Goal: Task Accomplishment & Management: Use online tool/utility

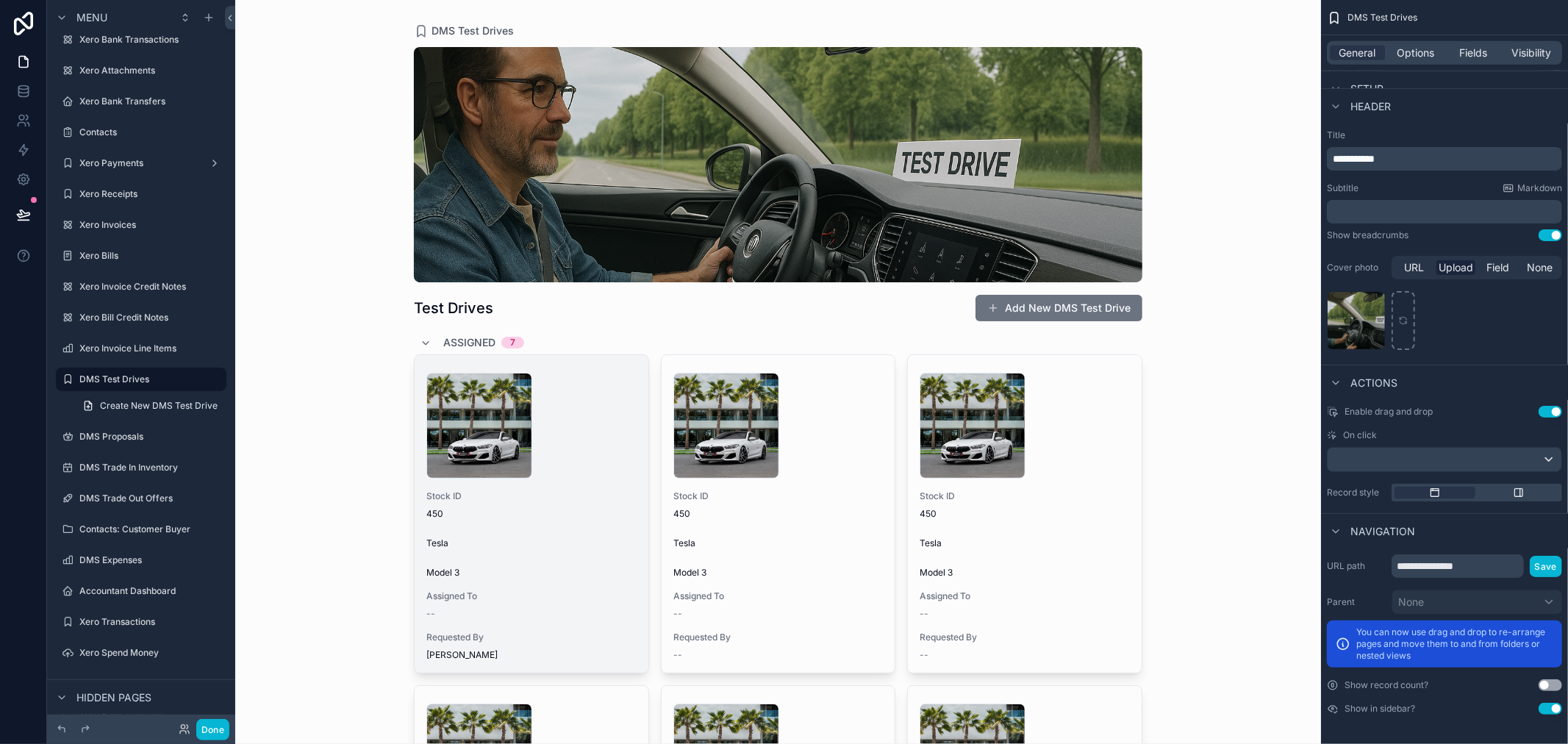
click at [586, 593] on span "Assigned To" at bounding box center [532, 597] width 211 height 12
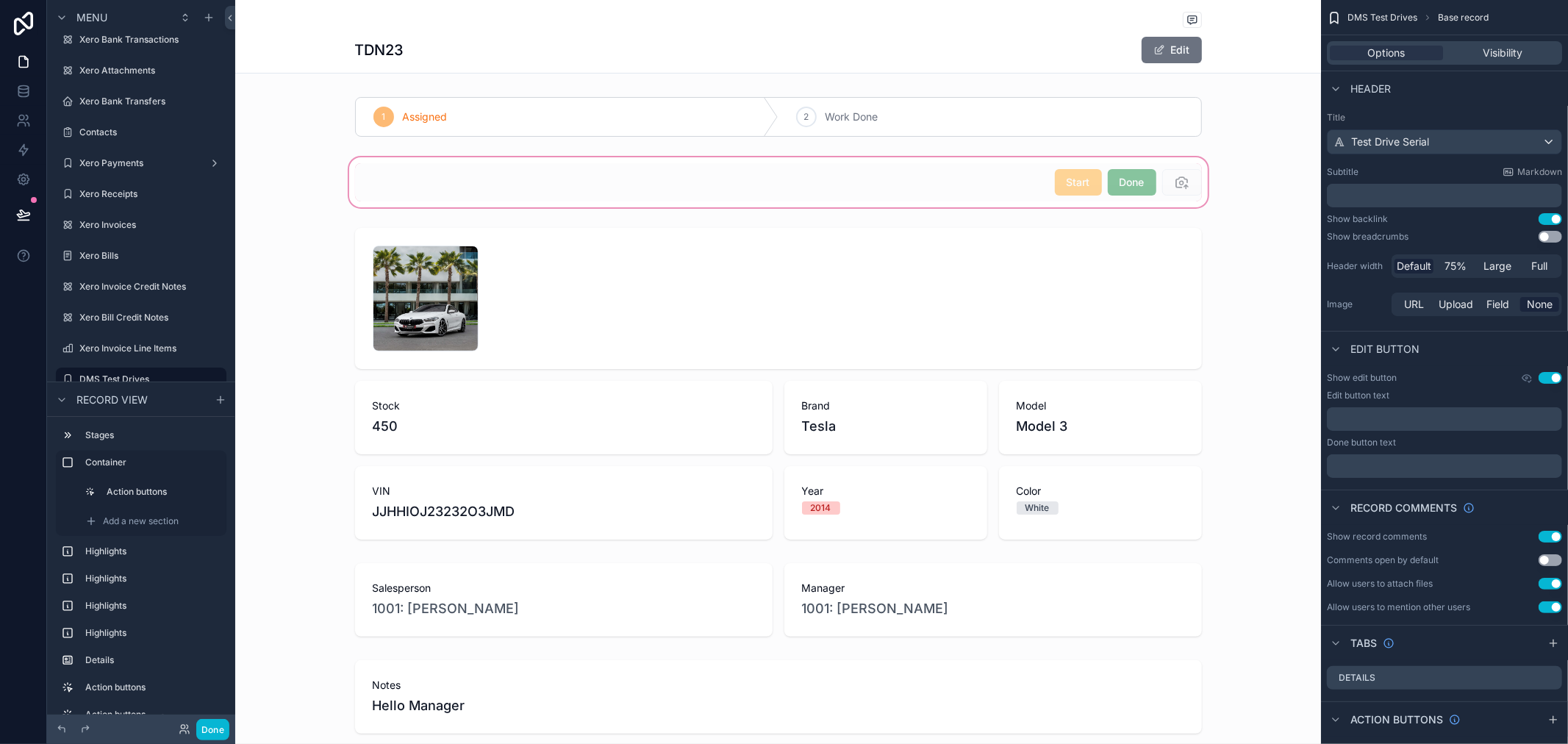
click at [1264, 200] on div "scrollable content" at bounding box center [779, 182] width 1086 height 56
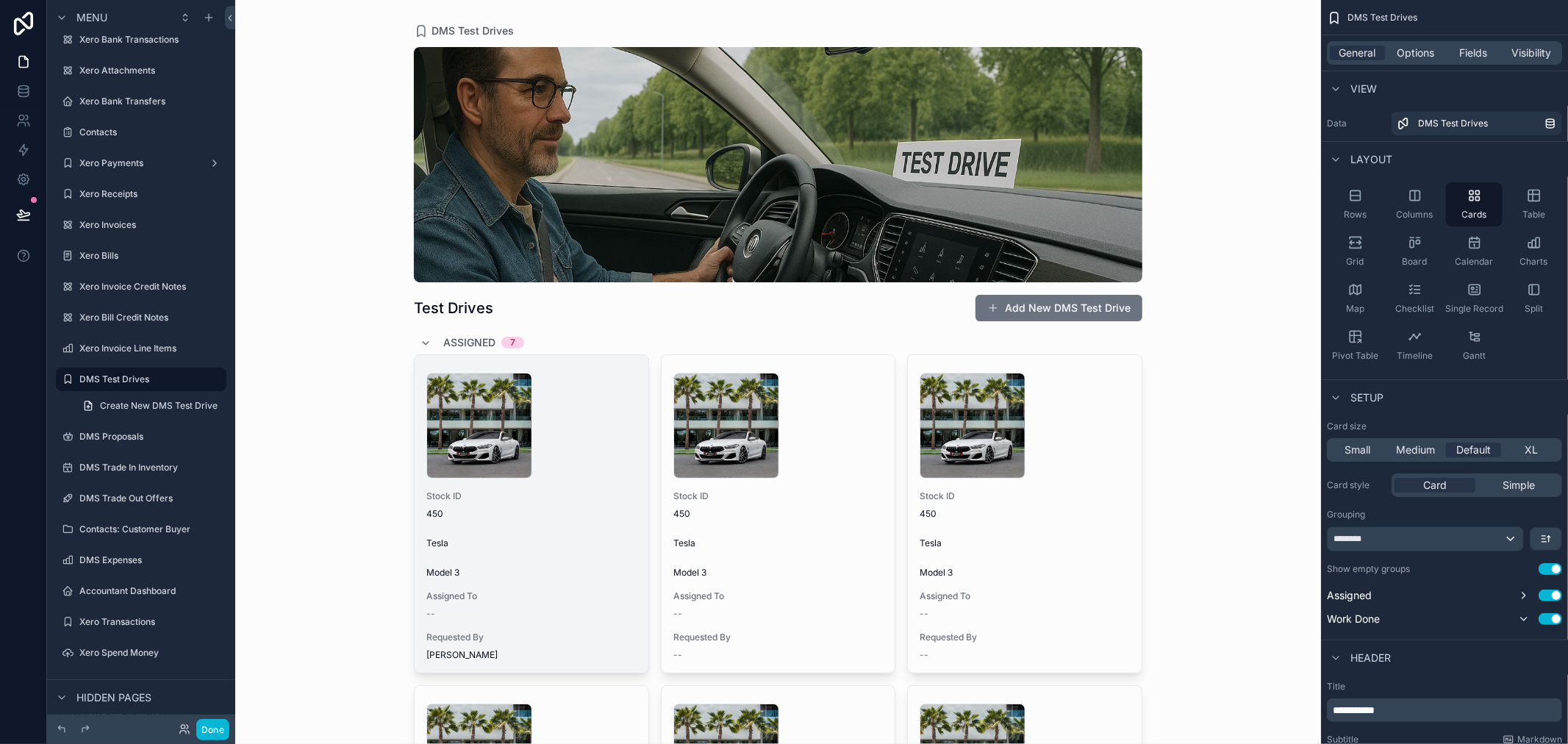
click at [544, 542] on div "Tesla" at bounding box center [532, 544] width 211 height 12
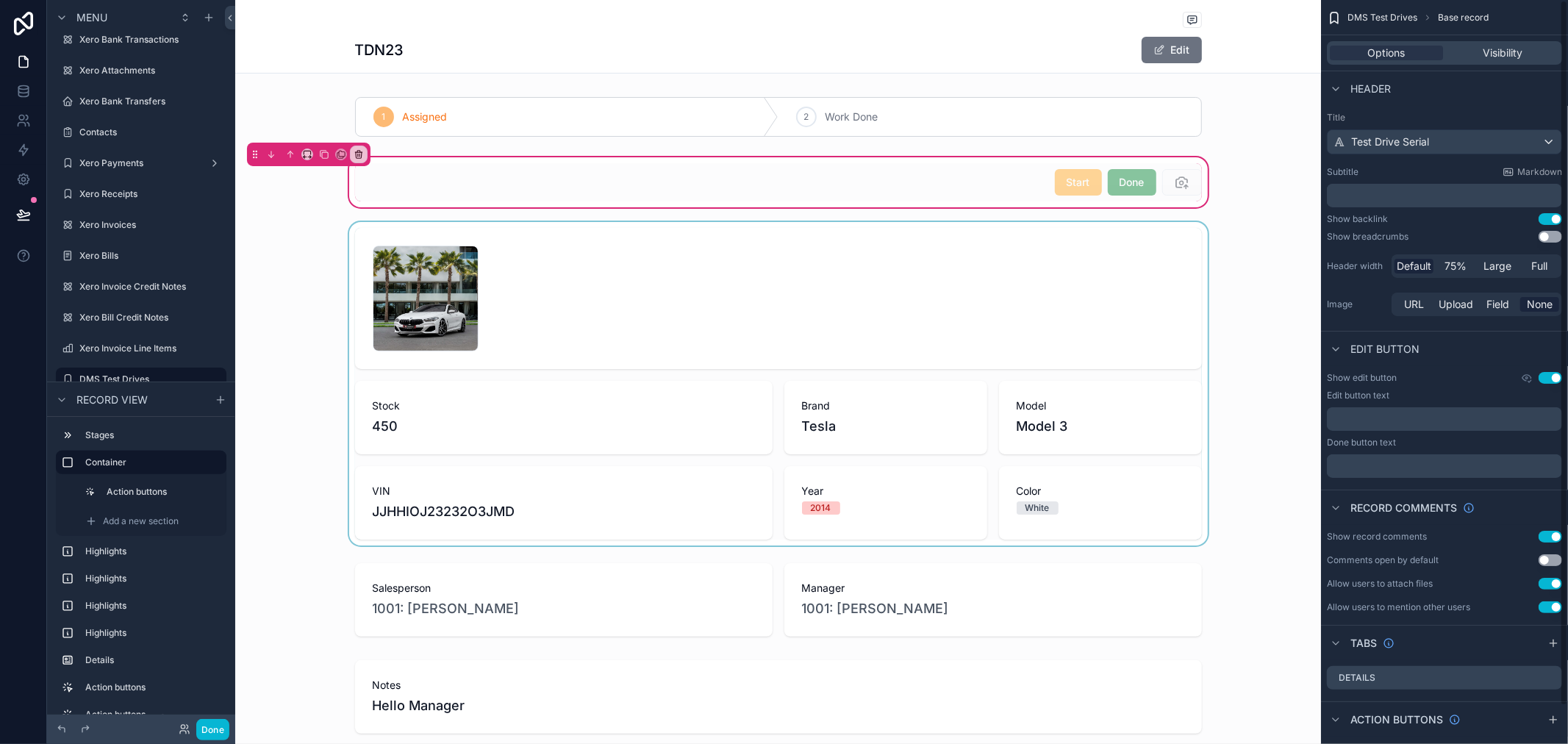
click at [1252, 243] on div "scrollable content" at bounding box center [779, 383] width 1086 height 323
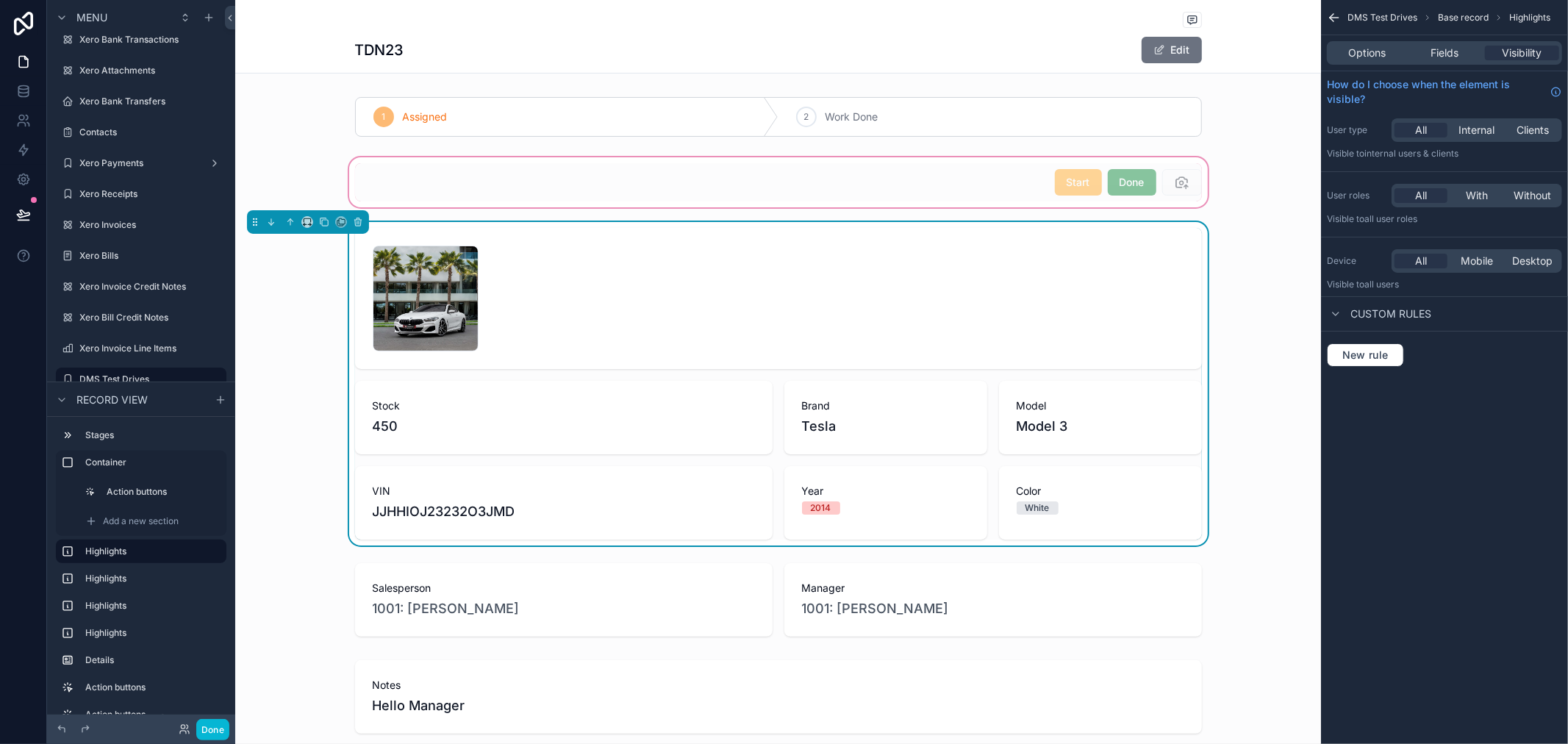
click at [1124, 182] on div "scrollable content" at bounding box center [779, 182] width 1086 height 56
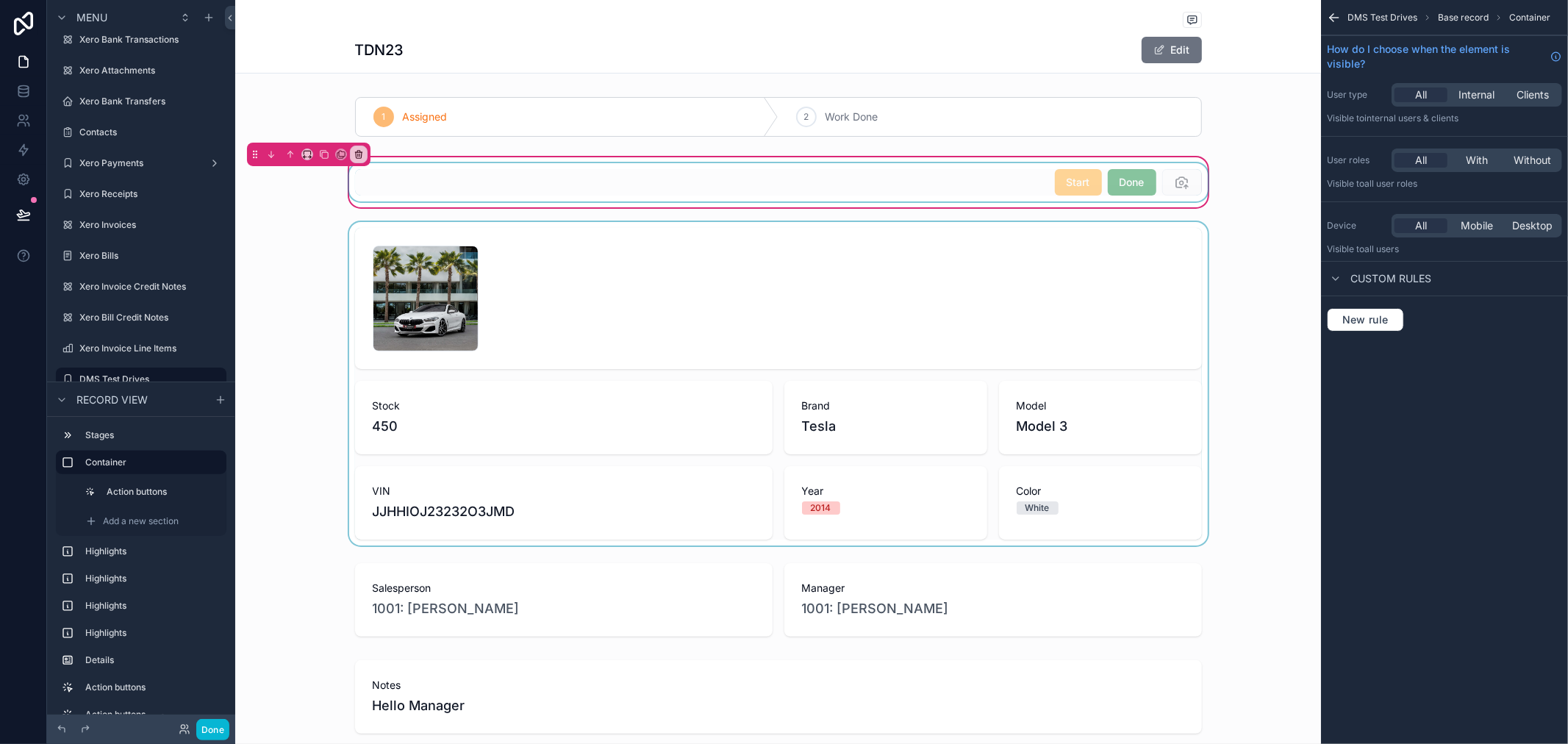
click at [1148, 195] on div "scrollable content" at bounding box center [779, 182] width 865 height 38
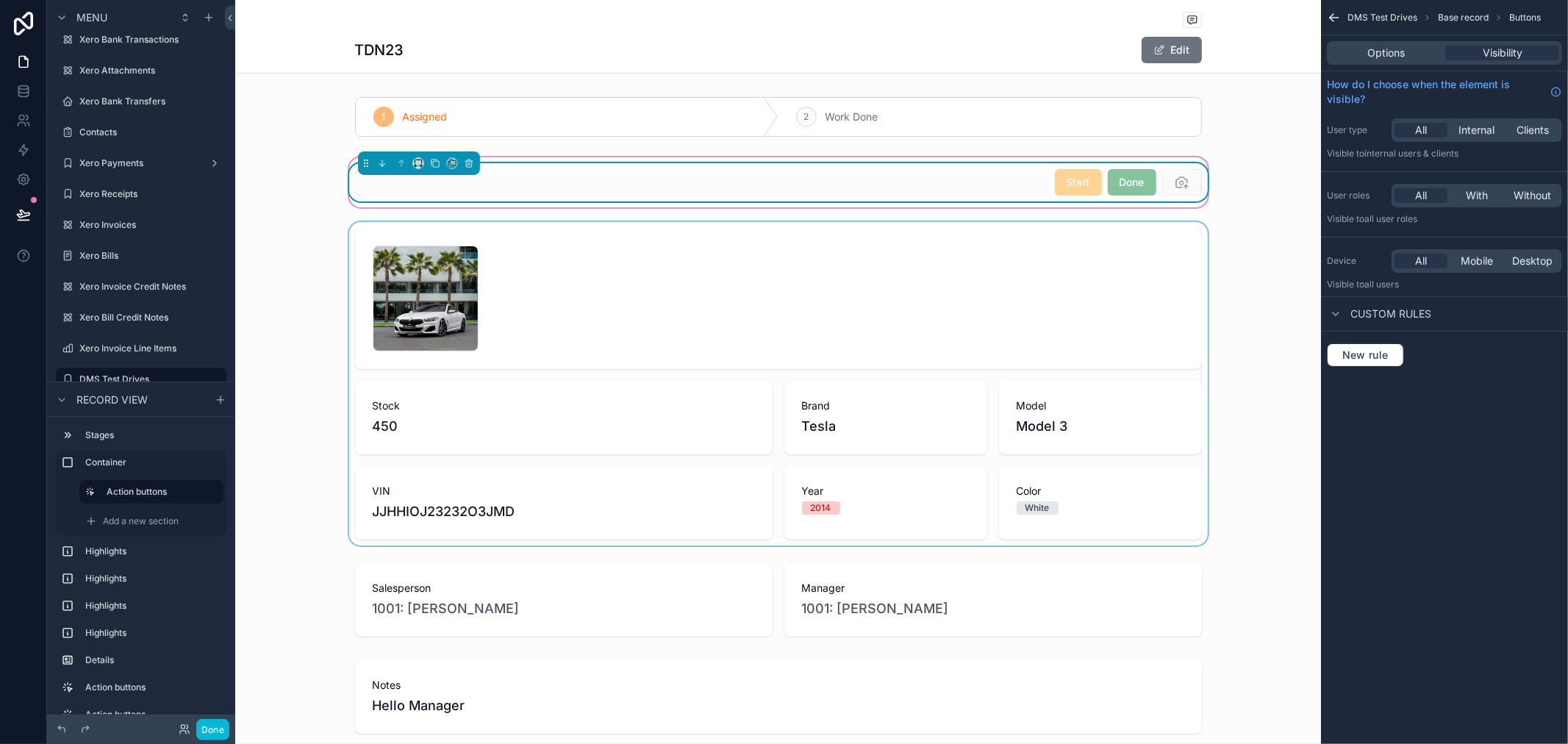
click at [1149, 191] on div "Done" at bounding box center [1132, 182] width 49 height 27
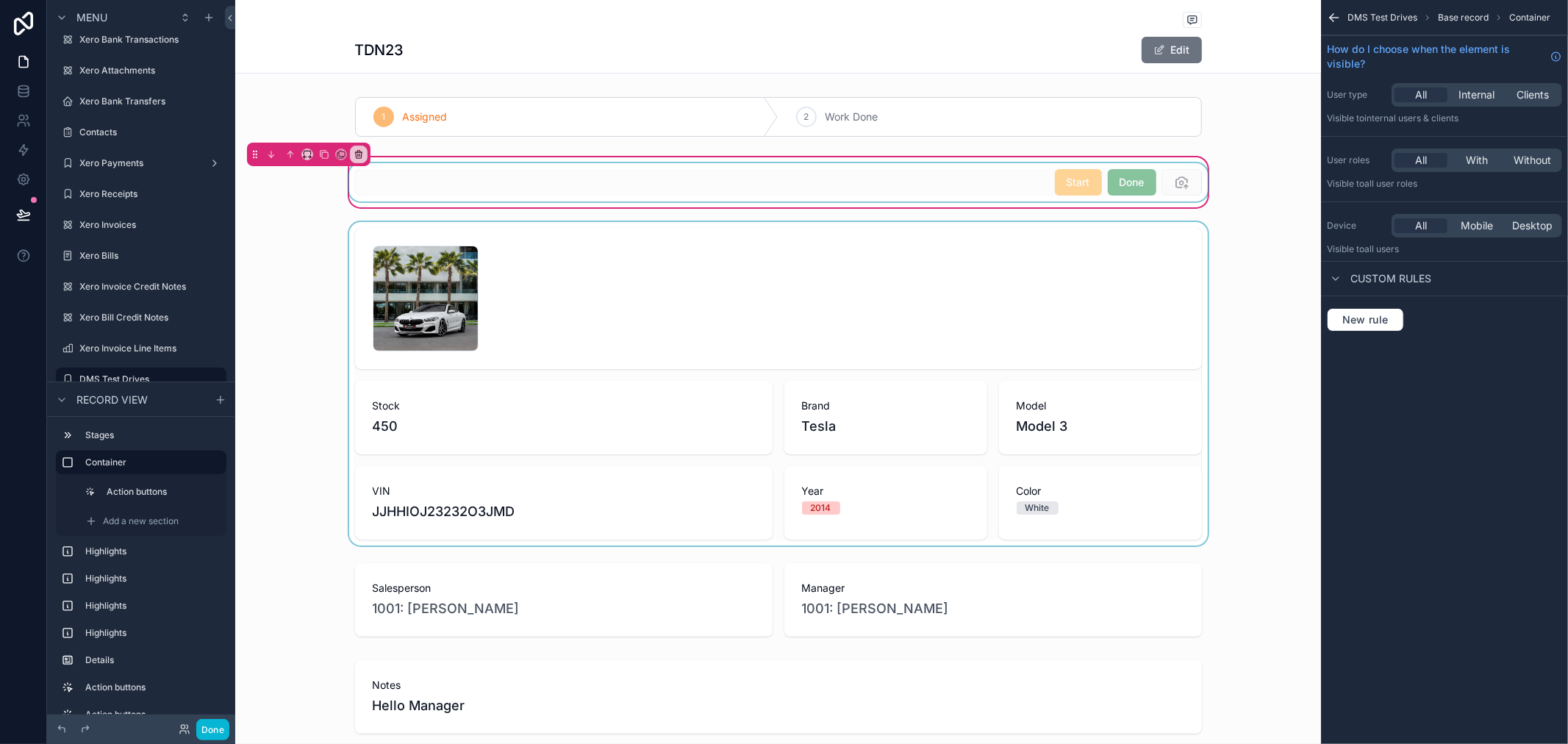
click at [1134, 191] on div "scrollable content" at bounding box center [779, 182] width 865 height 38
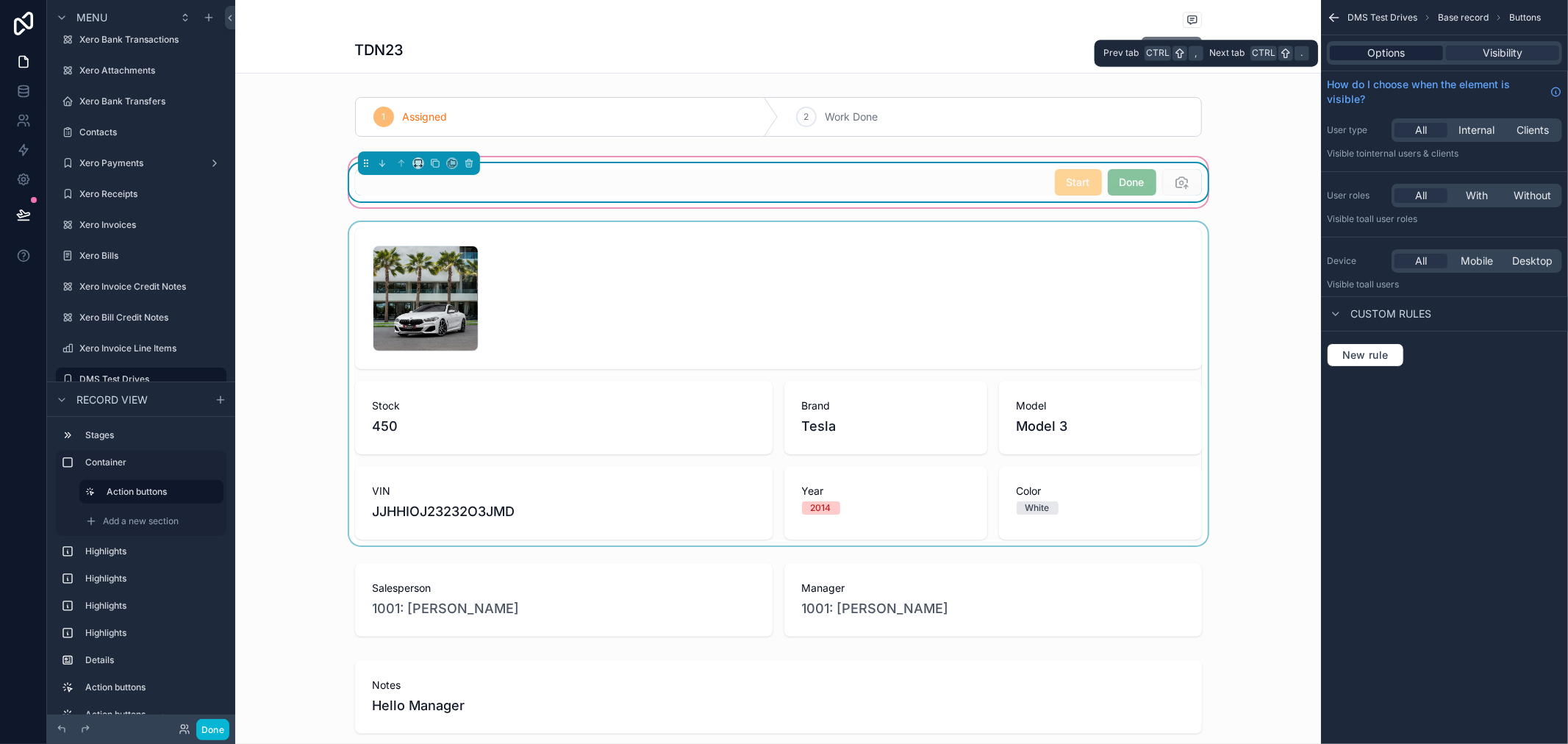
click at [1392, 53] on span "Options" at bounding box center [1387, 53] width 38 height 15
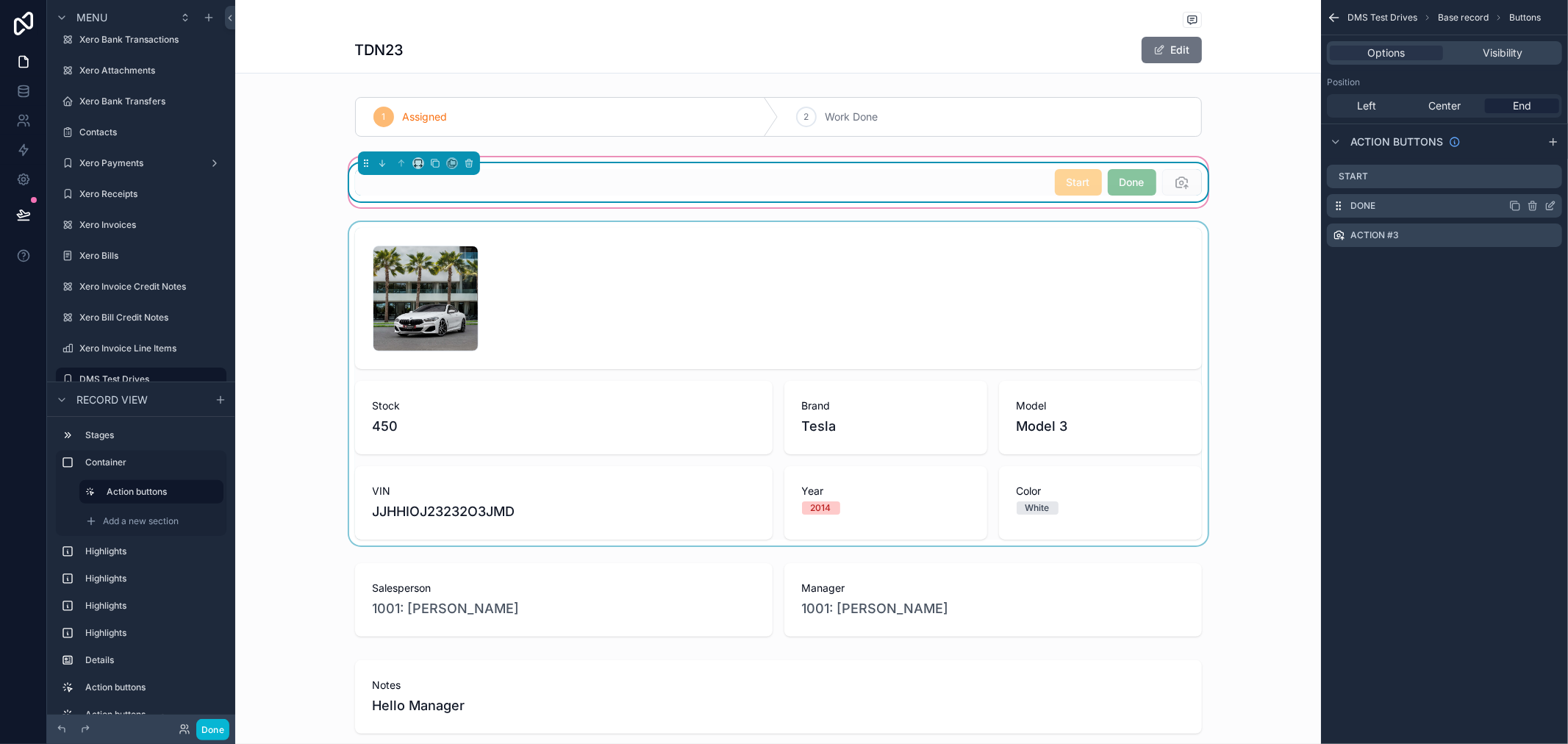
click at [1547, 207] on icon "scrollable content" at bounding box center [1550, 207] width 7 height 7
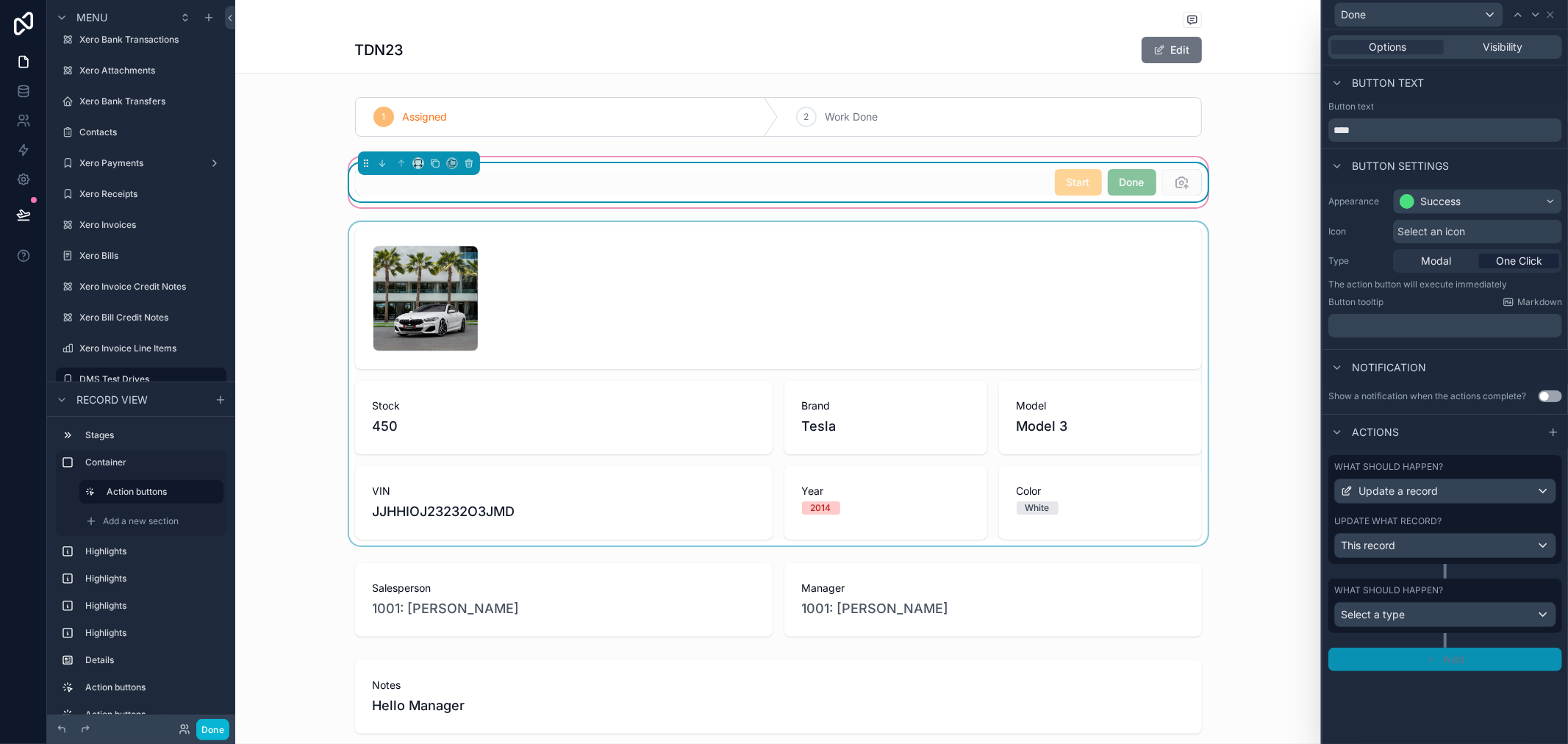
click at [1444, 659] on span "Add" at bounding box center [1454, 659] width 21 height 13
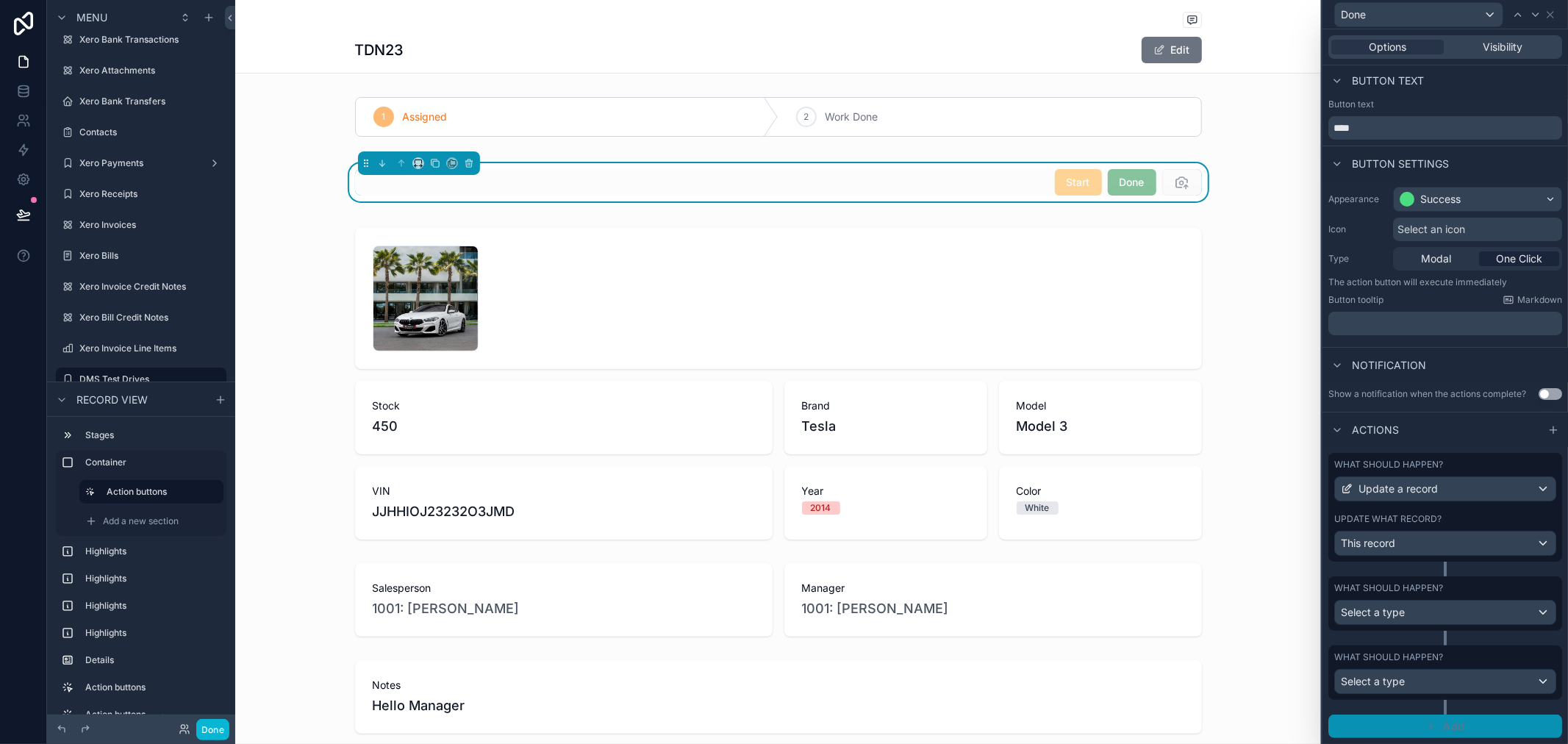
scroll to position [13, 0]
click at [1457, 611] on div "Select a type" at bounding box center [1446, 613] width 221 height 24
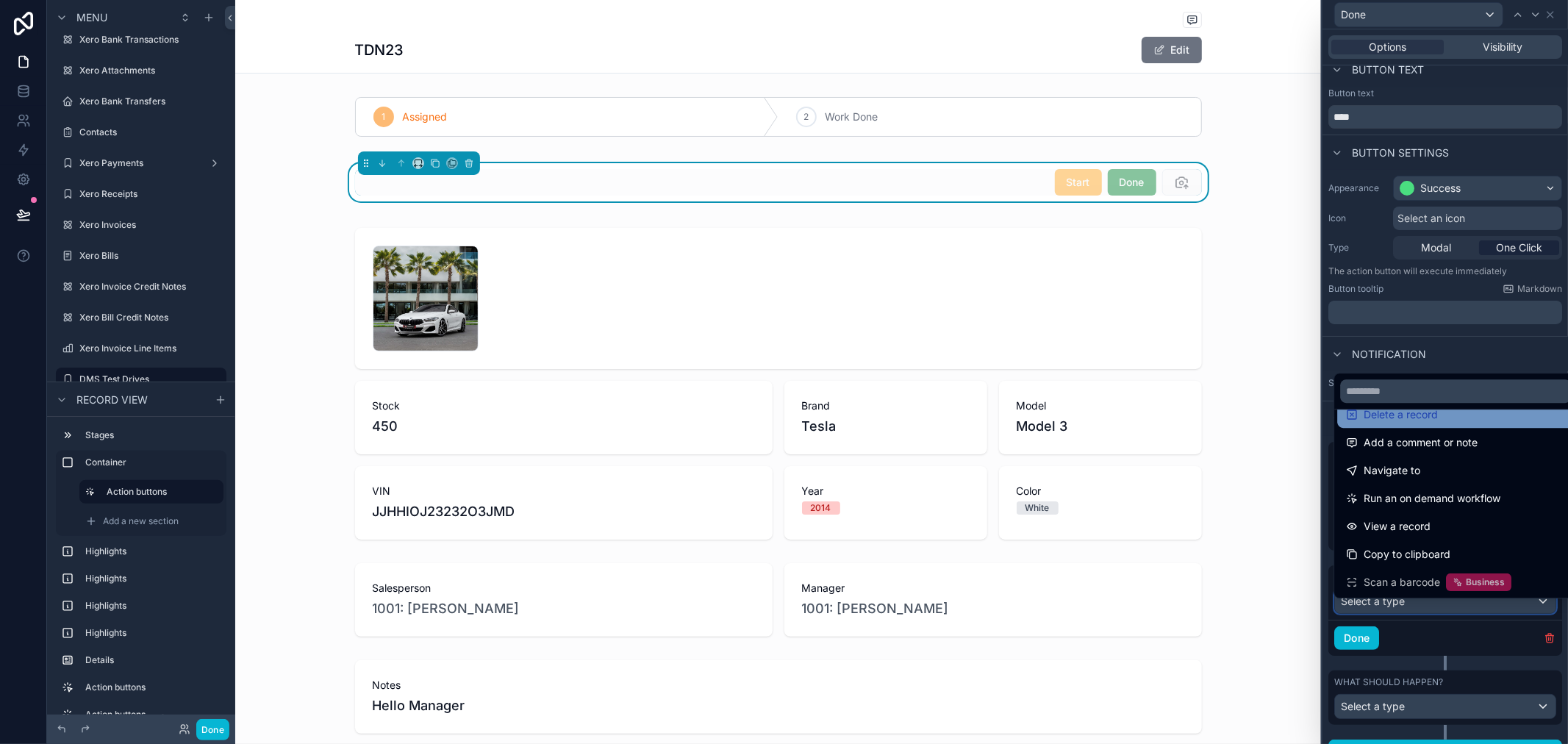
scroll to position [0, 0]
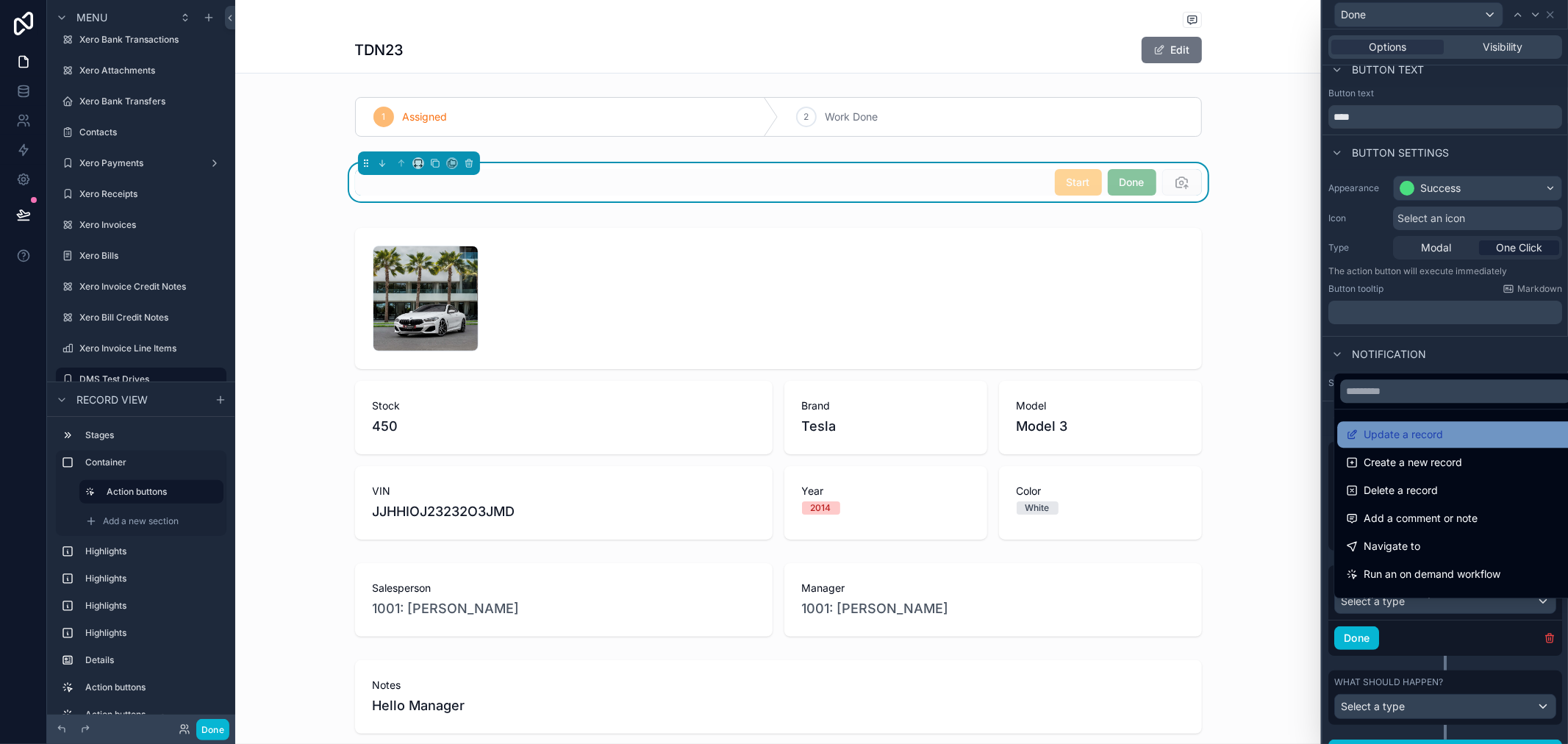
click at [1447, 442] on div "Update a record" at bounding box center [1456, 435] width 219 height 18
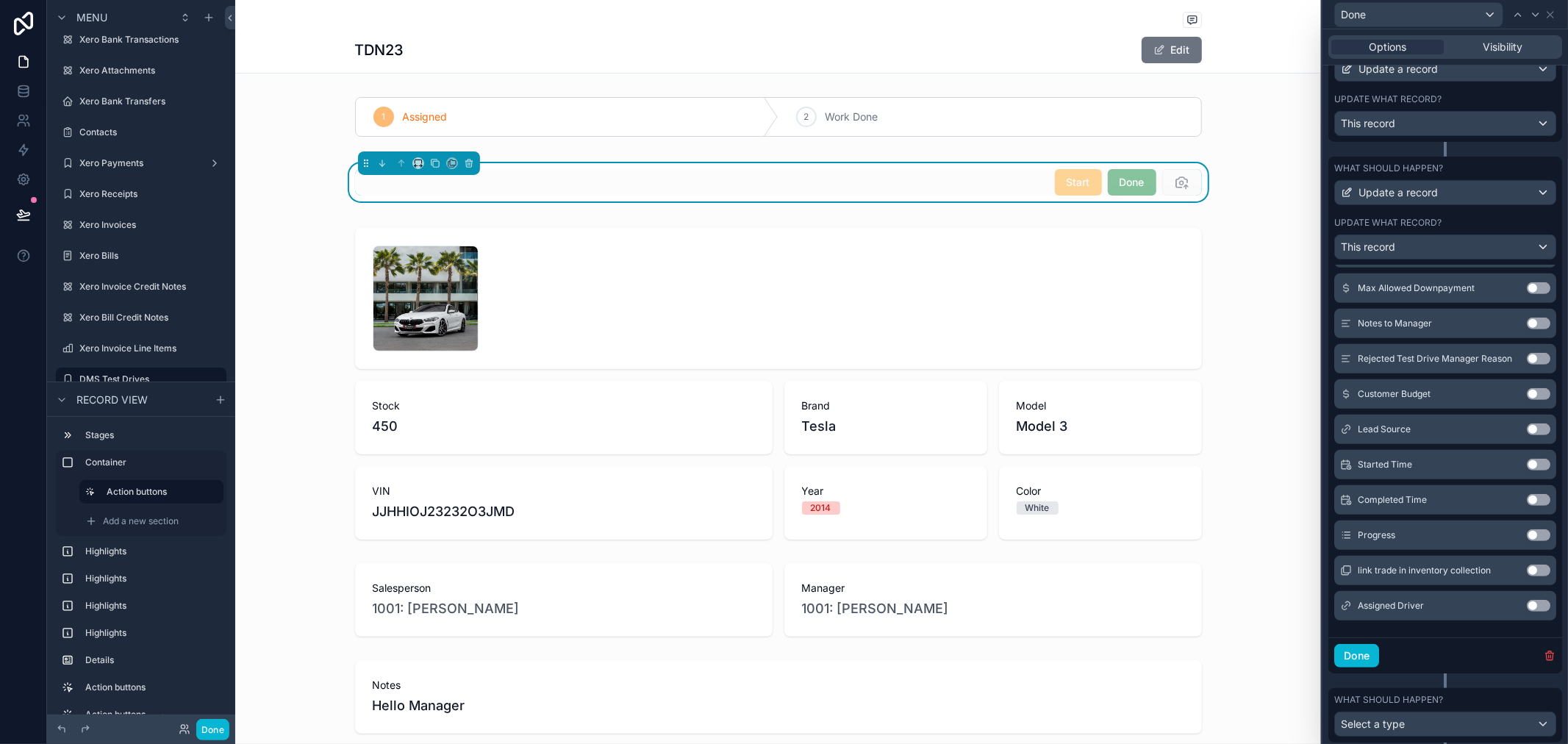
scroll to position [476, 0]
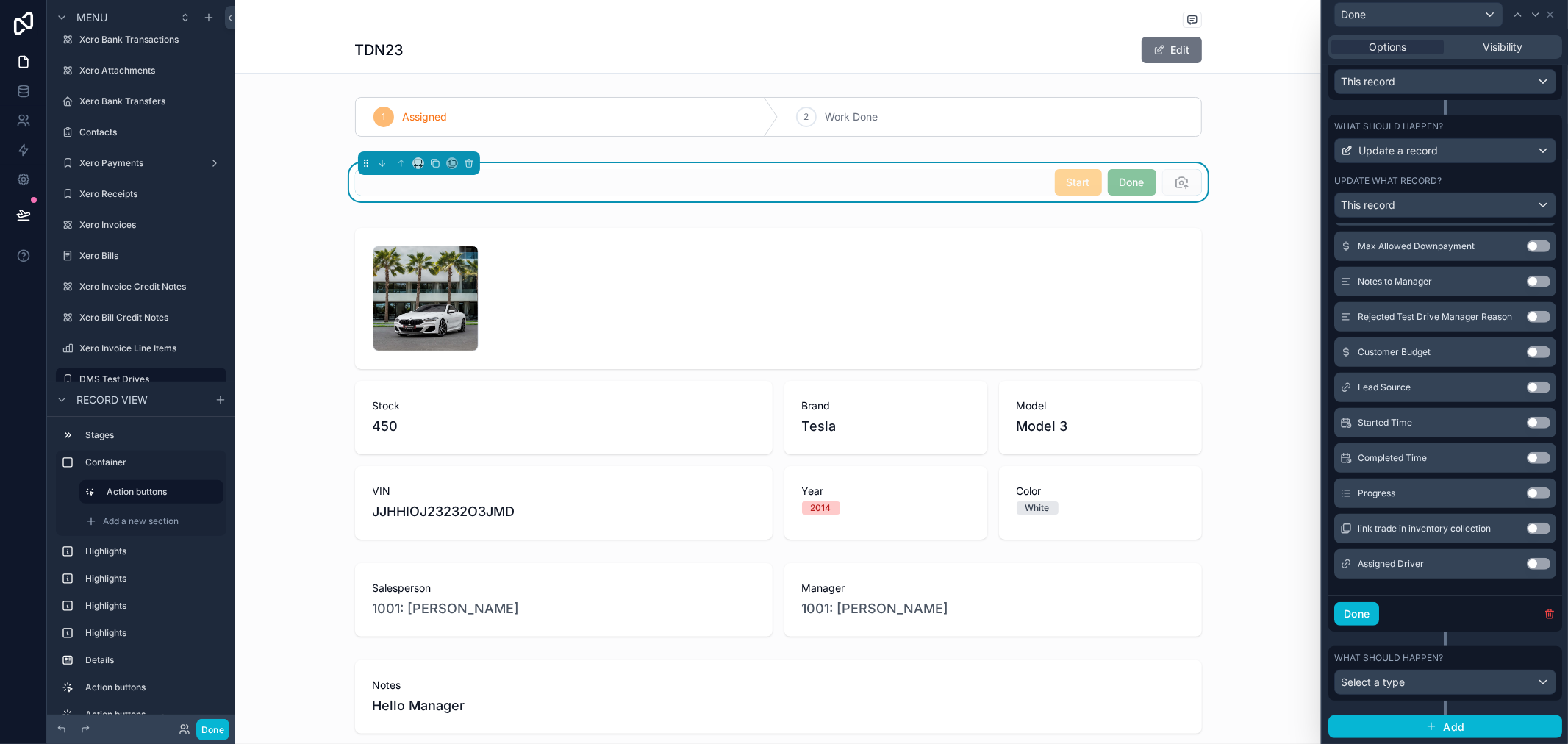
click at [1476, 582] on div "Add section created at Use setting updated at Use setting Date Use setting Mana…" at bounding box center [1445, 19] width 234 height 1154
click at [1407, 600] on div "Done" at bounding box center [1445, 614] width 234 height 36
click at [1511, 117] on div "What should happen? Update a record Update what record? This record" at bounding box center [1445, 168] width 234 height 108
click at [1519, 205] on div "This record" at bounding box center [1446, 206] width 221 height 24
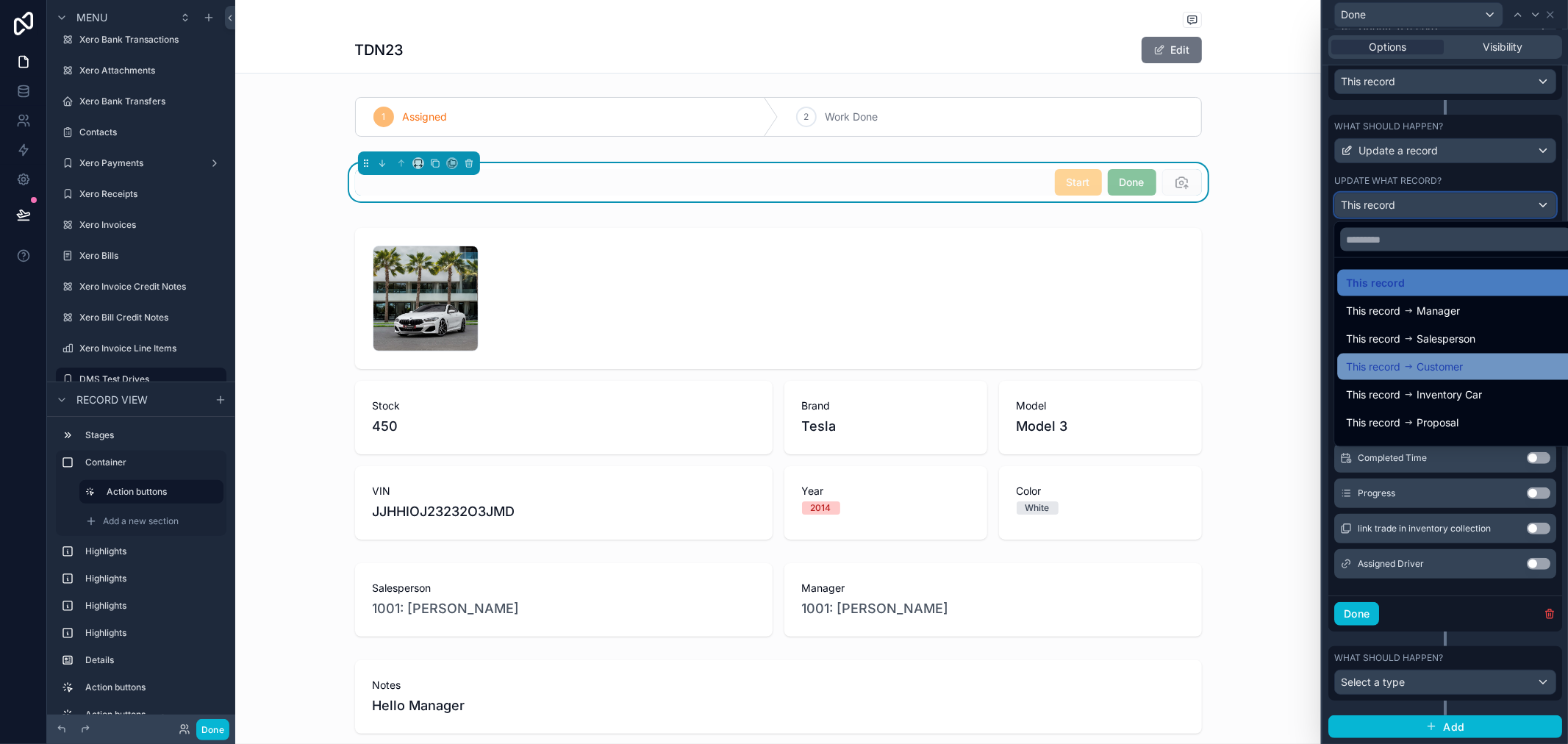
scroll to position [48, 0]
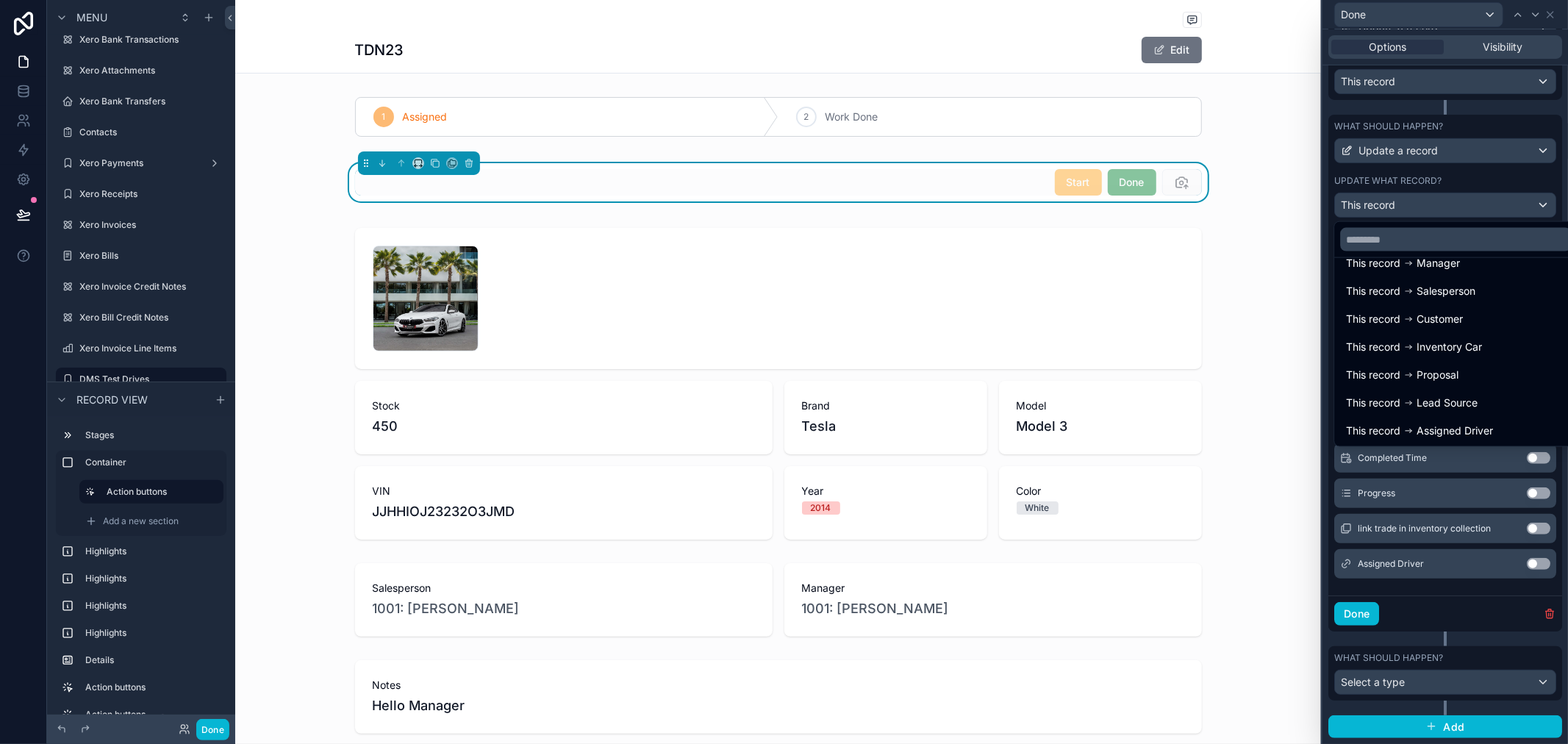
click at [1504, 174] on div at bounding box center [1445, 372] width 246 height 744
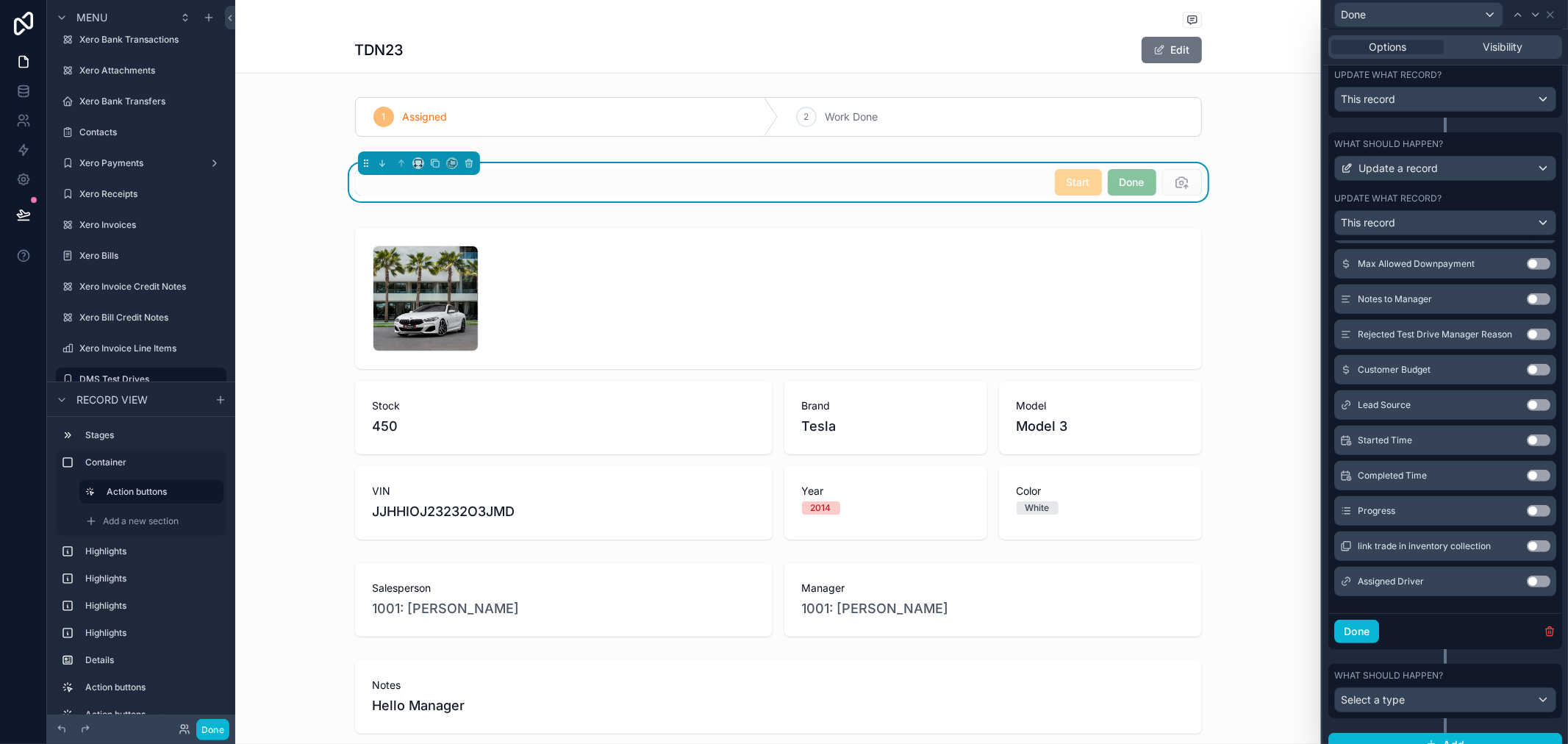
scroll to position [476, 0]
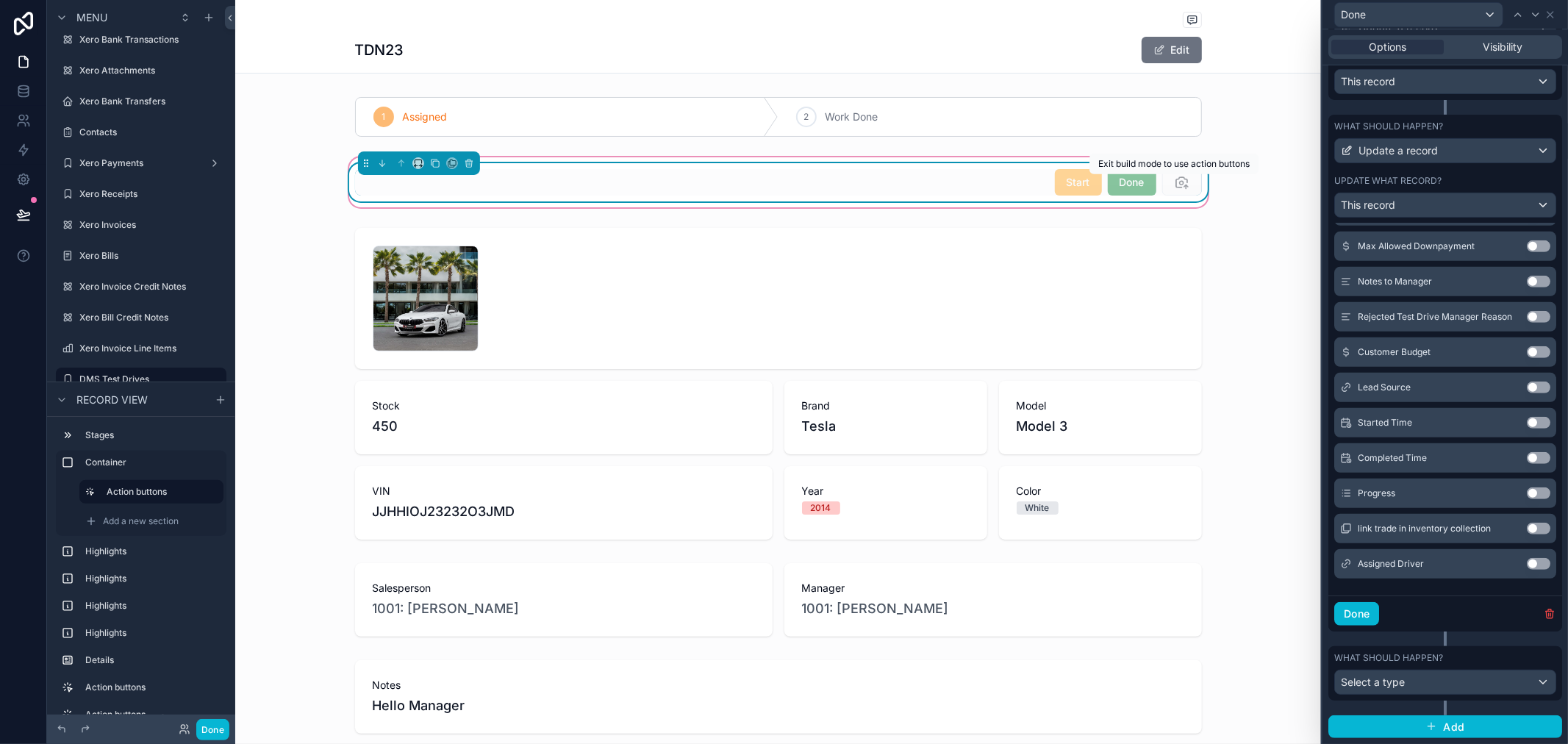
click at [1178, 184] on span "scrollable content" at bounding box center [1182, 183] width 40 height 15
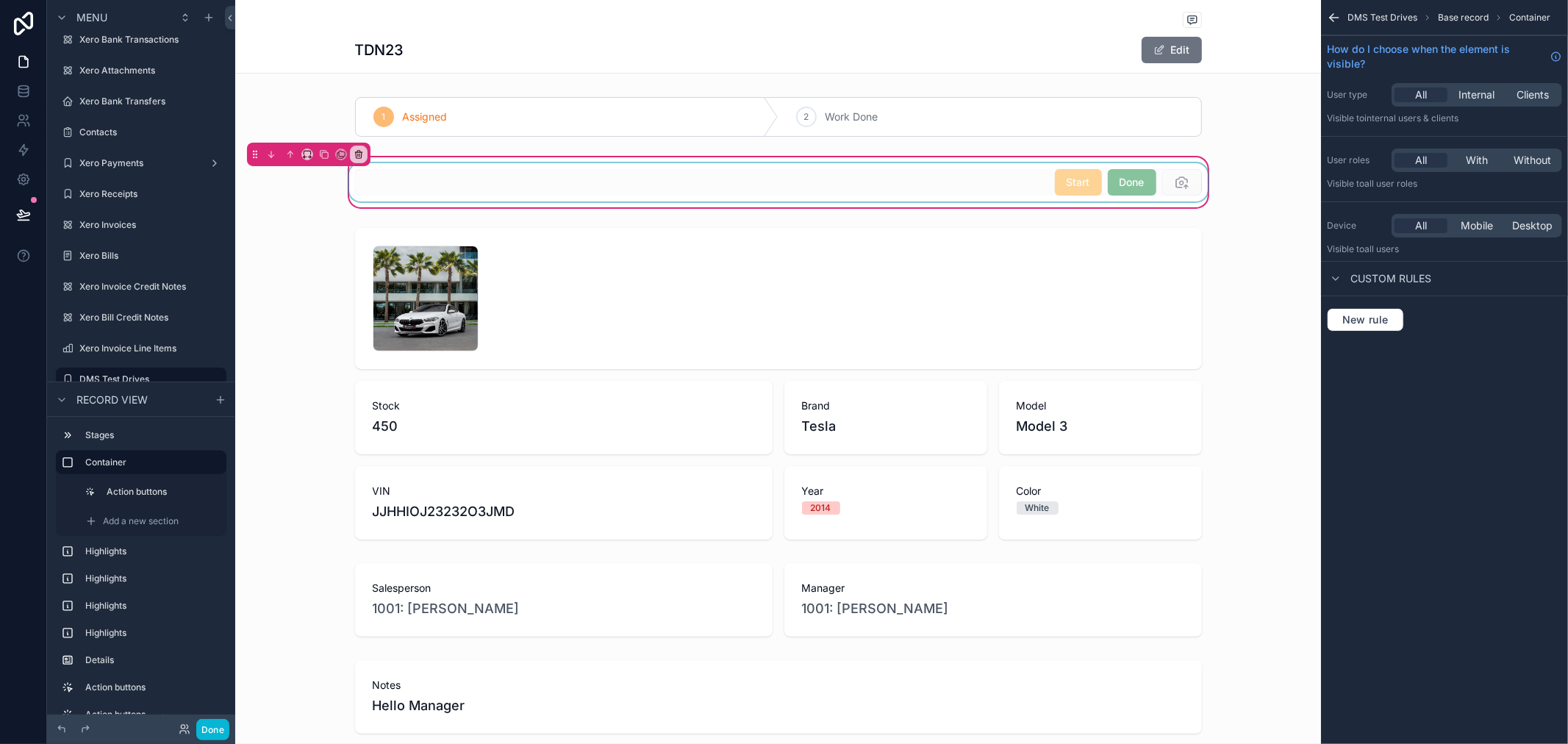
click at [1035, 193] on div "scrollable content" at bounding box center [779, 182] width 865 height 38
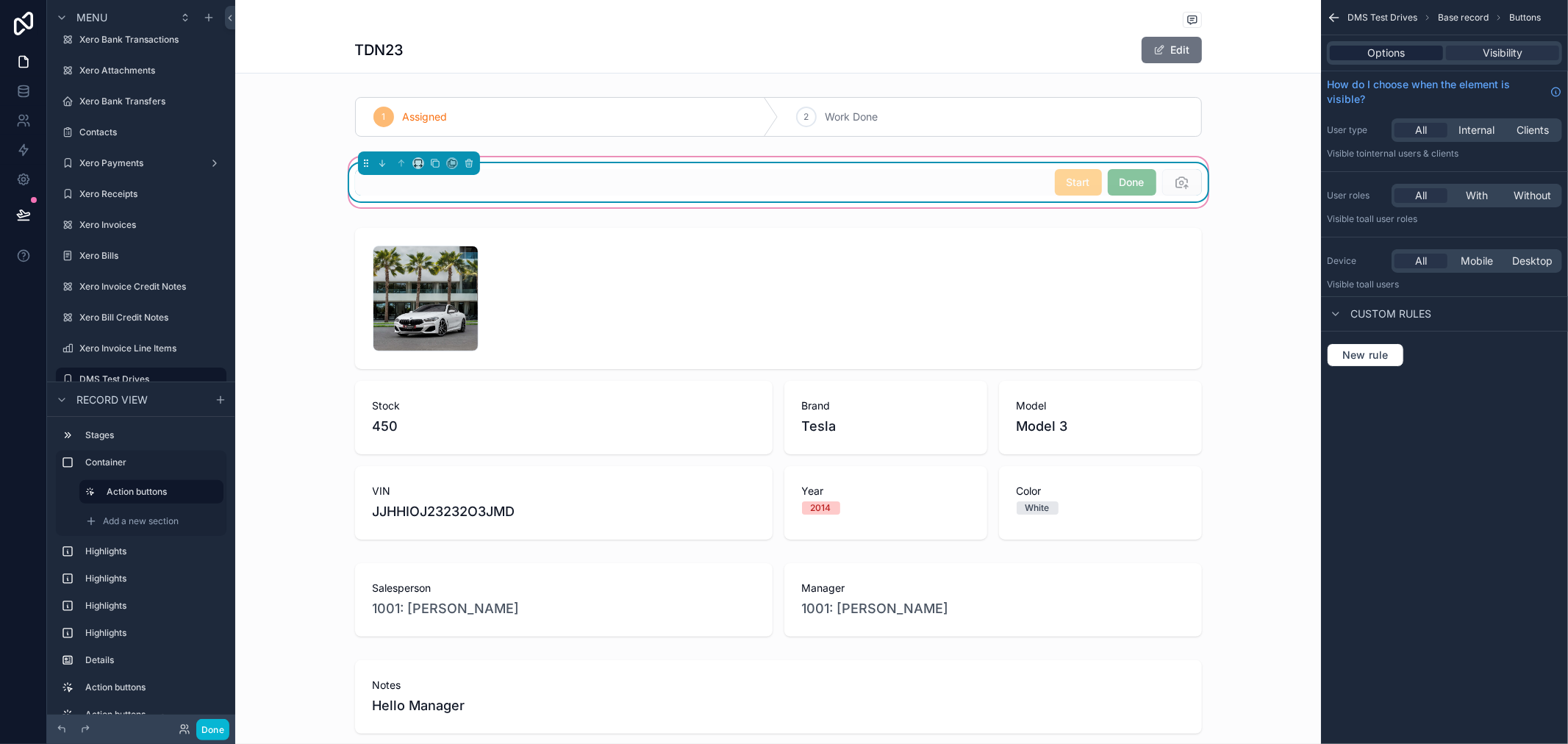
click at [1371, 50] on span "Options" at bounding box center [1387, 53] width 38 height 15
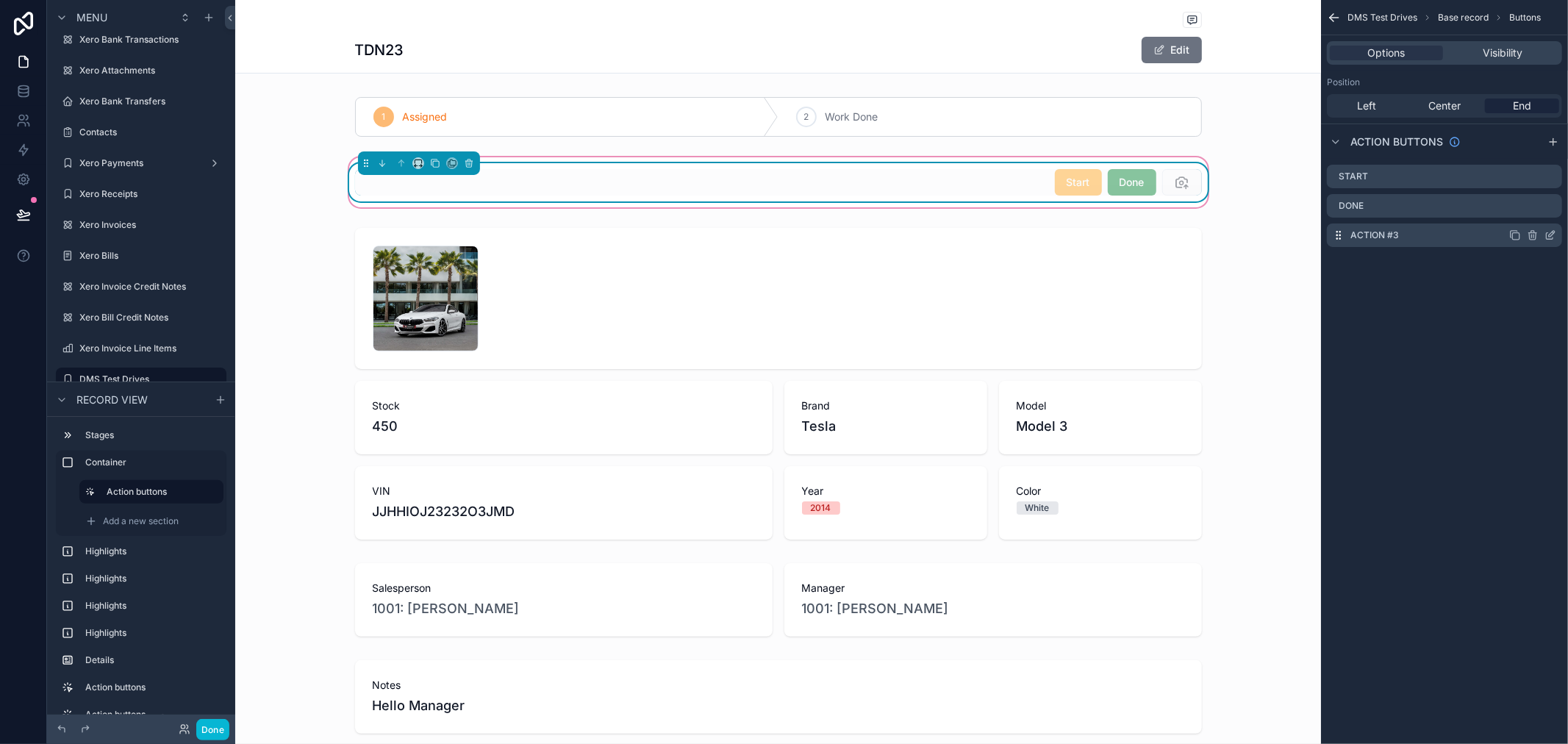
click at [1358, 236] on label "Action #3" at bounding box center [1375, 236] width 49 height 12
click at [1366, 240] on label "Action #3" at bounding box center [1375, 236] width 49 height 12
click at [1553, 143] on icon "scrollable content" at bounding box center [1554, 142] width 12 height 12
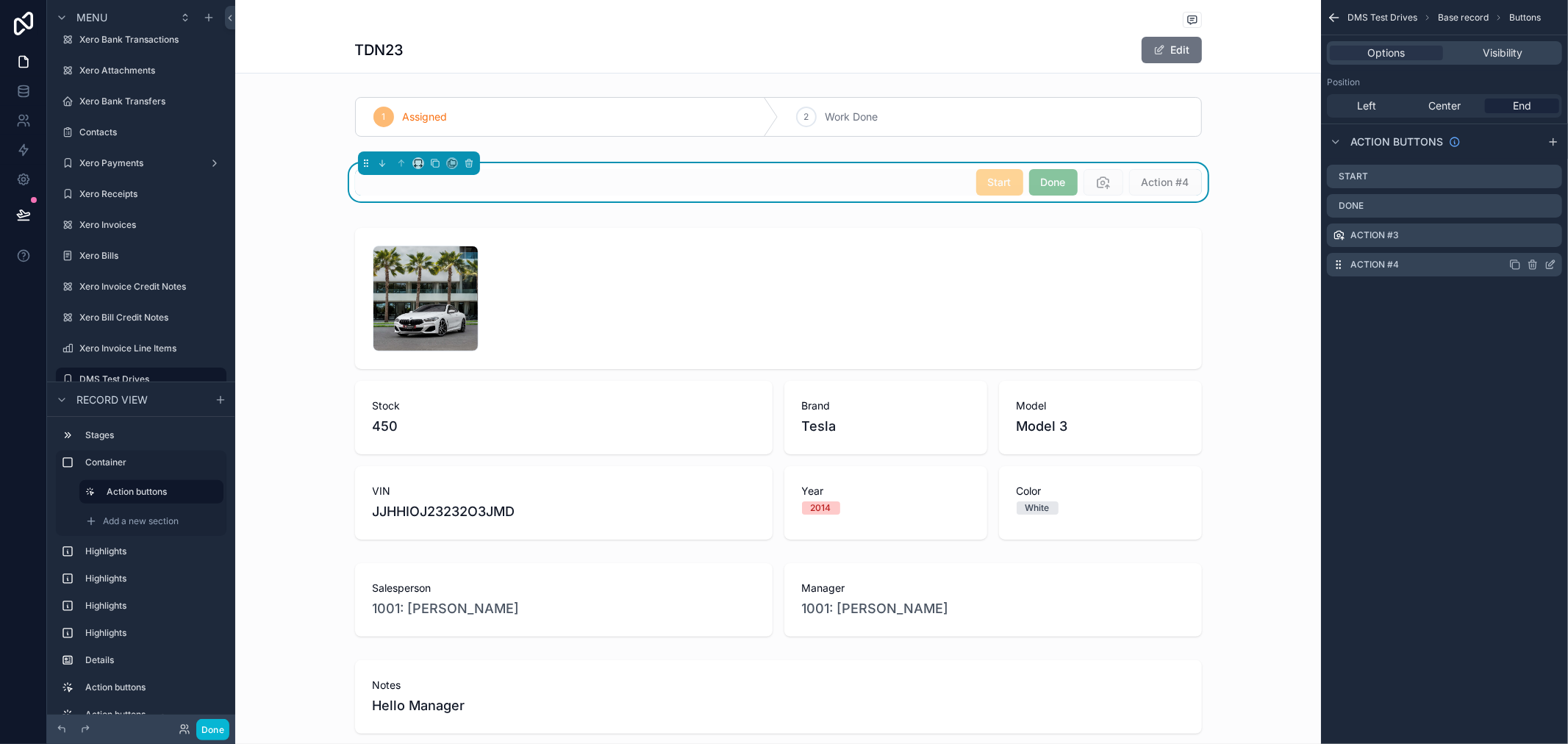
click at [1551, 266] on icon "scrollable content" at bounding box center [1552, 264] width 6 height 6
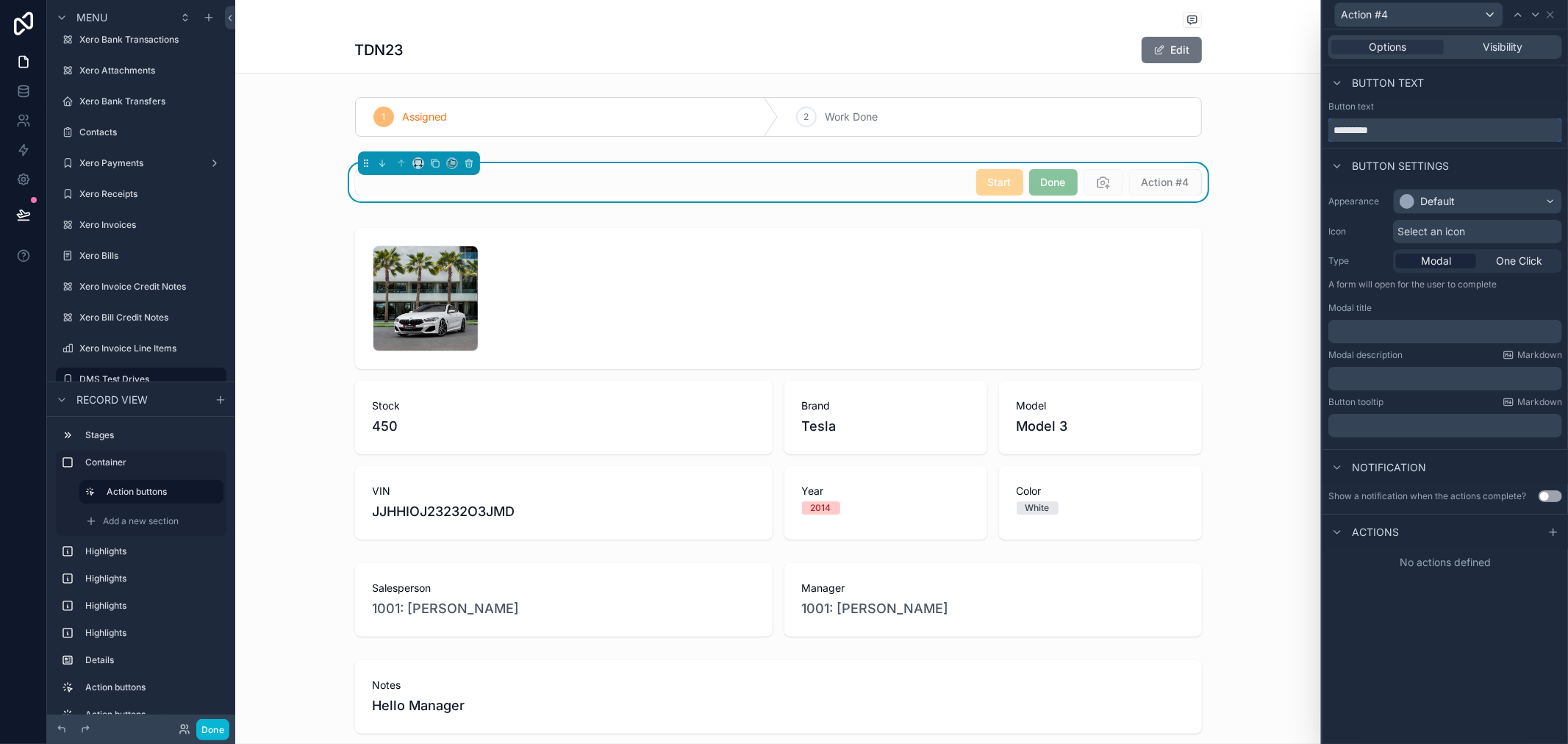
click at [1377, 137] on input "*********" at bounding box center [1445, 130] width 234 height 24
type input "****"
click at [1452, 75] on div "Button text" at bounding box center [1445, 83] width 246 height 35
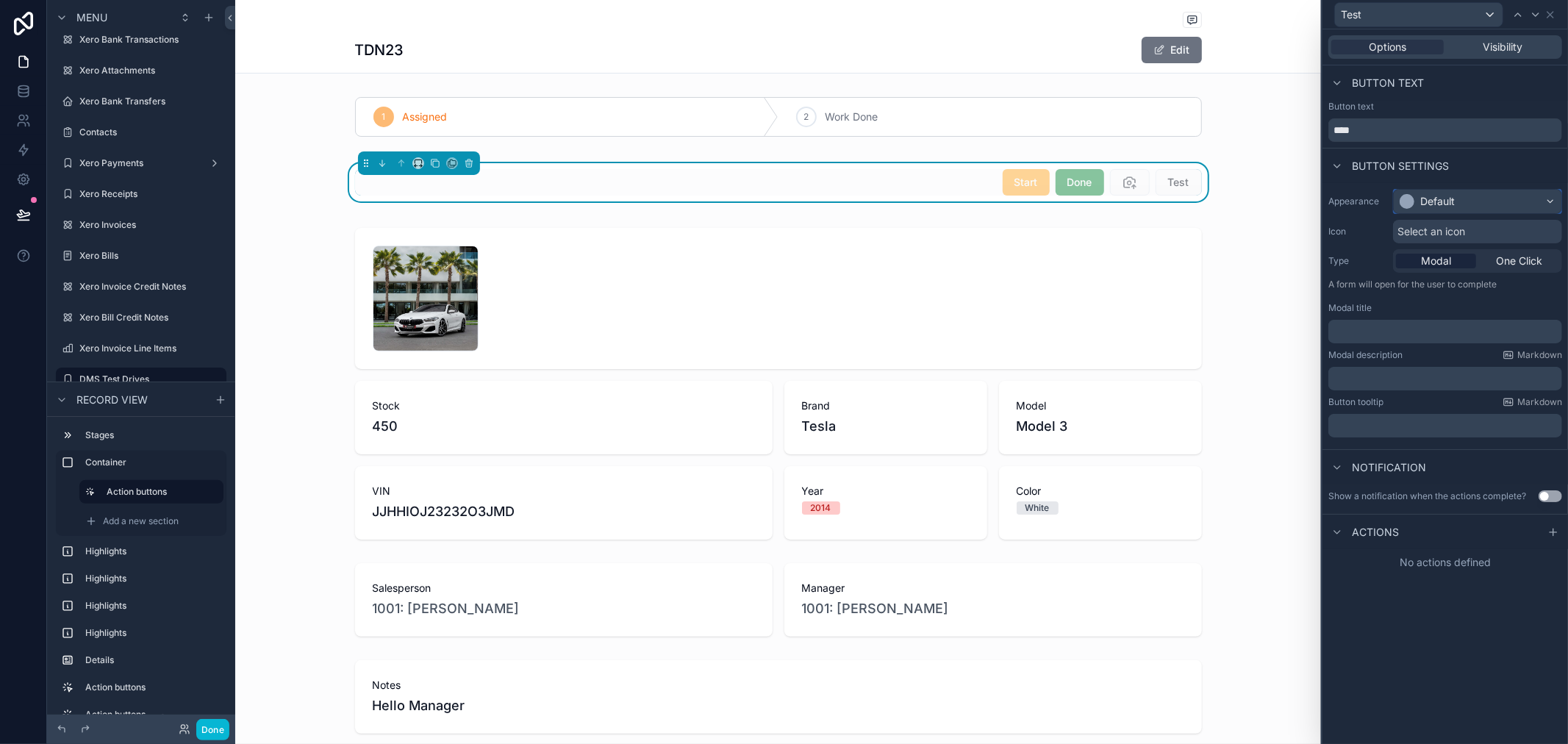
click at [1495, 205] on div "Default" at bounding box center [1478, 202] width 168 height 24
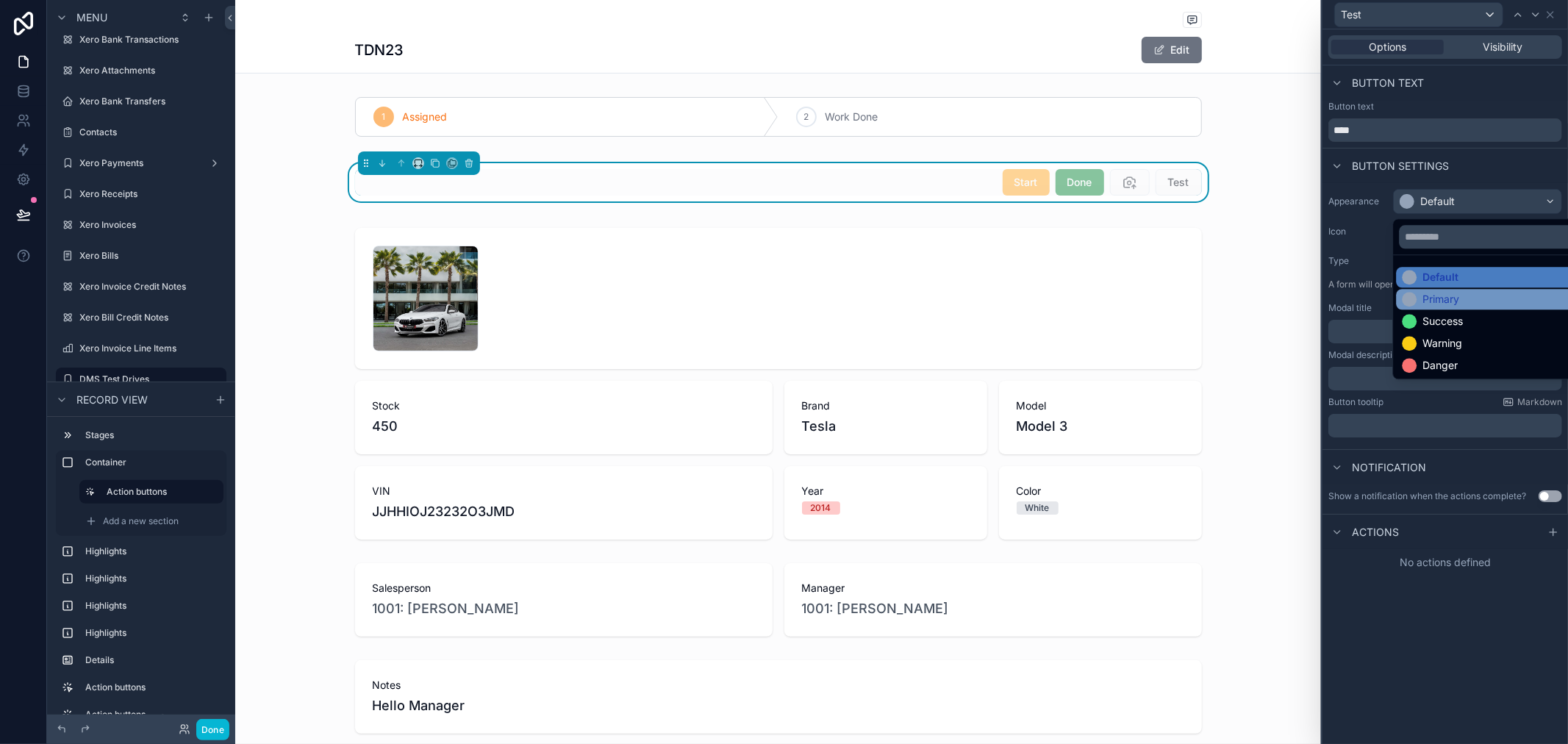
click at [1459, 297] on div "Primary" at bounding box center [1441, 299] width 37 height 15
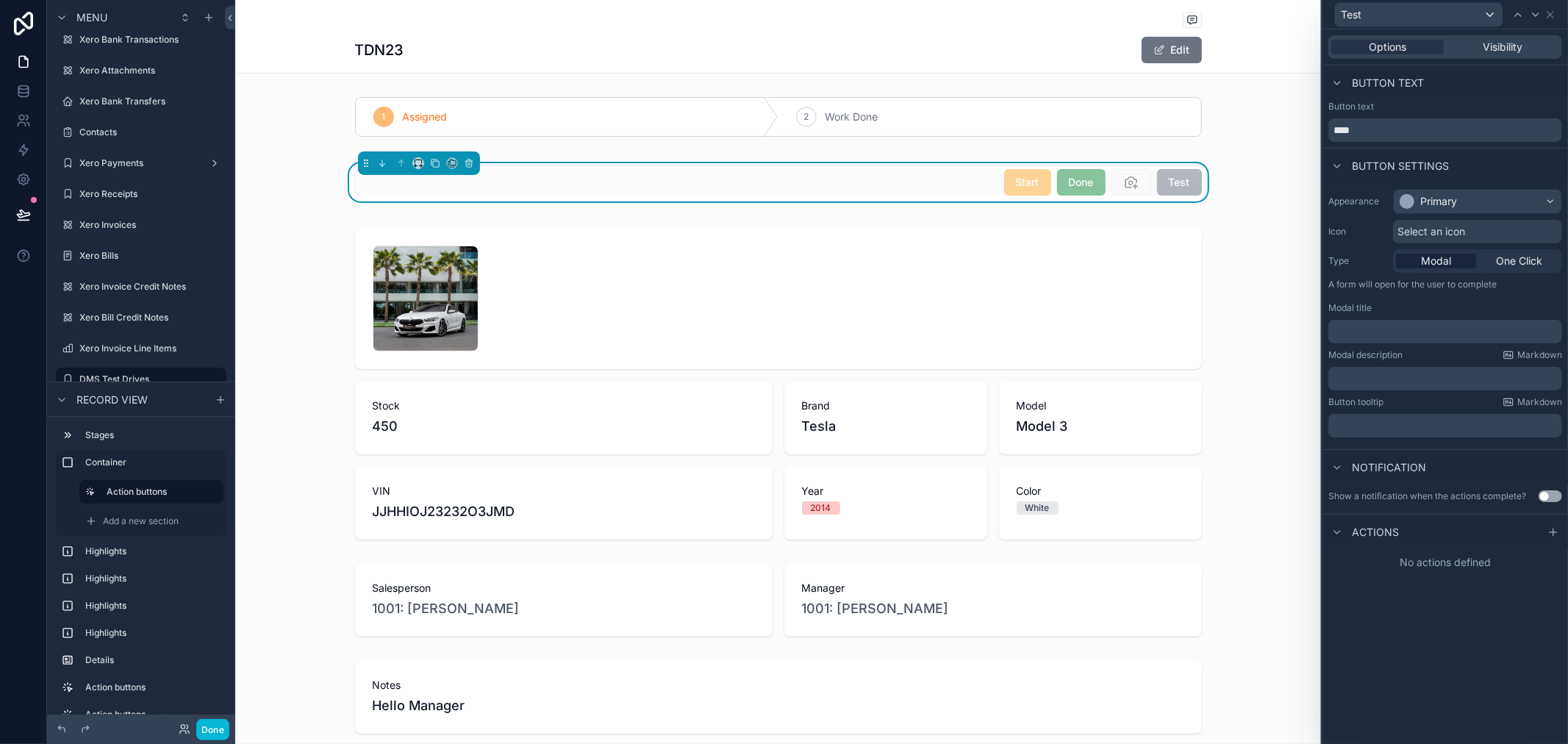
click at [1487, 101] on div "Button text" at bounding box center [1445, 106] width 234 height 12
click at [1336, 531] on icon at bounding box center [1337, 533] width 12 height 12
click at [1552, 529] on icon at bounding box center [1554, 533] width 12 height 12
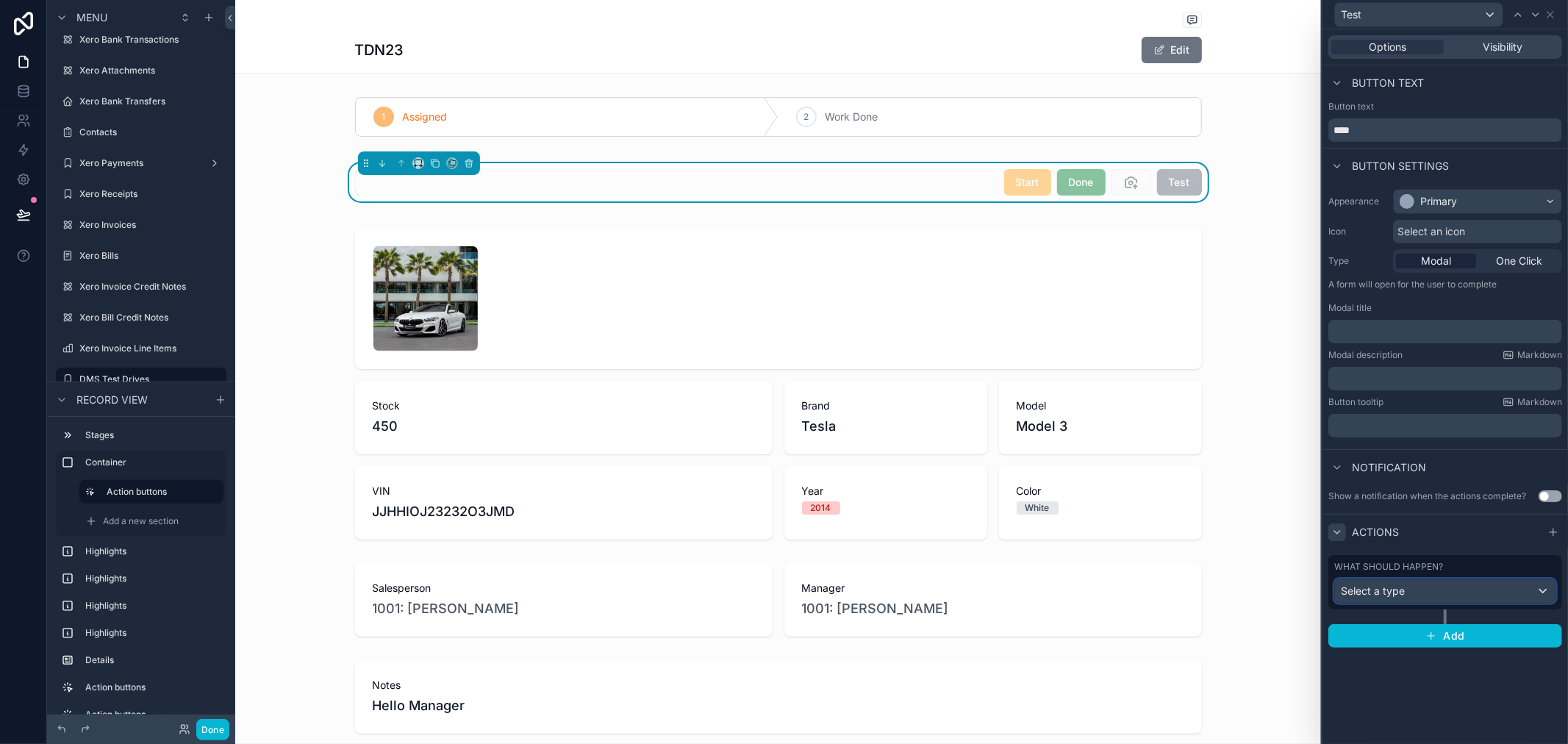
click at [1440, 591] on div "Select a type" at bounding box center [1446, 592] width 221 height 24
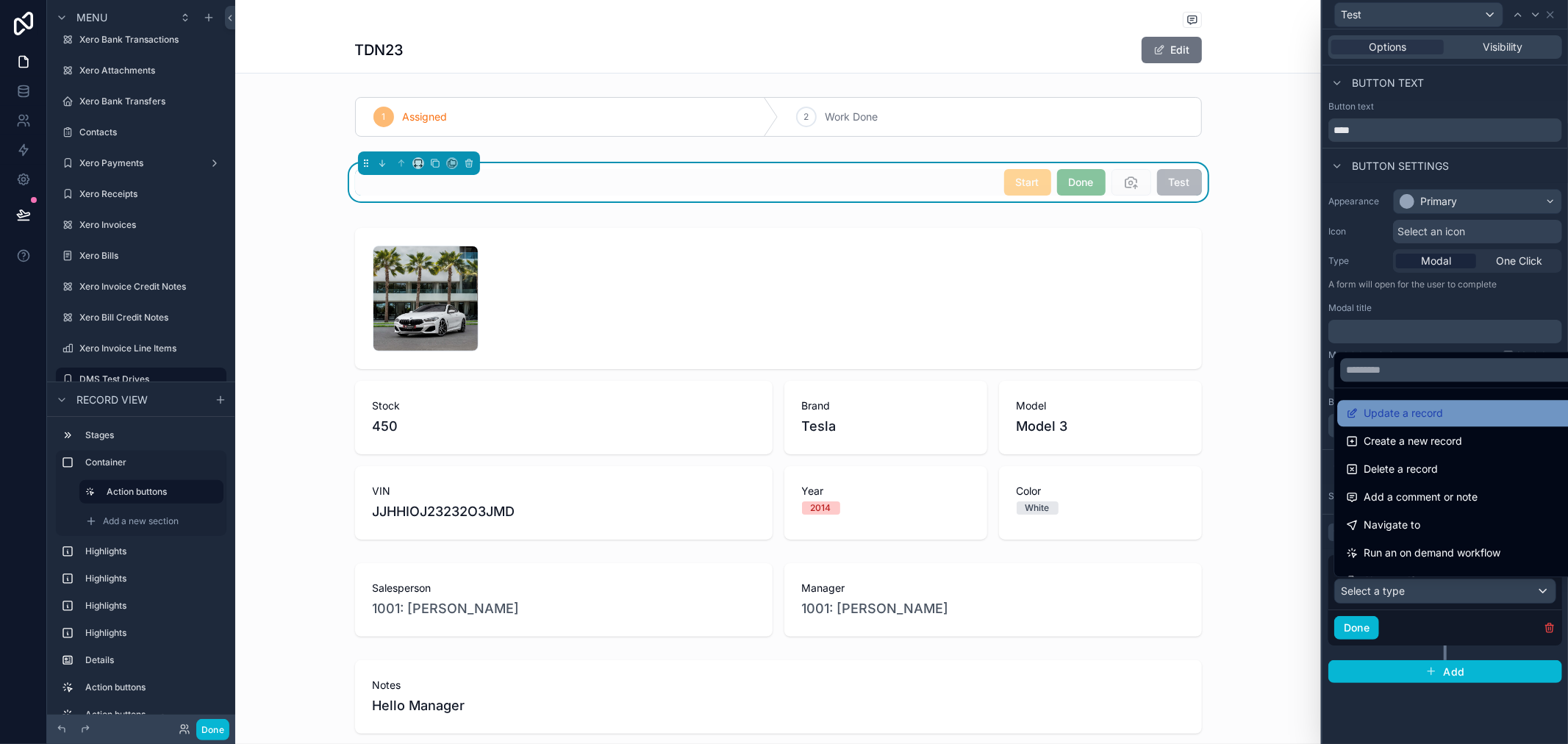
click at [1427, 409] on span "Update a record" at bounding box center [1404, 414] width 80 height 18
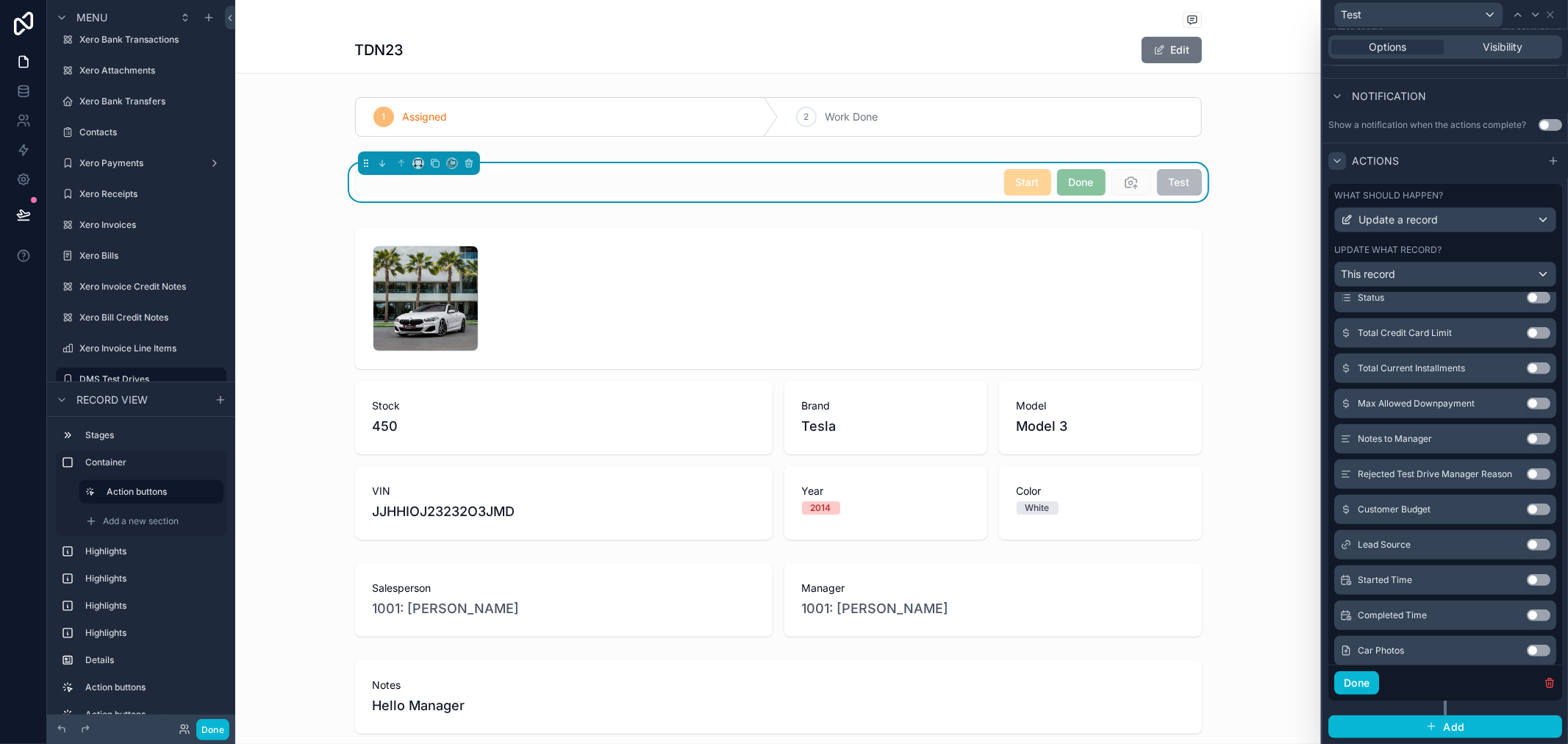
scroll to position [808, 0]
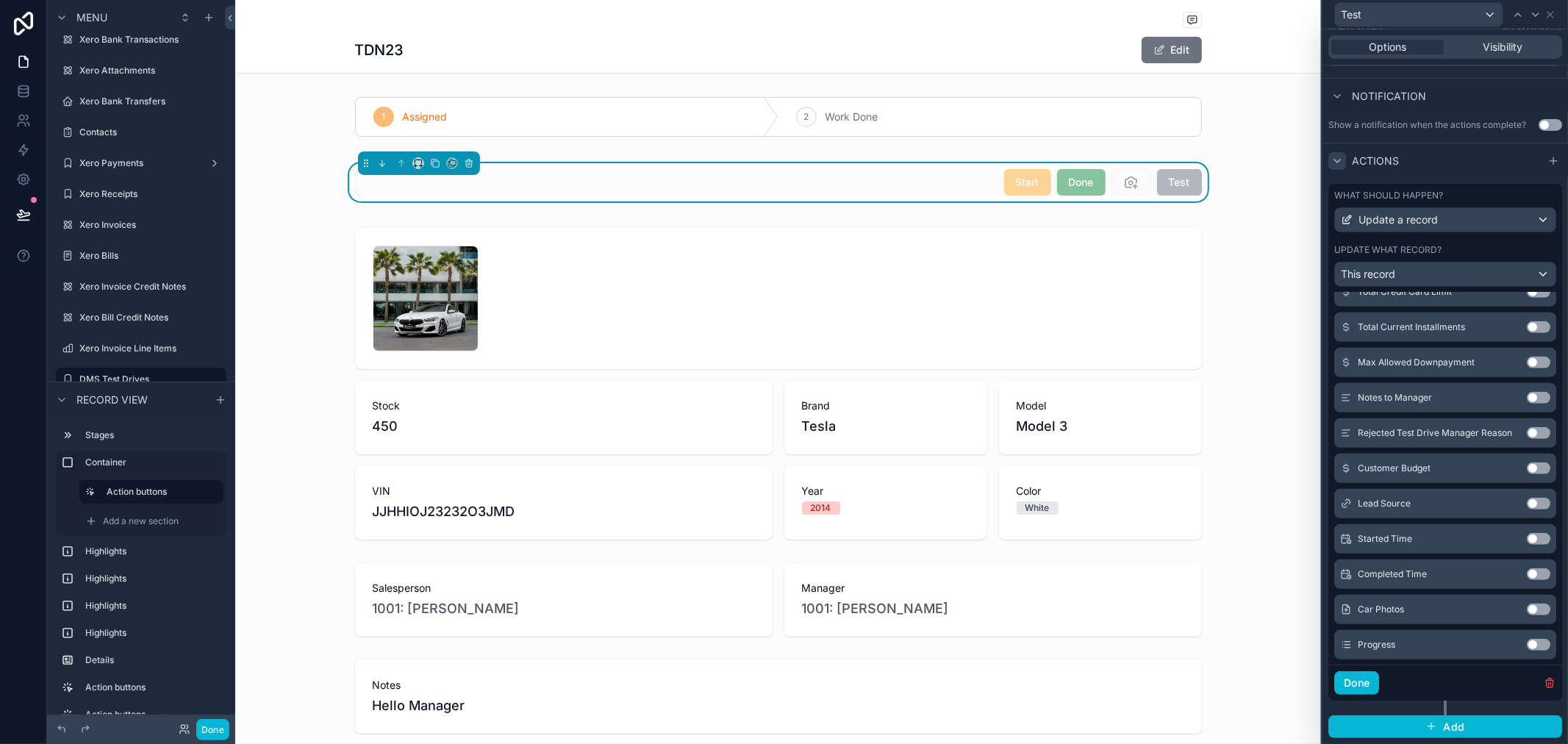
click at [1527, 569] on button "Use setting" at bounding box center [1539, 575] width 24 height 12
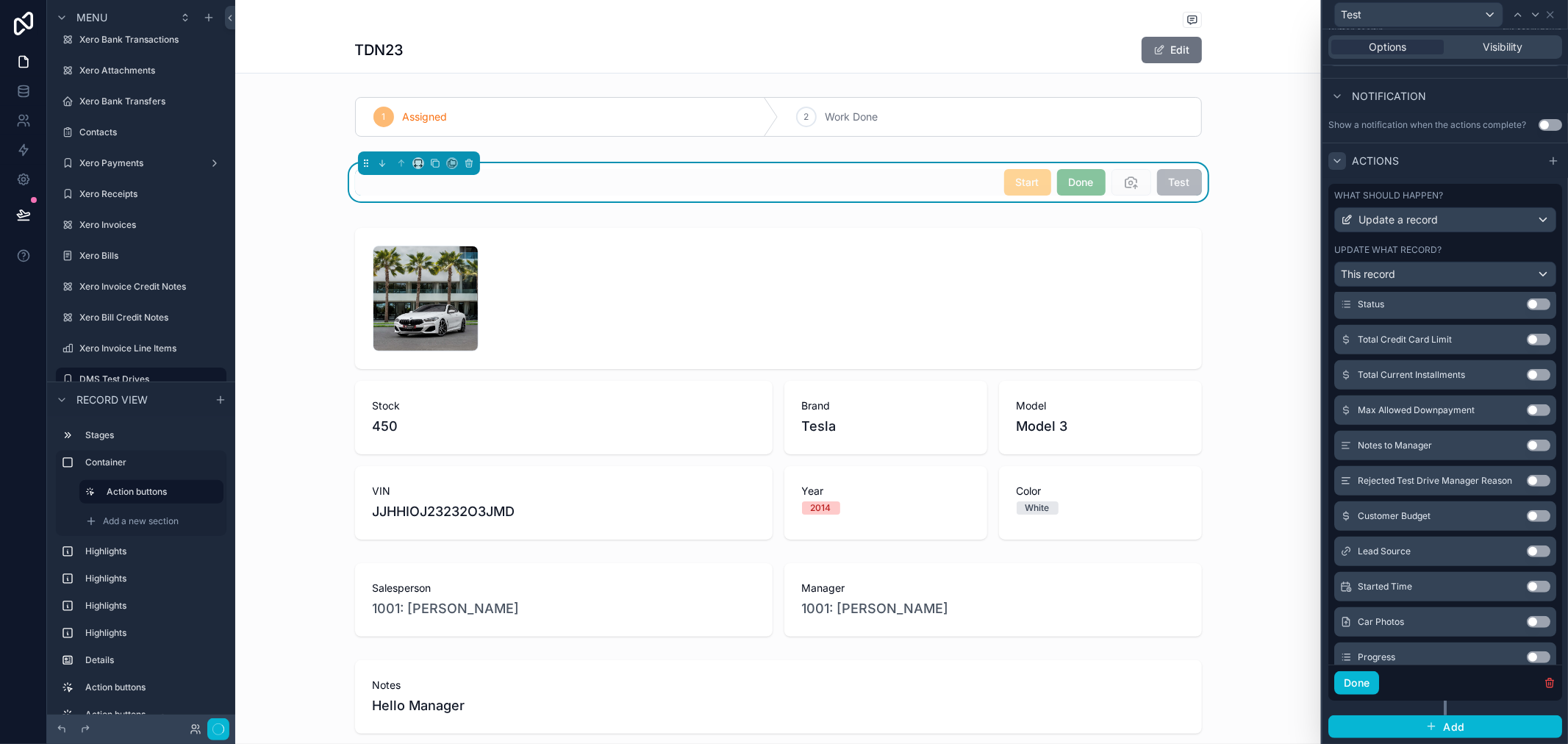
scroll to position [855, 0]
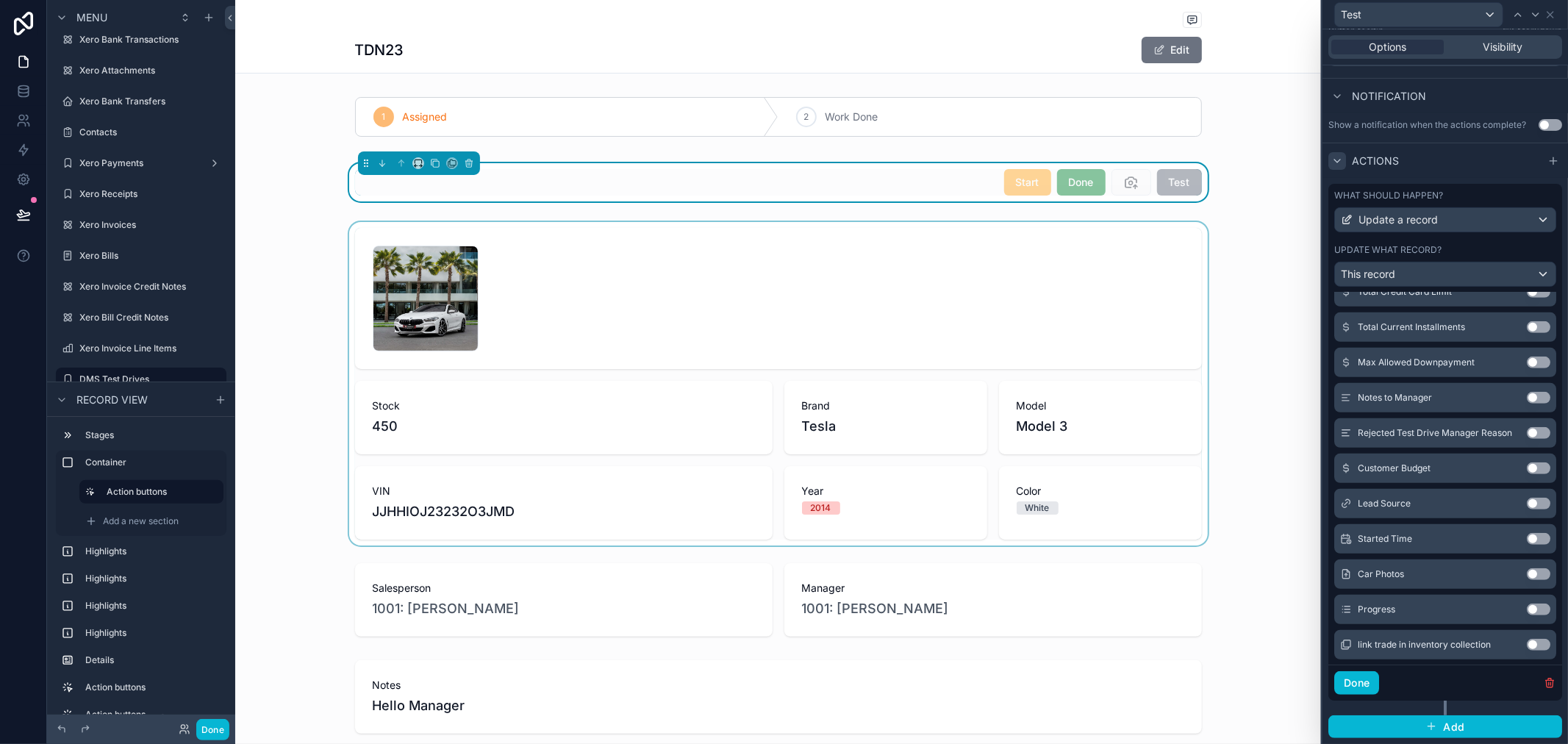
click at [1261, 316] on div "scrollable content" at bounding box center [779, 383] width 1086 height 323
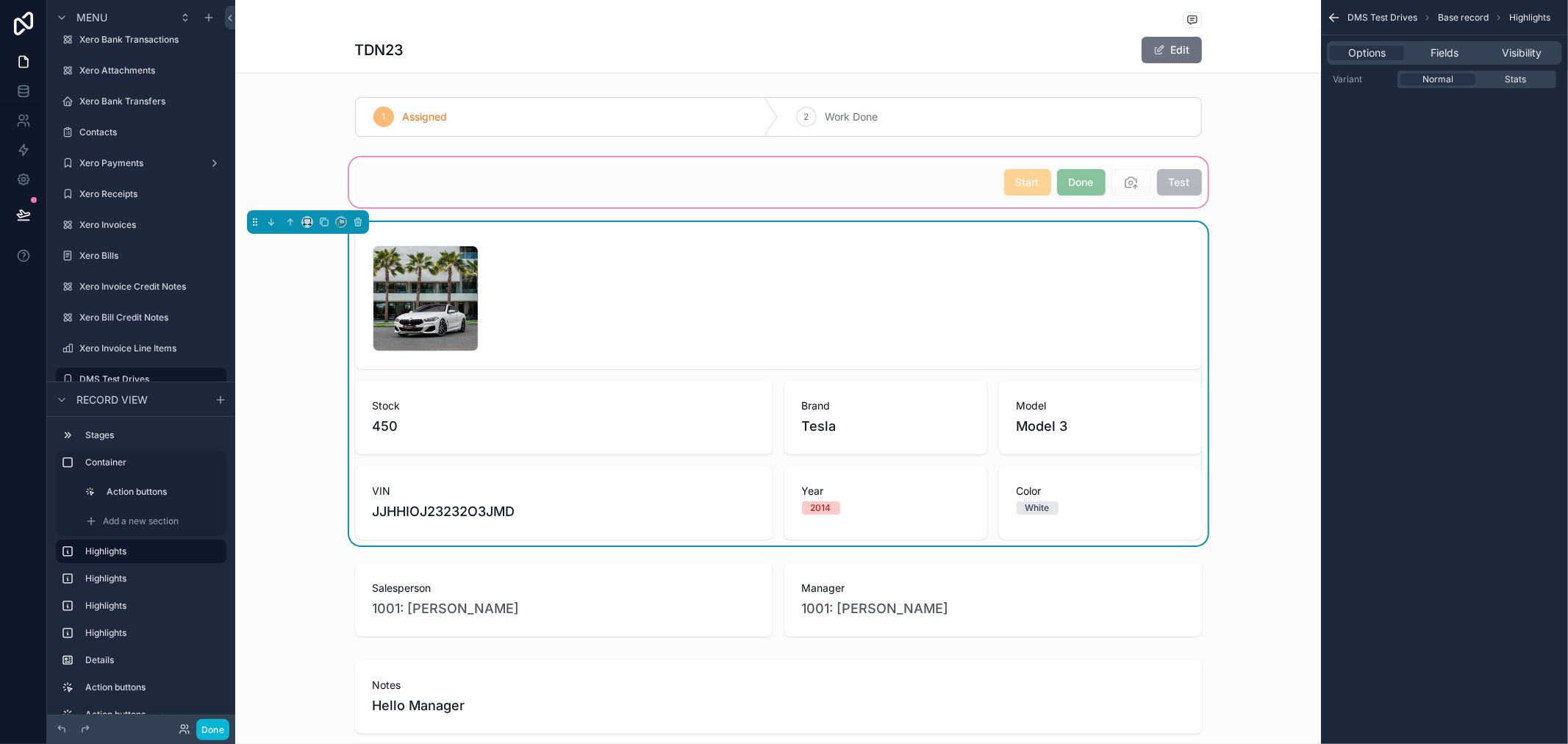
click at [1169, 196] on div "scrollable content" at bounding box center [779, 182] width 1086 height 56
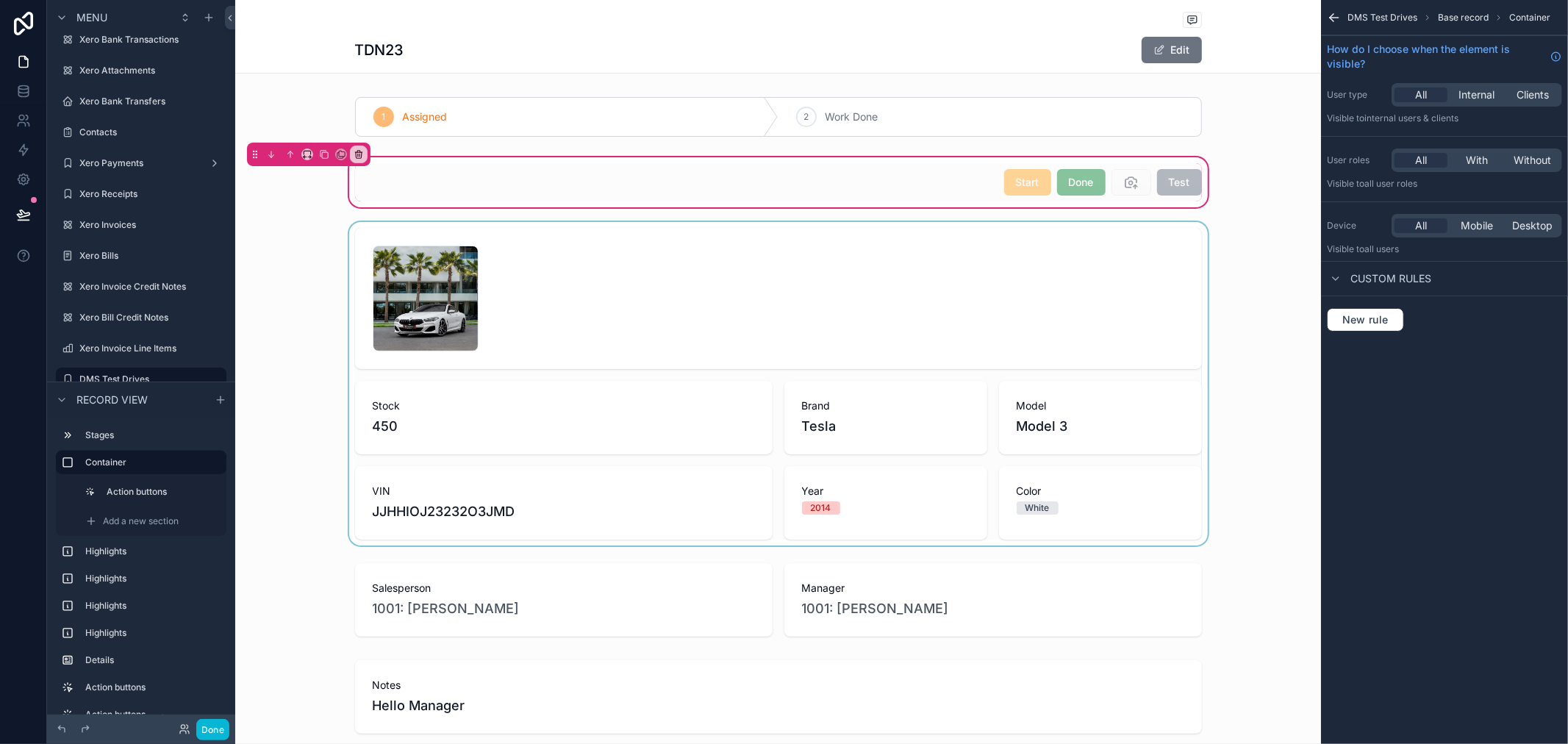
click at [1169, 196] on div "scrollable content" at bounding box center [779, 182] width 865 height 38
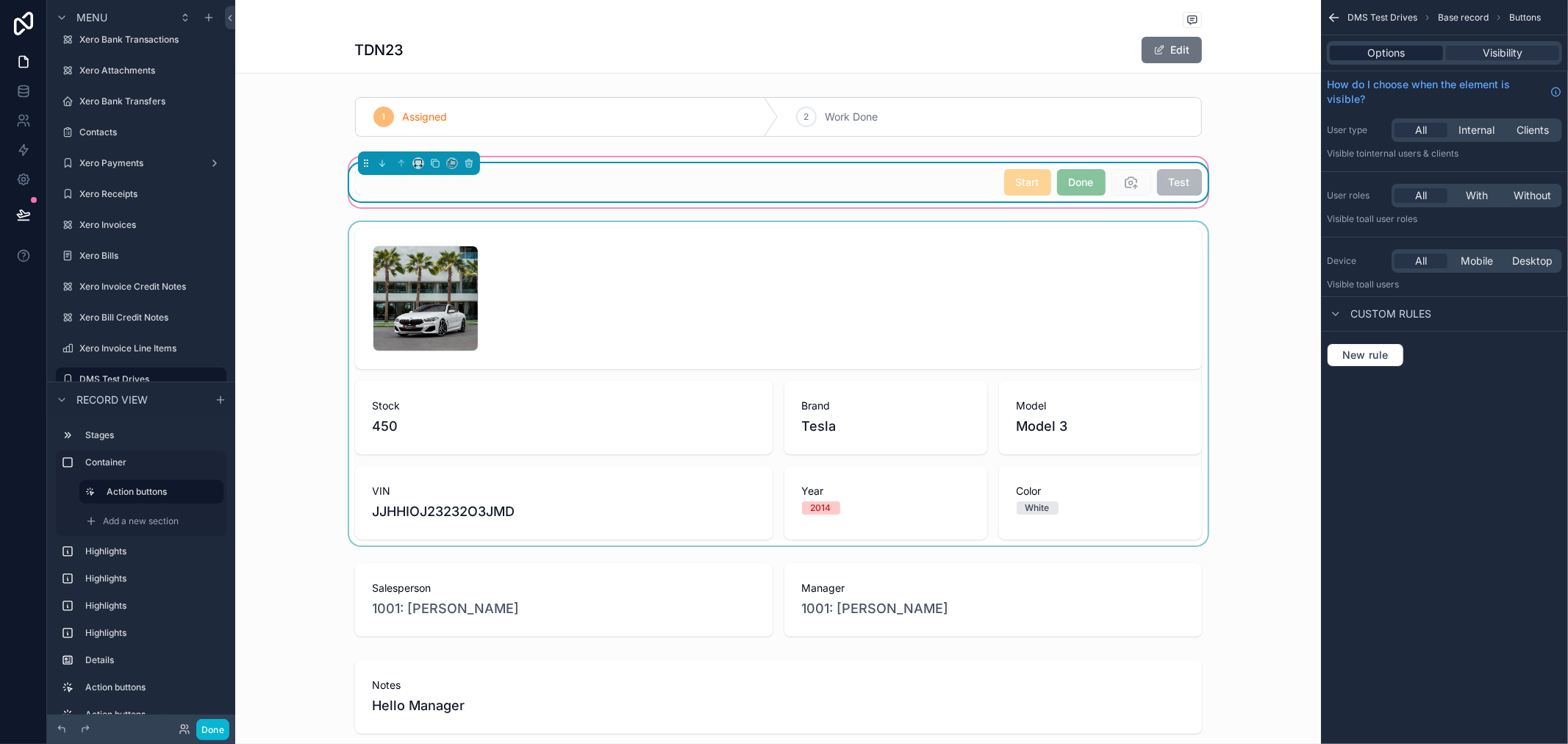
click at [1399, 46] on span "Options" at bounding box center [1387, 53] width 38 height 15
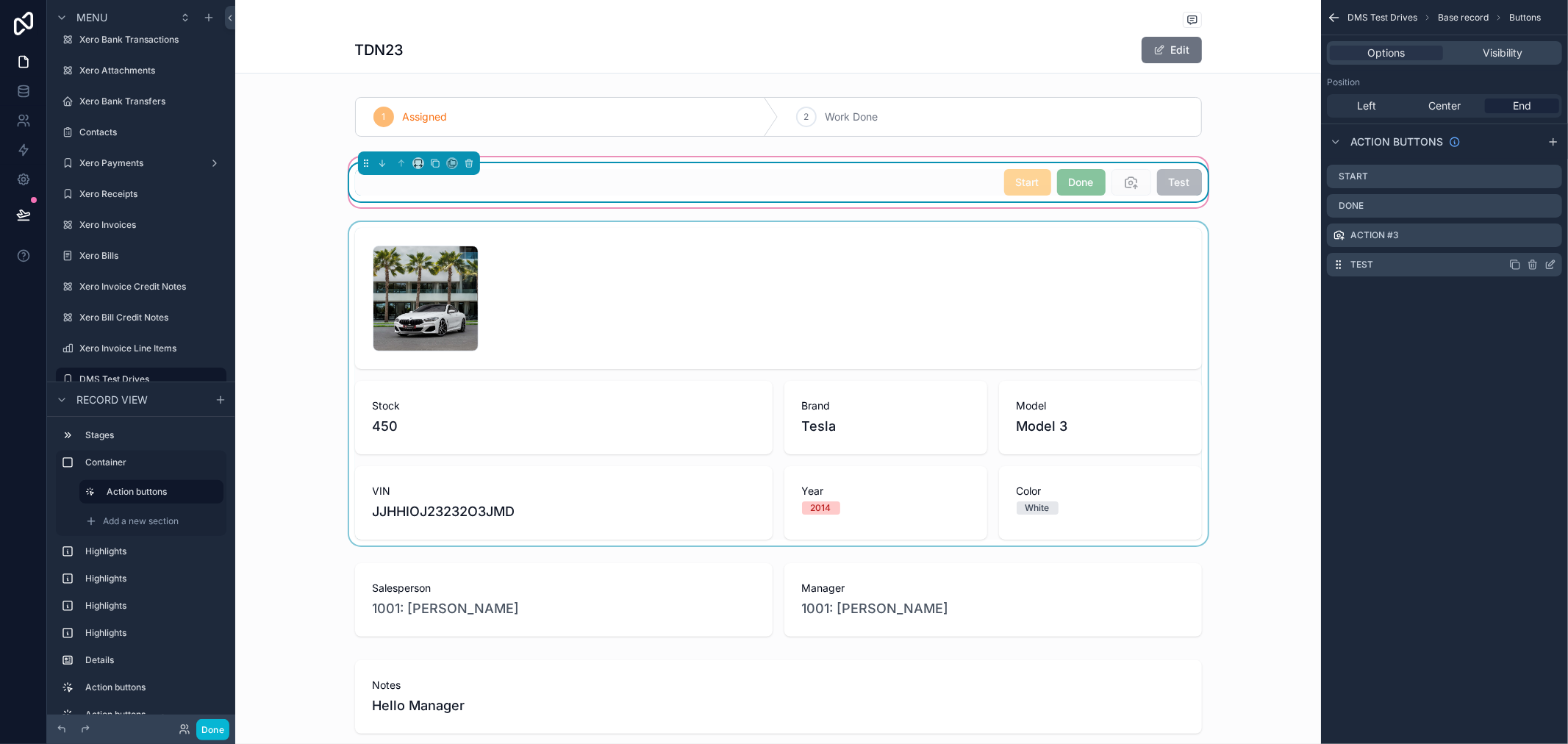
click at [1549, 263] on icon "scrollable content" at bounding box center [1551, 265] width 12 height 12
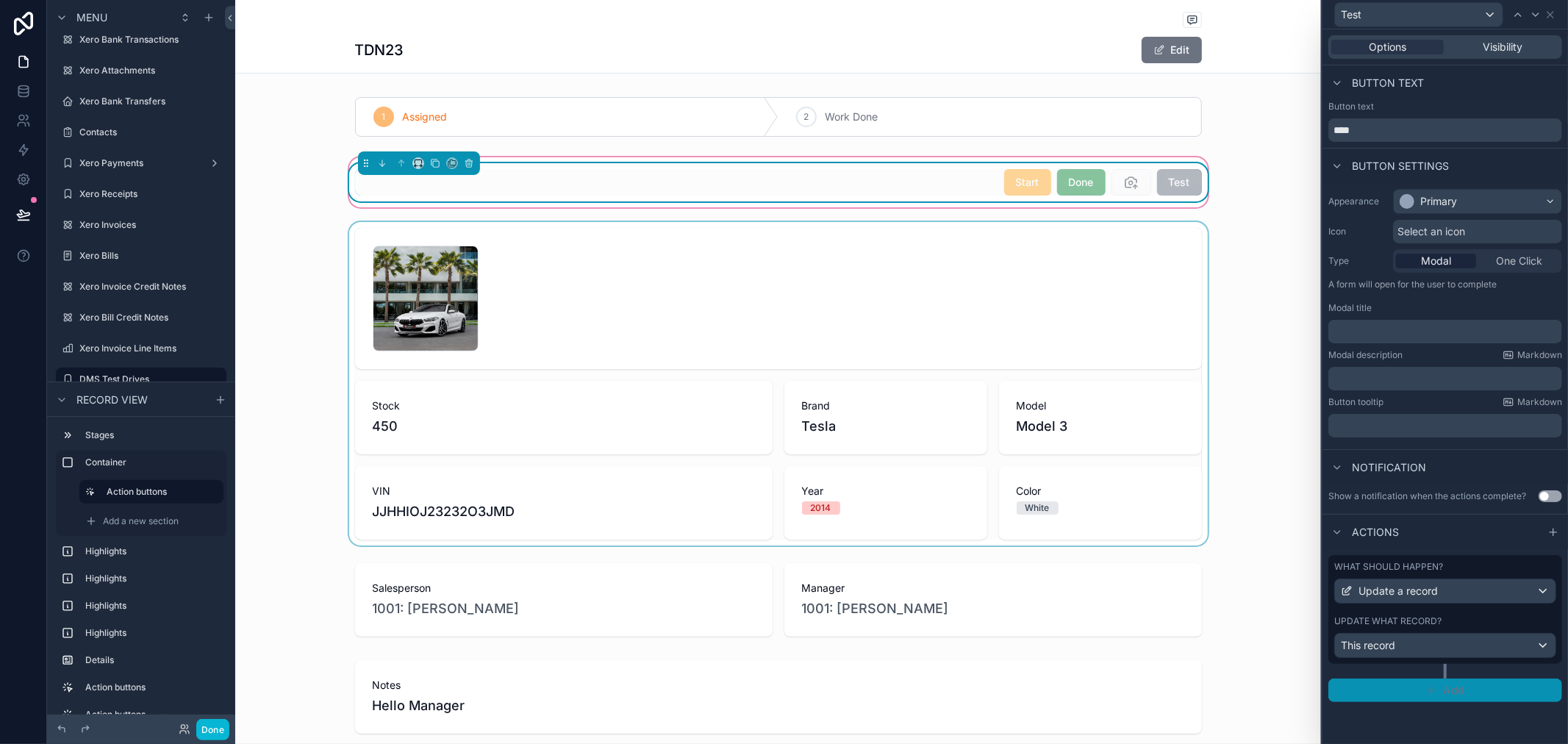
click at [1395, 685] on button "Add" at bounding box center [1445, 691] width 234 height 24
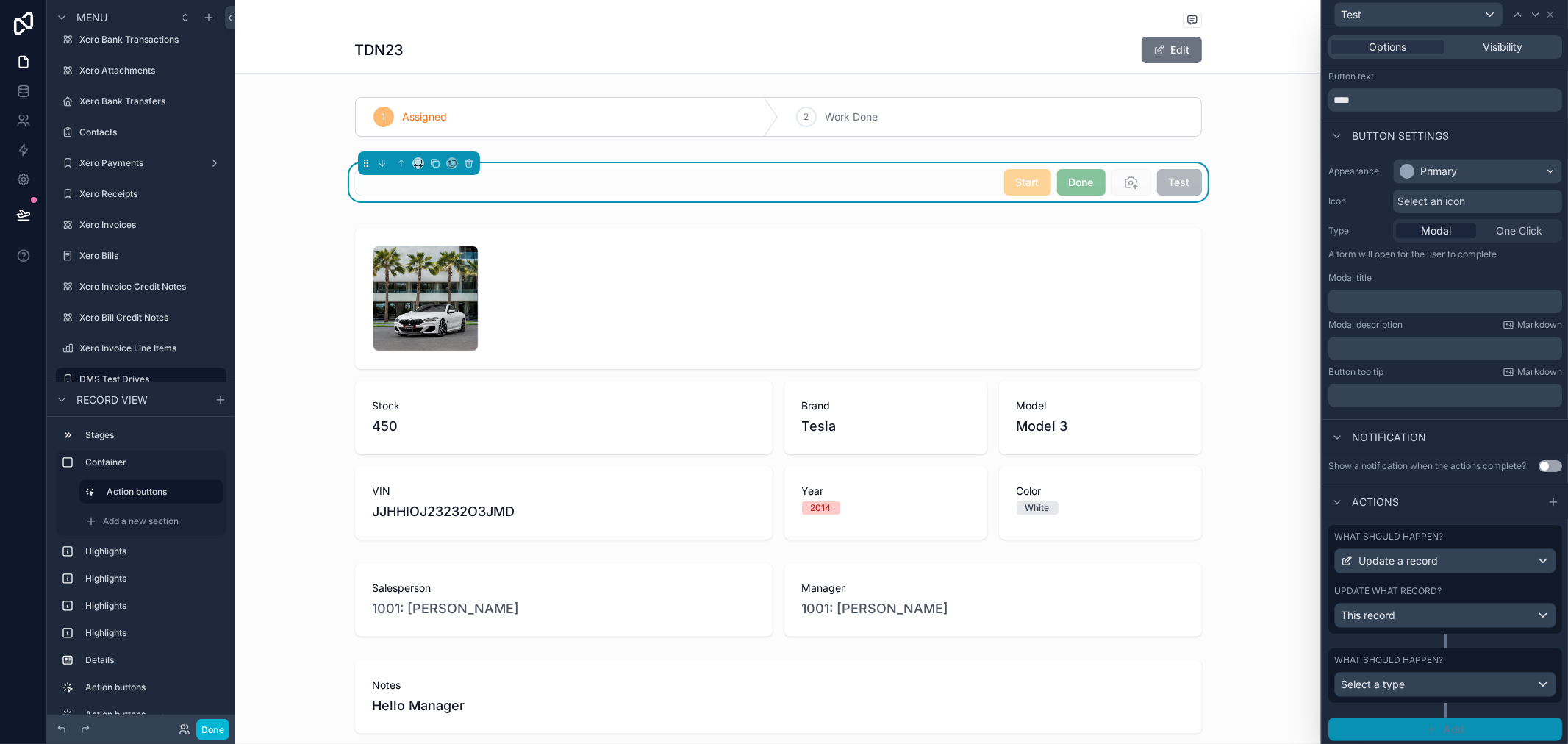
scroll to position [45, 0]
click at [1461, 604] on div "This record" at bounding box center [1446, 613] width 221 height 24
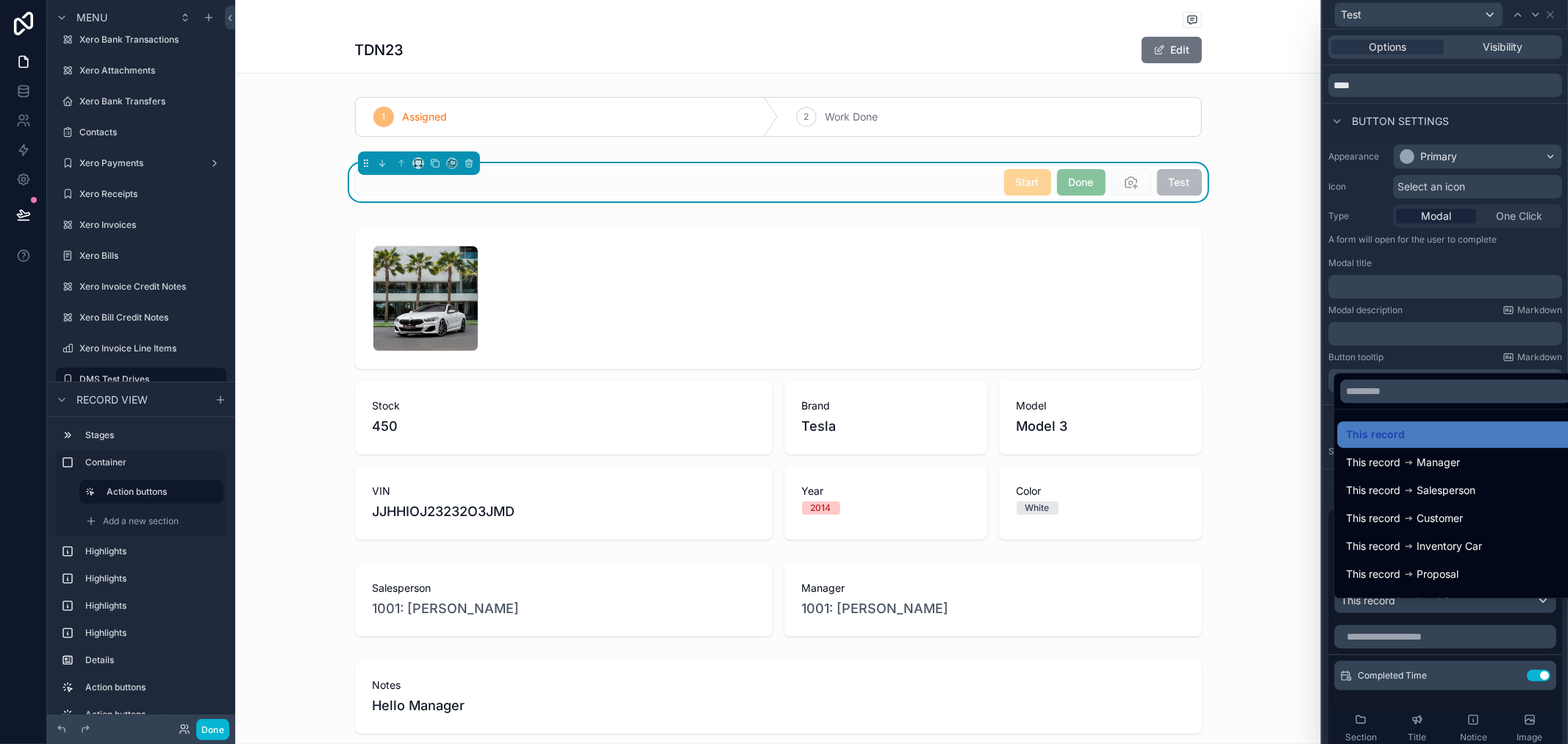
click at [1438, 352] on div at bounding box center [1445, 372] width 246 height 744
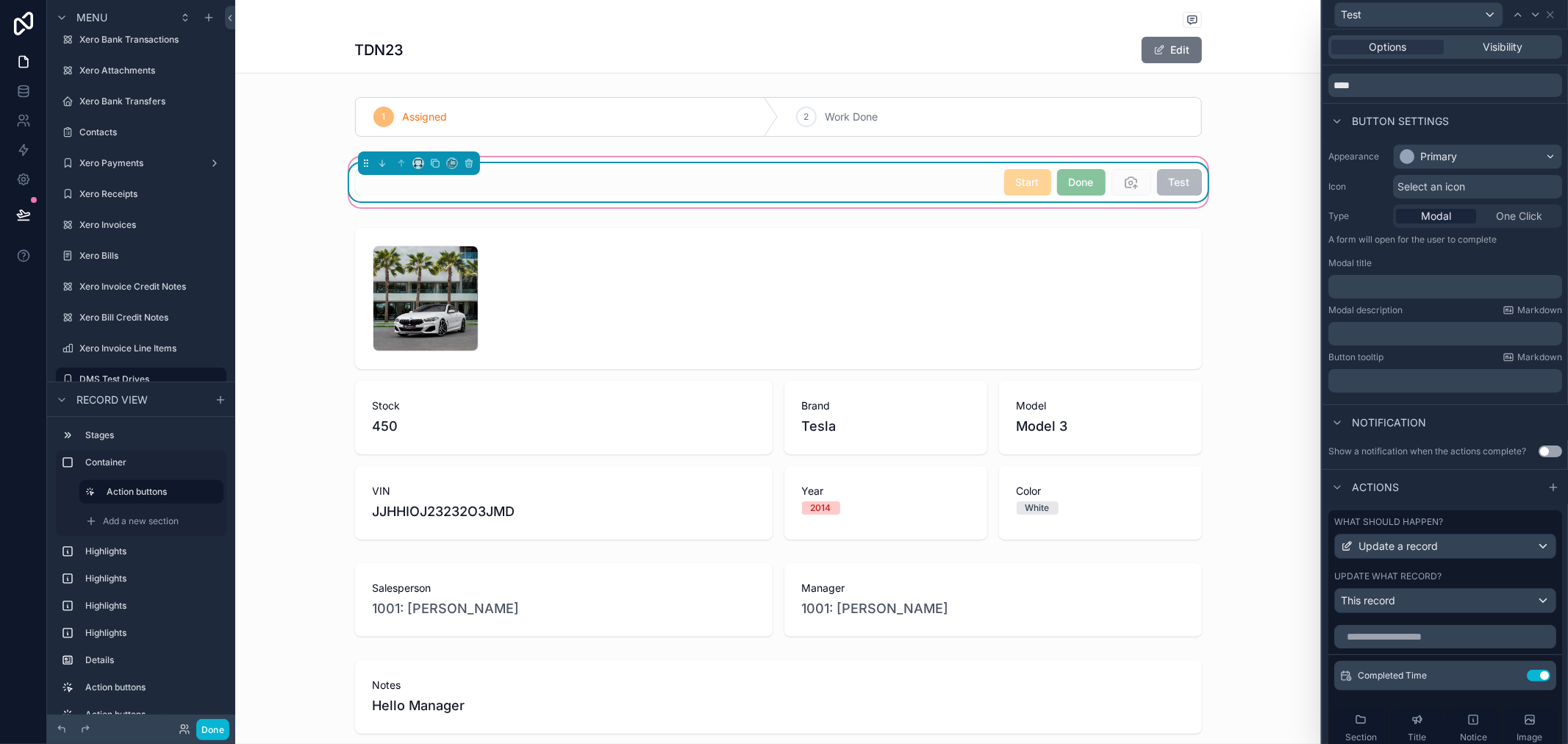
click at [1179, 187] on span "Test" at bounding box center [1179, 181] width 45 height 15
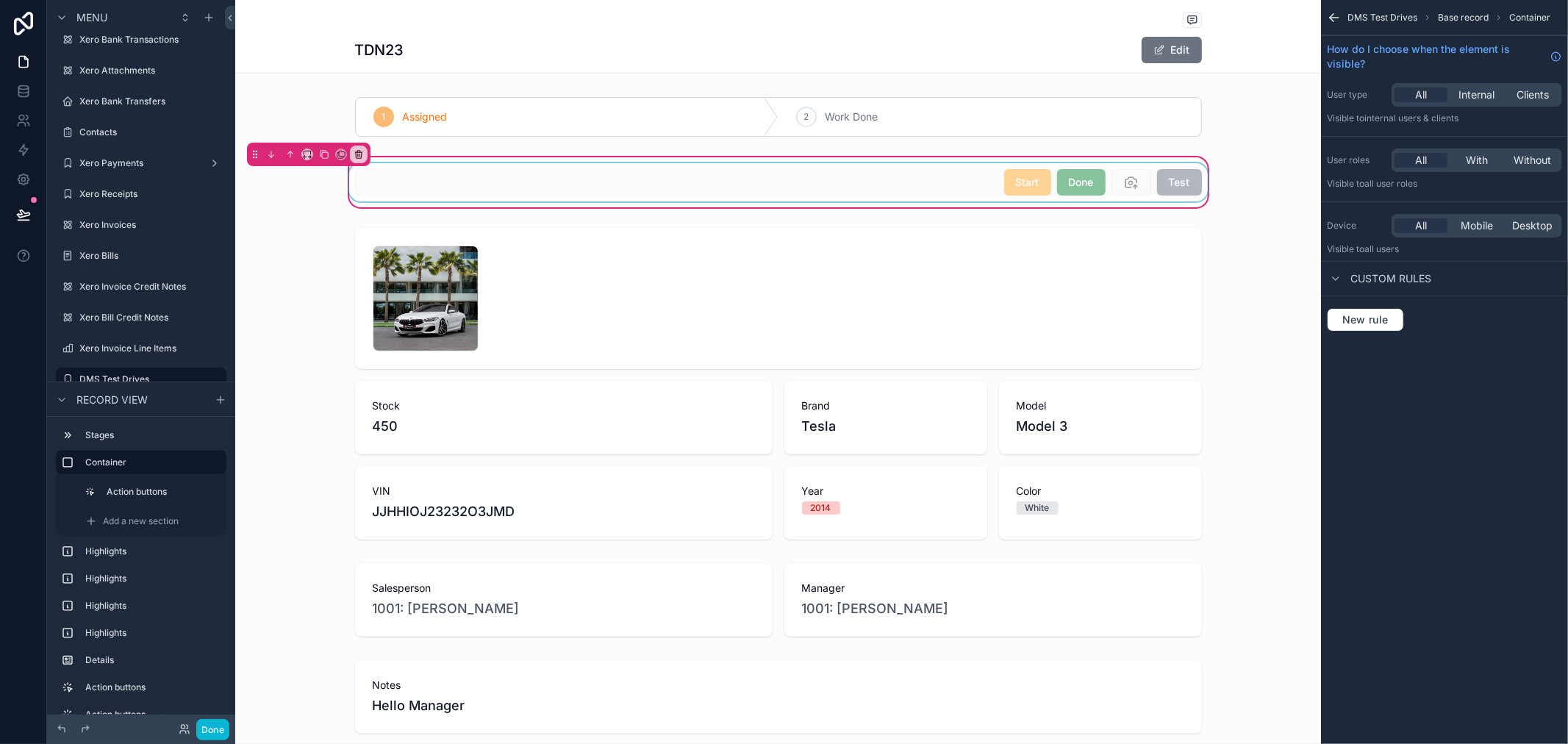
click at [1179, 187] on div "scrollable content" at bounding box center [779, 182] width 865 height 38
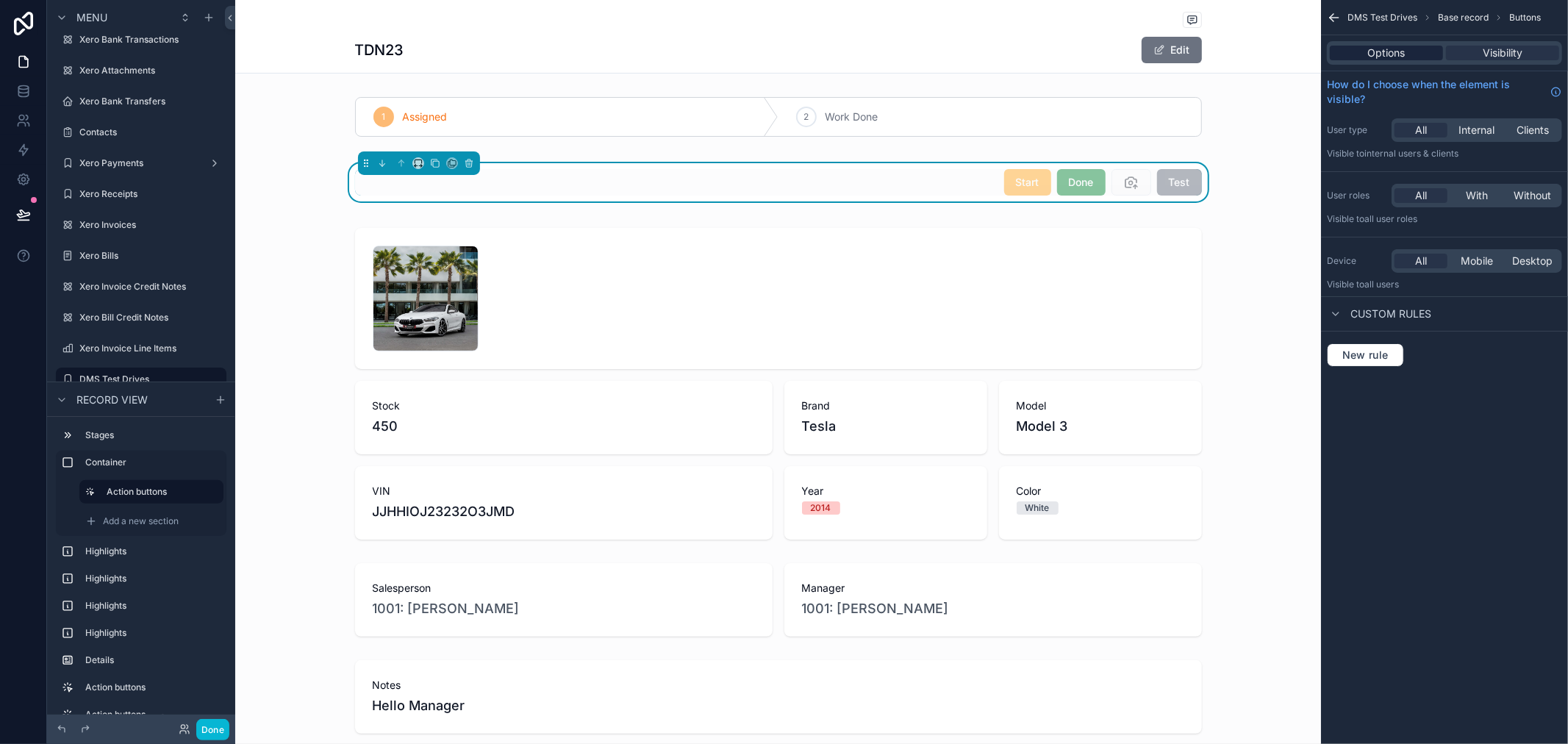
click at [1384, 55] on span "Options" at bounding box center [1387, 53] width 38 height 15
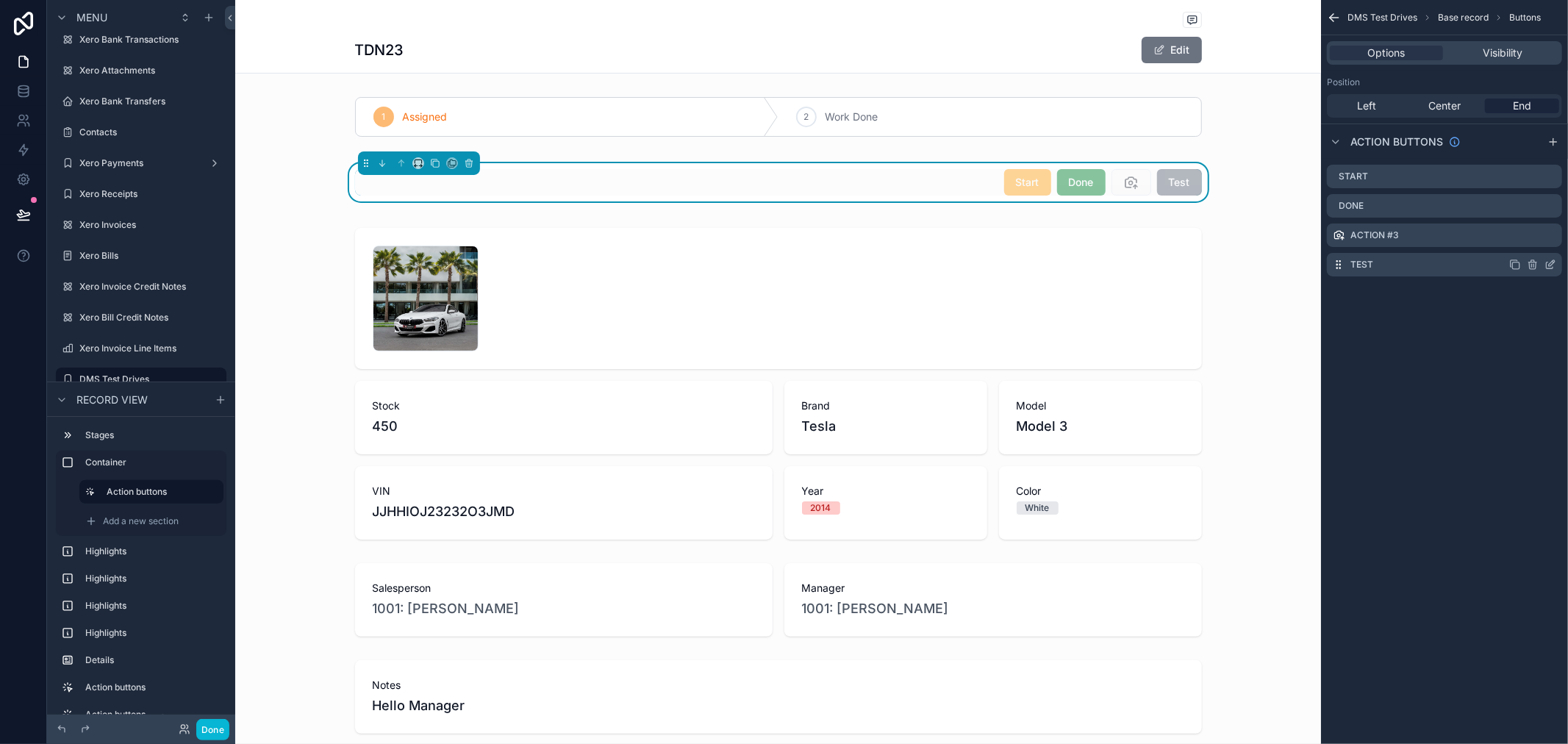
click at [1552, 267] on icon "scrollable content" at bounding box center [1551, 265] width 12 height 12
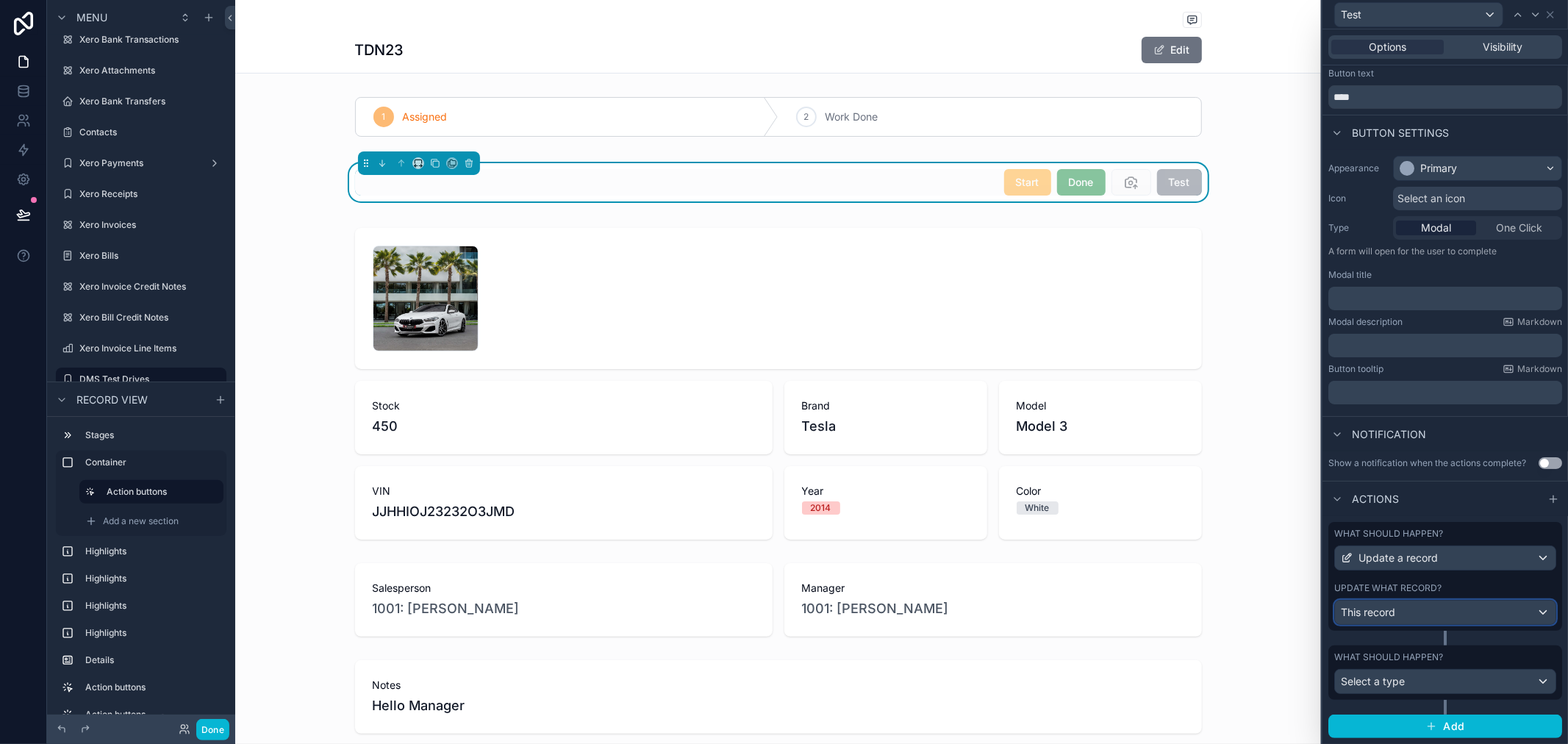
click at [1455, 609] on div "This record" at bounding box center [1446, 613] width 221 height 24
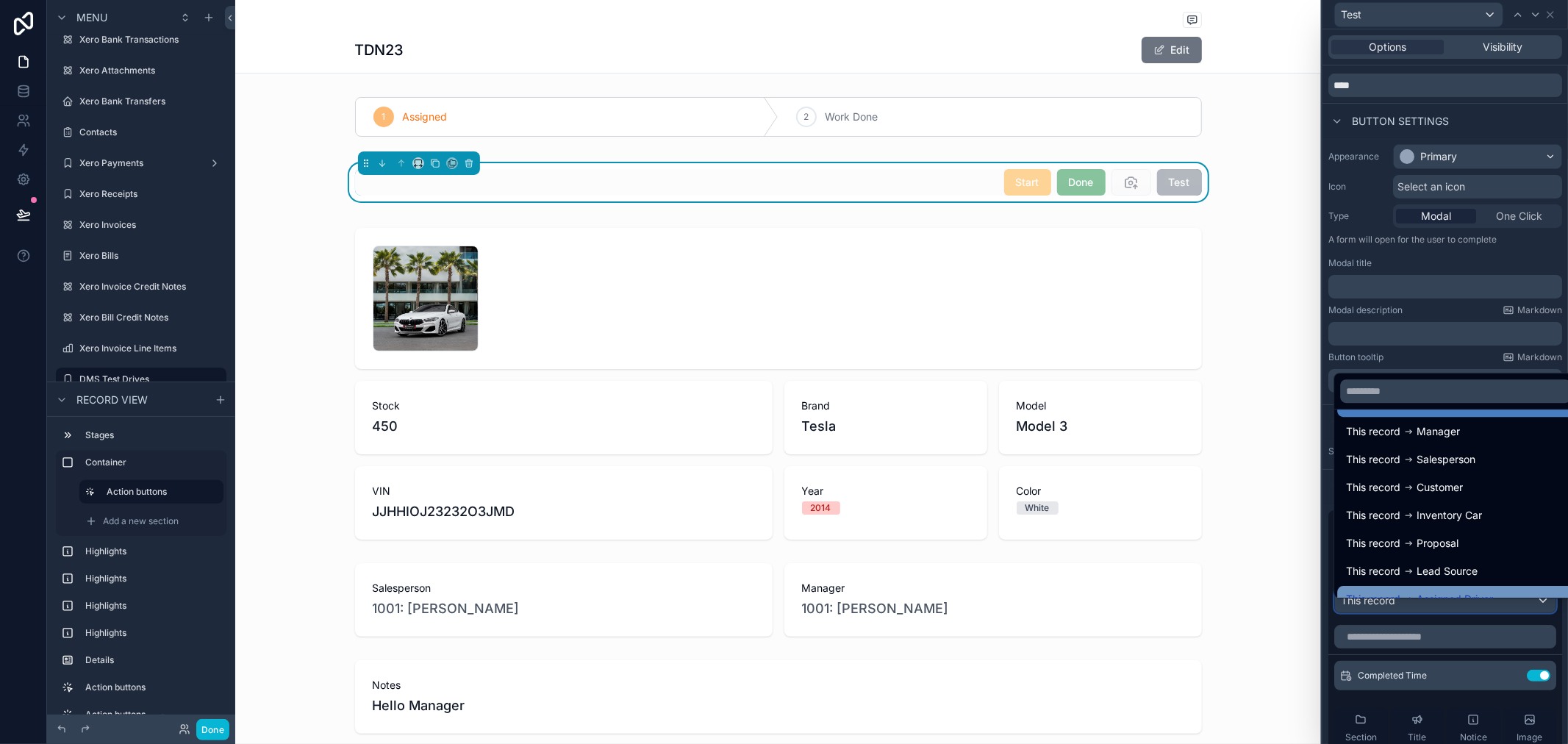
scroll to position [48, 0]
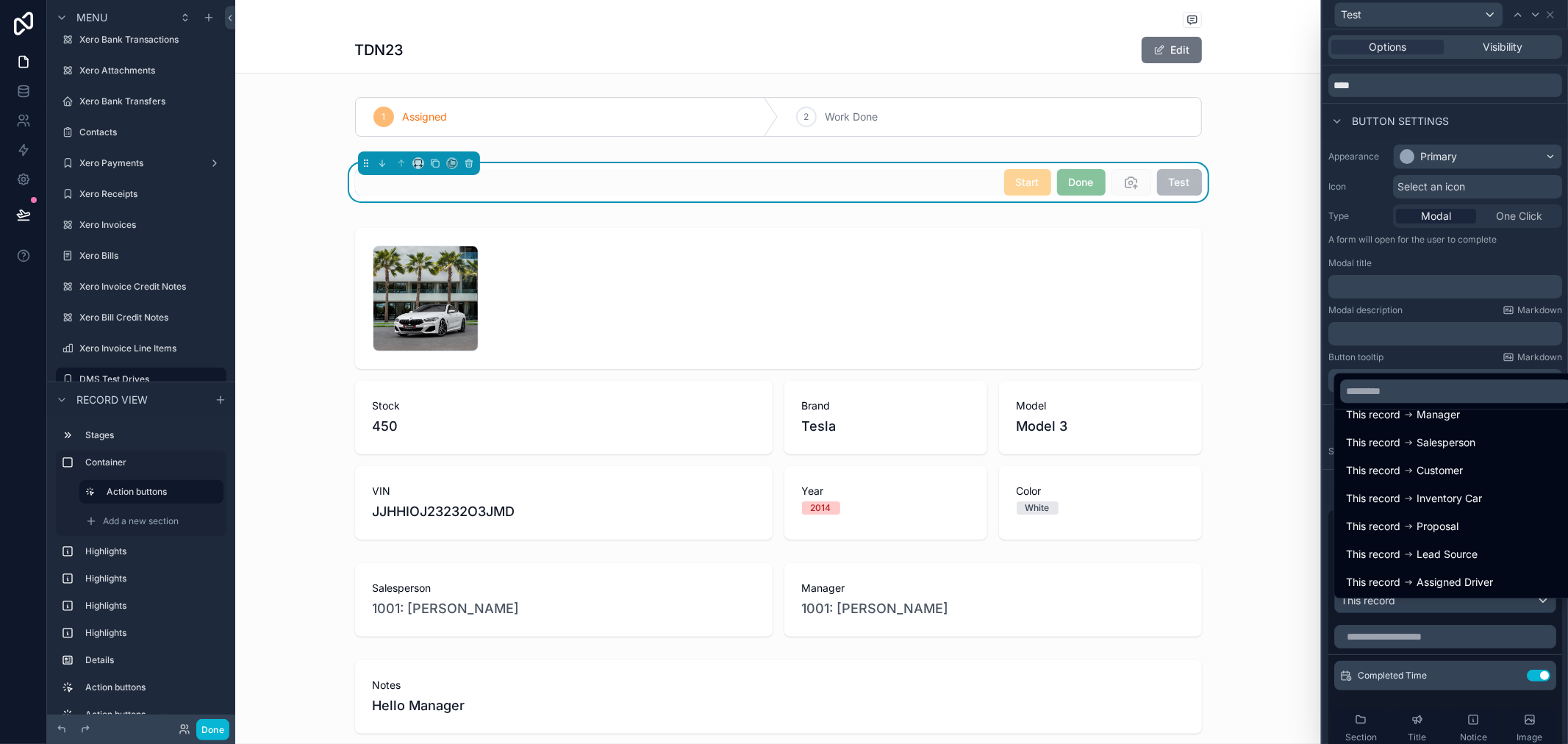
click at [1495, 693] on div at bounding box center [1445, 372] width 246 height 744
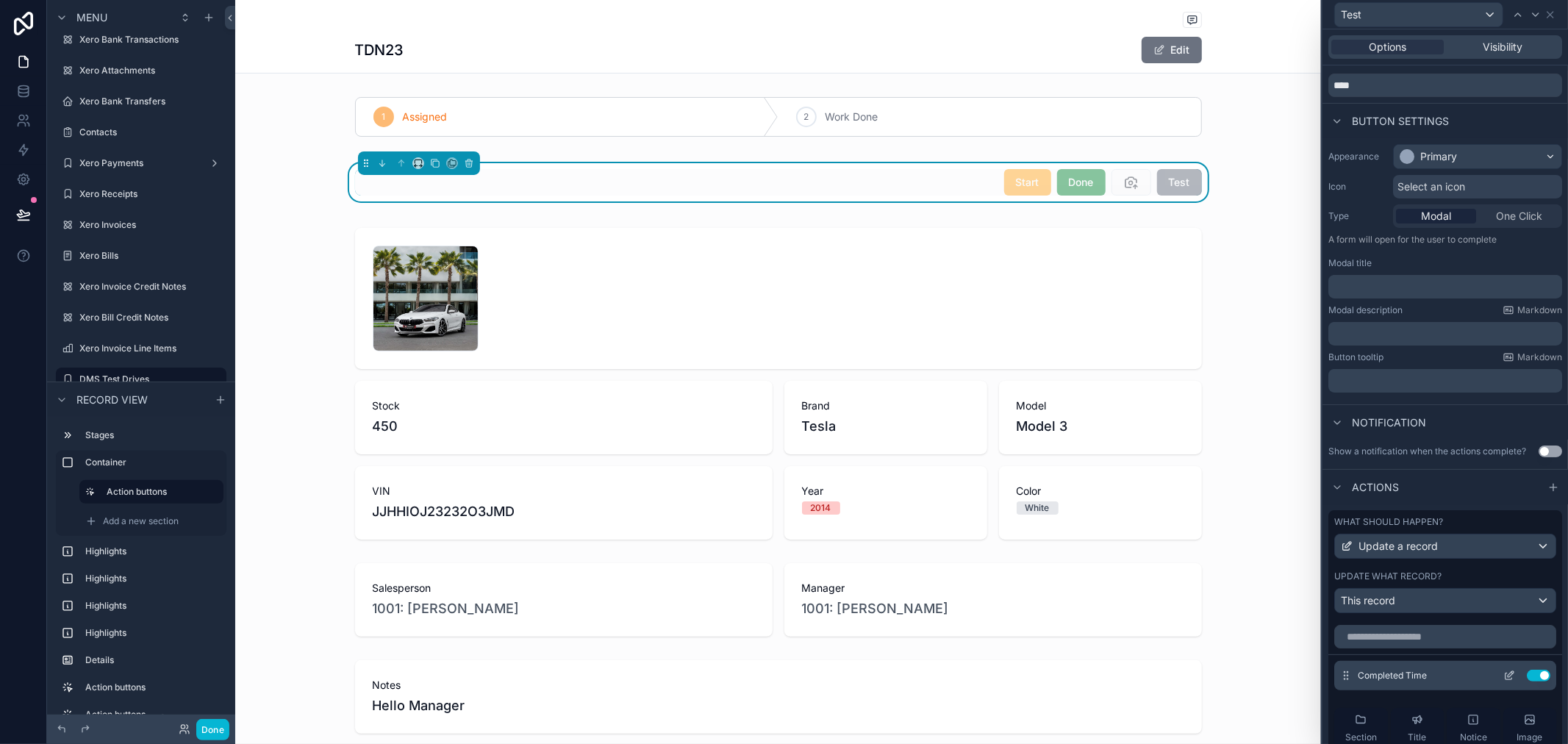
click at [1506, 680] on icon at bounding box center [1509, 676] width 7 height 7
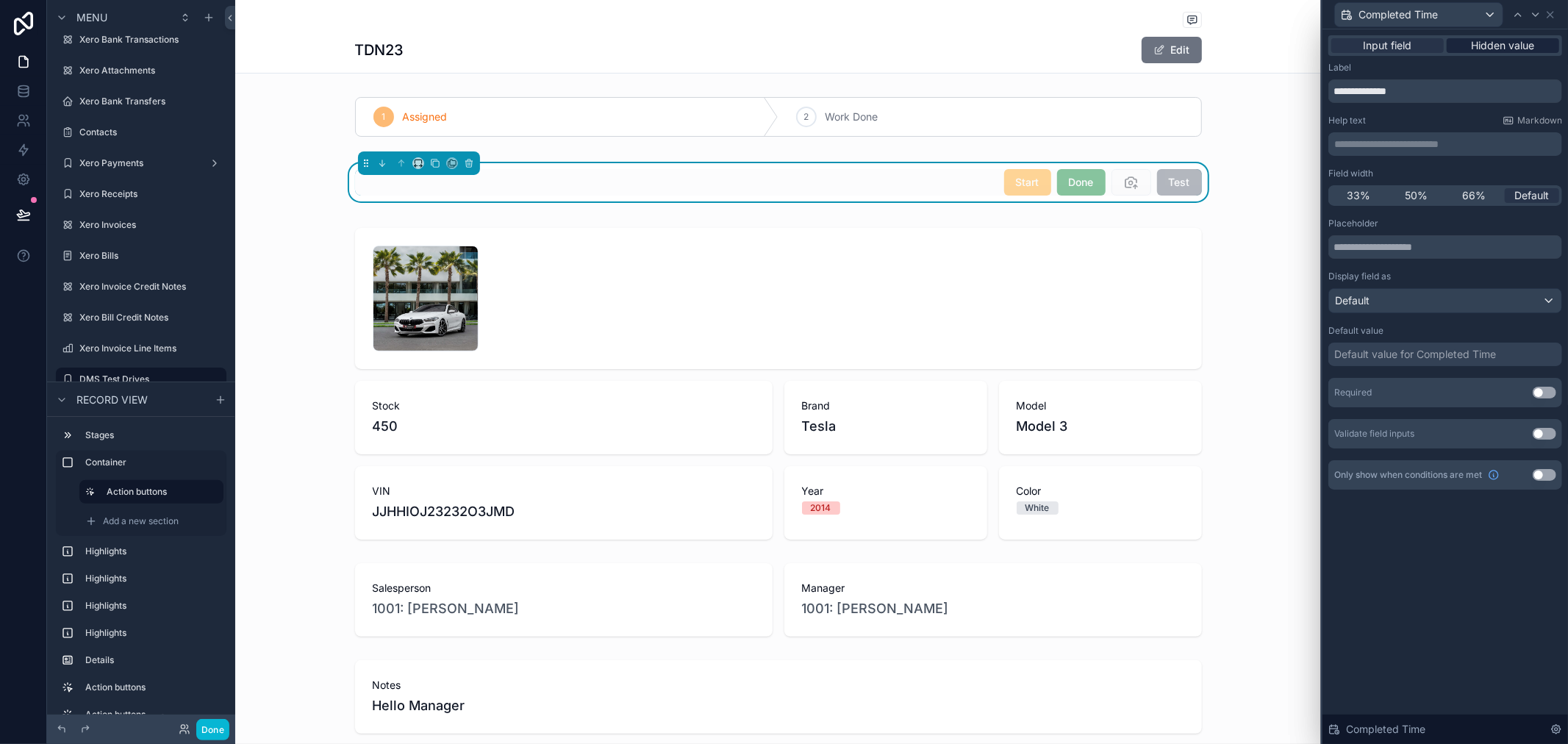
click at [1515, 45] on span "Hidden value" at bounding box center [1504, 45] width 64 height 15
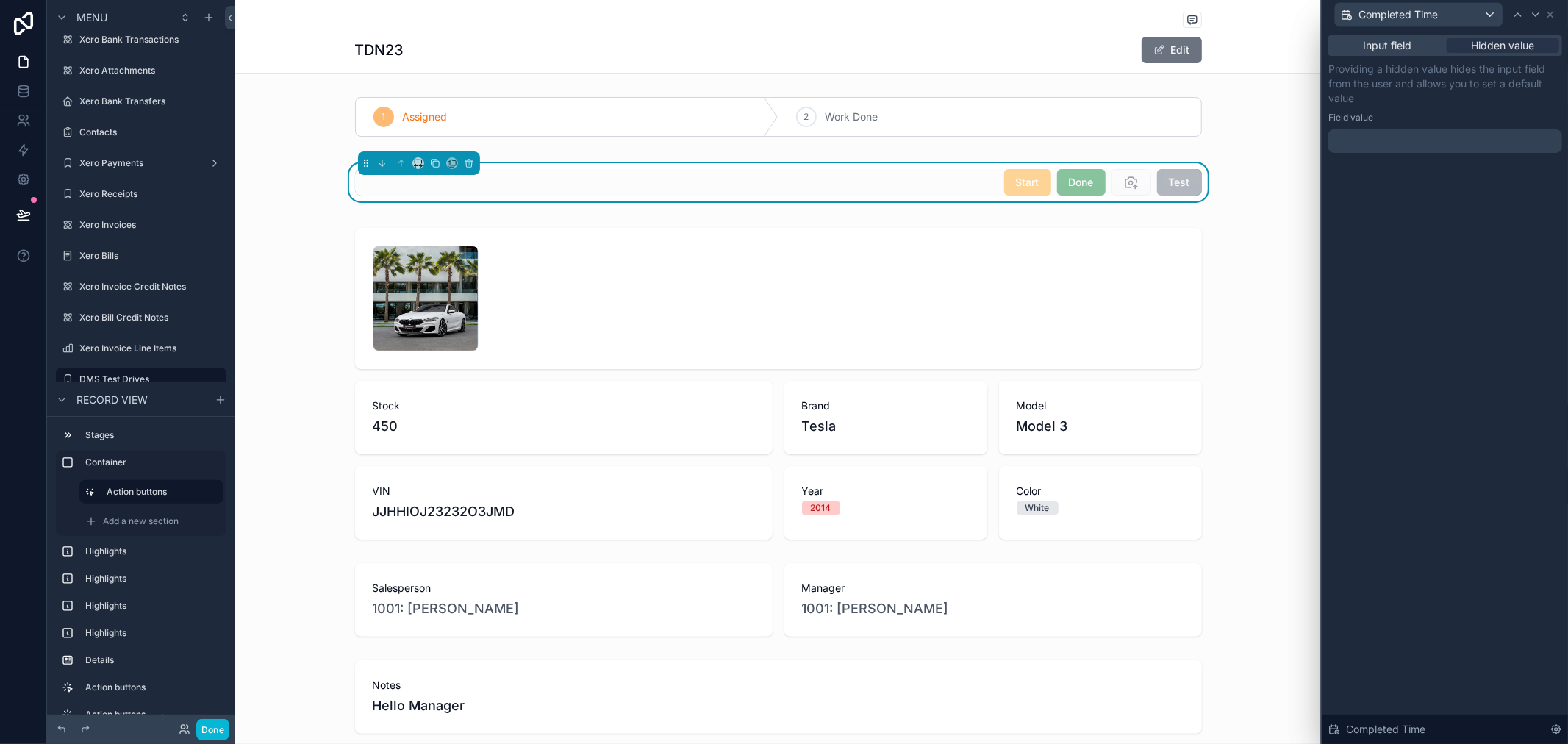
click at [1393, 130] on div at bounding box center [1445, 141] width 234 height 24
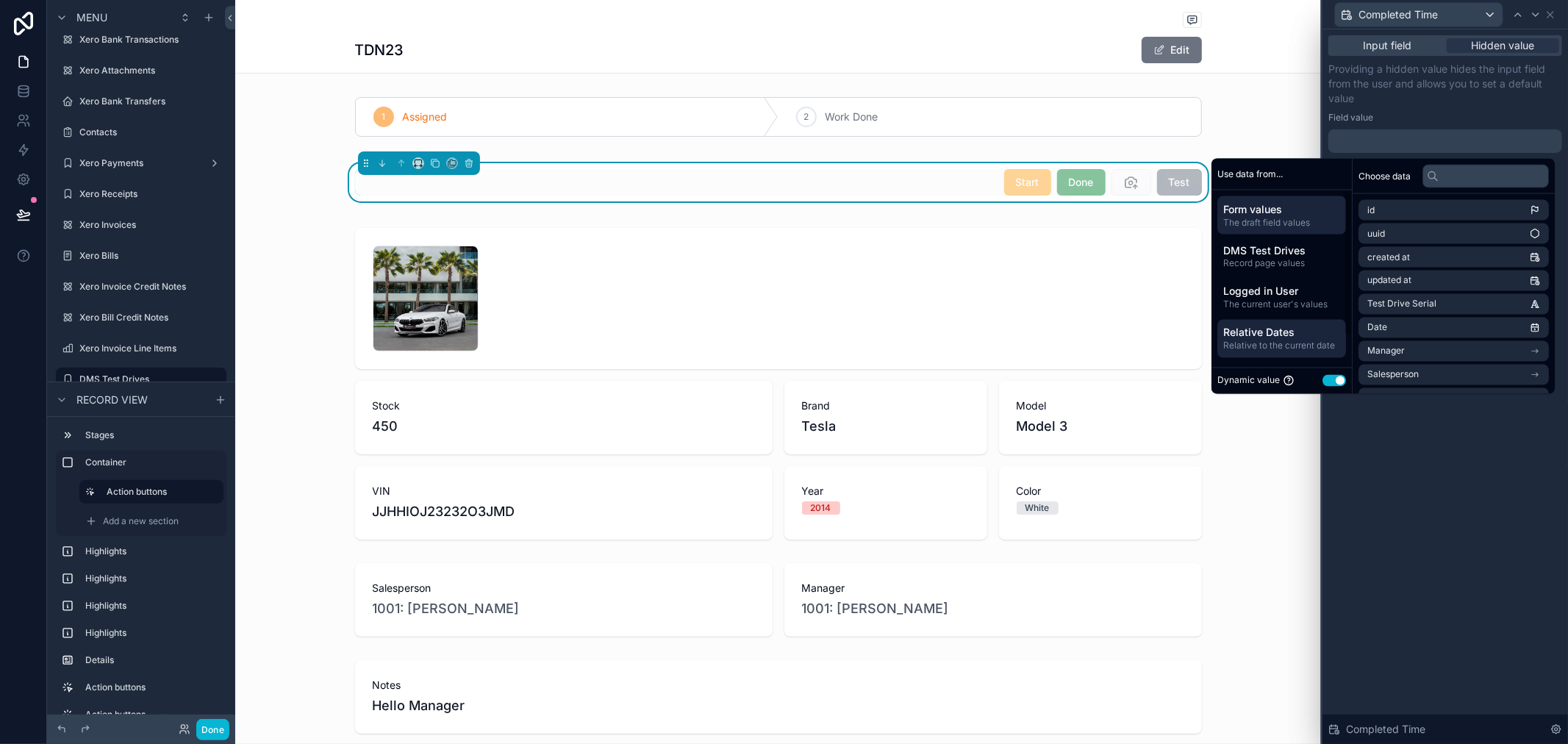
click at [1289, 326] on span "Relative Dates" at bounding box center [1283, 332] width 117 height 15
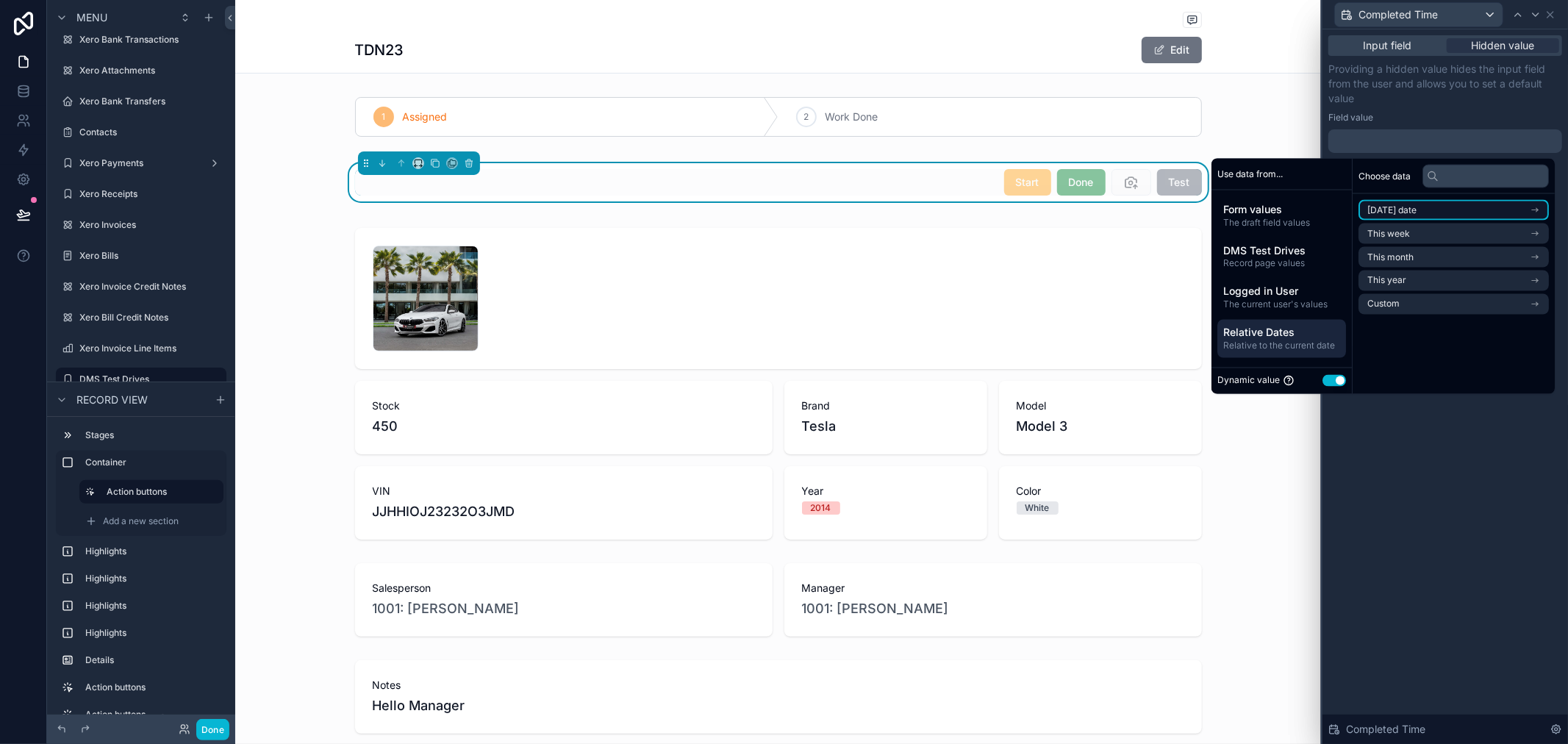
click at [1413, 207] on span "[DATE] date" at bounding box center [1393, 211] width 50 height 12
click at [1407, 243] on li "Now" at bounding box center [1455, 237] width 191 height 21
click at [1391, 437] on div "Input field Hidden value Providing a hidden value hides the input field from th…" at bounding box center [1445, 387] width 246 height 715
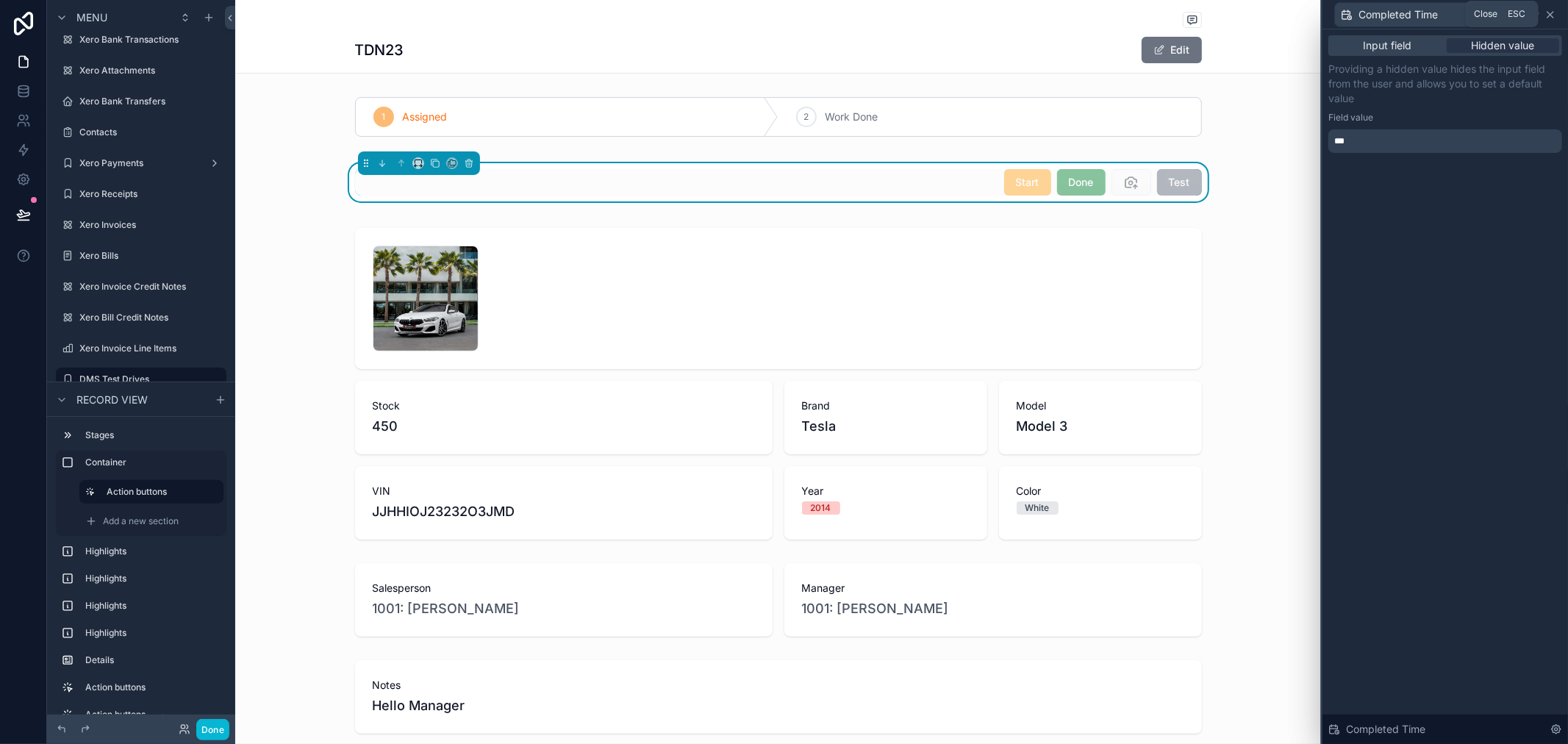
click at [1548, 16] on icon at bounding box center [1551, 15] width 12 height 12
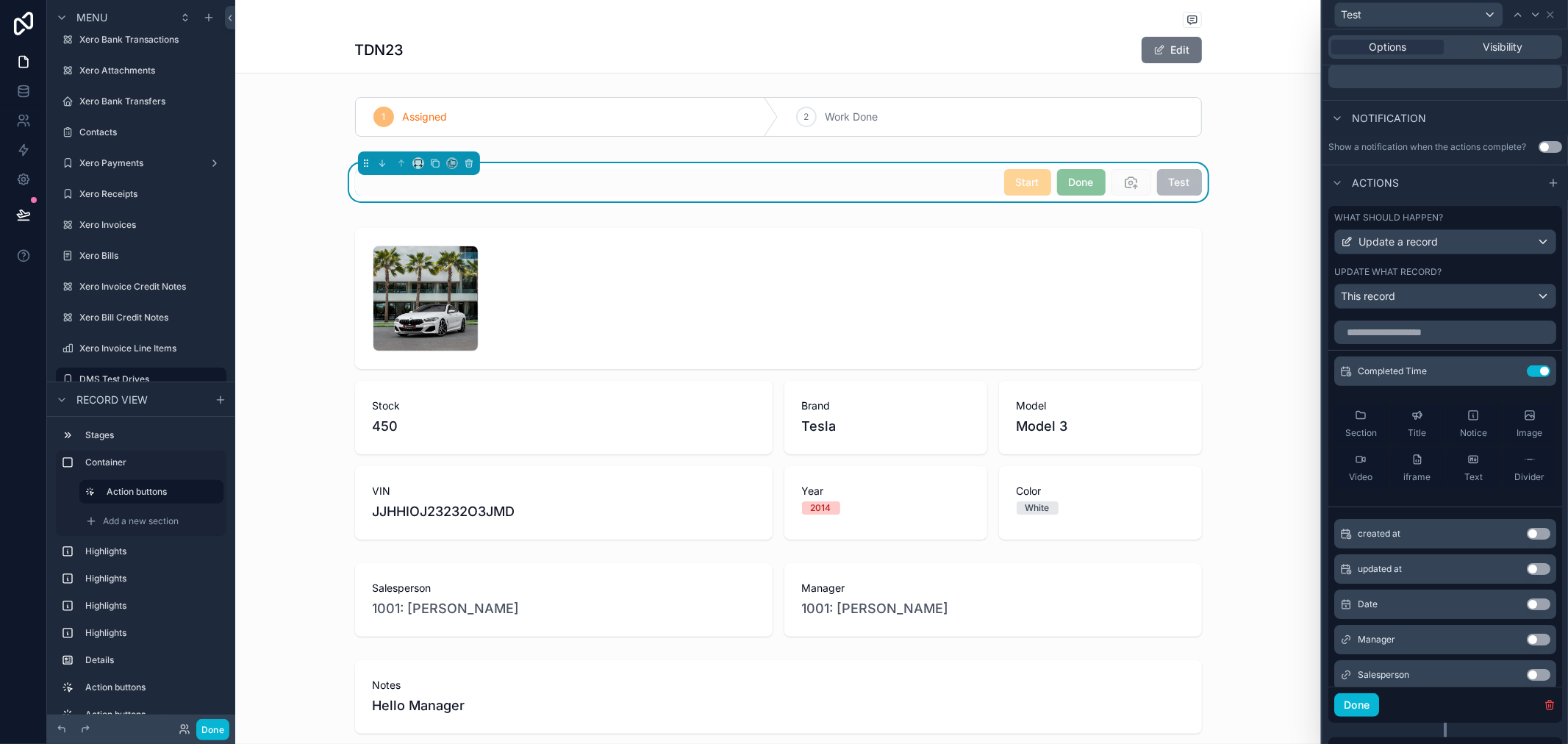
scroll to position [453, 0]
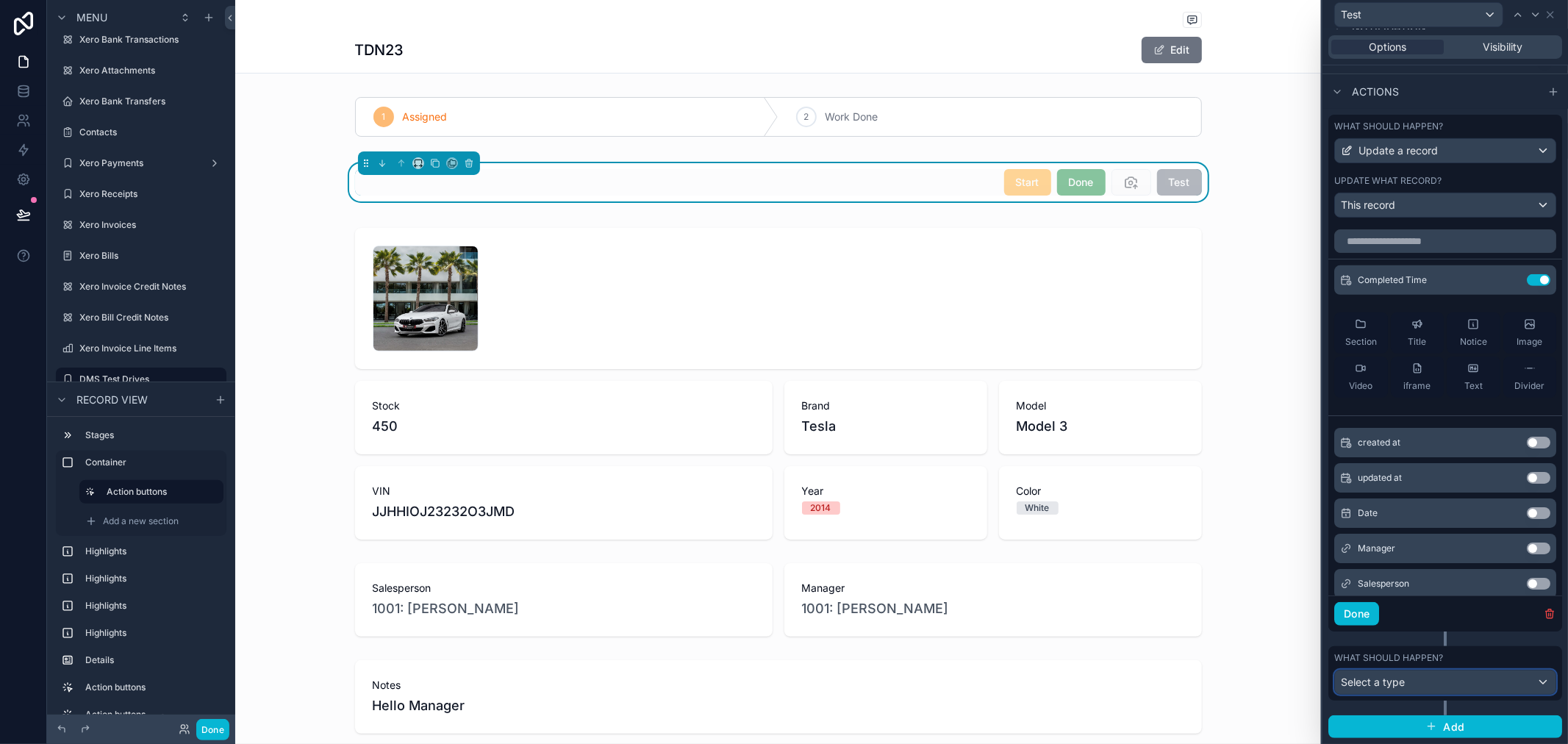
click at [1434, 682] on div "Select a type" at bounding box center [1446, 682] width 221 height 24
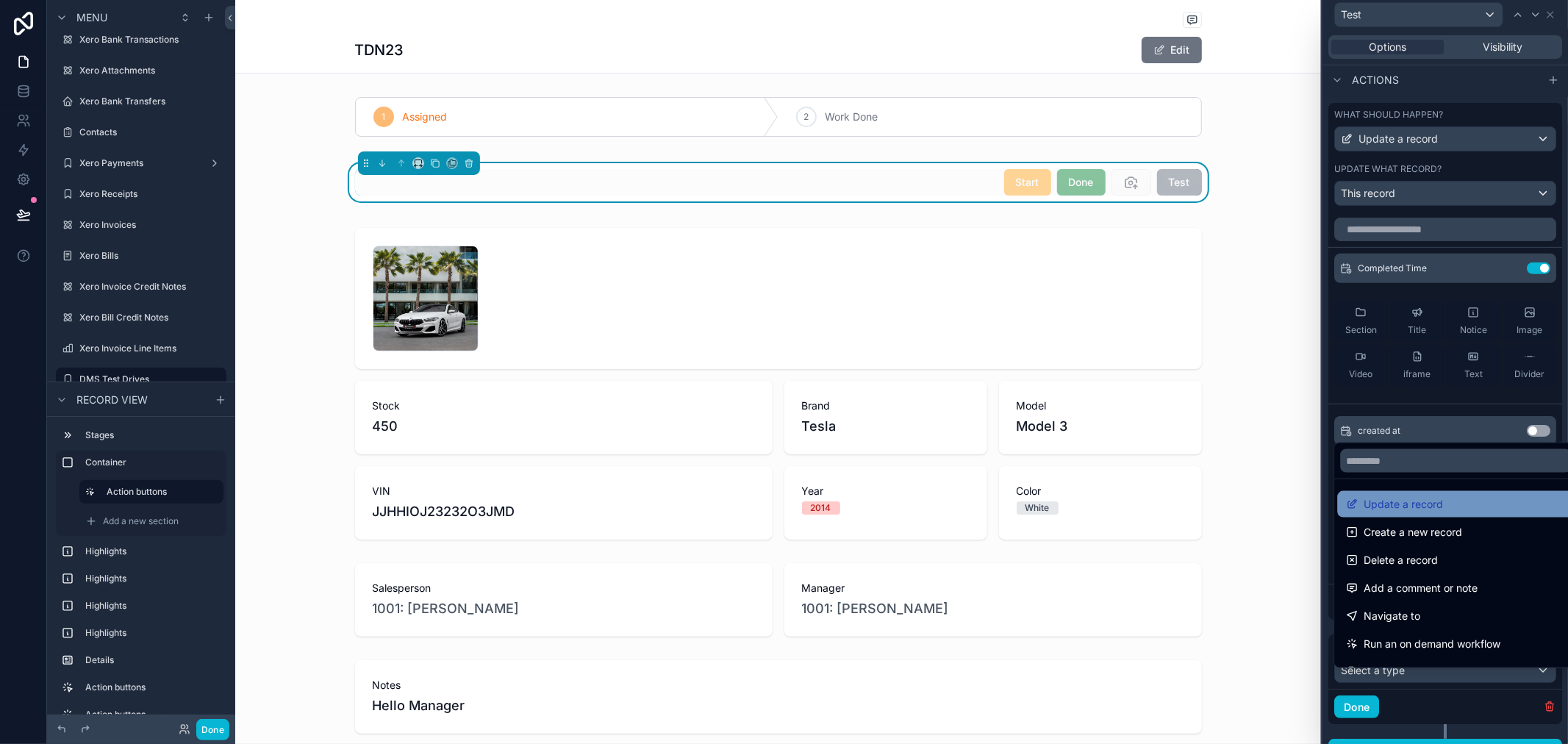
click at [1428, 502] on span "Update a record" at bounding box center [1404, 504] width 80 height 18
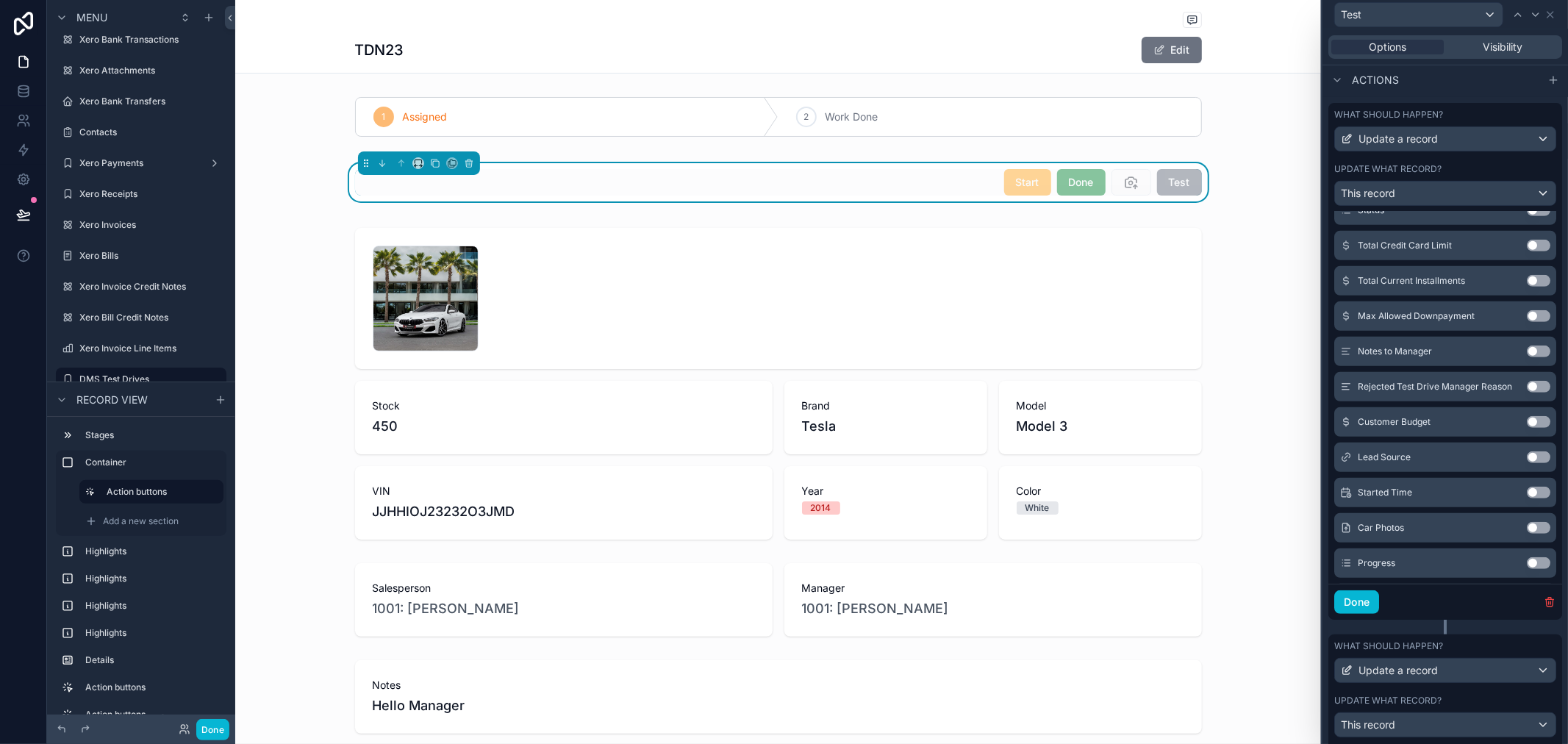
scroll to position [902, 0]
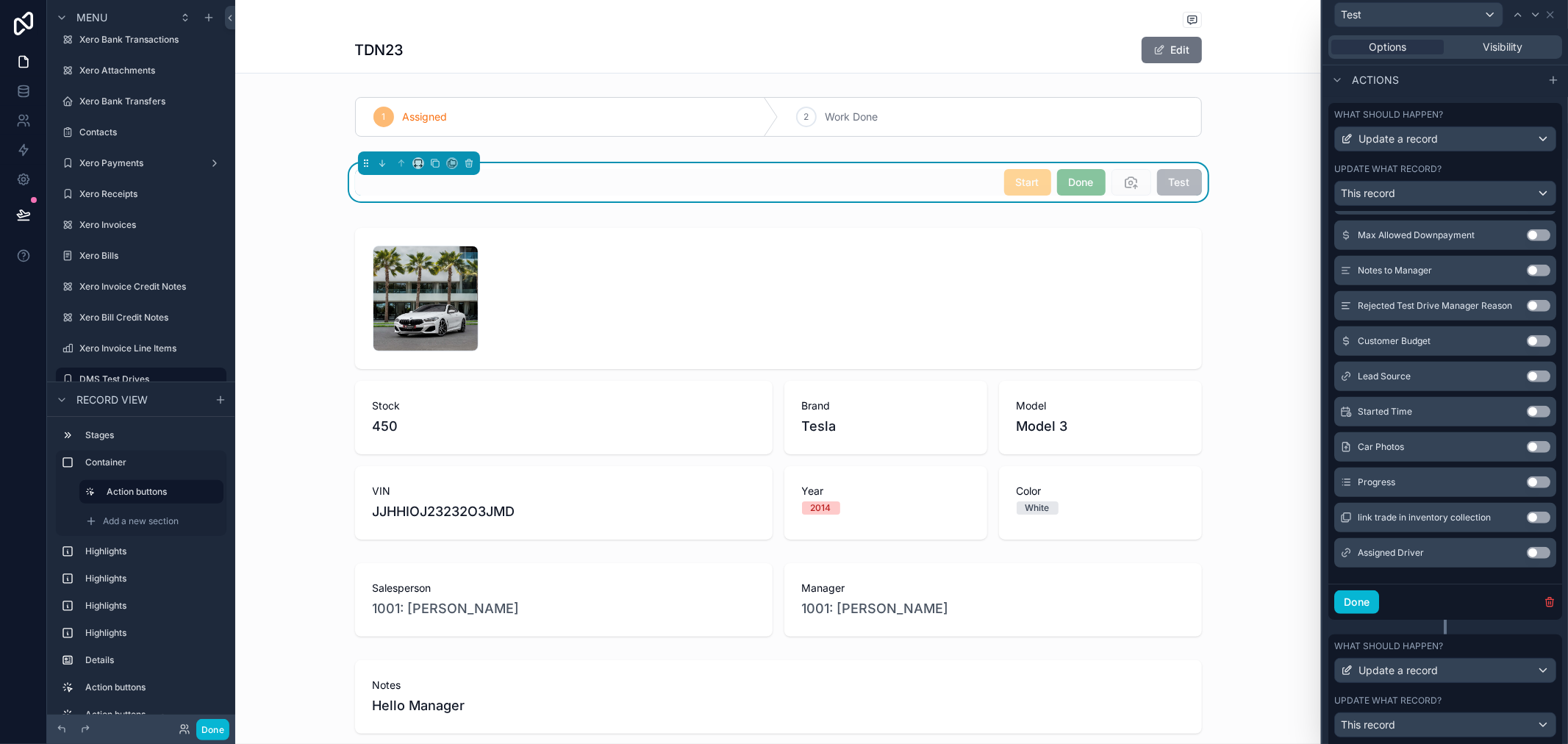
click at [1527, 454] on button "Use setting" at bounding box center [1539, 448] width 24 height 12
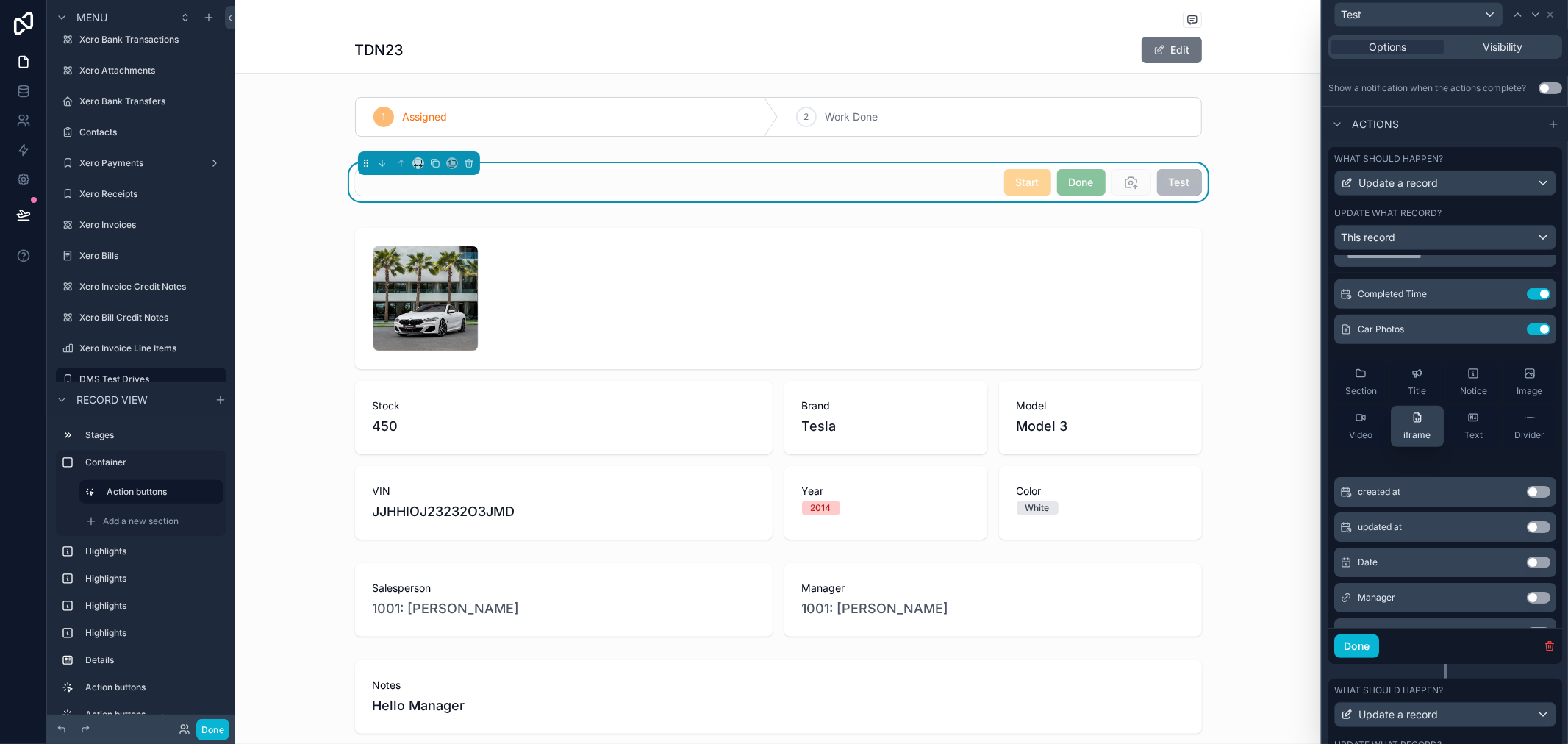
scroll to position [0, 0]
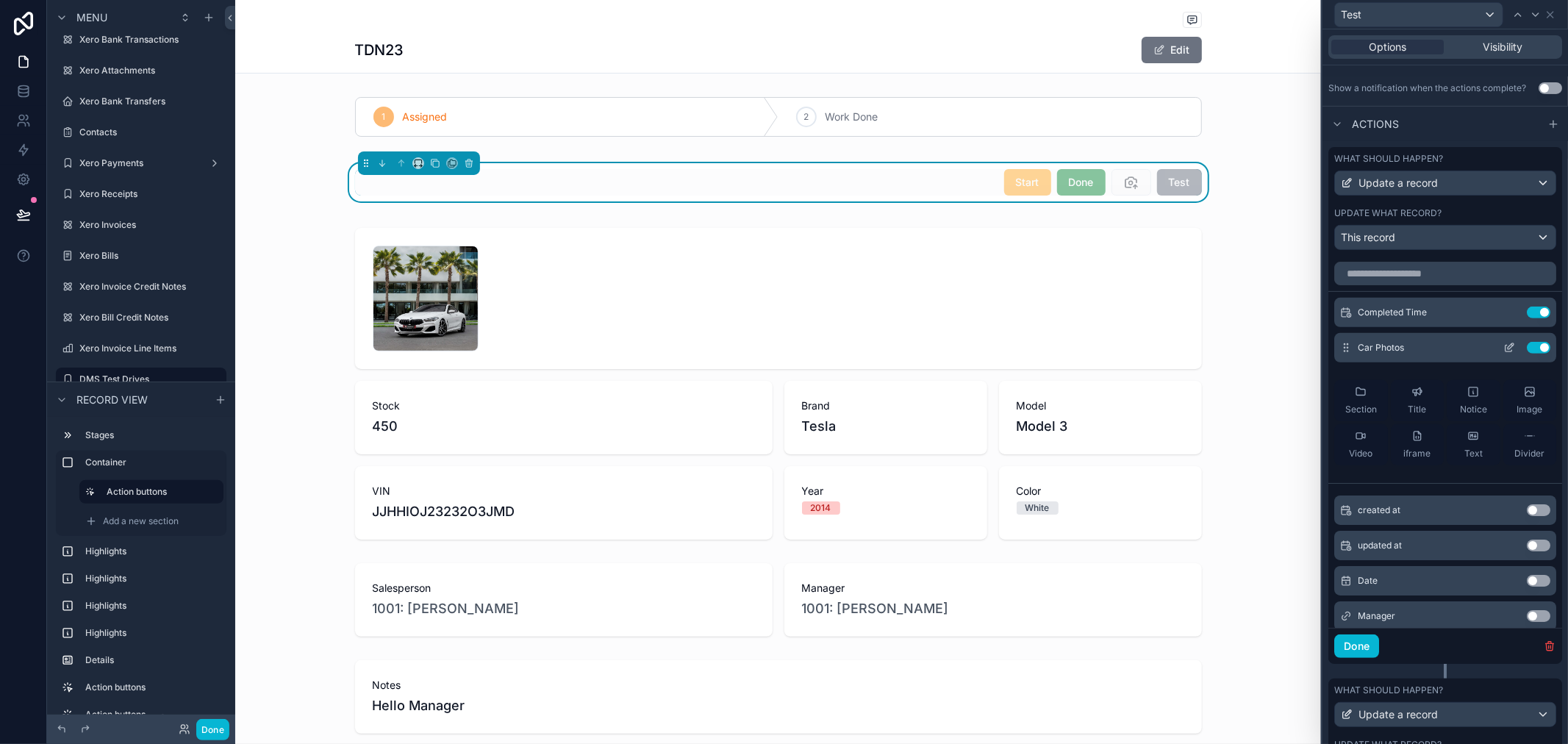
click at [1503, 354] on icon at bounding box center [1509, 348] width 12 height 12
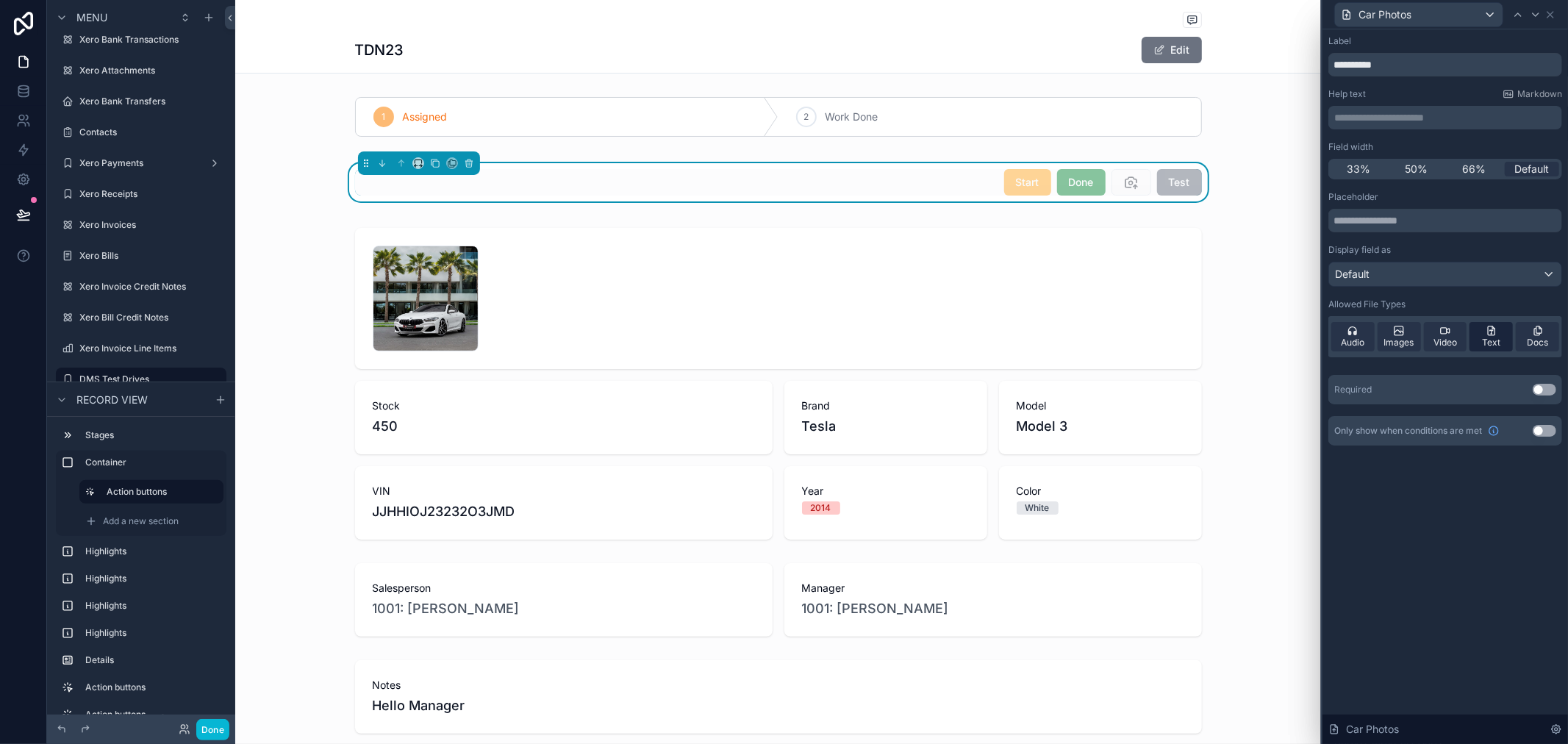
click at [1492, 341] on span "Text" at bounding box center [1491, 343] width 18 height 12
click at [1550, 343] on div "Docs" at bounding box center [1538, 337] width 44 height 30
click at [1338, 333] on div "Audio" at bounding box center [1353, 337] width 44 height 30
click at [1350, 343] on span "Audio" at bounding box center [1353, 343] width 24 height 12
click at [1547, 394] on button "Use setting" at bounding box center [1545, 390] width 24 height 12
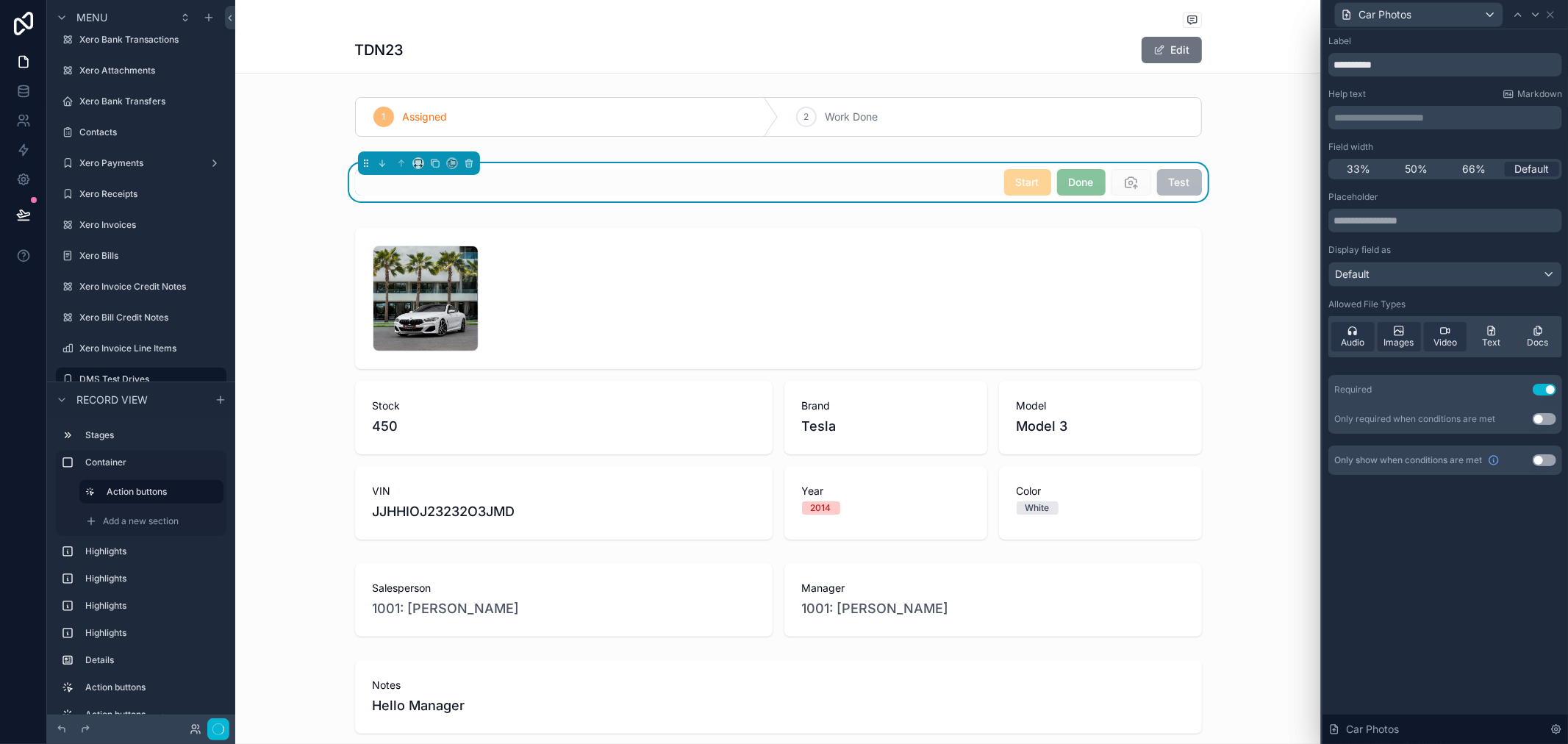
click at [1517, 596] on div "**********" at bounding box center [1445, 387] width 246 height 715
click at [1549, 16] on icon at bounding box center [1551, 15] width 12 height 12
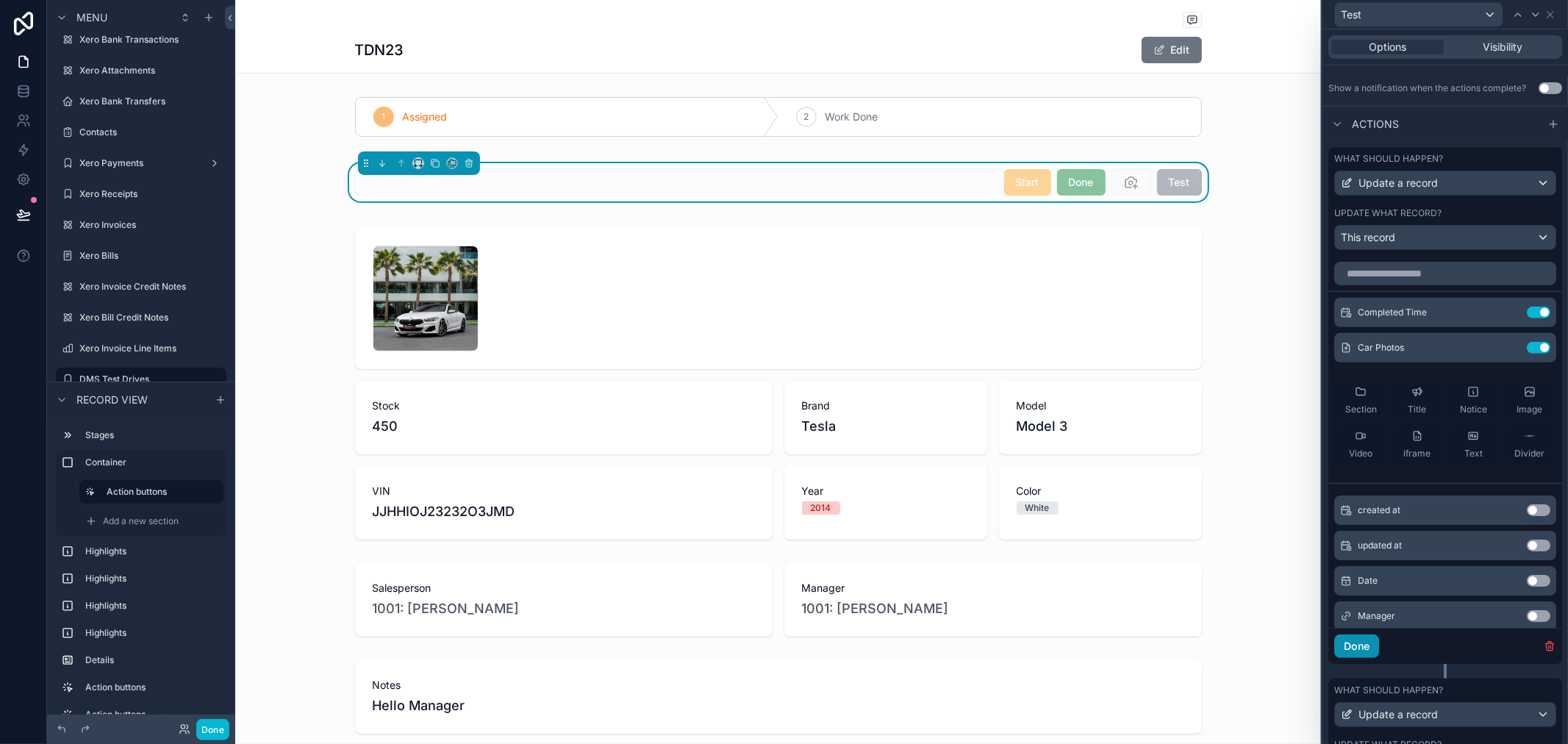
click at [1370, 652] on button "Done" at bounding box center [1356, 647] width 45 height 24
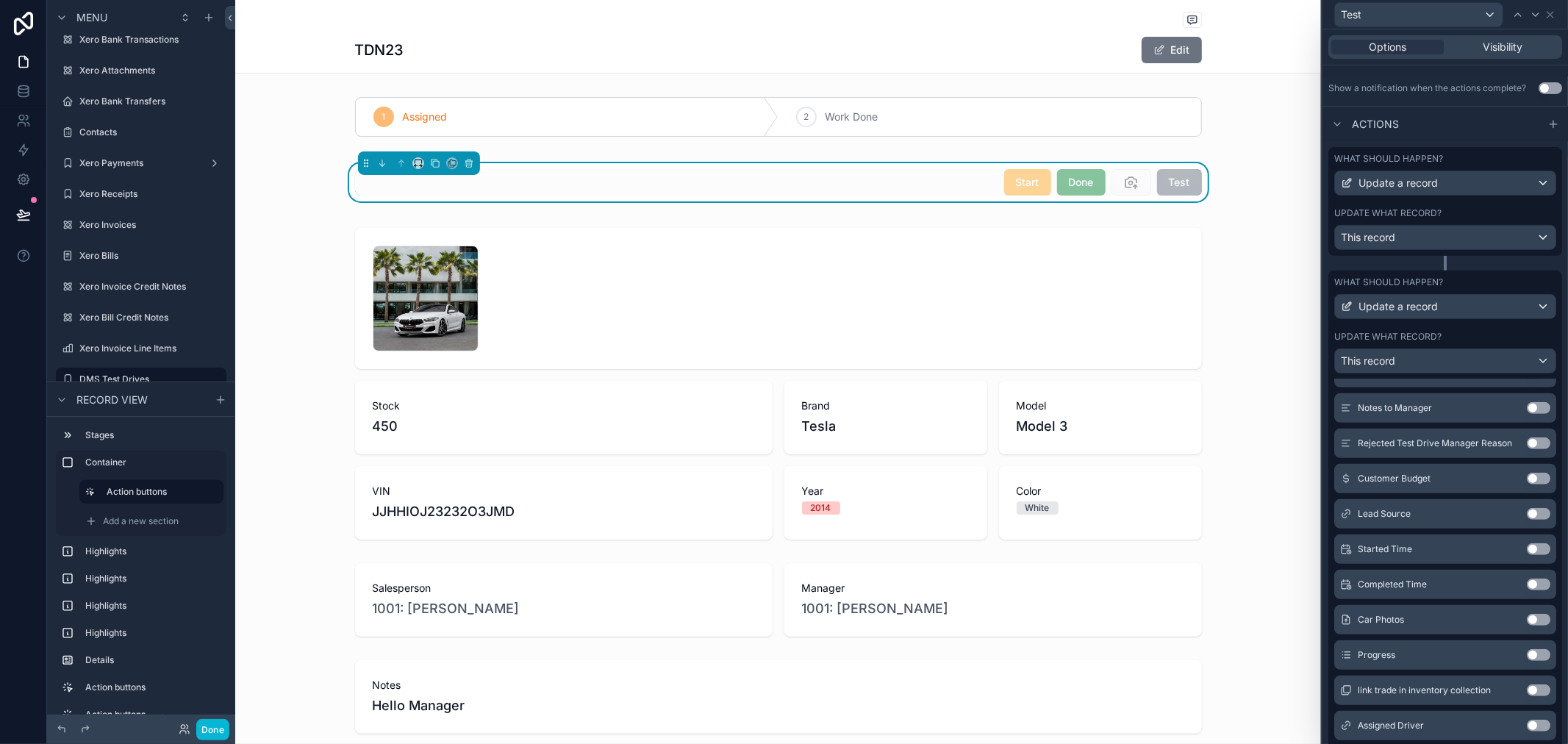
scroll to position [890, 0]
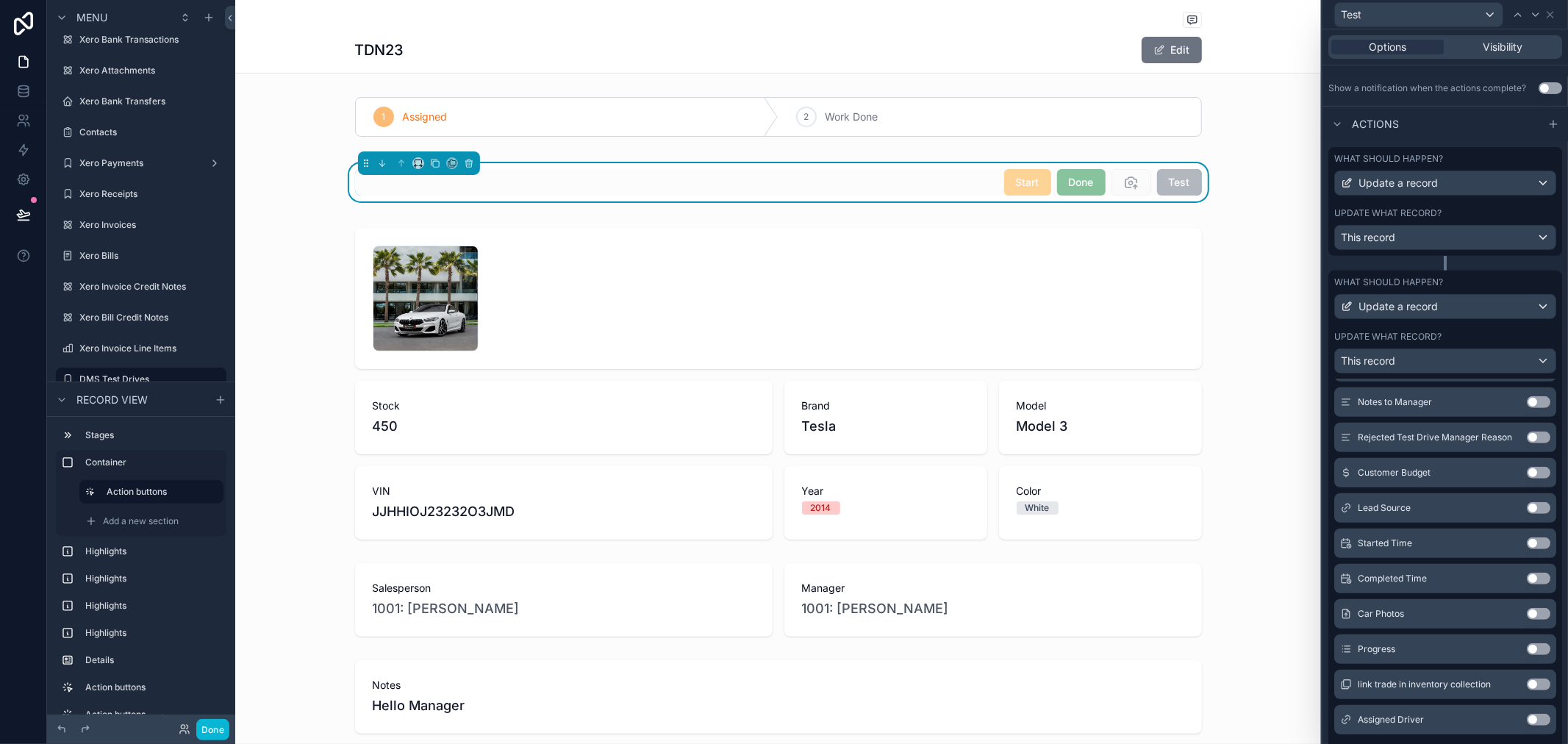
click at [1262, 176] on div "Start Done Test" at bounding box center [779, 182] width 1086 height 56
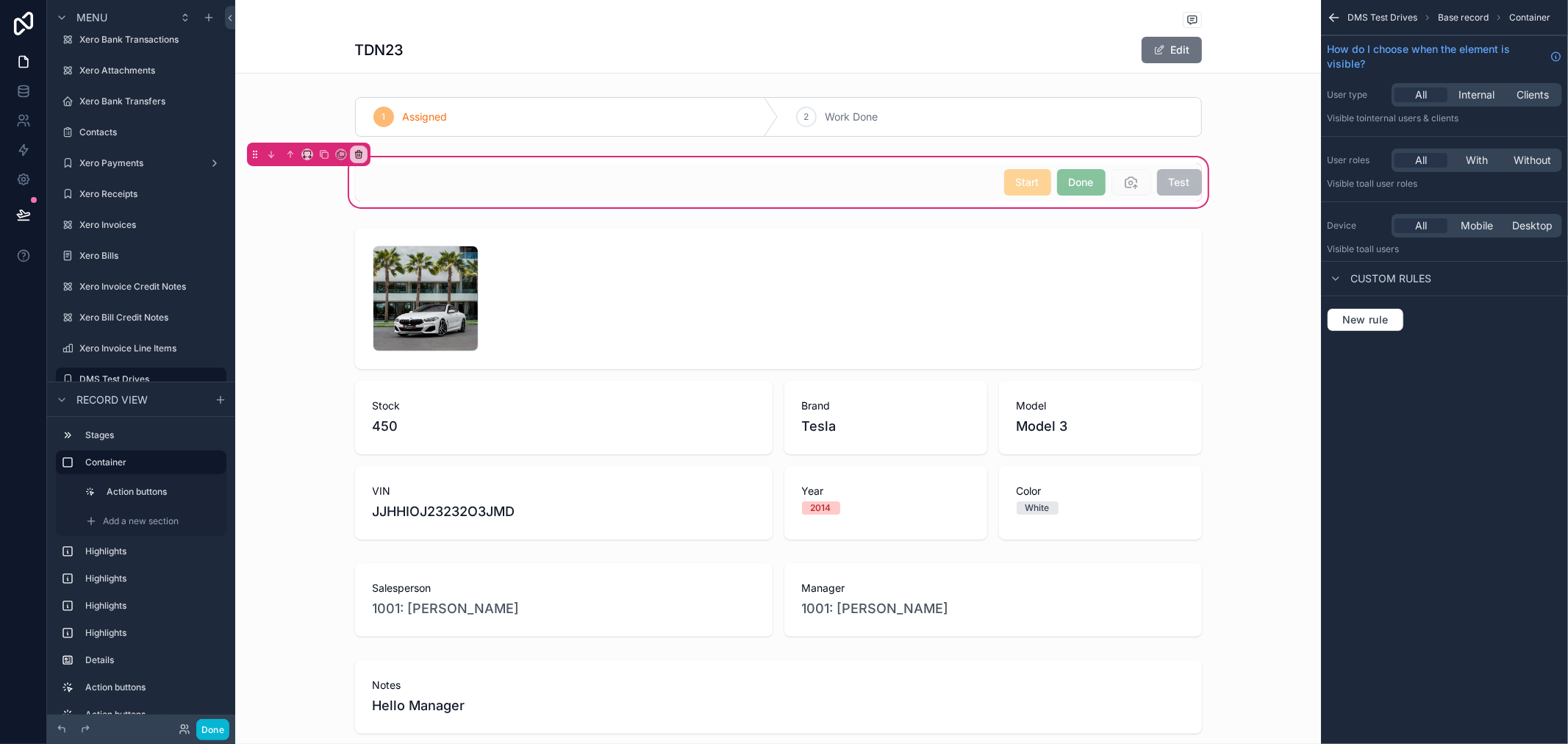
click at [1251, 259] on div "scrollable content" at bounding box center [779, 383] width 1086 height 323
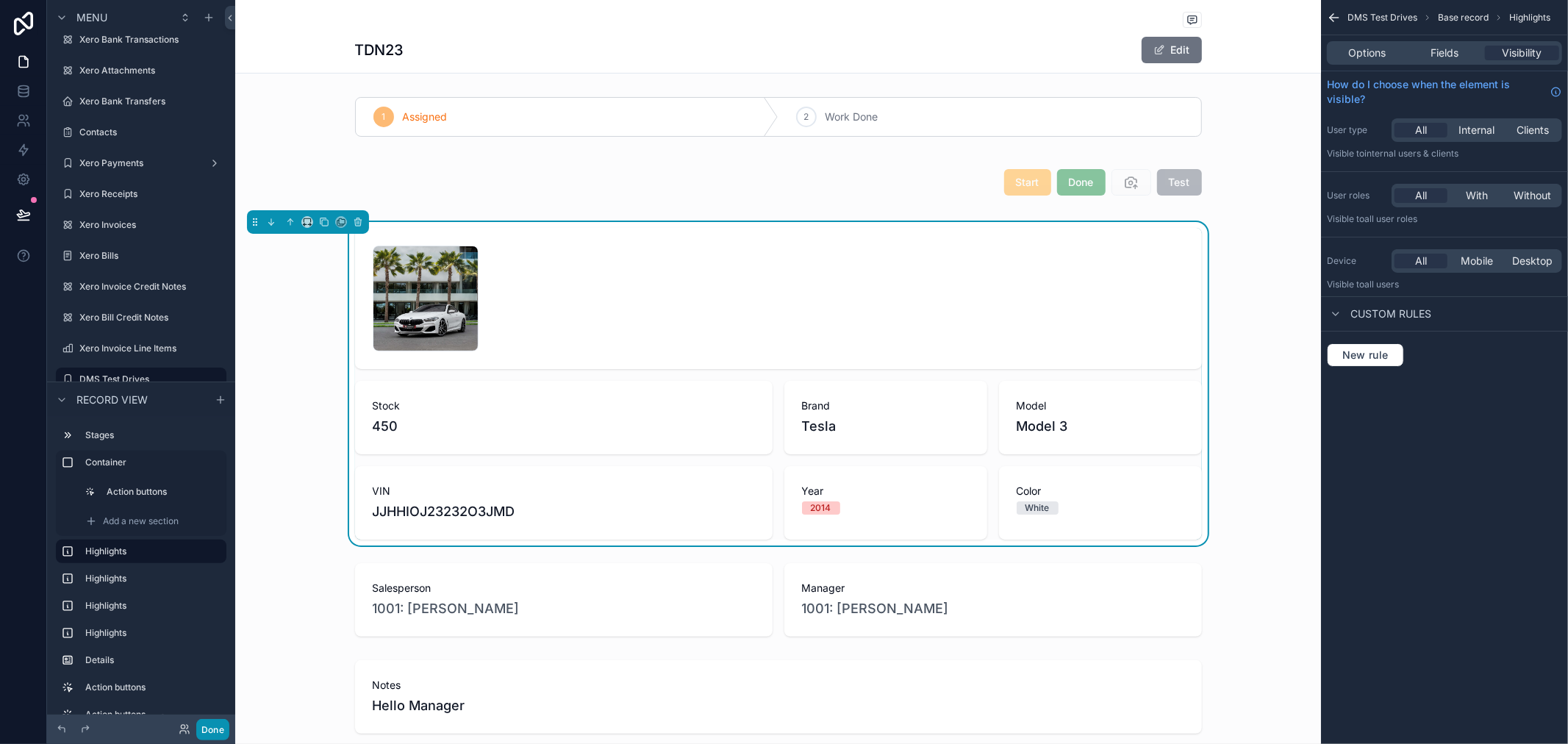
click at [215, 728] on button "Done" at bounding box center [212, 729] width 33 height 21
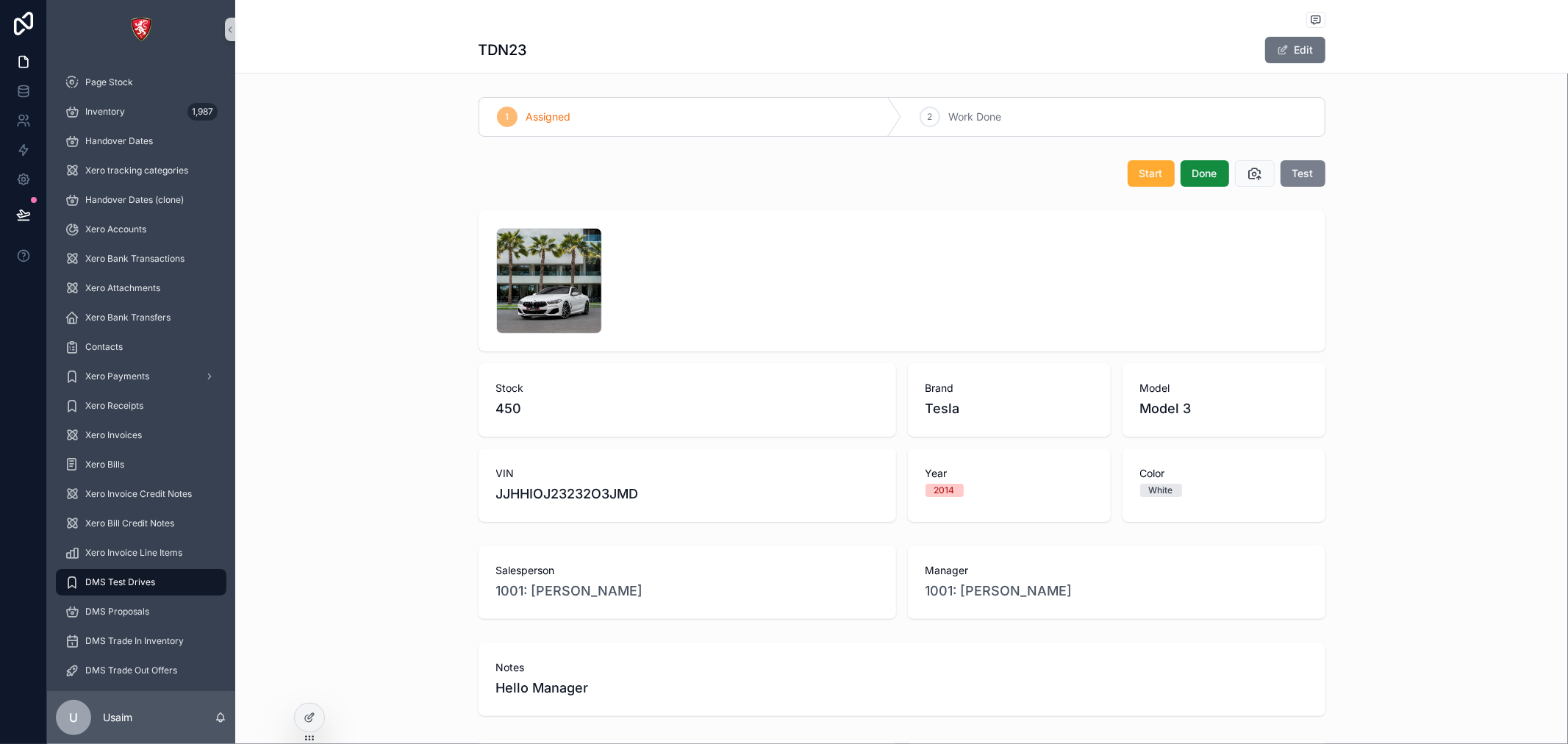
click at [1305, 176] on span "Test" at bounding box center [1303, 173] width 21 height 15
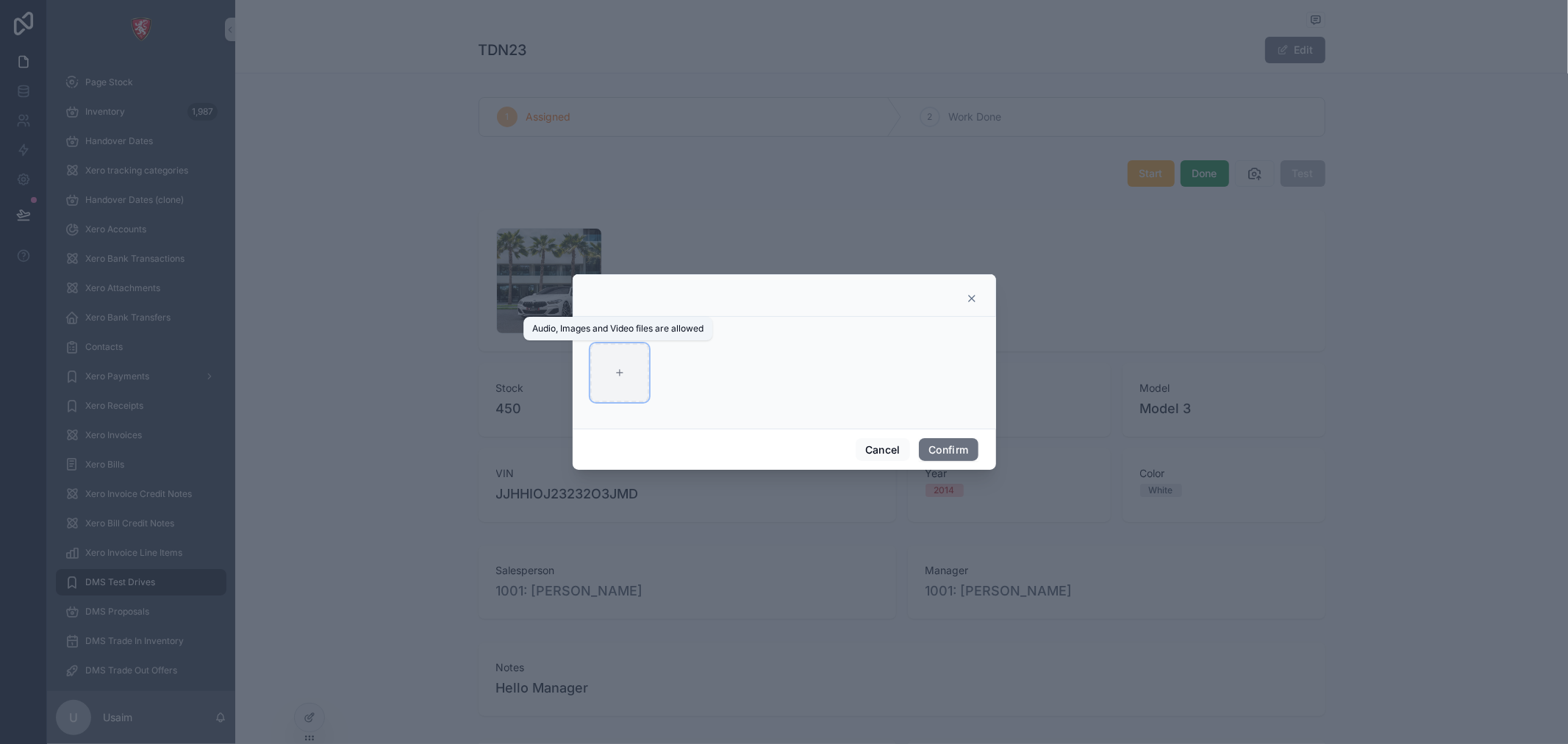
click at [632, 375] on div at bounding box center [619, 372] width 59 height 59
type input "**********"
click at [953, 447] on button "Confirm" at bounding box center [948, 451] width 59 height 24
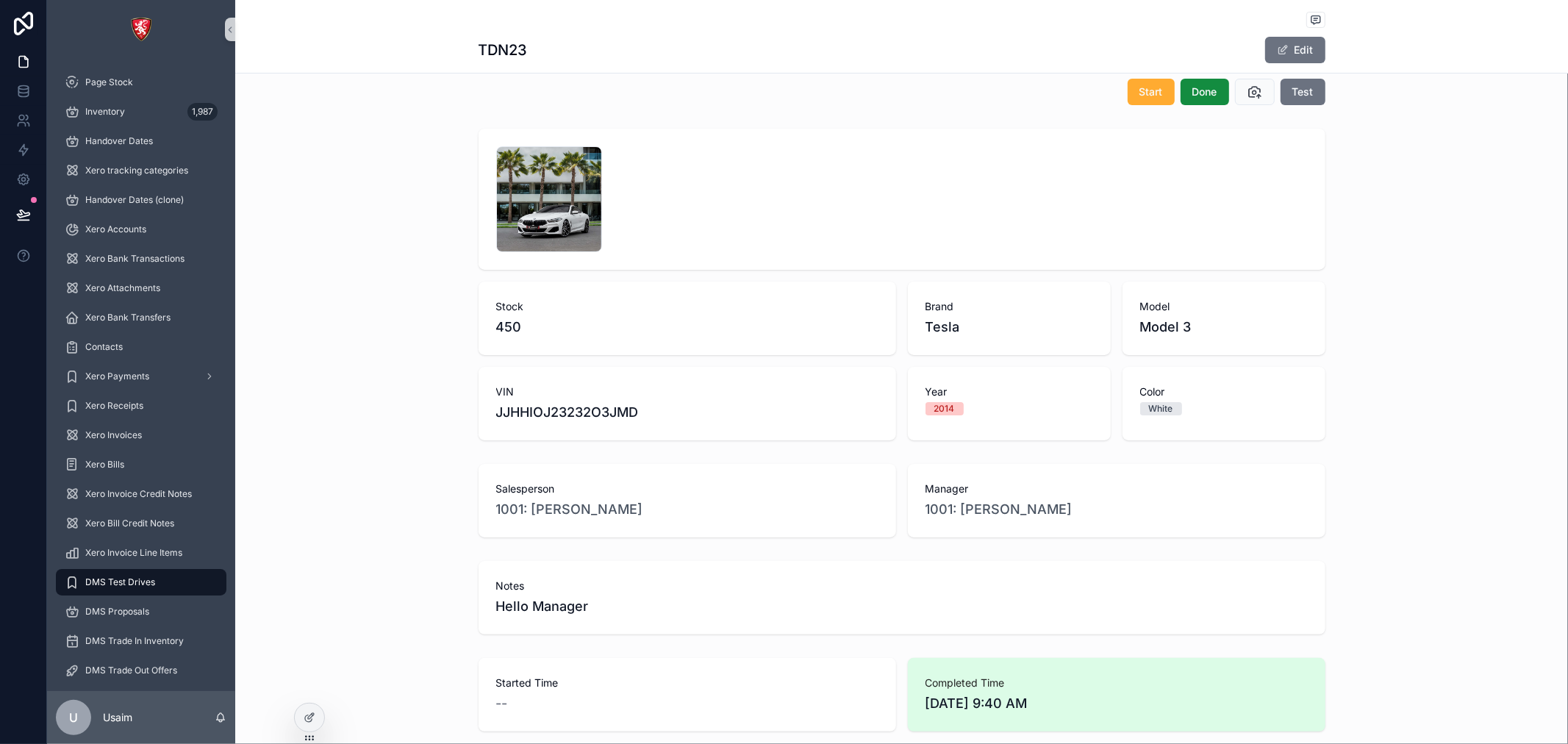
scroll to position [0, 0]
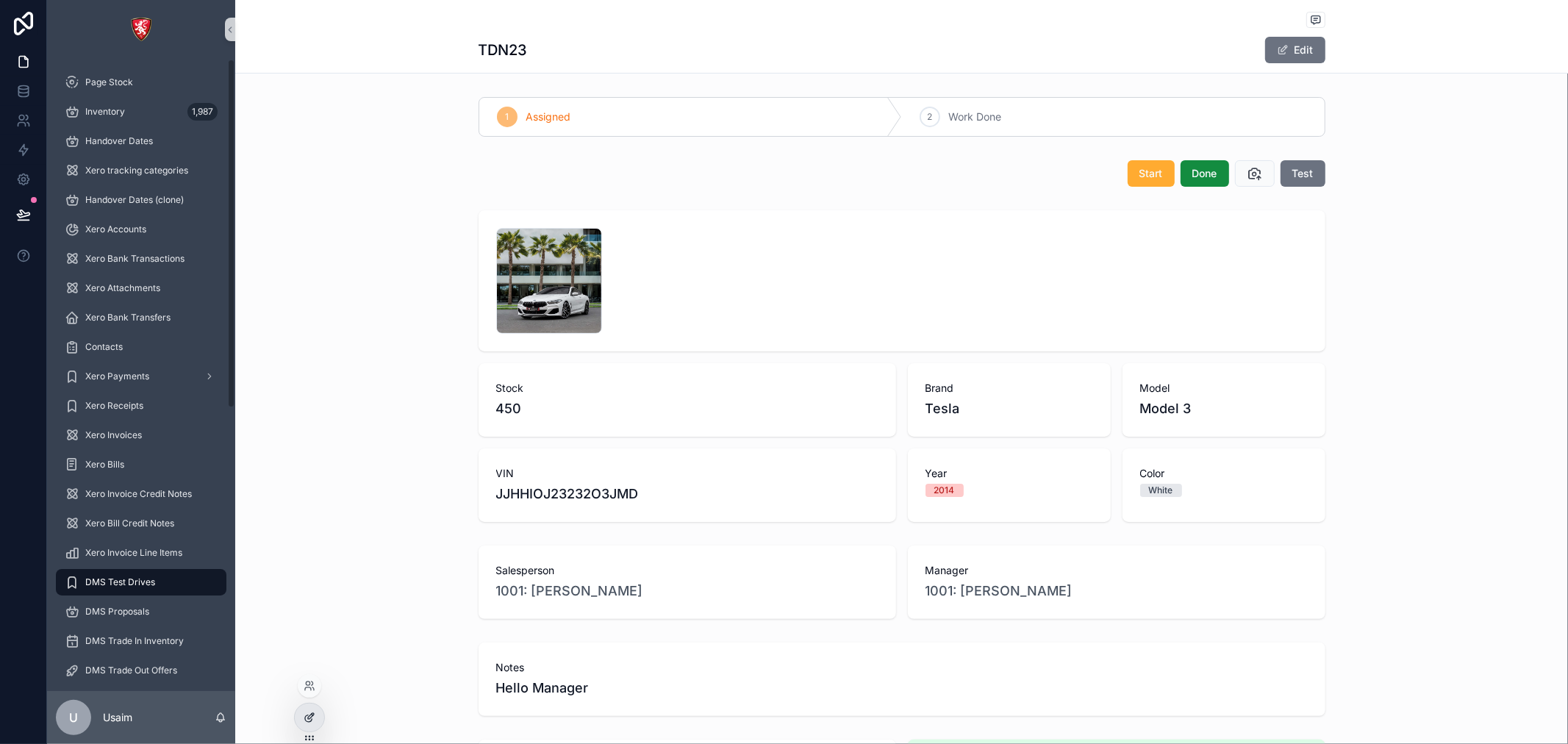
click at [312, 717] on icon at bounding box center [311, 716] width 6 height 6
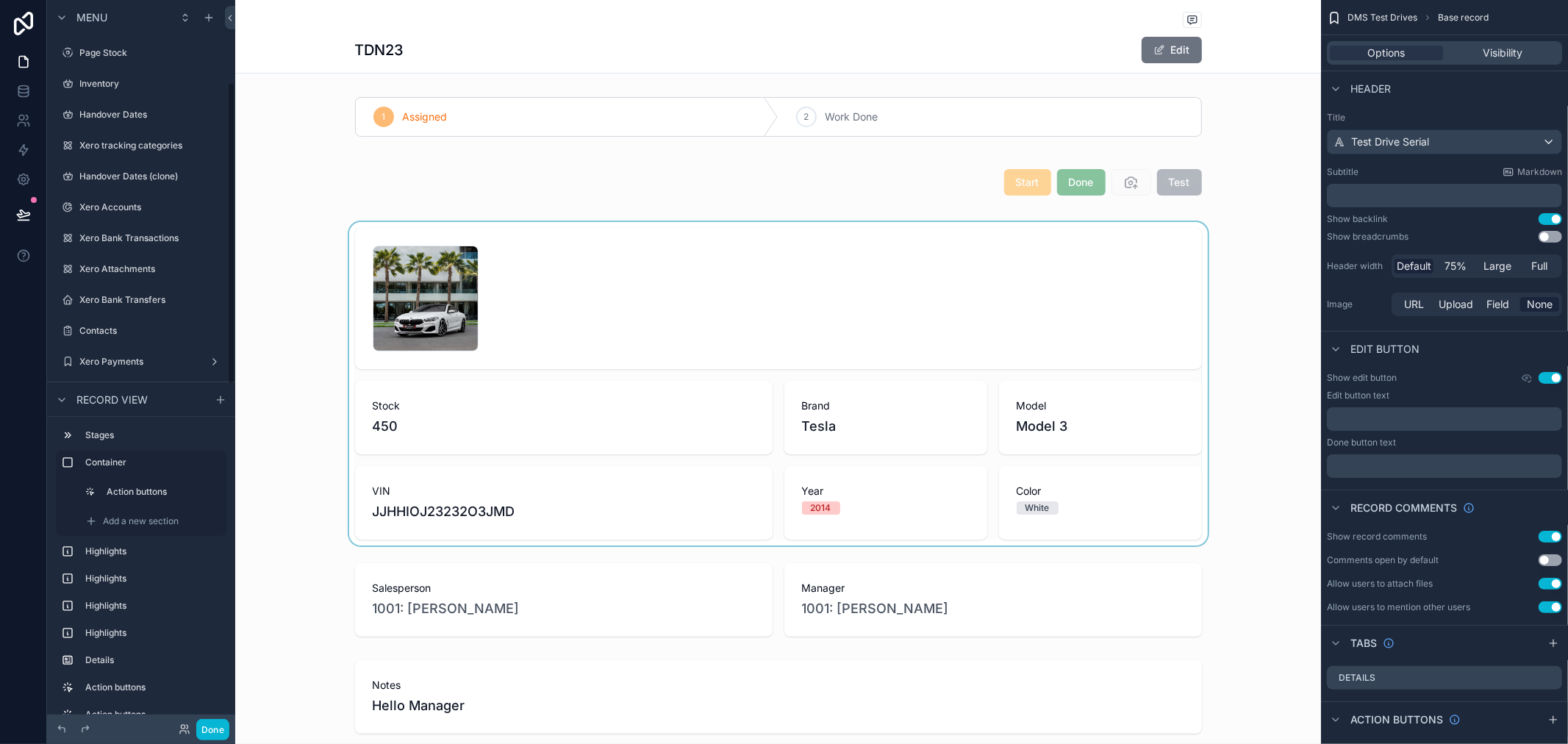
scroll to position [199, 0]
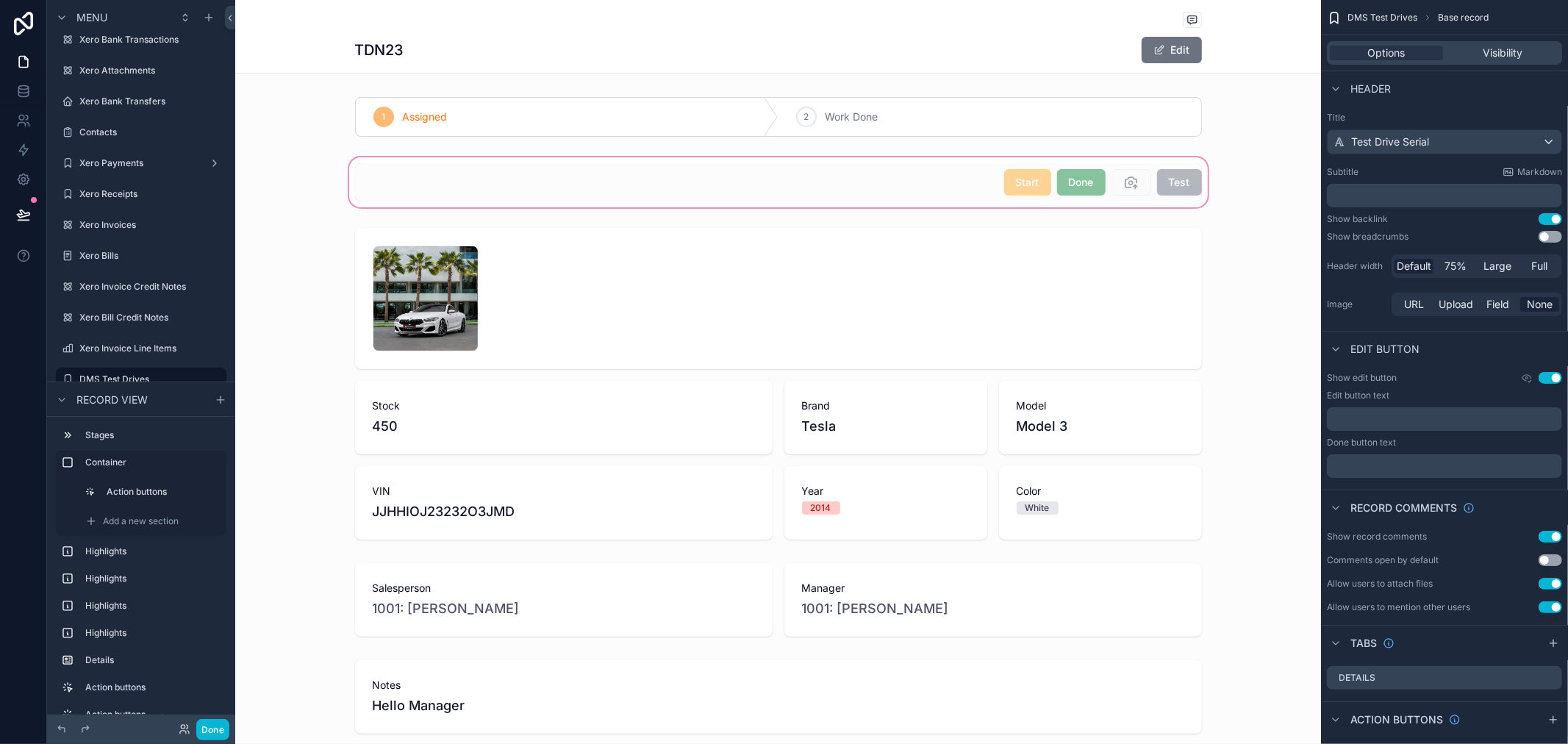
click at [1164, 188] on div "scrollable content" at bounding box center [779, 182] width 1086 height 56
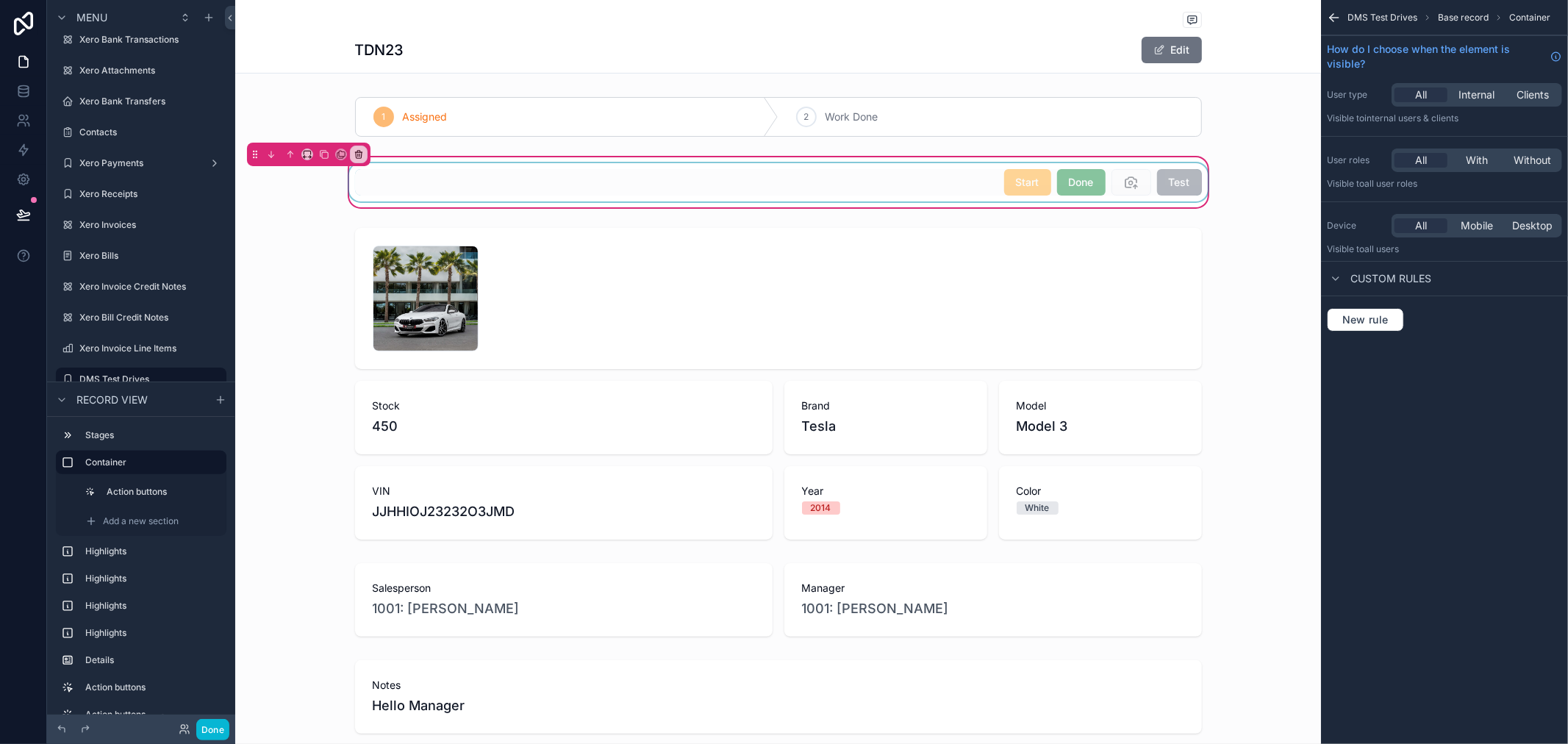
click at [1172, 186] on div "scrollable content" at bounding box center [779, 182] width 865 height 38
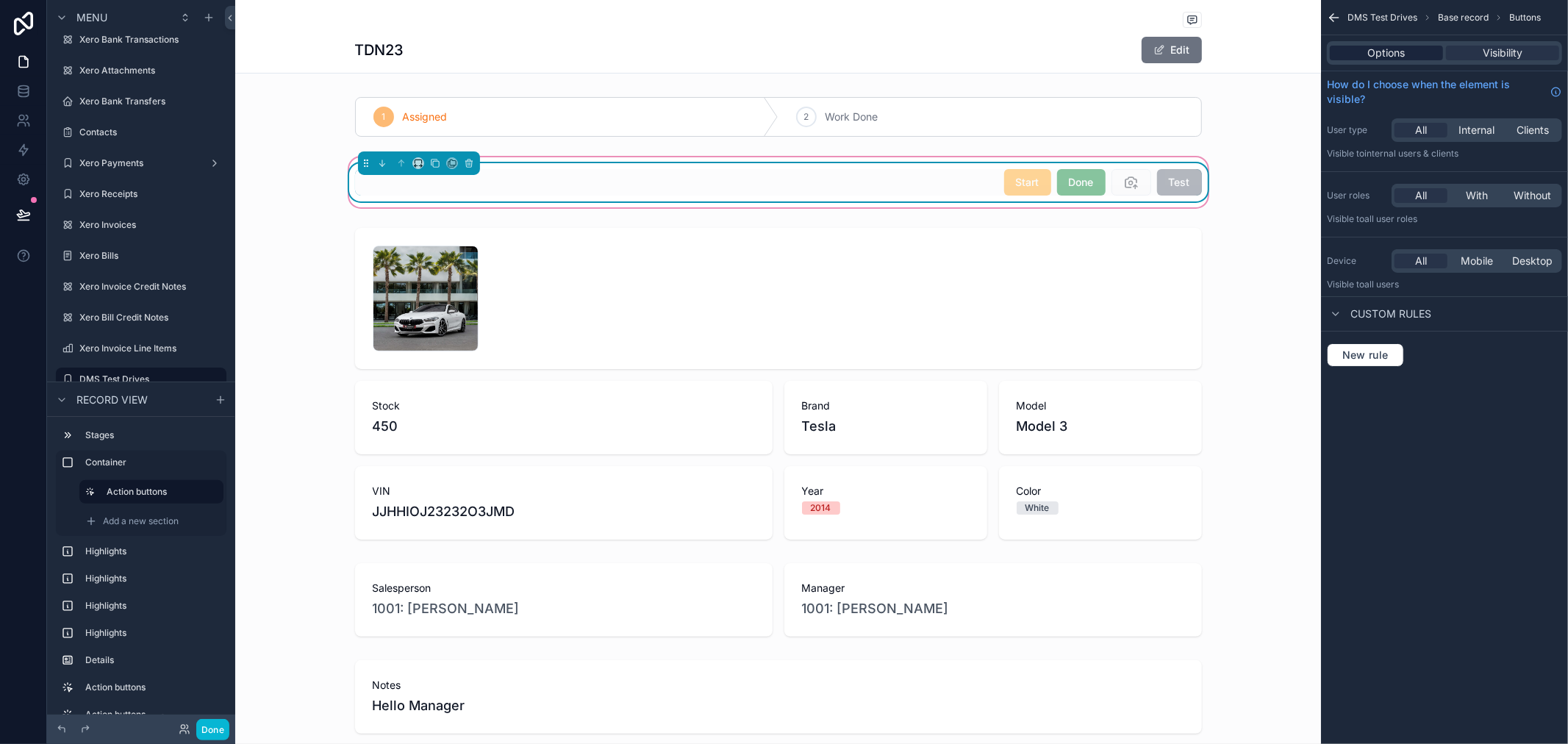
click at [1397, 53] on span "Options" at bounding box center [1387, 53] width 38 height 15
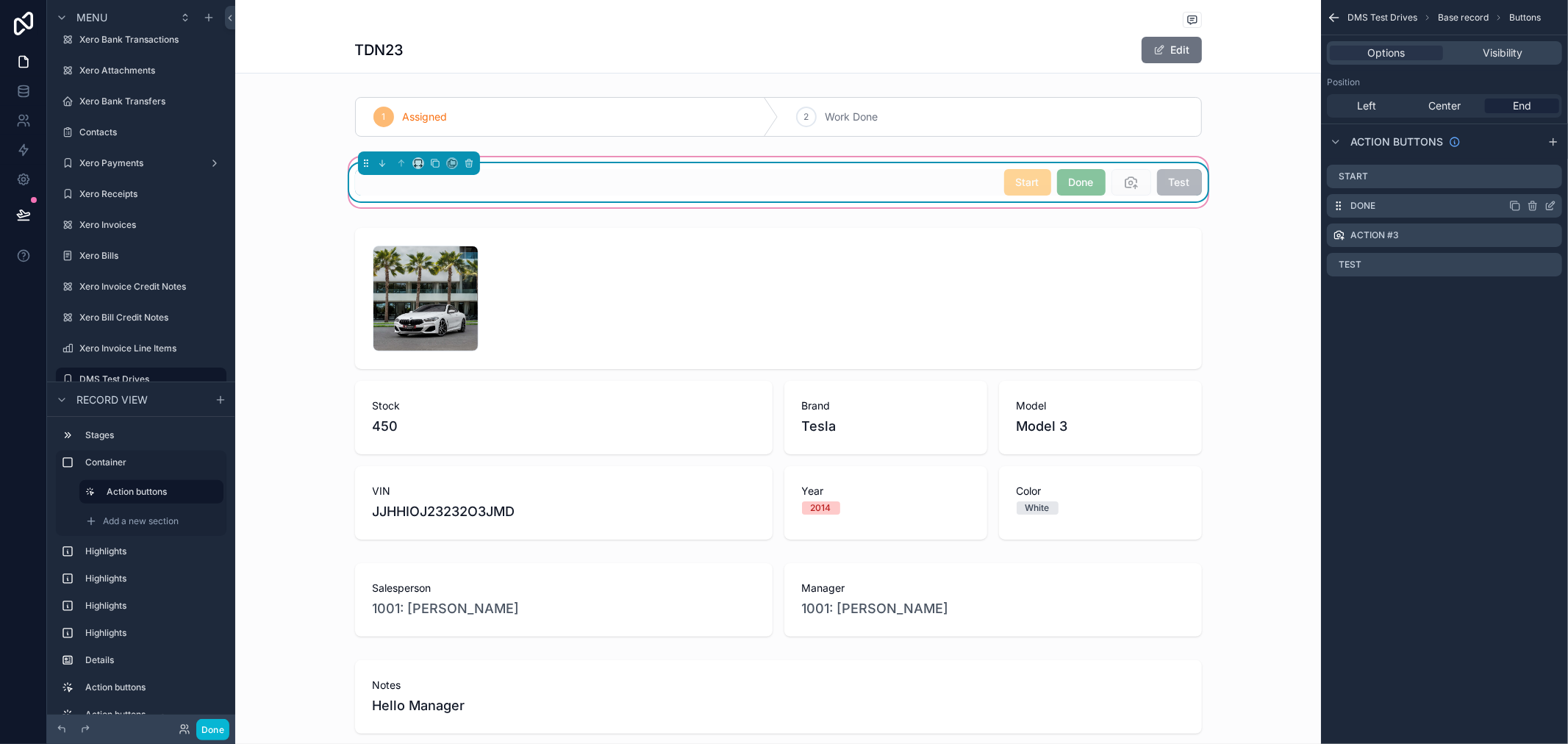
click at [1549, 204] on icon "scrollable content" at bounding box center [1551, 206] width 12 height 12
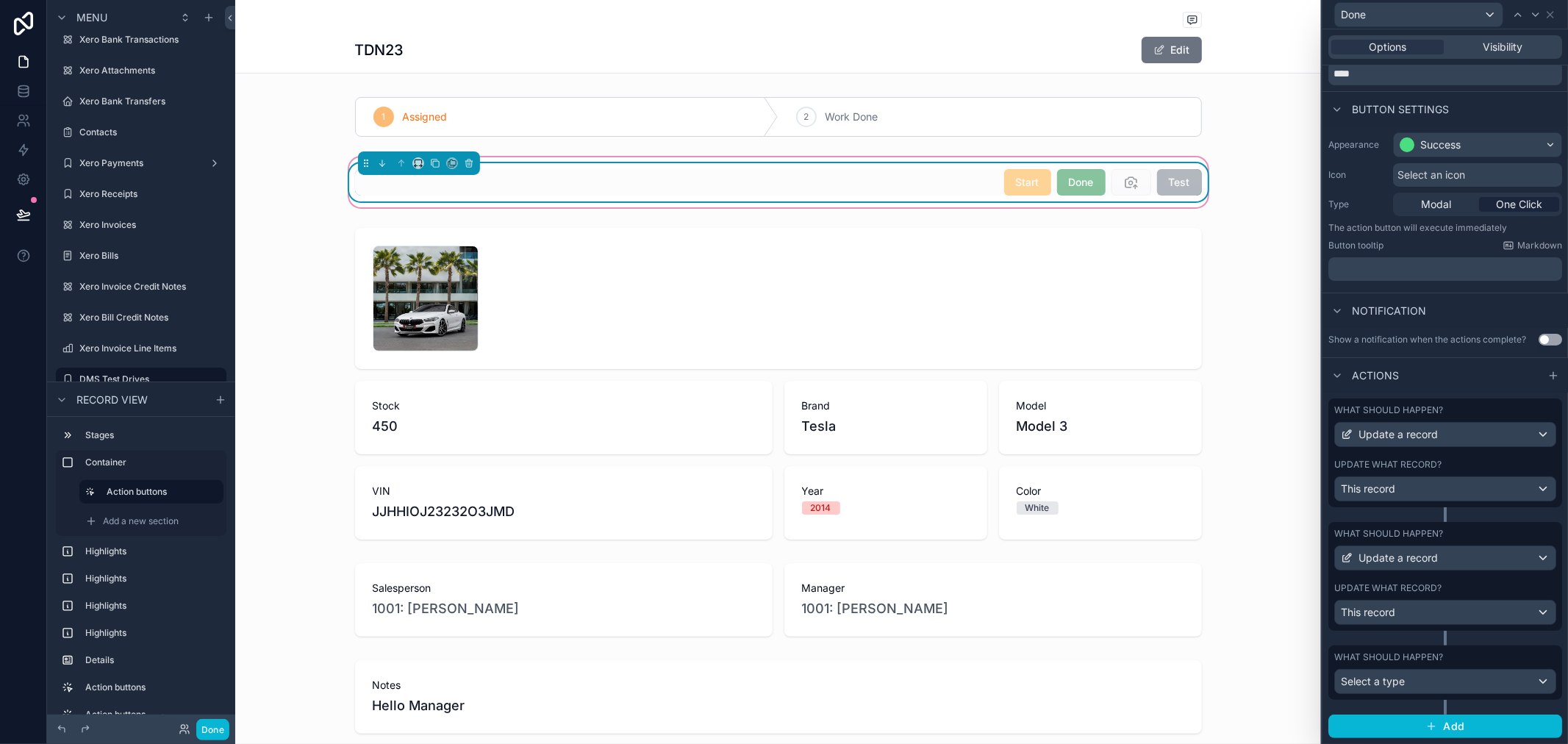
scroll to position [0, 0]
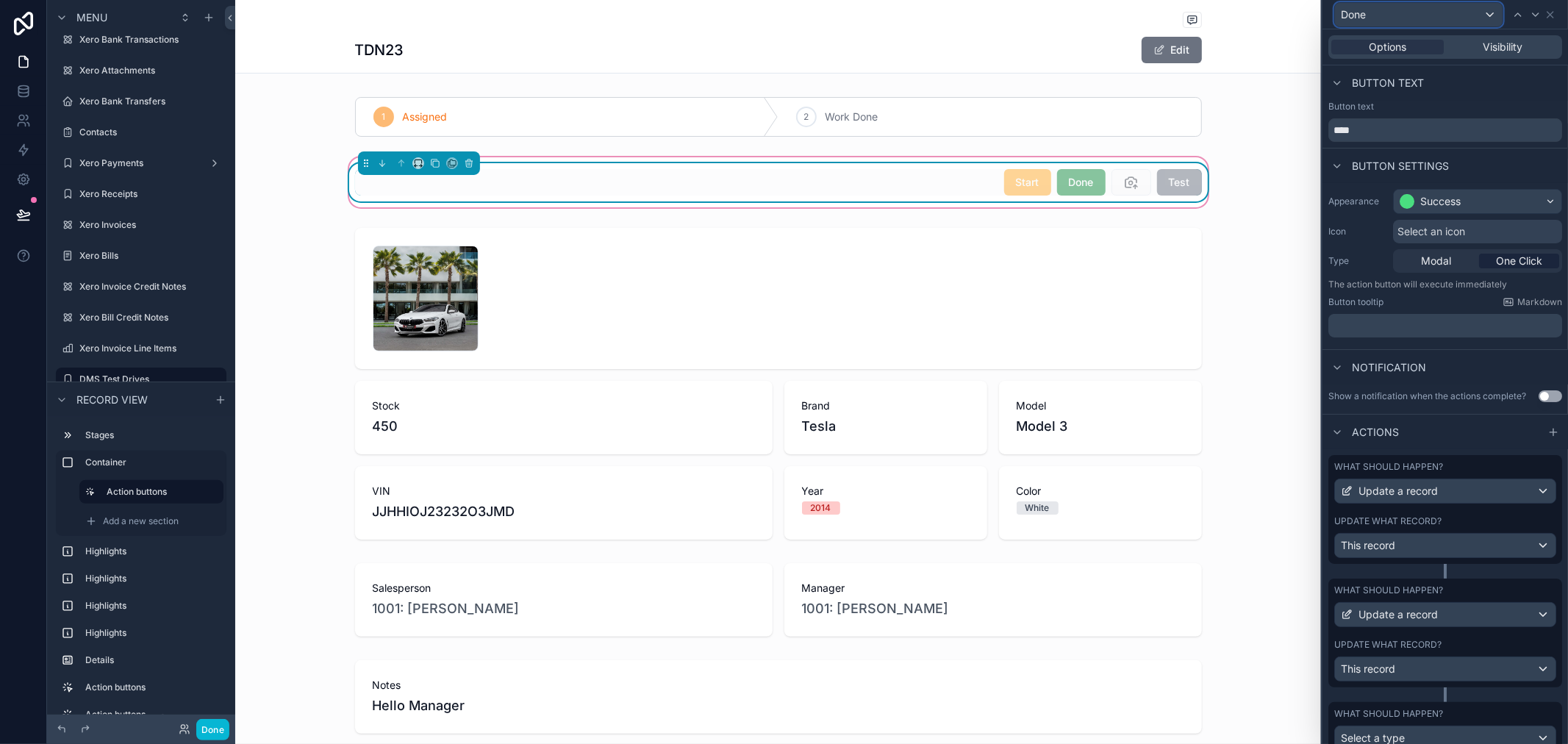
click at [1447, 18] on div "Done" at bounding box center [1419, 15] width 168 height 24
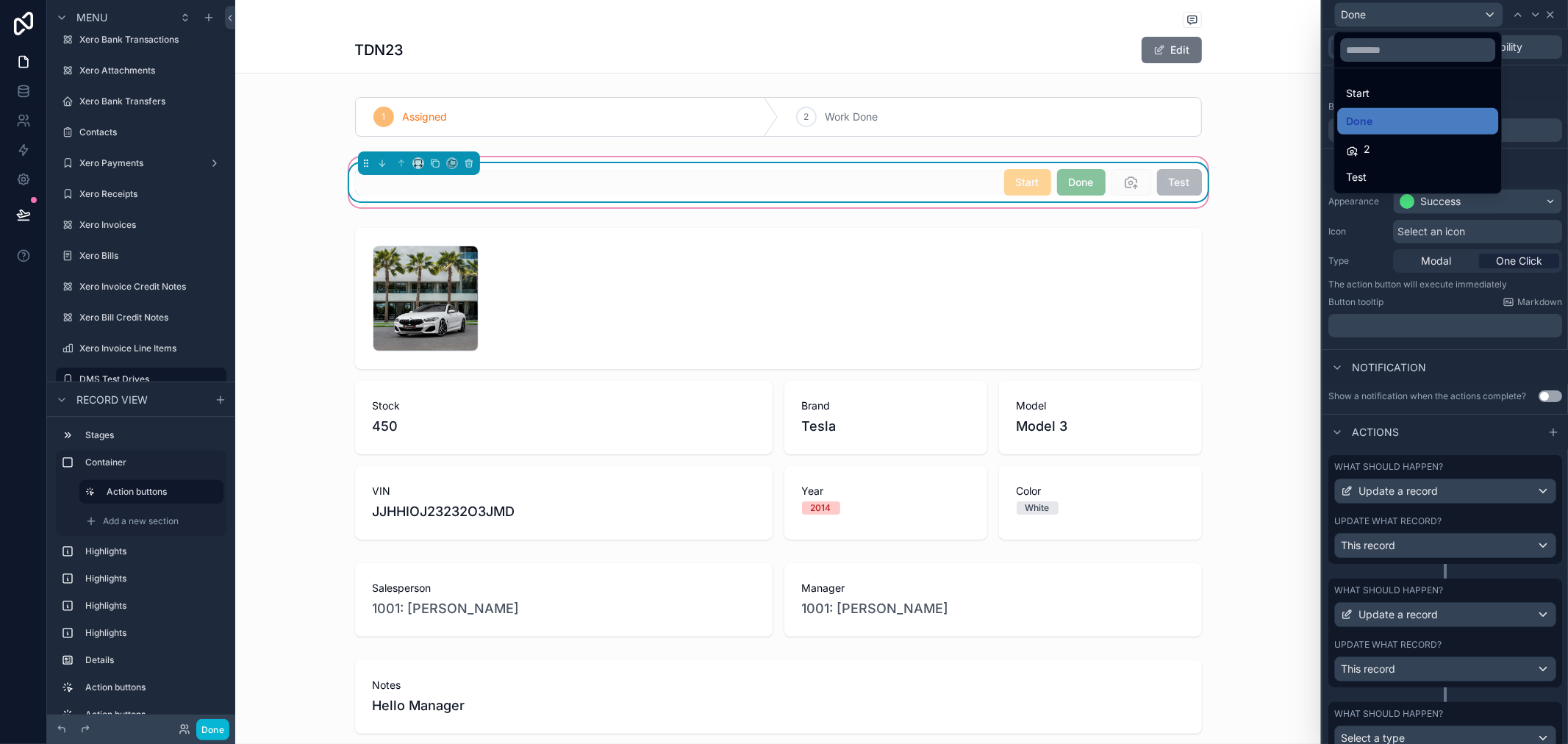
click at [1544, 13] on div at bounding box center [1445, 372] width 246 height 744
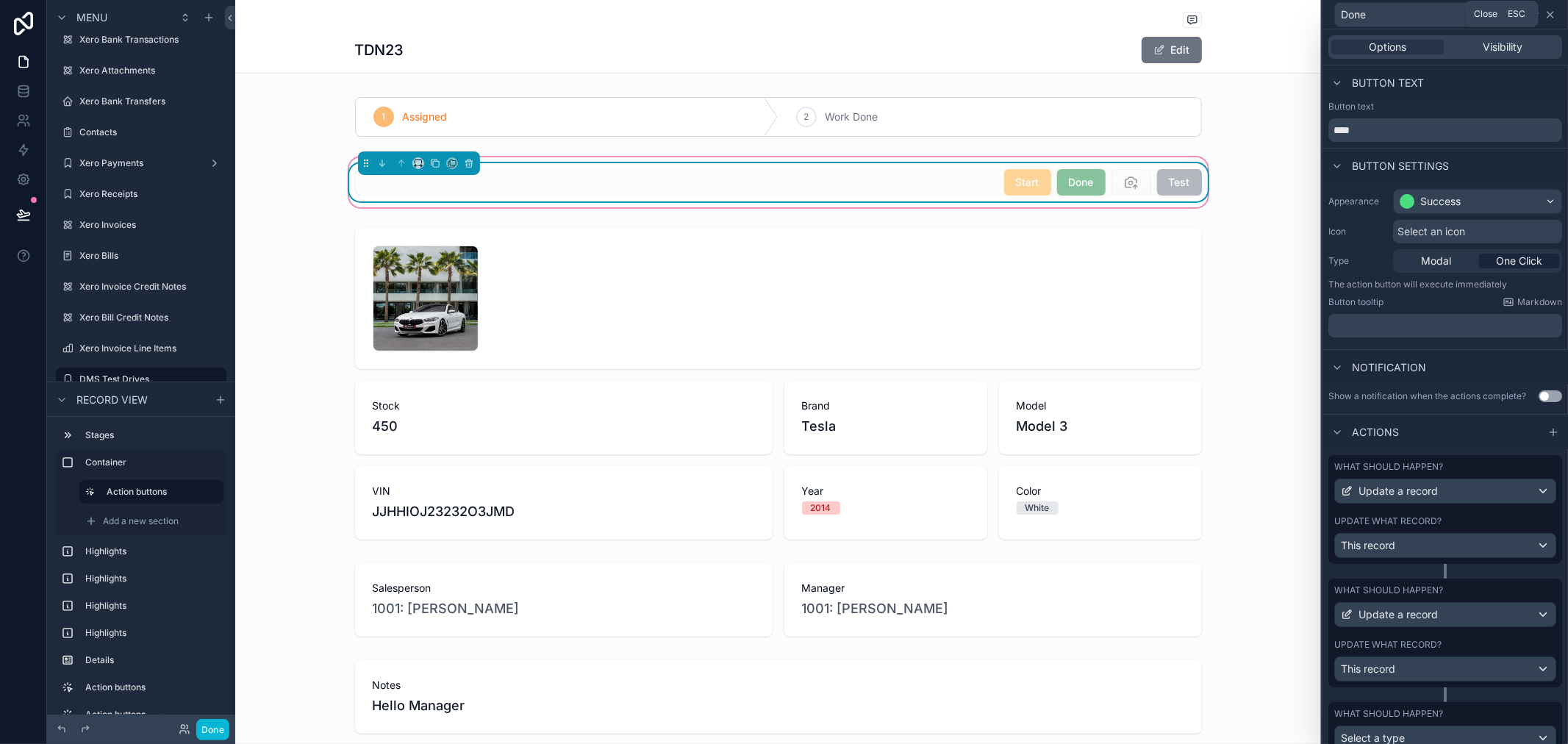
click at [1546, 13] on icon at bounding box center [1551, 15] width 12 height 12
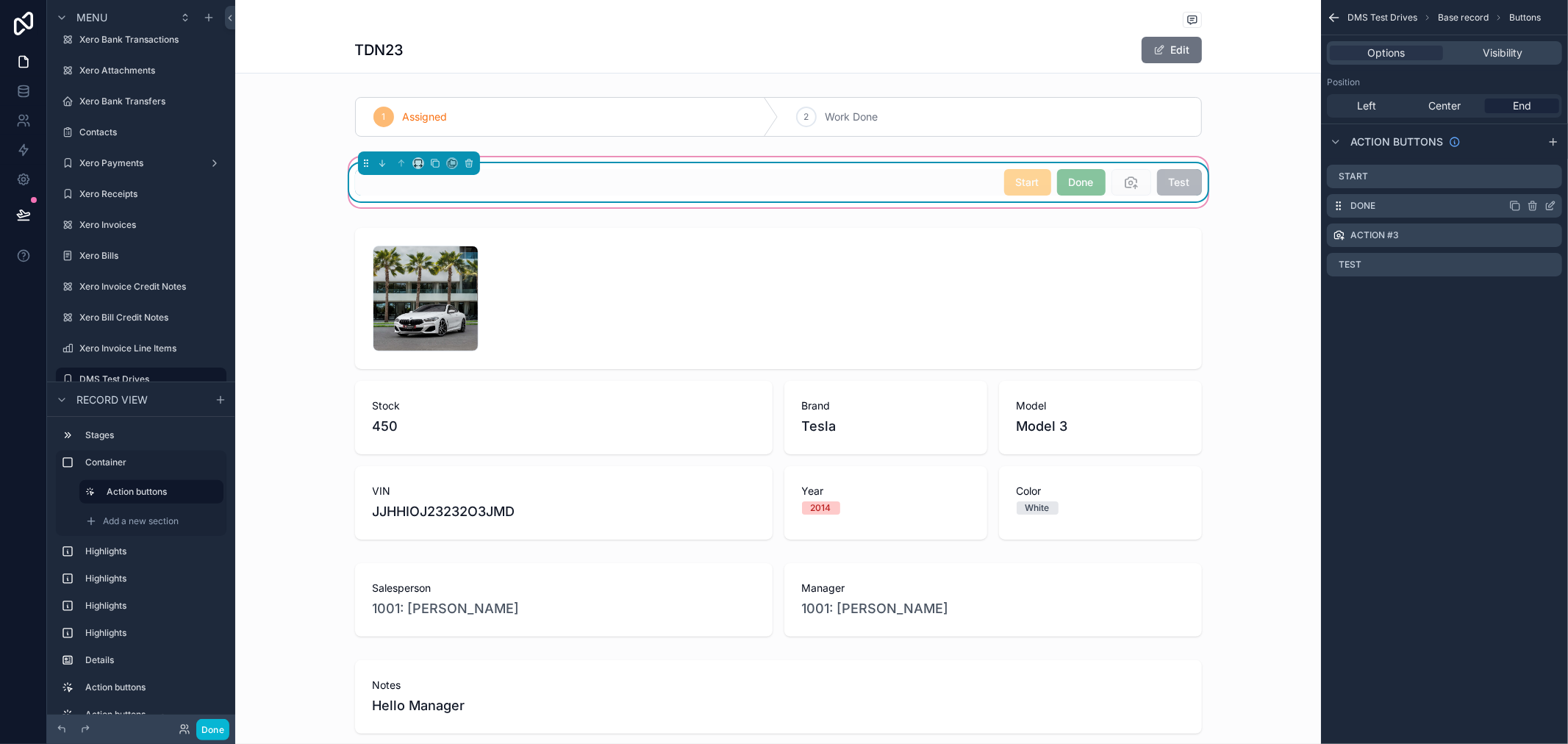
click at [1532, 202] on icon "scrollable content" at bounding box center [1533, 206] width 12 height 12
click at [1532, 179] on icon at bounding box center [1527, 182] width 12 height 12
click at [1532, 204] on icon "scrollable content" at bounding box center [1533, 204] width 8 height 0
click at [1527, 179] on icon at bounding box center [1527, 179] width 8 height 0
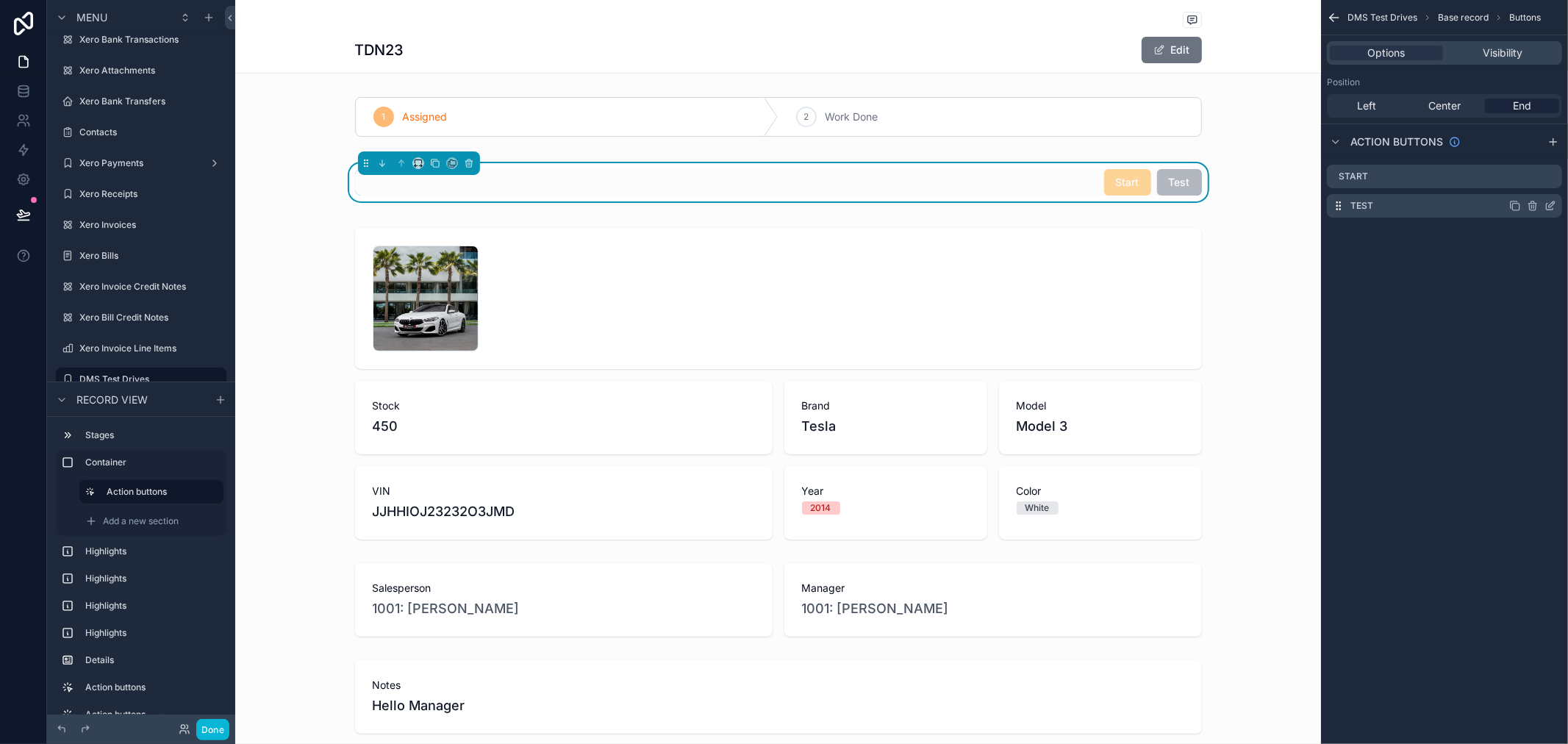
click at [1402, 208] on div "Test" at bounding box center [1445, 206] width 236 height 24
click at [1376, 204] on div "Test" at bounding box center [1445, 206] width 236 height 24
click at [1547, 206] on icon "scrollable content" at bounding box center [1550, 207] width 7 height 7
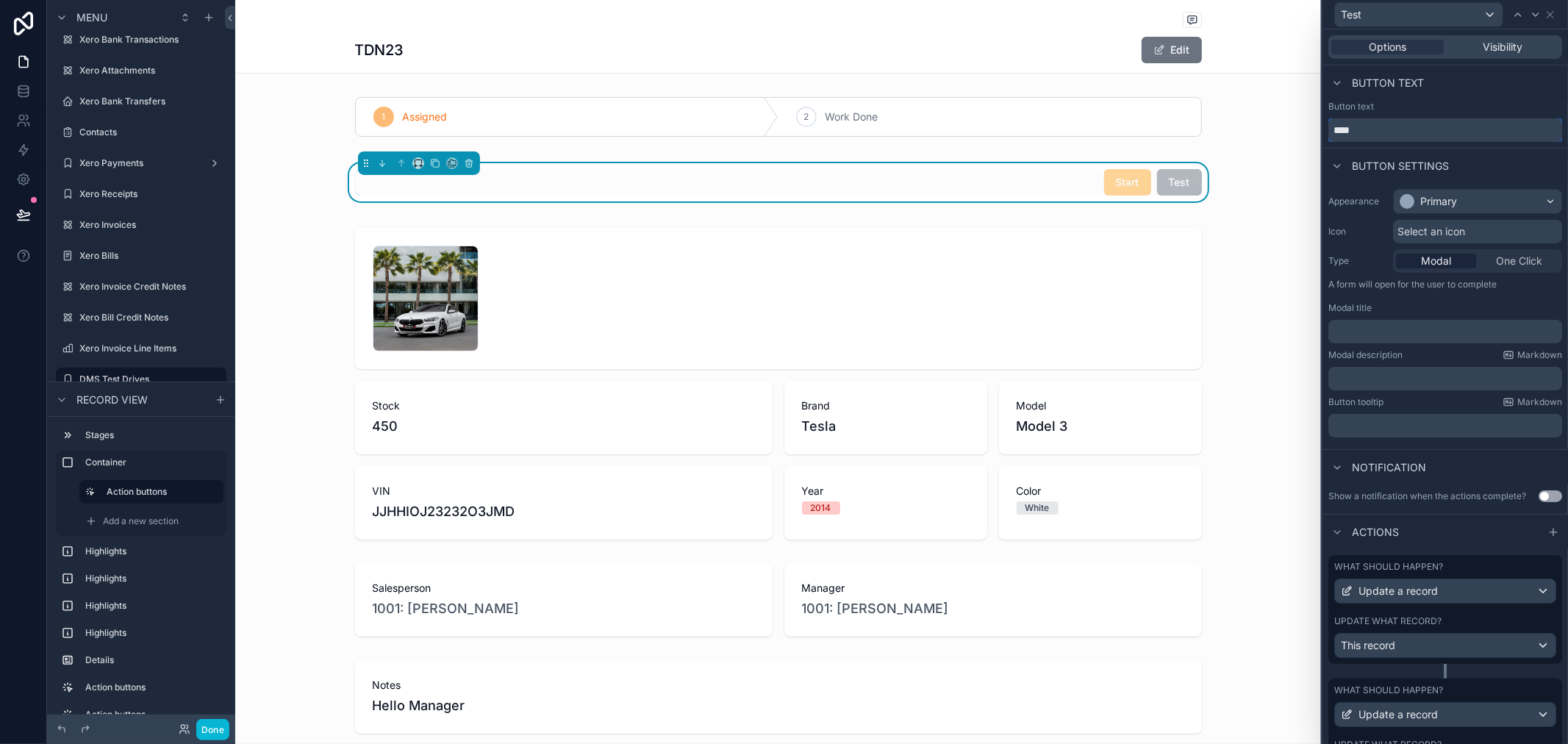
click at [1384, 134] on input "****" at bounding box center [1445, 130] width 234 height 24
type input "****"
click at [1481, 205] on div "Primary" at bounding box center [1478, 202] width 168 height 24
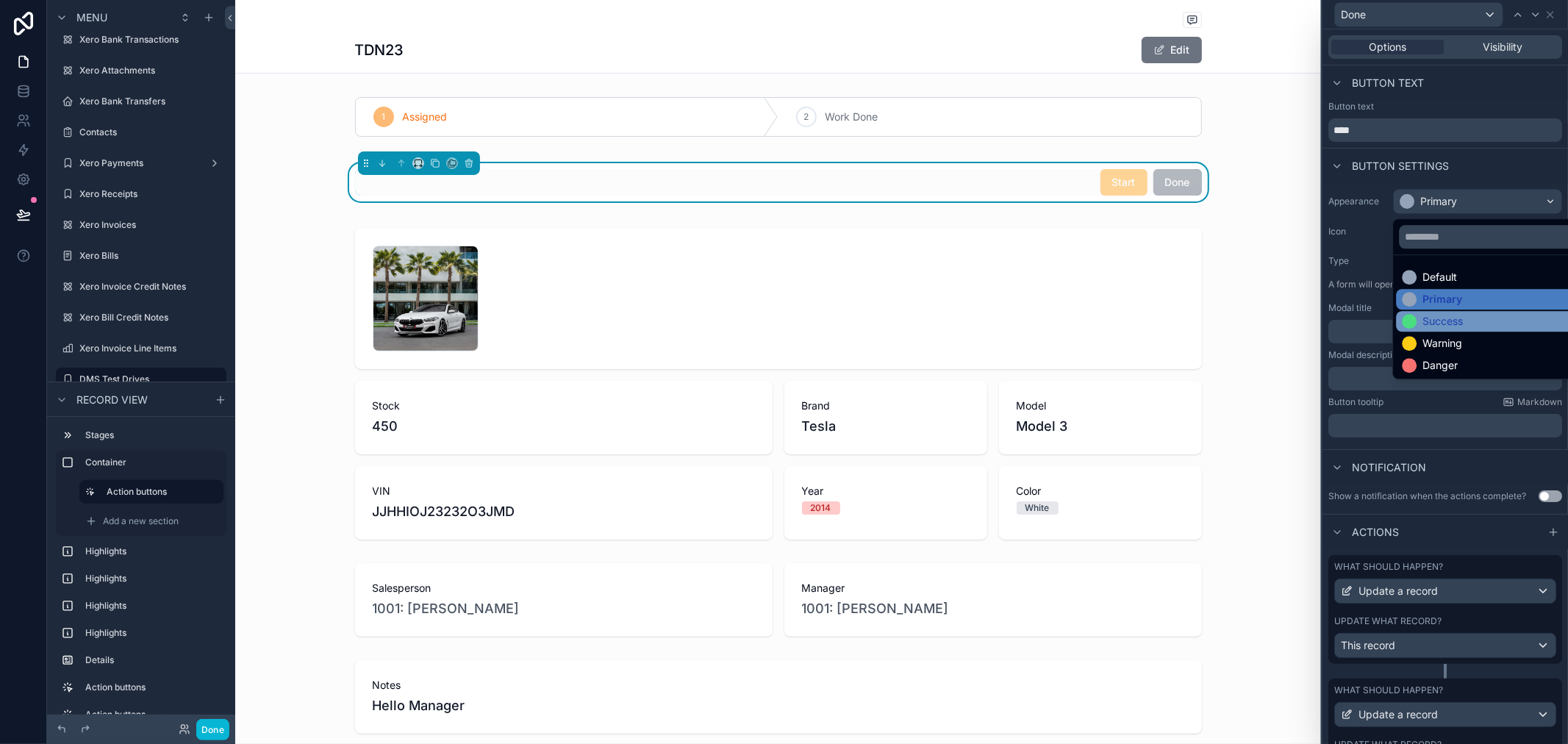
click at [1467, 315] on div "Success" at bounding box center [1487, 321] width 172 height 15
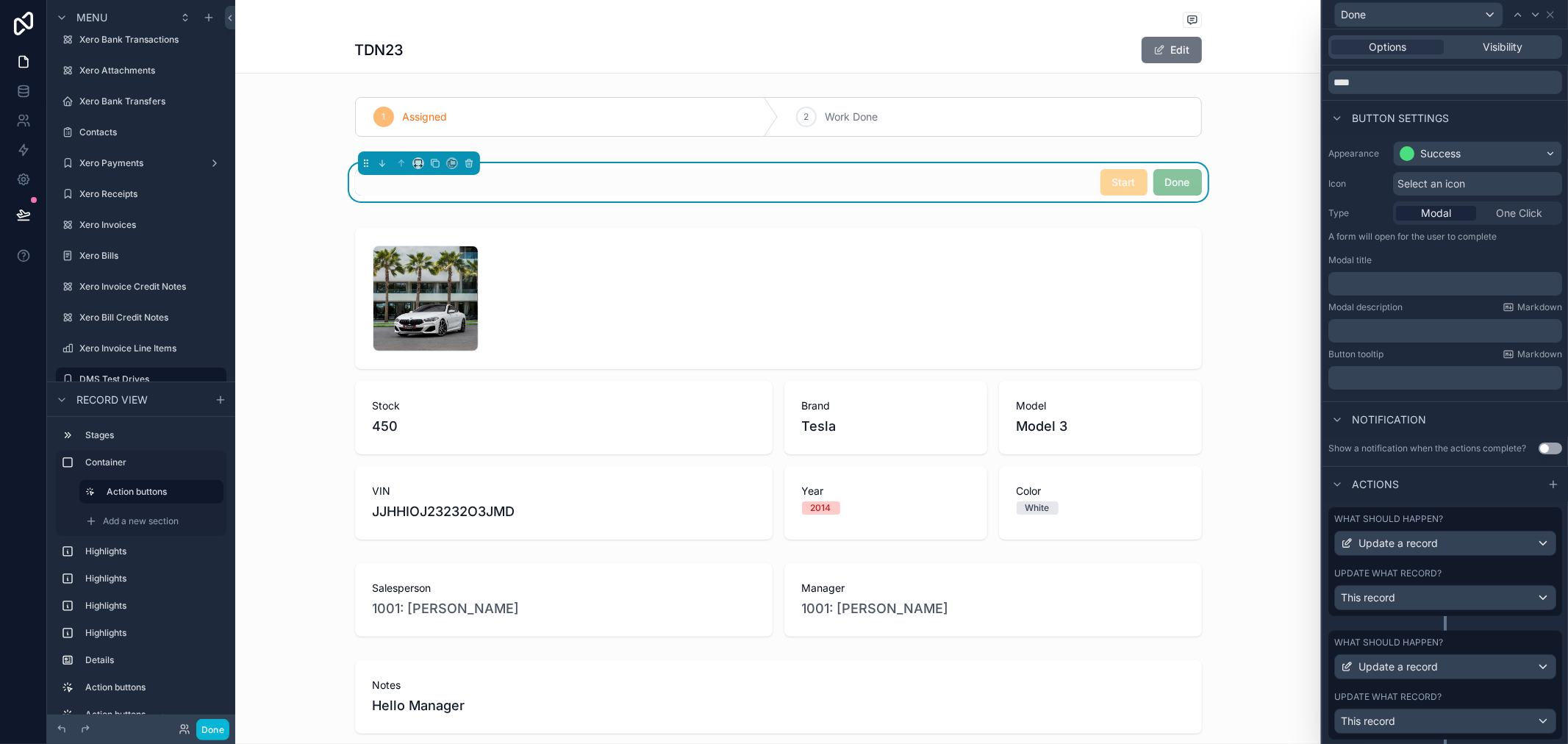
scroll to position [99, 0]
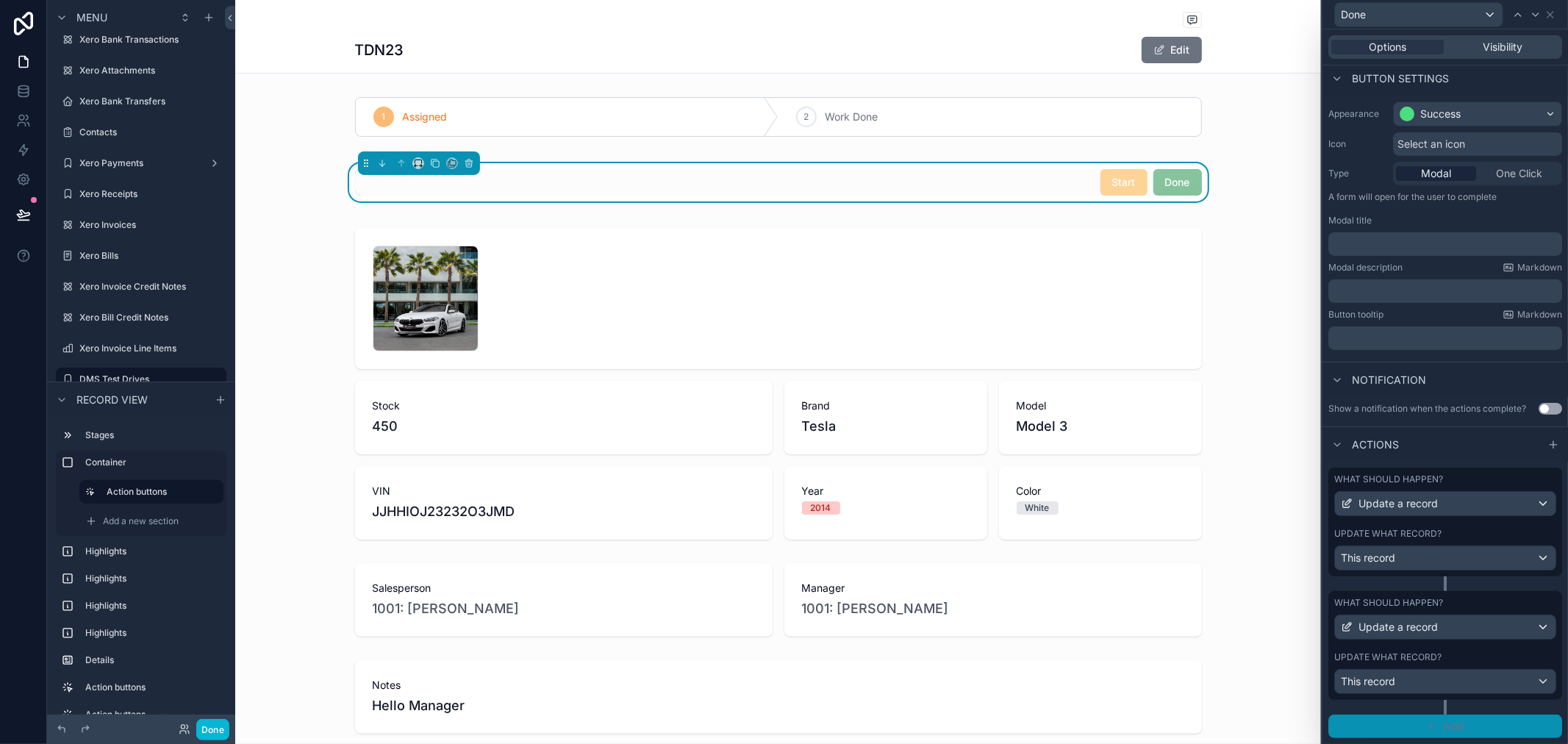
click at [1449, 729] on span "Add" at bounding box center [1454, 726] width 21 height 13
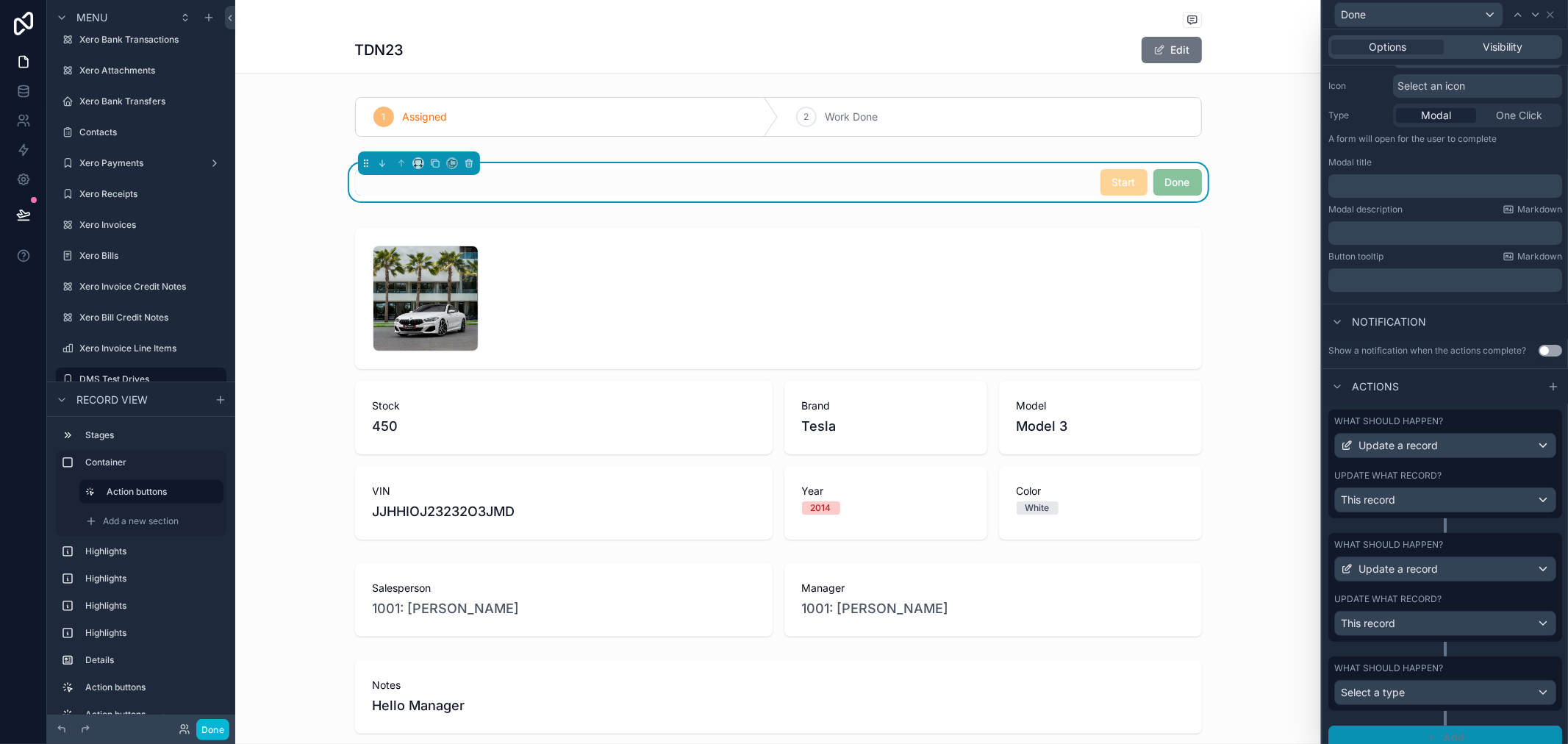
scroll to position [168, 0]
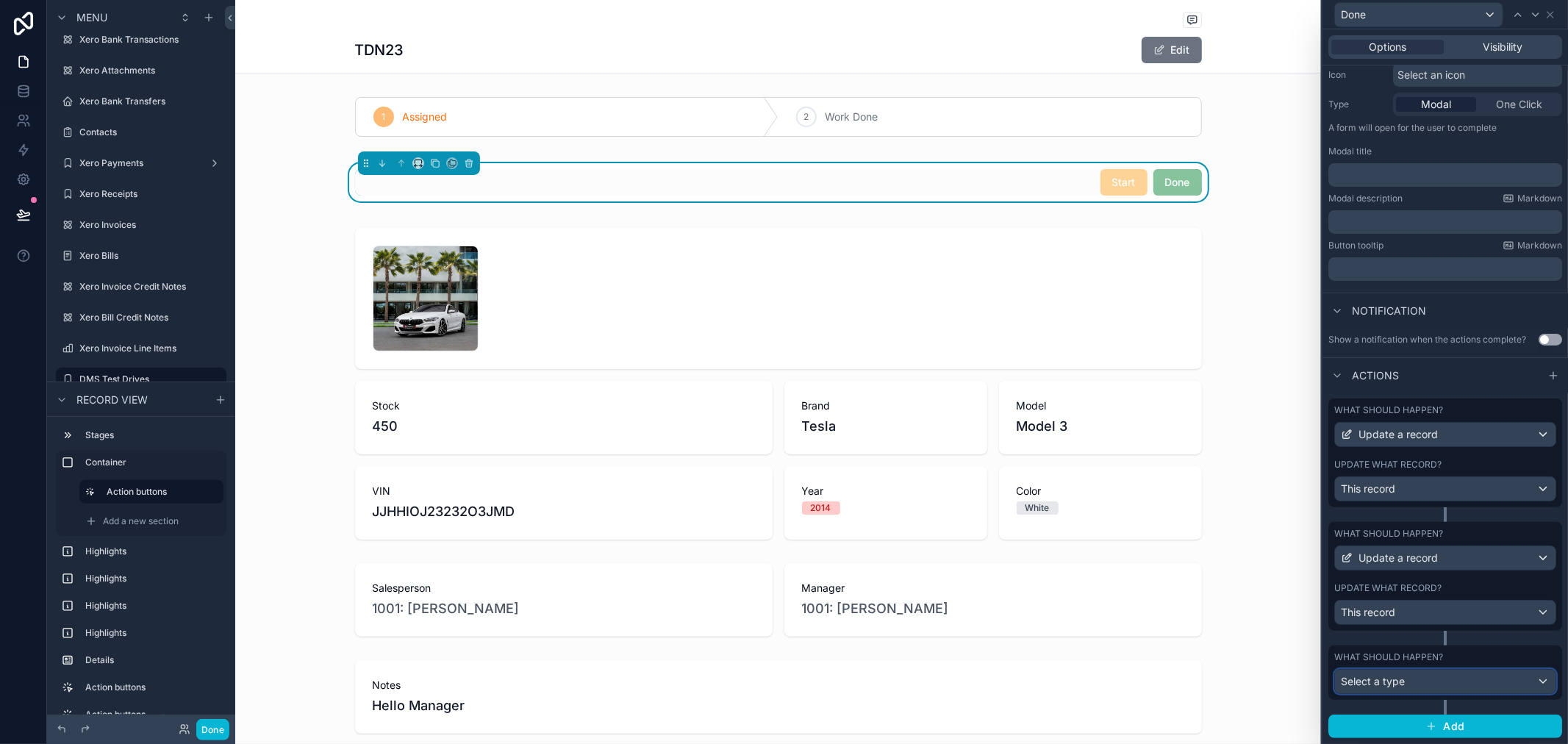
click at [1413, 685] on div "Select a type" at bounding box center [1446, 682] width 221 height 24
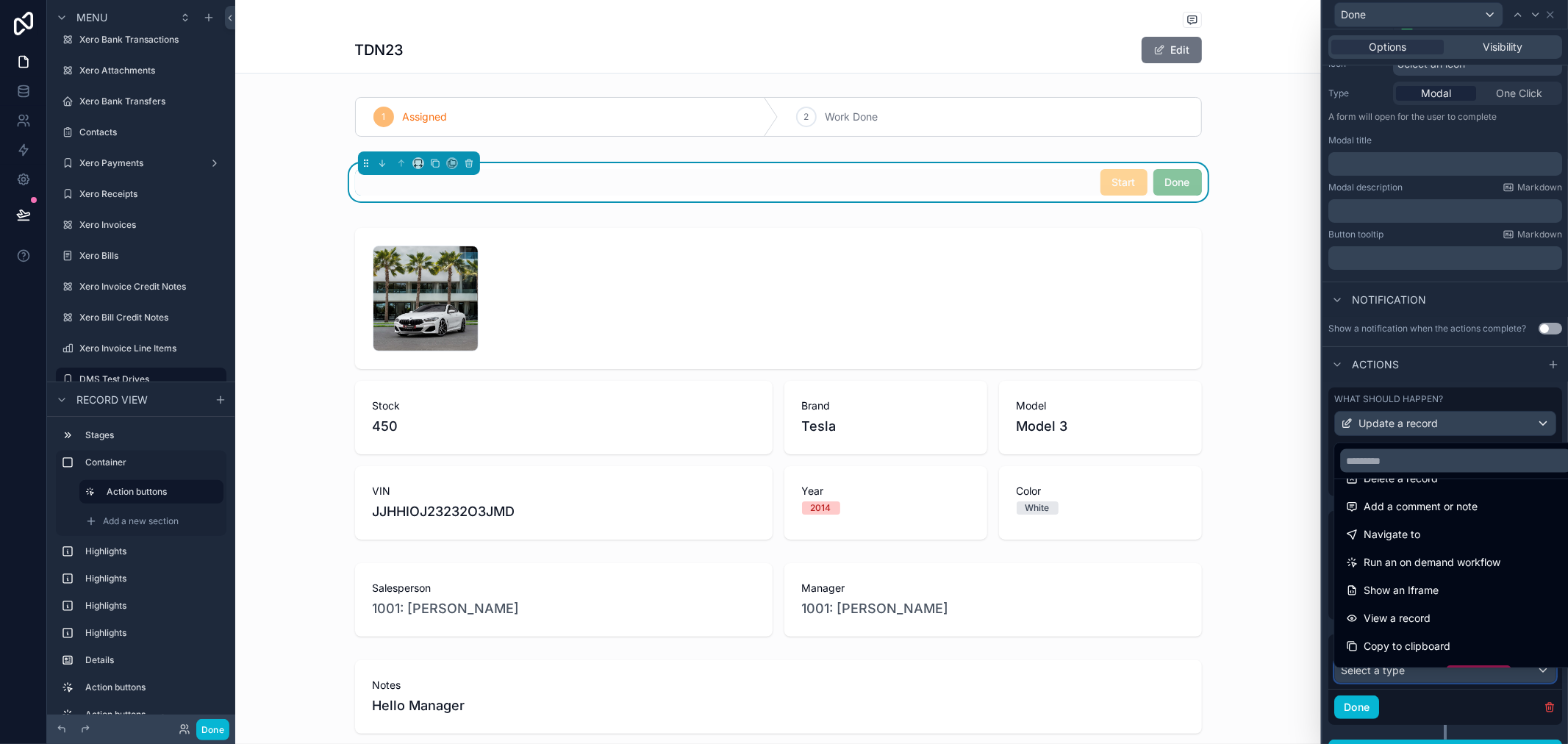
scroll to position [0, 0]
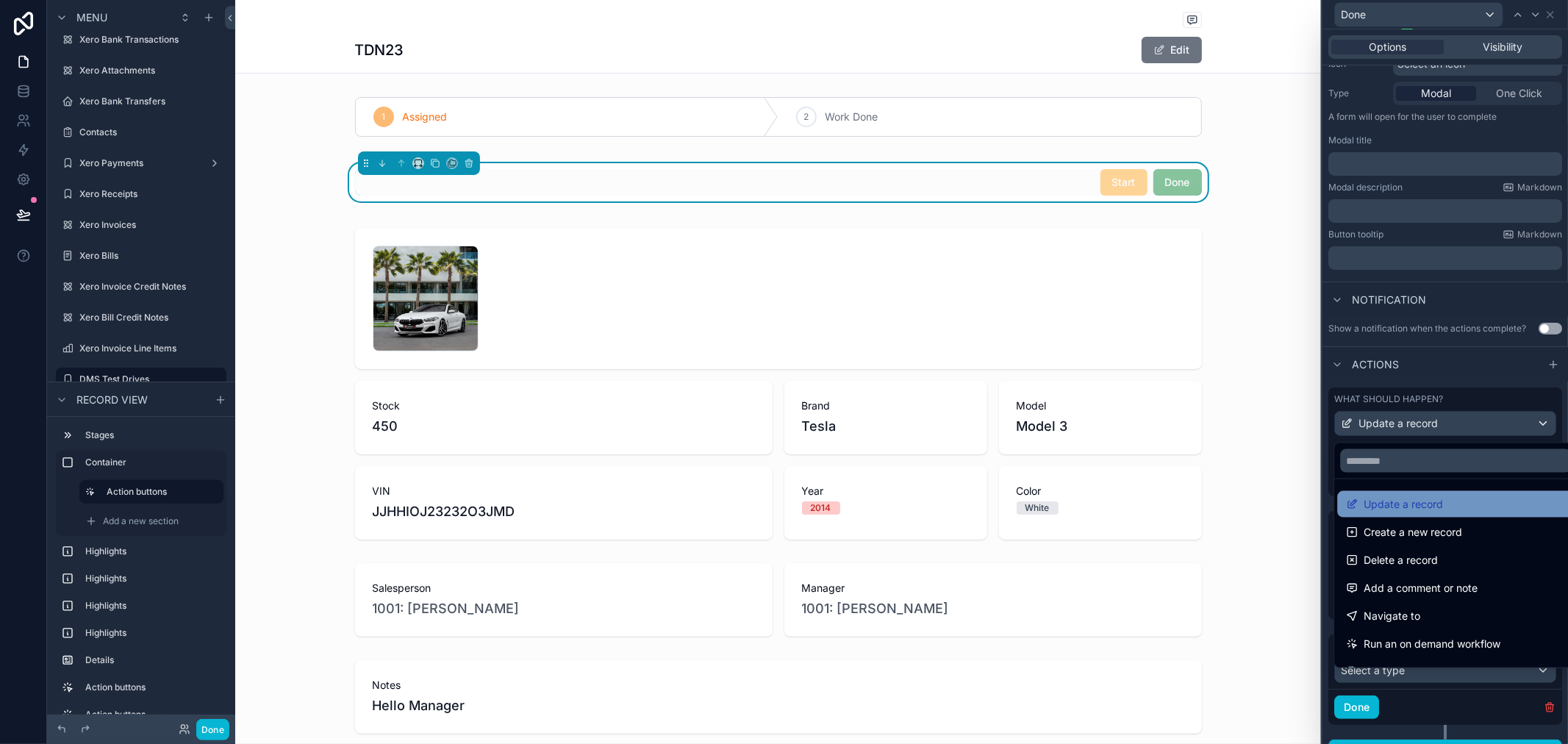
click at [1406, 509] on span "Update a record" at bounding box center [1404, 504] width 80 height 18
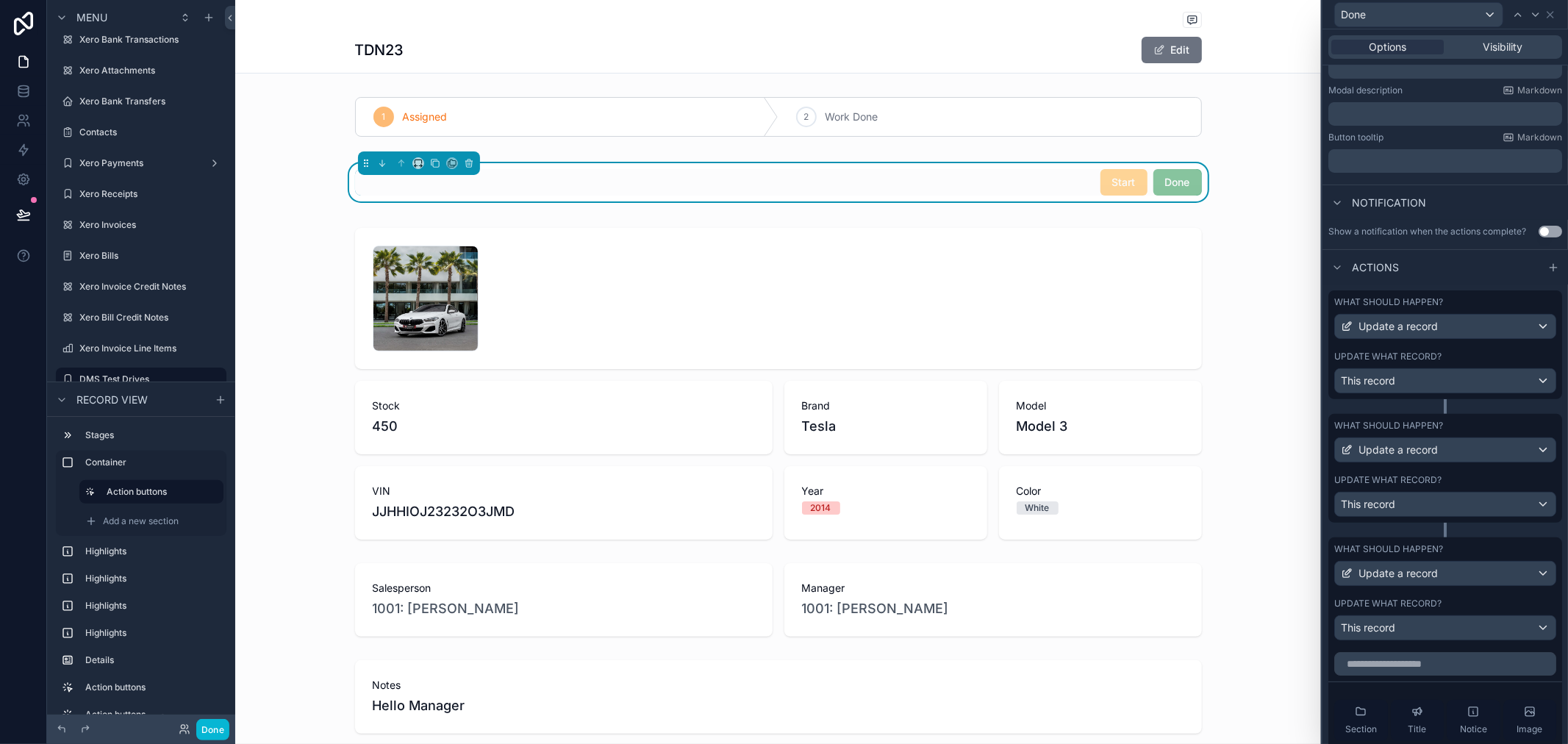
scroll to position [495, 0]
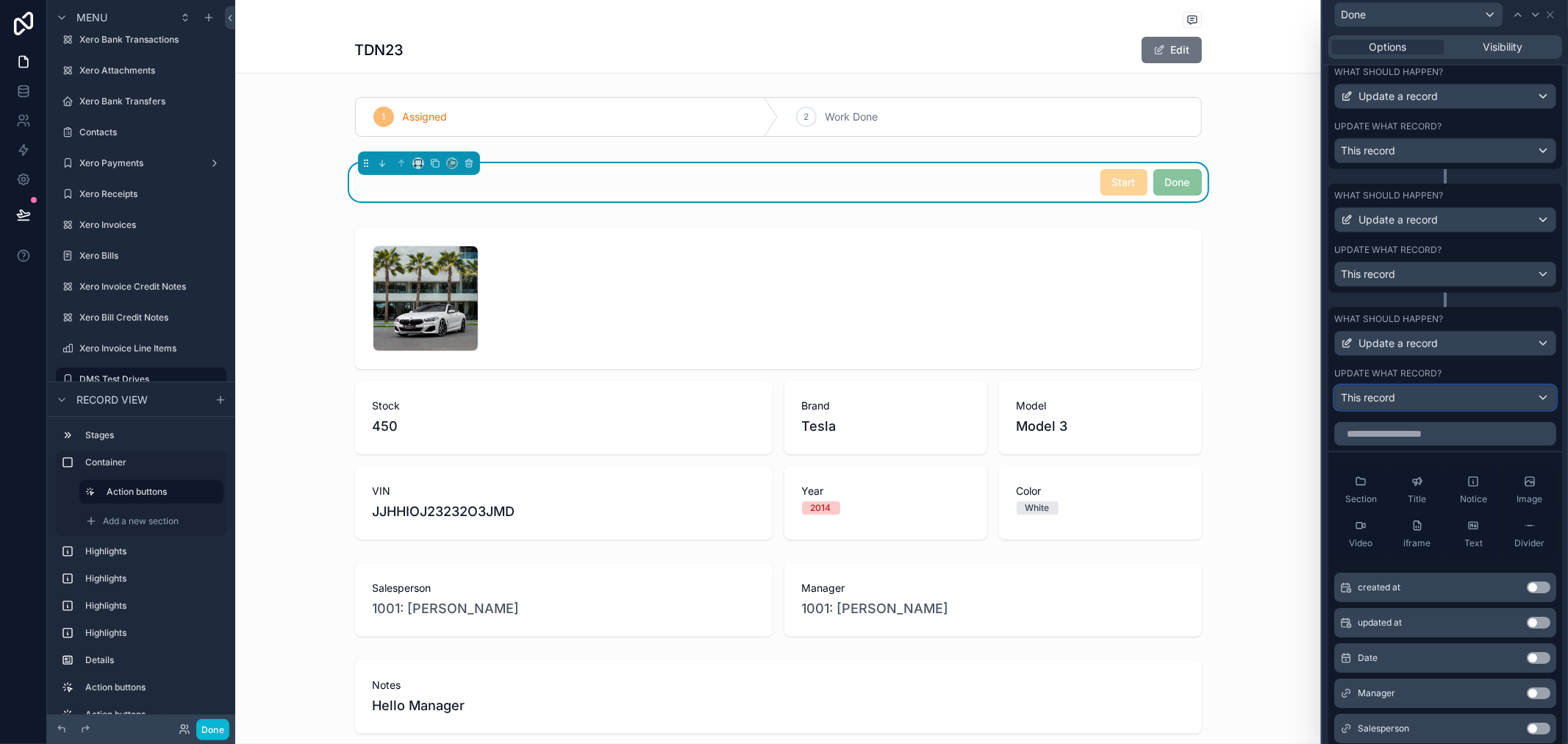
click at [1407, 405] on div "This record" at bounding box center [1446, 398] width 221 height 24
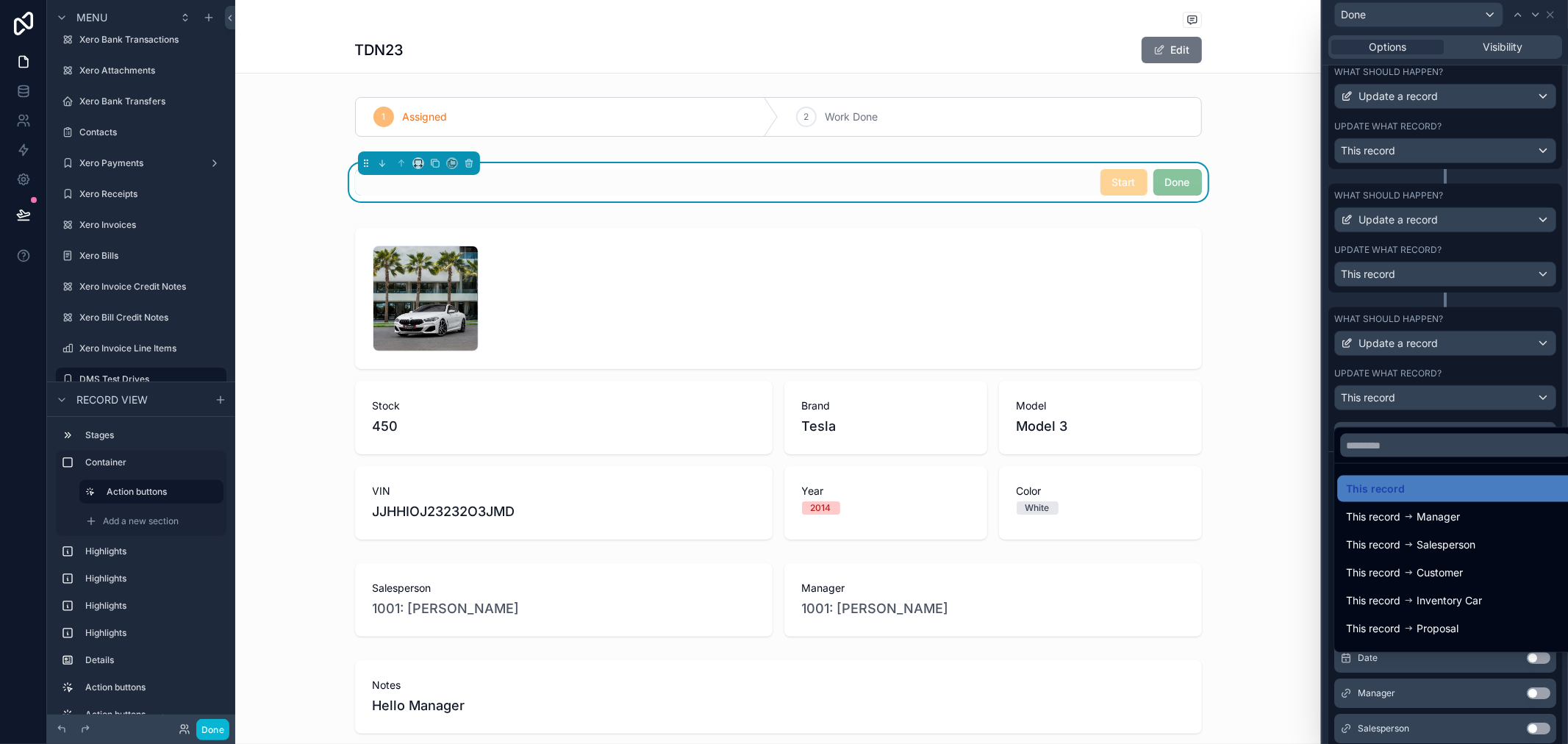
click at [1488, 378] on div at bounding box center [1445, 372] width 246 height 744
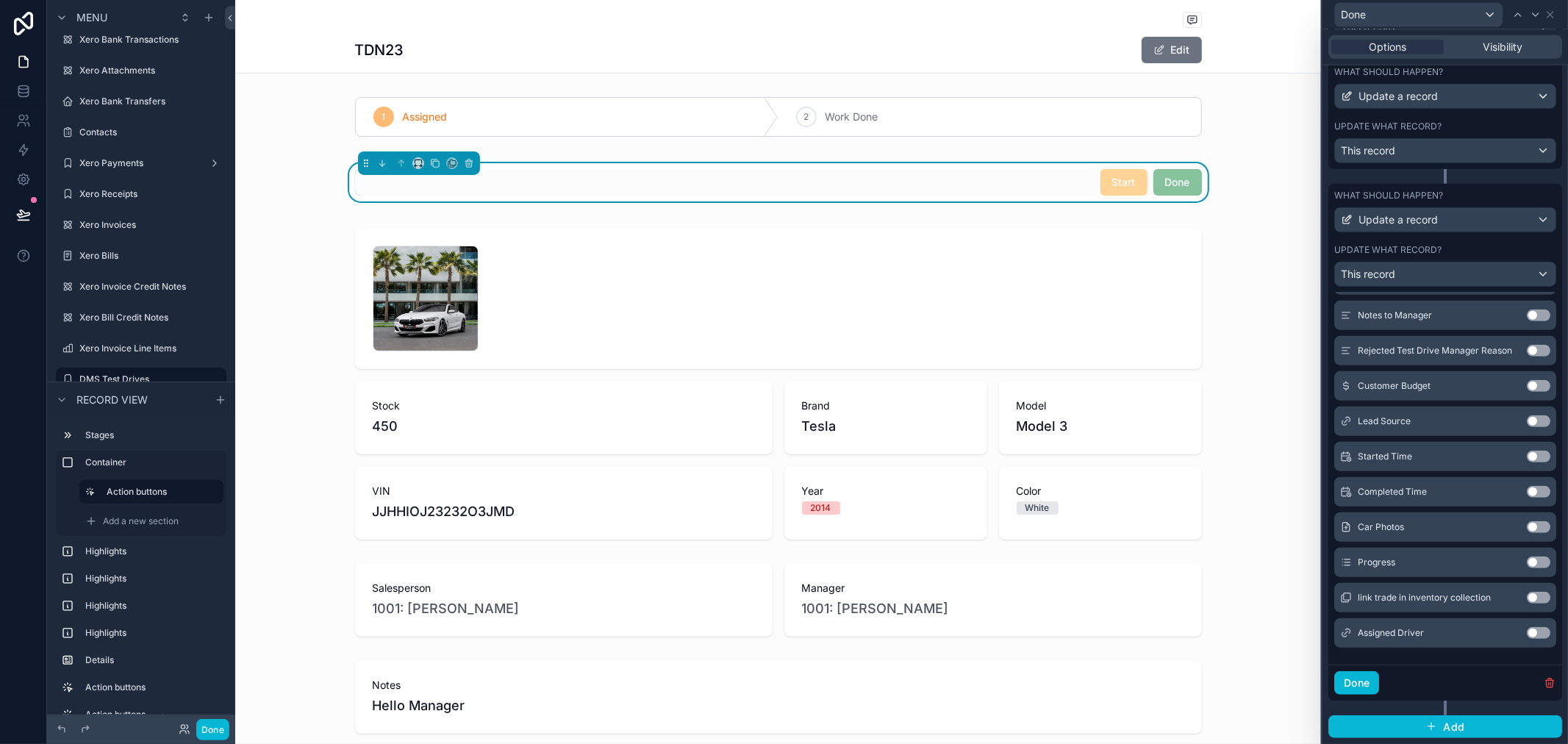
scroll to position [632, 0]
click at [1527, 559] on button "Use setting" at bounding box center [1539, 563] width 24 height 12
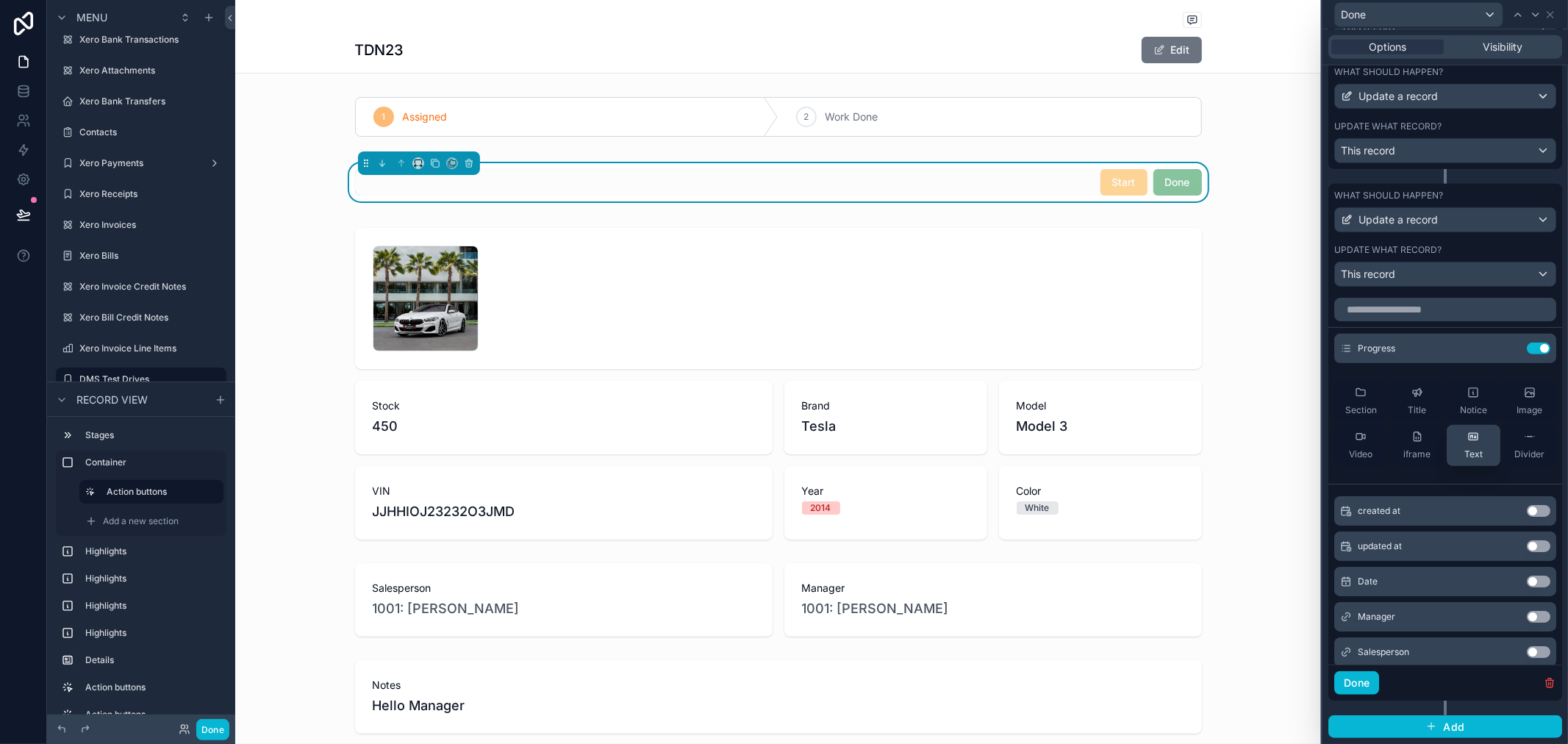
scroll to position [0, 0]
click at [1506, 348] on icon at bounding box center [1509, 350] width 7 height 7
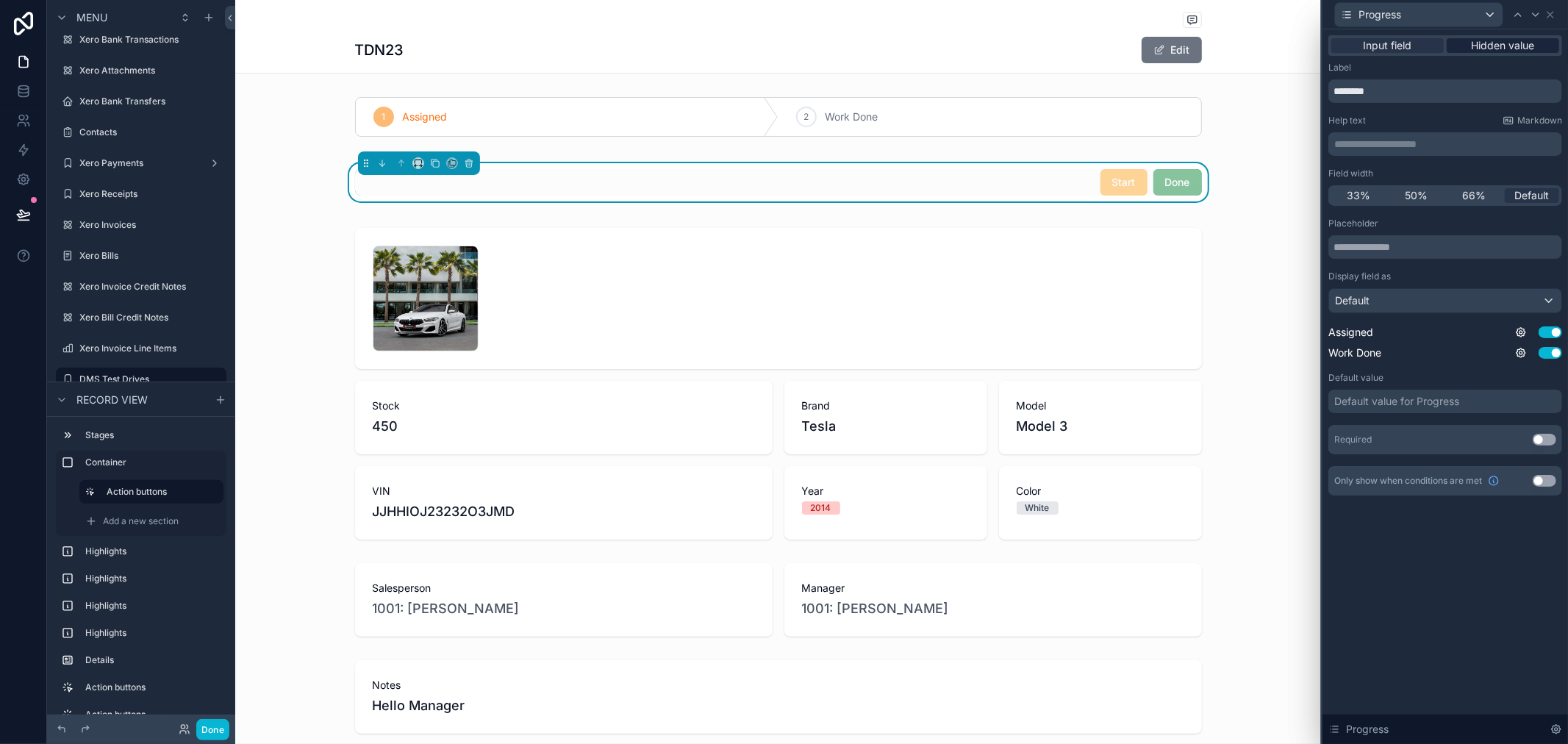
click at [1492, 50] on span "Hidden value" at bounding box center [1504, 45] width 64 height 15
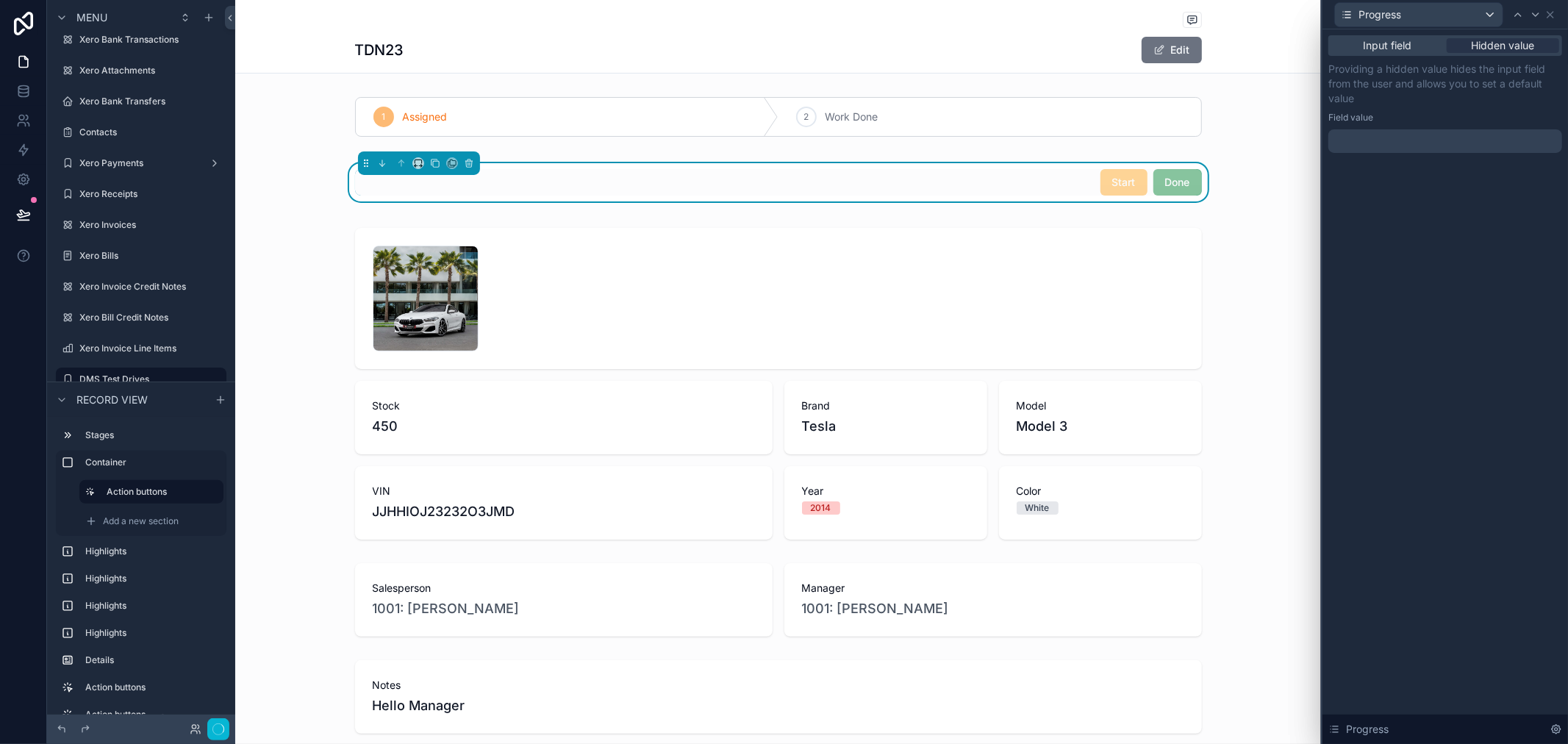
click at [1473, 138] on div at bounding box center [1445, 141] width 234 height 24
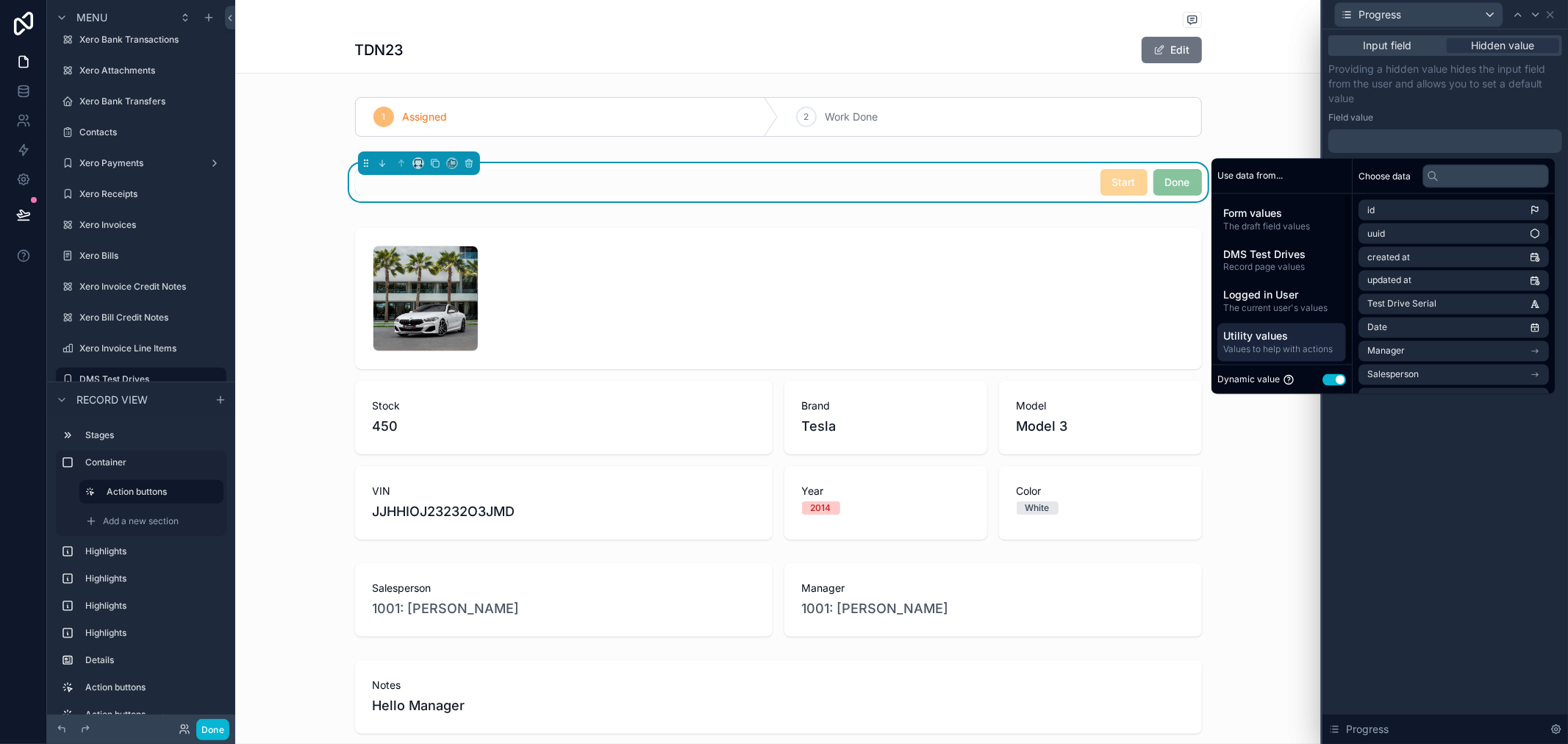
scroll to position [2, 0]
click at [1243, 380] on span "Dynamic value" at bounding box center [1249, 380] width 63 height 12
click at [1282, 221] on span "The draft field values" at bounding box center [1283, 226] width 117 height 12
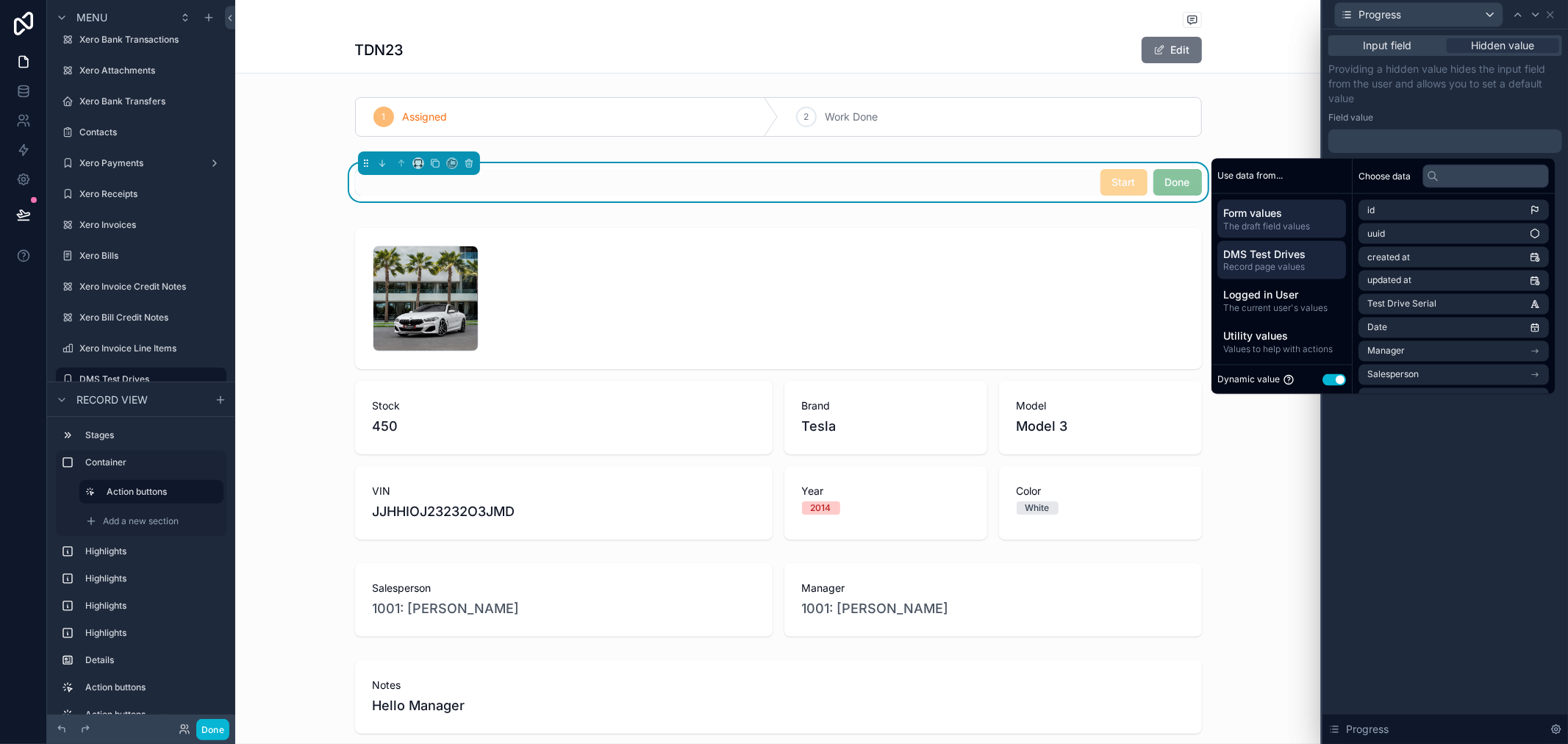
click at [1282, 262] on span "Record page values" at bounding box center [1283, 268] width 117 height 12
click at [1325, 381] on button "Use setting" at bounding box center [1334, 380] width 24 height 12
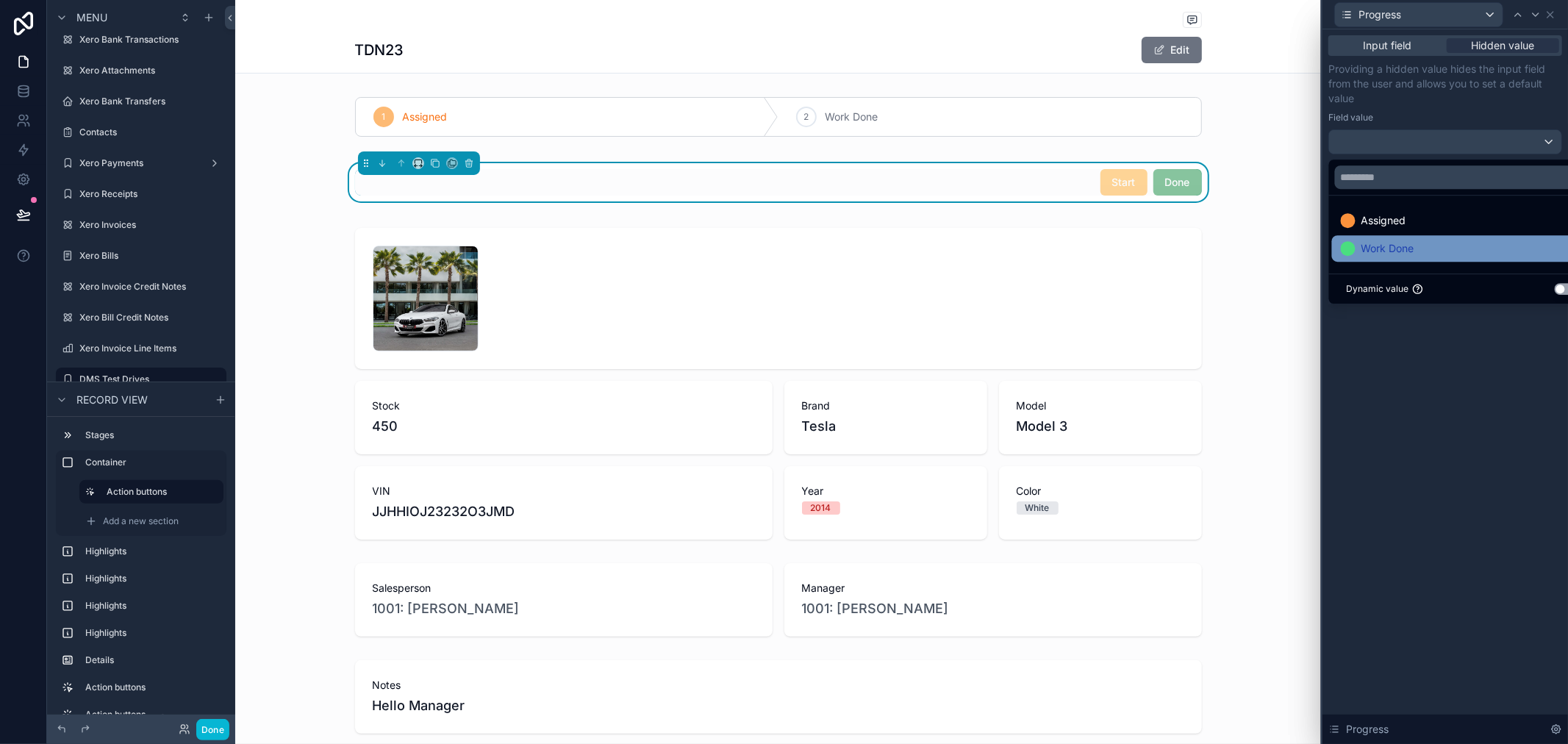
click at [1408, 243] on span "Work Done" at bounding box center [1388, 249] width 53 height 18
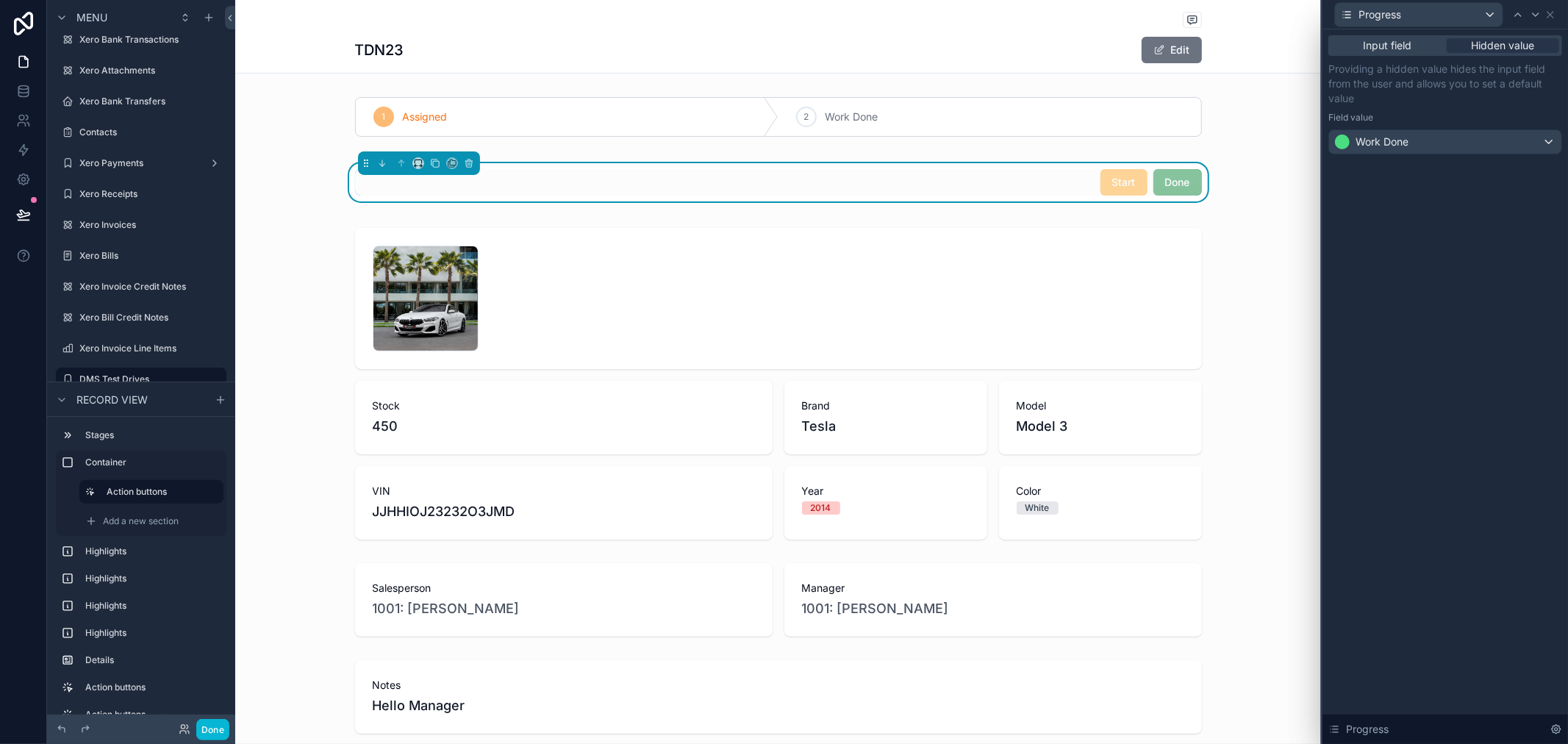
click at [1436, 438] on div "Input field Hidden value Providing a hidden value hides the input field from th…" at bounding box center [1445, 387] width 246 height 715
click at [1554, 13] on icon at bounding box center [1551, 15] width 12 height 12
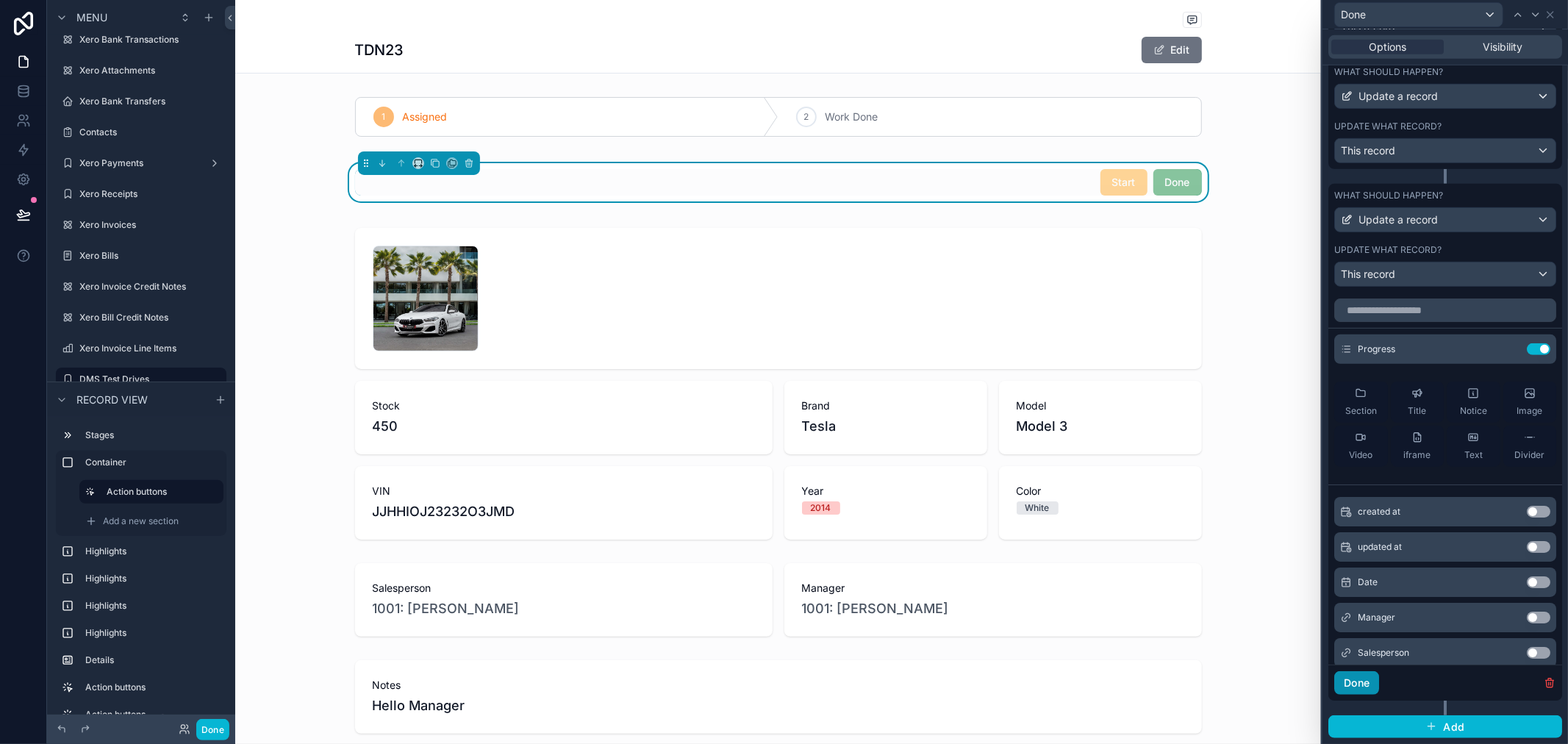
click at [1368, 682] on button "Done" at bounding box center [1356, 683] width 45 height 24
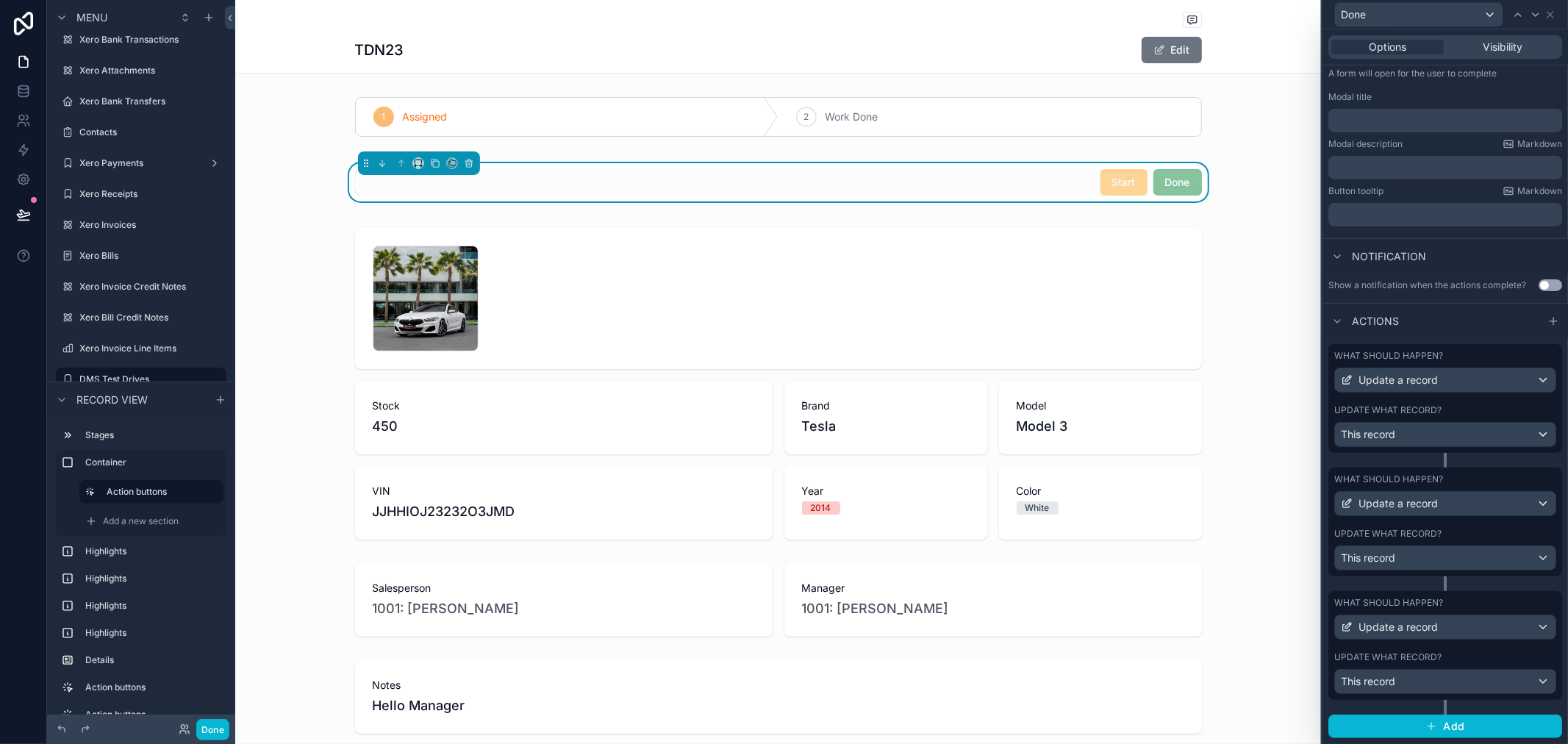
scroll to position [223, 0]
click at [1191, 292] on div "scrollable content" at bounding box center [779, 383] width 1086 height 323
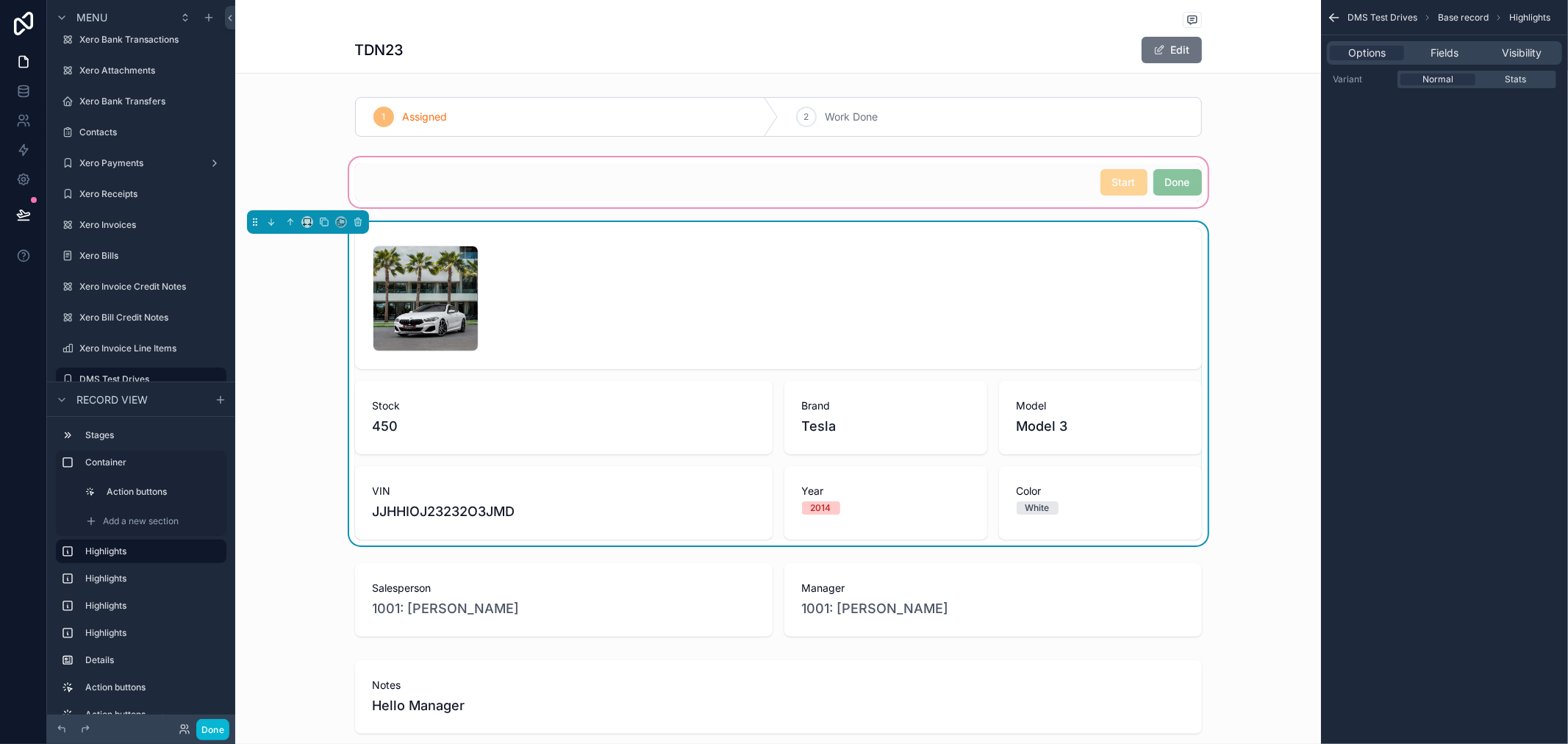
click at [1175, 194] on div "scrollable content" at bounding box center [779, 182] width 1086 height 56
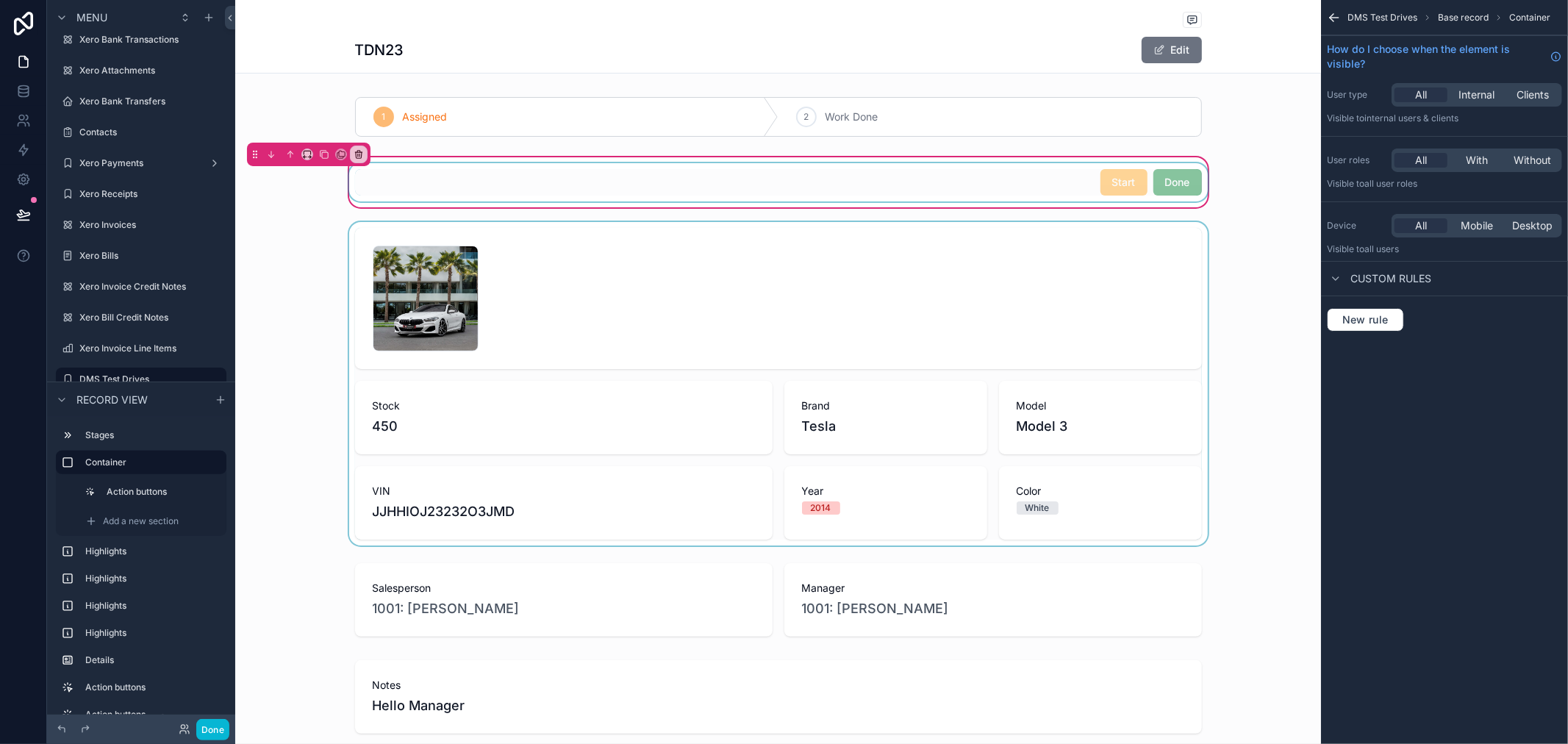
click at [1133, 201] on div "scrollable content" at bounding box center [779, 182] width 865 height 38
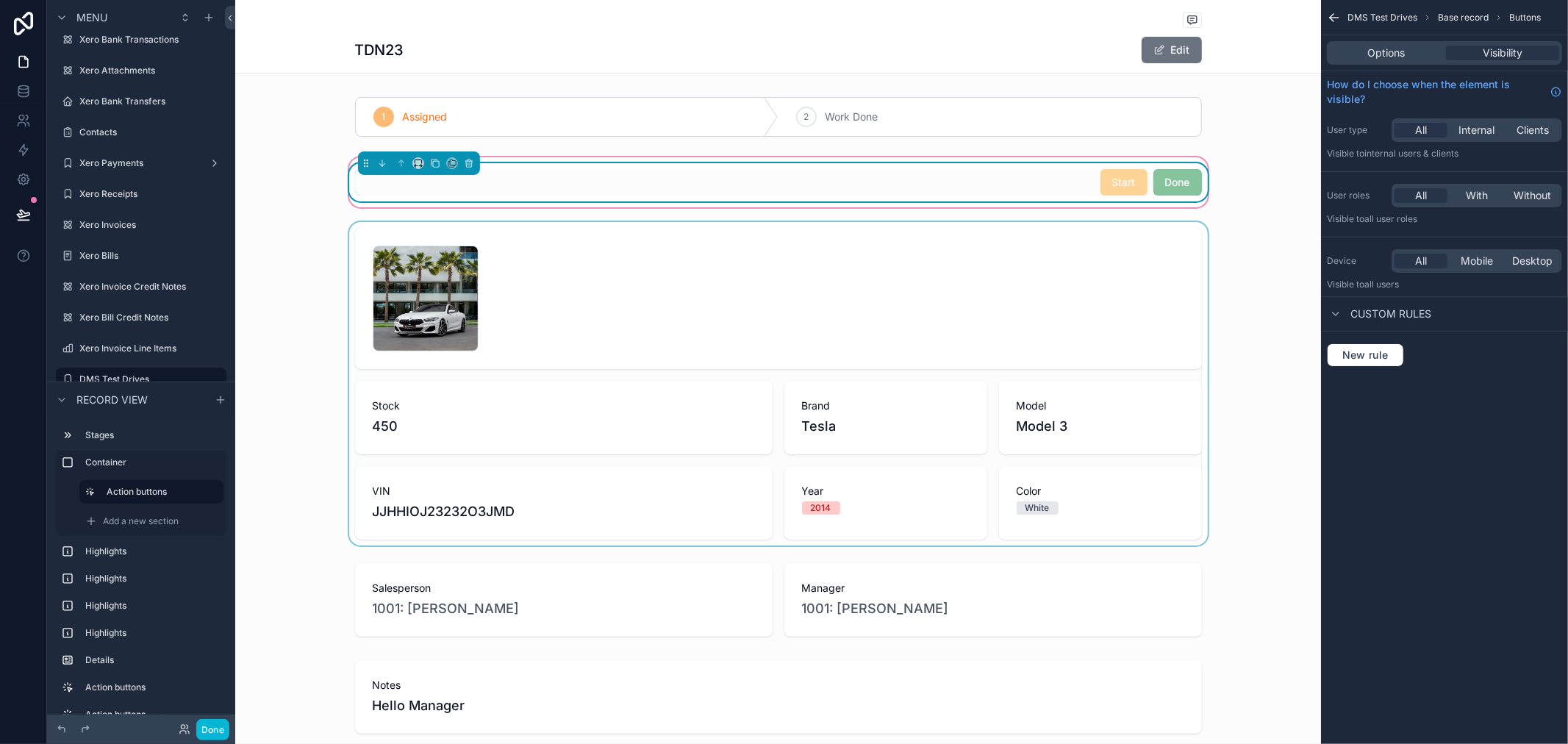
click at [959, 178] on div "Start Done" at bounding box center [779, 182] width 847 height 27
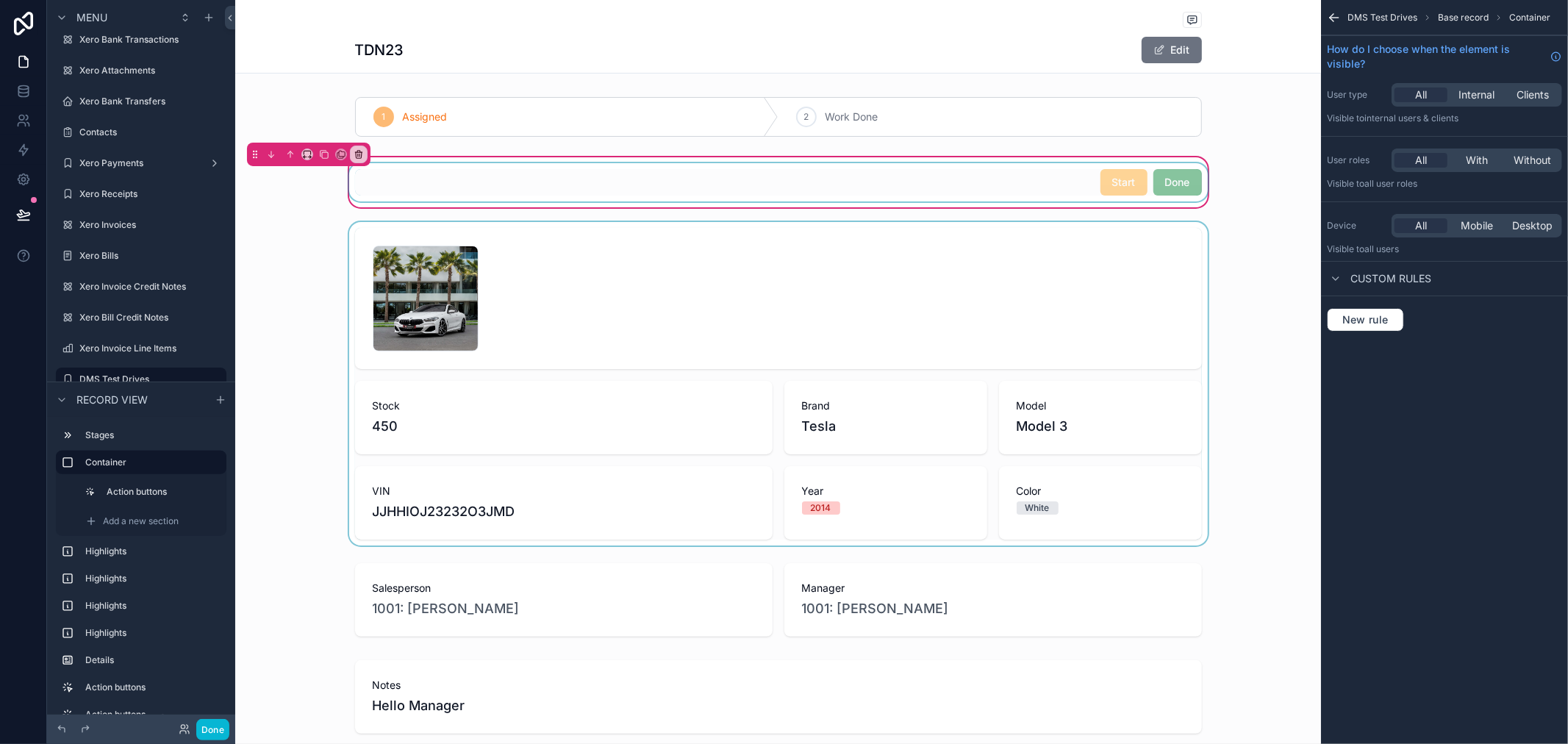
click at [955, 182] on div "scrollable content" at bounding box center [779, 182] width 865 height 38
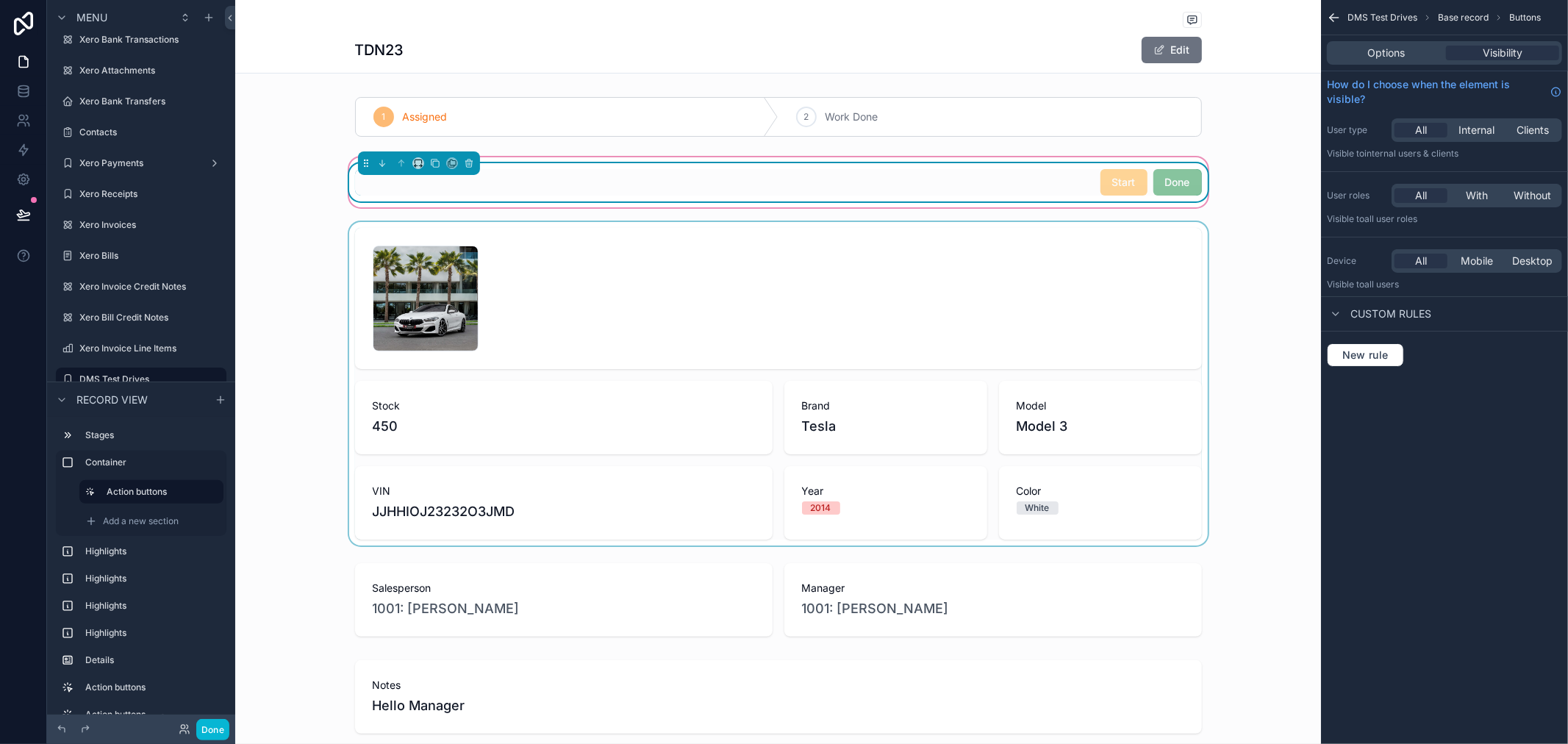
click at [955, 182] on div "Start Done" at bounding box center [779, 182] width 847 height 27
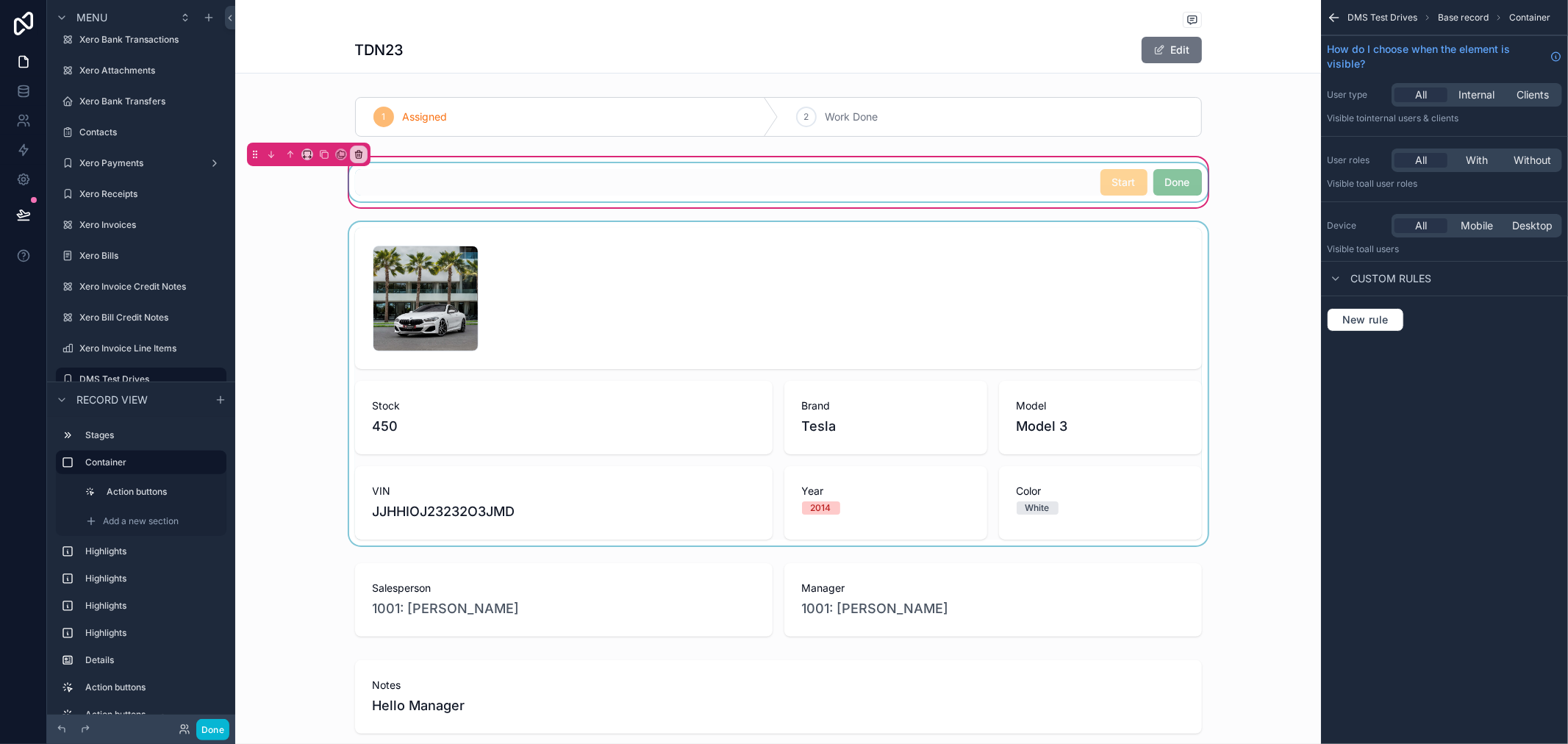
click at [869, 175] on div "scrollable content" at bounding box center [779, 182] width 865 height 38
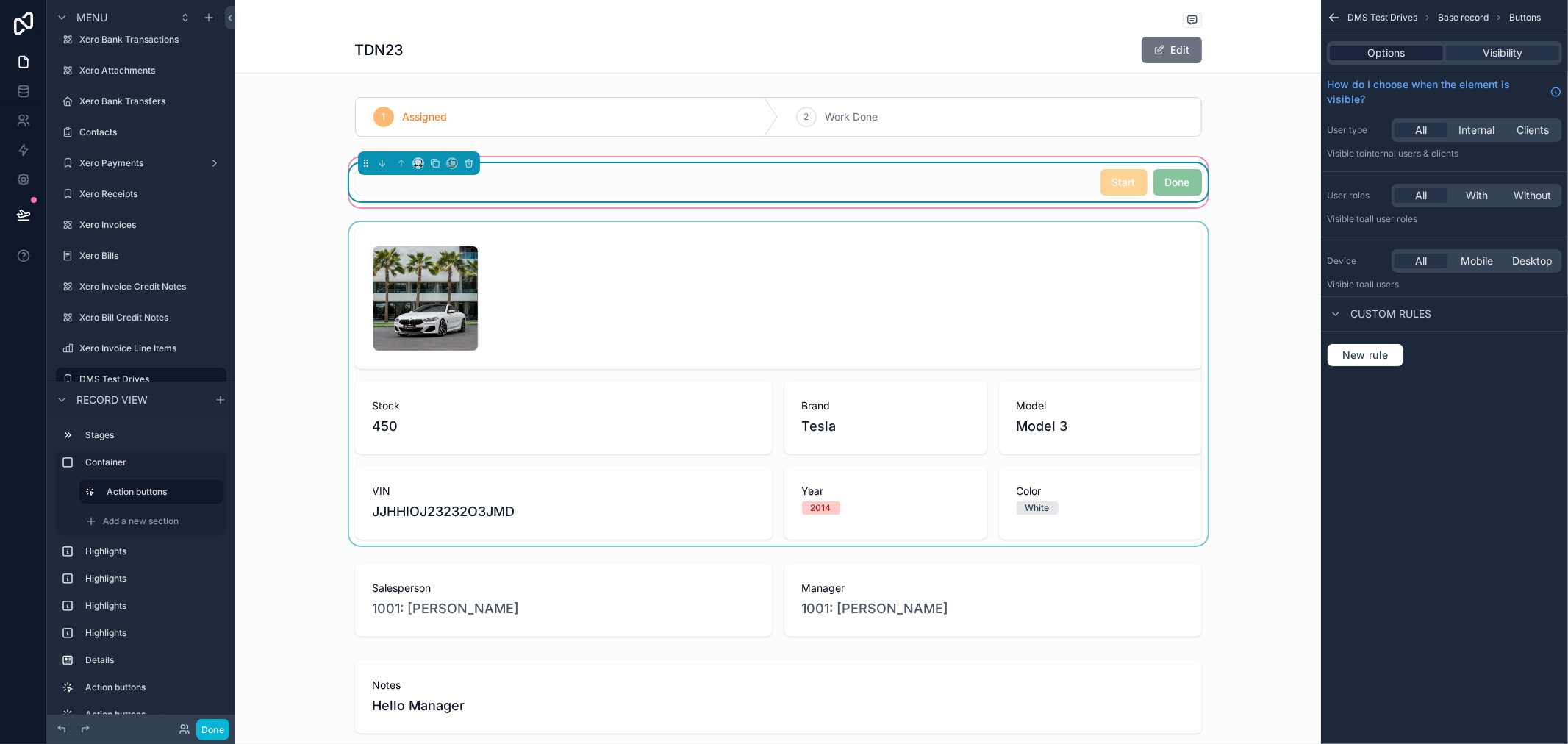
click at [1402, 49] on span "Options" at bounding box center [1387, 53] width 38 height 15
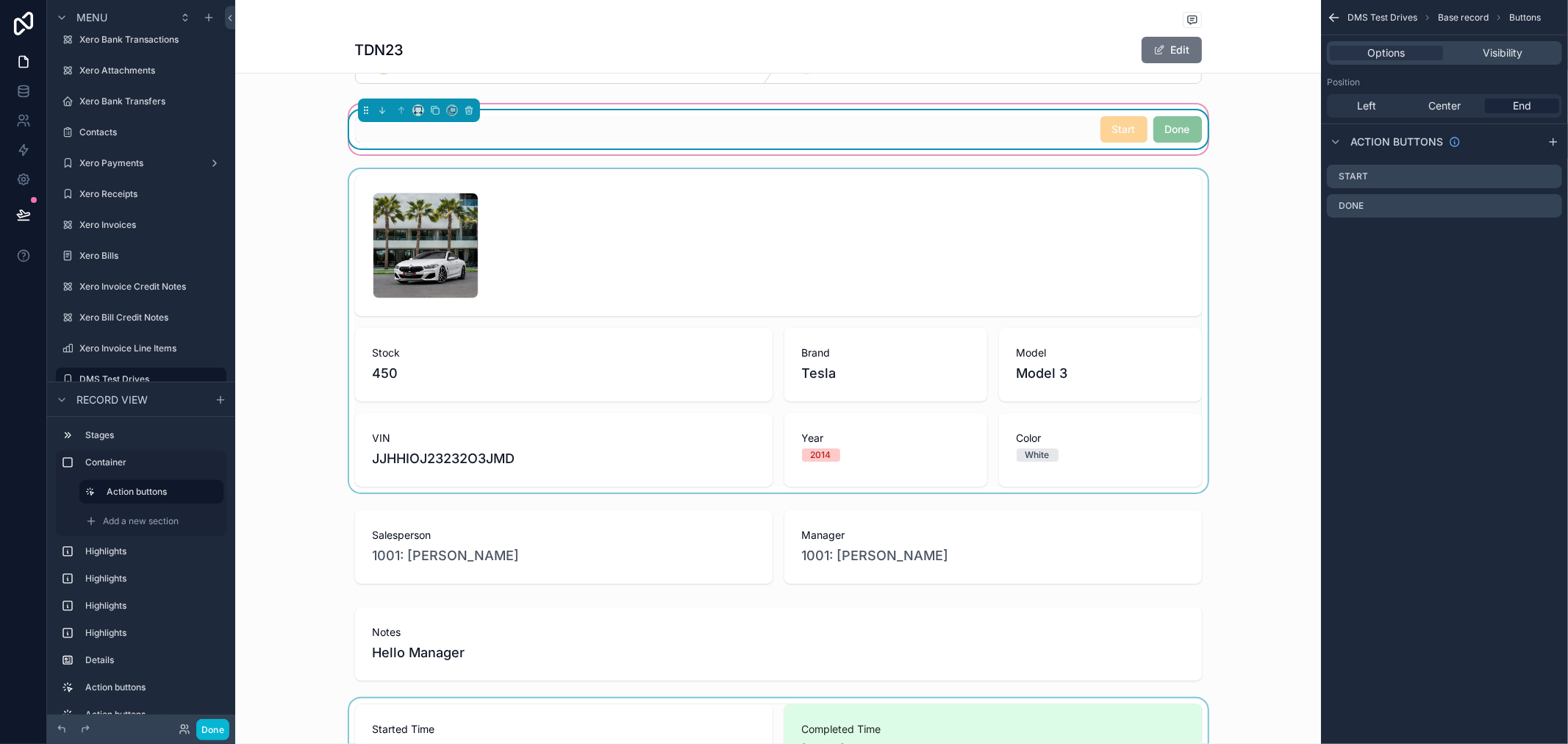
scroll to position [0, 0]
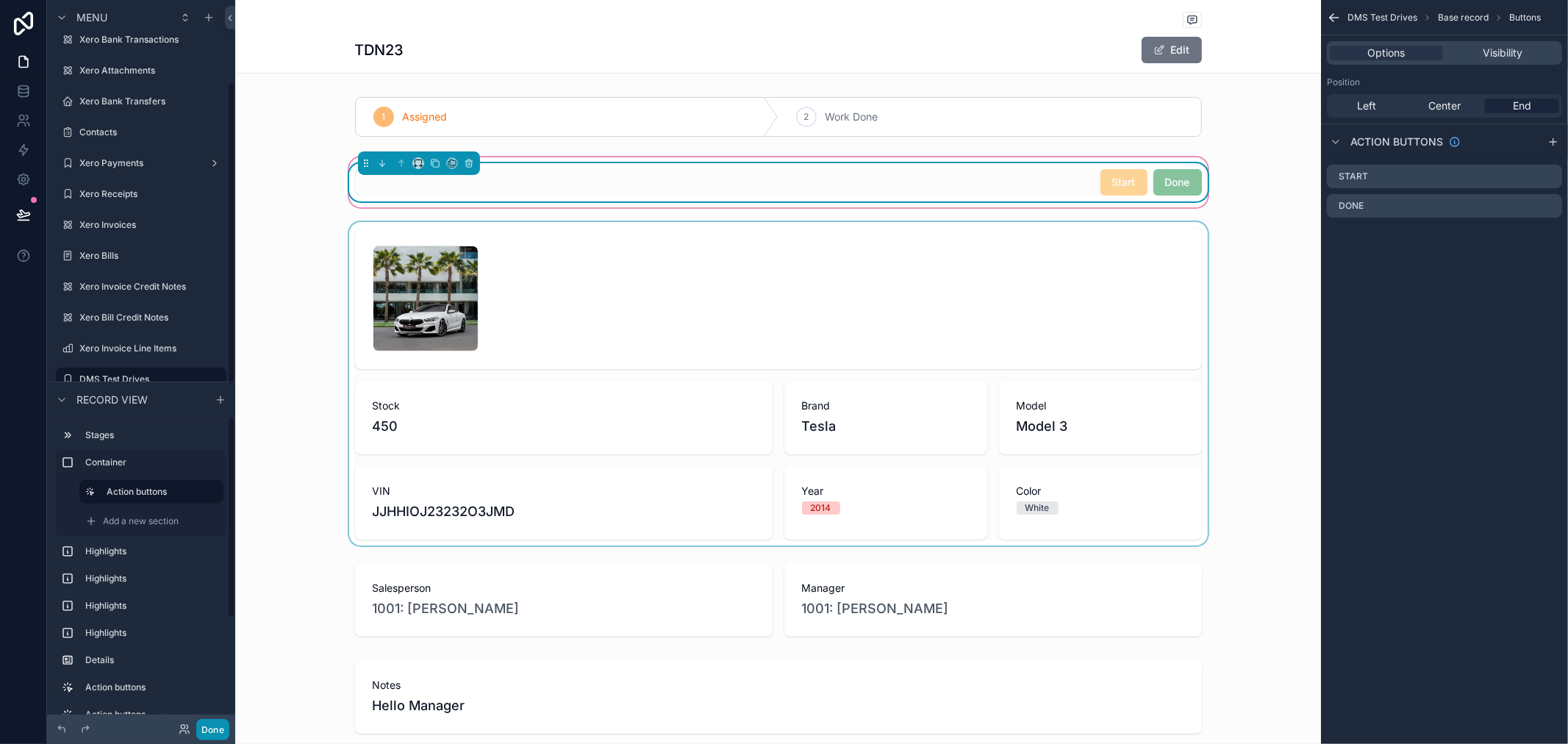
click at [212, 729] on button "Done" at bounding box center [212, 729] width 33 height 21
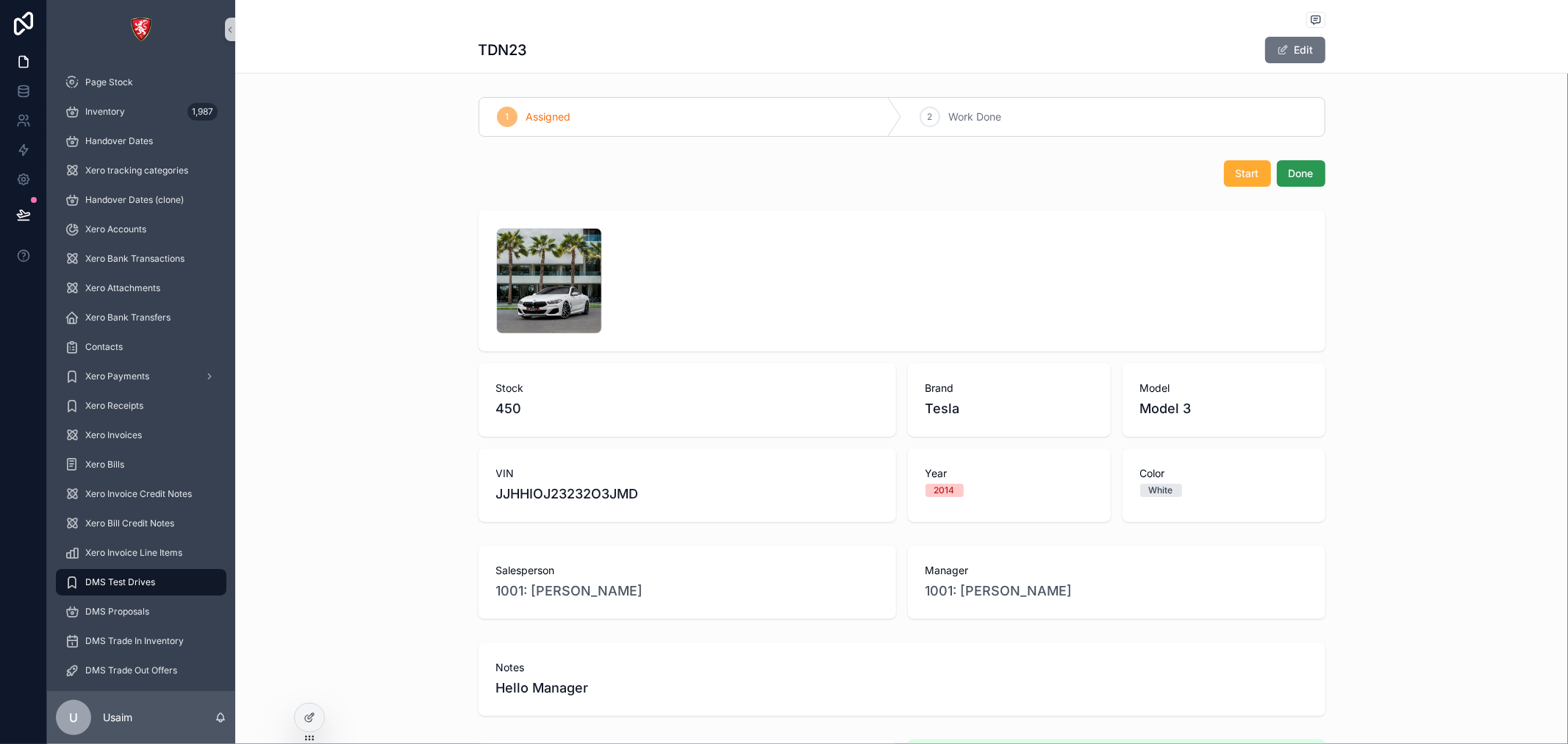
click at [1298, 177] on span "Done" at bounding box center [1301, 173] width 25 height 15
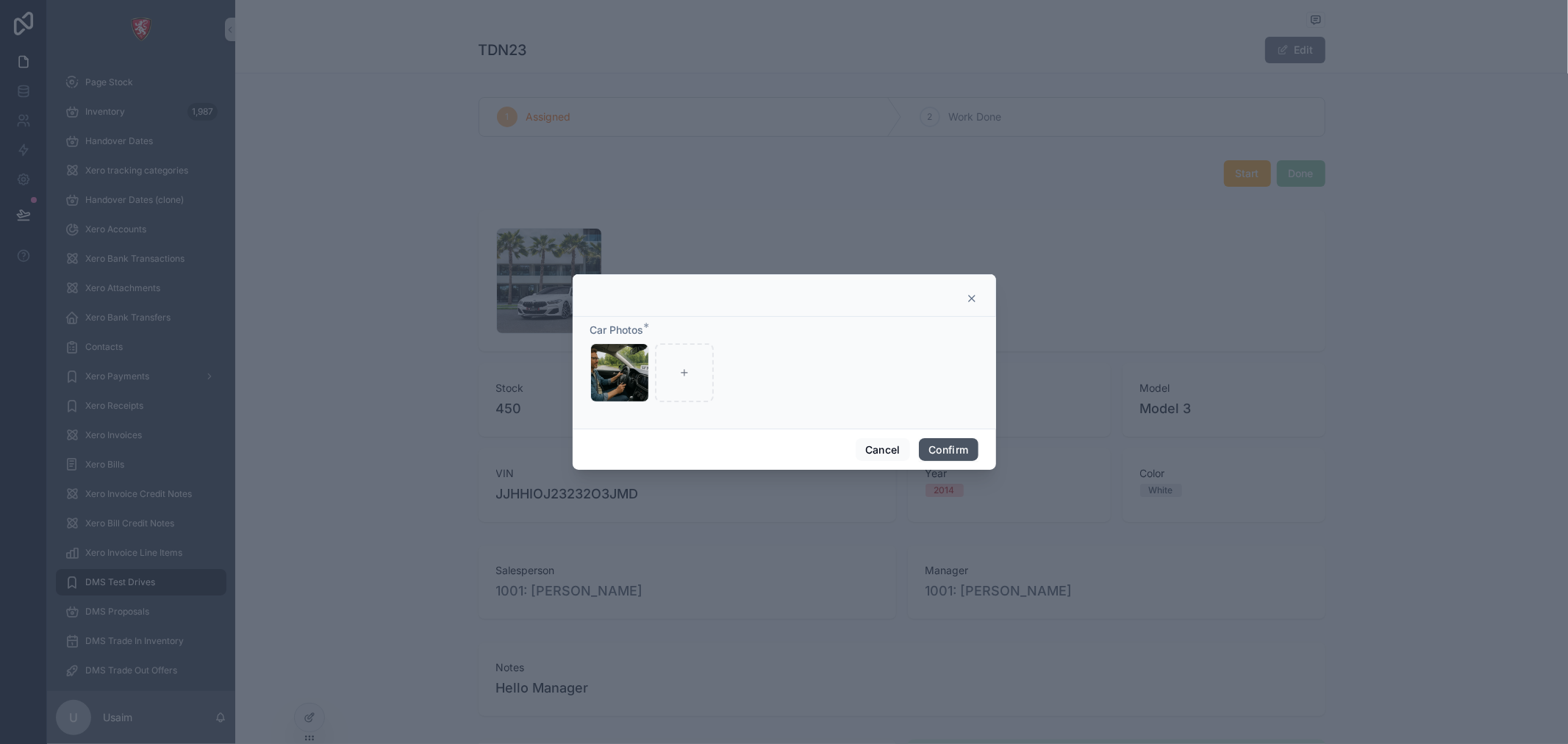
click at [955, 450] on button "Confirm" at bounding box center [948, 451] width 59 height 24
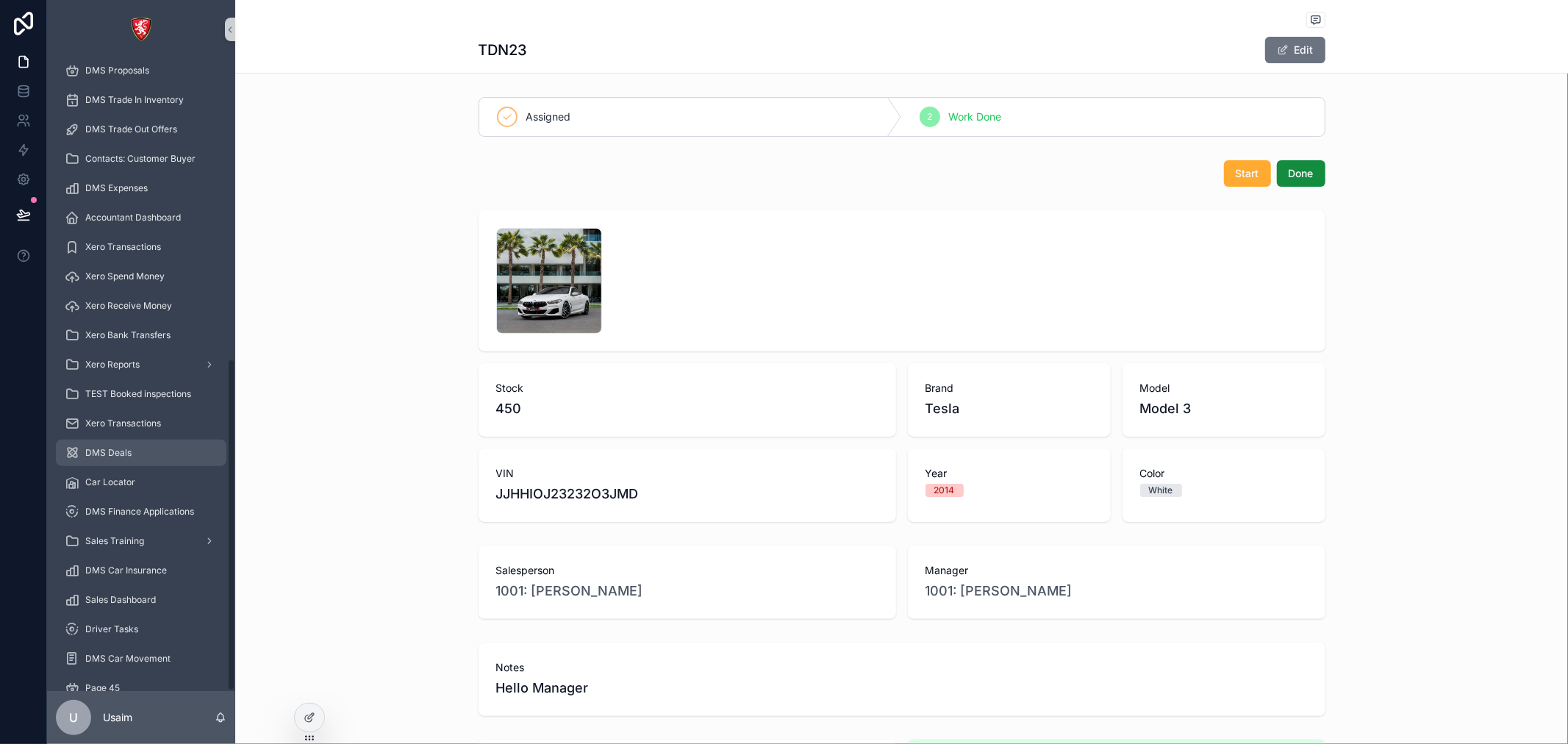
scroll to position [570, 0]
click at [12, 98] on link at bounding box center [23, 92] width 47 height 30
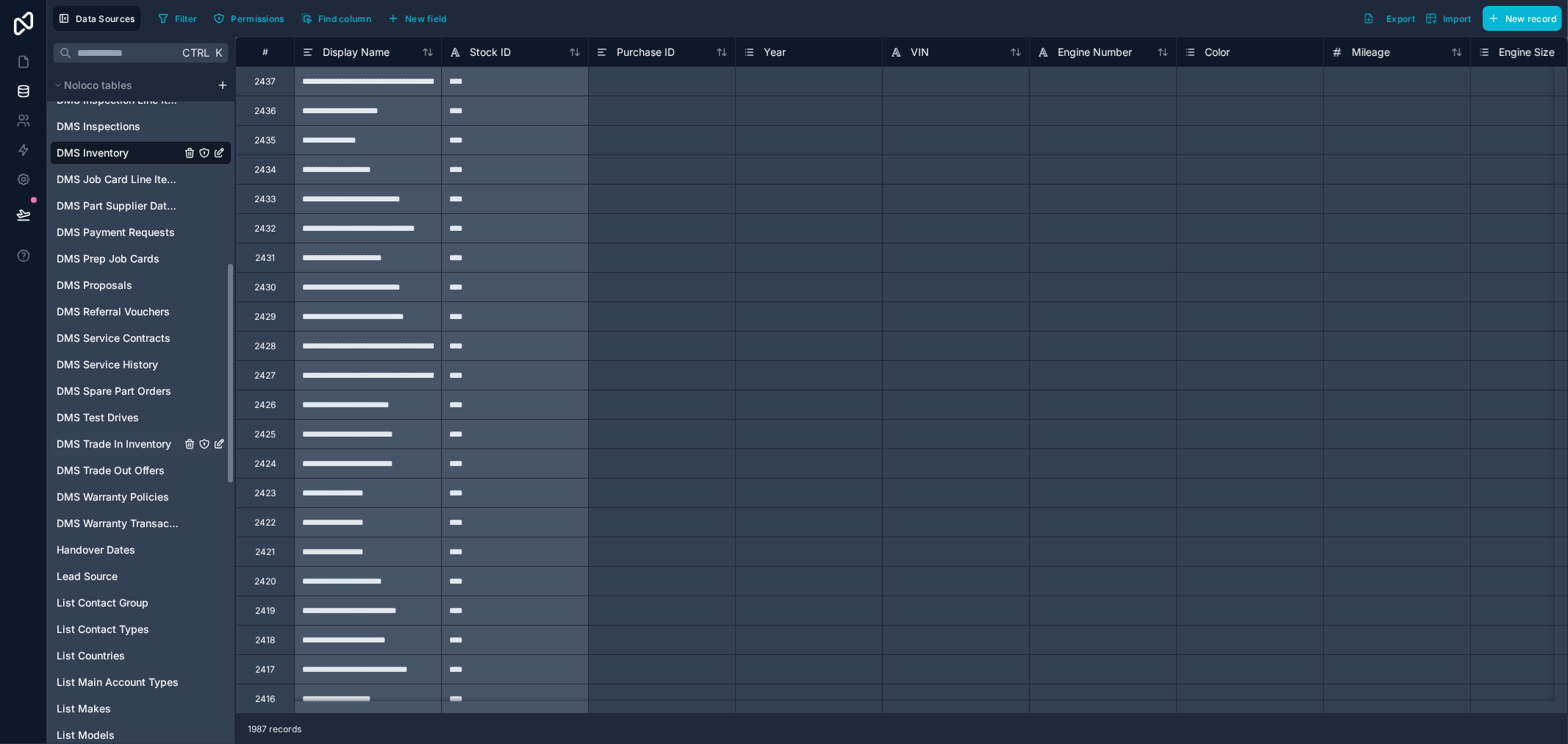
scroll to position [572, 0]
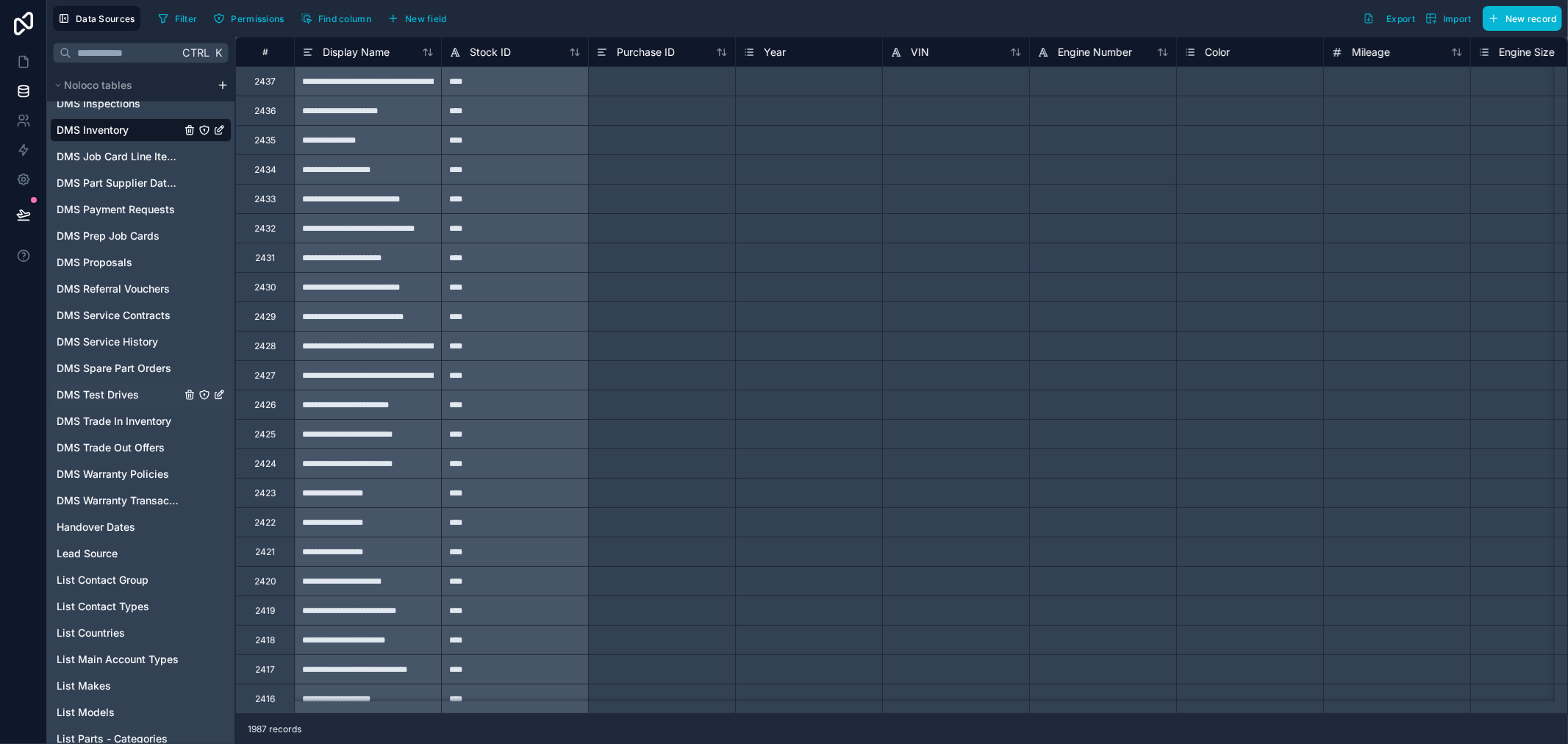
click at [134, 383] on div "DMS Test Drives" at bounding box center [140, 395] width 182 height 24
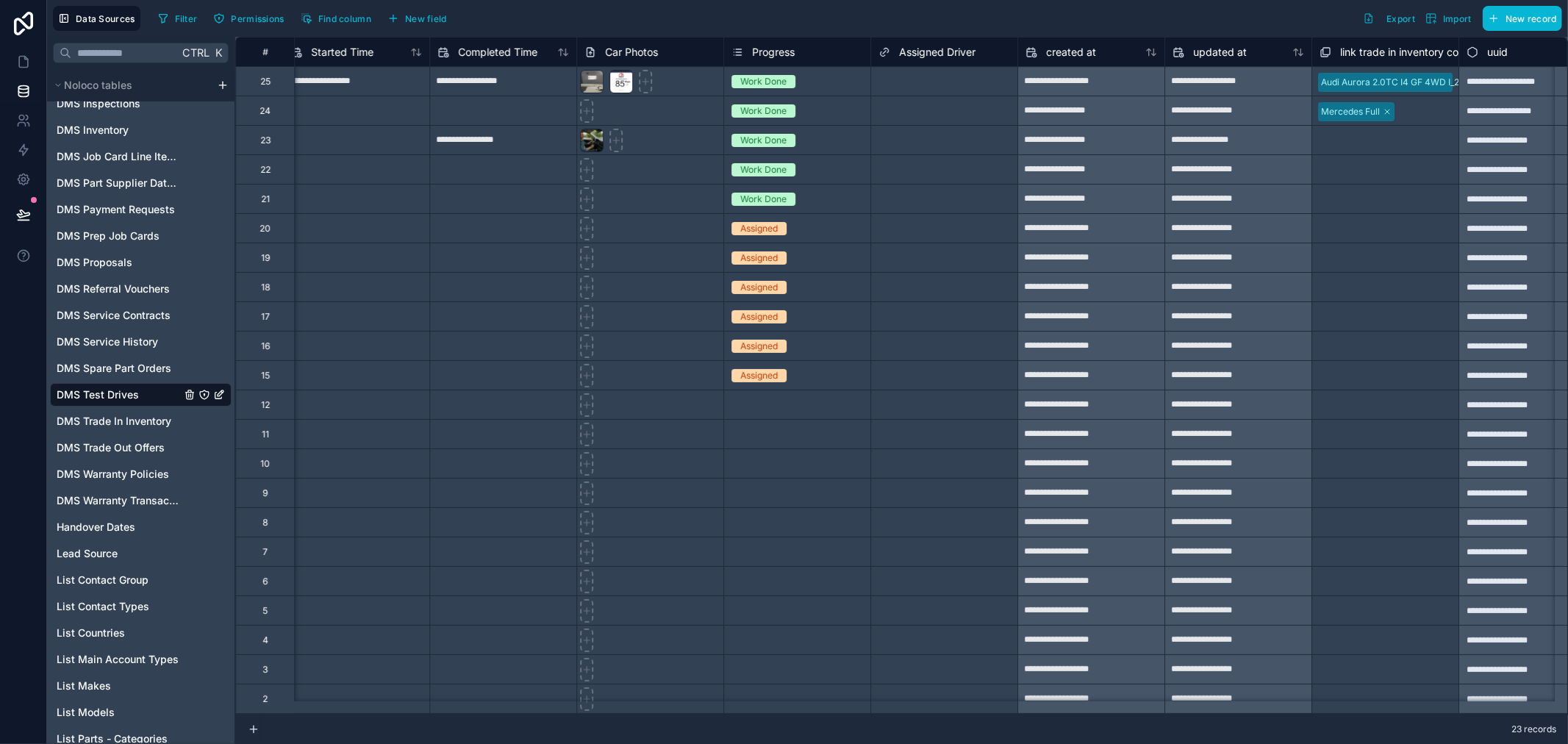
scroll to position [0, 3739]
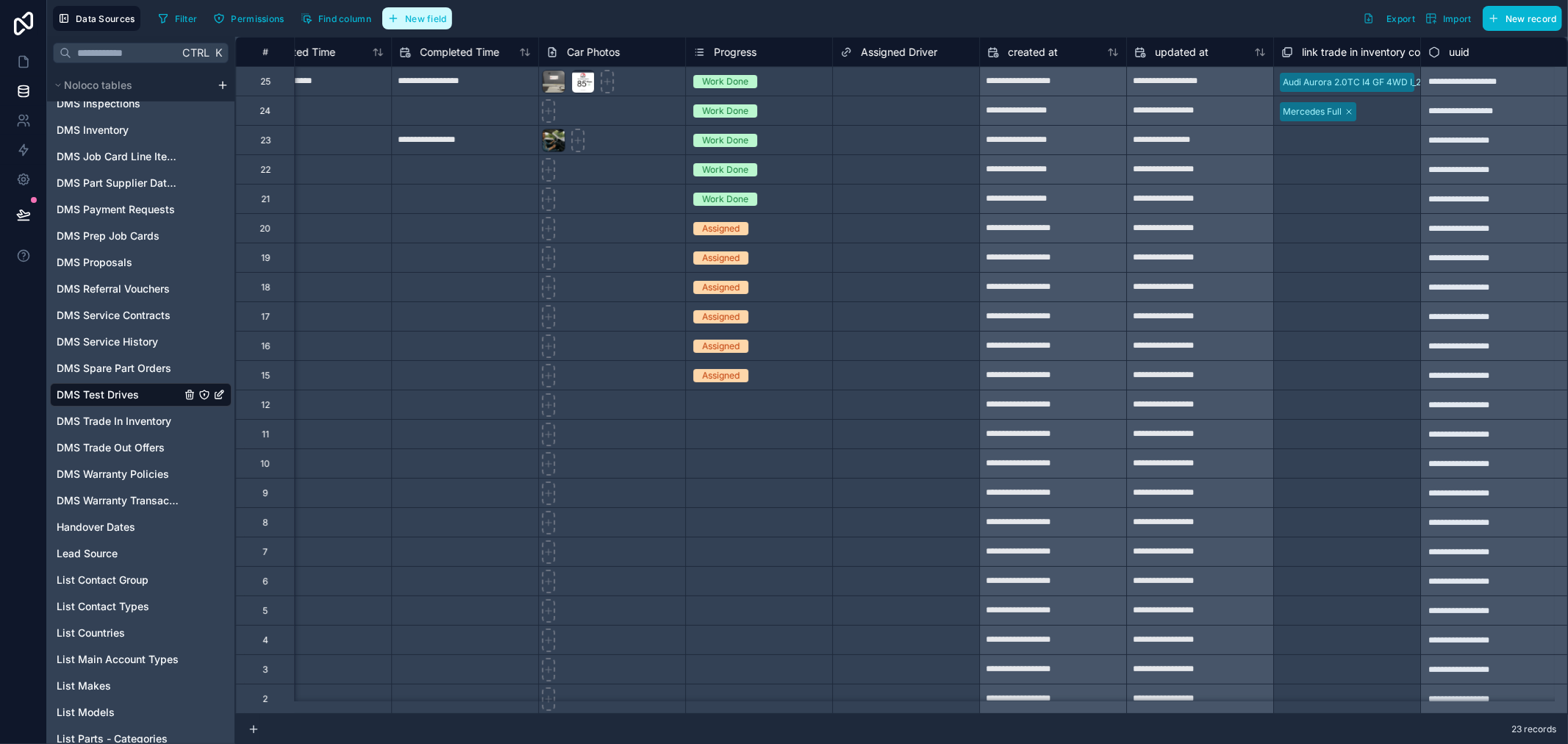
click at [437, 19] on span "New field" at bounding box center [426, 18] width 42 height 11
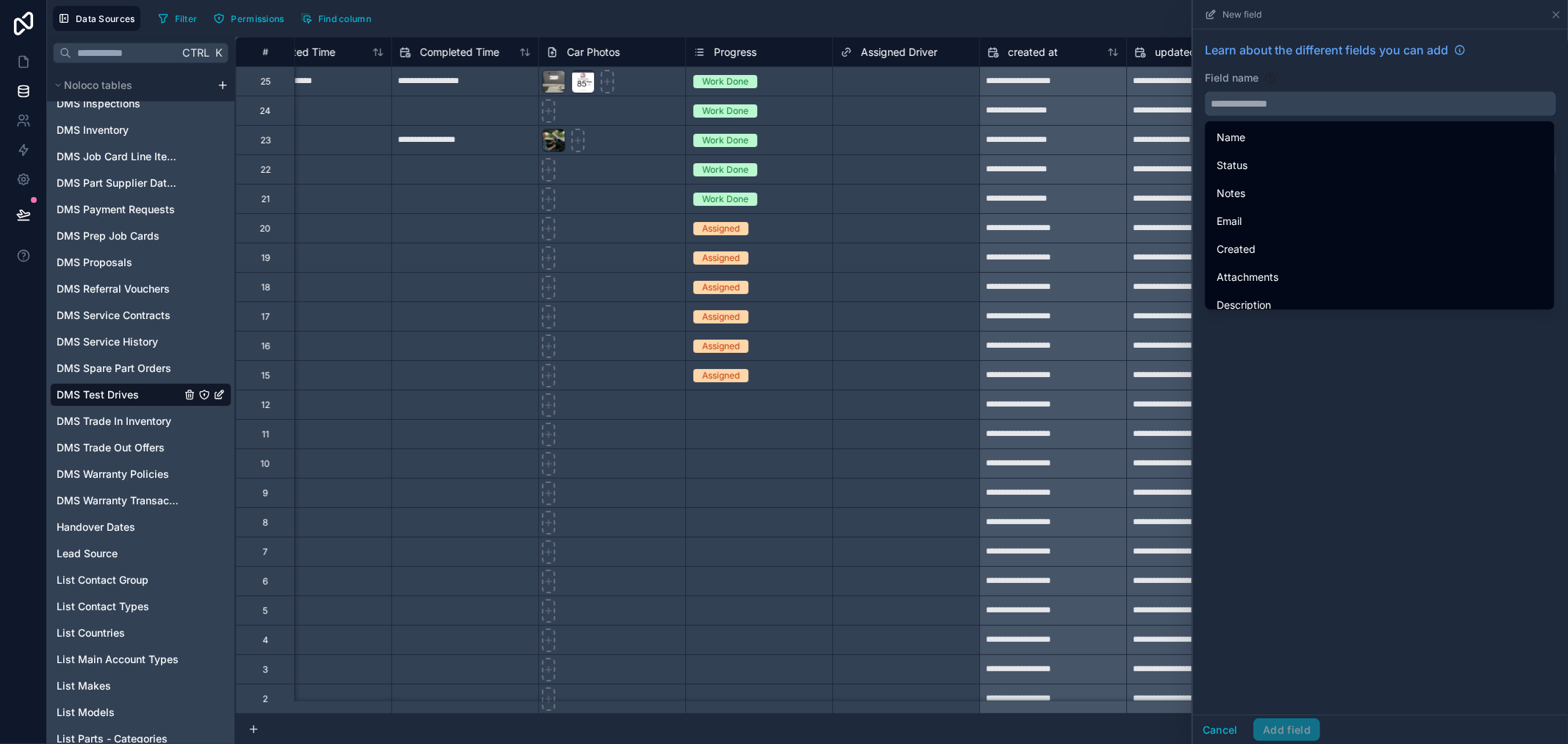
click at [1319, 107] on input "text" at bounding box center [1381, 103] width 350 height 24
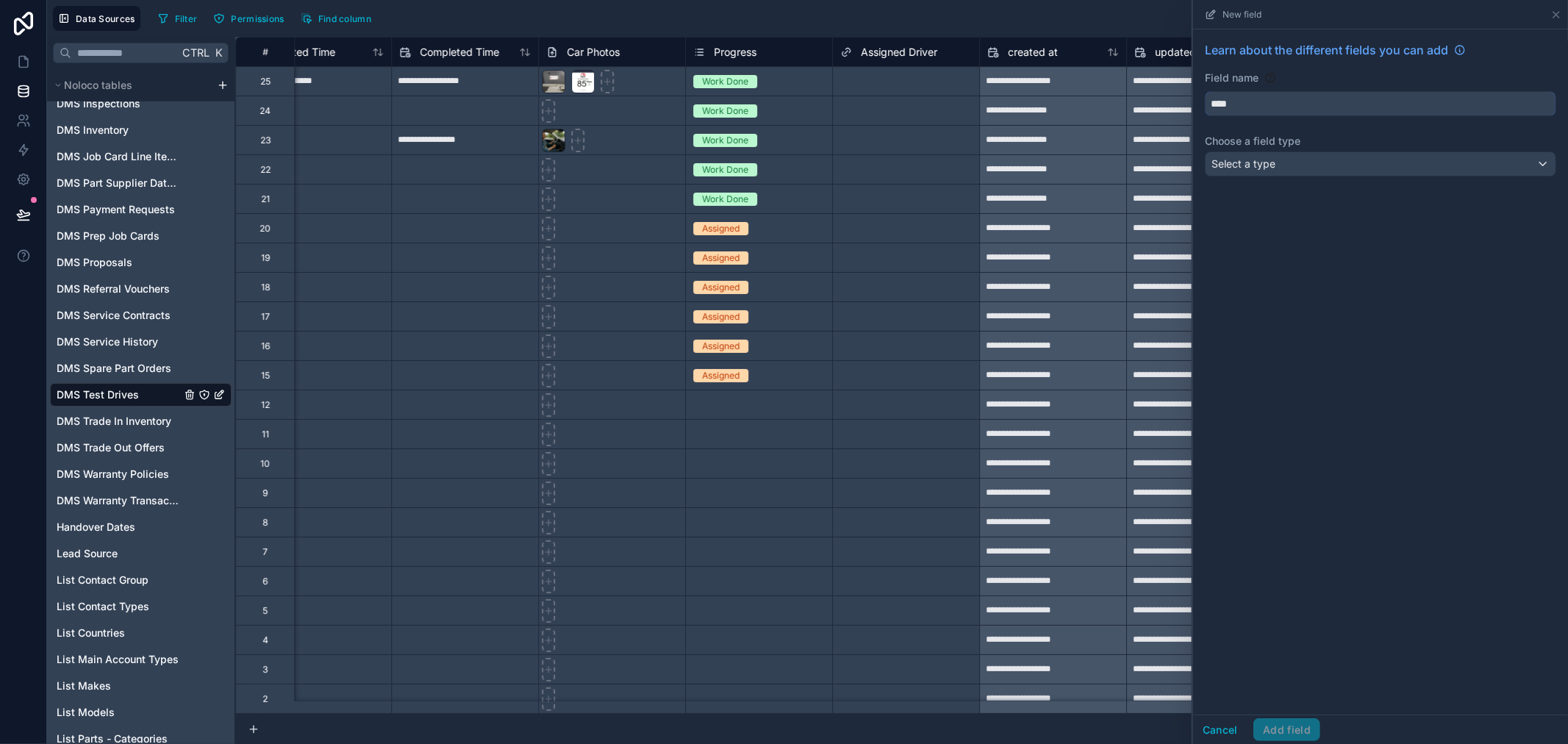
click at [1205, 92] on button "***" at bounding box center [1381, 103] width 352 height 25
type input "**********"
click at [1339, 158] on div "Select a type" at bounding box center [1381, 164] width 350 height 24
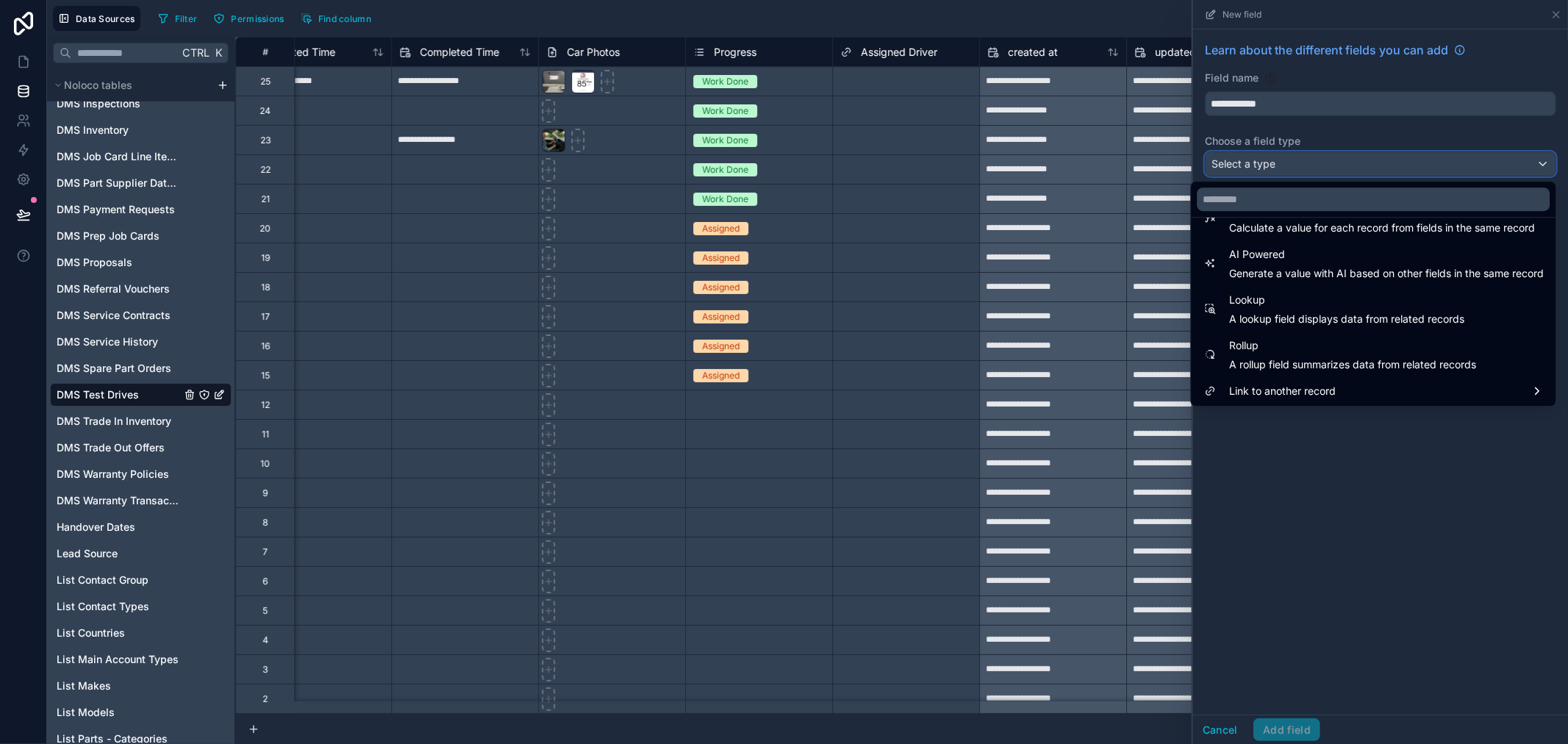
scroll to position [427, 0]
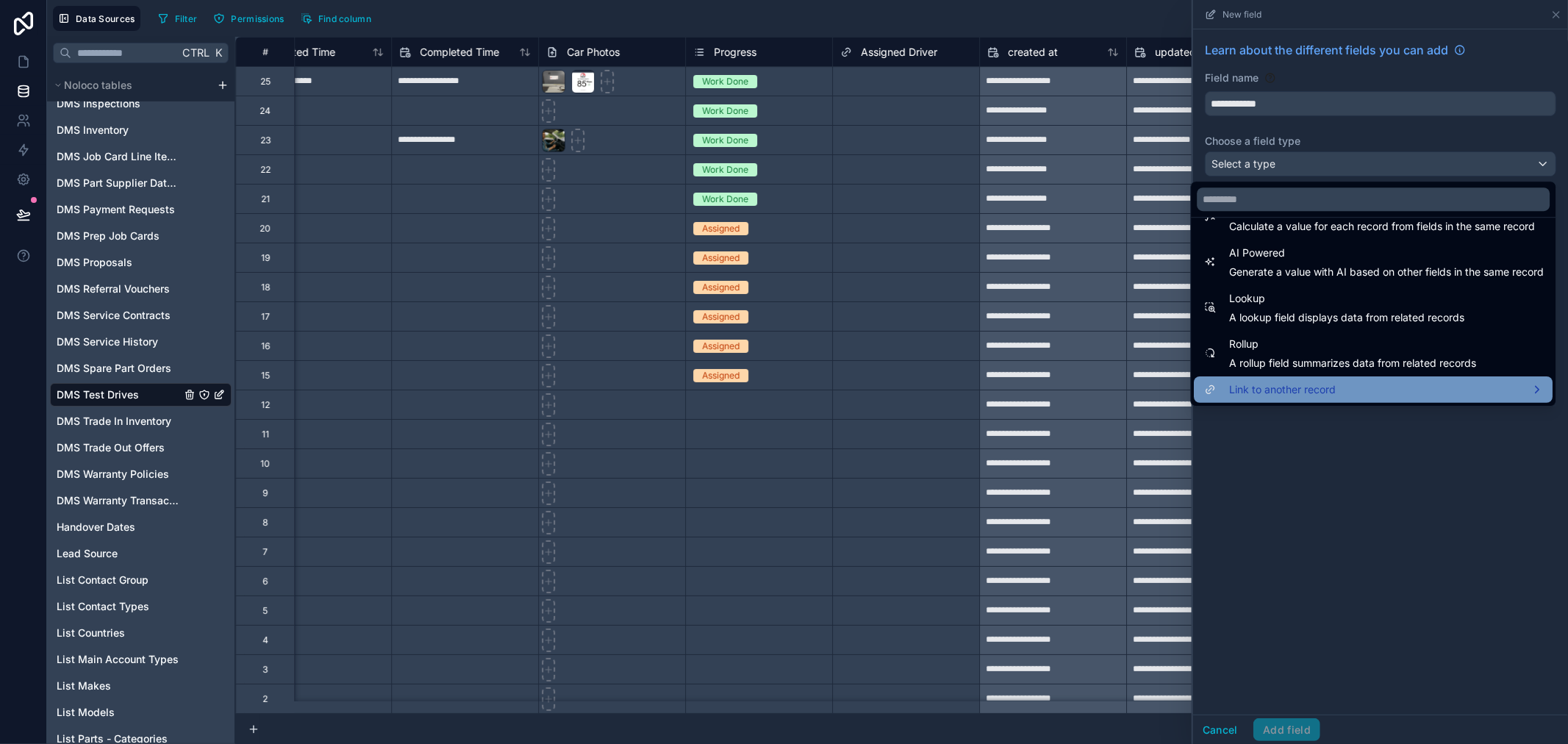
click at [1302, 387] on span "Link to another record" at bounding box center [1283, 390] width 106 height 18
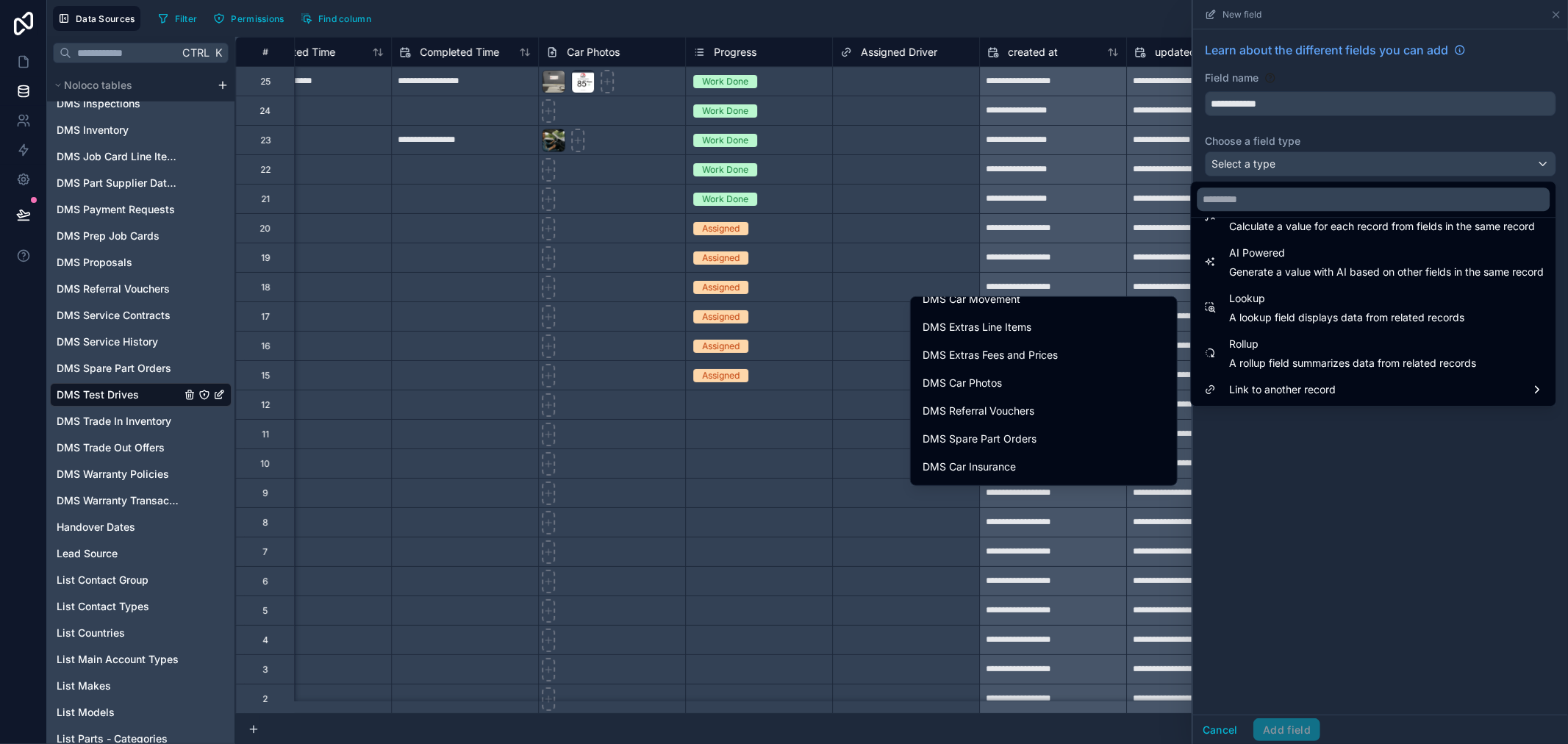
scroll to position [899, 0]
click at [1052, 309] on div "DMS Car Movement" at bounding box center [1044, 303] width 243 height 18
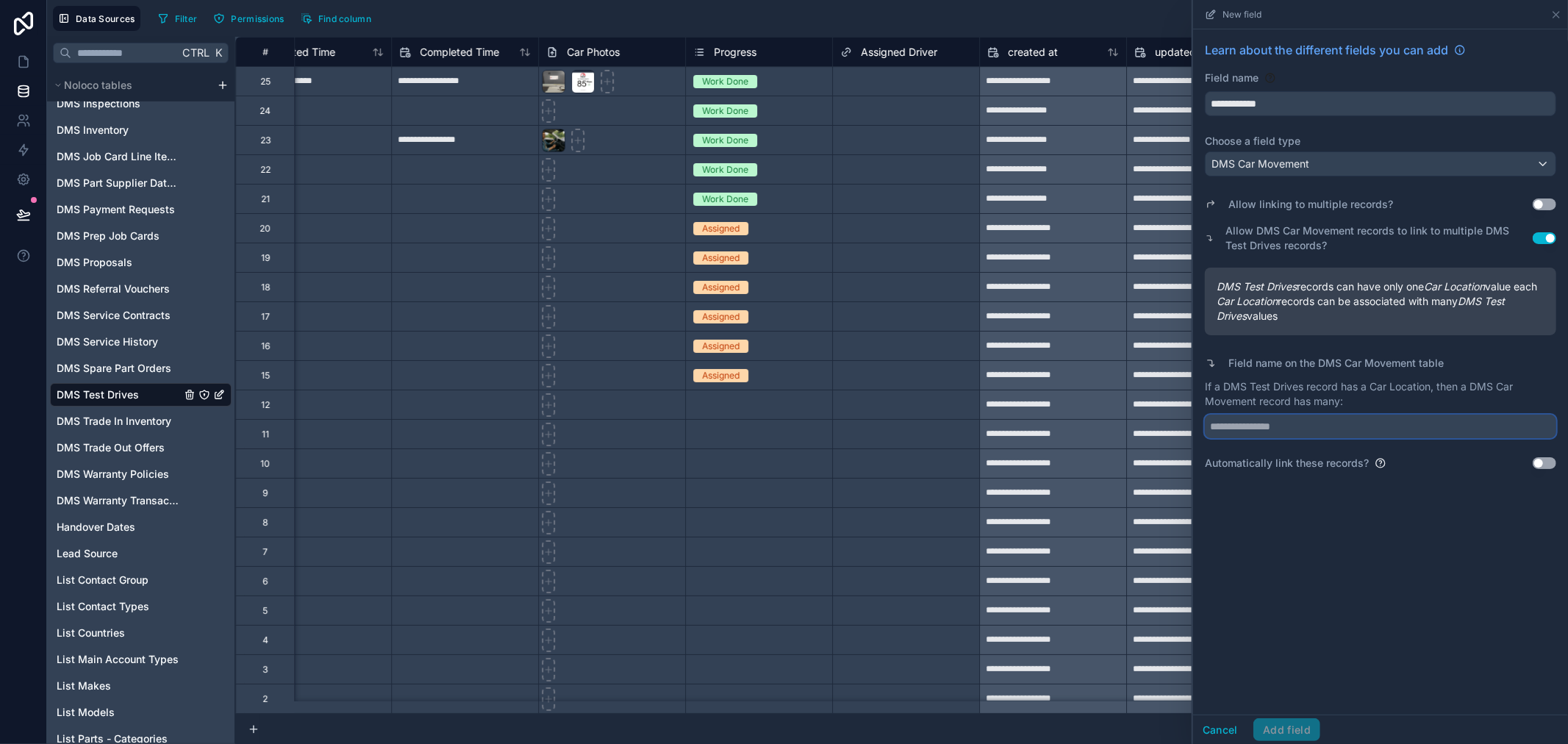
click at [1295, 439] on input "text" at bounding box center [1381, 427] width 352 height 24
click at [1265, 439] on input "text" at bounding box center [1381, 427] width 352 height 24
type input "**********"
click at [1287, 726] on button "Add field" at bounding box center [1287, 731] width 67 height 24
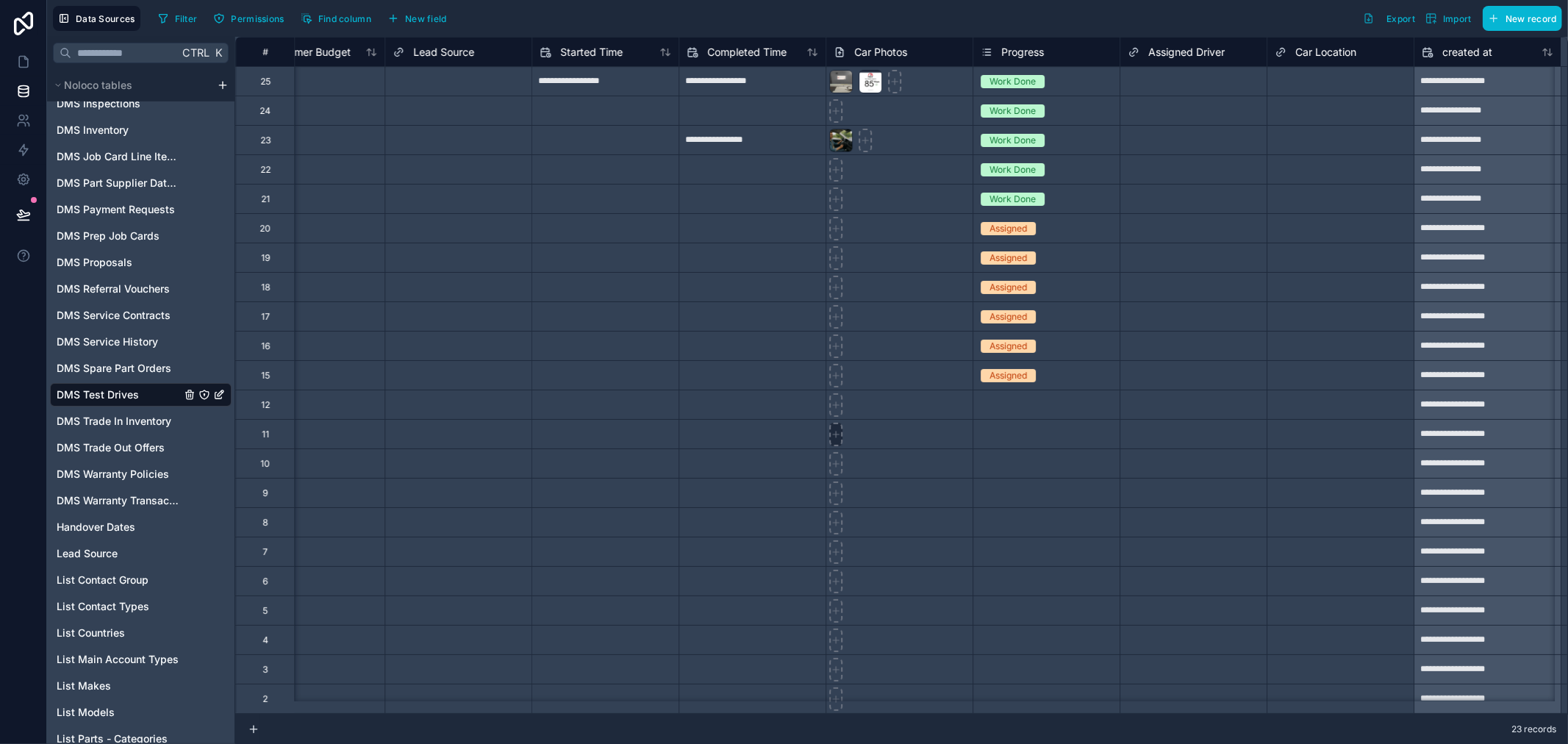
scroll to position [0, 3513]
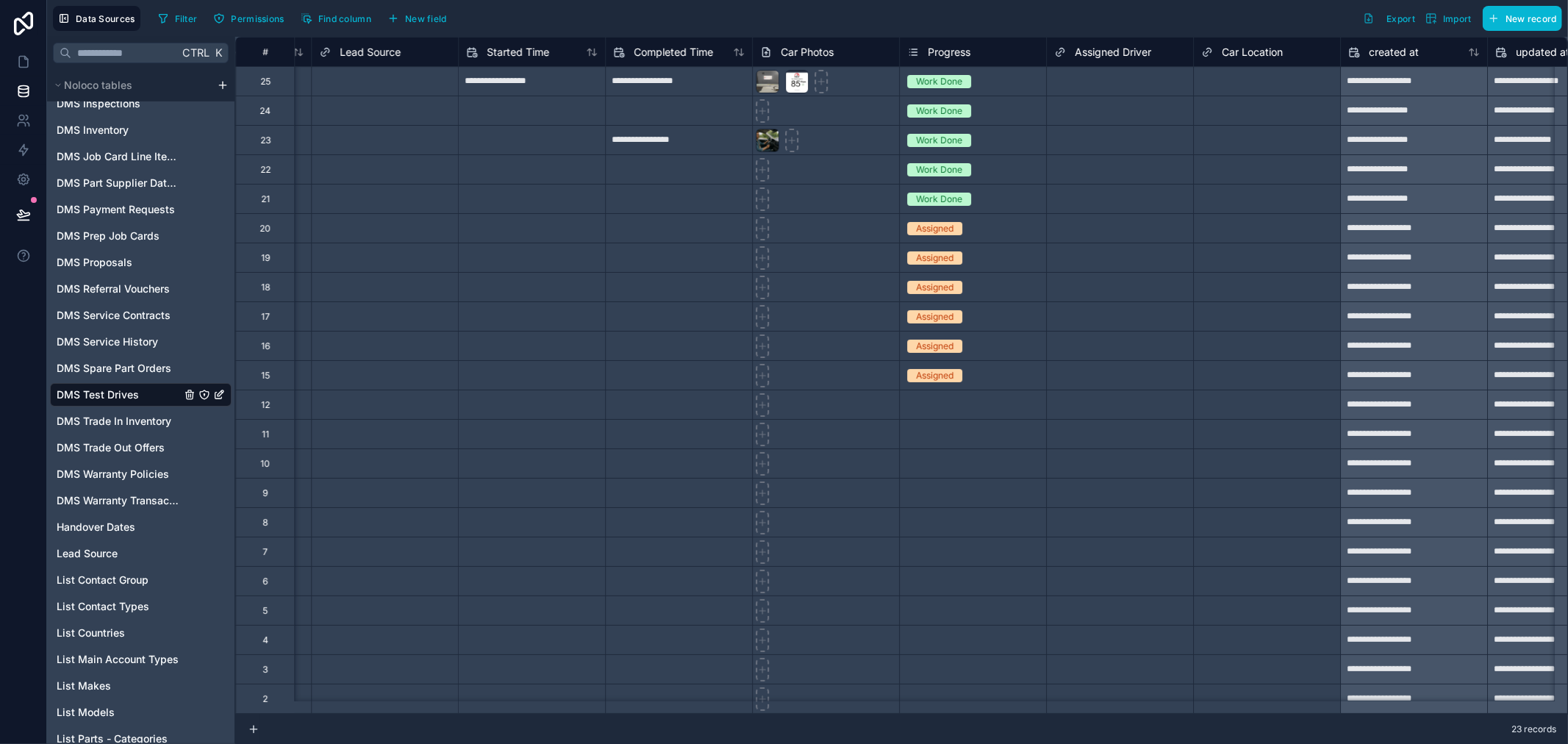
click at [1261, 76] on div "Select a Car Location" at bounding box center [1246, 82] width 89 height 12
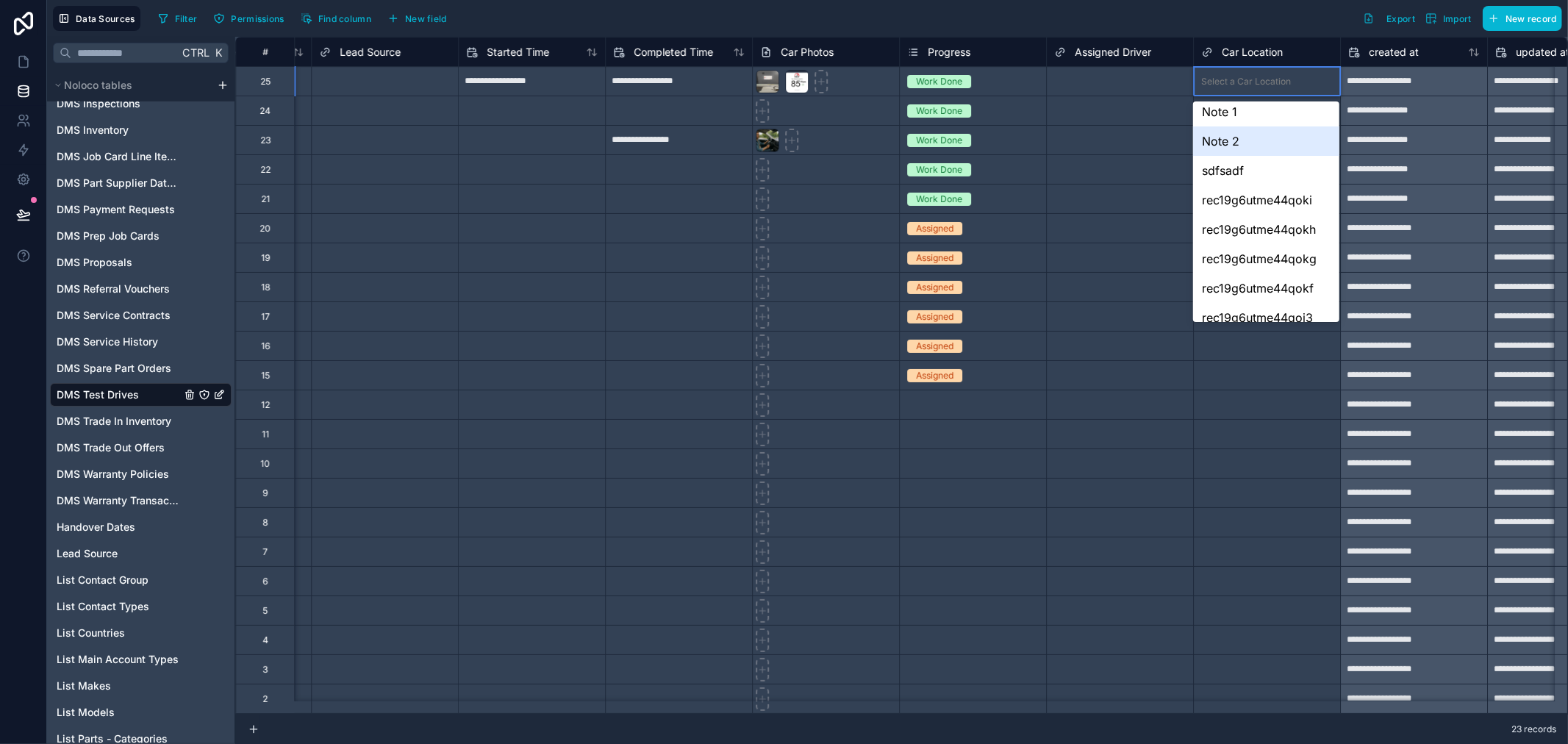
scroll to position [0, 0]
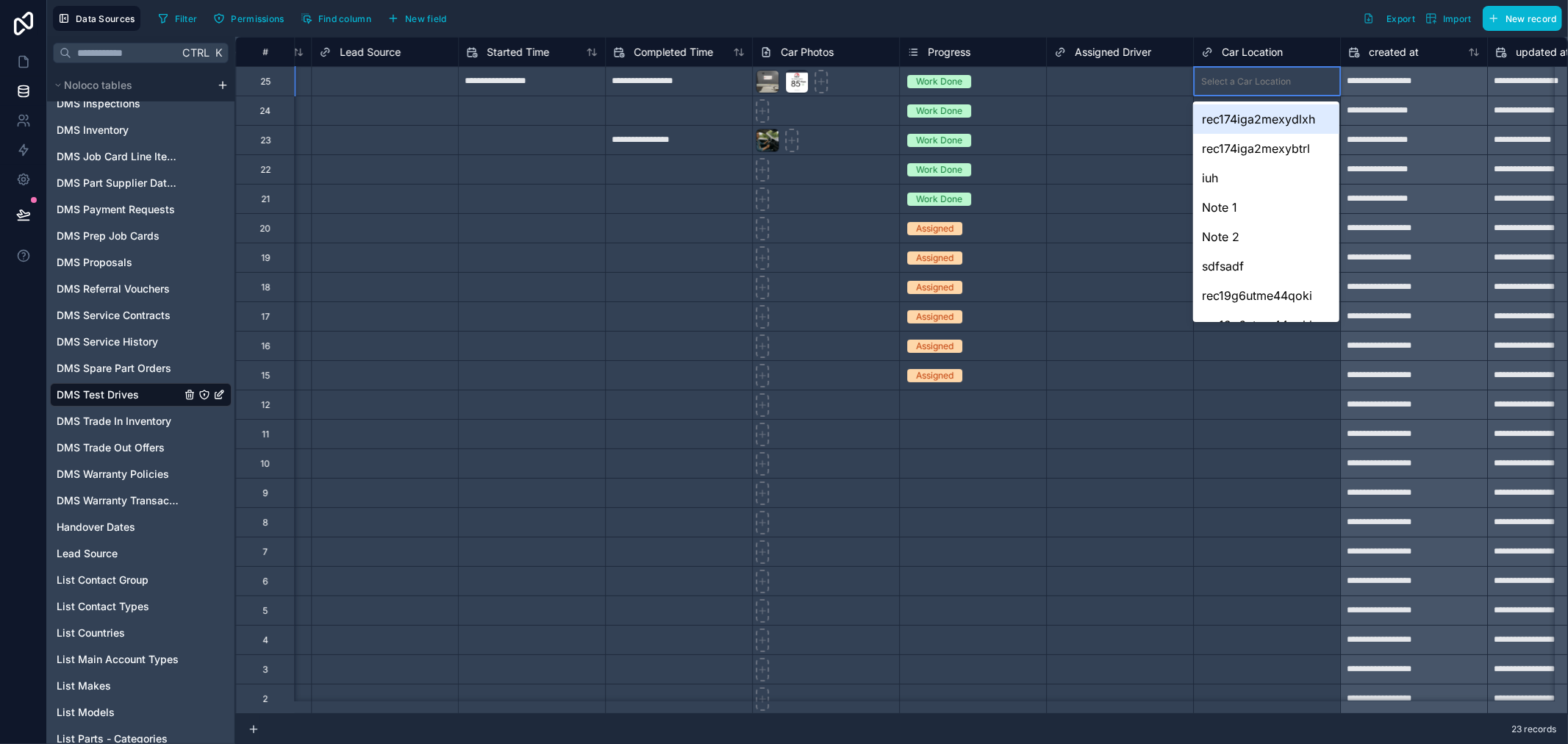
click at [1278, 71] on div "Select a Car Location" at bounding box center [1267, 81] width 146 height 29
click at [357, 23] on span "Find column" at bounding box center [344, 18] width 53 height 11
click at [749, 18] on div "Filter Permissions Find column New field Export Import New record" at bounding box center [857, 18] width 1410 height 25
click at [413, 17] on span "New field" at bounding box center [426, 18] width 42 height 11
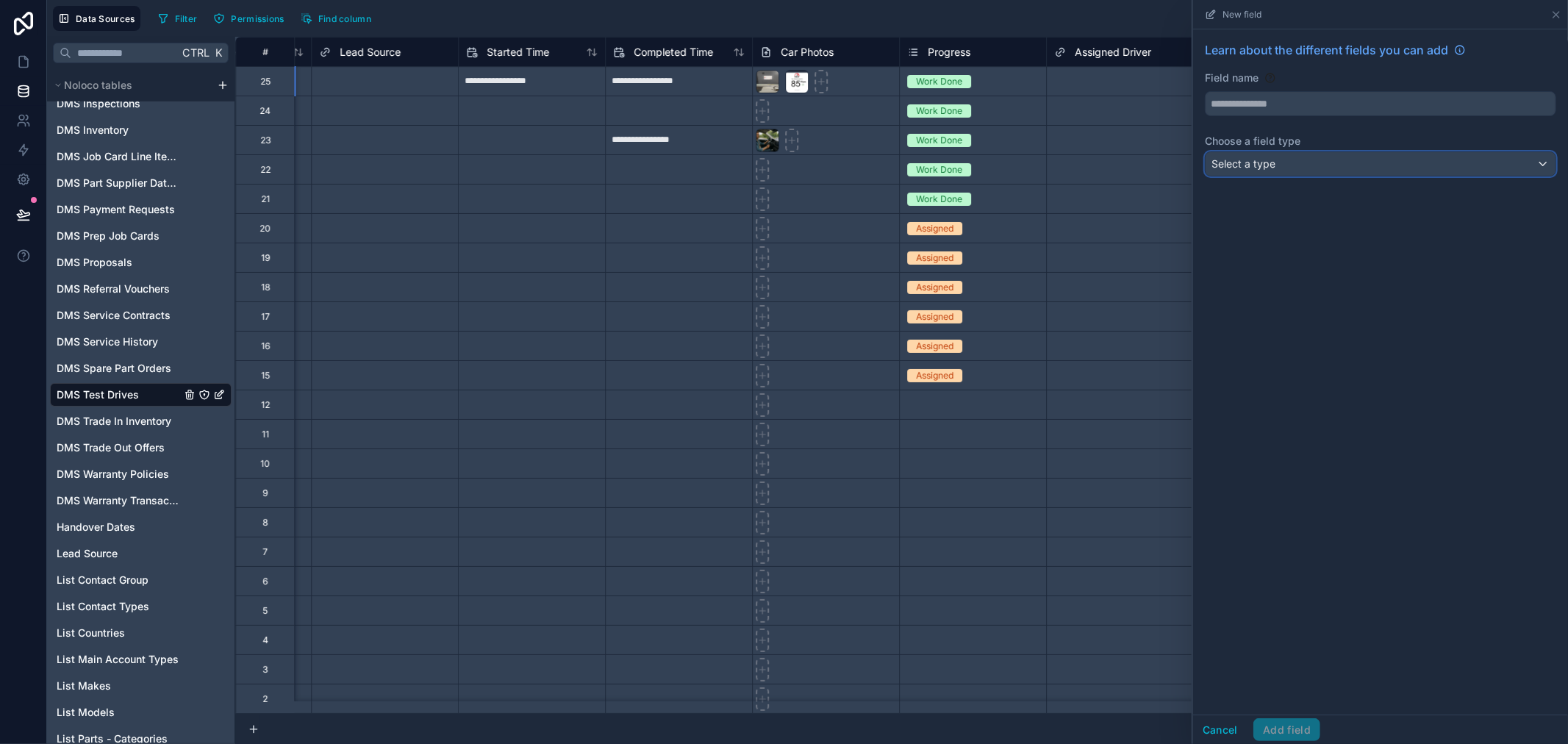
click at [1306, 167] on div "Select a type" at bounding box center [1381, 164] width 350 height 24
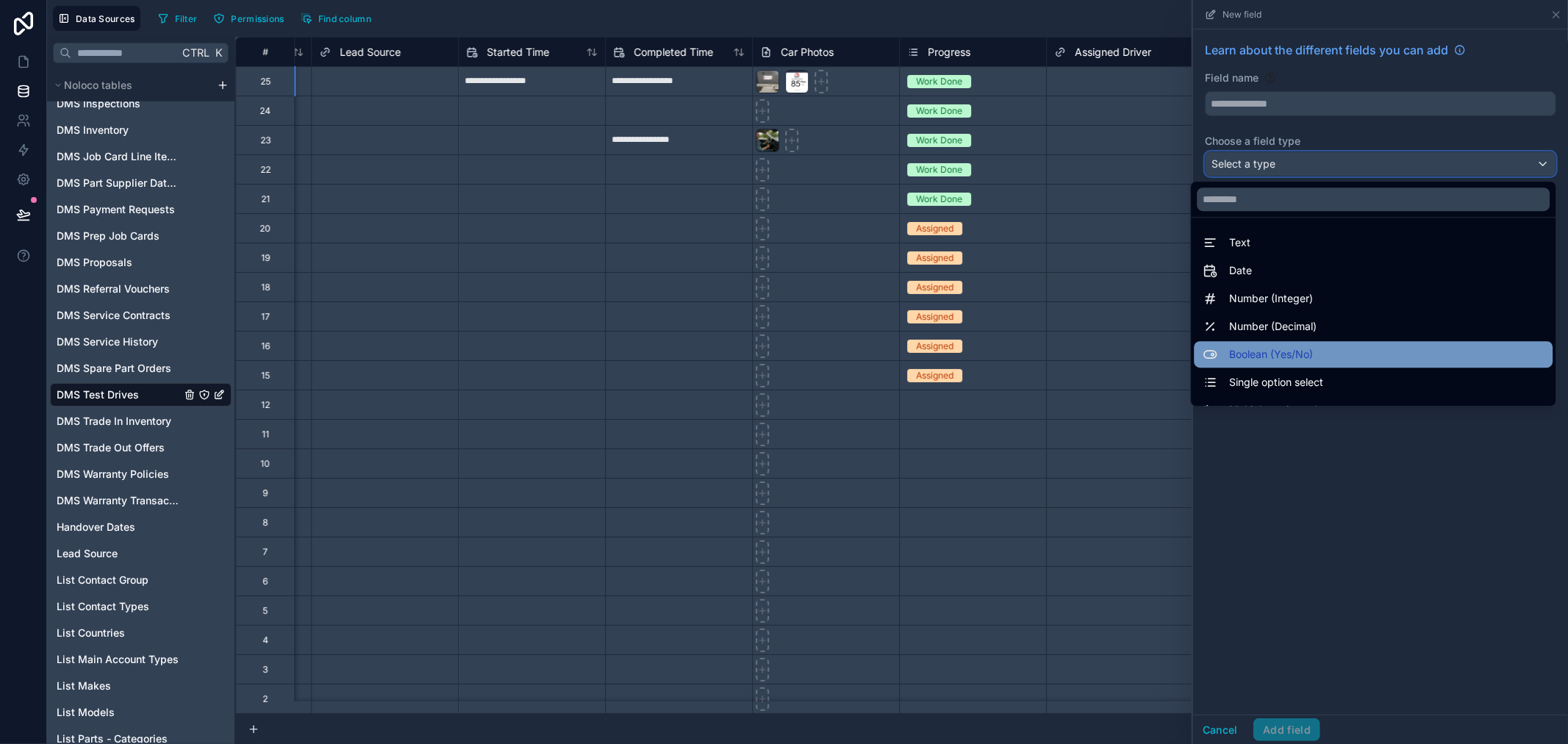
scroll to position [427, 0]
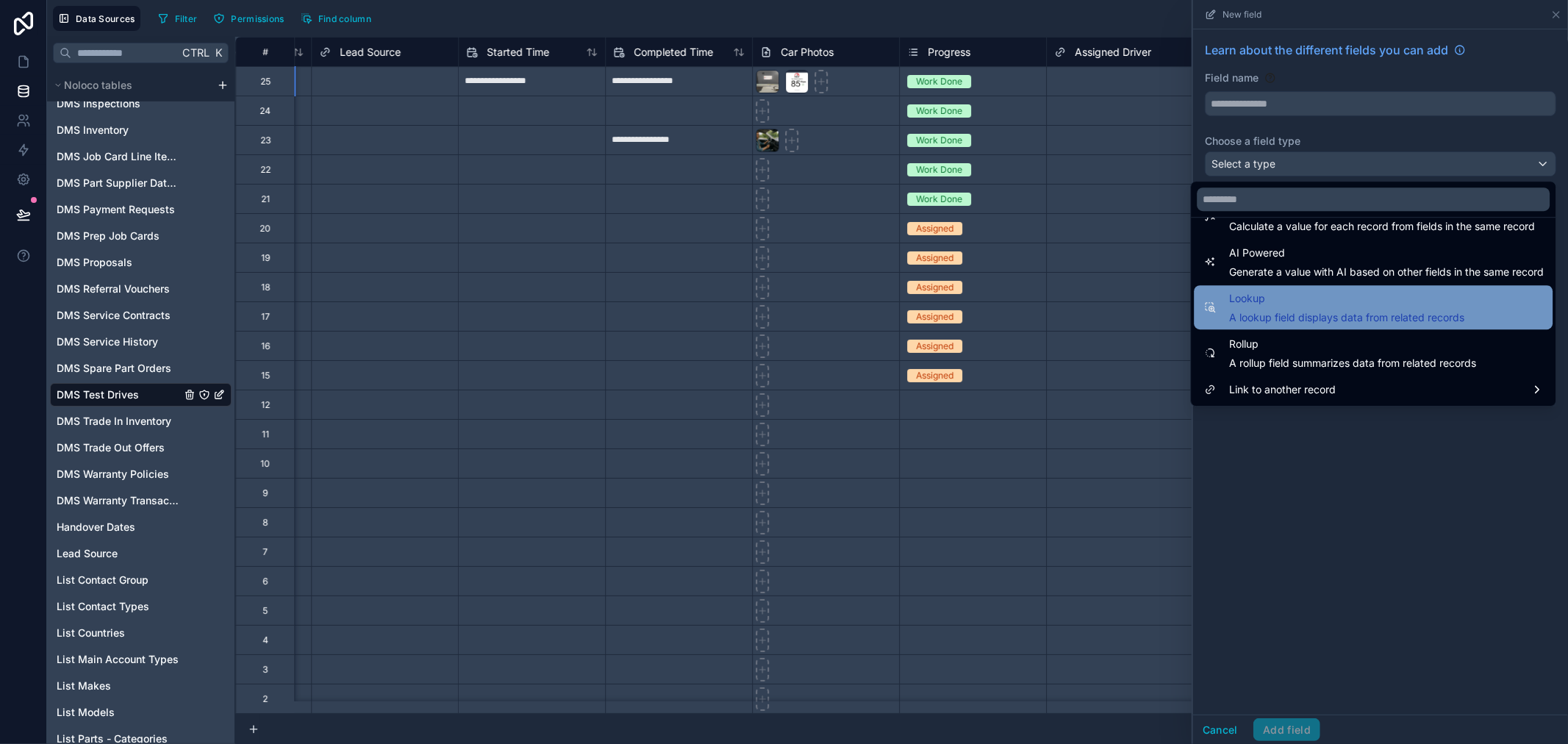
click at [1332, 322] on span "A lookup field displays data from related records" at bounding box center [1347, 317] width 236 height 15
type input "******"
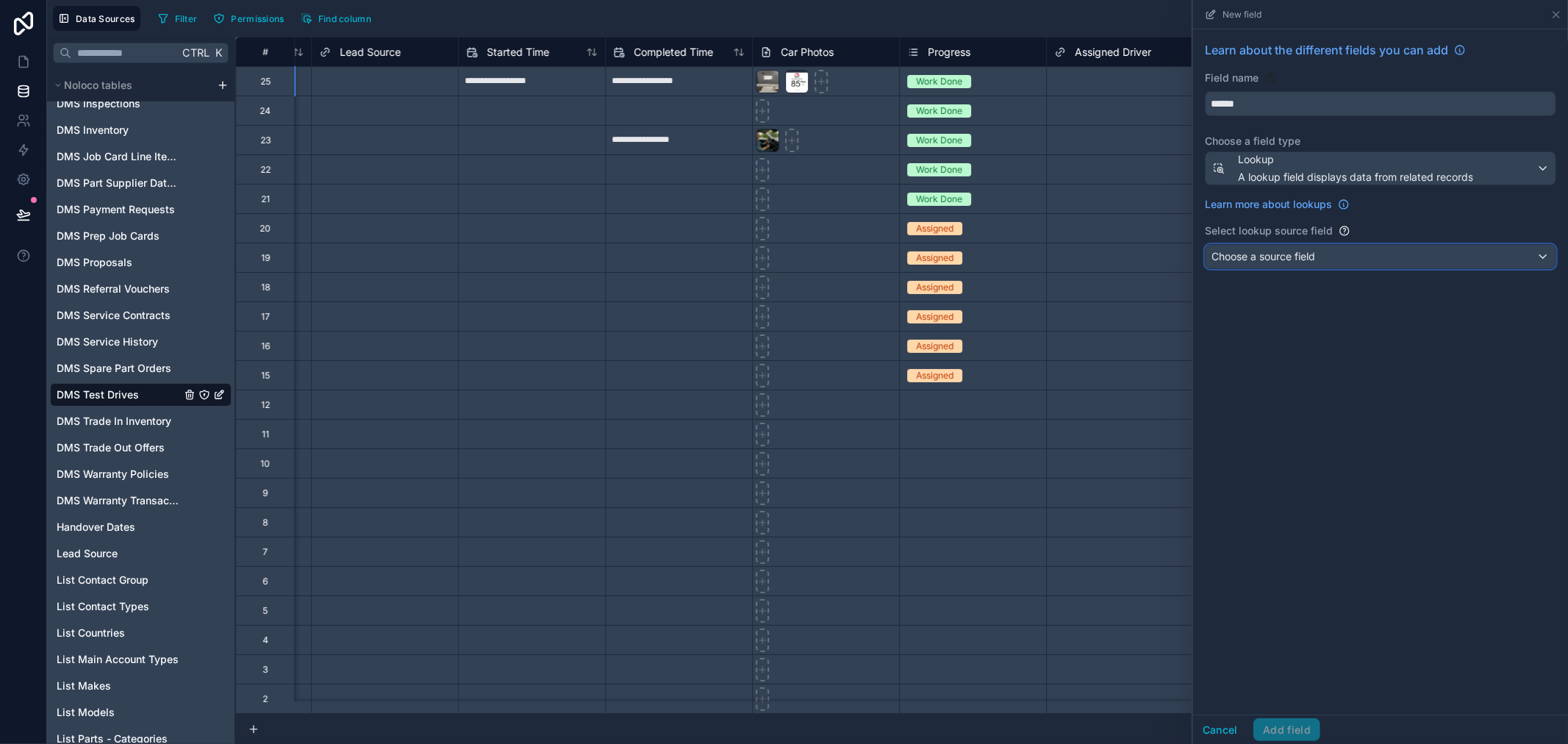
click at [1422, 255] on div "Choose a source field" at bounding box center [1381, 257] width 350 height 24
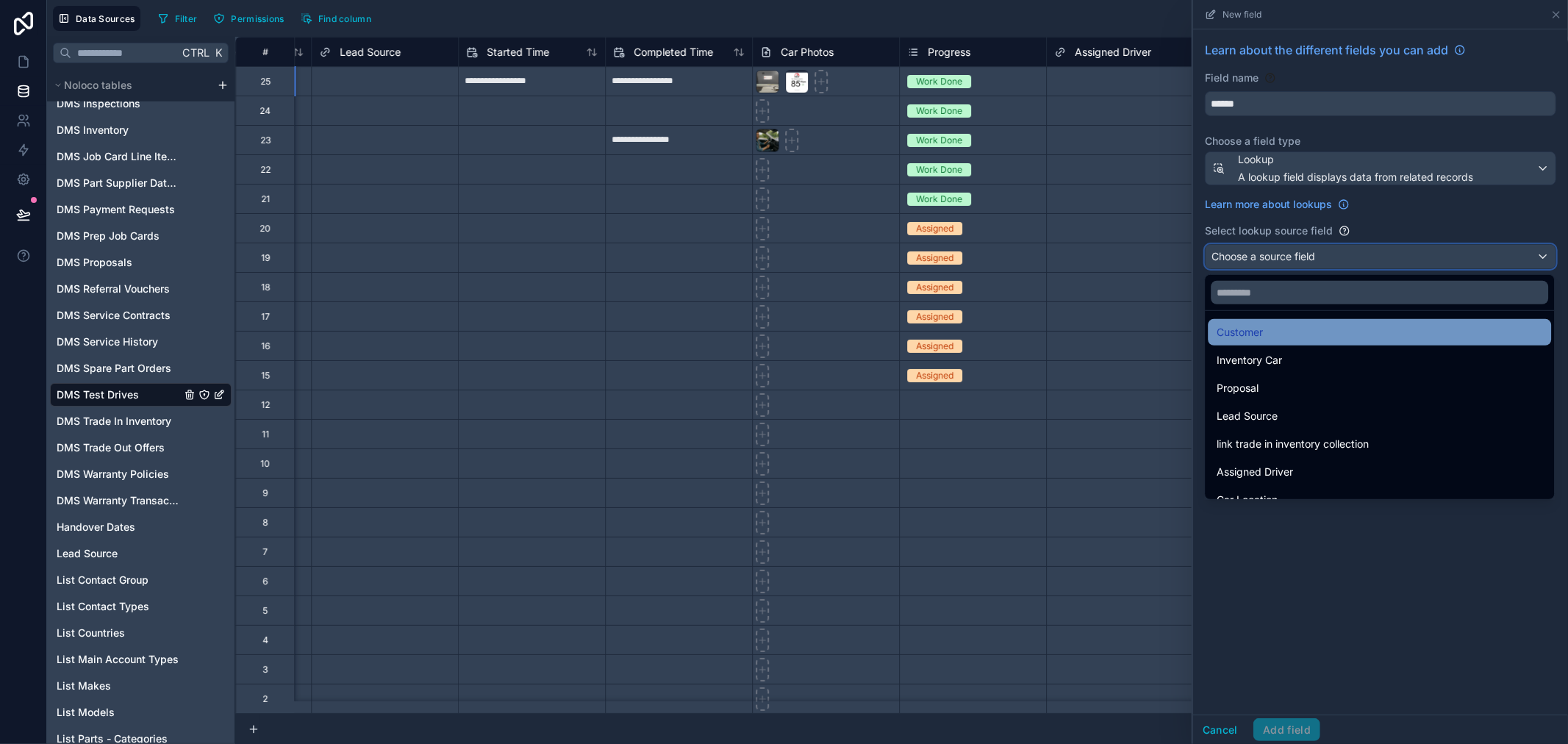
scroll to position [77, 0]
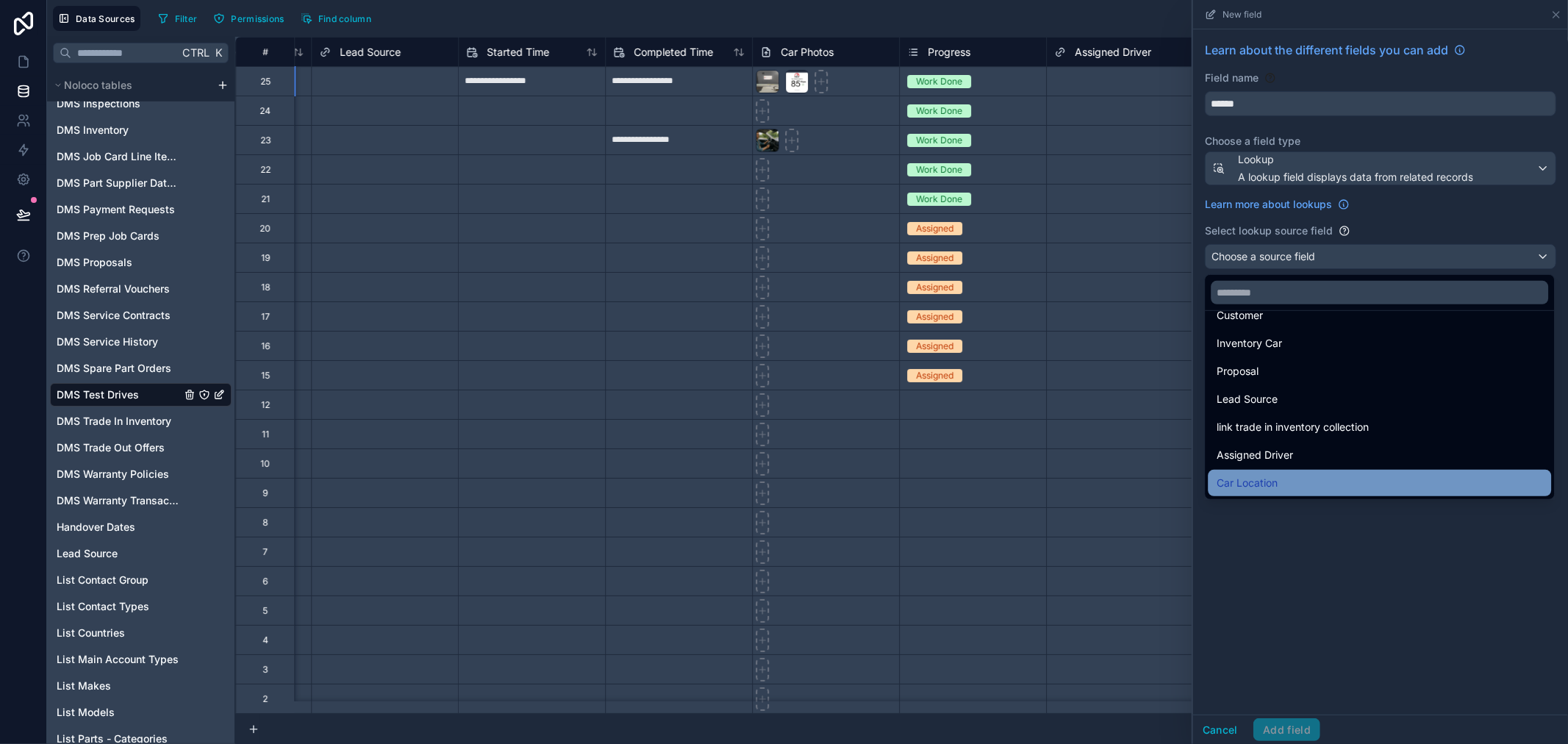
click at [1368, 480] on div "Car Location" at bounding box center [1380, 483] width 326 height 18
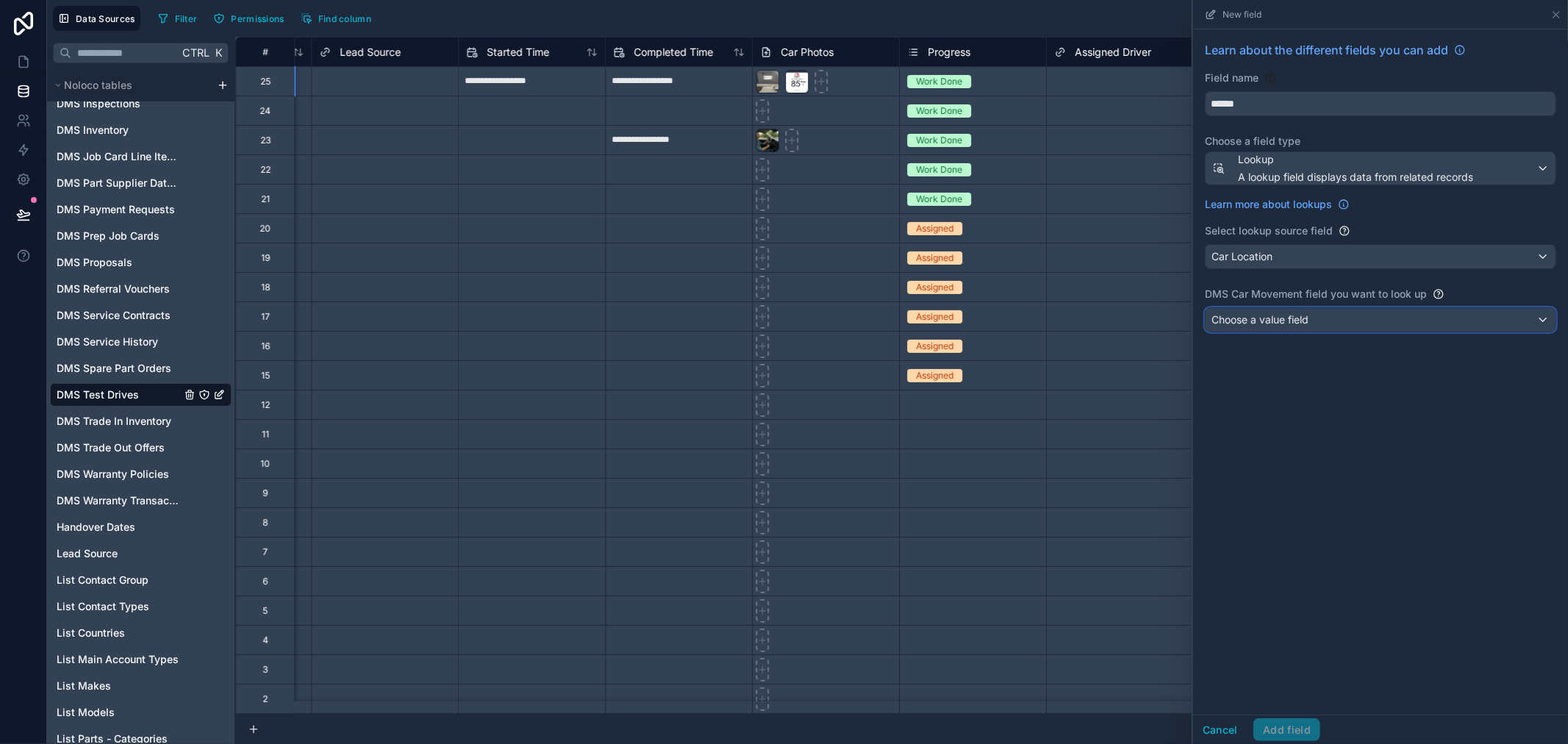
click at [1425, 315] on div "Choose a value field" at bounding box center [1381, 320] width 350 height 24
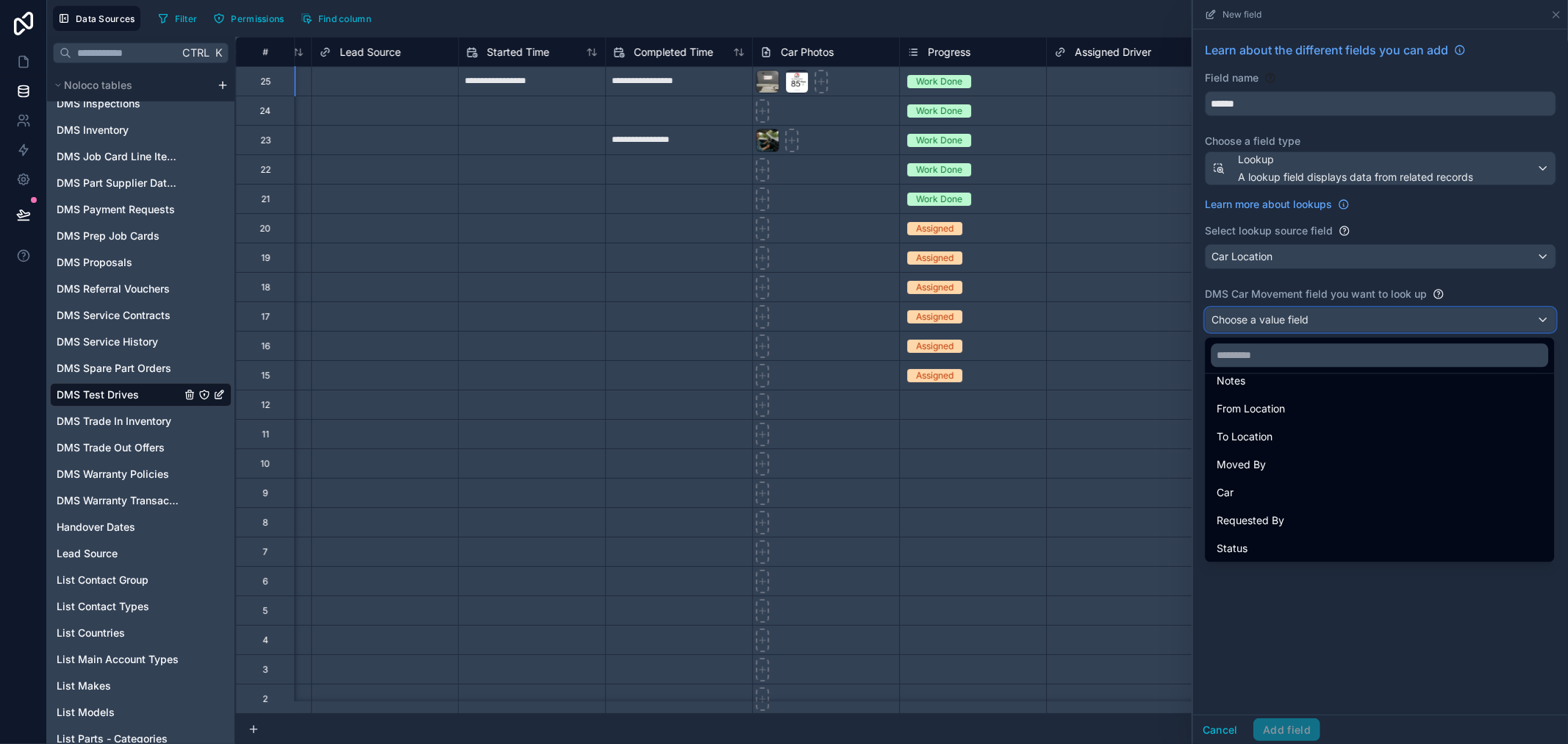
scroll to position [104, 0]
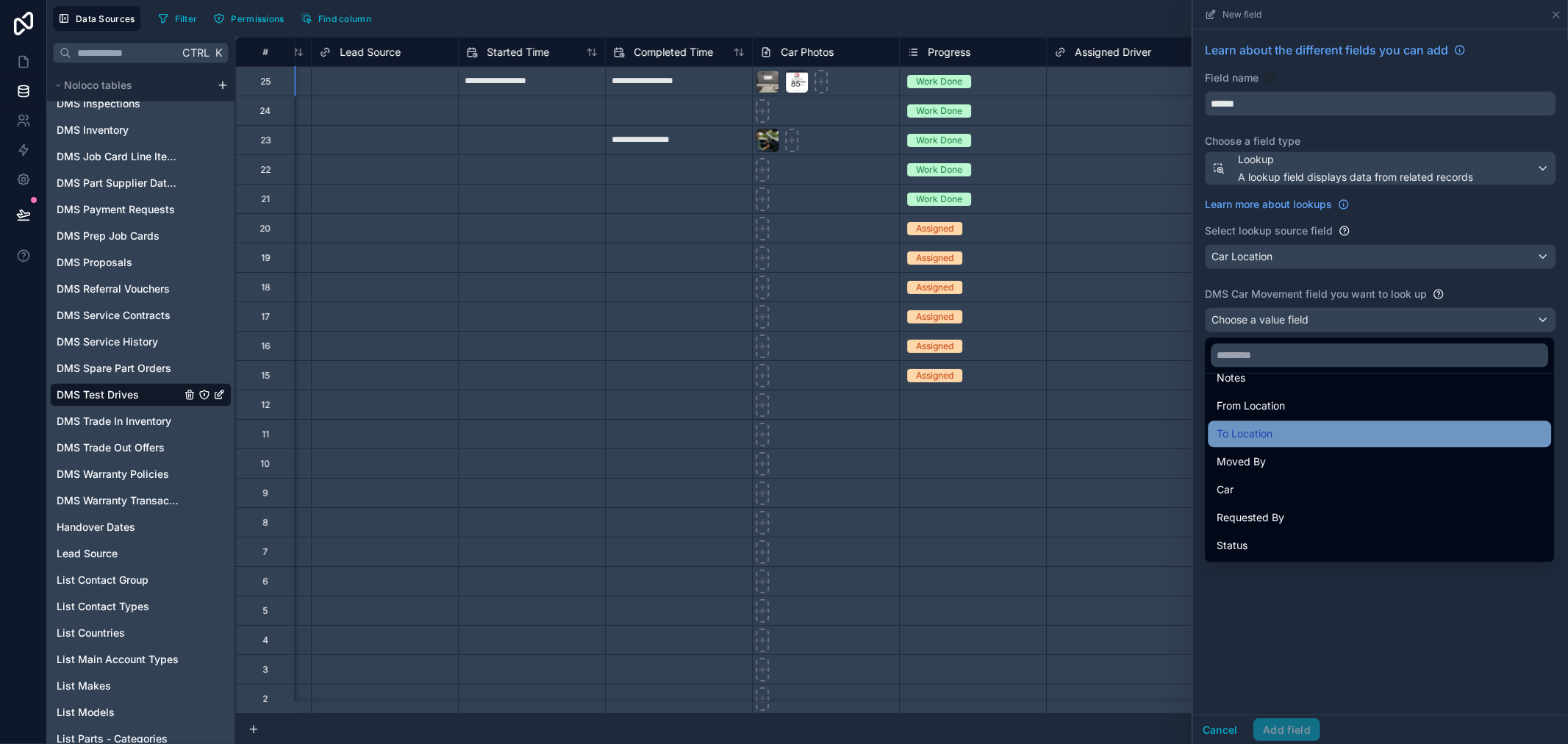
click at [1443, 445] on div "To Location" at bounding box center [1379, 434] width 343 height 27
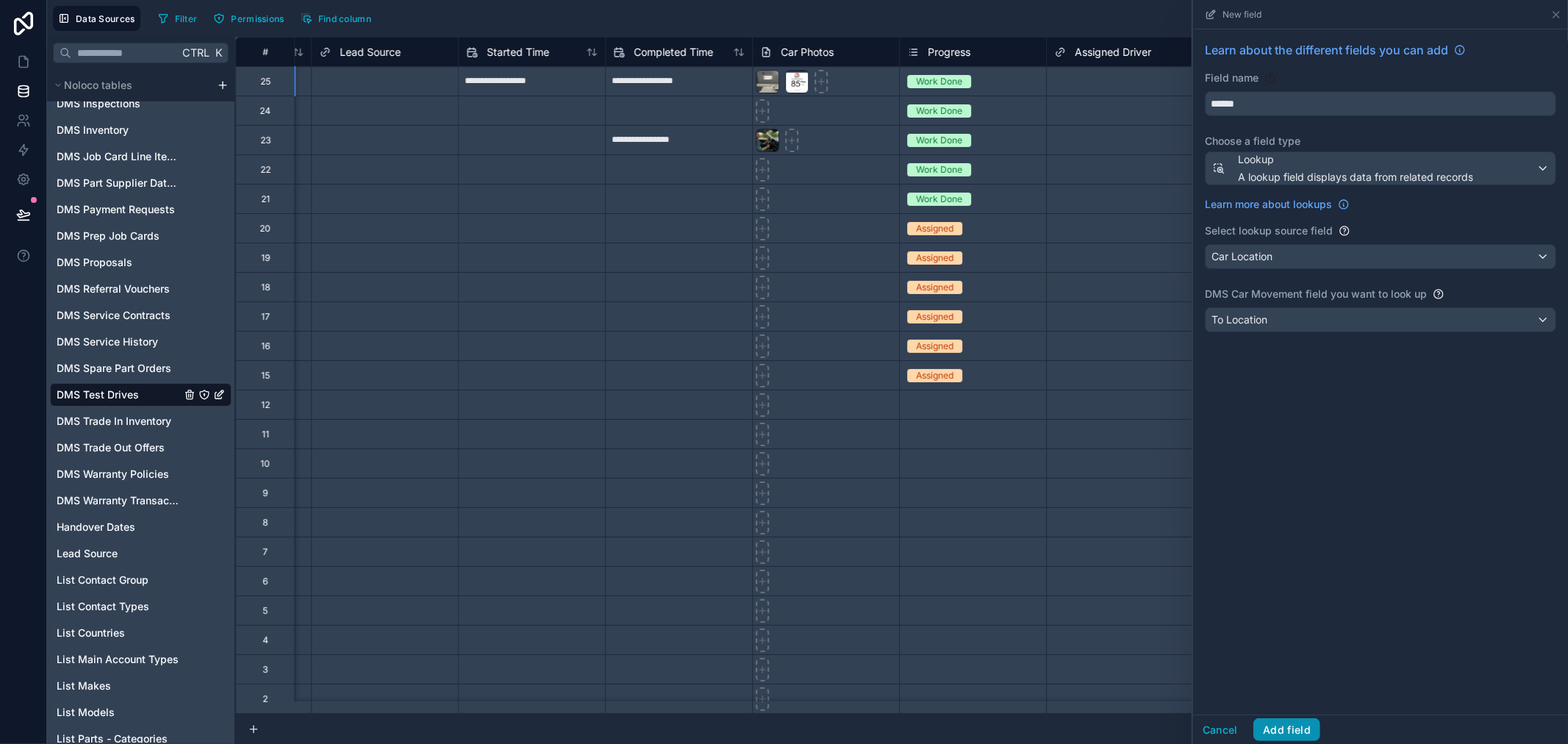
click at [1299, 725] on button "Add field" at bounding box center [1287, 731] width 67 height 24
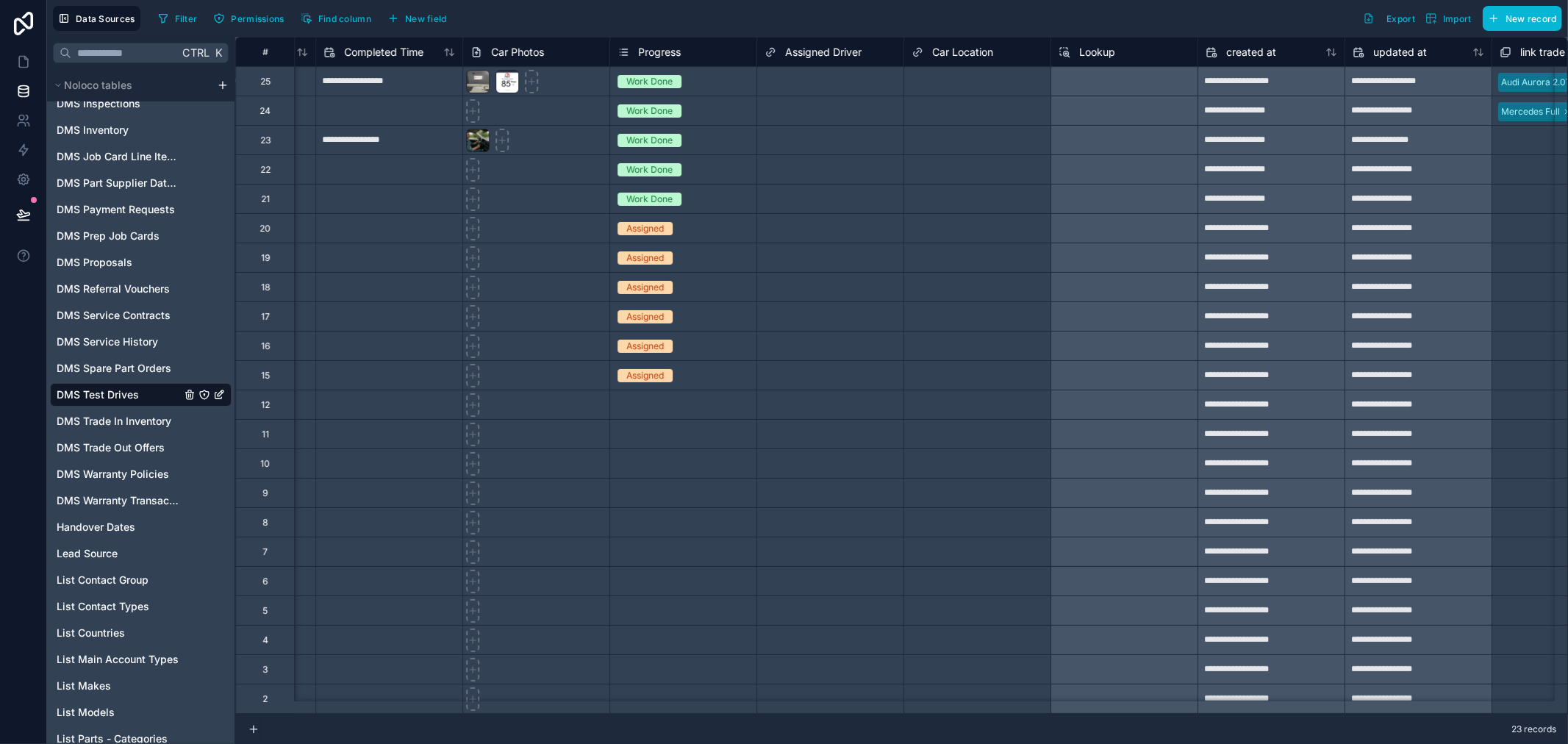
scroll to position [0, 3810]
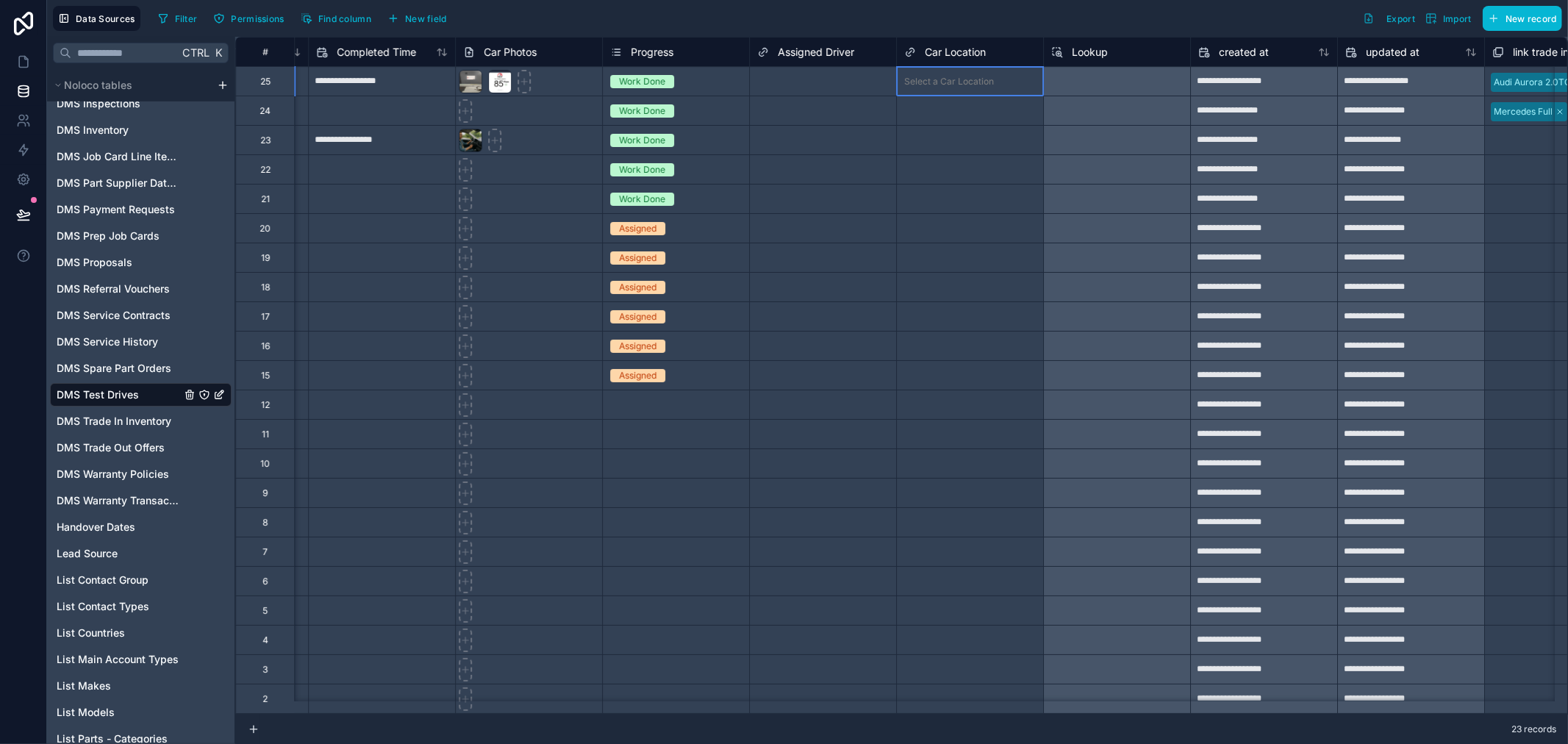
click at [961, 72] on div "Select a Car Location" at bounding box center [969, 81] width 146 height 29
click at [1129, 82] on div "Select a Lookup" at bounding box center [1117, 82] width 147 height 30
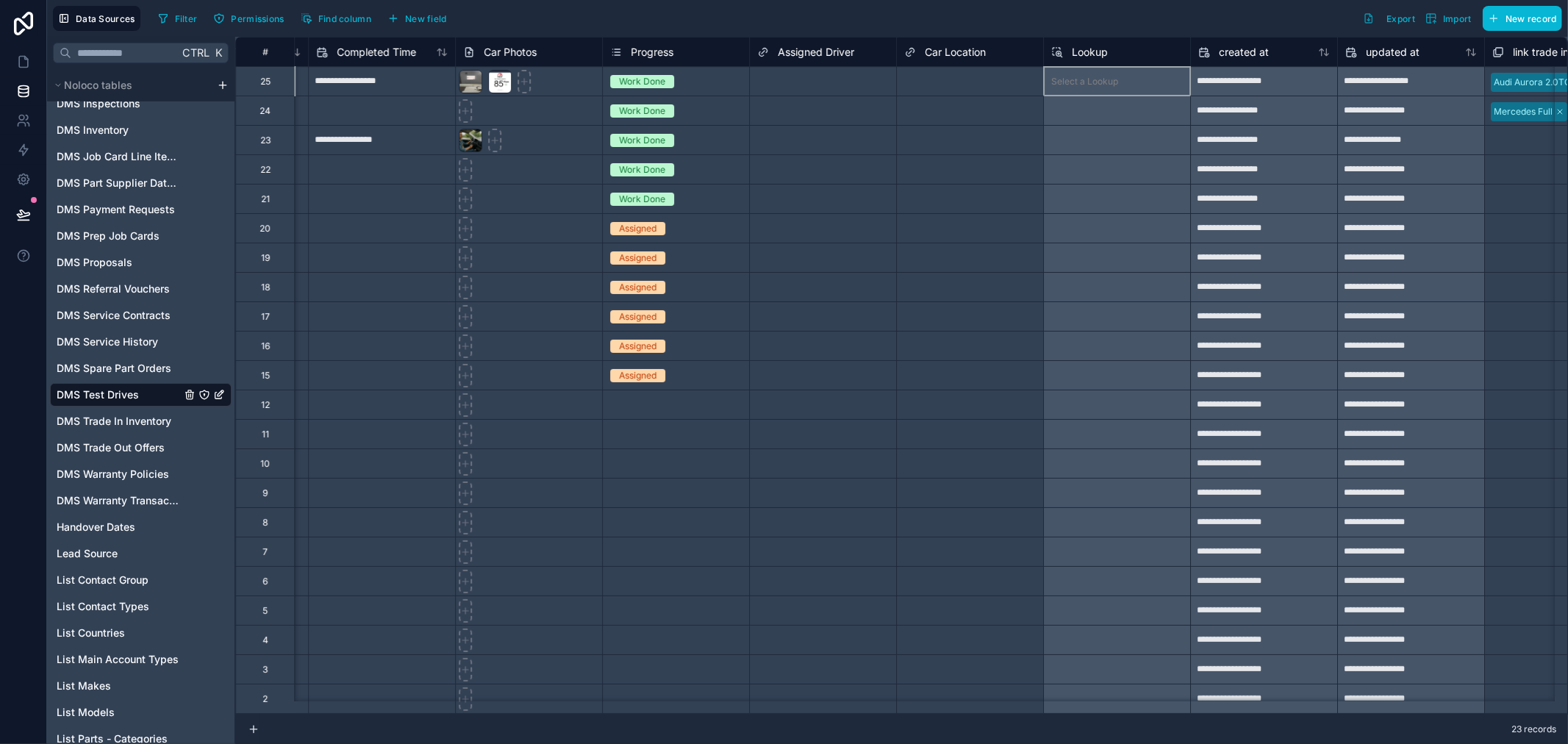
click at [1129, 82] on div "Select a Lookup" at bounding box center [1117, 82] width 147 height 30
click at [1118, 47] on div "Lookup" at bounding box center [1118, 53] width 131 height 18
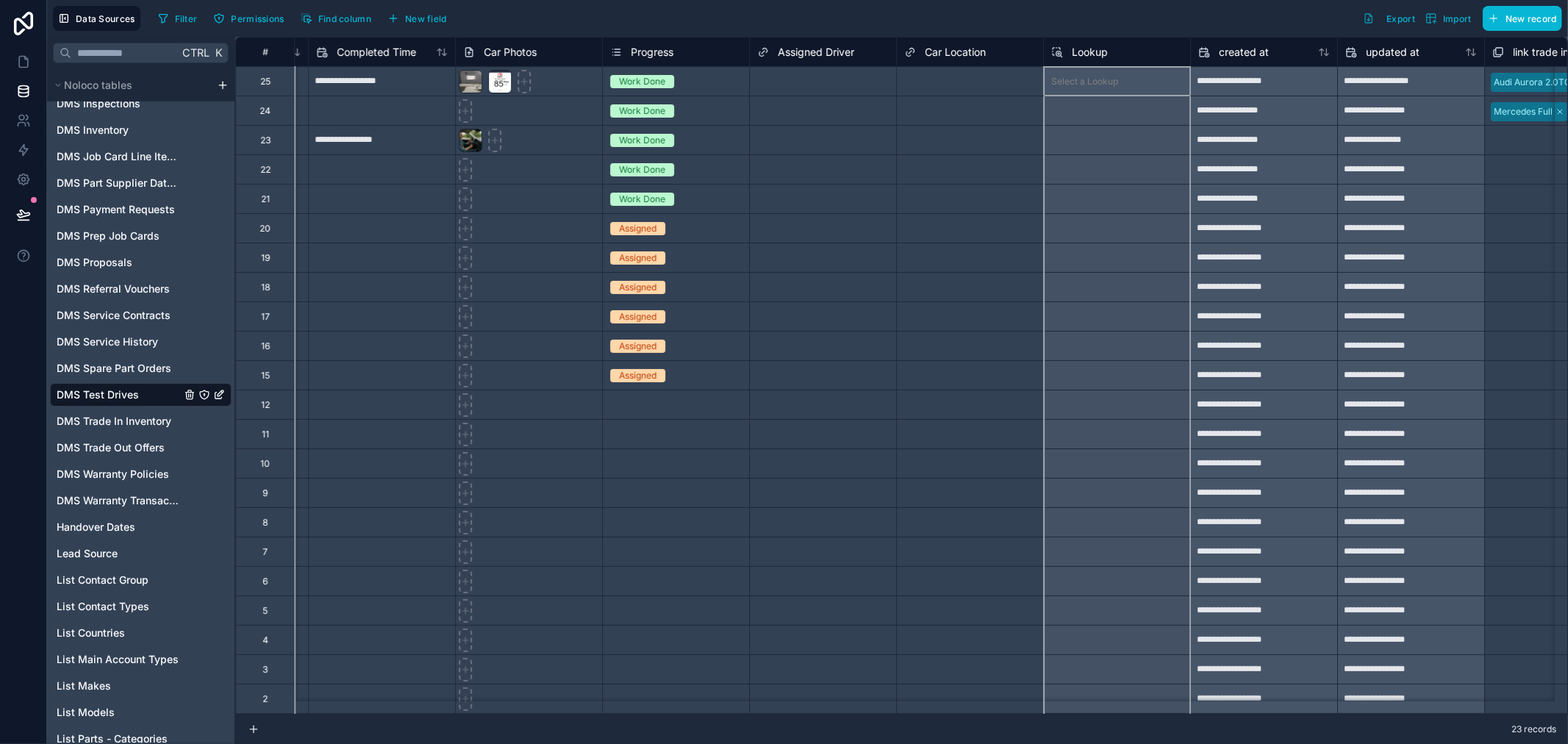
click at [1114, 60] on div "Lookup" at bounding box center [1118, 53] width 131 height 18
click at [1114, 59] on div "Lookup" at bounding box center [1118, 53] width 131 height 18
click at [1113, 84] on div "Select a Lookup" at bounding box center [1117, 82] width 147 height 30
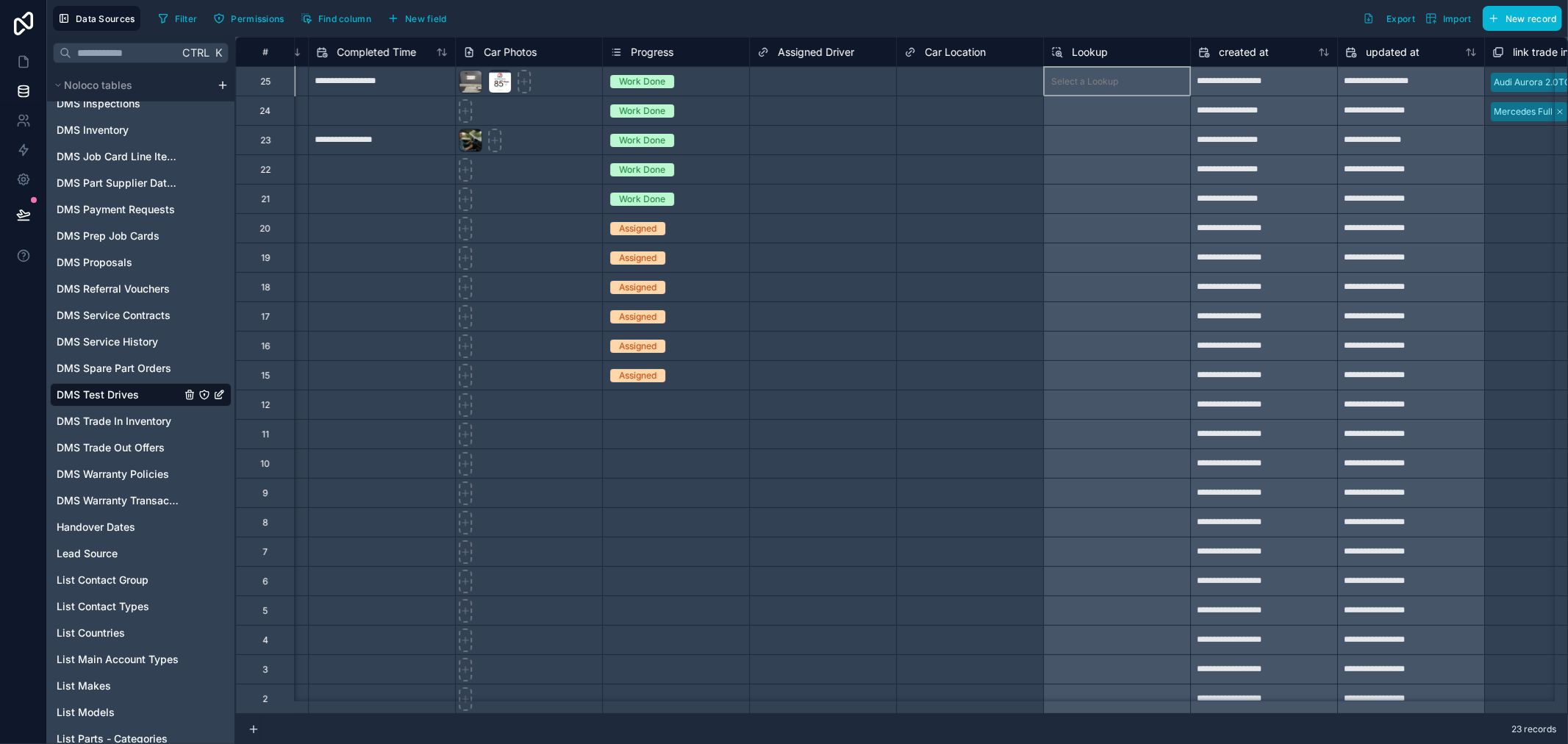
click at [1113, 84] on div "Select a Lookup" at bounding box center [1117, 82] width 147 height 30
click at [1098, 81] on div "Select a Lookup" at bounding box center [1117, 82] width 147 height 30
click at [1069, 114] on div "Select a Lookup" at bounding box center [1117, 110] width 147 height 30
click at [1129, 162] on div "Select a Lookup" at bounding box center [1117, 169] width 147 height 30
click at [1128, 203] on div "Select a Lookup" at bounding box center [1117, 199] width 147 height 30
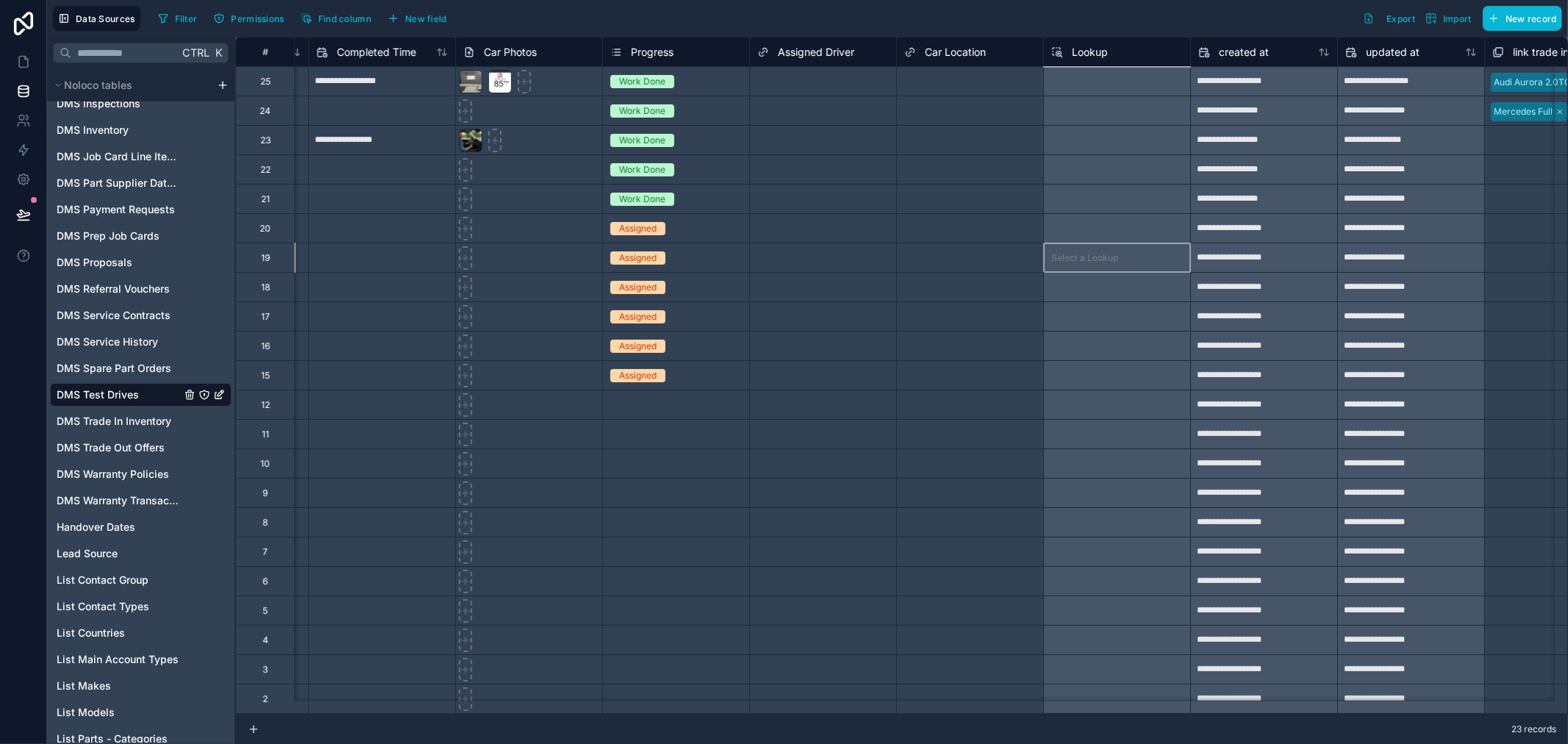
click at [1122, 247] on div "Select a Lookup" at bounding box center [1117, 258] width 147 height 30
drag, startPoint x: 1120, startPoint y: 259, endPoint x: 1119, endPoint y: 267, distance: 8.1
click at [1119, 264] on div "Select a Lookup" at bounding box center [1117, 258] width 147 height 30
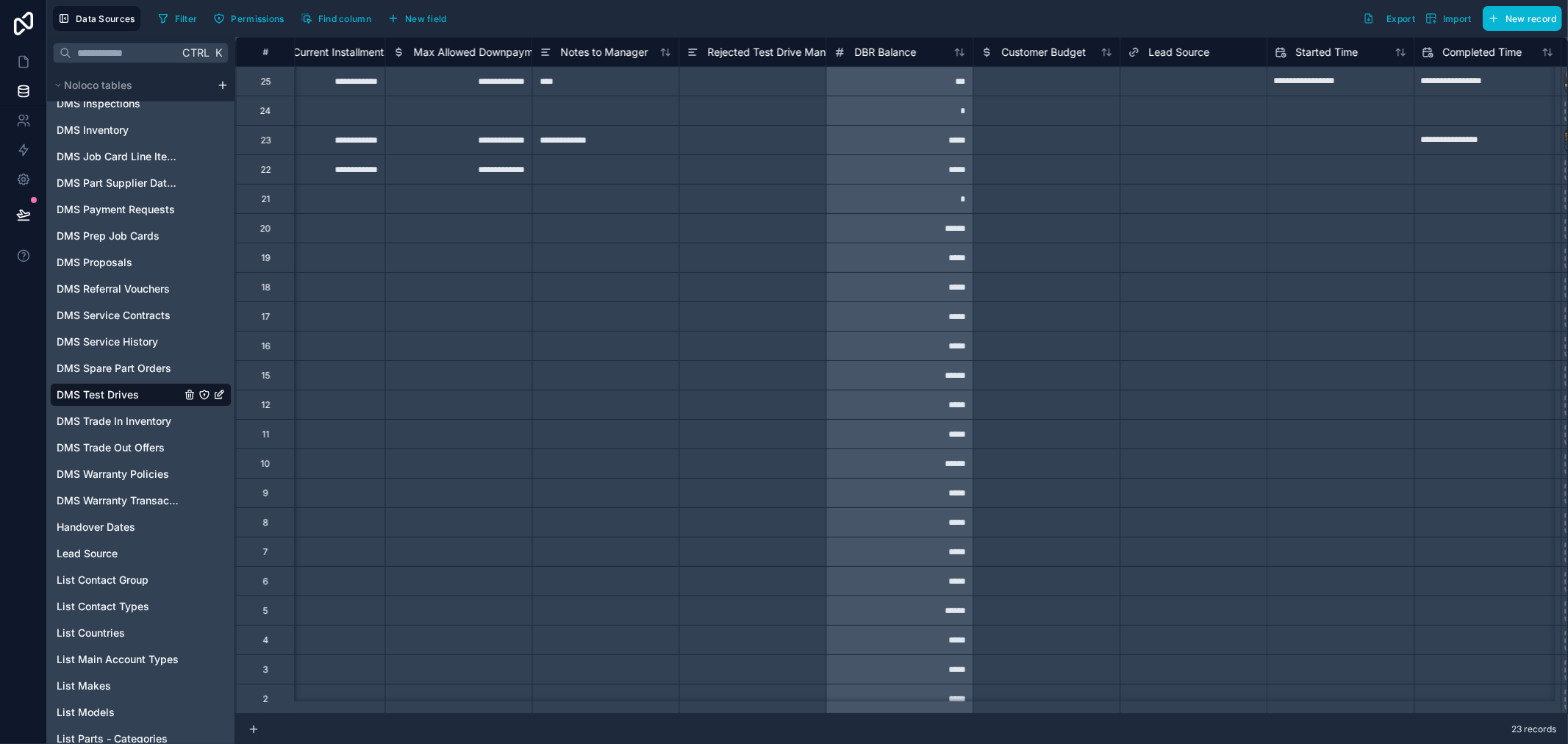
scroll to position [0, 3439]
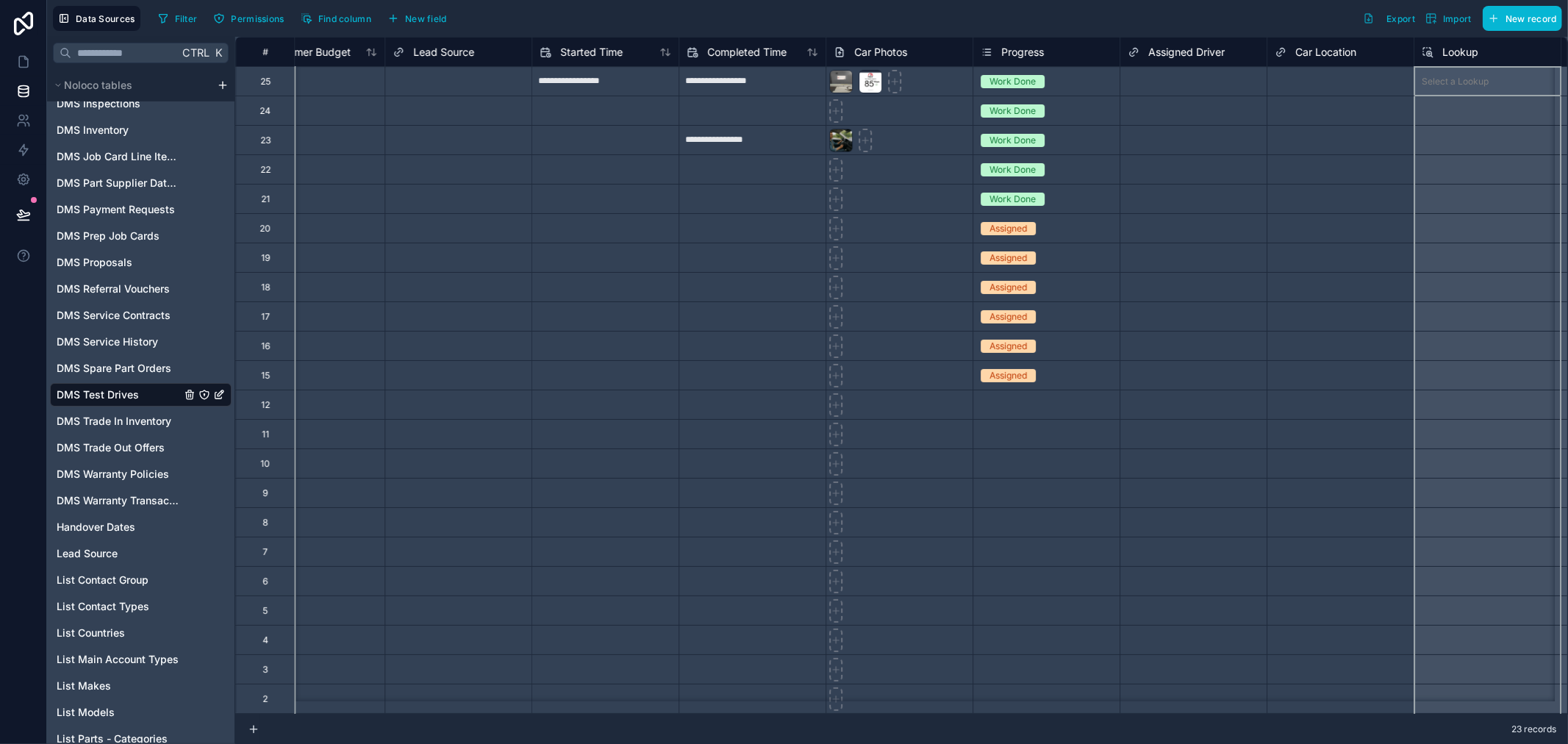
click at [1475, 50] on div "Lookup" at bounding box center [1487, 53] width 131 height 18
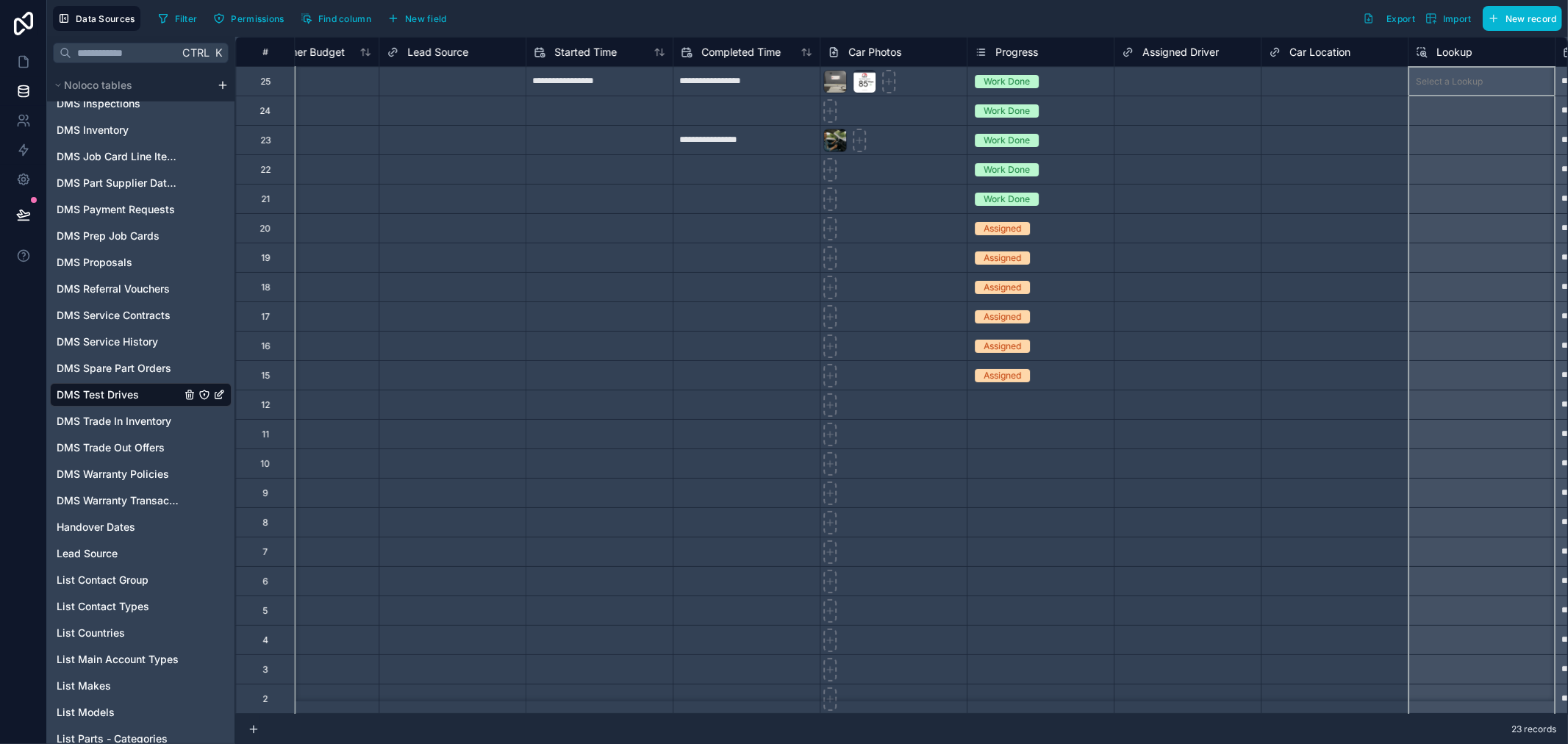
click at [1475, 50] on div "Lookup" at bounding box center [1481, 53] width 131 height 18
click at [1467, 48] on span "Lookup" at bounding box center [1455, 52] width 36 height 15
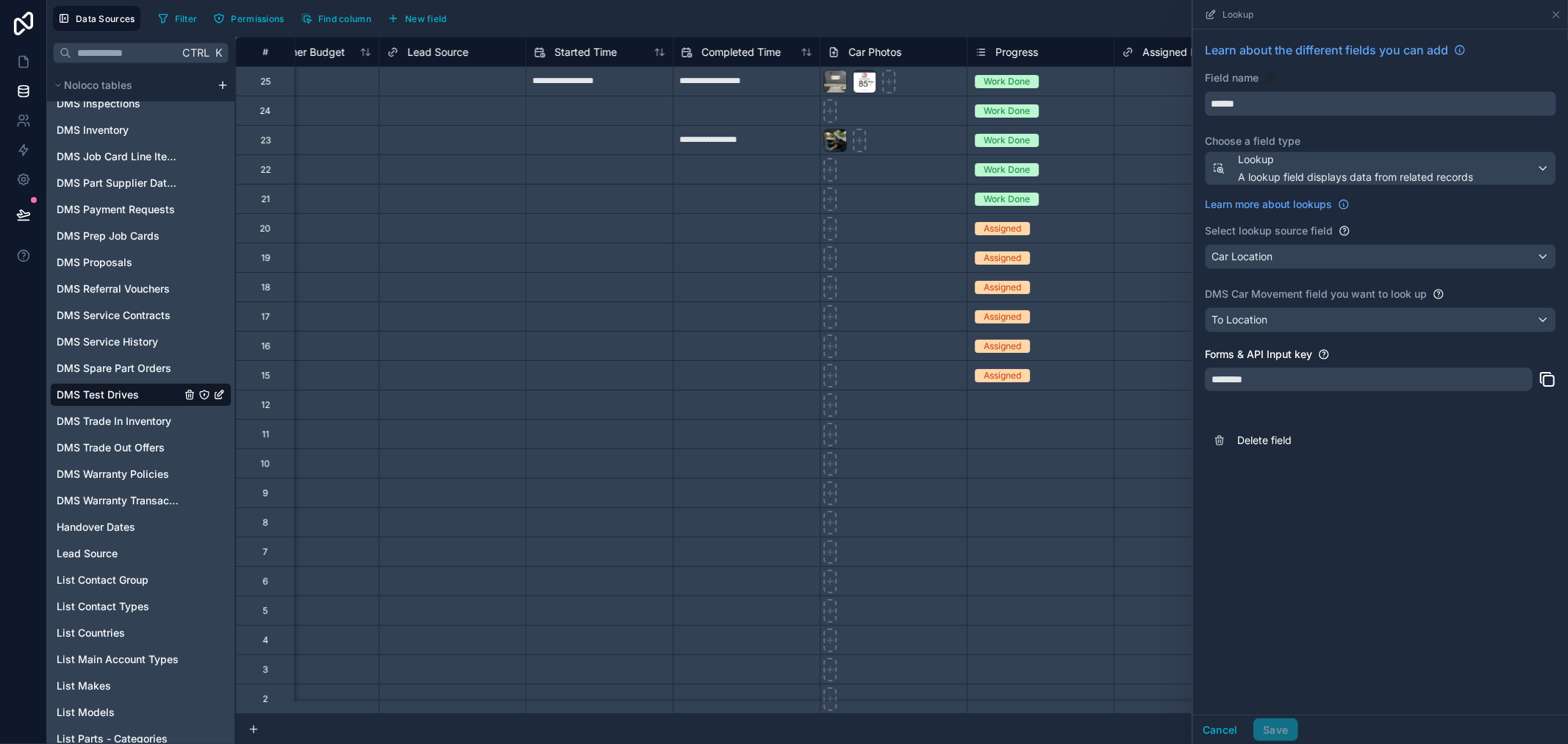
click at [1265, 98] on input "******" at bounding box center [1381, 103] width 350 height 24
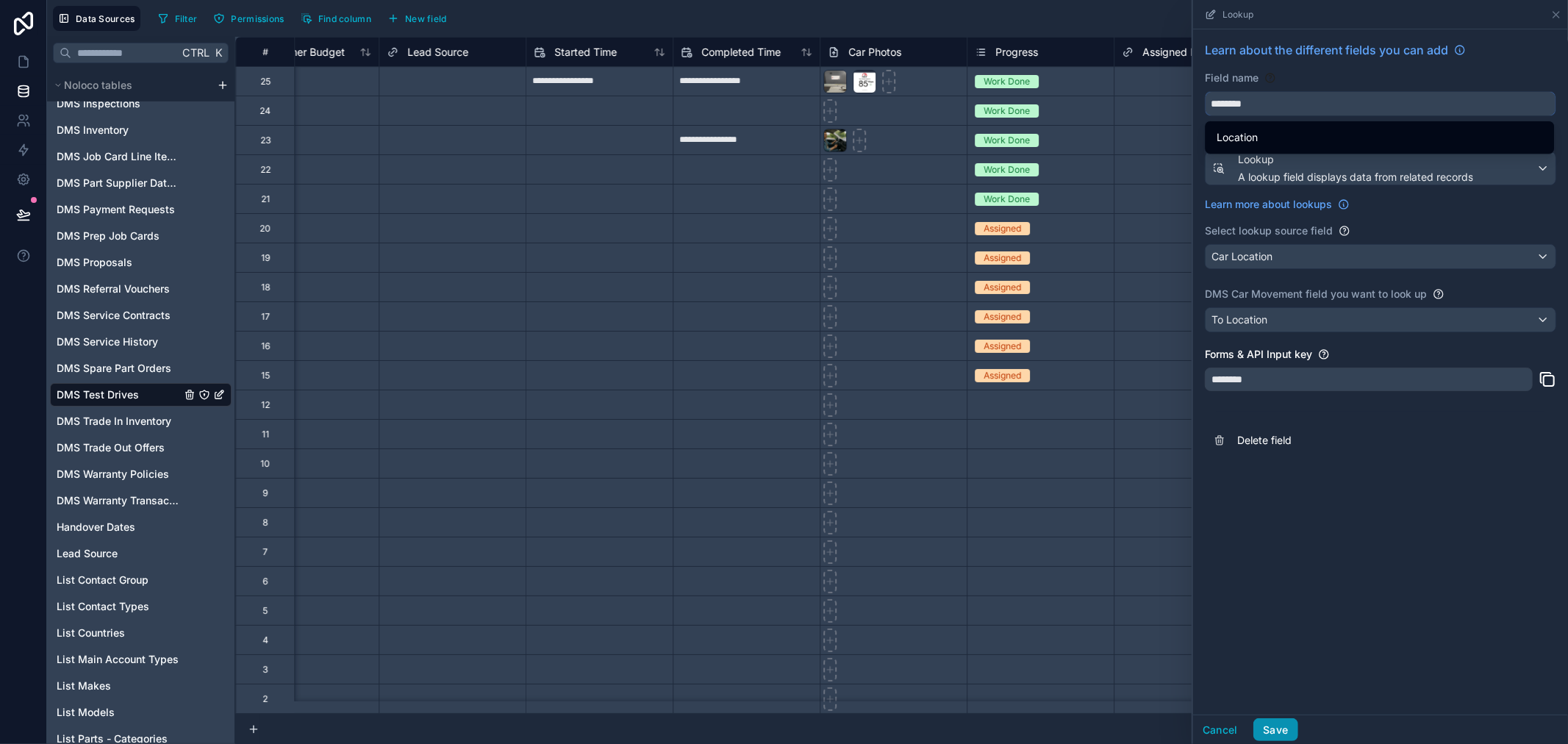
type input "********"
click at [1281, 721] on button "Save" at bounding box center [1276, 731] width 44 height 24
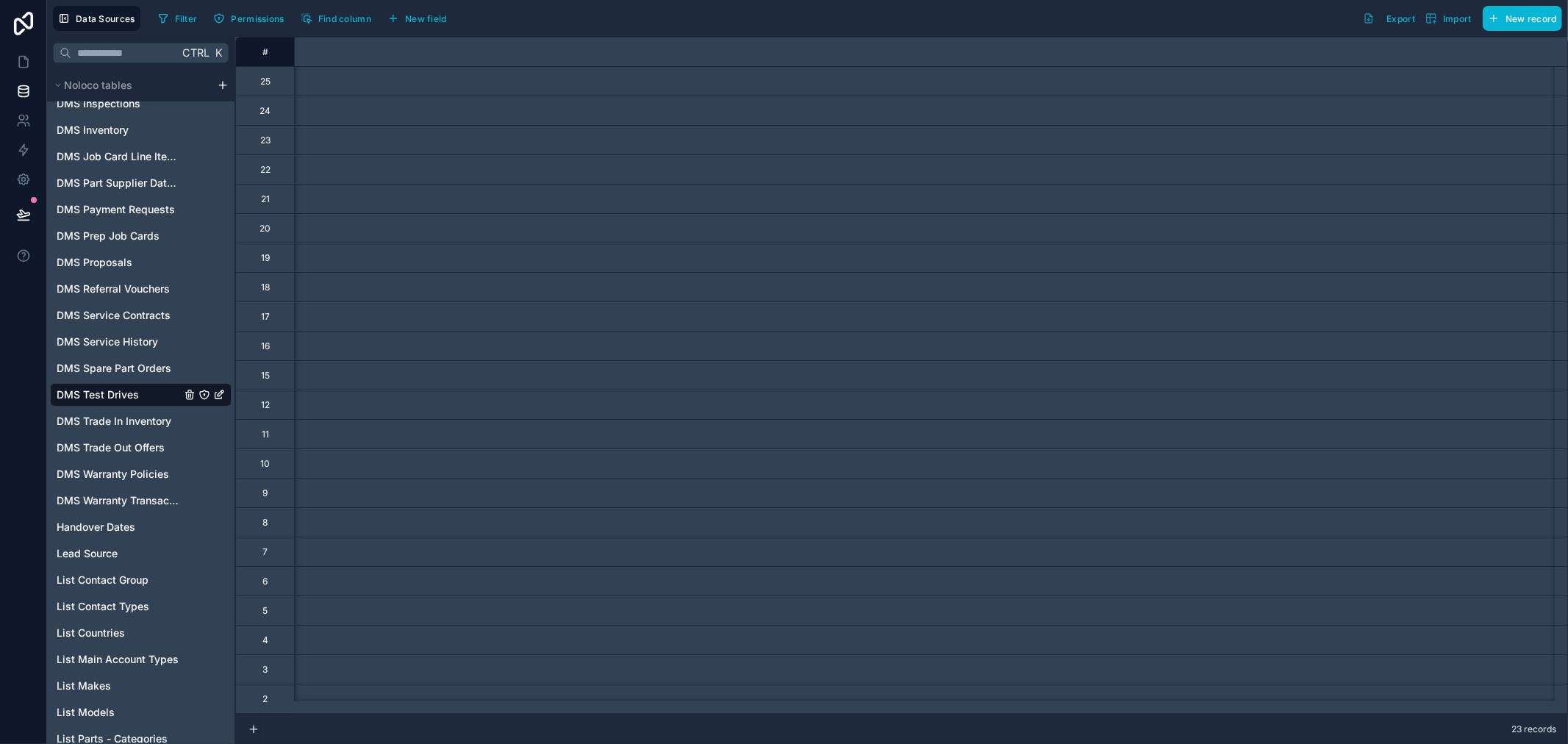
scroll to position [0, 4033]
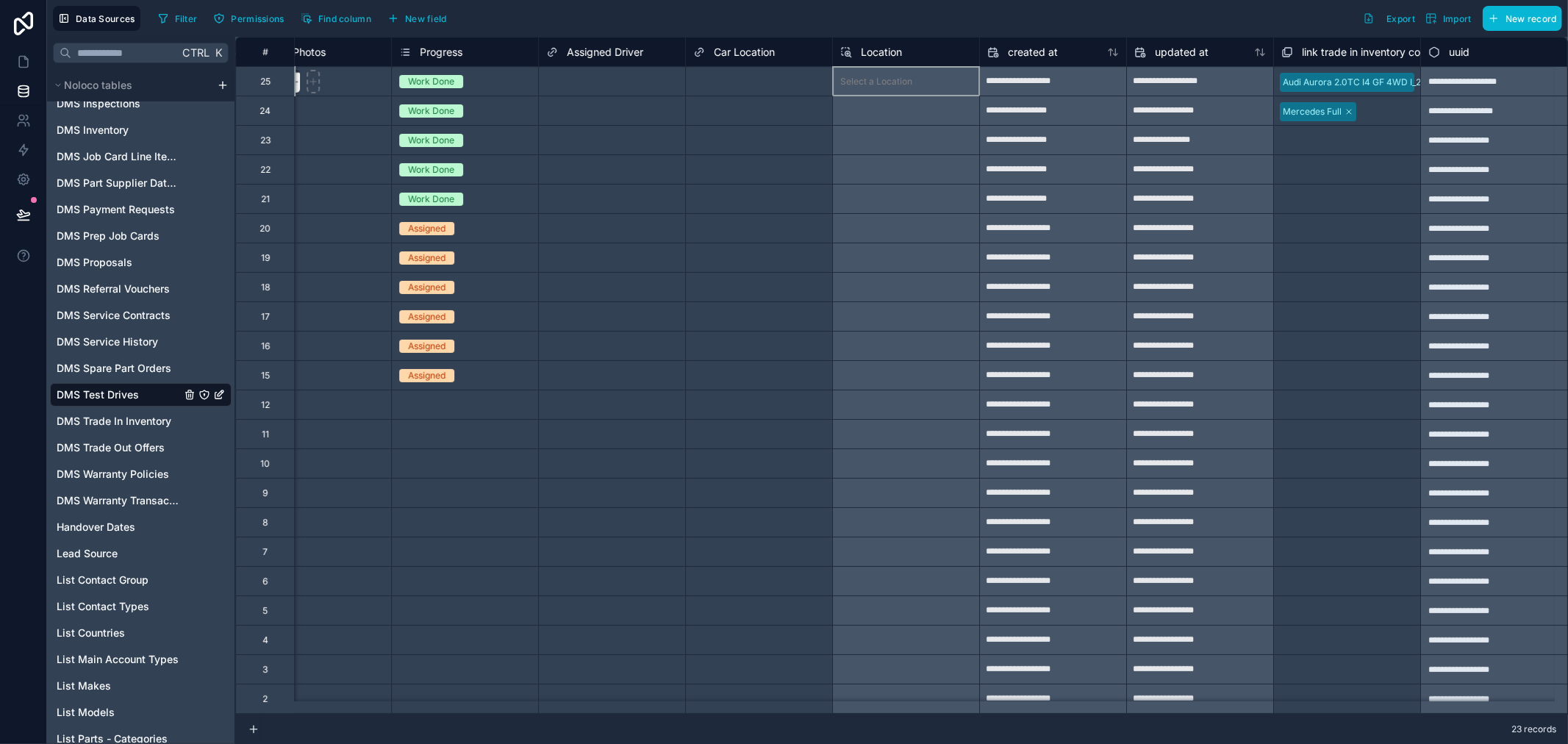
click at [916, 94] on div "Select a Location" at bounding box center [906, 82] width 147 height 30
click at [920, 87] on div "Select a Location" at bounding box center [906, 82] width 147 height 30
click at [918, 87] on div "Select a Location" at bounding box center [906, 82] width 147 height 30
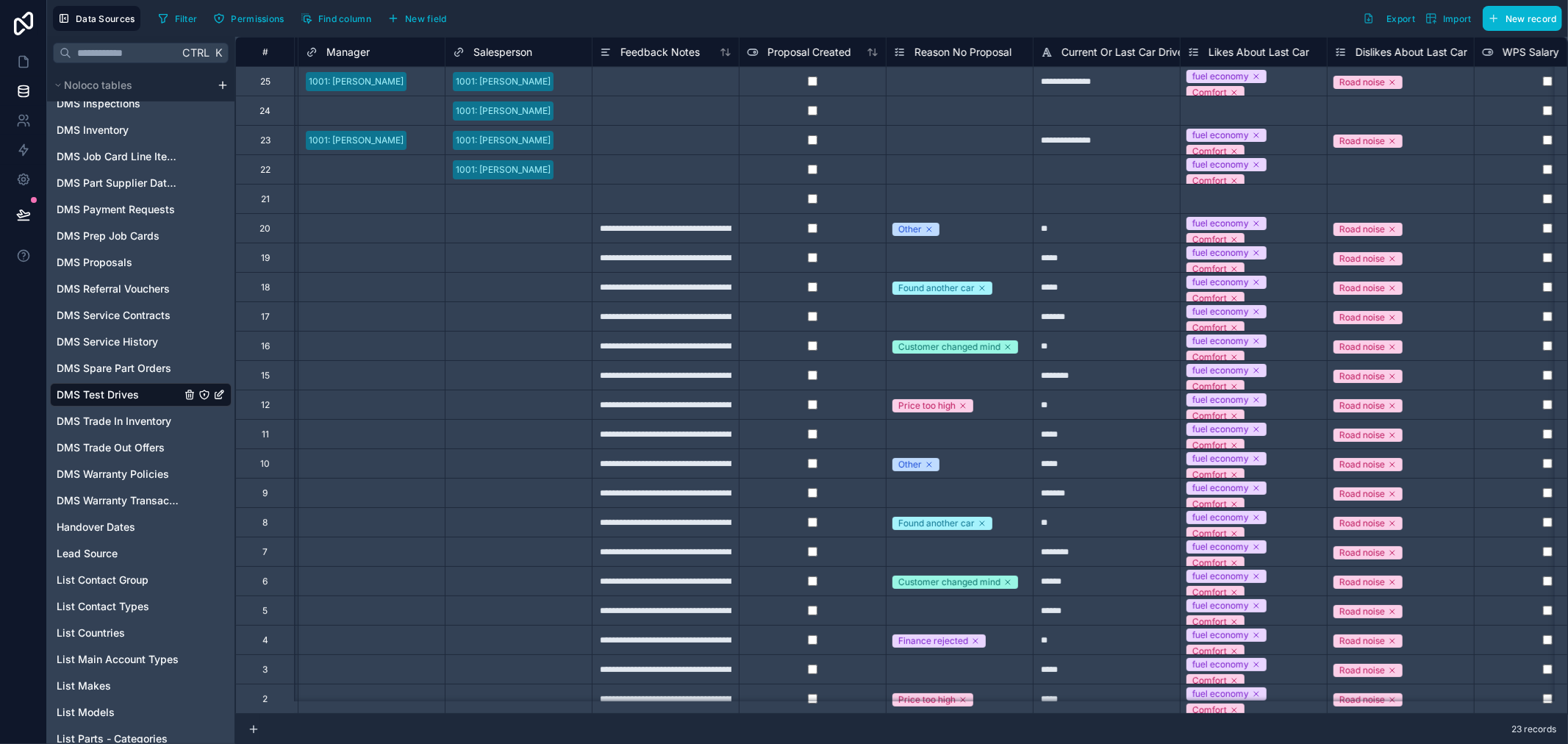
scroll to position [0, 0]
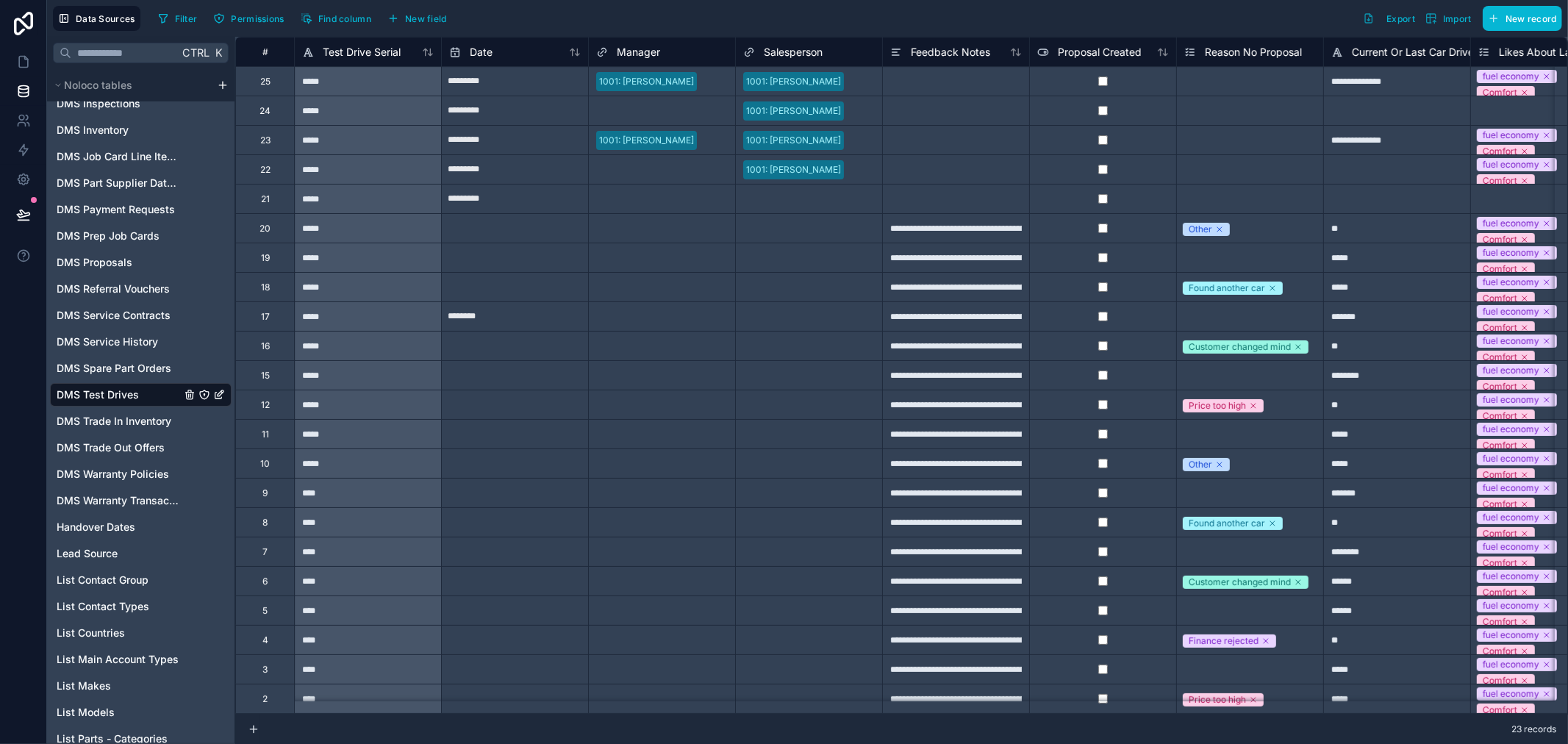
click at [372, 719] on div "23 records" at bounding box center [902, 730] width 1333 height 30
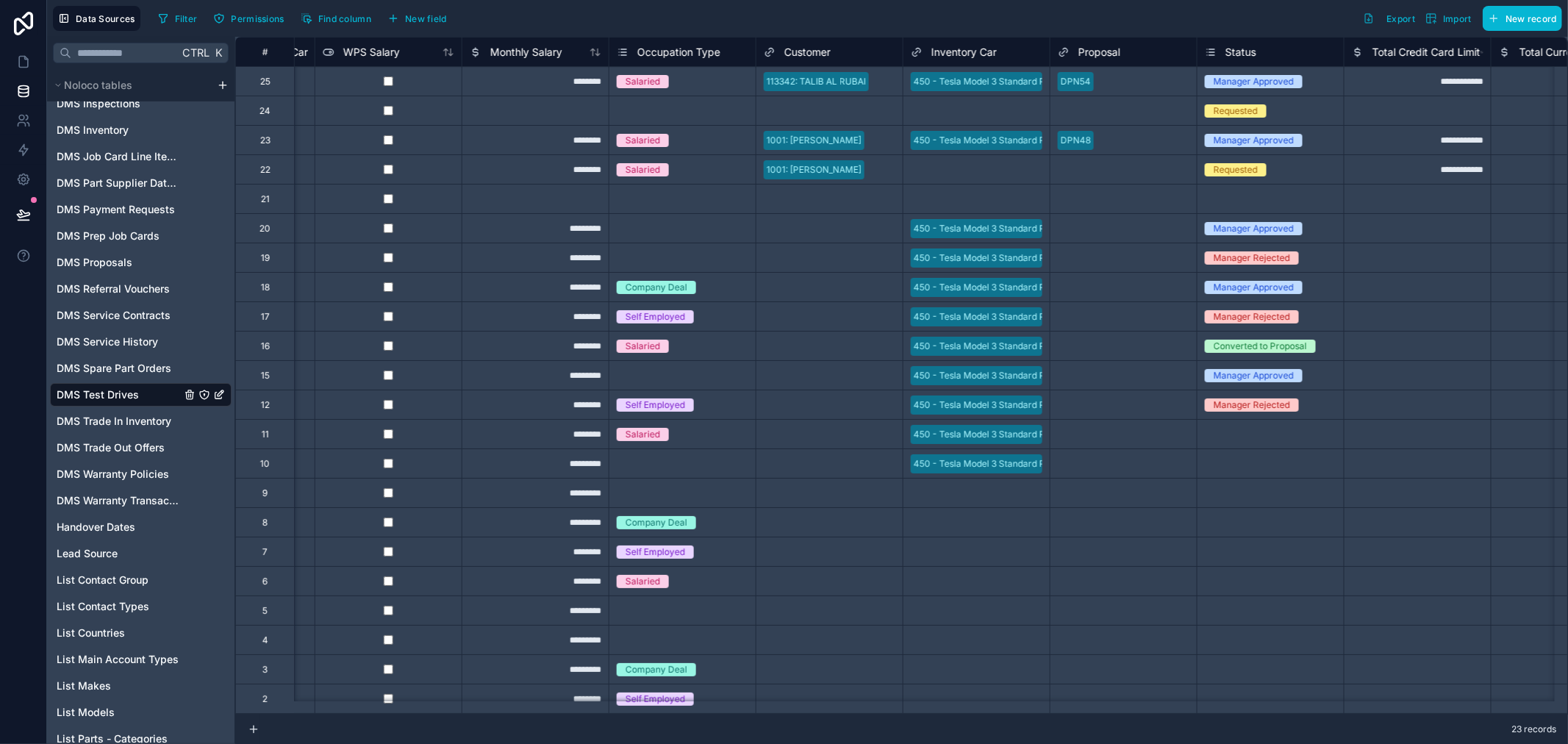
scroll to position [0, 1472]
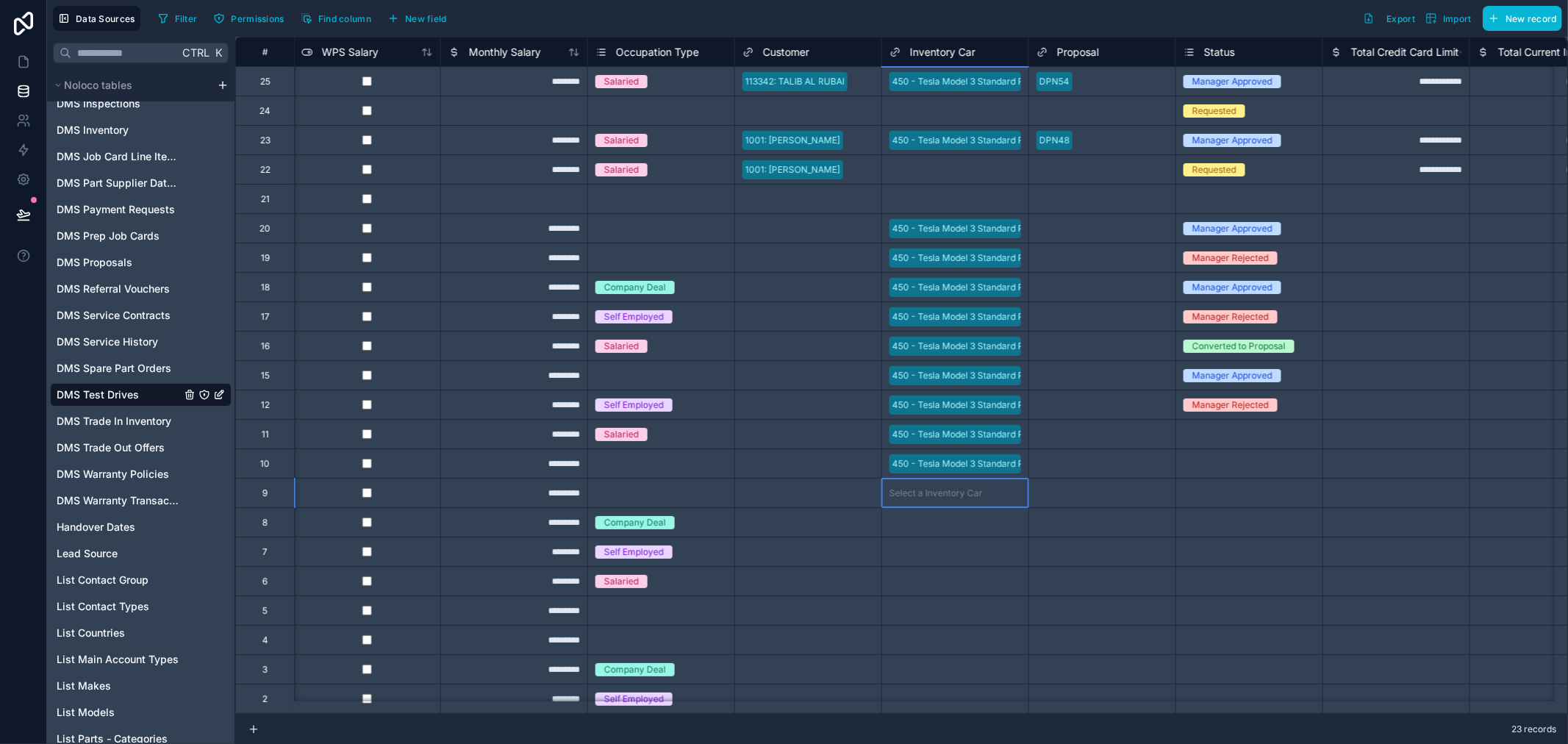
click at [963, 490] on div "Select a Inventory Car" at bounding box center [937, 493] width 93 height 12
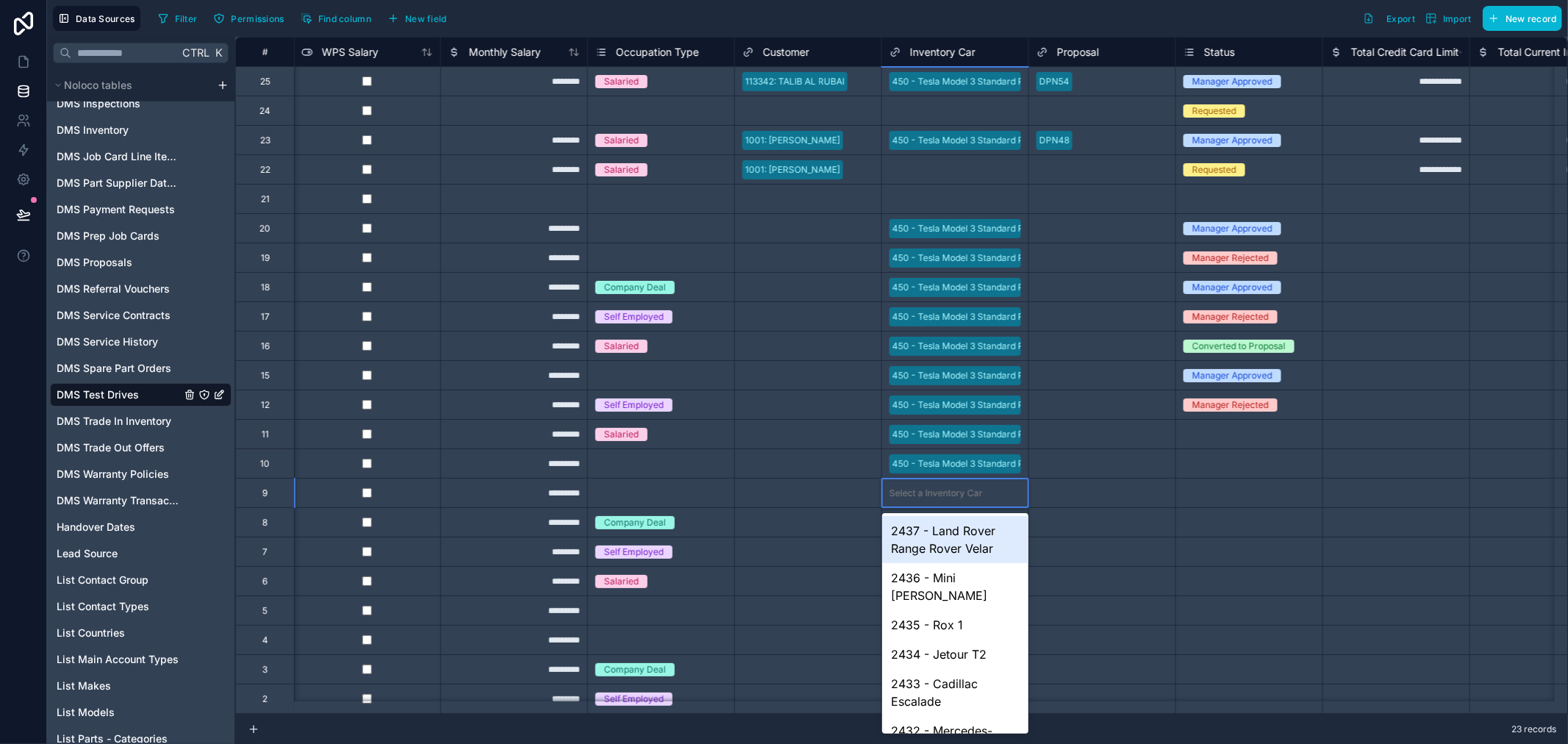
click at [963, 490] on div "Select a Inventory Car" at bounding box center [937, 493] width 93 height 12
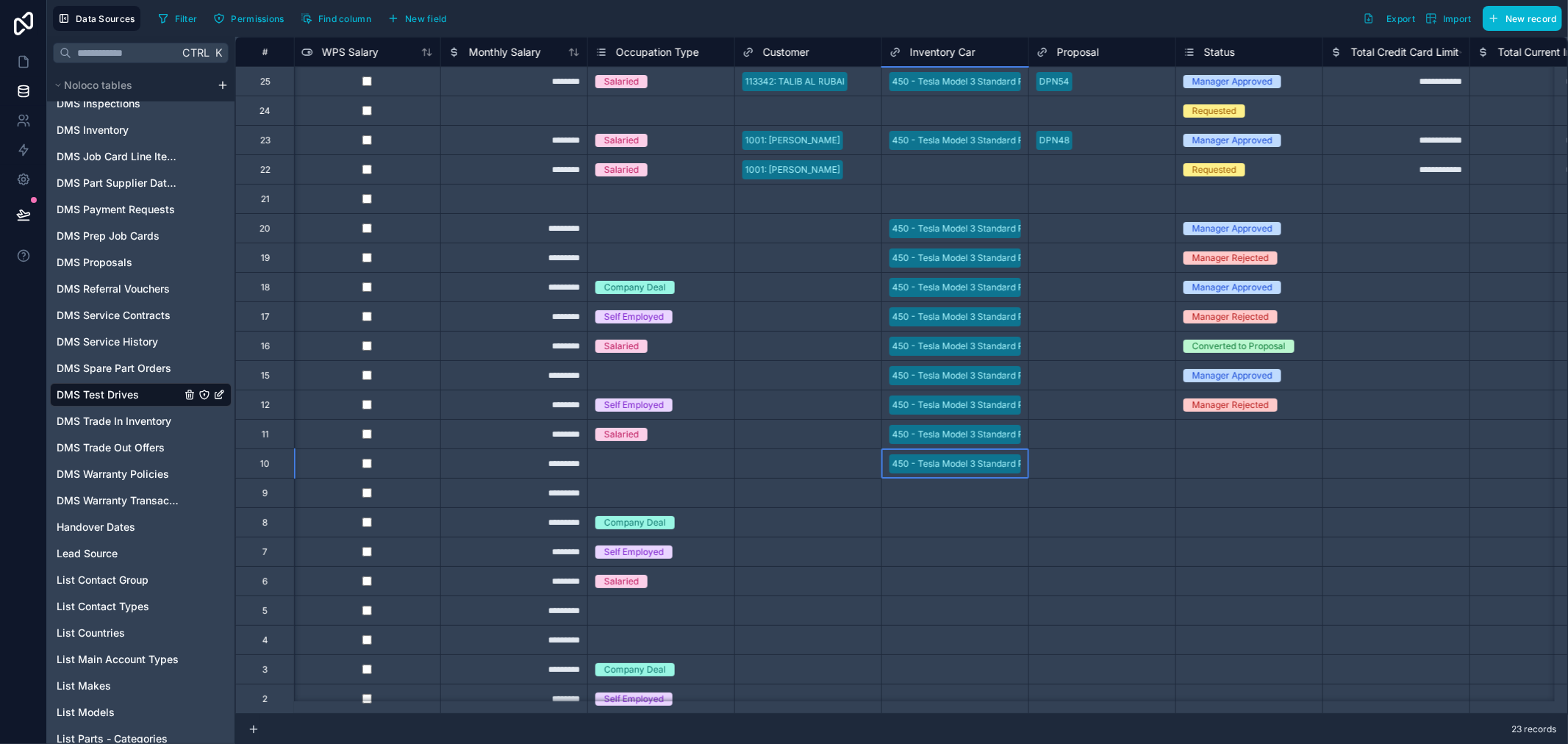
click at [952, 460] on div "450 - Tesla Model 3 Standard Plus I_2014 WHITE" at bounding box center [994, 464] width 203 height 13
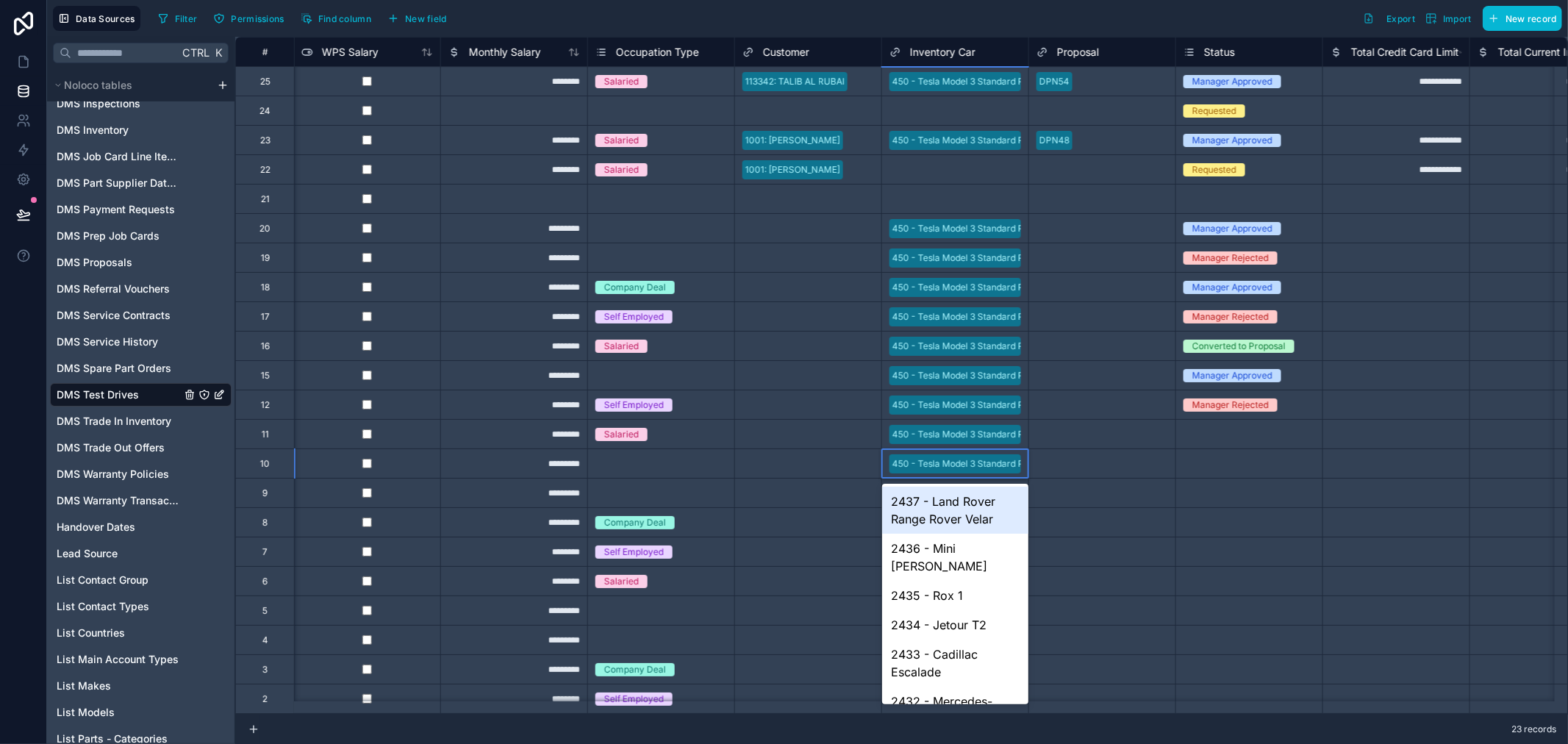
click at [986, 461] on div "450 - Tesla Model 3 Standard Plus I_2014 WHITE" at bounding box center [994, 464] width 203 height 13
click at [938, 529] on div "2437 - Land Rover Range Rover Velar" at bounding box center [955, 510] width 146 height 47
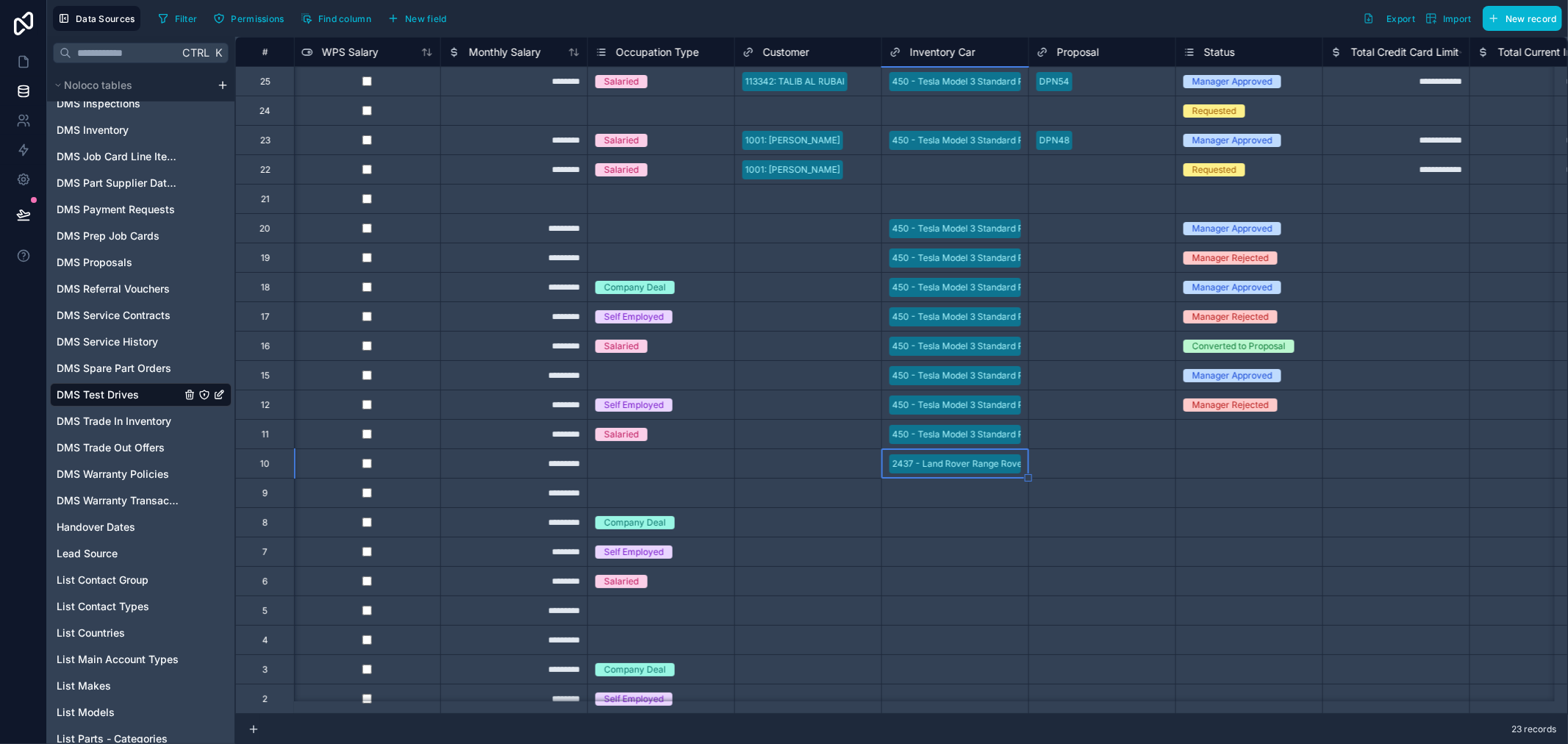
click at [969, 428] on div "450 - Tesla Model 3 Standard Plus I_2014 WHITE" at bounding box center [994, 434] width 203 height 13
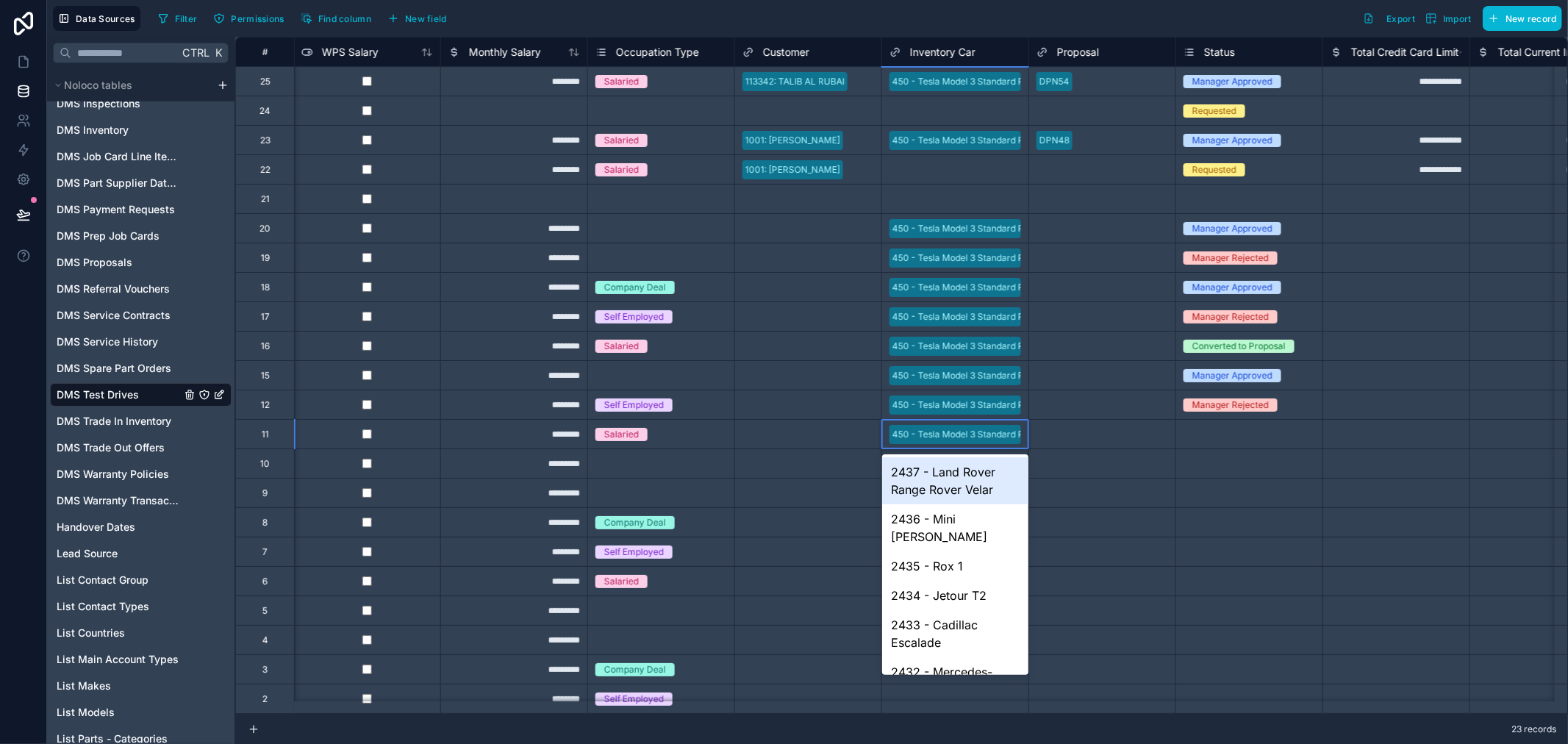
click at [969, 428] on div "450 - Tesla Model 3 Standard Plus I_2014 WHITE" at bounding box center [994, 434] width 203 height 13
click at [945, 581] on div "2434 - Jetour T2" at bounding box center [955, 596] width 146 height 30
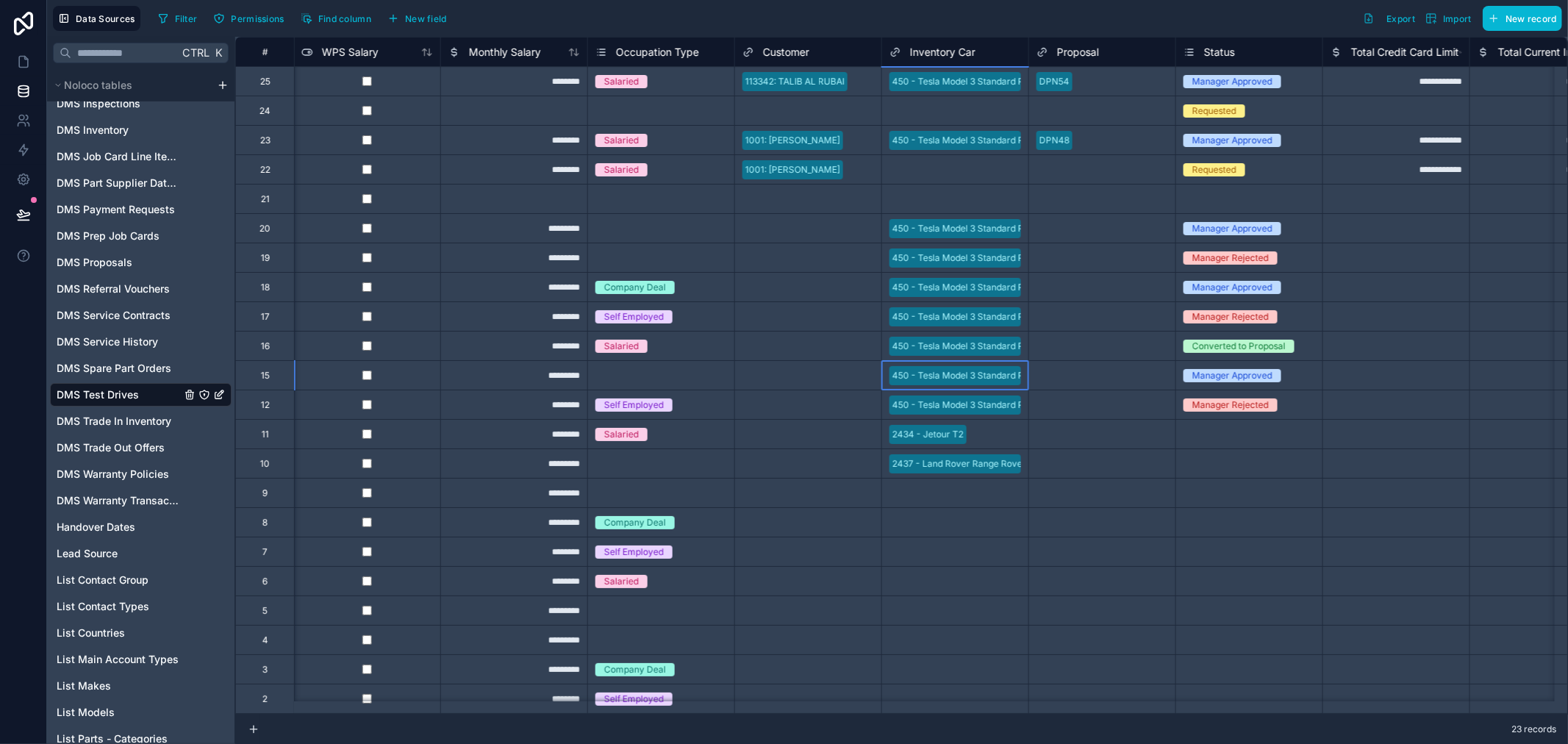
click at [960, 388] on div "450 - Tesla Model 3 Standard Plus I_2014 WHITE" at bounding box center [955, 375] width 146 height 29
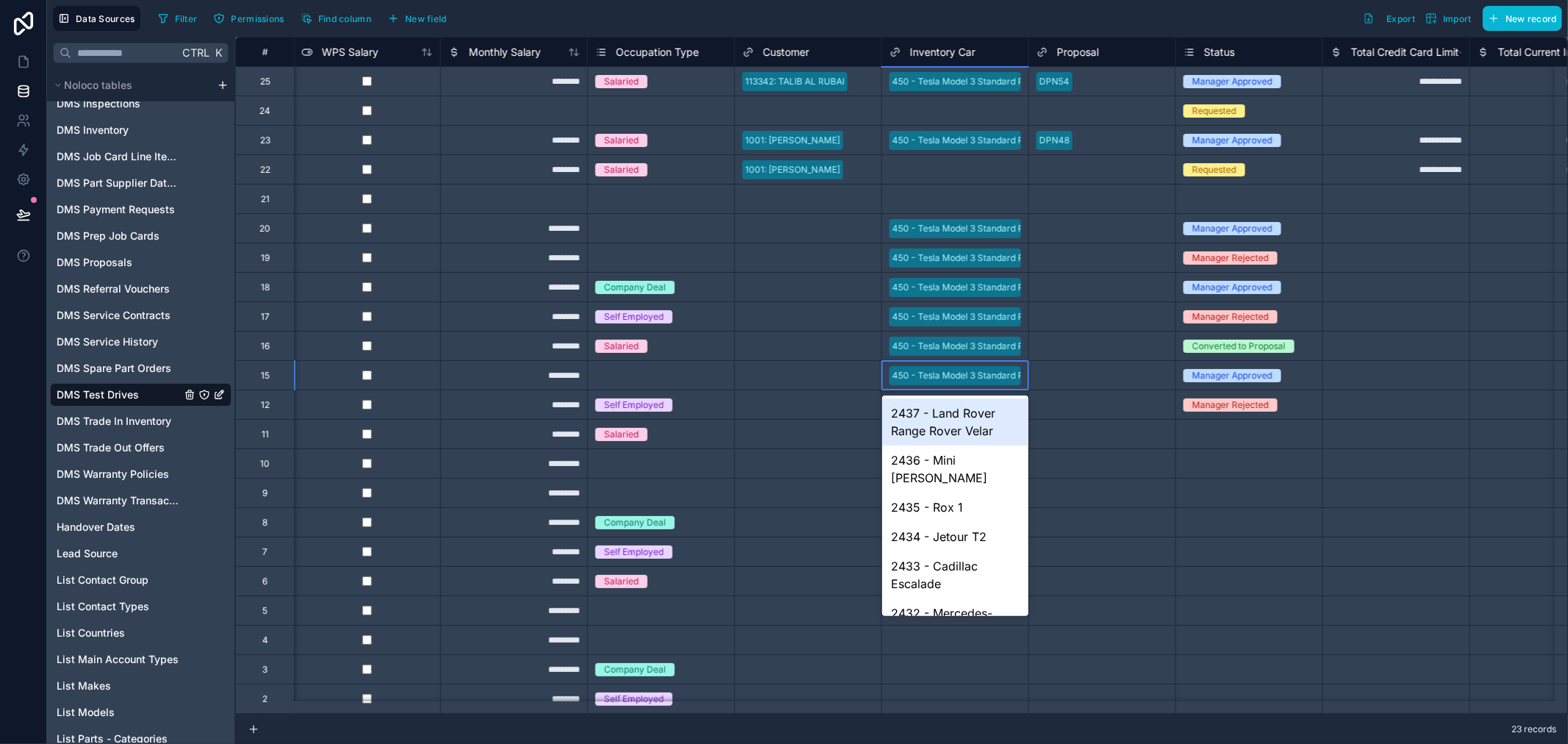
click at [960, 388] on div "450 - Tesla Model 3 Standard Plus I_2014 WHITE" at bounding box center [955, 375] width 146 height 29
click at [953, 552] on div "2433 - Cadillac Escalade" at bounding box center [955, 575] width 146 height 47
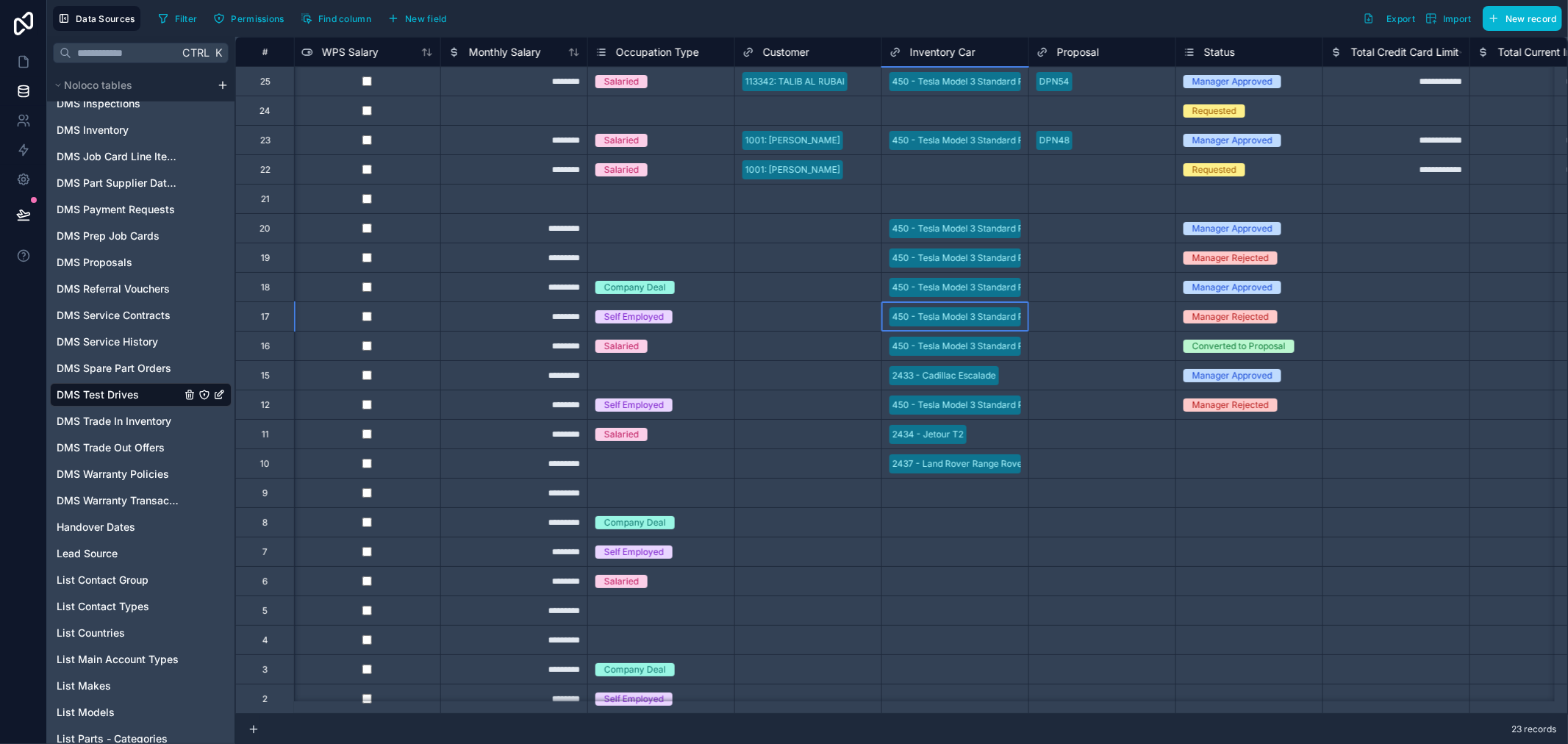
click at [957, 328] on div "450 - Tesla Model 3 Standard Plus I_2014 WHITE" at bounding box center [955, 316] width 146 height 29
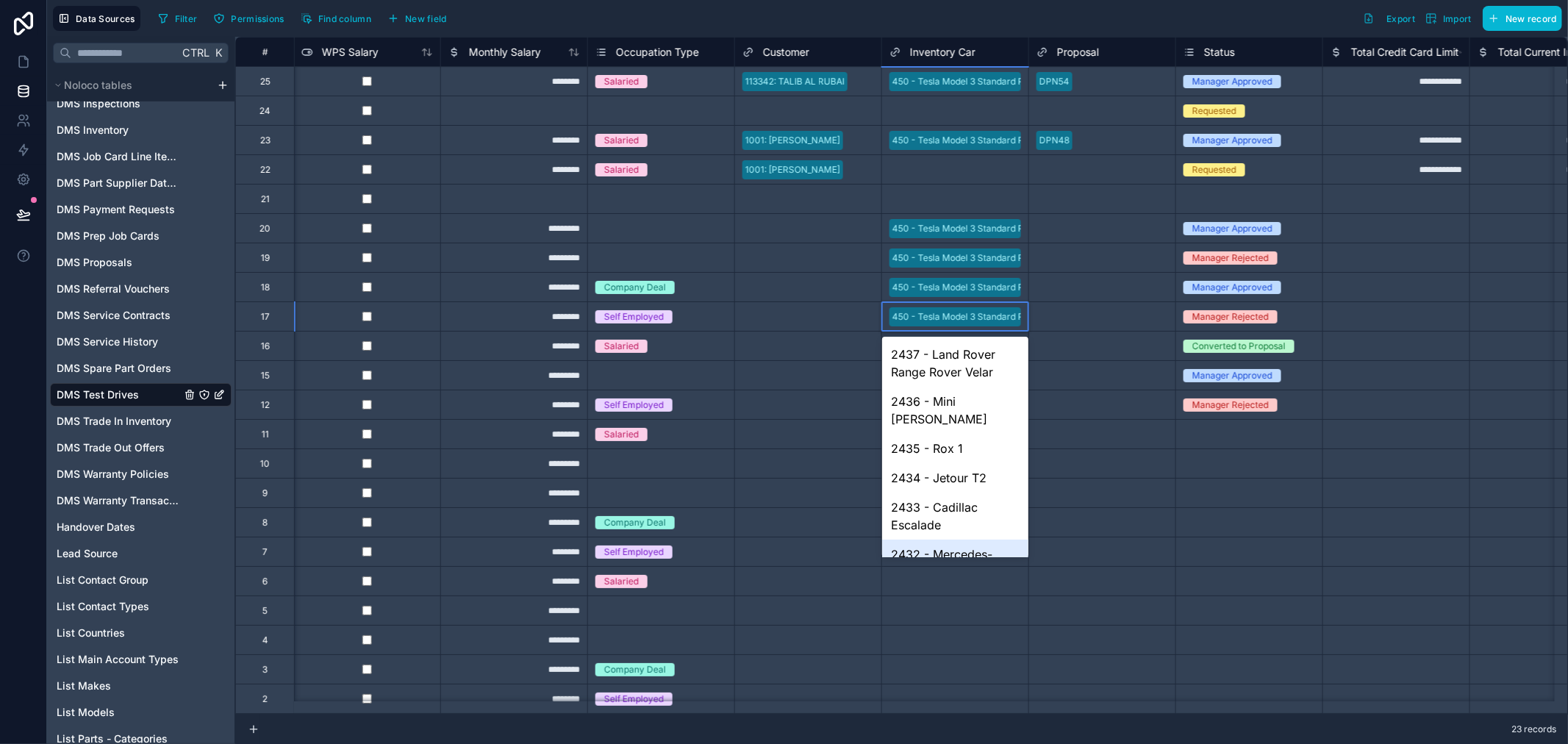
click at [944, 543] on div "2432 - Mercedes-Benz C-Class" at bounding box center [955, 563] width 146 height 47
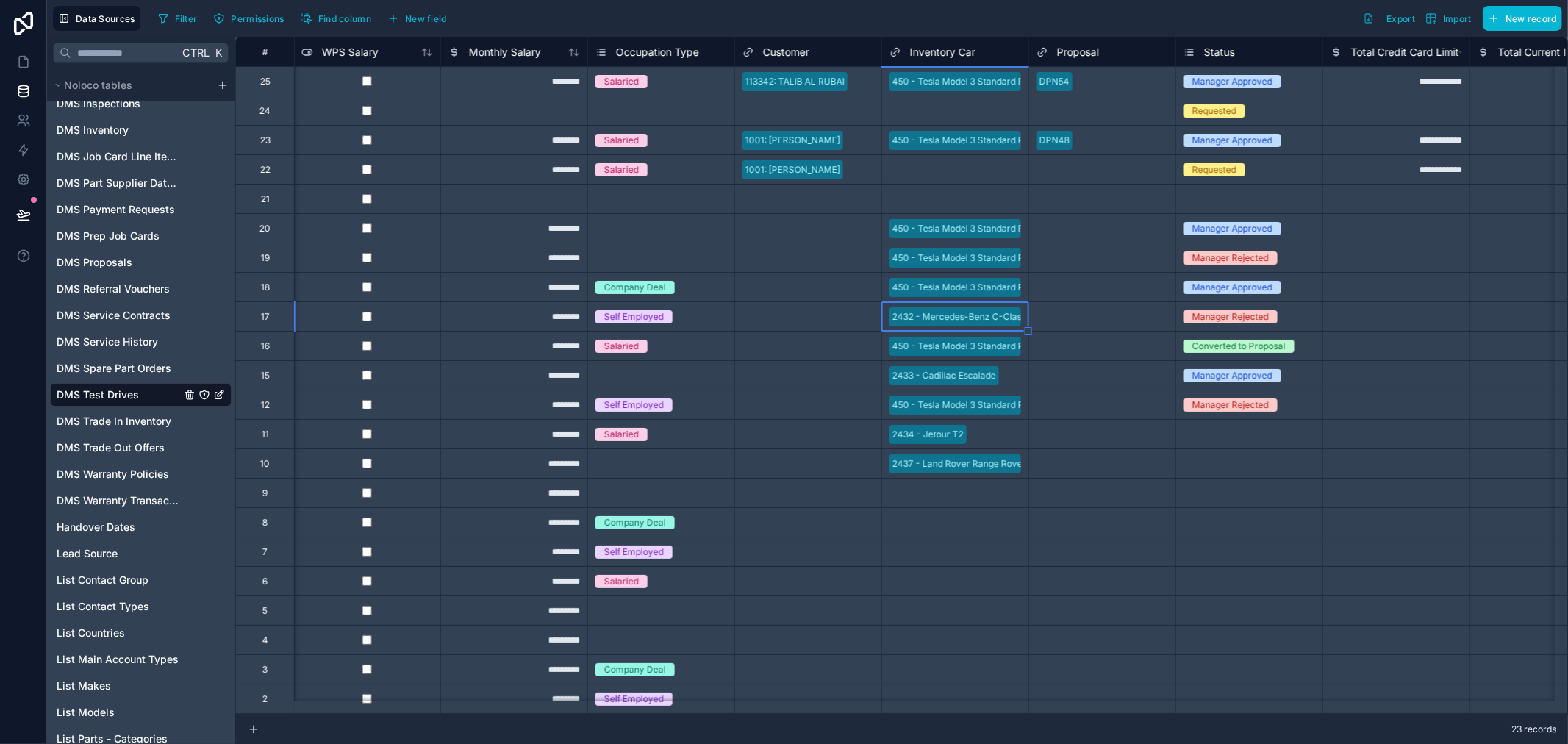
click at [953, 269] on div "450 - Tesla Model 3 Standard Plus I_2014 WHITE" at bounding box center [955, 258] width 146 height 29
click at [953, 266] on span "450 - Tesla Model 3 Standard Plus I_2014 WHITE" at bounding box center [956, 258] width 131 height 19
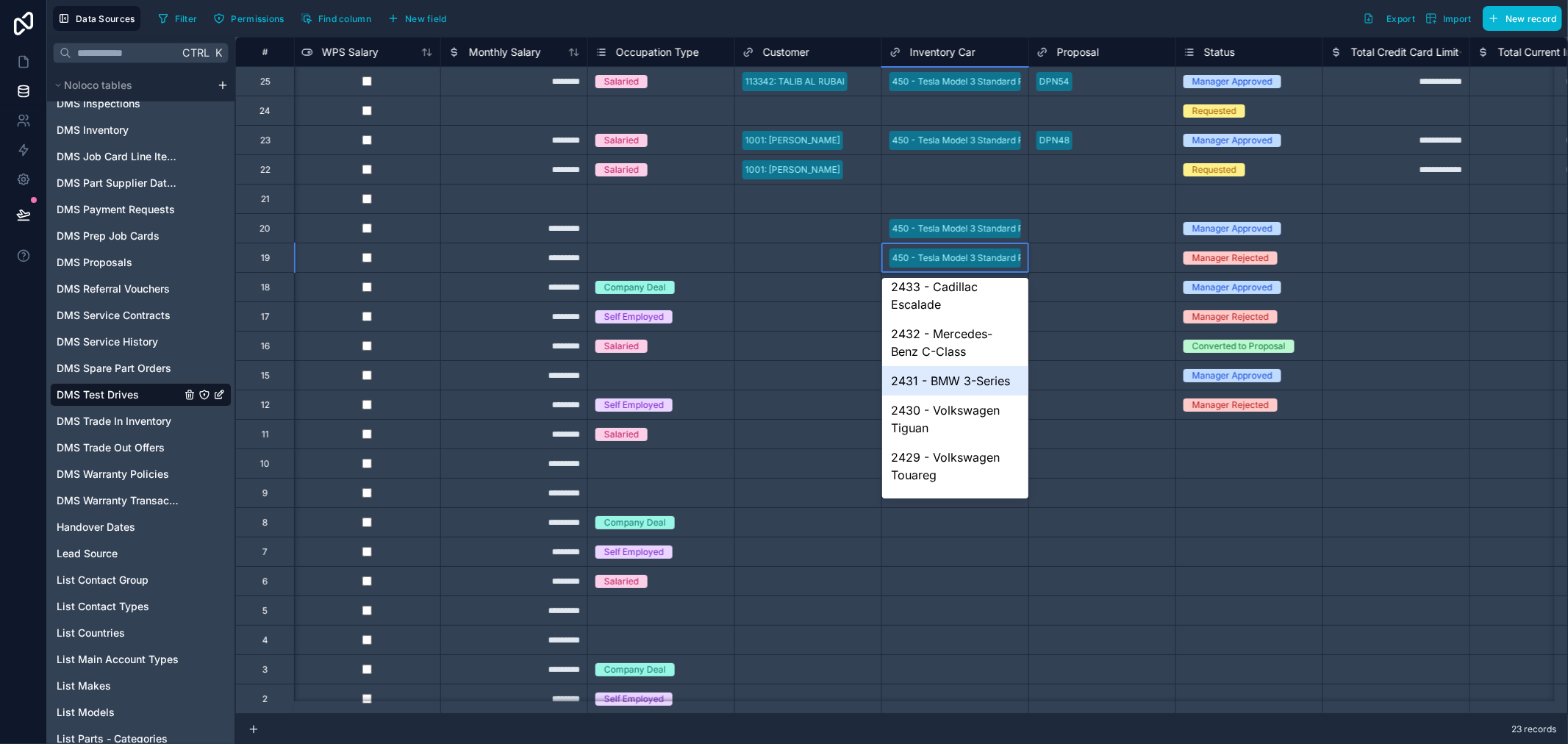
scroll to position [163, 0]
click at [938, 420] on div "2430 - Volkswagen Tiguan" at bounding box center [955, 417] width 146 height 47
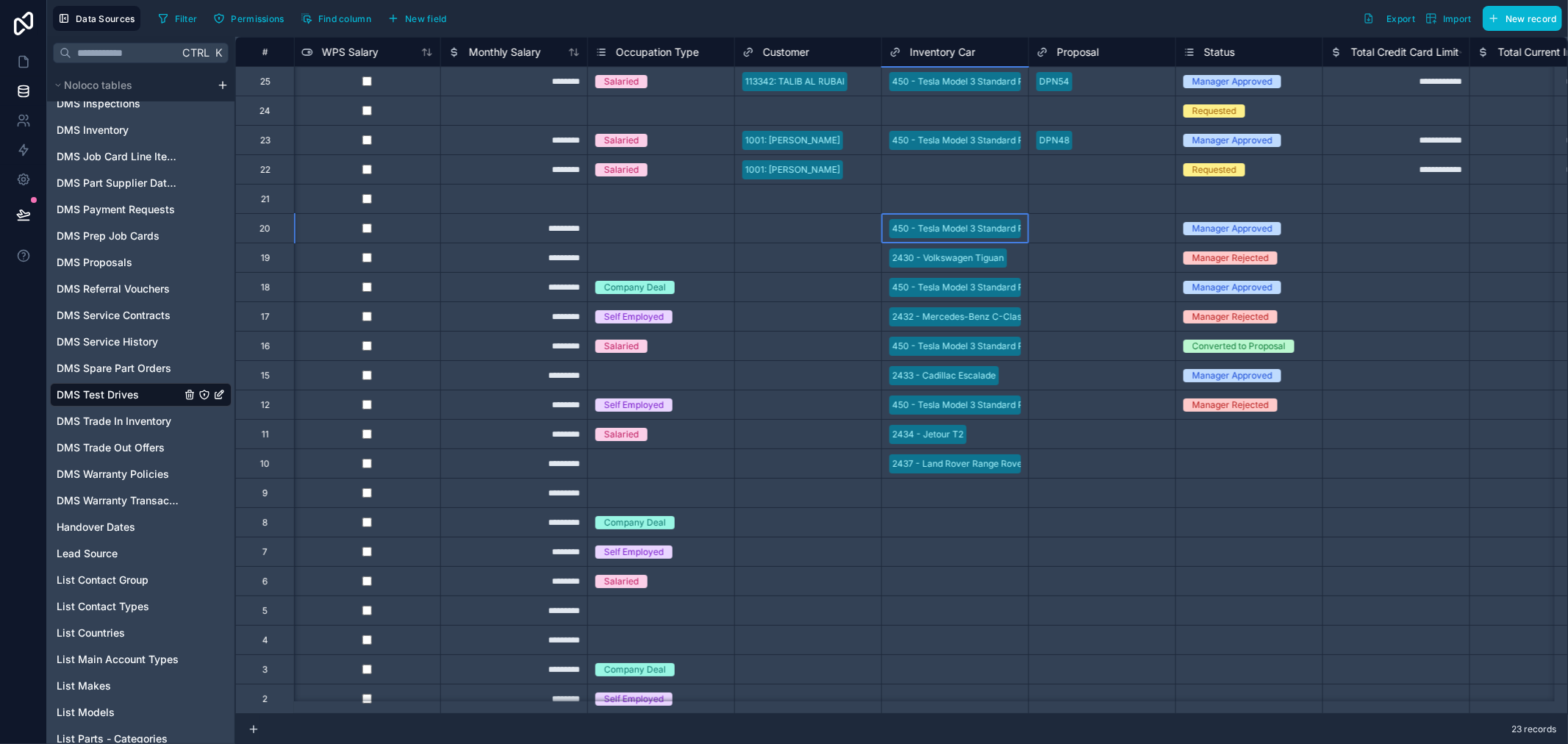
click at [931, 223] on div "450 - Tesla Model 3 Standard Plus I_2014 WHITE" at bounding box center [994, 228] width 203 height 13
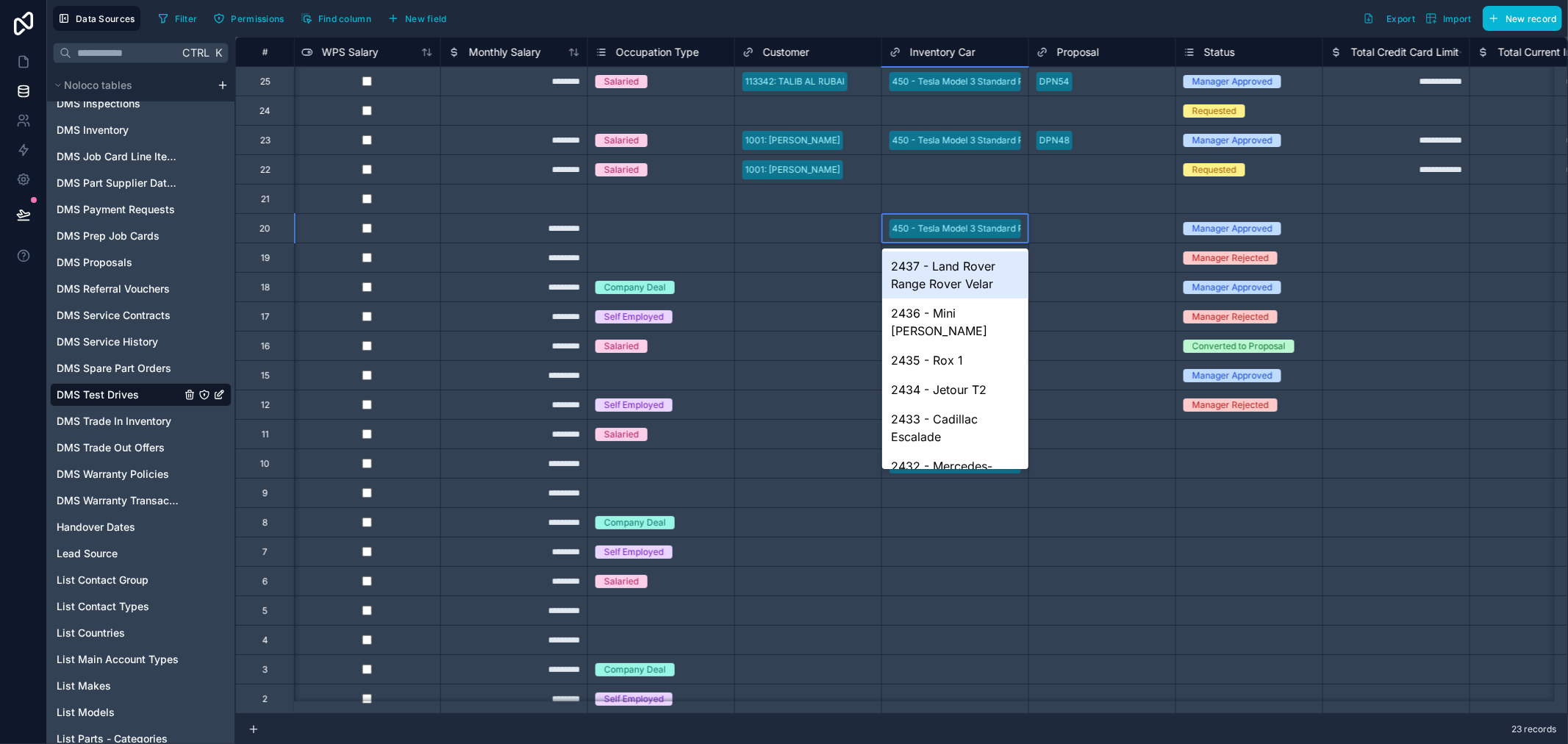
click at [931, 223] on div "450 - Tesla Model 3 Standard Plus I_2014 WHITE" at bounding box center [994, 228] width 203 height 13
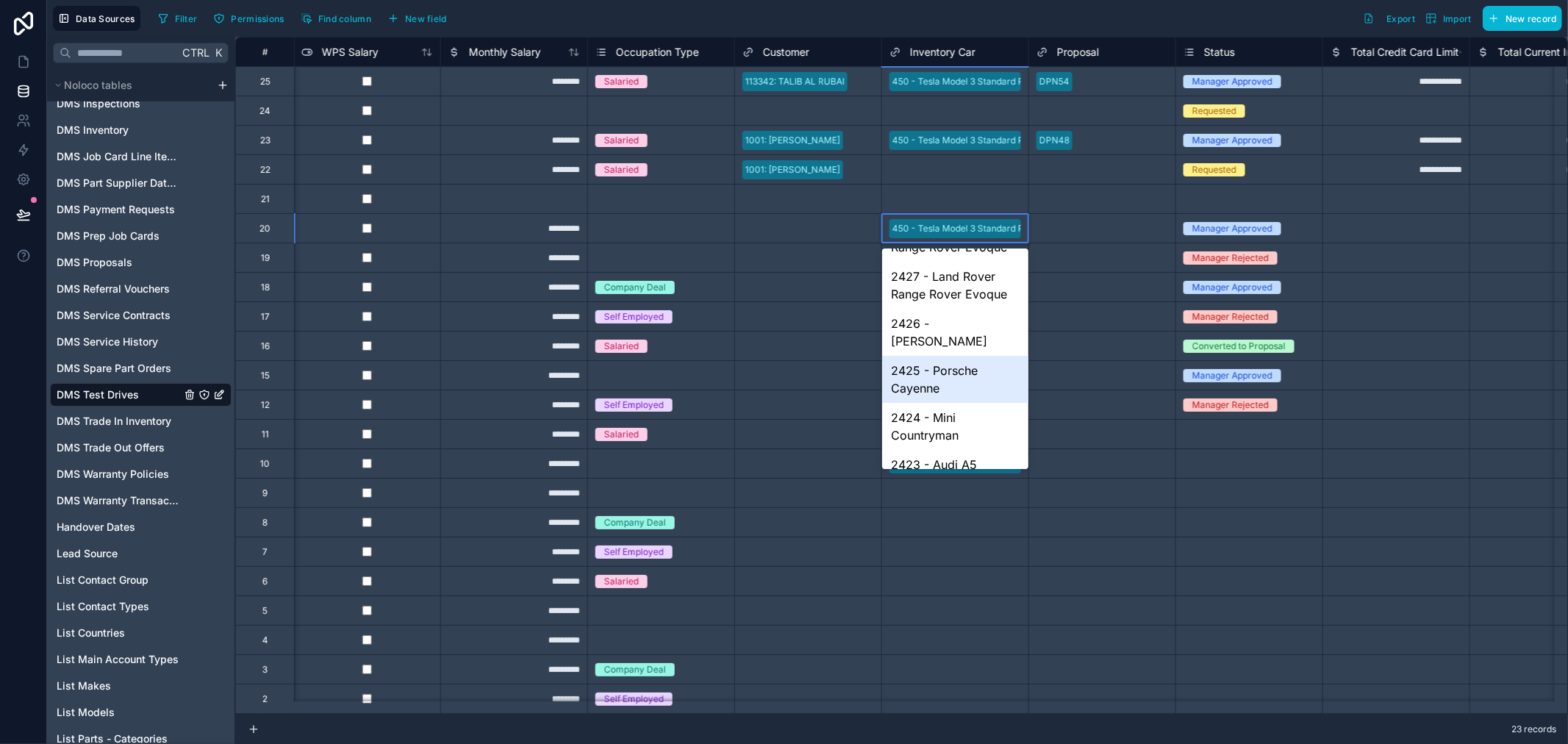
scroll to position [408, 0]
click at [928, 416] on div "2424 - Mini Countryman" at bounding box center [955, 426] width 146 height 47
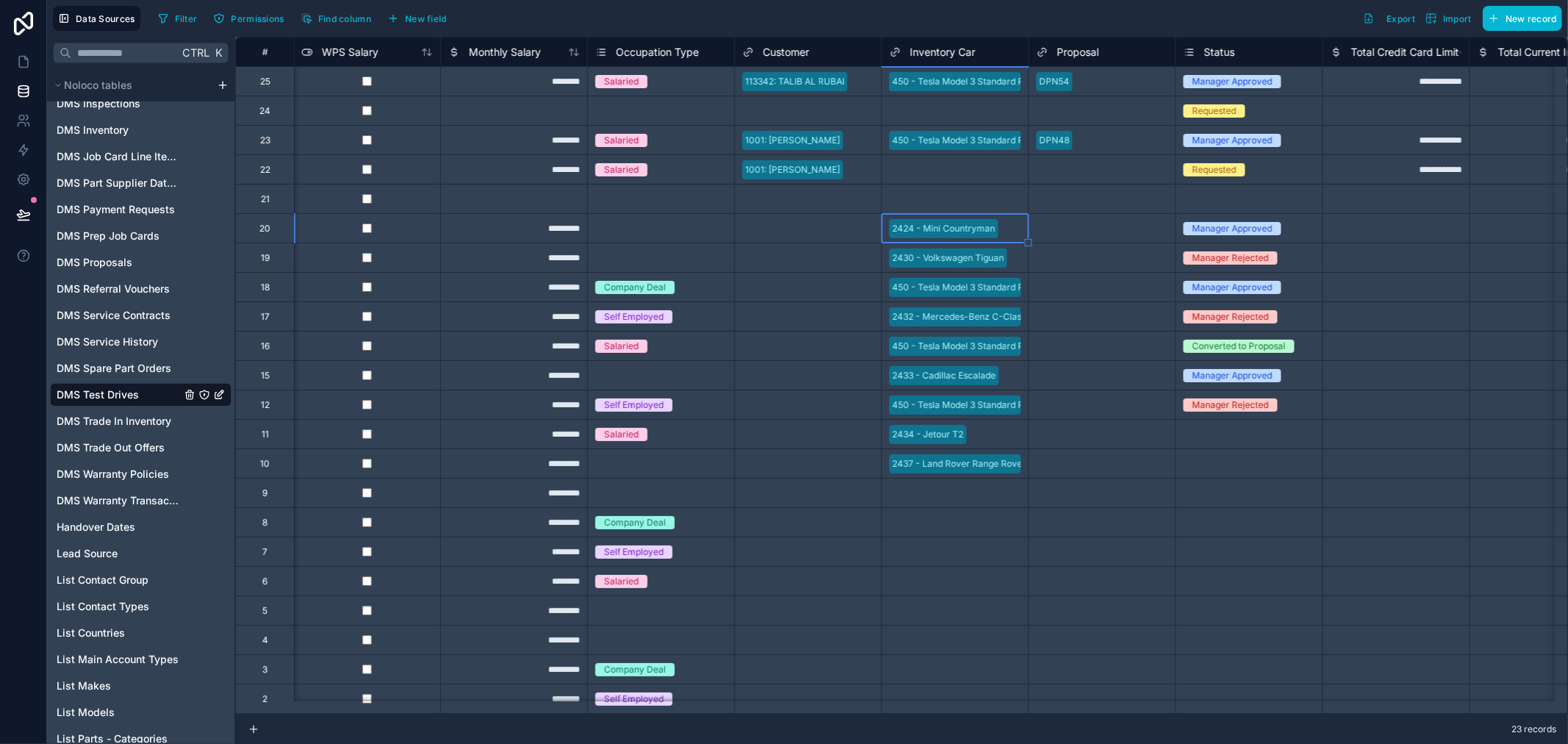
click at [1077, 362] on div "Select a Proposal" at bounding box center [1102, 375] width 146 height 29
click at [1096, 363] on div "**********" at bounding box center [1441, 390] width 5353 height 706
click at [958, 74] on span "450 - Tesla Model 3 Standard Plus I_2014 WHITE" at bounding box center [956, 81] width 131 height 19
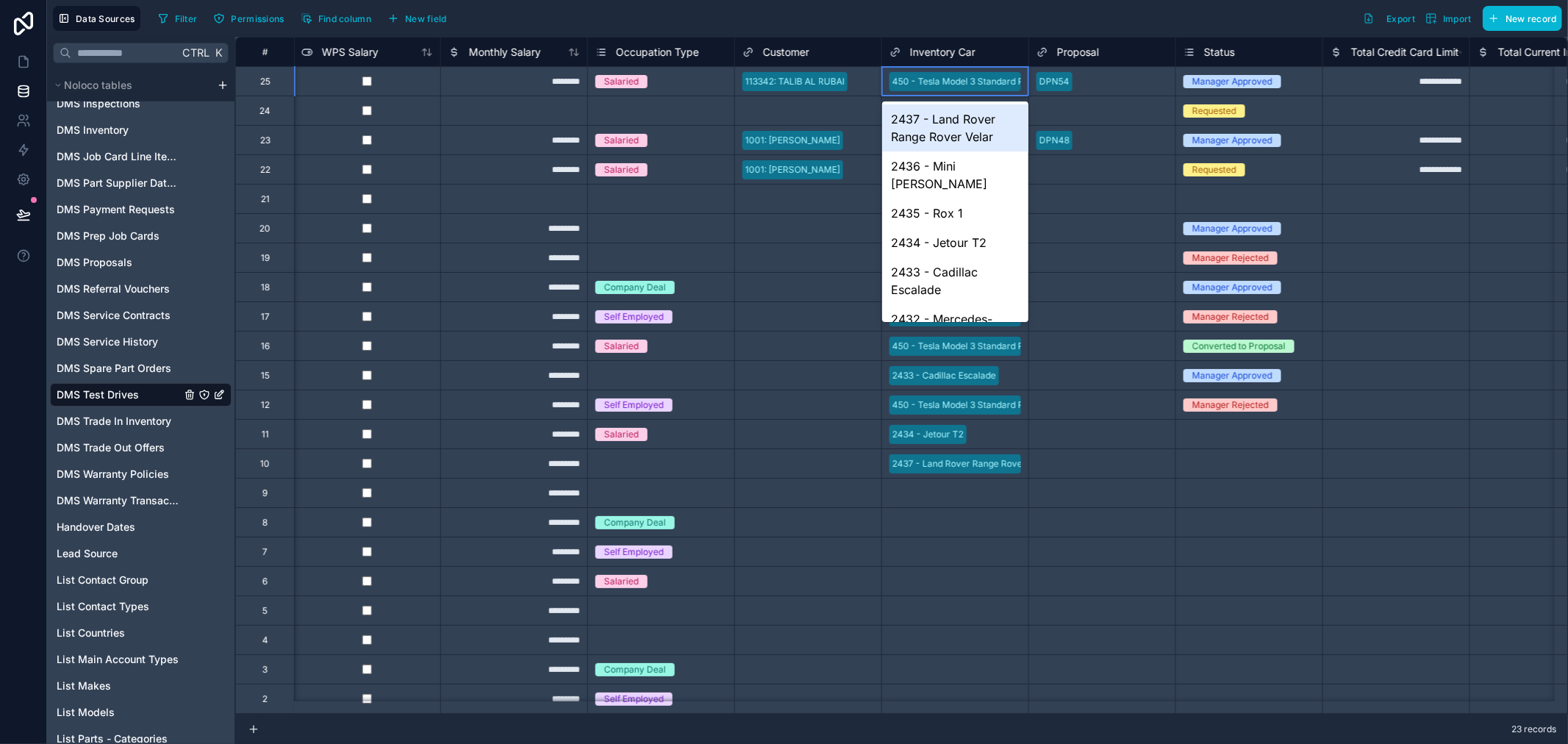
click at [958, 74] on span "450 - Tesla Model 3 Standard Plus I_2014 WHITE" at bounding box center [956, 81] width 131 height 19
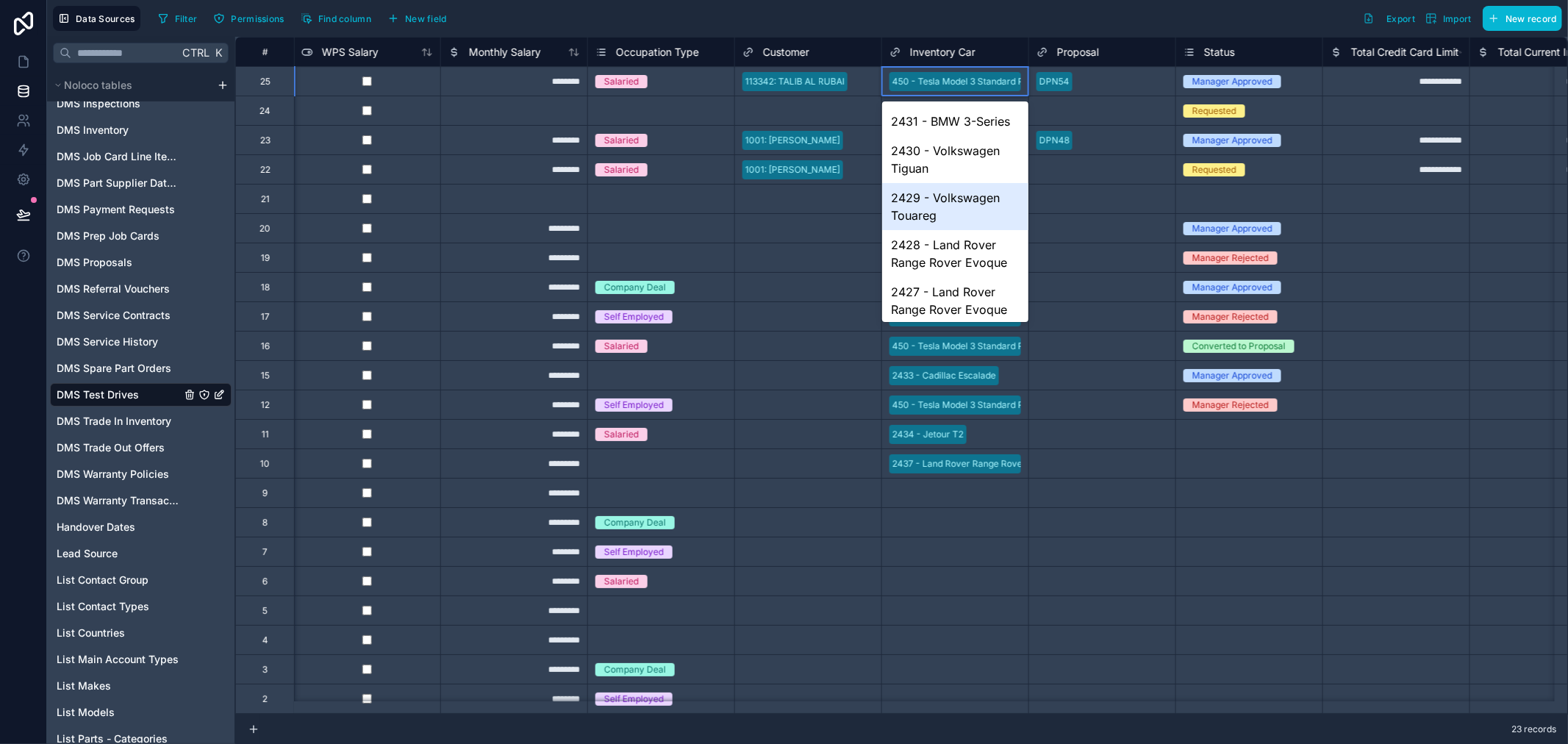
scroll to position [572, 0]
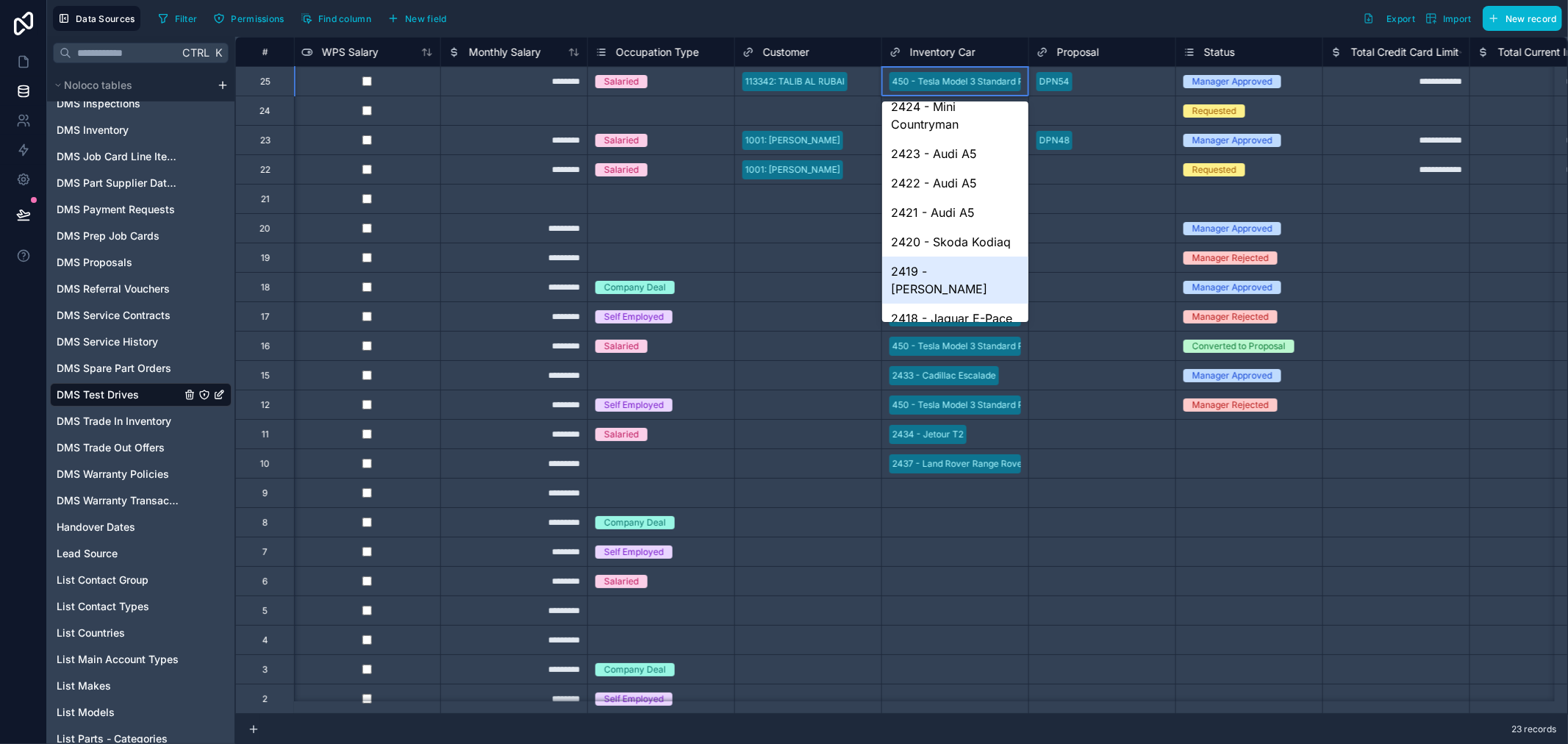
click at [958, 292] on div "2419 - [PERSON_NAME]" at bounding box center [955, 279] width 146 height 47
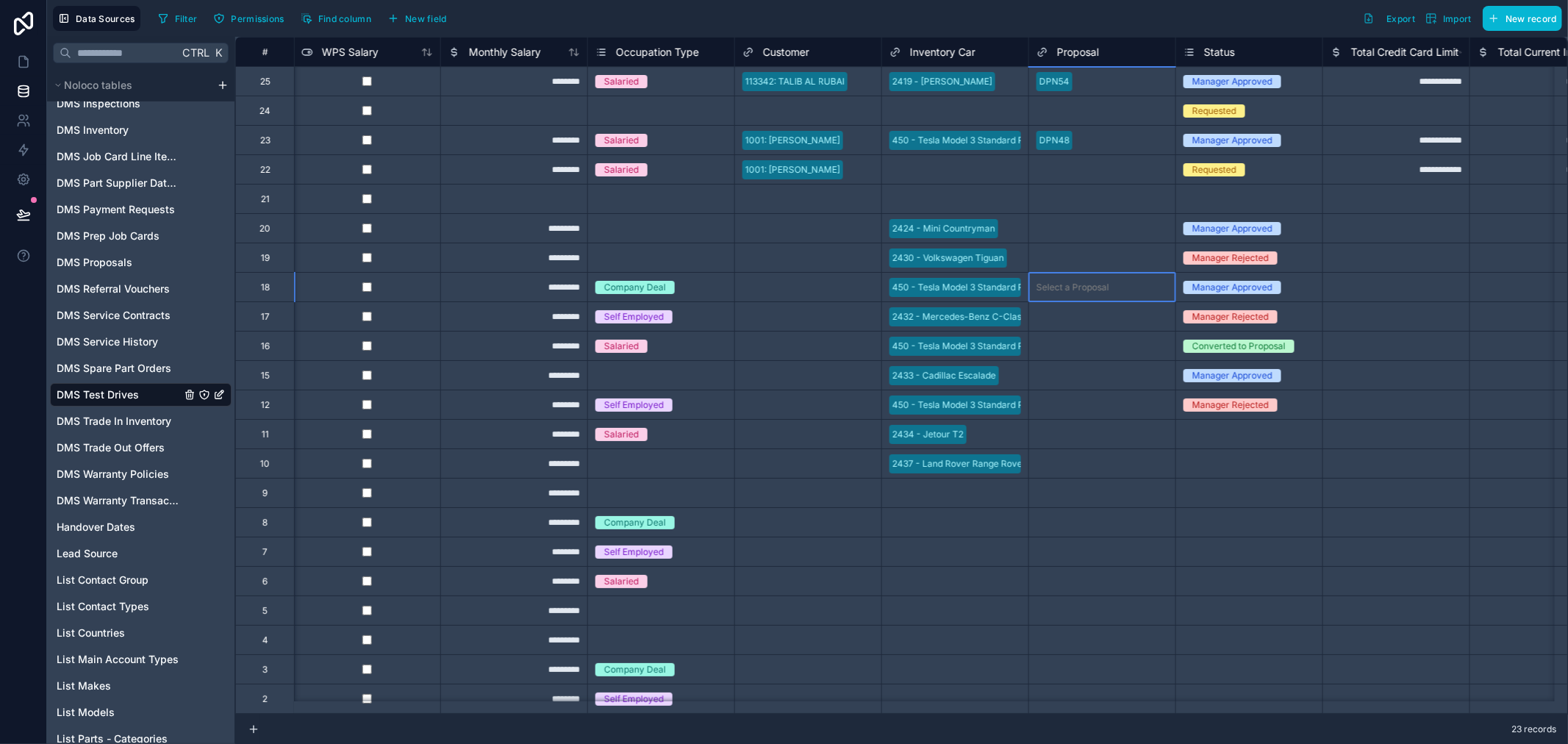
click at [1123, 279] on div "Select a Proposal" at bounding box center [1102, 286] width 146 height 29
click at [1090, 437] on div "Select a Proposal" at bounding box center [1073, 435] width 73 height 12
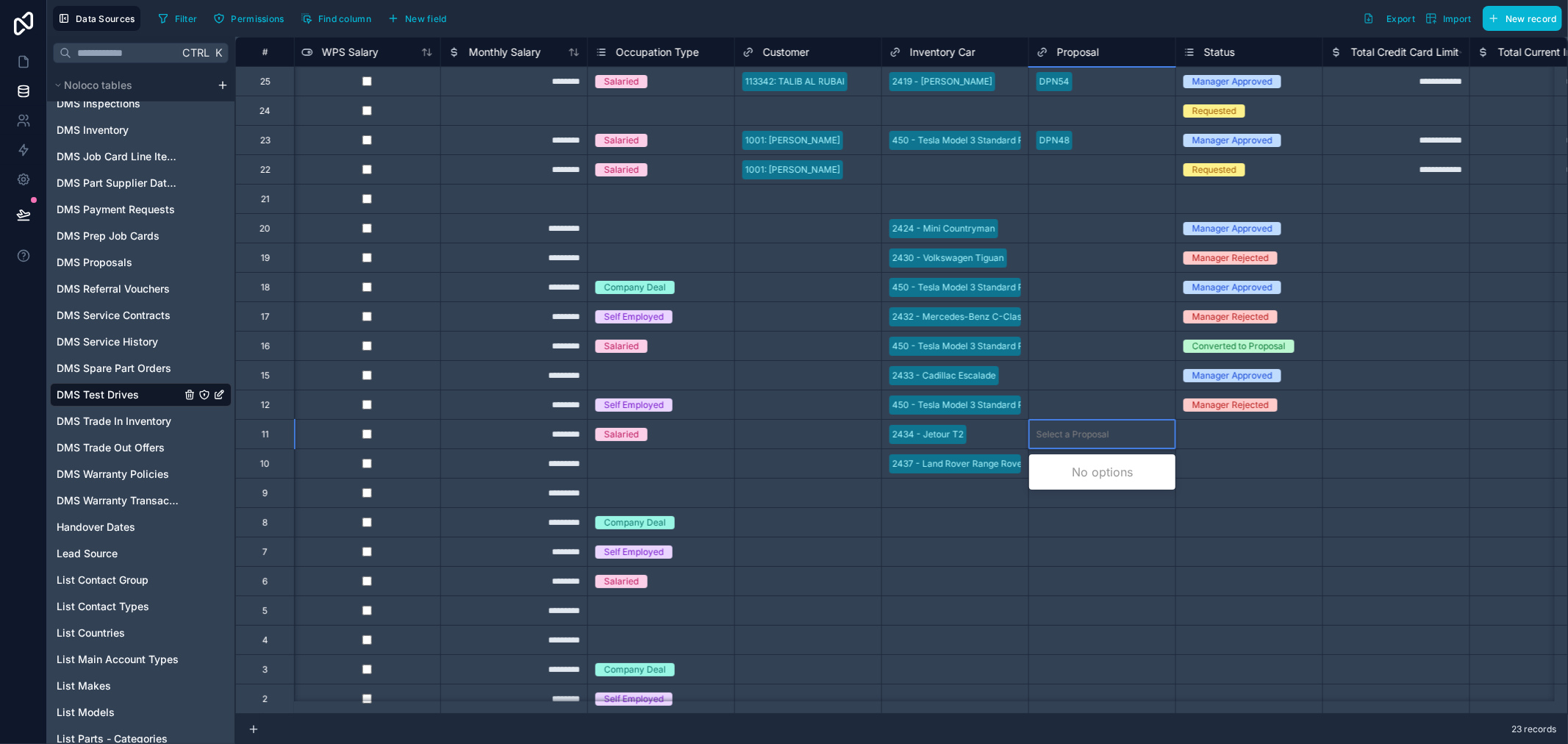
click at [1111, 423] on div "Select a Proposal" at bounding box center [1102, 434] width 146 height 29
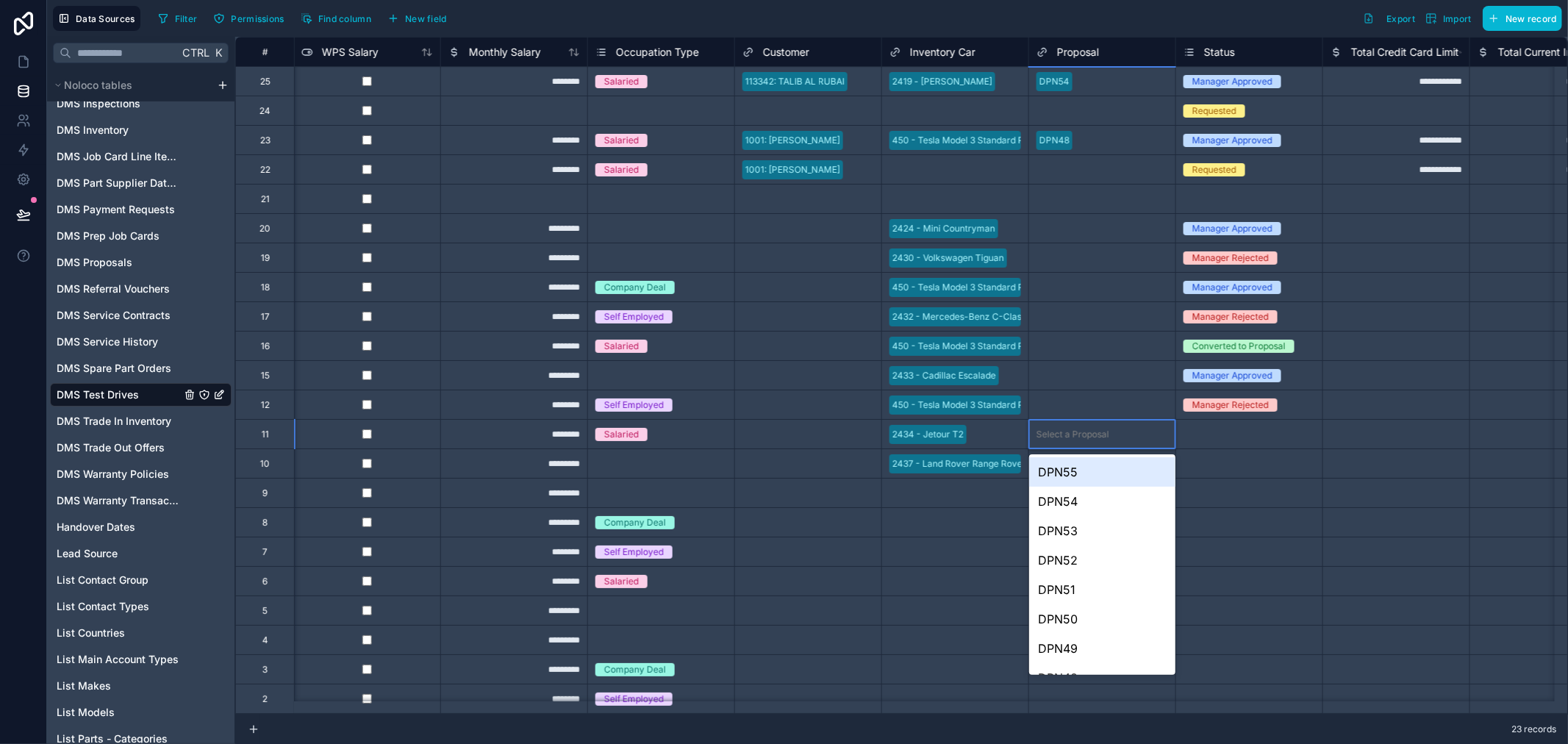
click at [1126, 86] on div "DPN54" at bounding box center [1102, 82] width 146 height 22
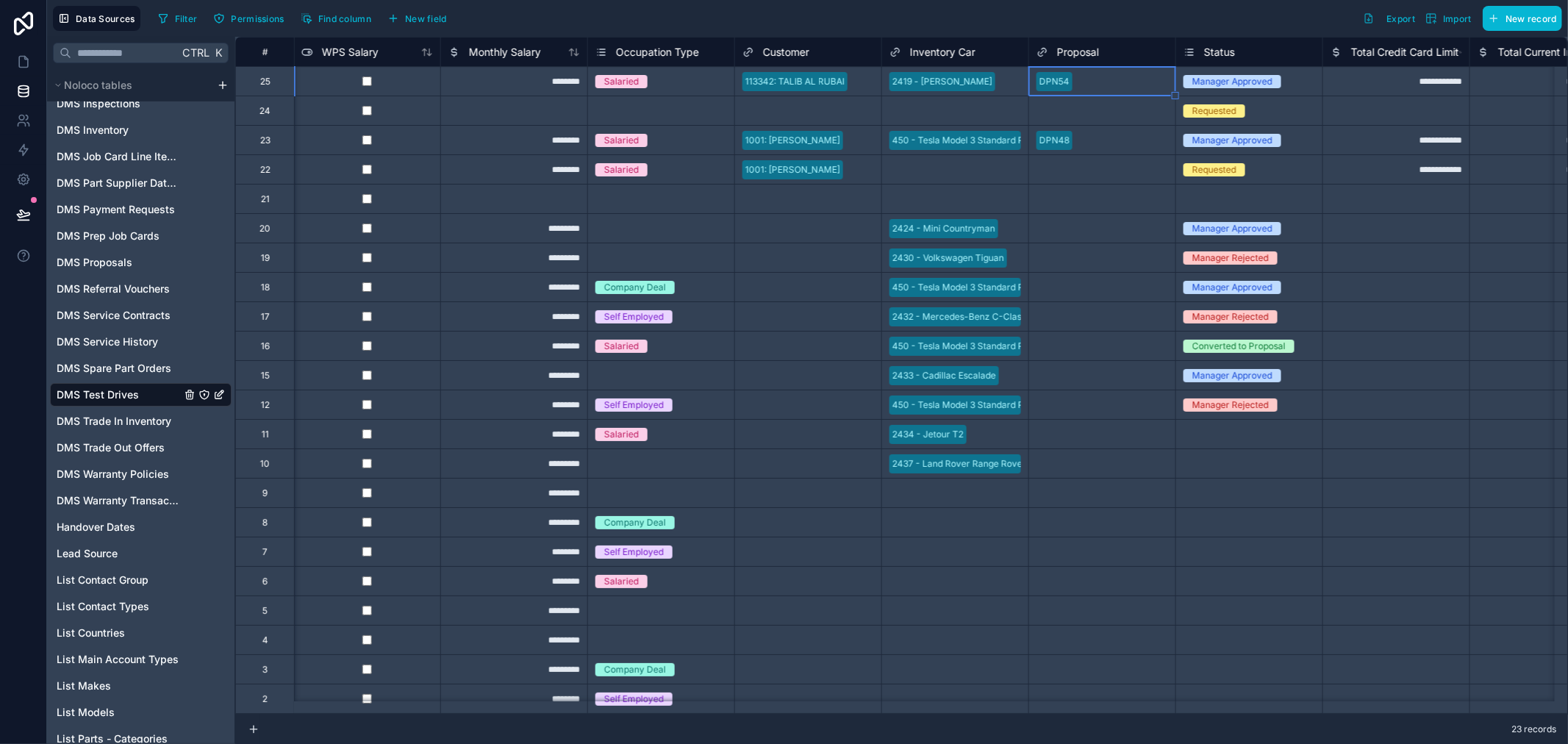
click at [1126, 86] on div "DPN54" at bounding box center [1102, 82] width 146 height 22
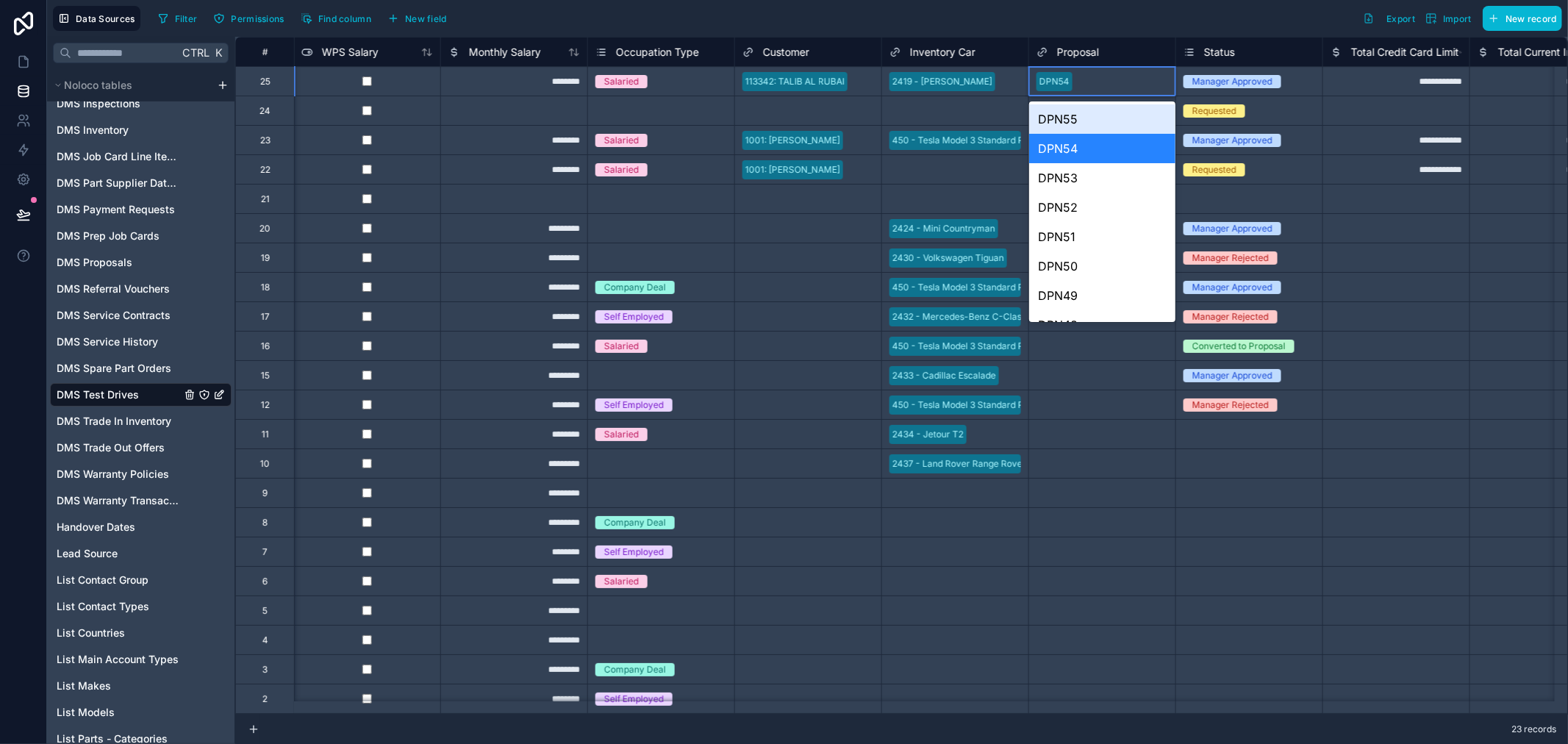
click at [1126, 86] on div "DPN54" at bounding box center [1102, 82] width 146 height 22
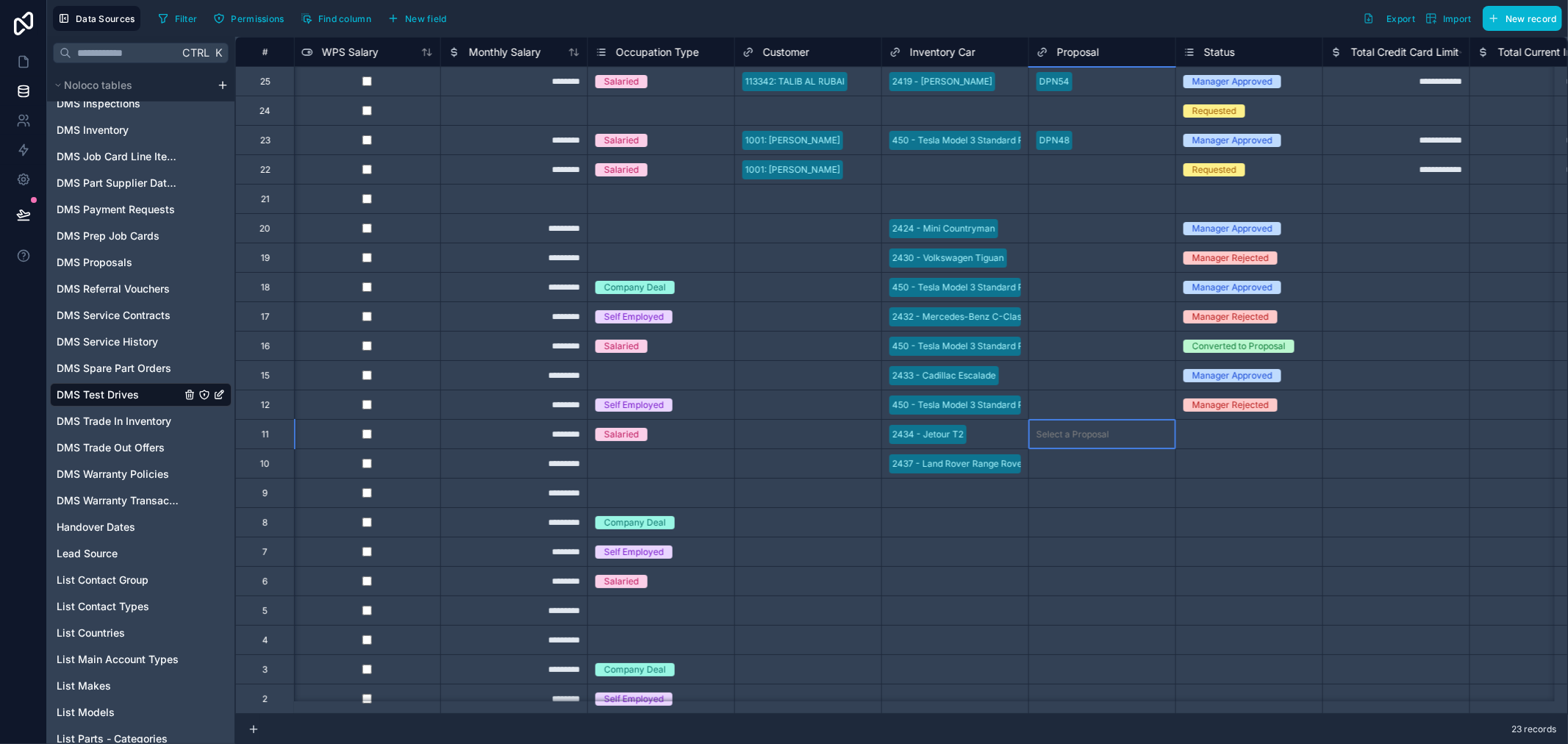
click at [1173, 434] on div "Select a Proposal" at bounding box center [1102, 435] width 146 height 15
click at [1090, 222] on div "Select a Proposal" at bounding box center [1102, 229] width 146 height 15
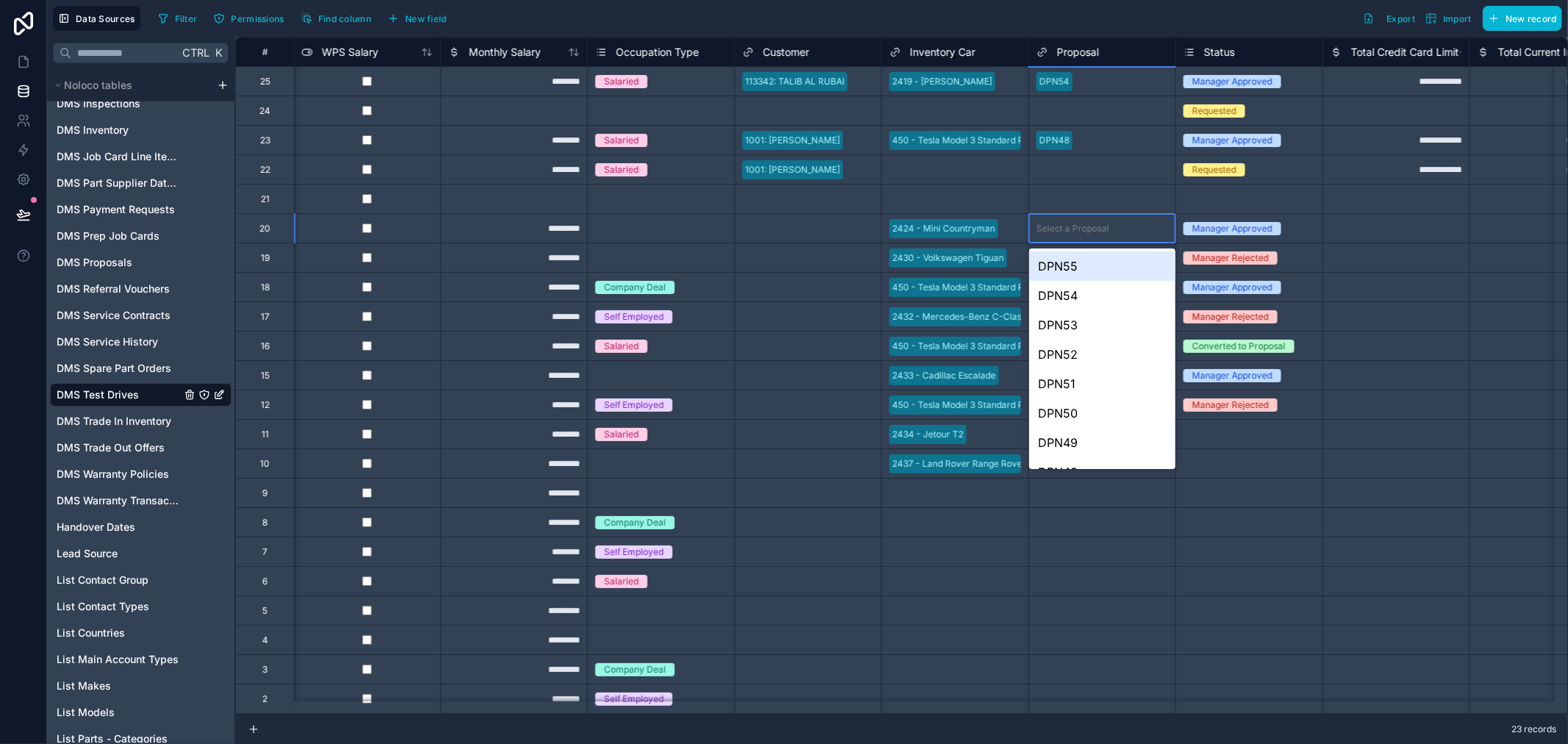
click at [1090, 222] on div "Select a Proposal" at bounding box center [1102, 229] width 146 height 15
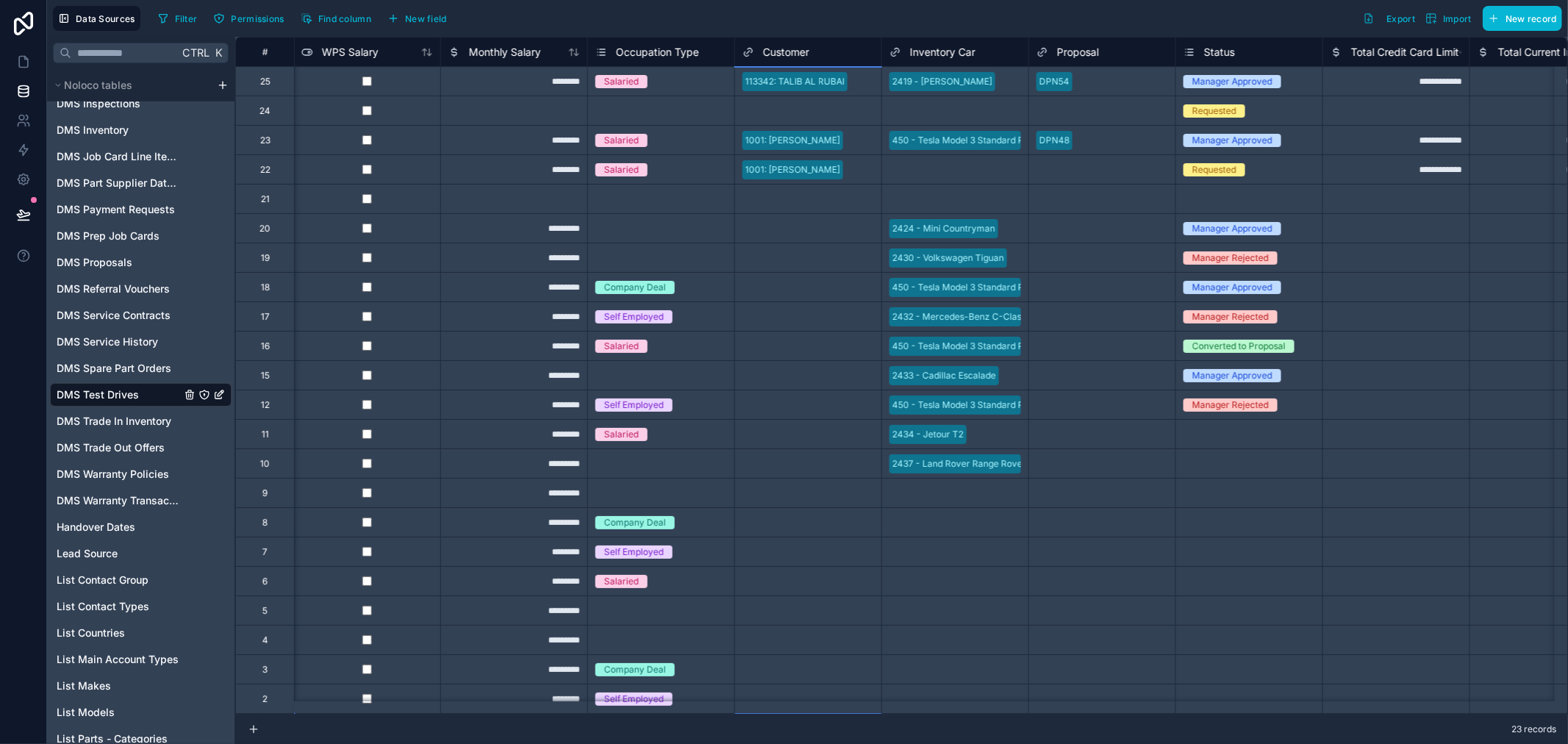
scroll to position [41, 1472]
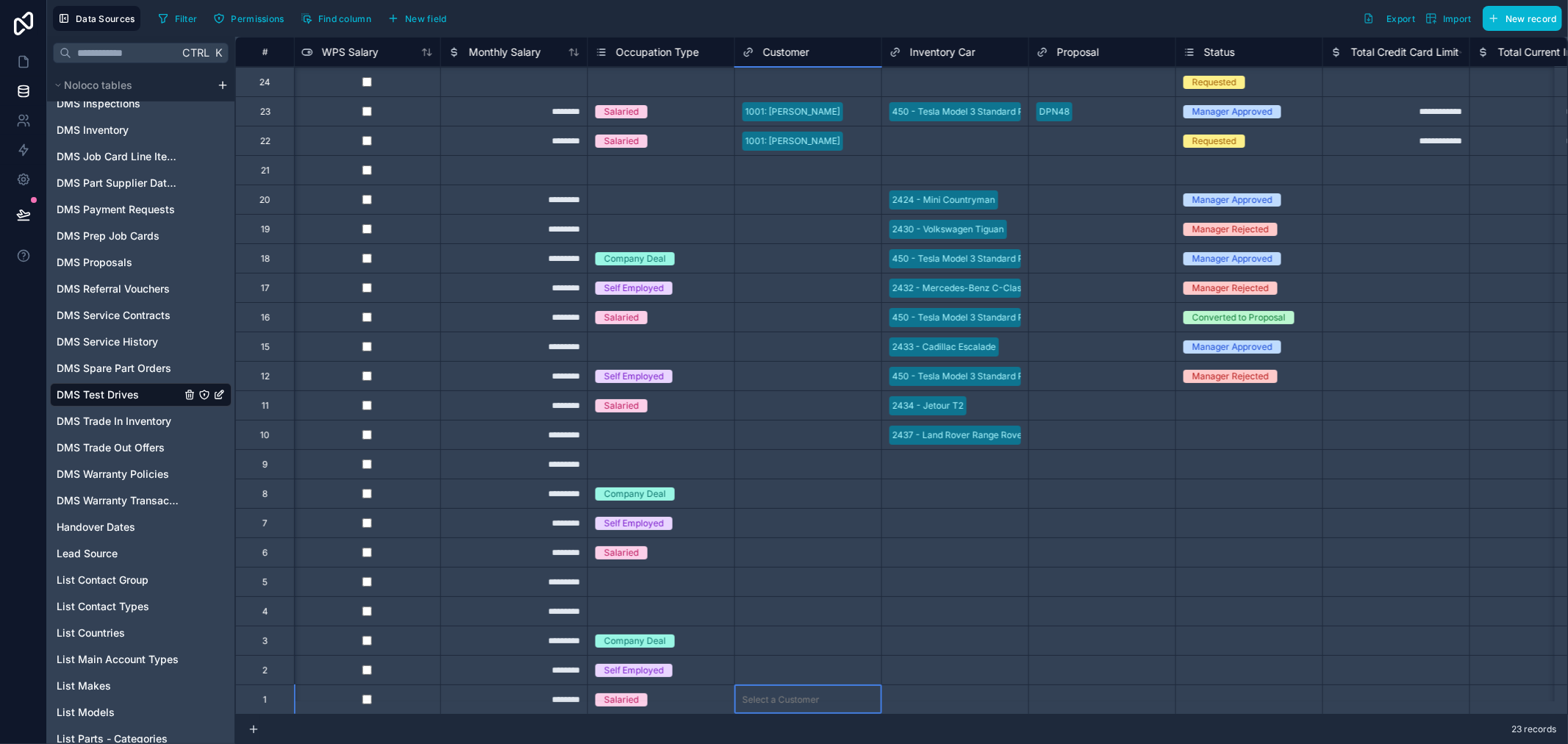
drag, startPoint x: 819, startPoint y: 714, endPoint x: 866, endPoint y: 711, distance: 47.1
click at [866, 711] on div "**********" at bounding box center [902, 376] width 1333 height 678
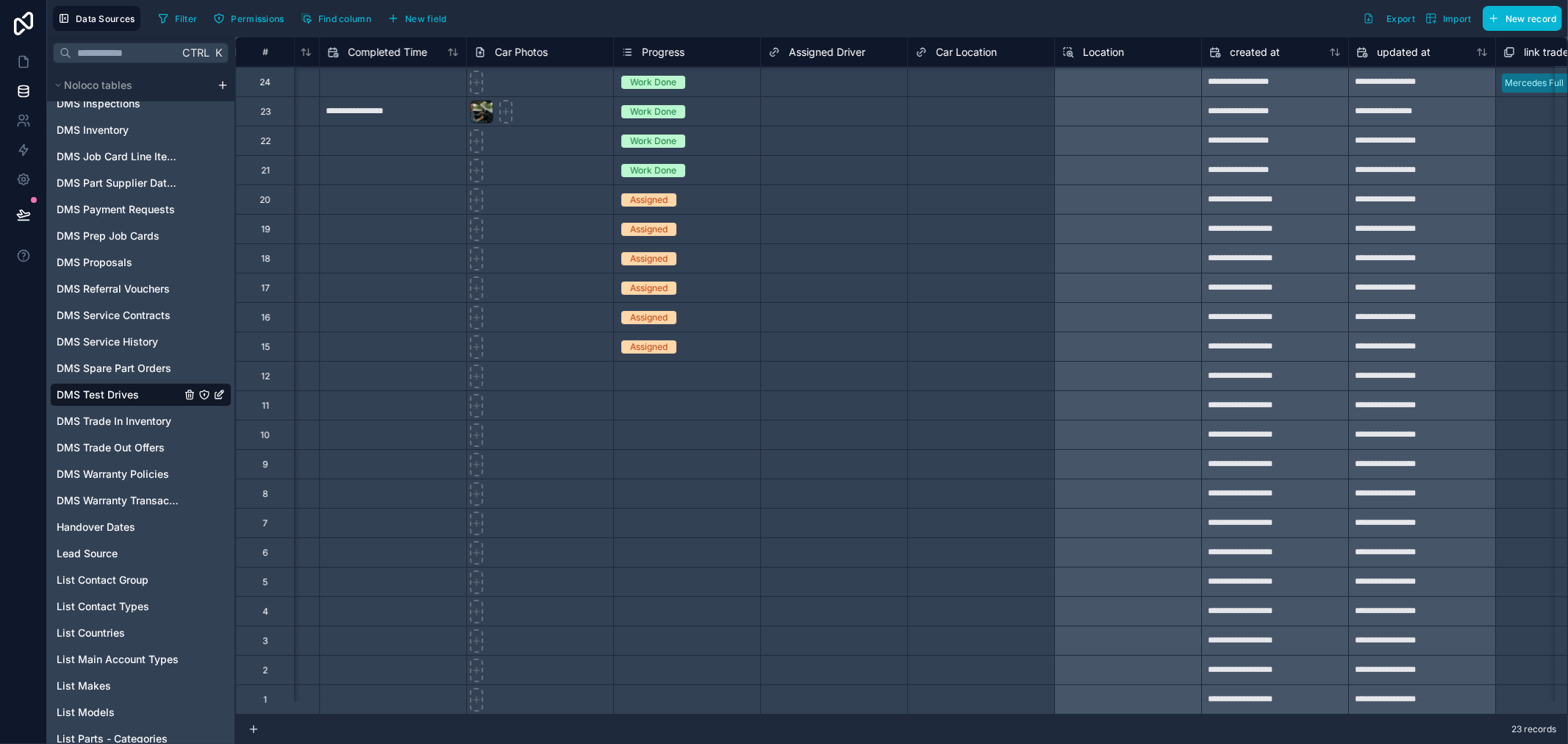
scroll to position [41, 3853]
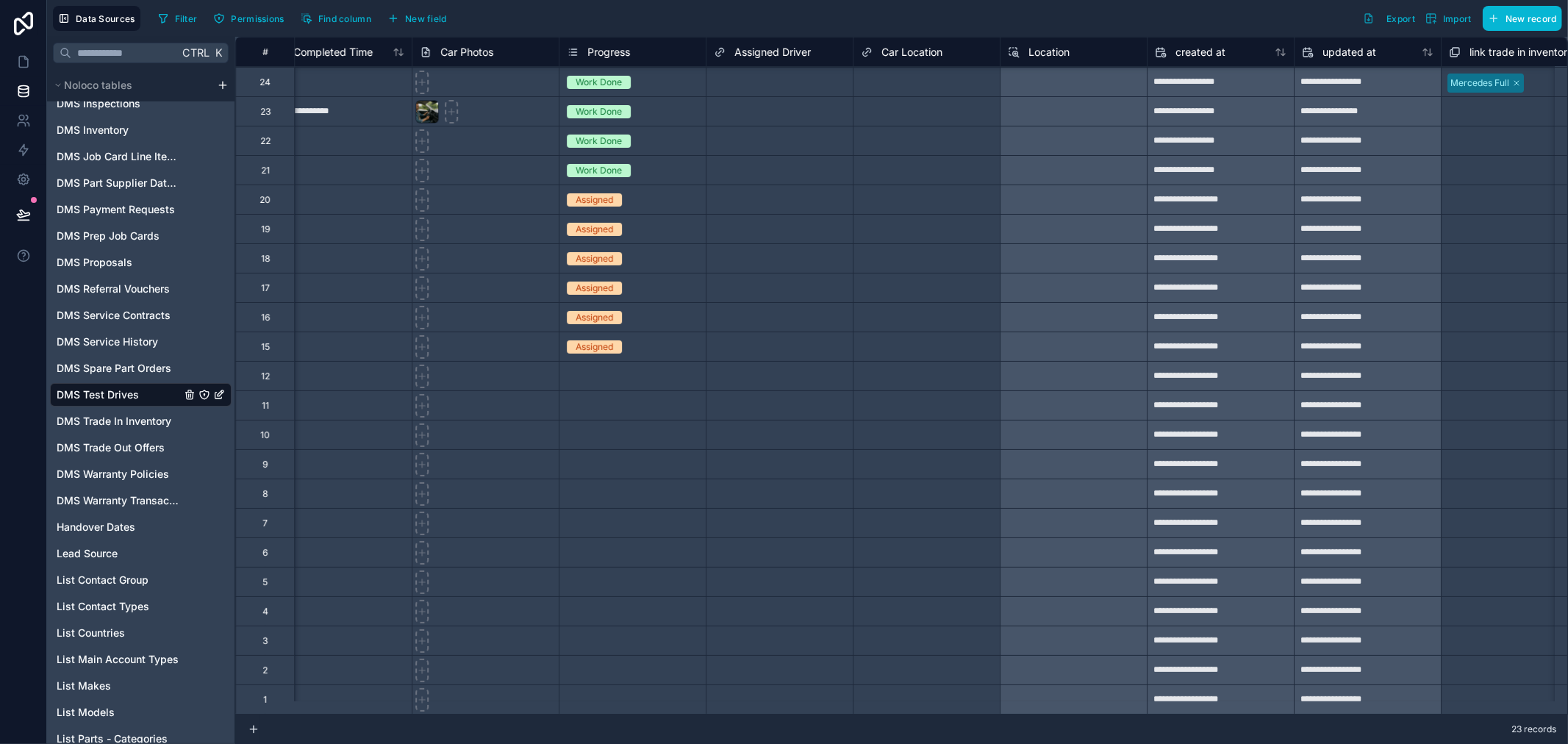
click at [1074, 96] on div "Select a Location" at bounding box center [1074, 111] width 147 height 30
click at [1072, 96] on div "Select a Location" at bounding box center [1074, 111] width 147 height 30
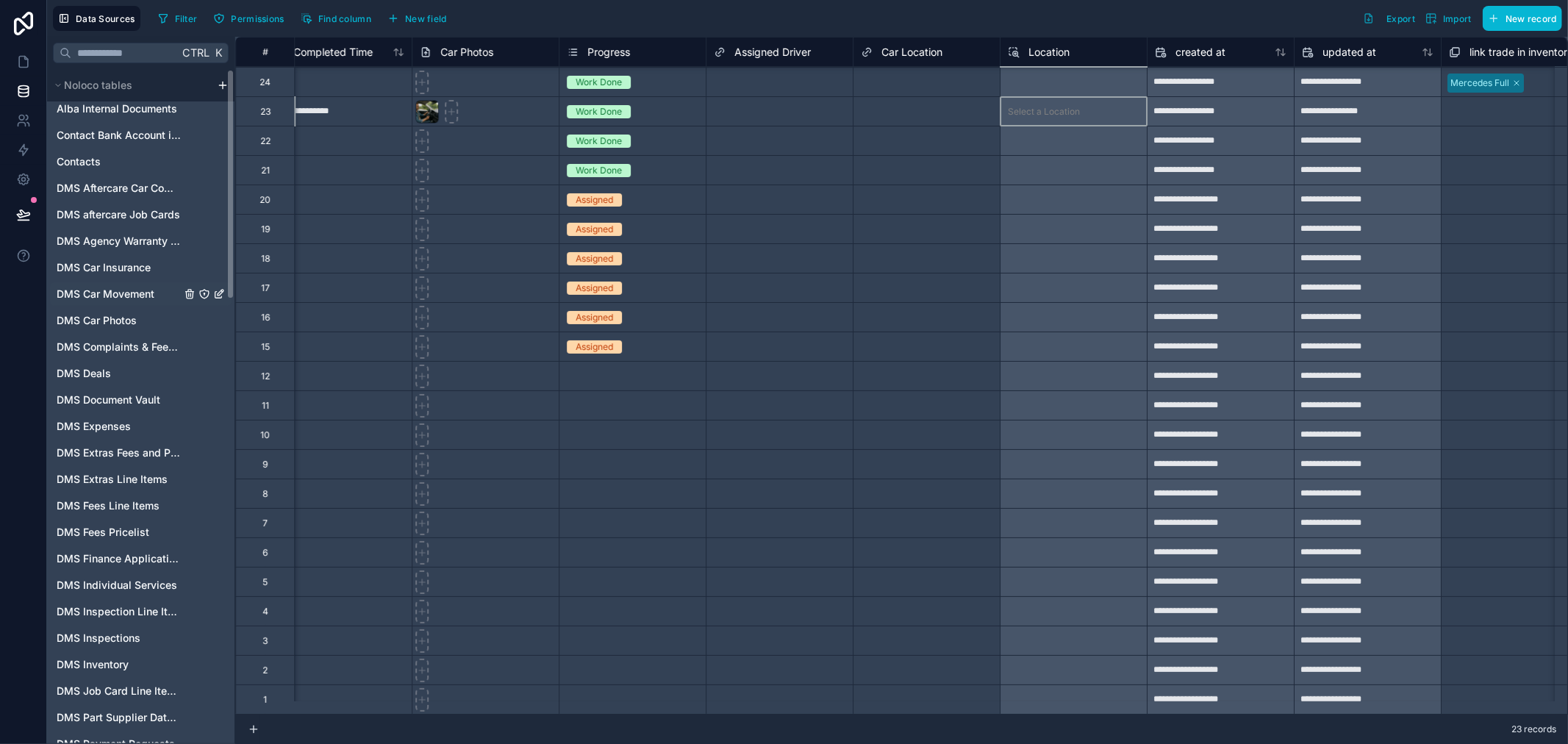
scroll to position [0, 0]
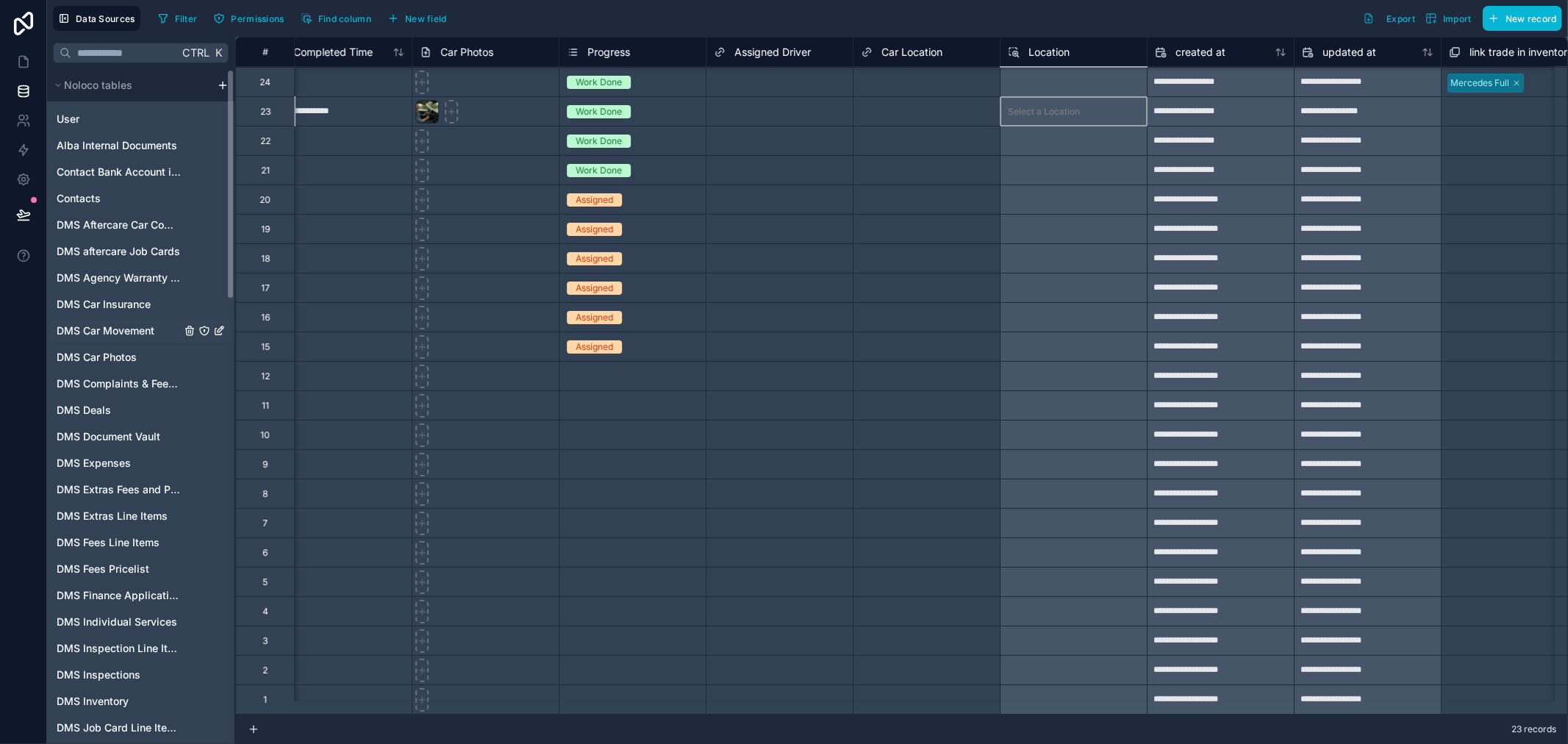
click at [117, 329] on span "DMS Car Movement" at bounding box center [105, 330] width 97 height 15
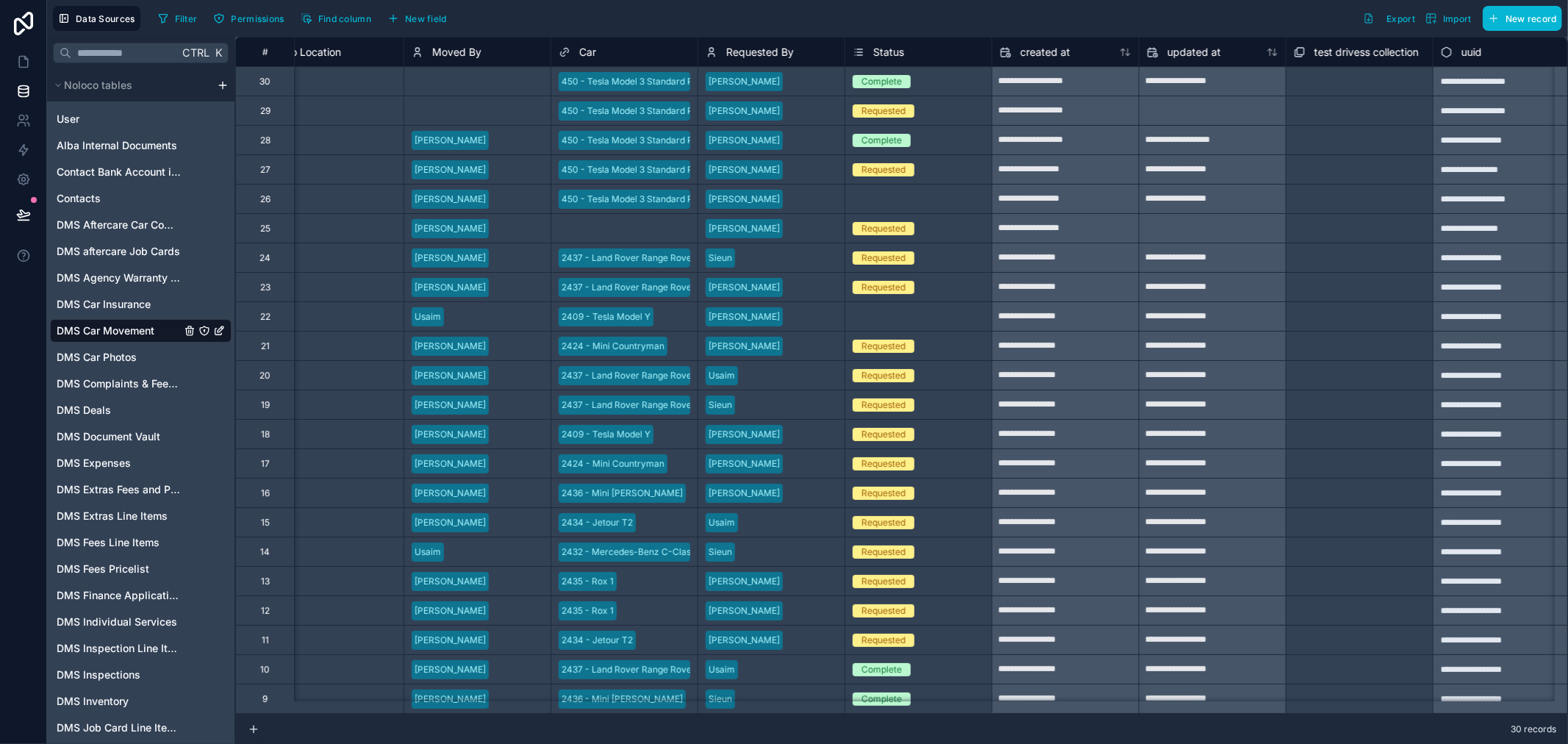
scroll to position [0, 945]
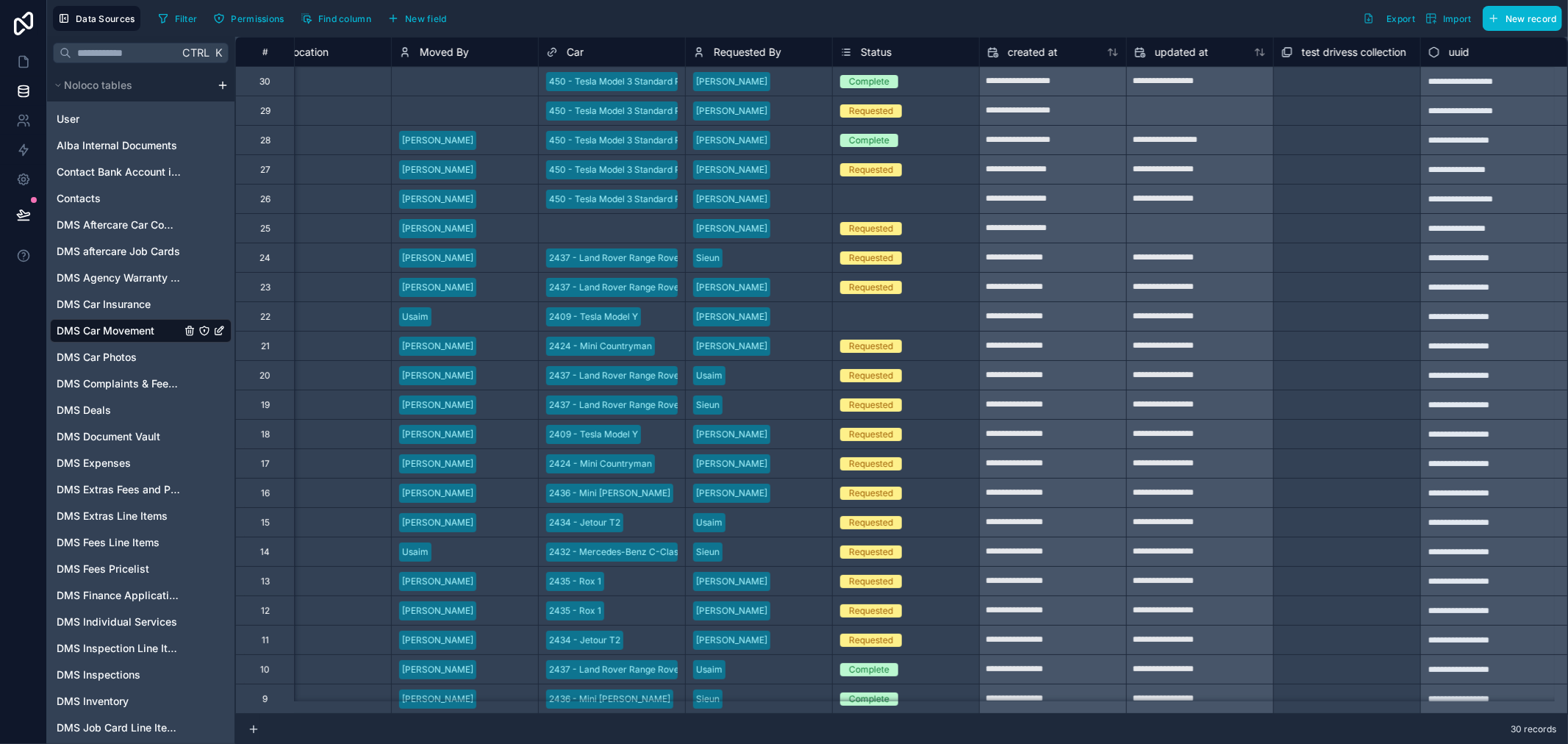
click at [1366, 53] on span "test drivess collection" at bounding box center [1354, 52] width 104 height 15
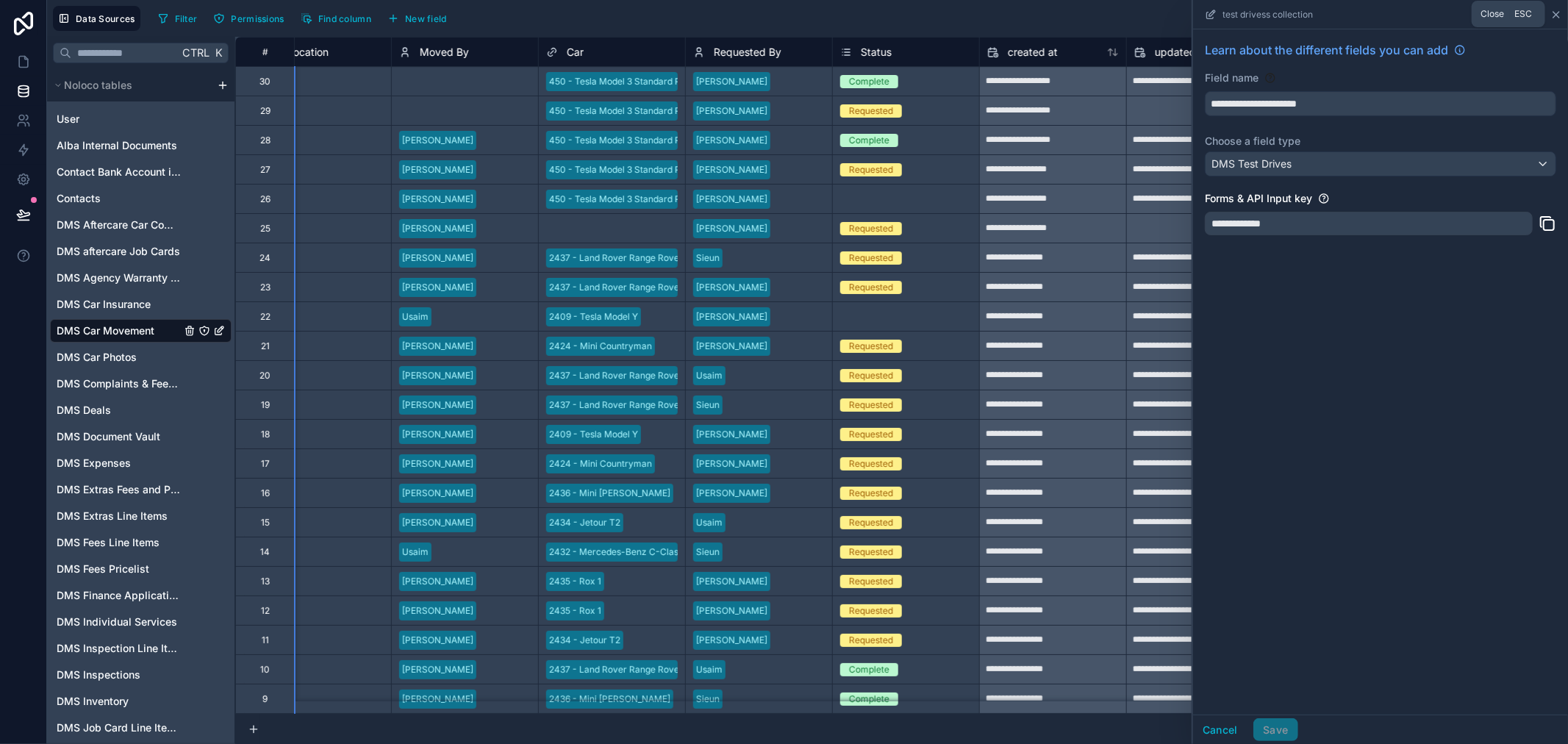
click at [1553, 13] on icon at bounding box center [1557, 15] width 12 height 12
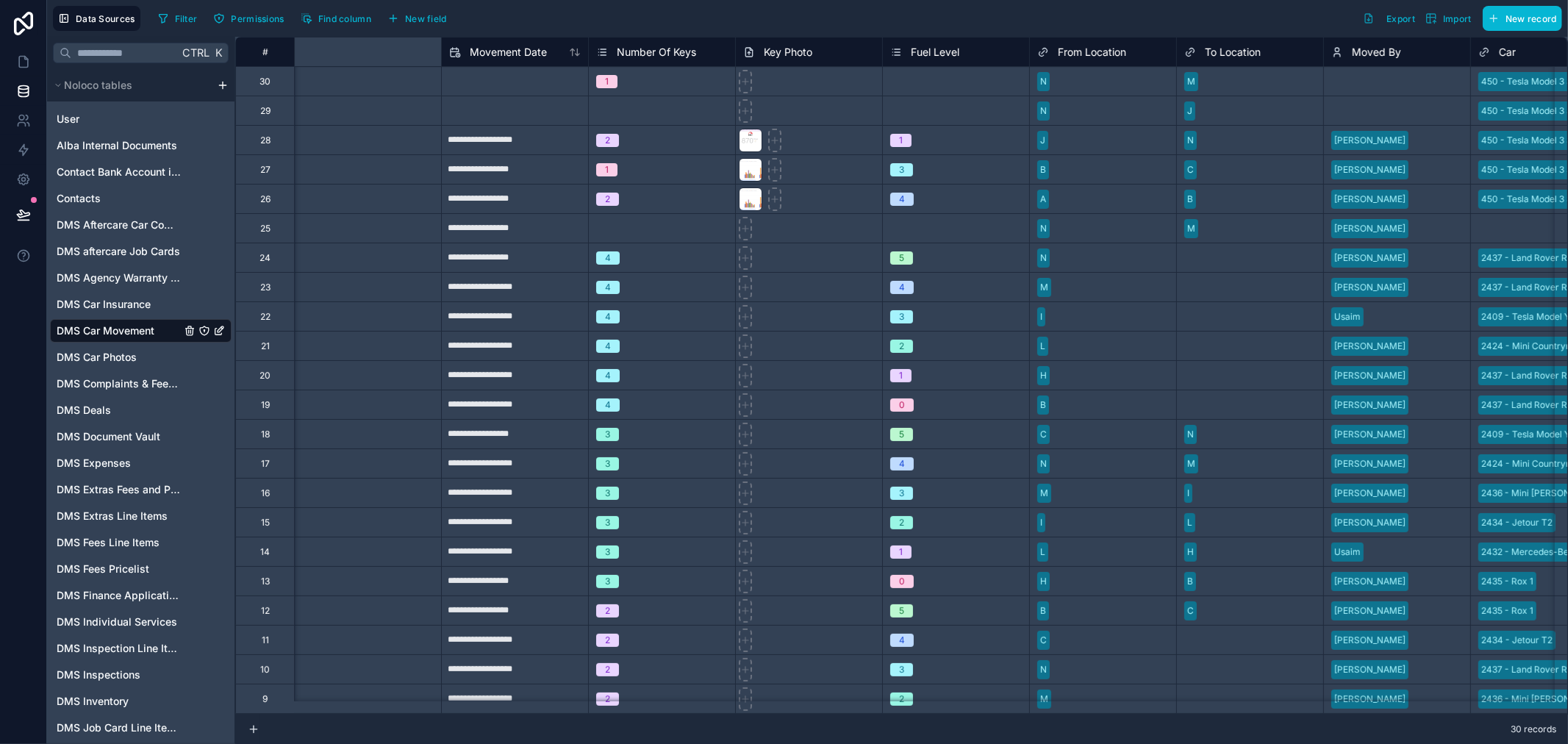
scroll to position [0, 945]
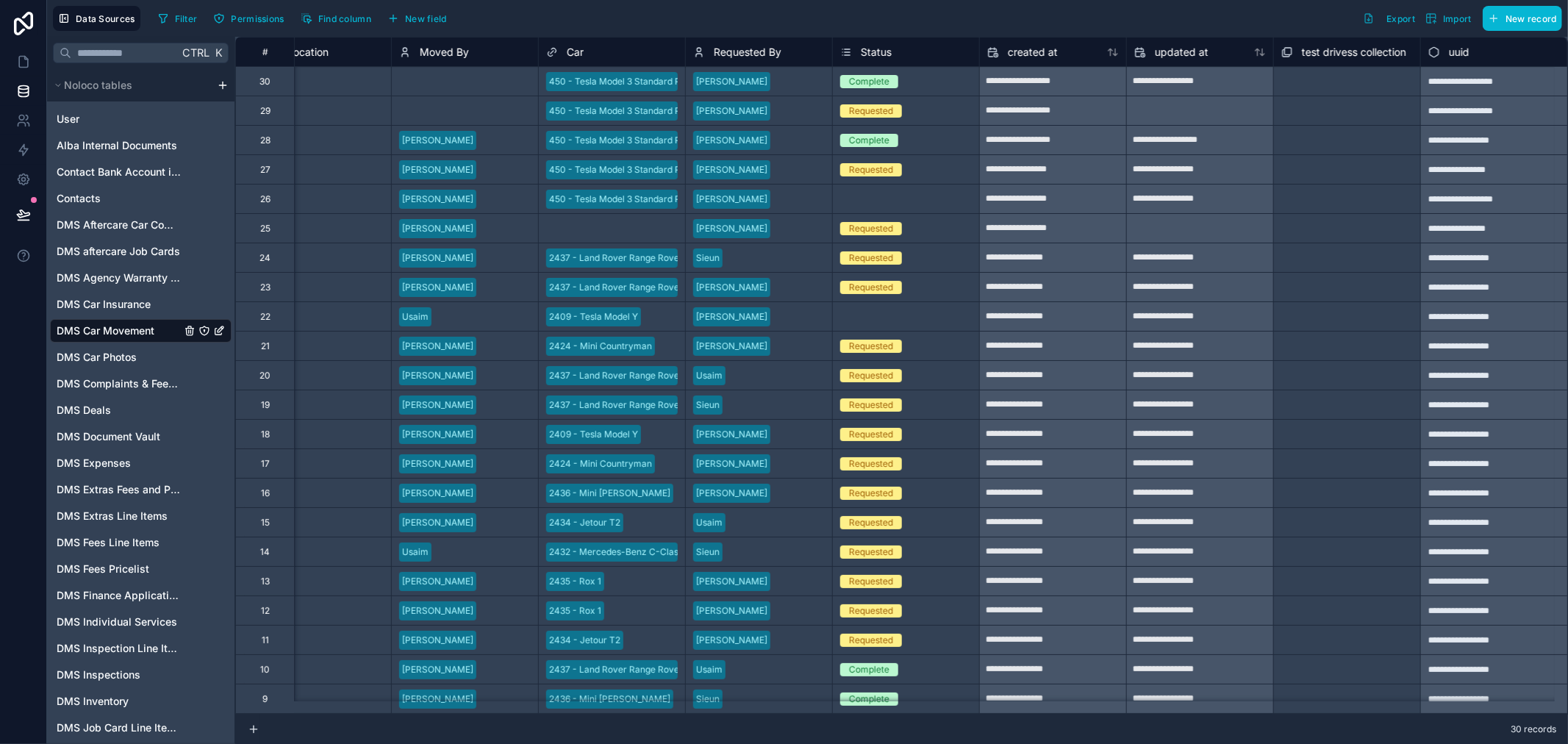
click at [1336, 52] on span "test drivess collection" at bounding box center [1354, 52] width 104 height 15
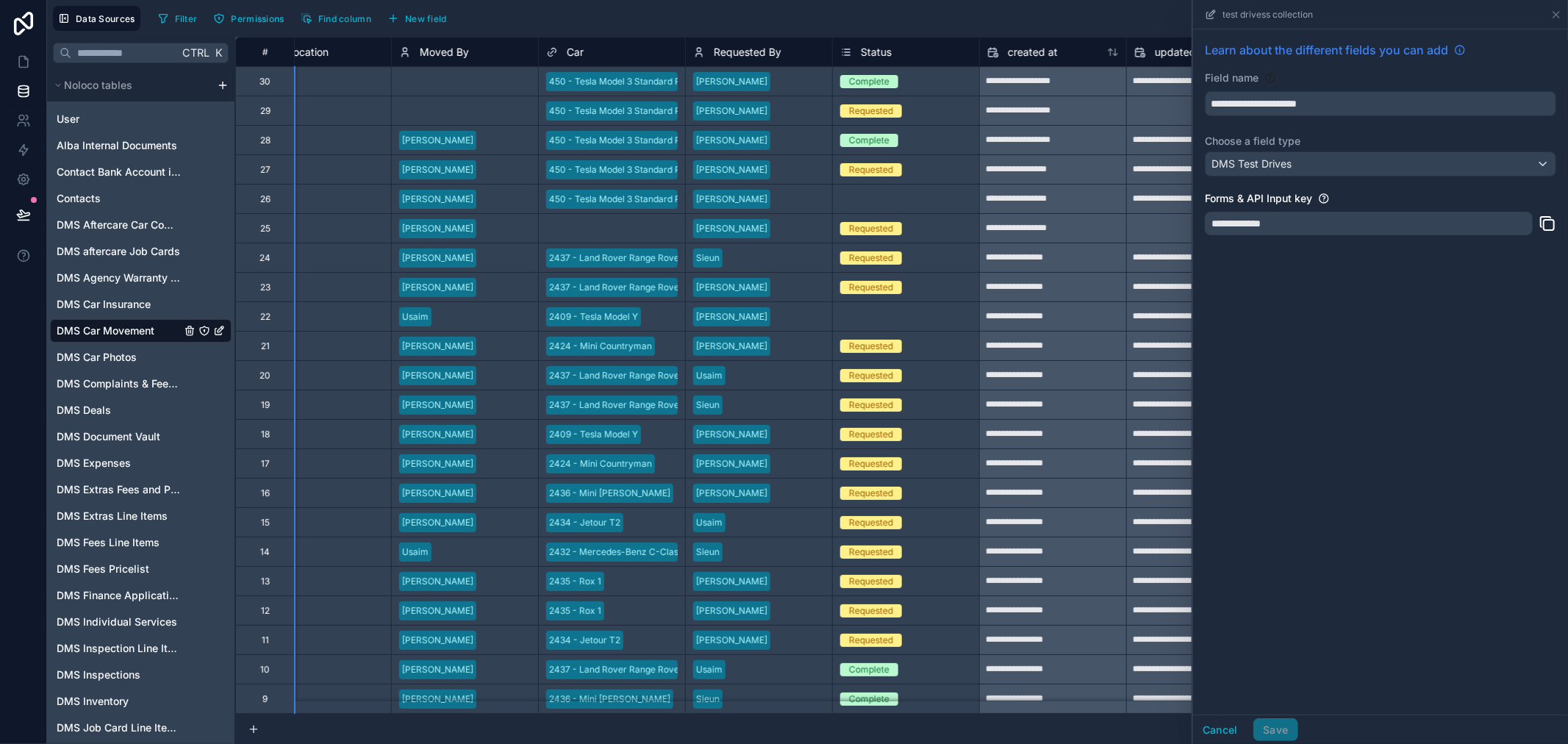
click at [1336, 52] on span "Learn about the different fields you can add" at bounding box center [1326, 50] width 244 height 18
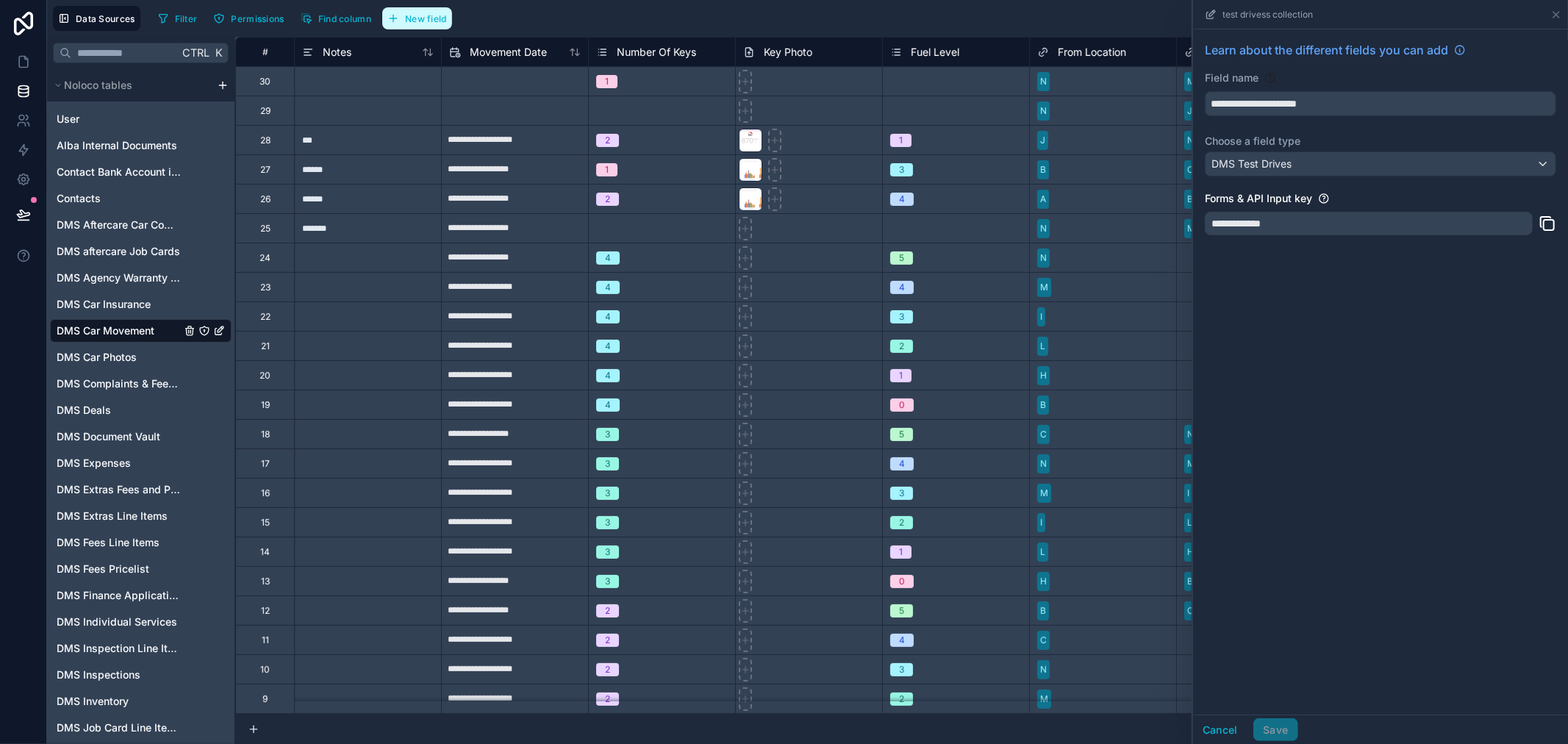
click at [425, 10] on button "New field" at bounding box center [418, 18] width 70 height 22
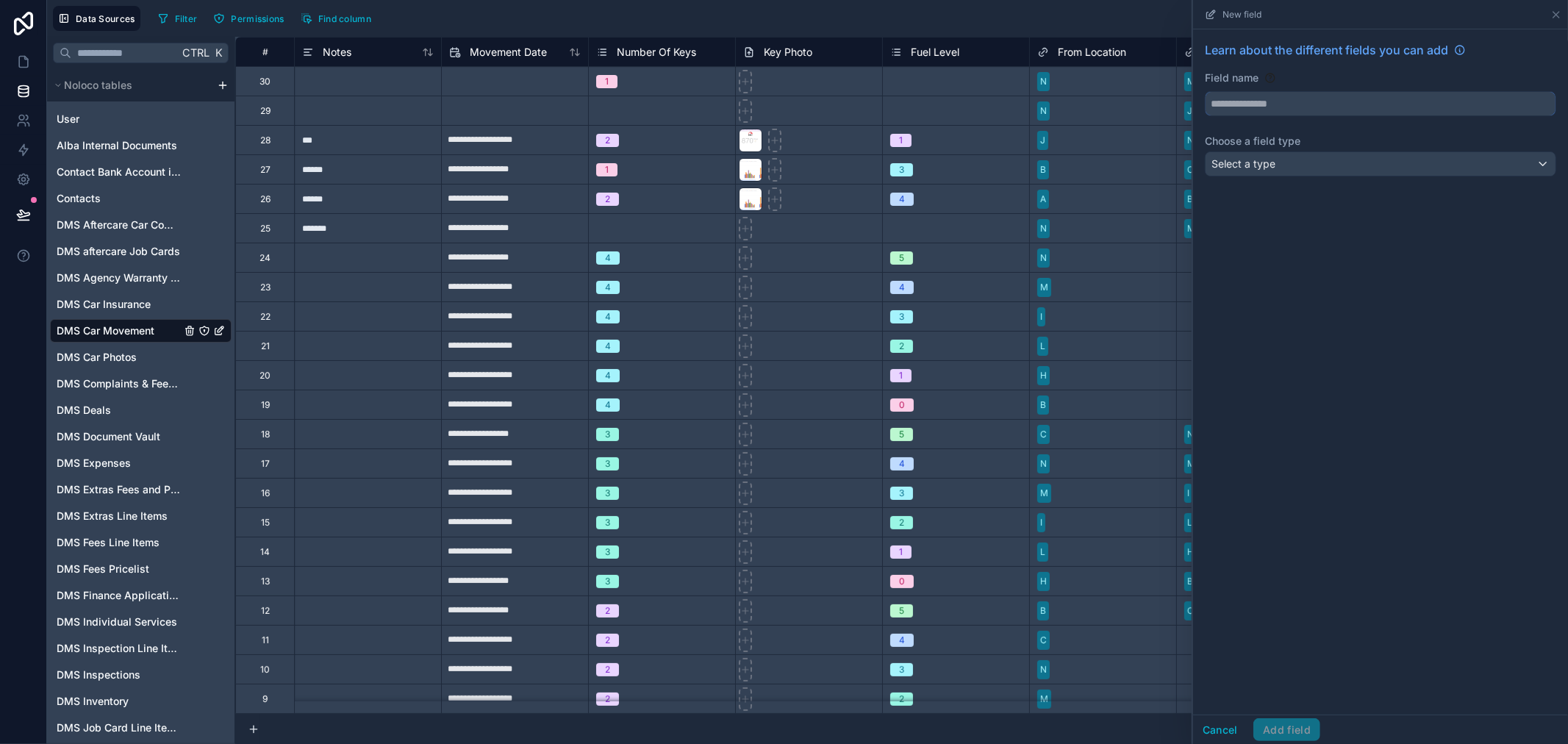
click at [1354, 108] on input "text" at bounding box center [1381, 103] width 350 height 24
type input "*****"
click at [1479, 280] on div "Learn about the different fields you can add Field name ***** Choose a field ty…" at bounding box center [1380, 372] width 375 height 685
click at [1351, 165] on div "Select a type" at bounding box center [1381, 164] width 350 height 24
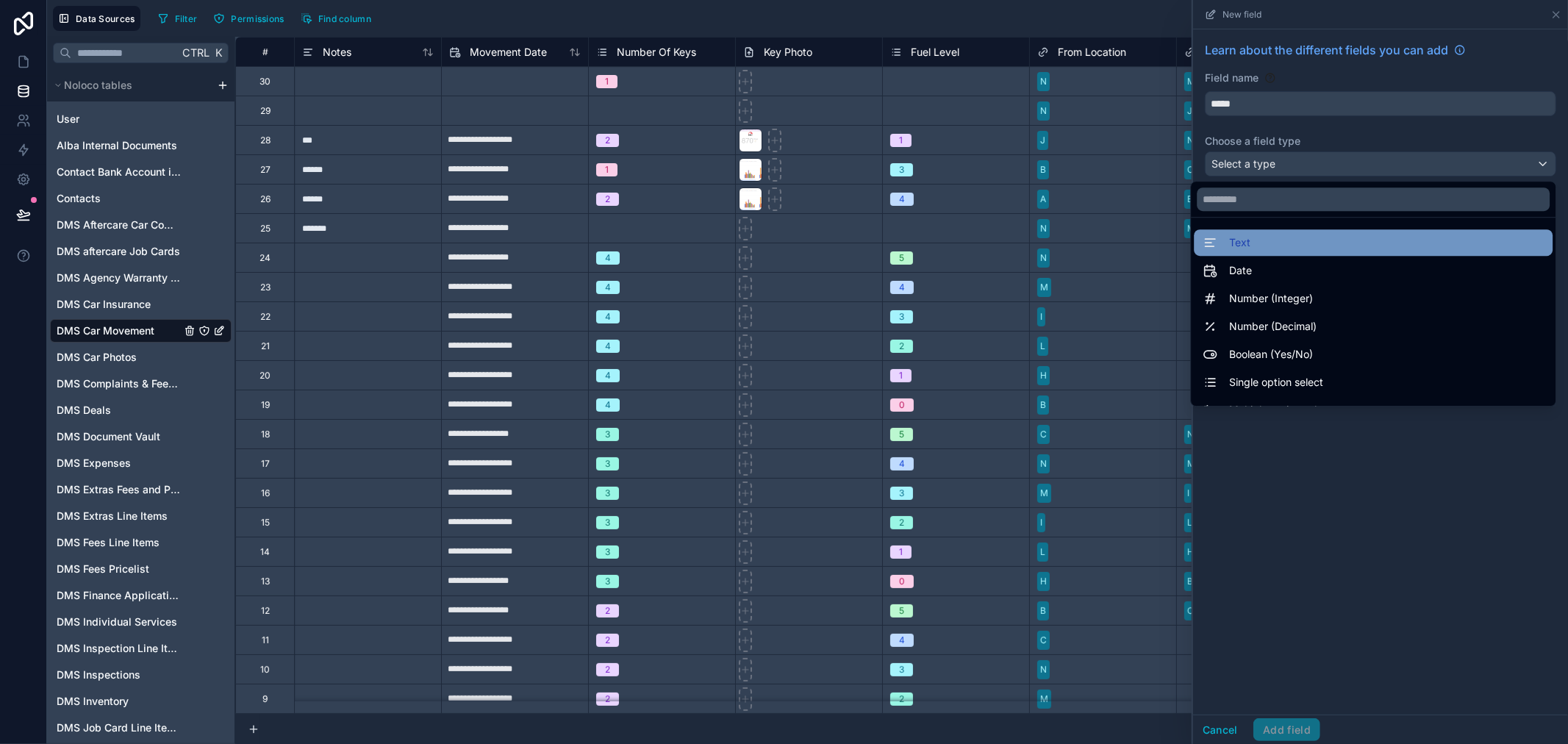
click at [1314, 231] on div "Text" at bounding box center [1373, 243] width 359 height 27
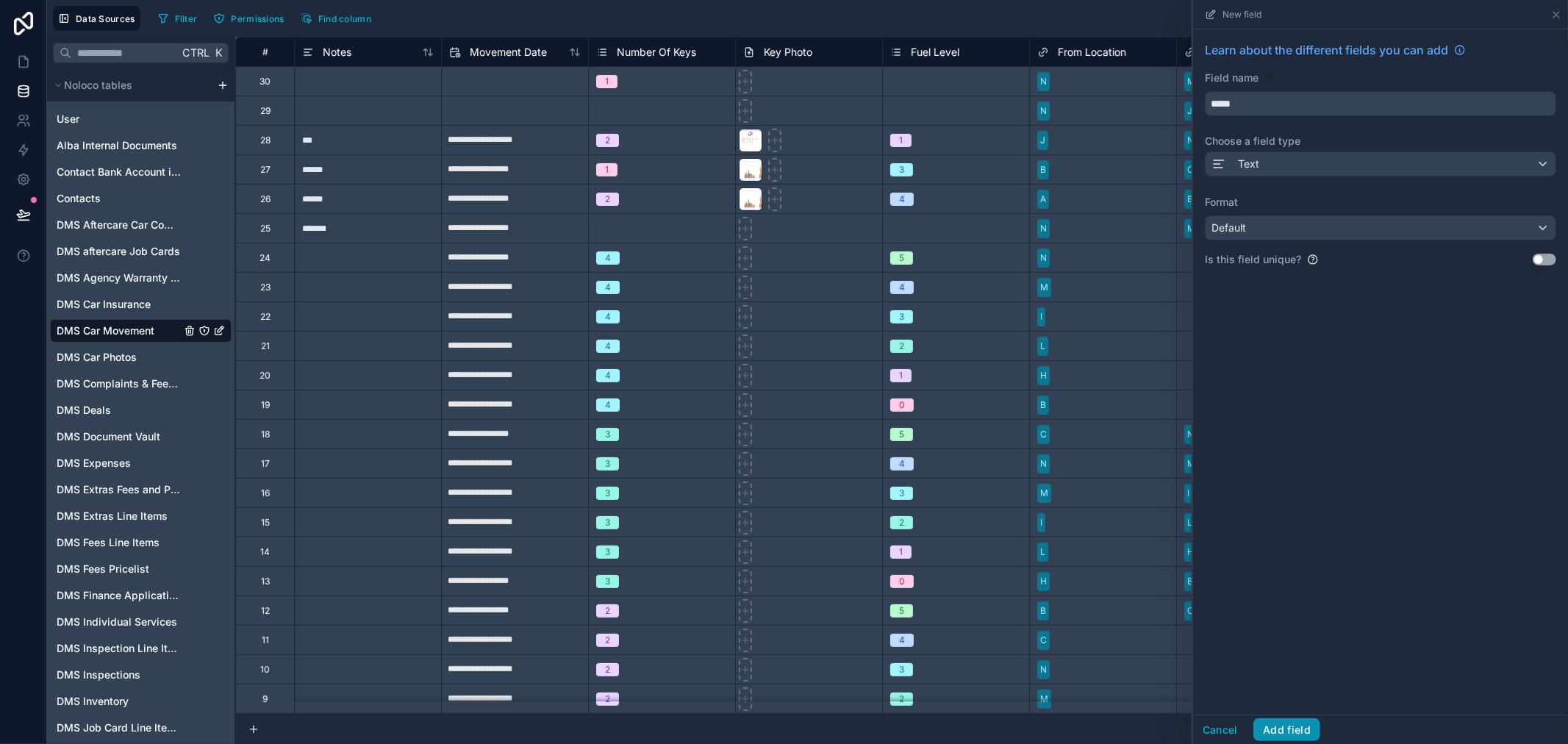
click at [1293, 728] on button "Add field" at bounding box center [1287, 731] width 67 height 24
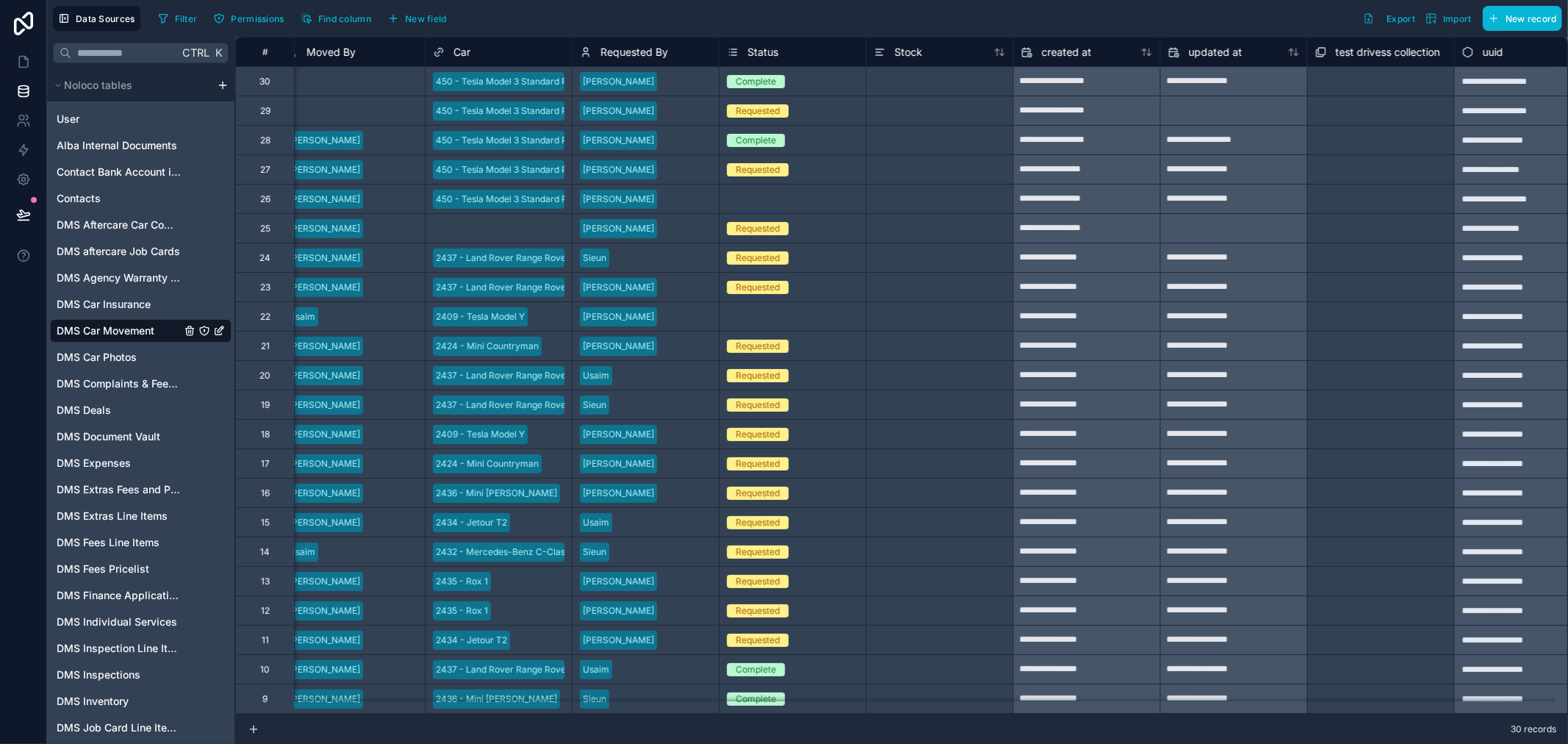
scroll to position [0, 1091]
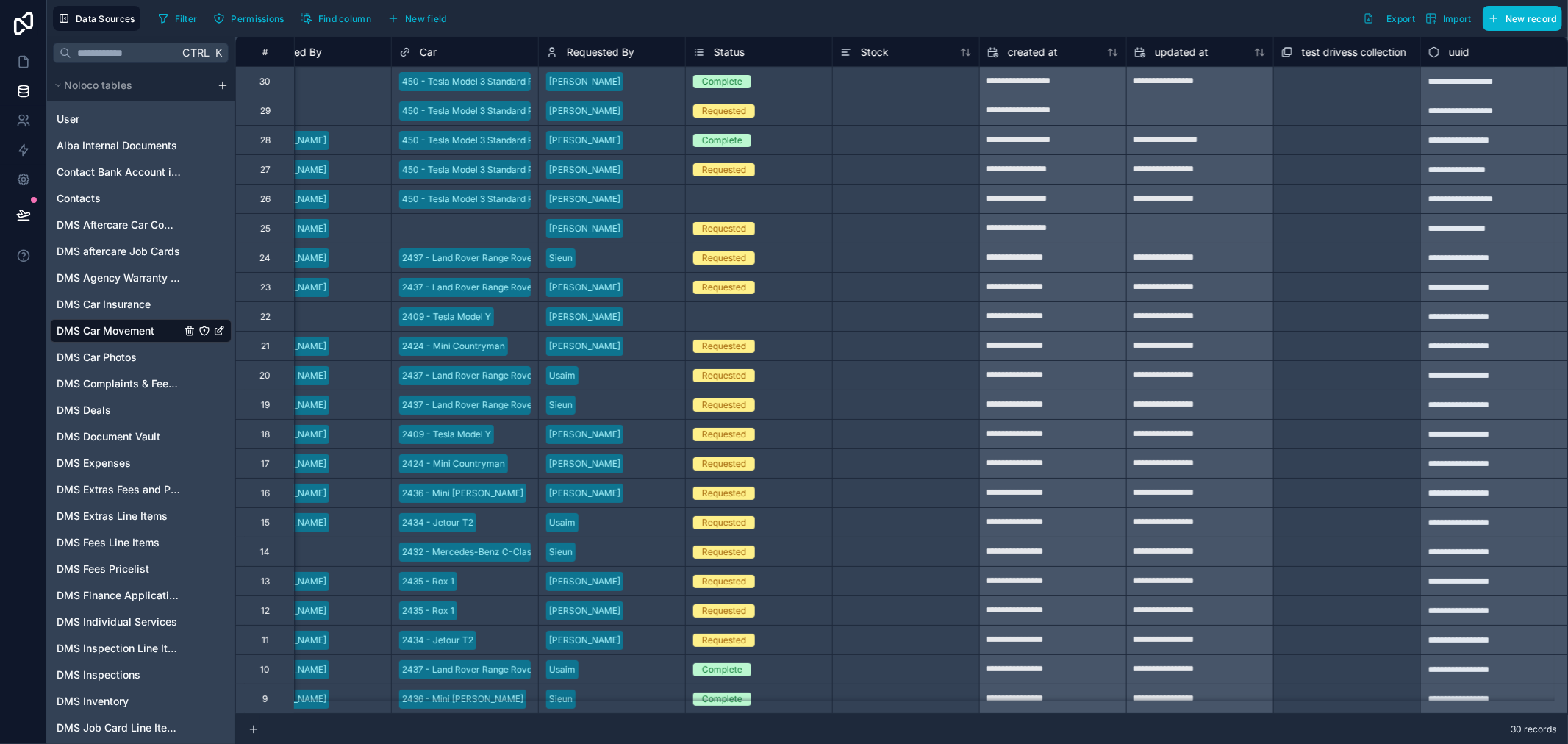
click at [745, 57] on div "Status" at bounding box center [759, 53] width 131 height 18
click at [873, 53] on span "Stock" at bounding box center [875, 52] width 28 height 15
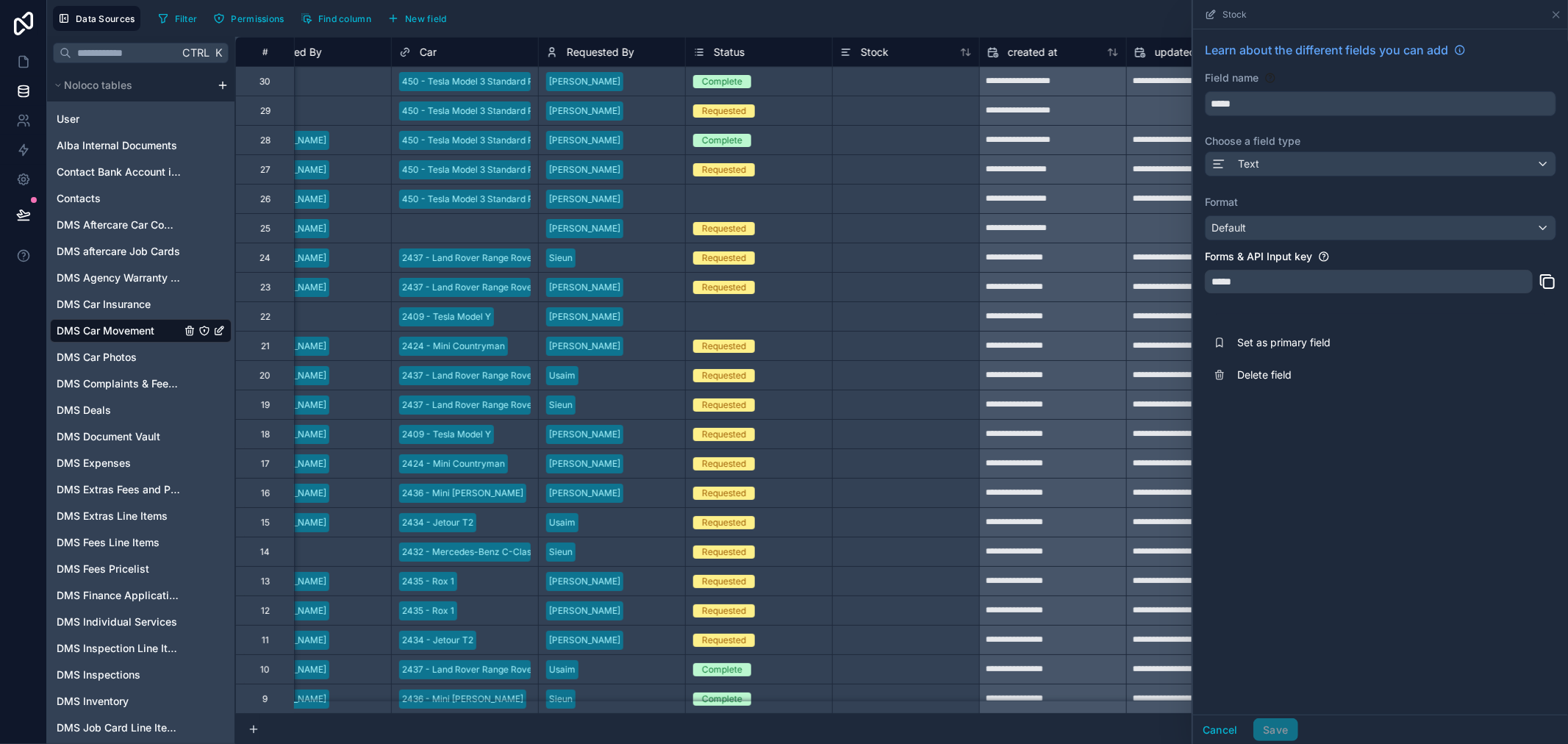
click at [1351, 280] on div "*****" at bounding box center [1369, 281] width 328 height 24
click at [914, 110] on div at bounding box center [906, 110] width 147 height 30
click at [914, 87] on div at bounding box center [906, 82] width 147 height 30
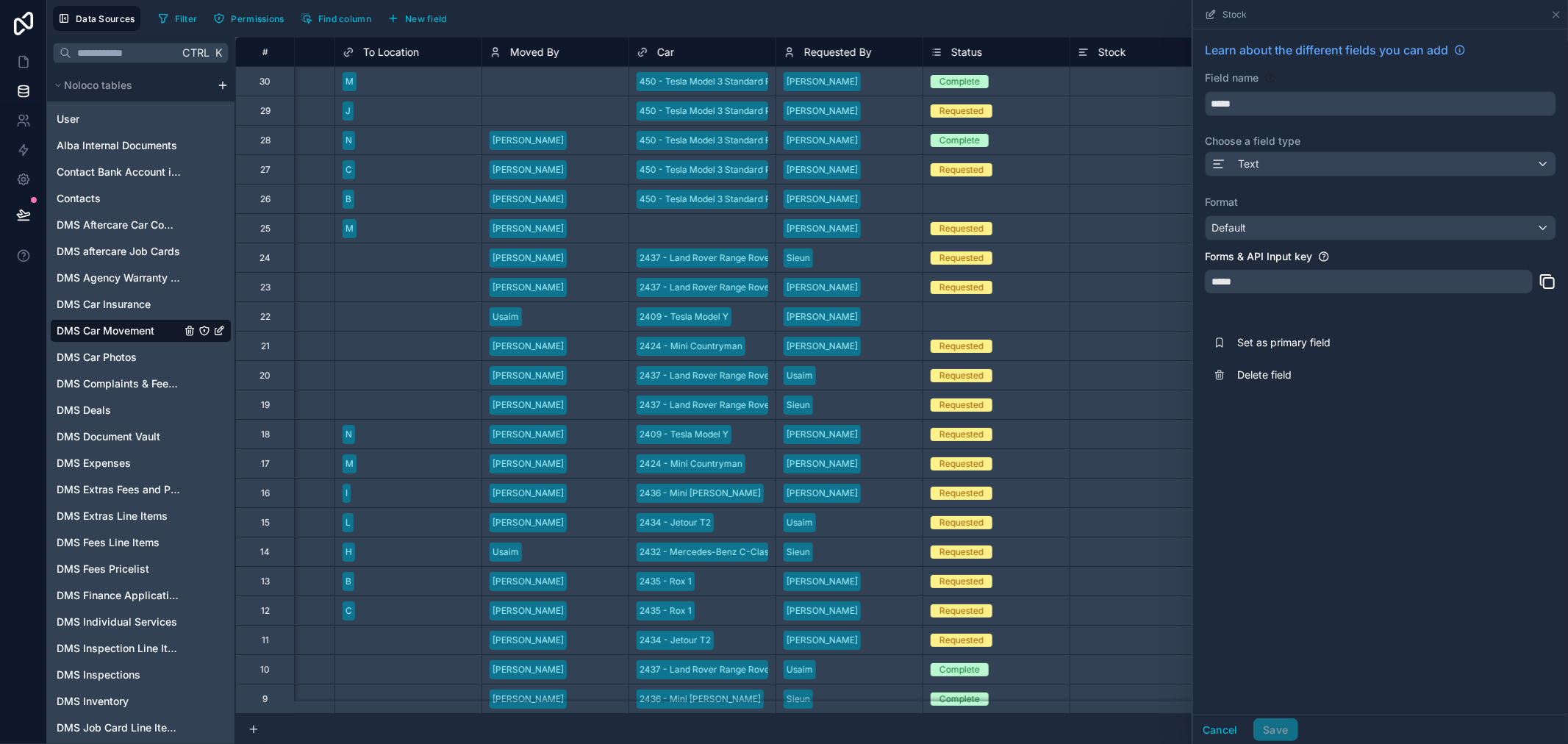
scroll to position [0, 826]
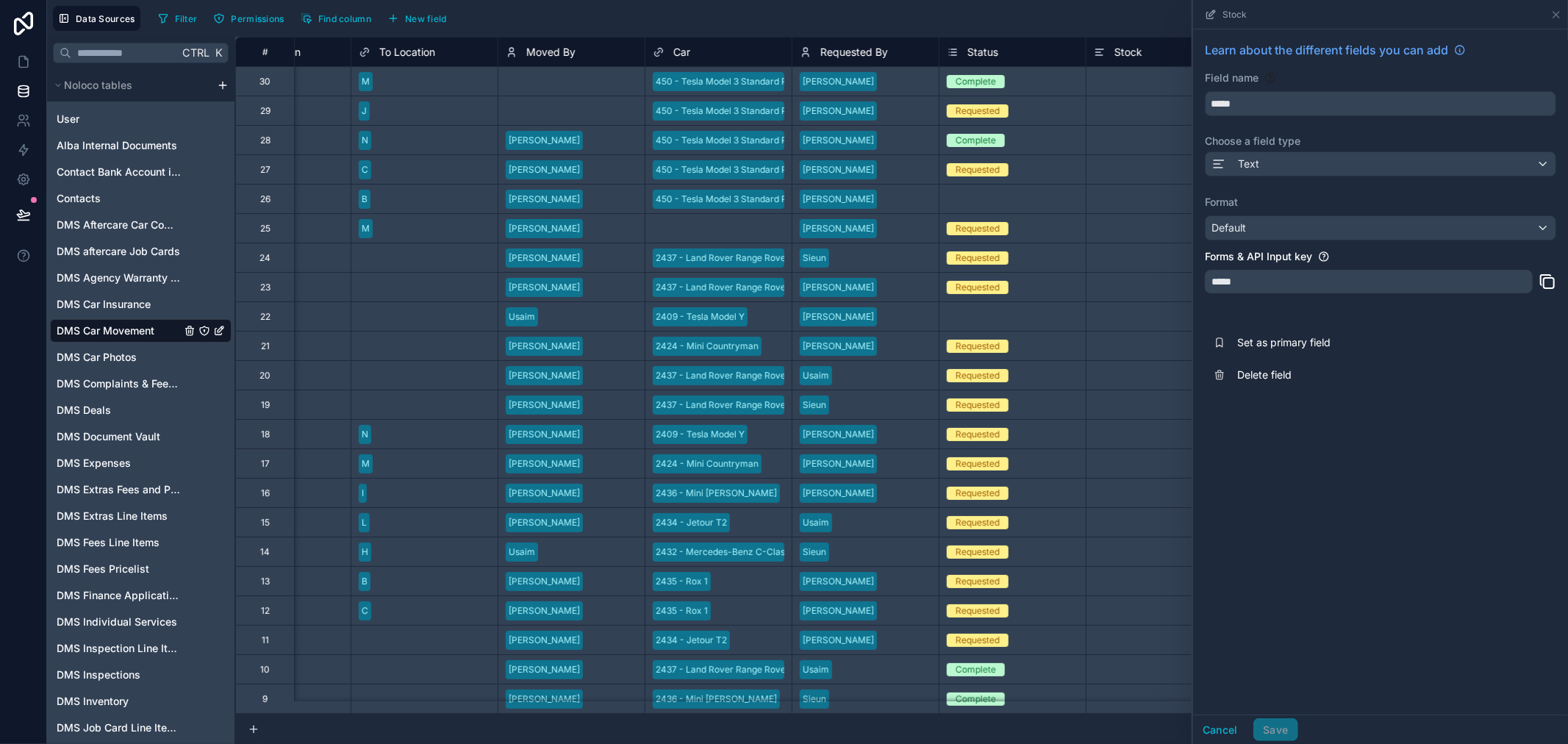
click at [1141, 55] on span "Stock" at bounding box center [1129, 52] width 28 height 15
click at [1143, 45] on div "Stock" at bounding box center [1159, 53] width 131 height 18
click at [1554, 13] on icon at bounding box center [1557, 15] width 12 height 12
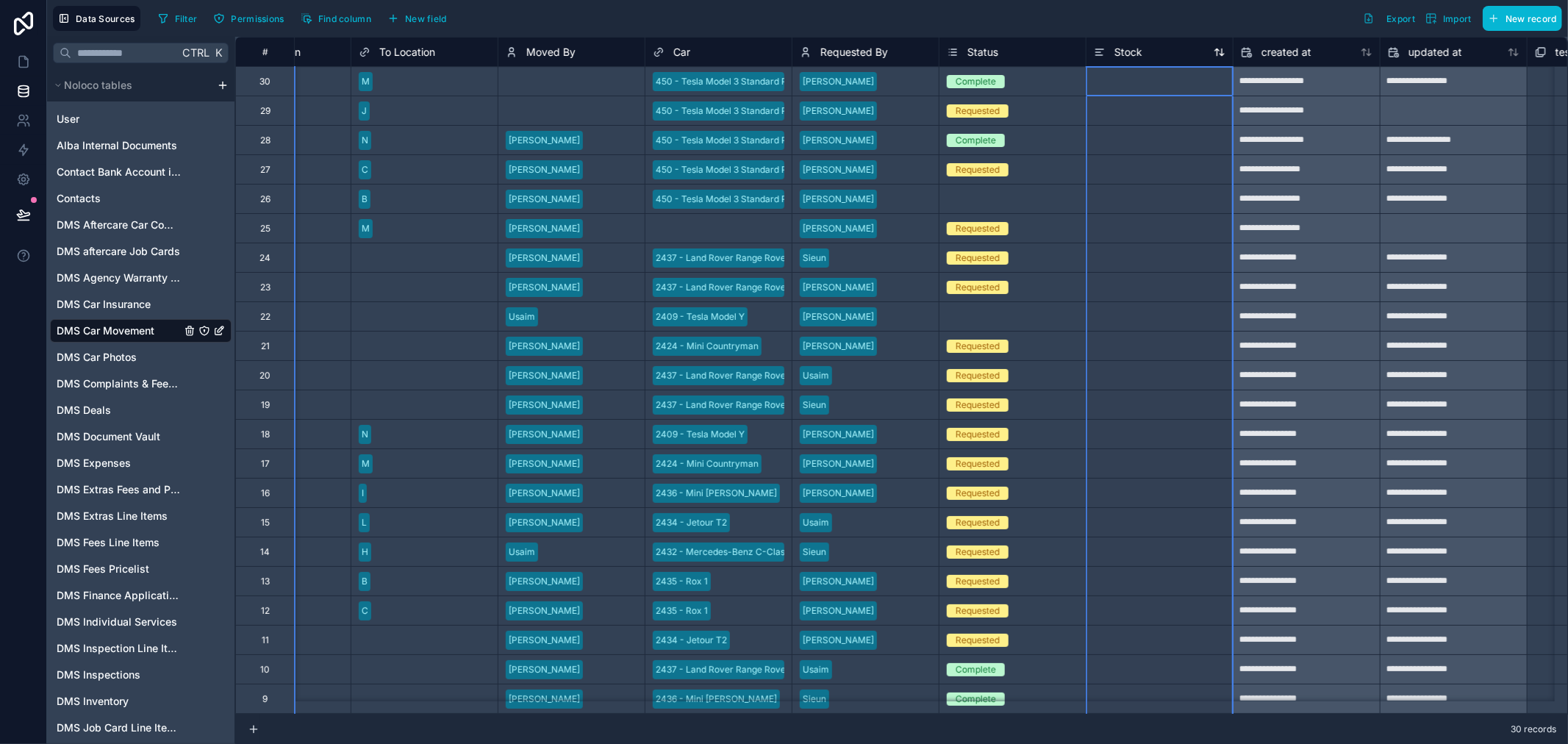
click at [1185, 59] on div "Stock" at bounding box center [1159, 53] width 131 height 18
drag, startPoint x: 1184, startPoint y: 58, endPoint x: 1178, endPoint y: 48, distance: 11.7
click at [1182, 56] on div "Stock" at bounding box center [1159, 53] width 131 height 18
click at [1171, 44] on div "Stock" at bounding box center [1159, 53] width 131 height 18
click at [1122, 52] on span "Stock" at bounding box center [1129, 52] width 28 height 15
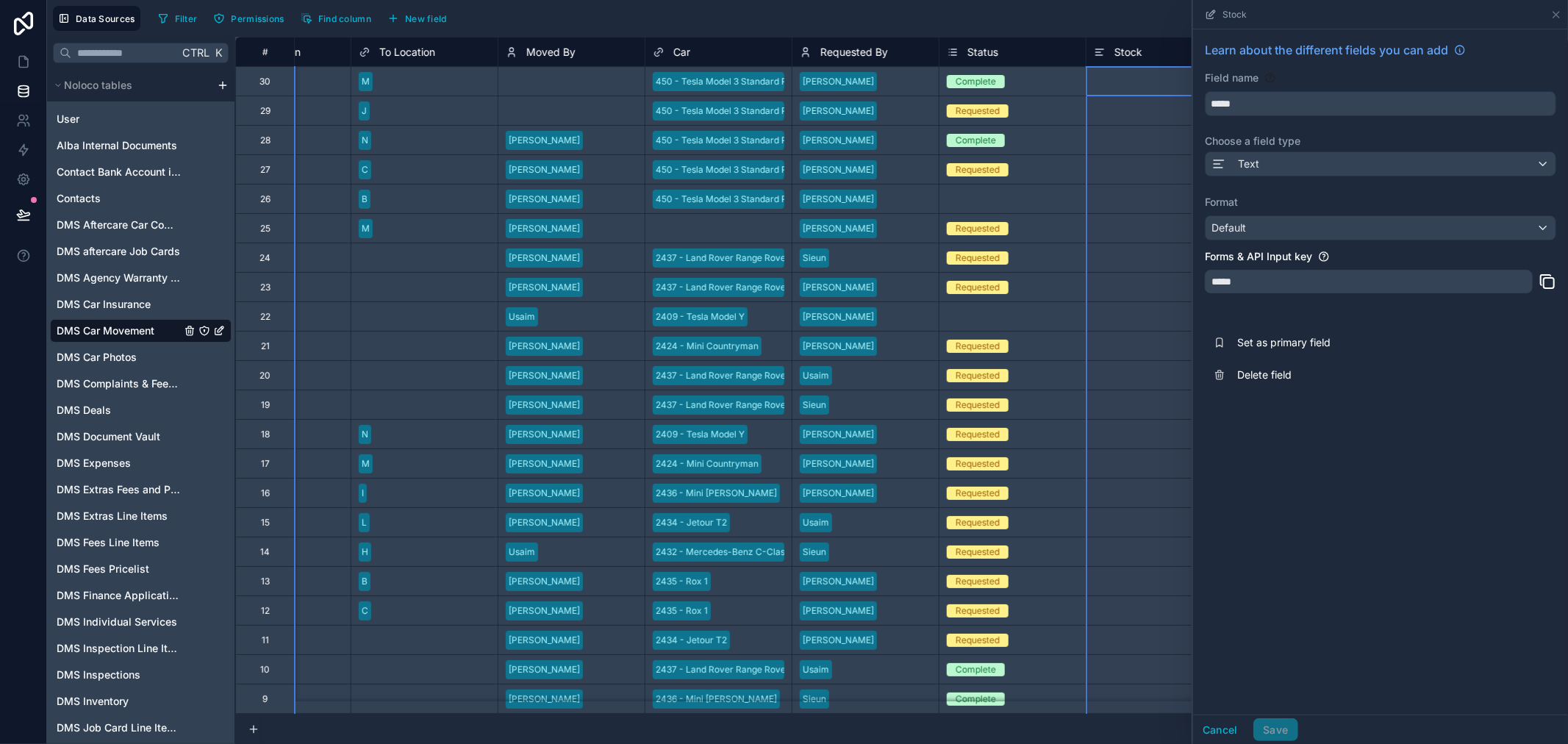
click at [1122, 52] on span "Stock" at bounding box center [1129, 52] width 28 height 15
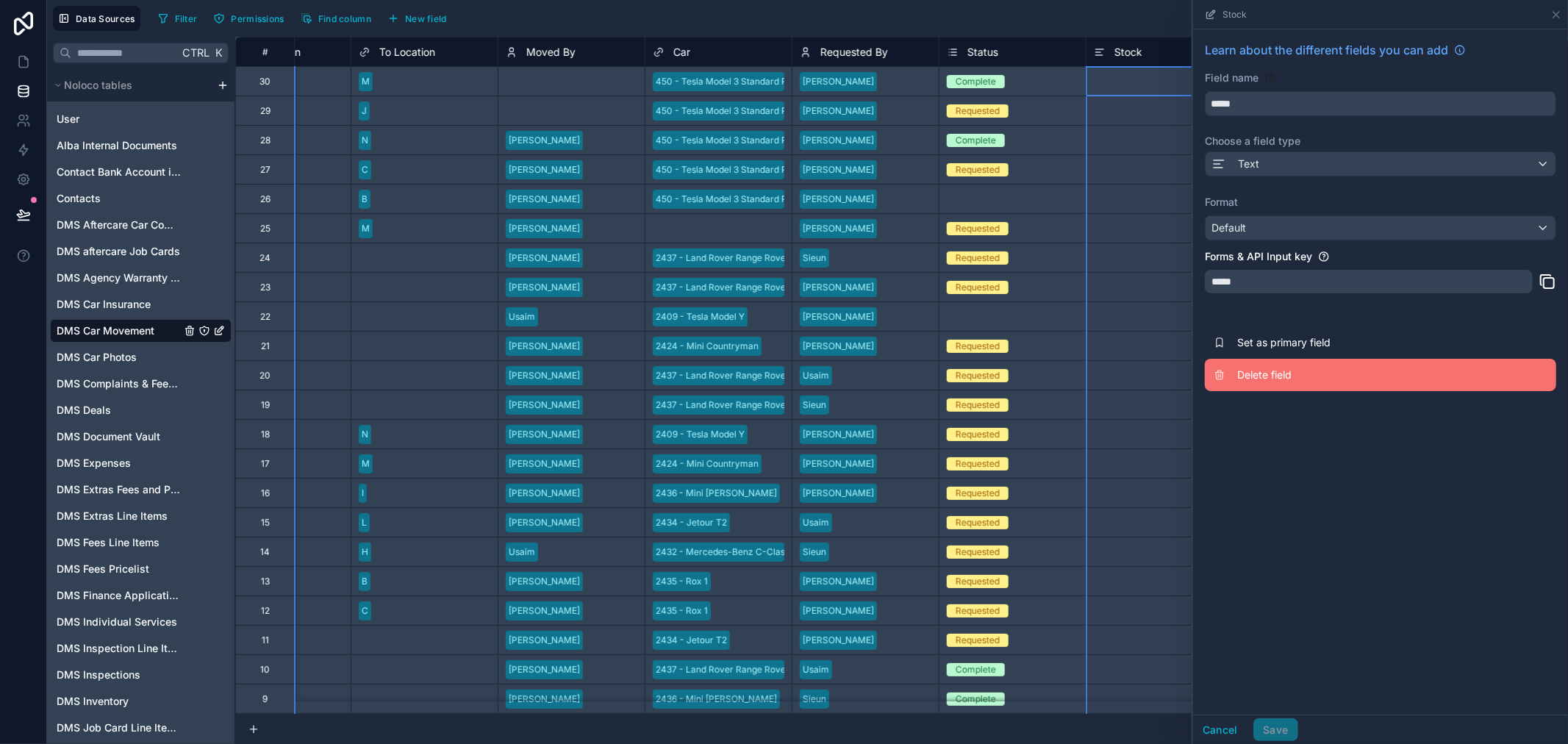
click at [1262, 372] on span "Delete field" at bounding box center [1343, 375] width 212 height 15
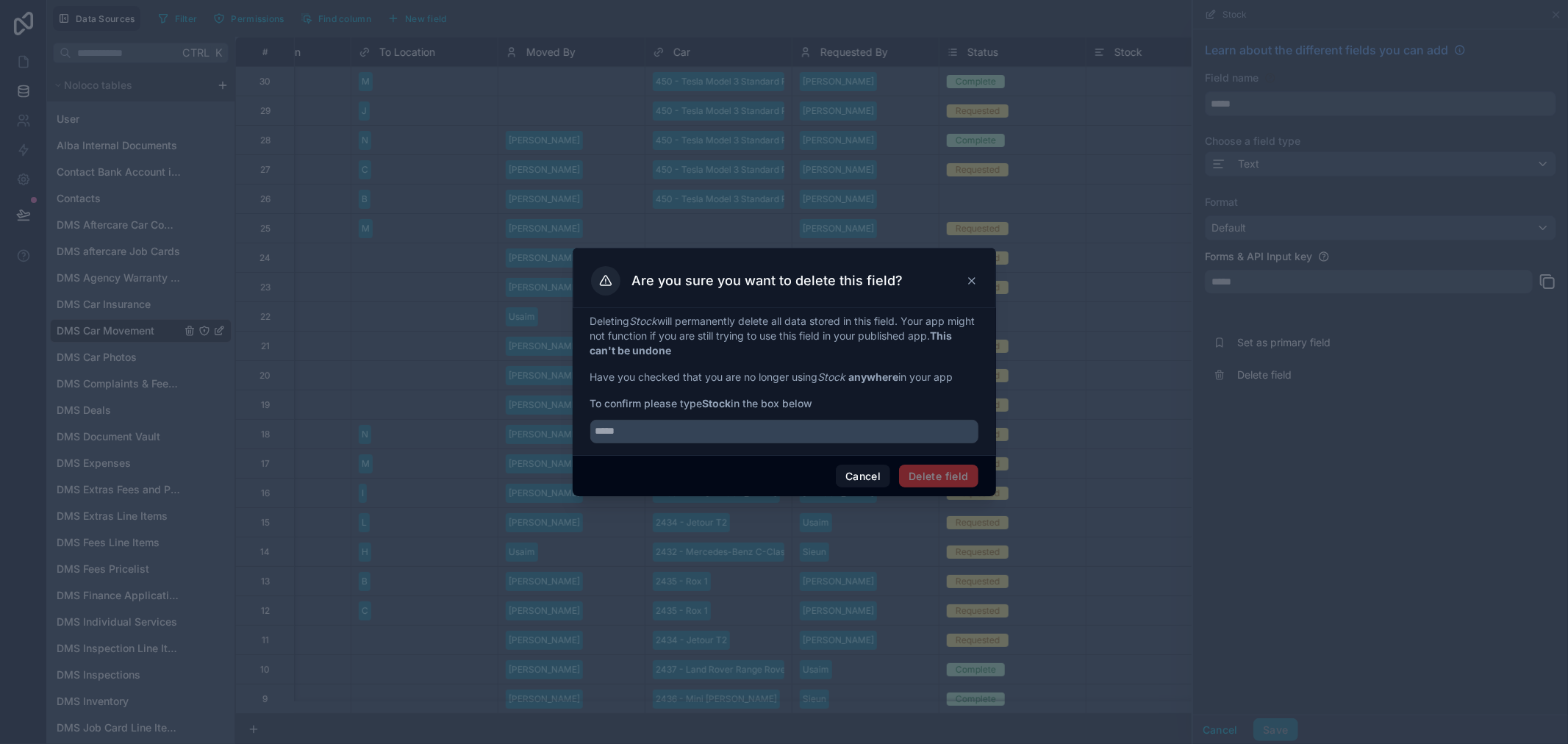
click at [718, 403] on strong "Stock" at bounding box center [717, 403] width 29 height 13
click at [717, 403] on strong "Stock" at bounding box center [717, 403] width 29 height 13
copy span "Stock"
click at [741, 445] on div "Deleting Stock will permanently delete all data stored in this field. Your app …" at bounding box center [784, 382] width 424 height 147
click at [741, 442] on div "Deleting Stock will permanently delete all data stored in this field. Your app …" at bounding box center [784, 382] width 424 height 147
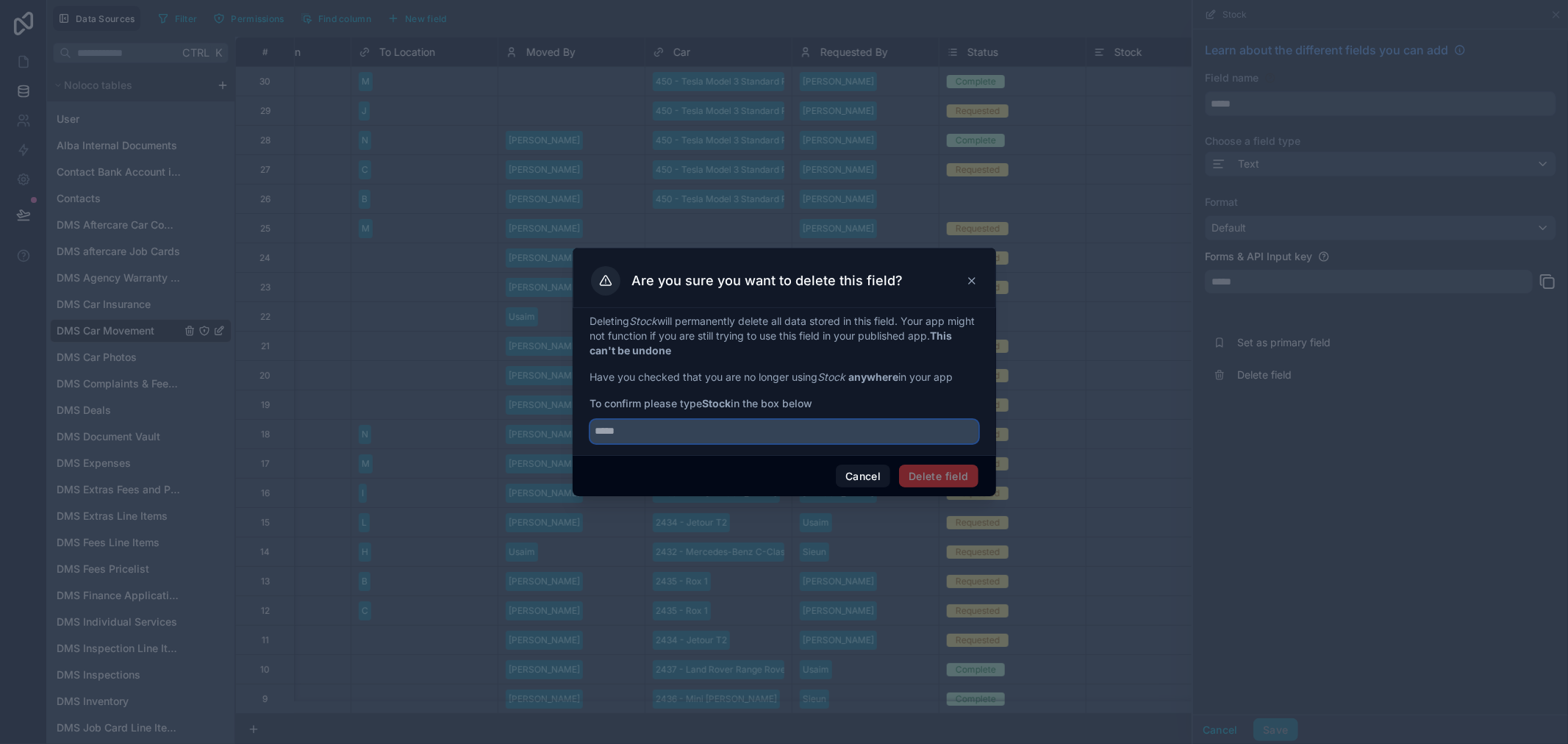
click at [741, 439] on input "text" at bounding box center [784, 432] width 388 height 24
paste input "*****"
type input "*****"
click at [942, 469] on button "Delete field" at bounding box center [938, 476] width 79 height 24
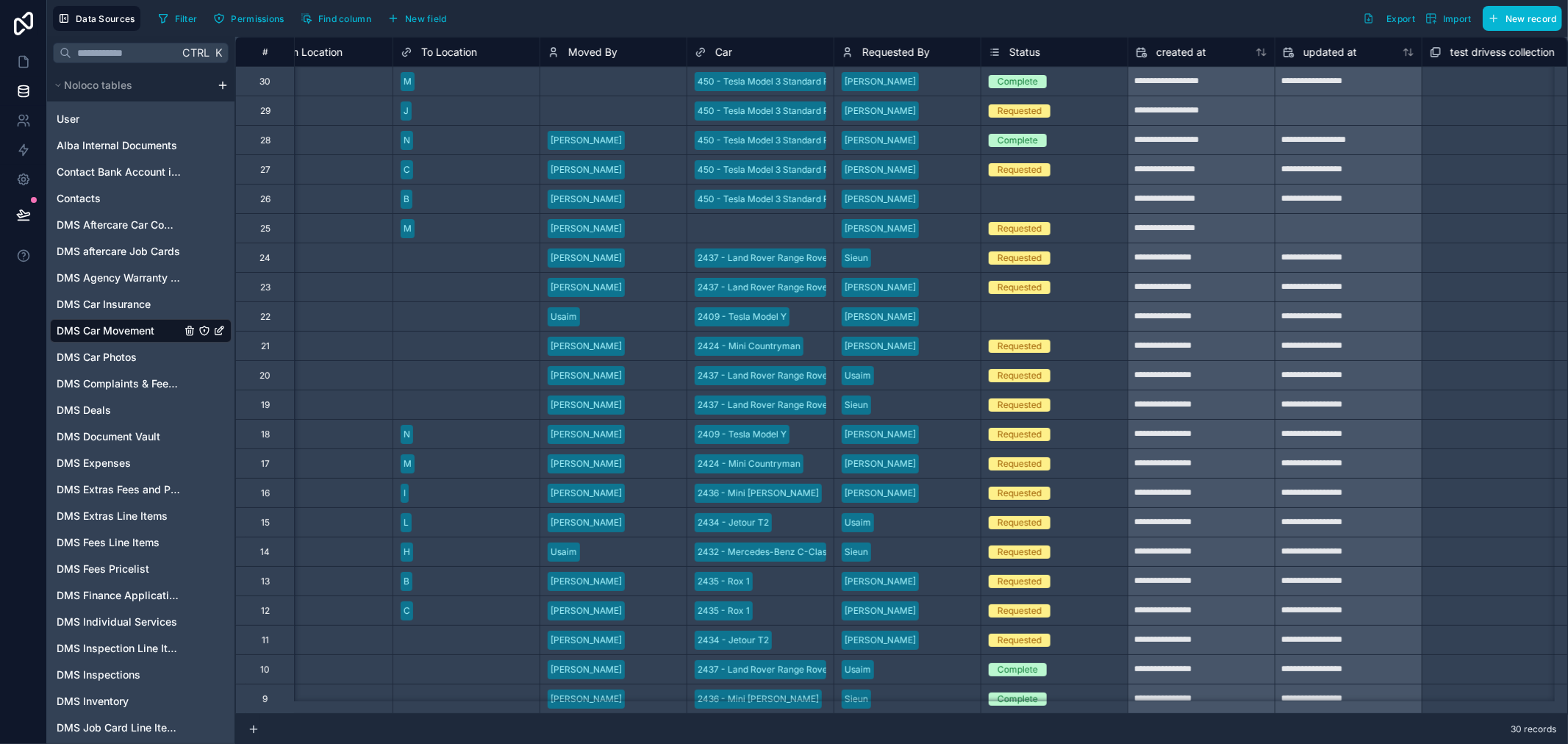
scroll to position [0, 945]
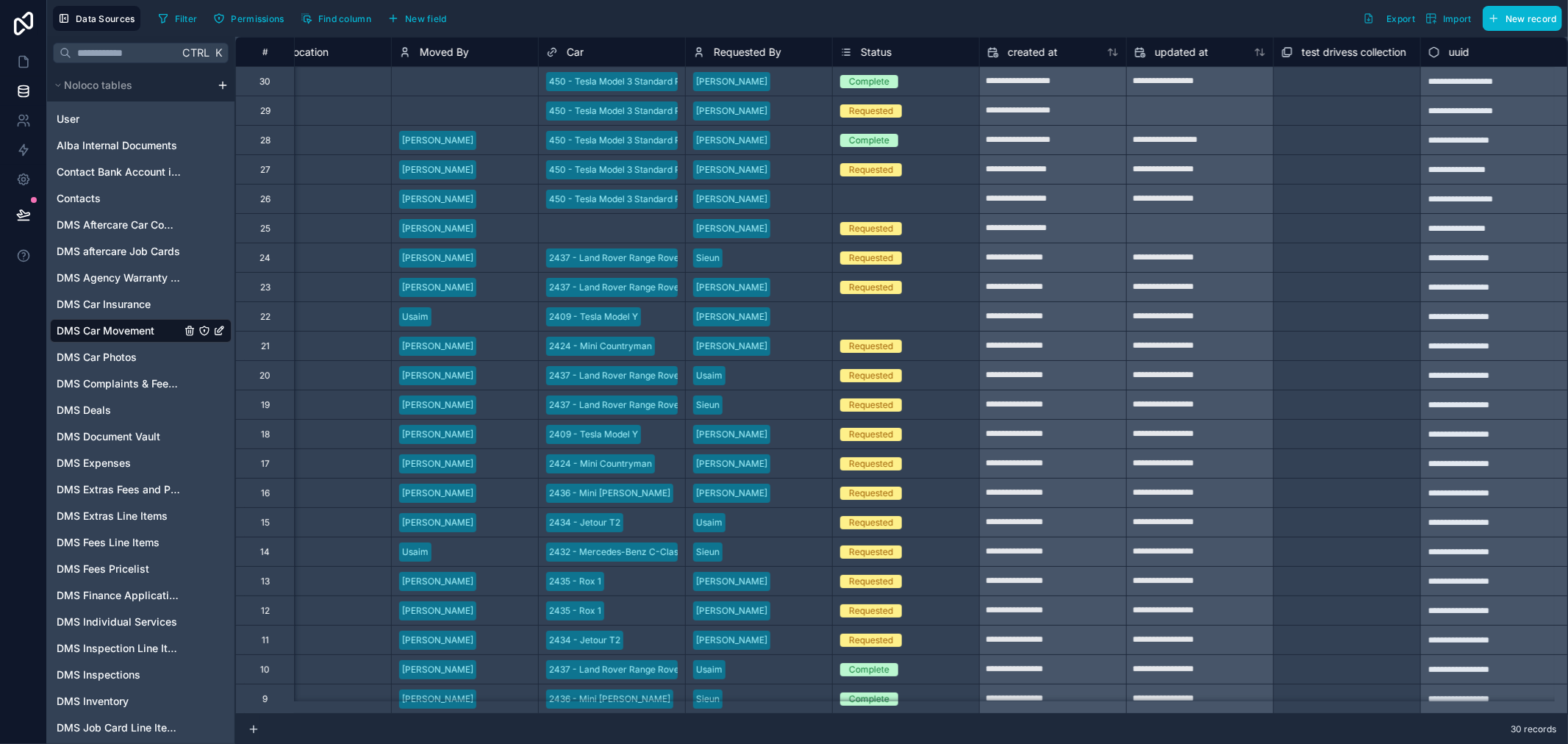
drag, startPoint x: 1136, startPoint y: 739, endPoint x: 1221, endPoint y: 748, distance: 85.5
click at [1221, 744] on html "Data Sources Filter Permissions Find column New field Export Import New record …" at bounding box center [784, 372] width 1568 height 744
click at [27, 67] on icon at bounding box center [23, 62] width 9 height 11
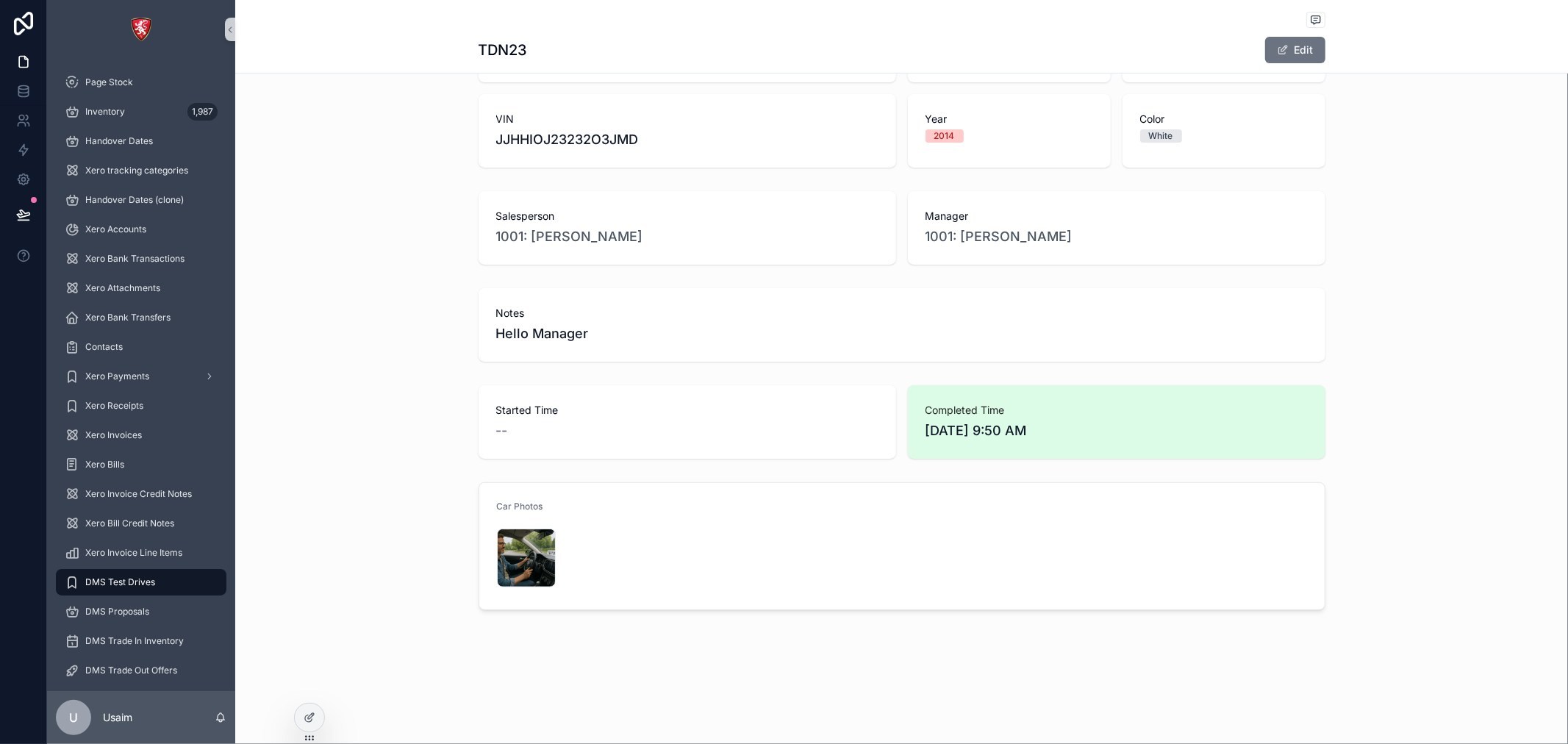
scroll to position [368, 0]
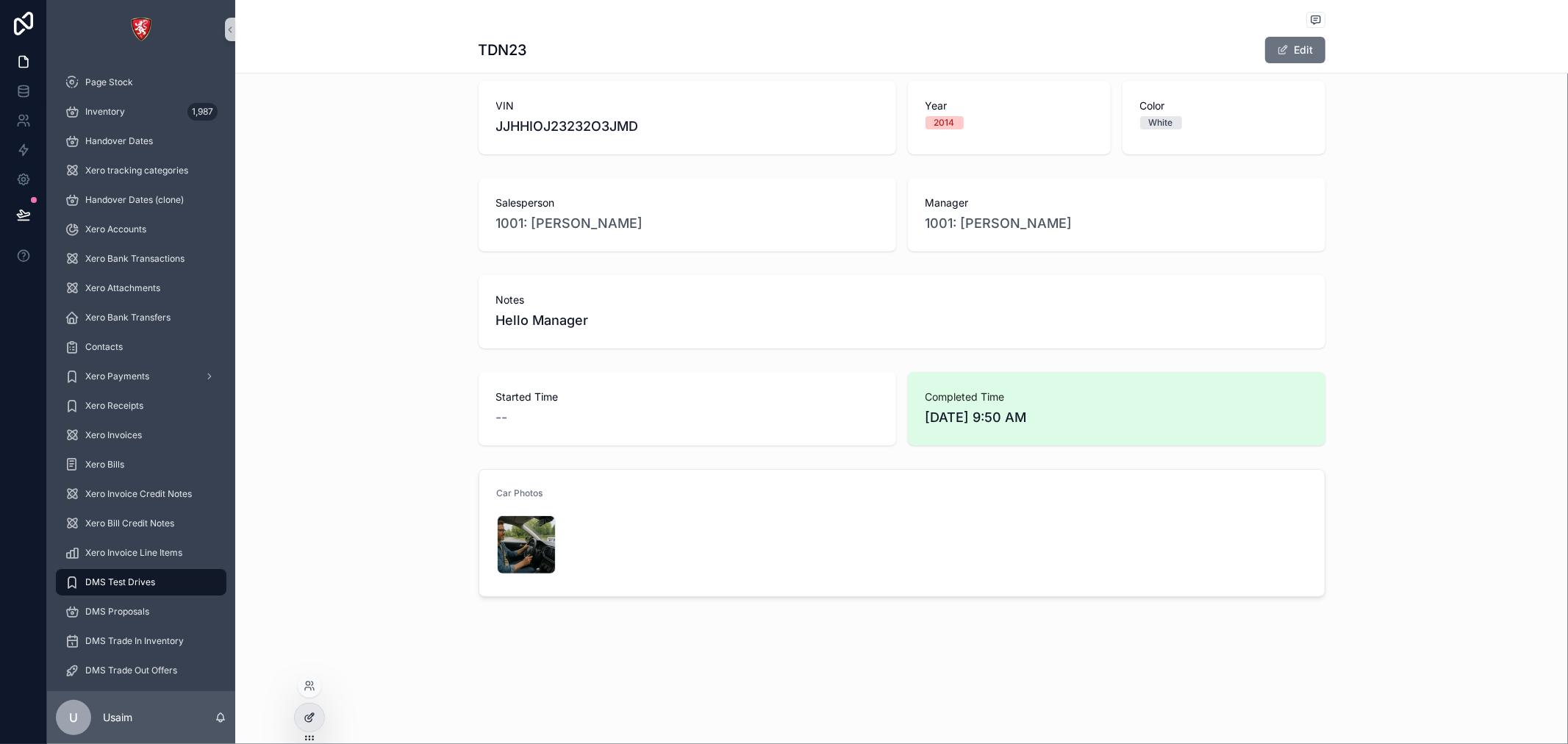
click at [316, 707] on div at bounding box center [310, 718] width 30 height 28
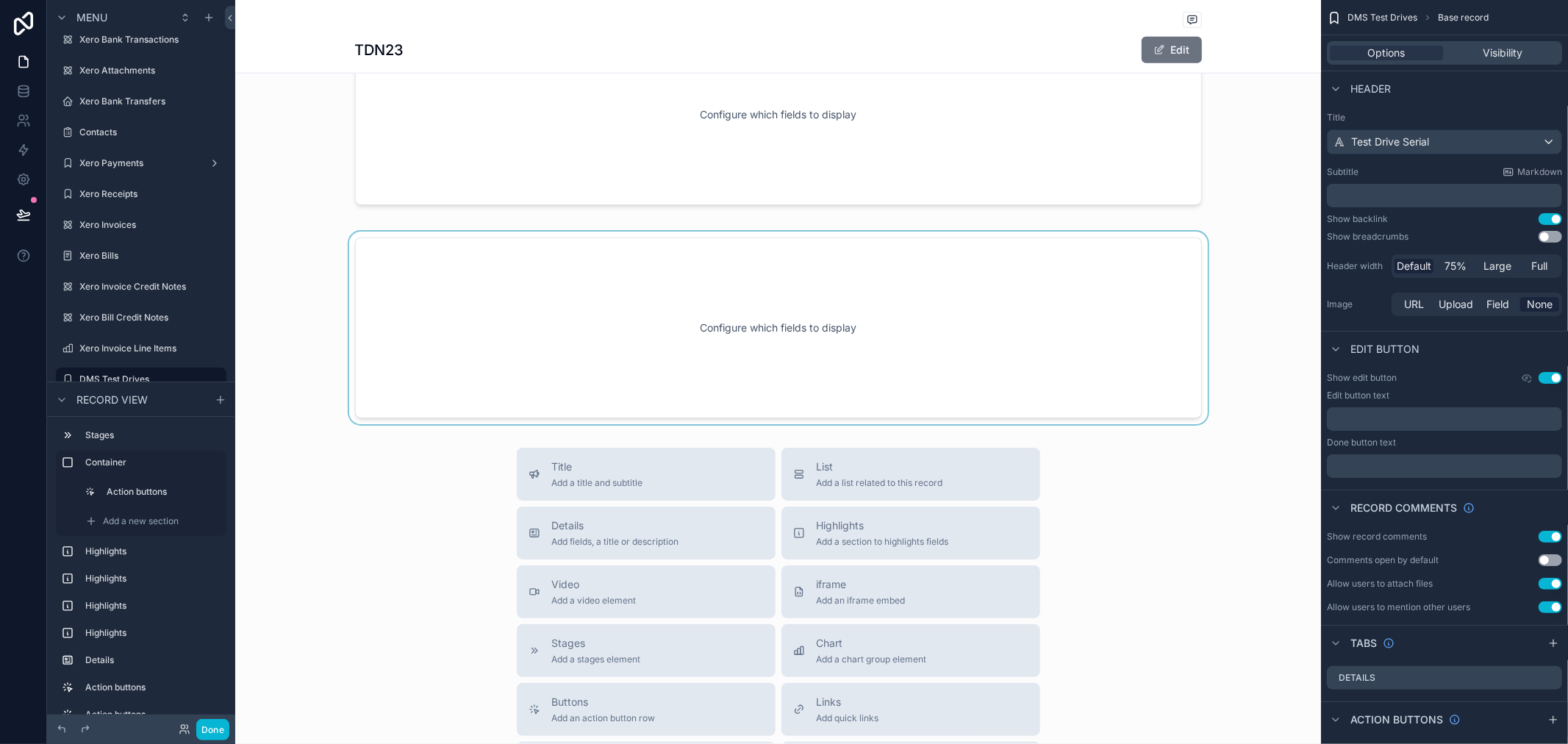
scroll to position [1103, 0]
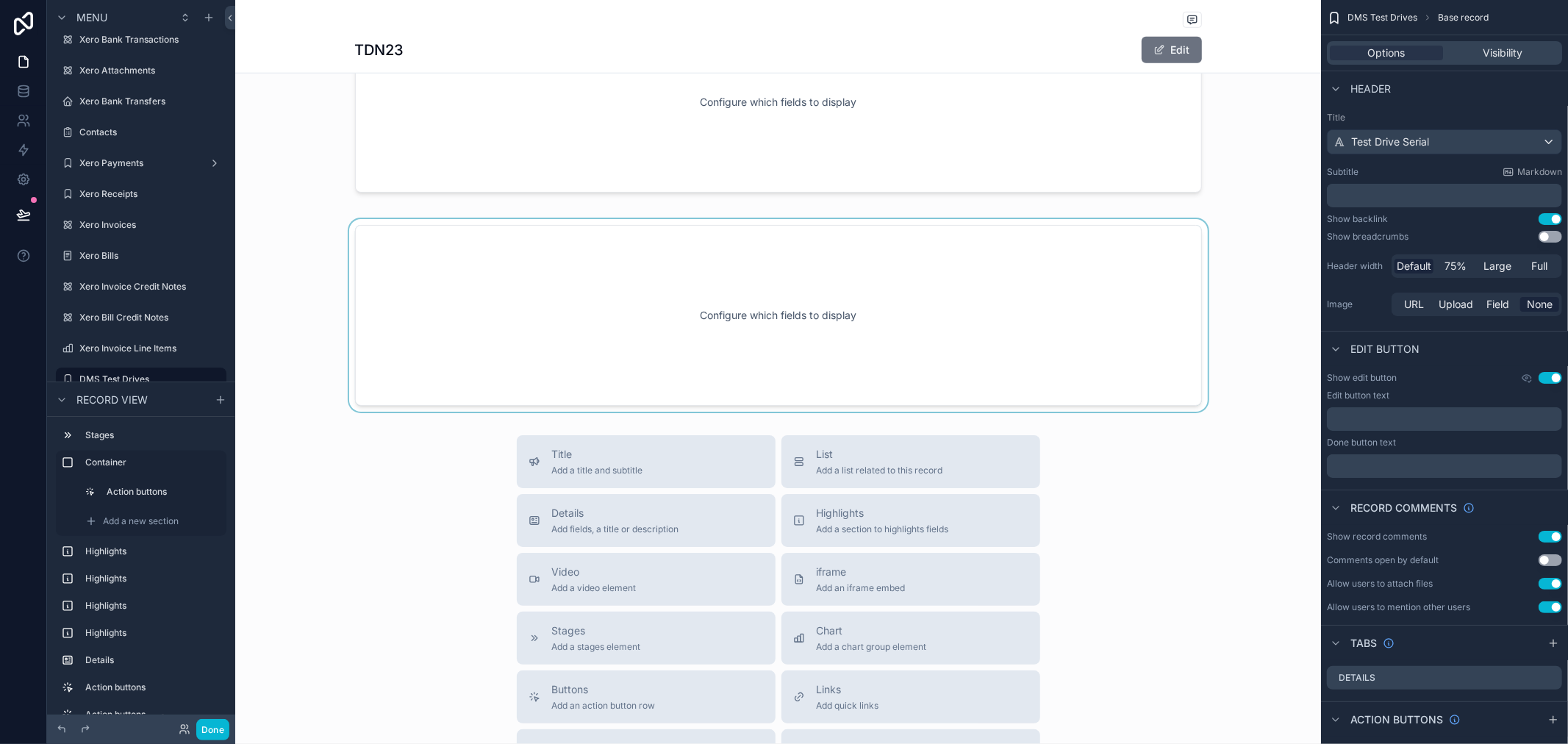
click at [658, 277] on div "scrollable content" at bounding box center [779, 315] width 1086 height 193
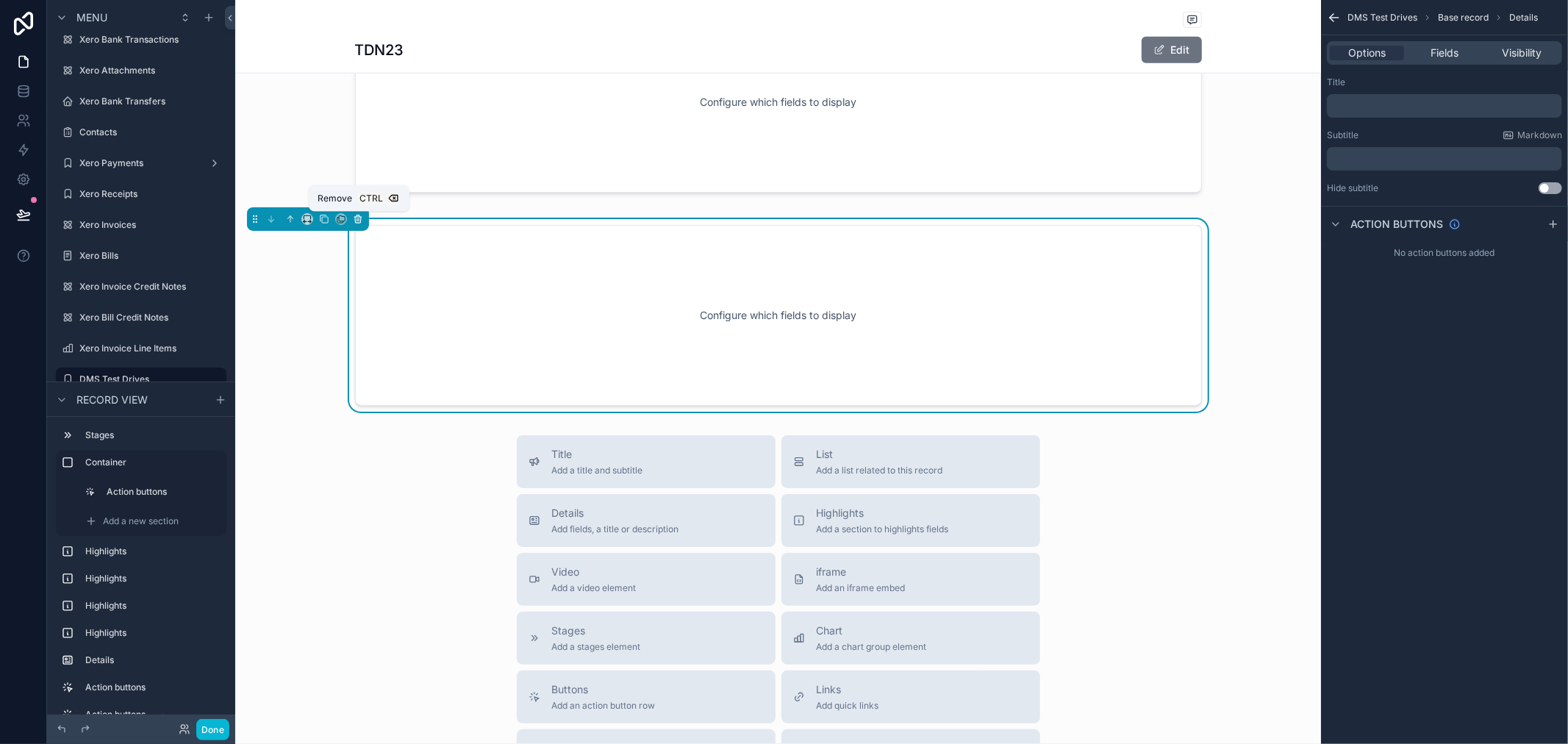
click at [358, 219] on icon "scrollable content" at bounding box center [358, 219] width 10 height 10
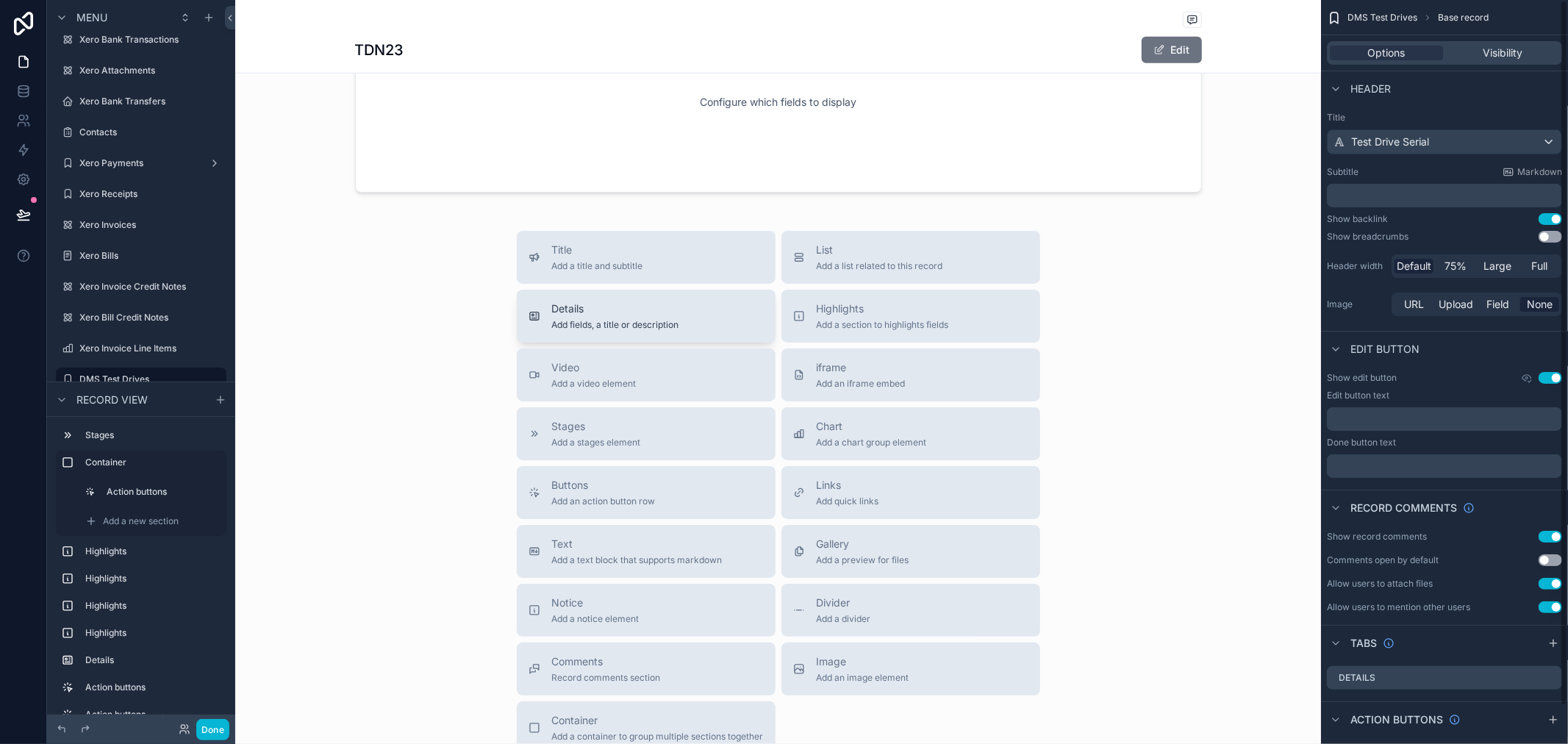
click at [610, 326] on span "Add fields, a title or description" at bounding box center [615, 325] width 127 height 12
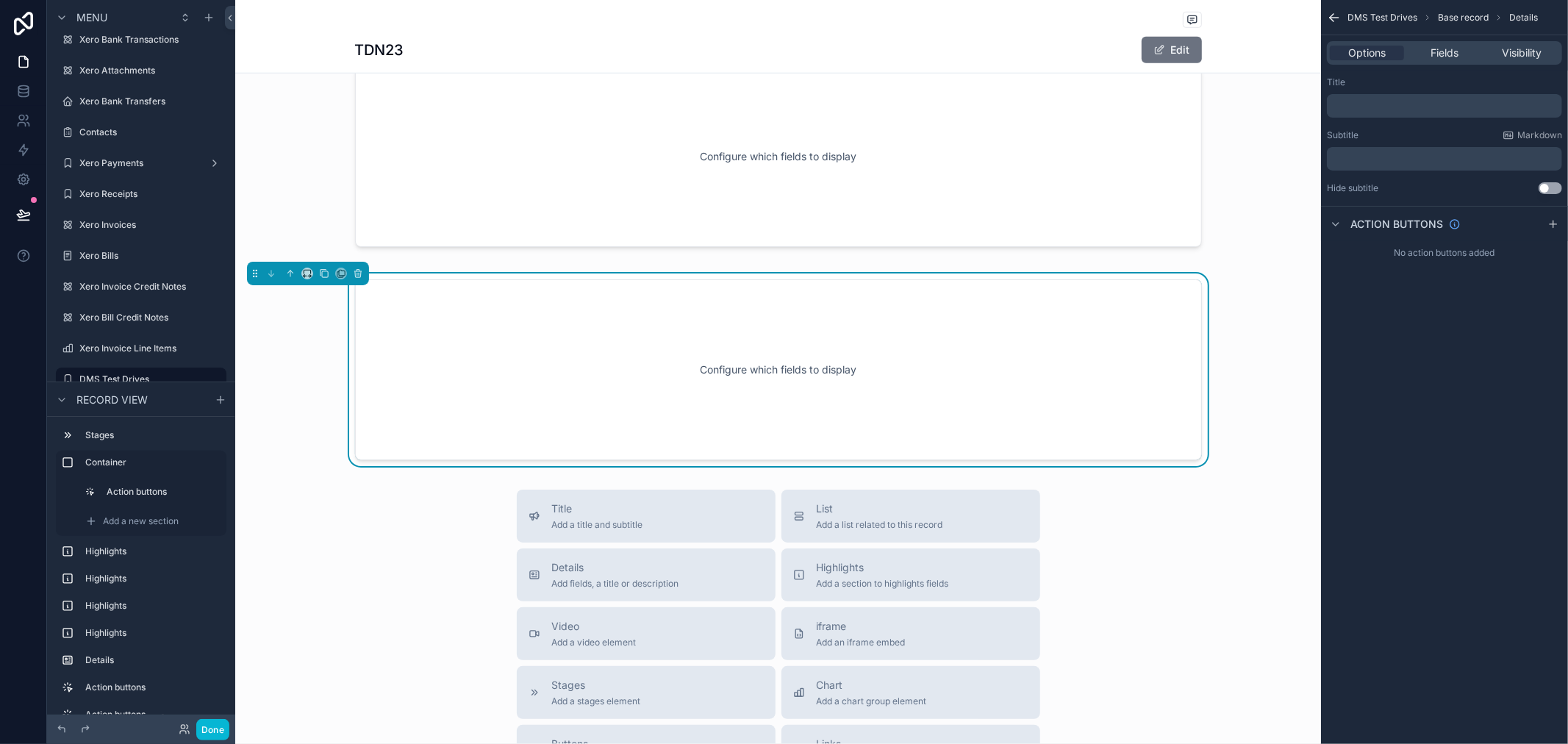
scroll to position [1046, 0]
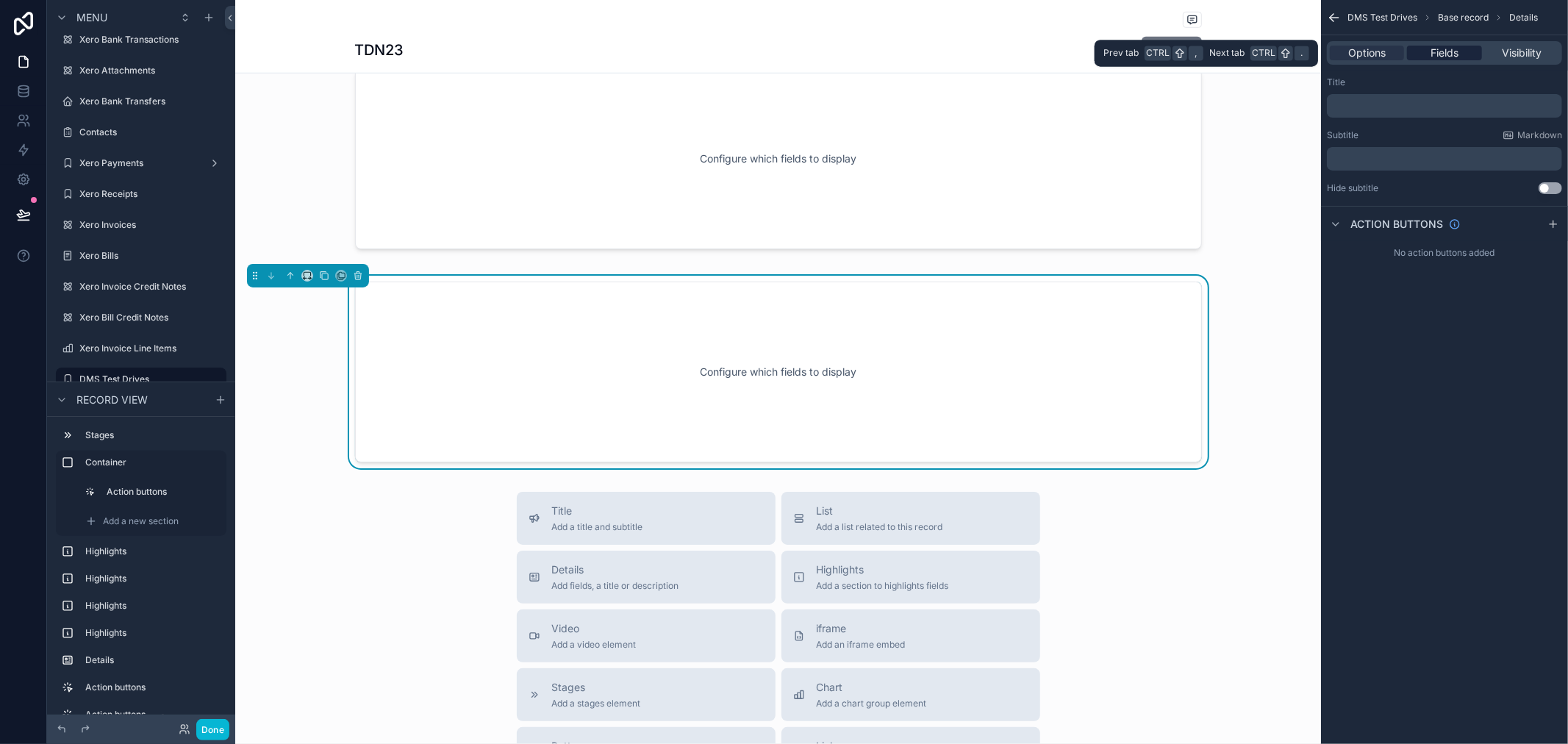
click at [1434, 47] on span "Fields" at bounding box center [1445, 53] width 28 height 15
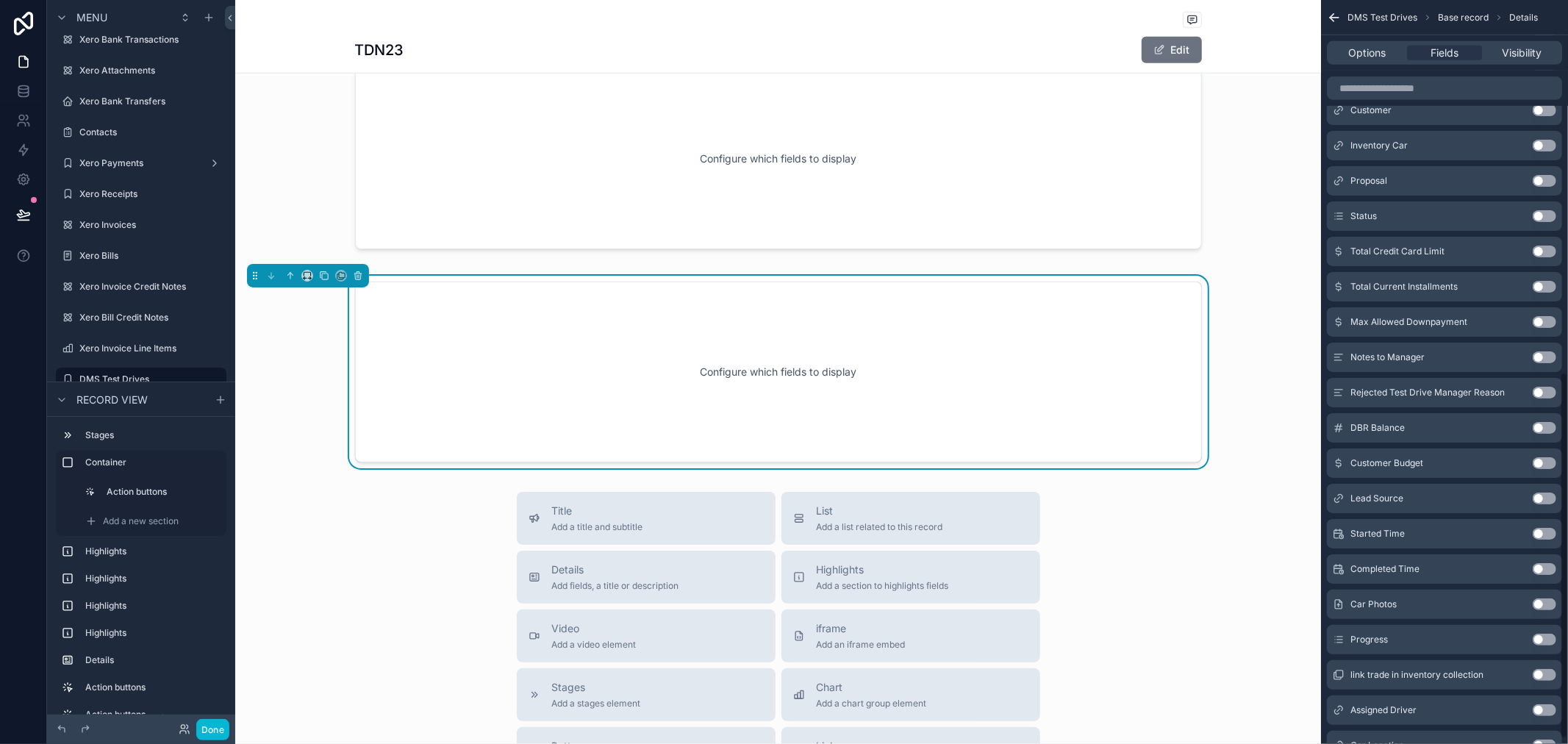
scroll to position [765, 0]
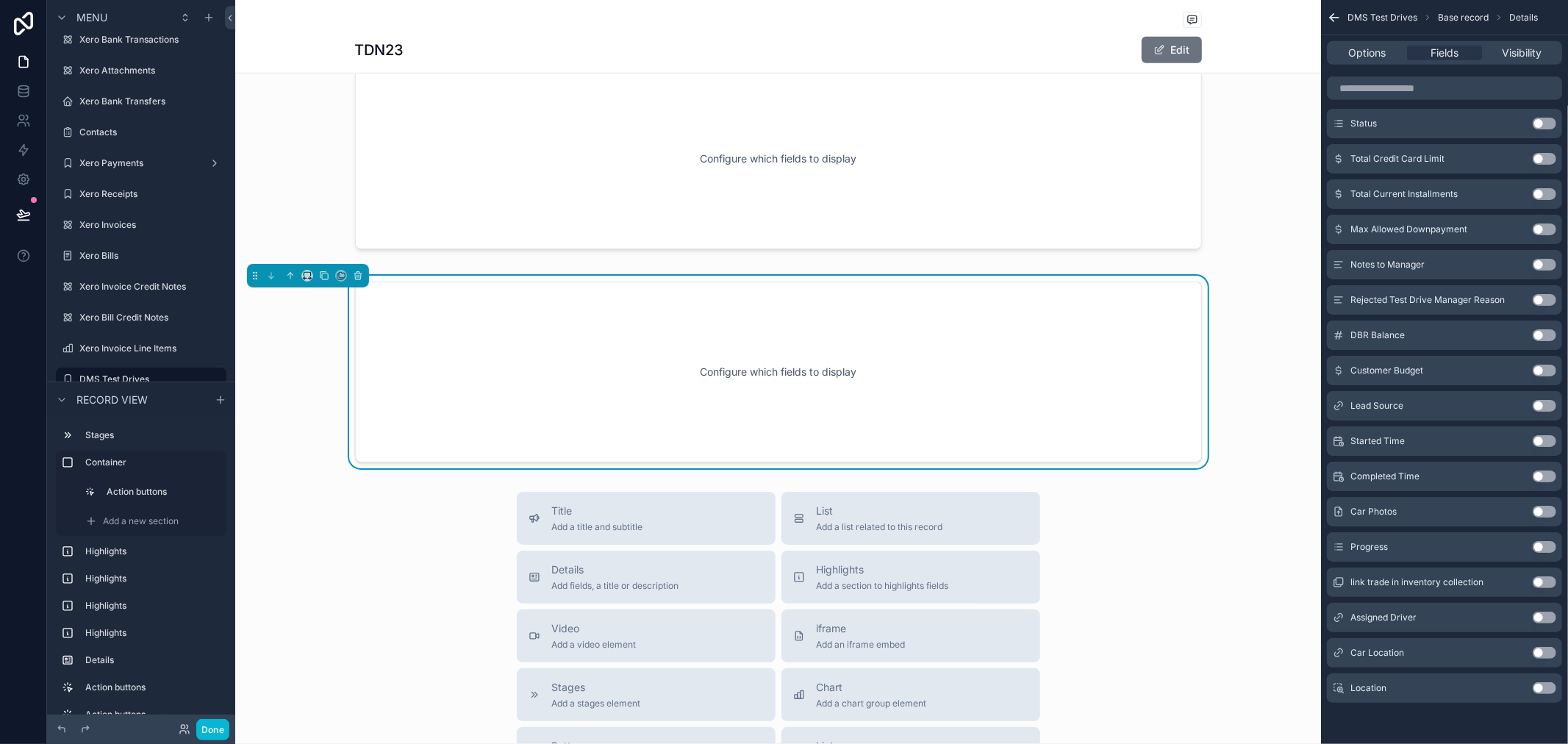
click at [1476, 656] on div "Car Location Use setting" at bounding box center [1445, 653] width 236 height 30
click at [1399, 658] on span "Car Location" at bounding box center [1378, 653] width 54 height 12
click at [1546, 652] on button "Use setting" at bounding box center [1545, 653] width 24 height 12
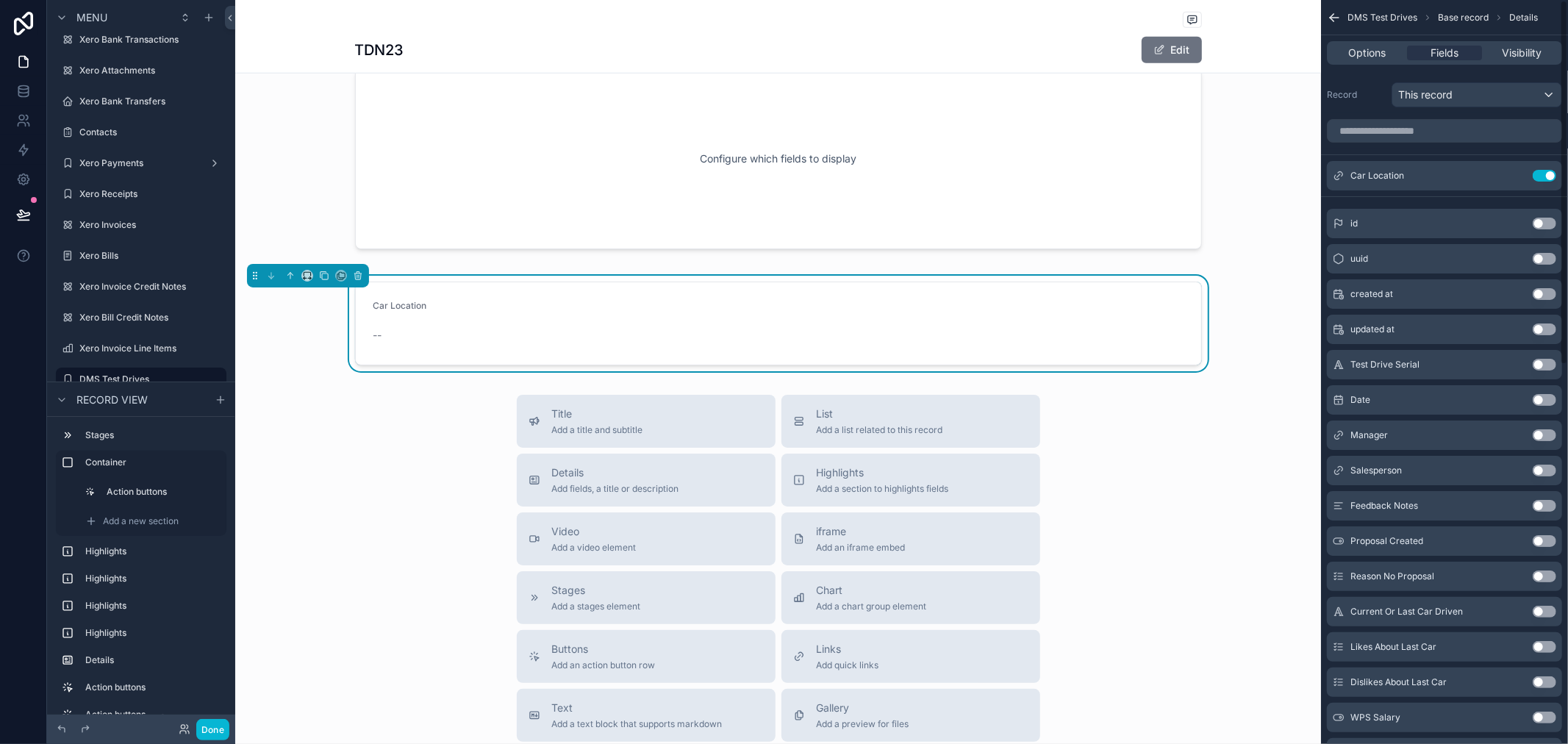
scroll to position [0, 0]
click at [1516, 173] on icon "scrollable content" at bounding box center [1515, 177] width 12 height 12
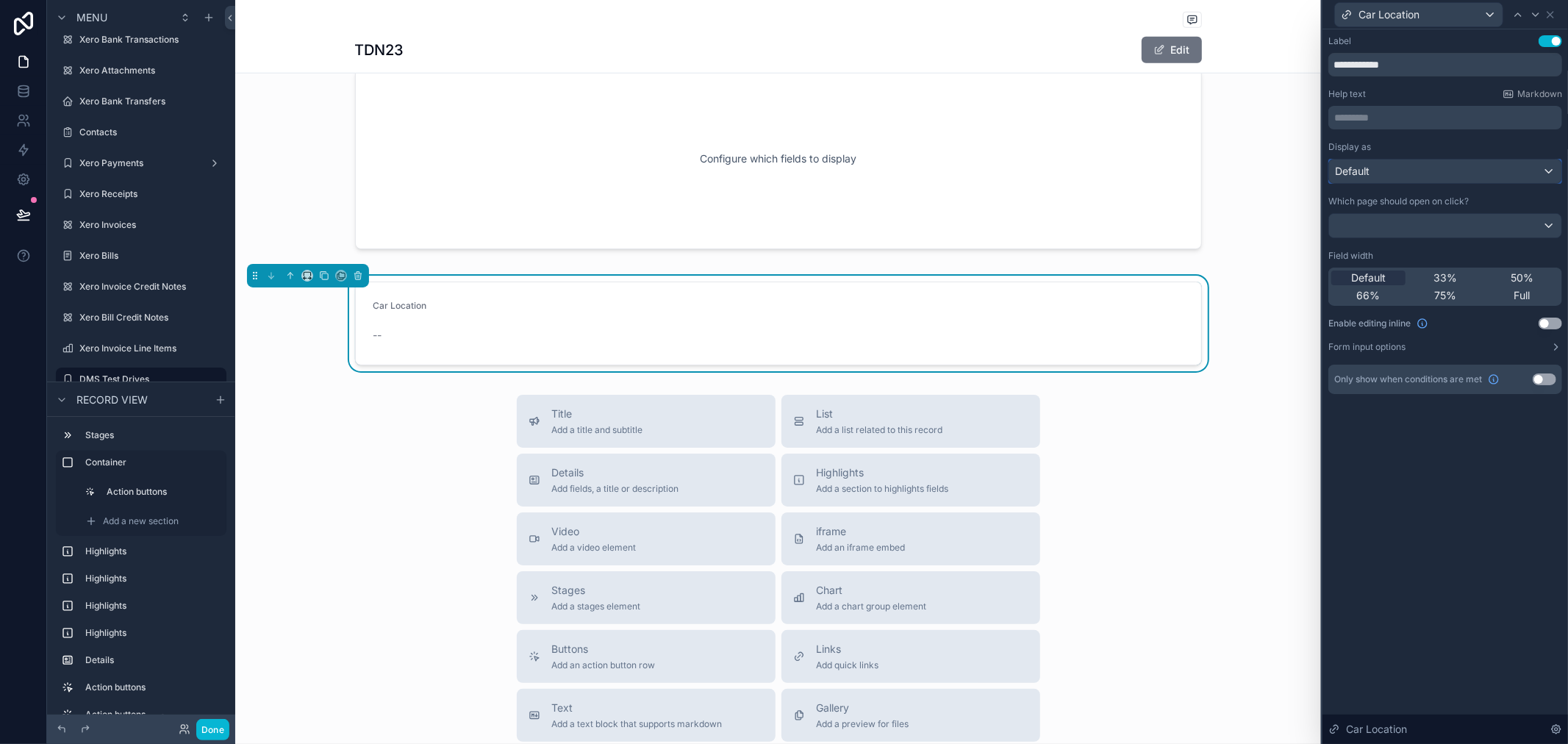
click at [1444, 174] on div "Default" at bounding box center [1446, 171] width 233 height 24
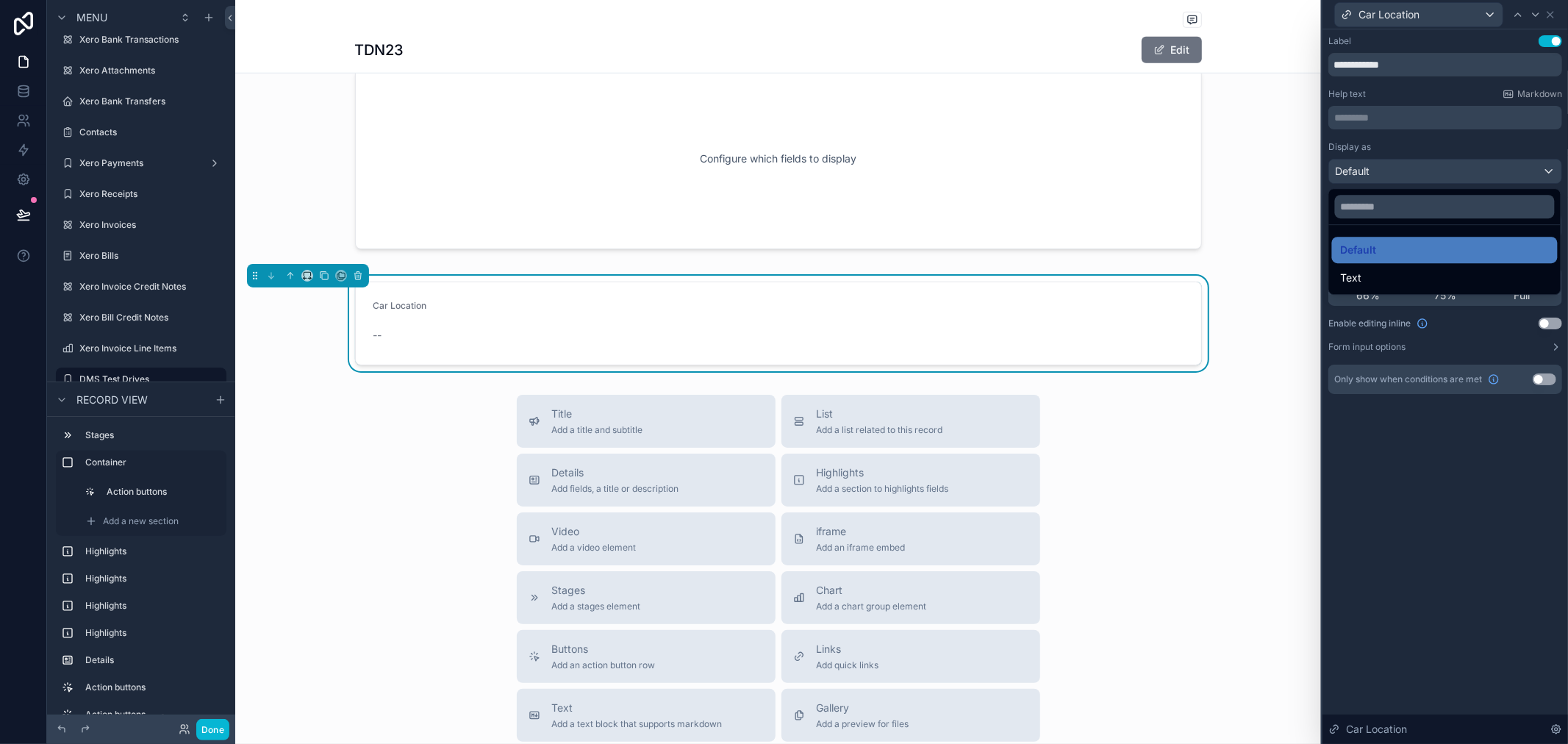
click at [1444, 174] on div at bounding box center [1445, 372] width 246 height 744
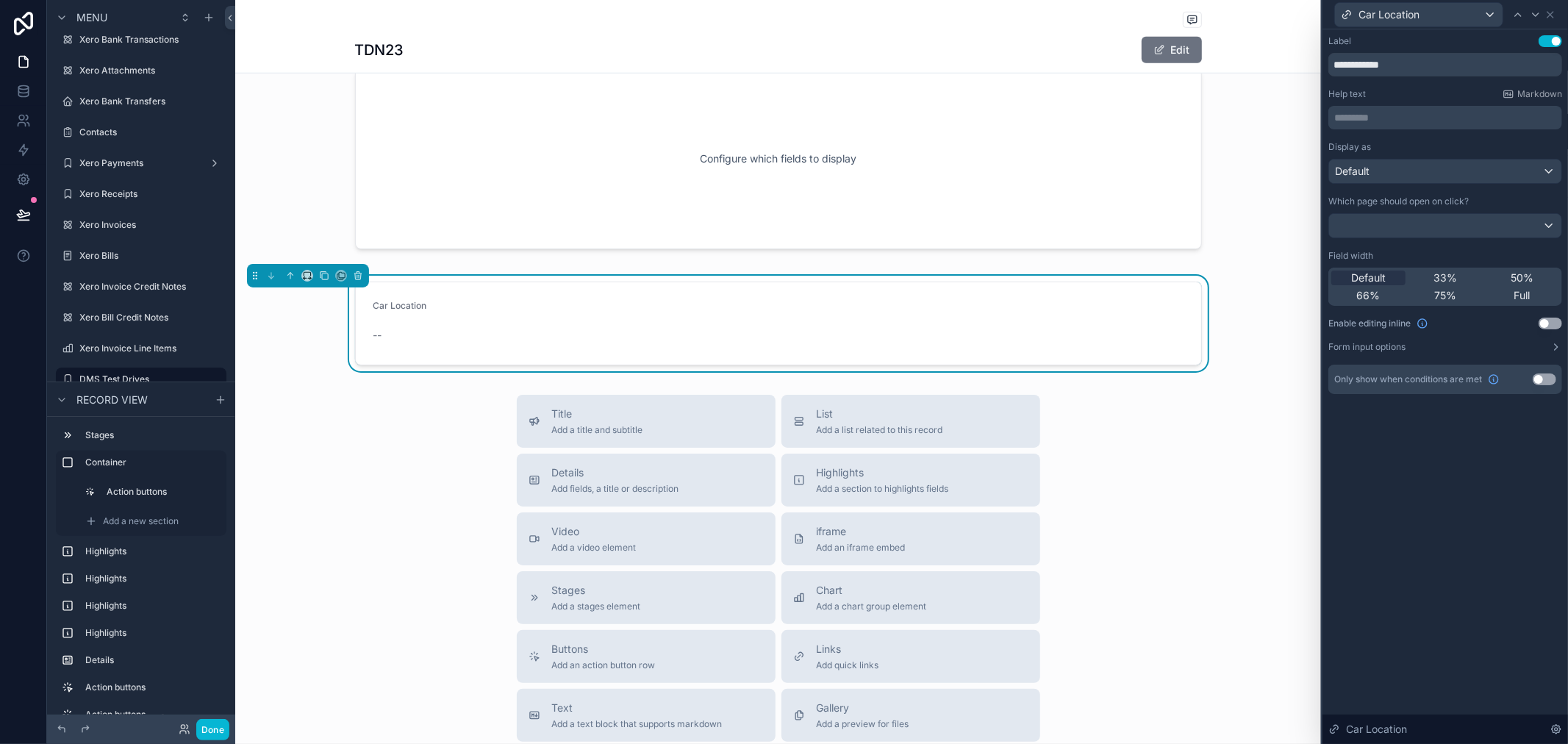
click at [1452, 148] on div "Display as" at bounding box center [1445, 147] width 234 height 12
click at [1466, 228] on div at bounding box center [1446, 226] width 233 height 24
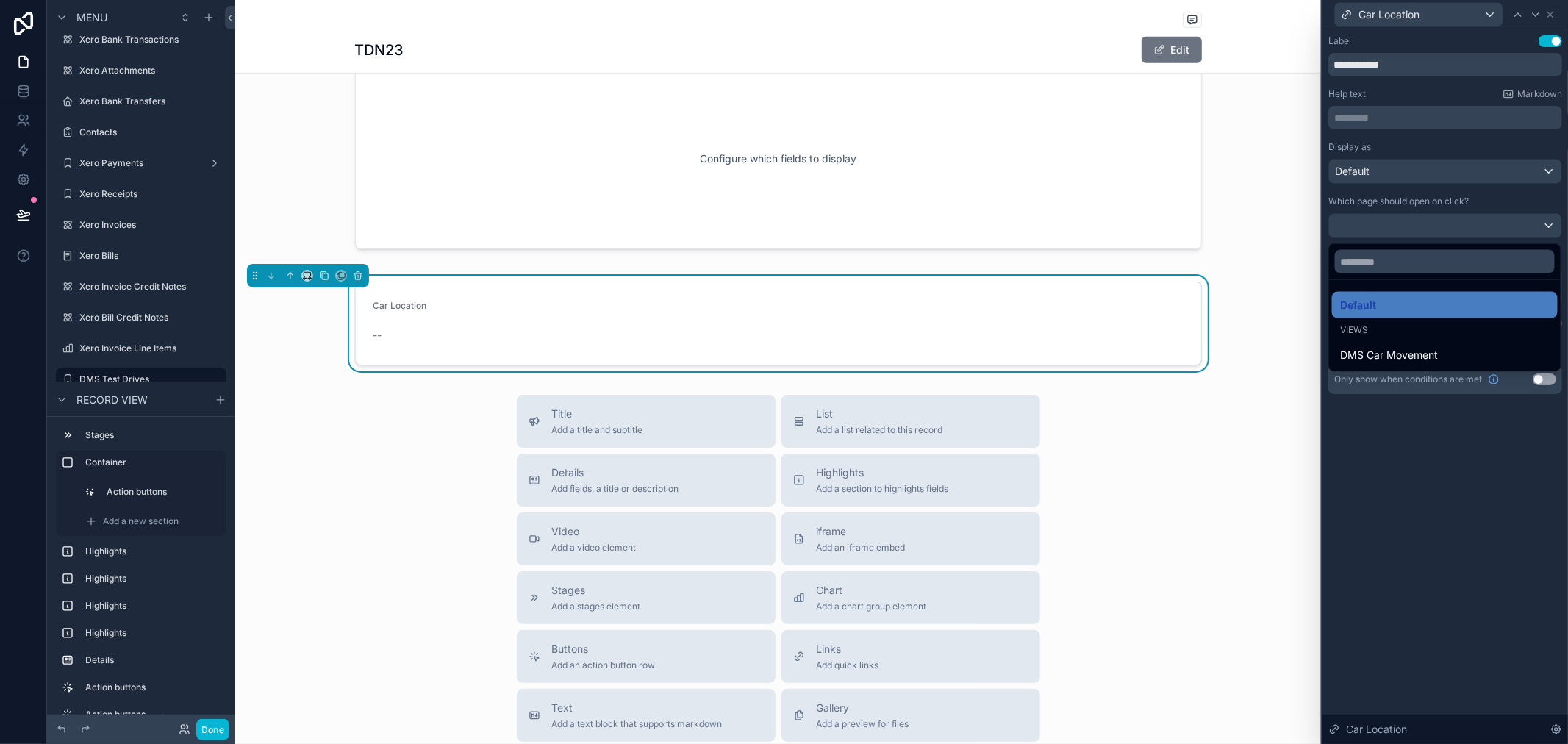
click at [1450, 115] on div at bounding box center [1445, 372] width 246 height 744
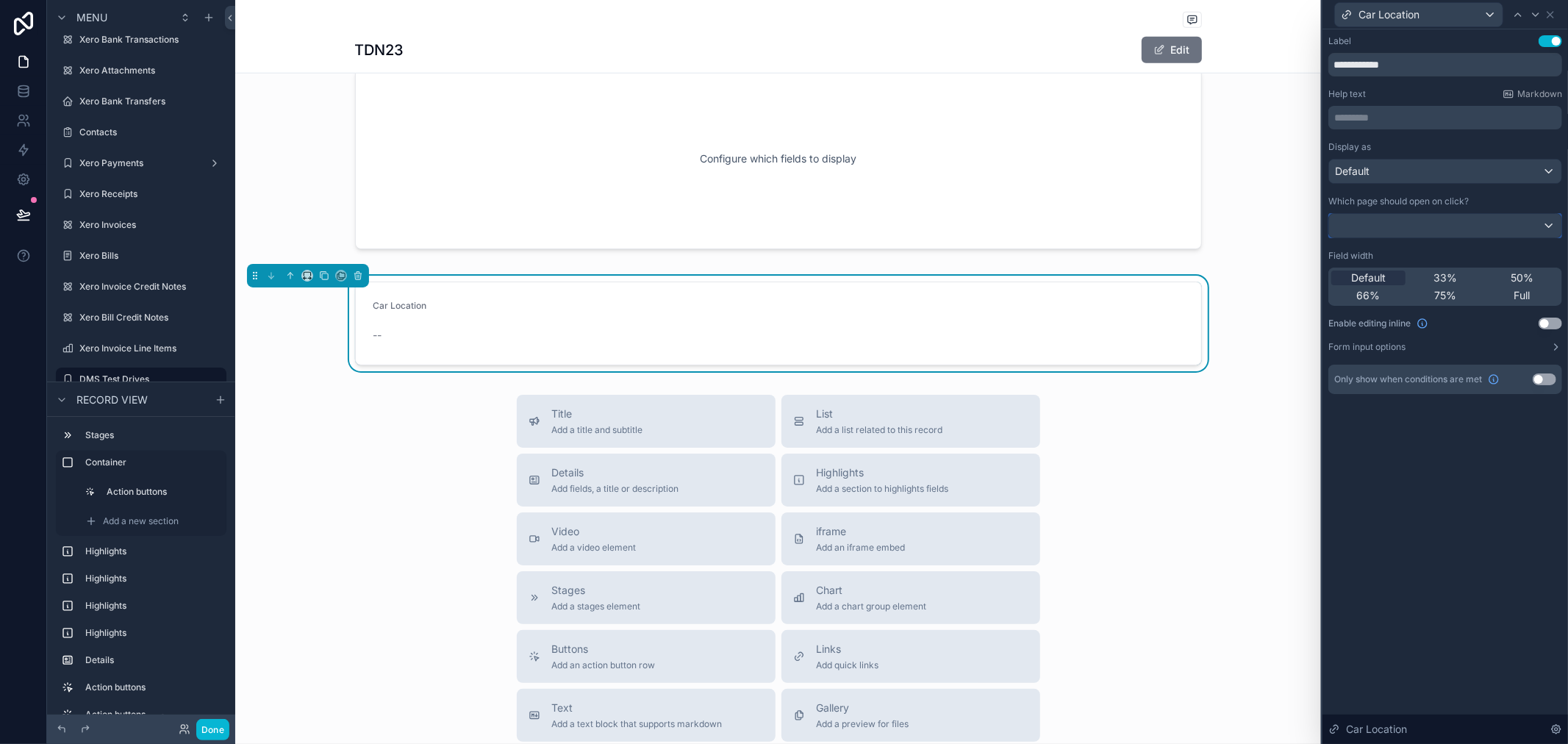
click at [1458, 223] on div at bounding box center [1446, 226] width 233 height 24
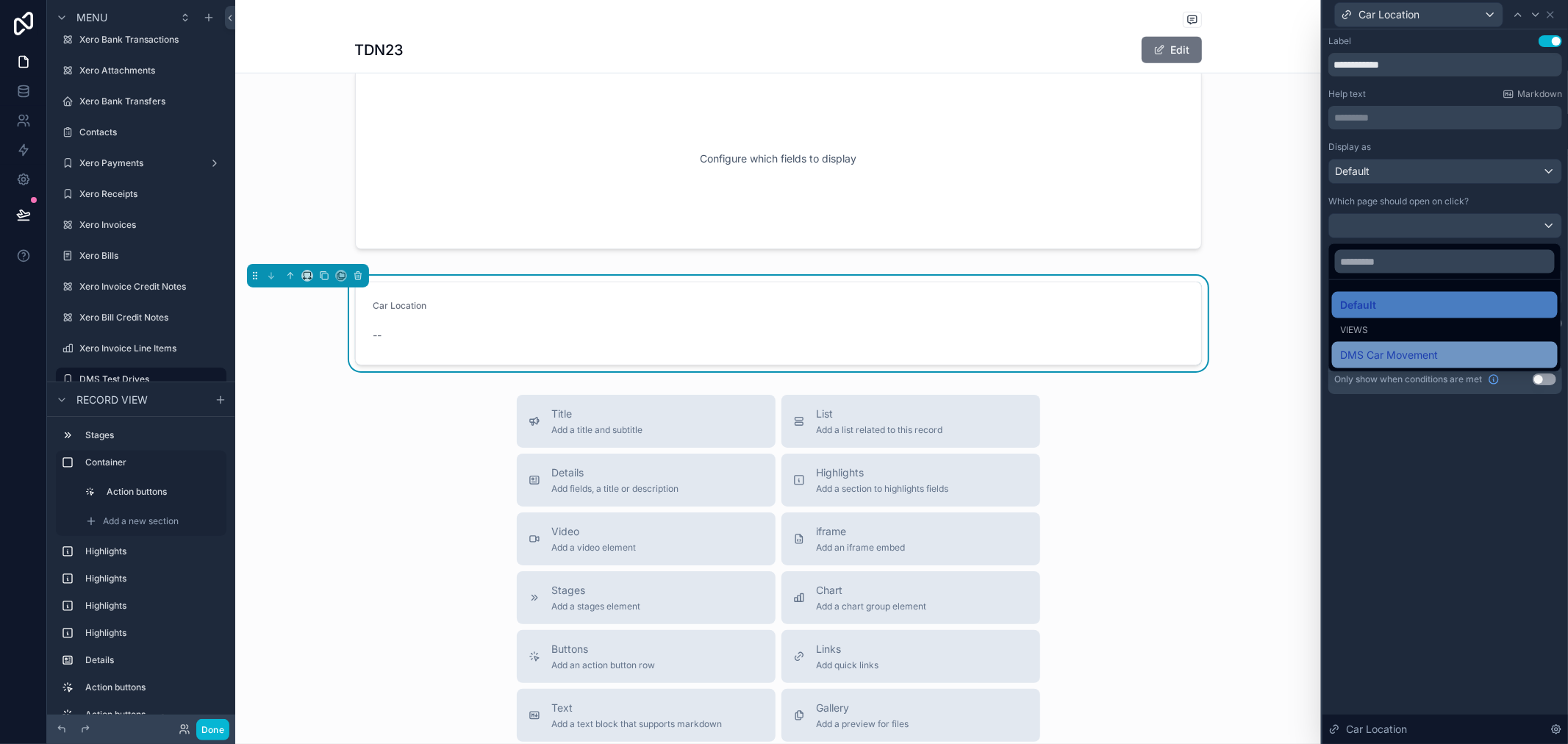
click at [1440, 349] on div "DMS Car Movement" at bounding box center [1445, 355] width 208 height 18
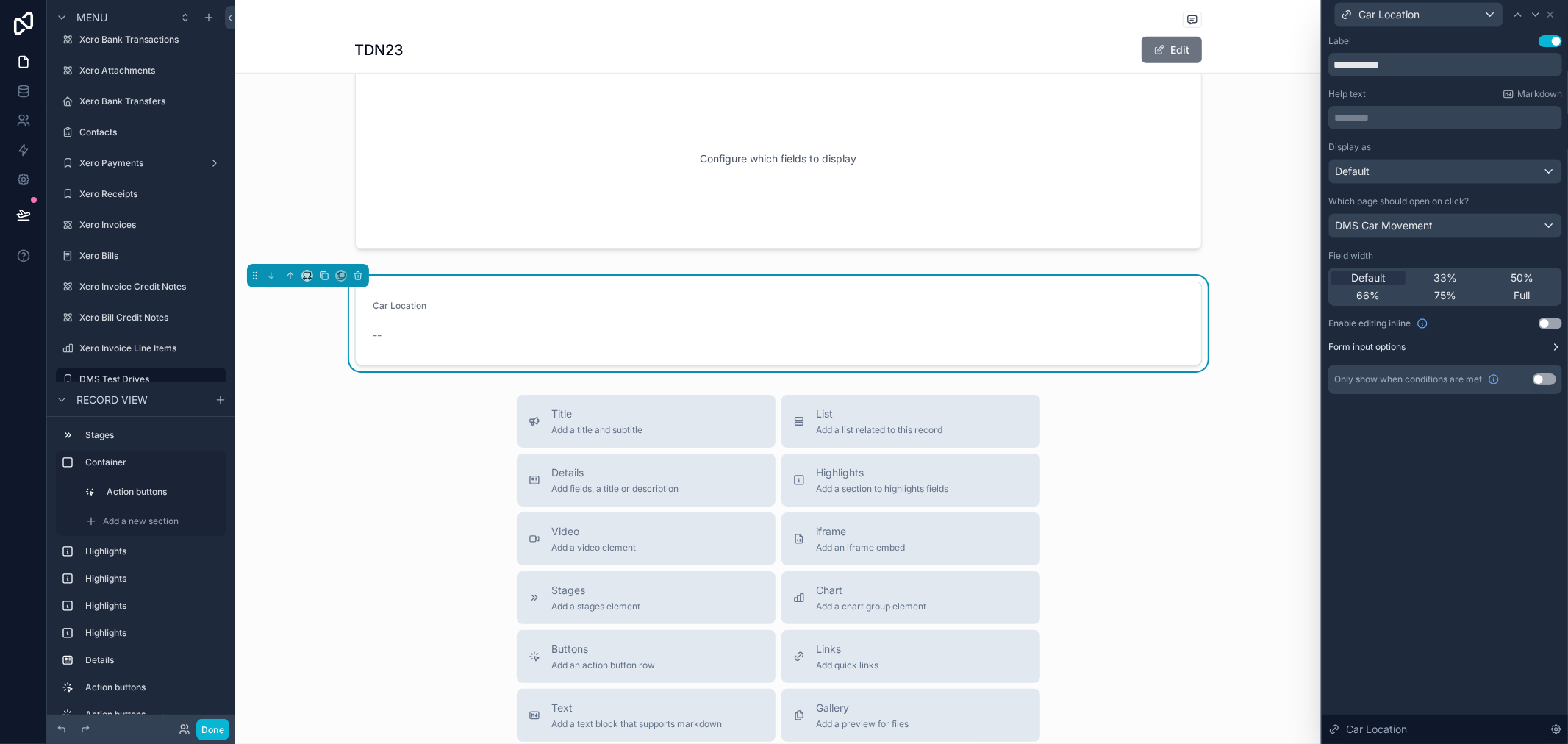
click at [1546, 346] on button "Form input options" at bounding box center [1445, 347] width 234 height 12
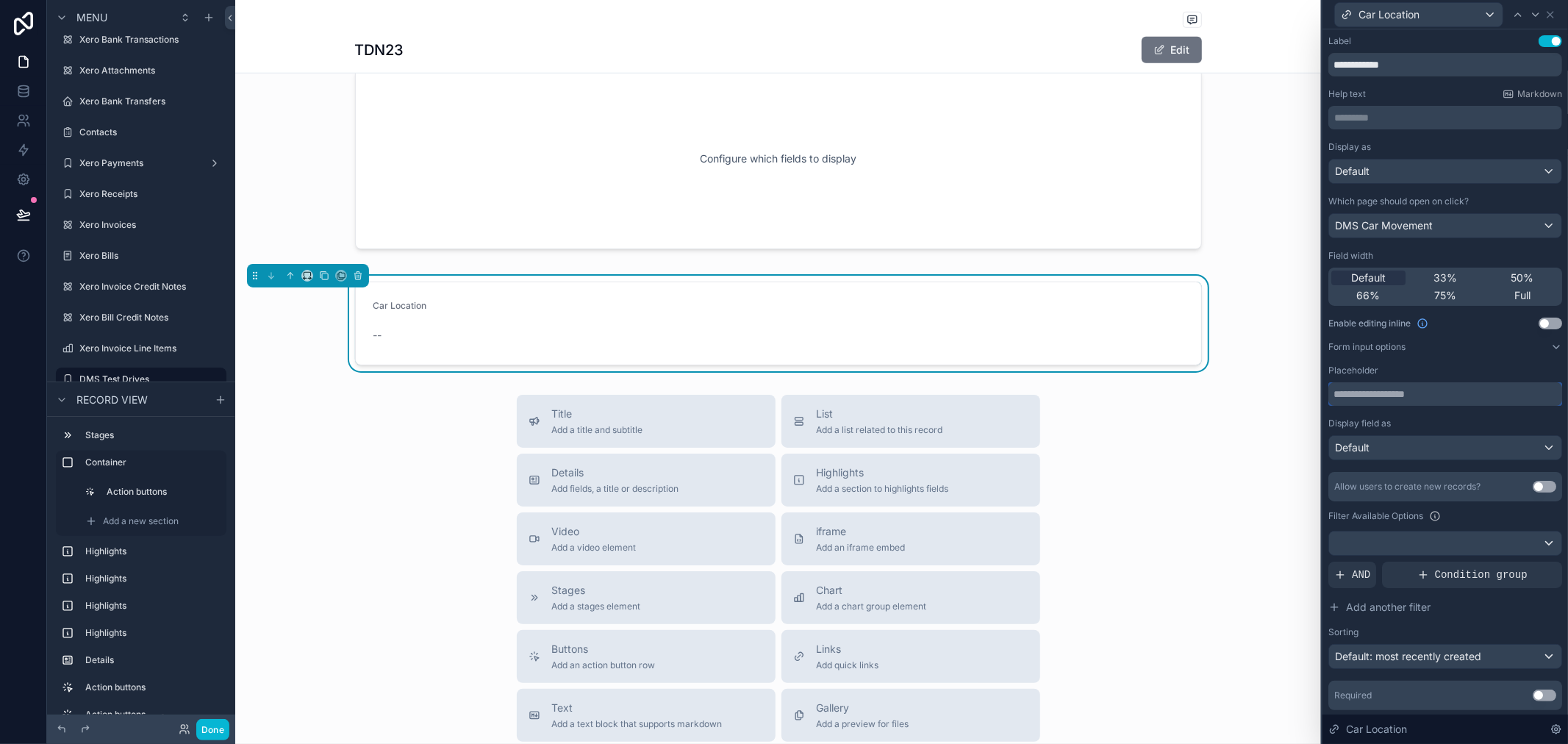
click at [1427, 394] on input "text" at bounding box center [1445, 395] width 234 height 24
click at [1483, 538] on div at bounding box center [1446, 544] width 233 height 24
click at [1401, 583] on input "text" at bounding box center [1439, 580] width 208 height 24
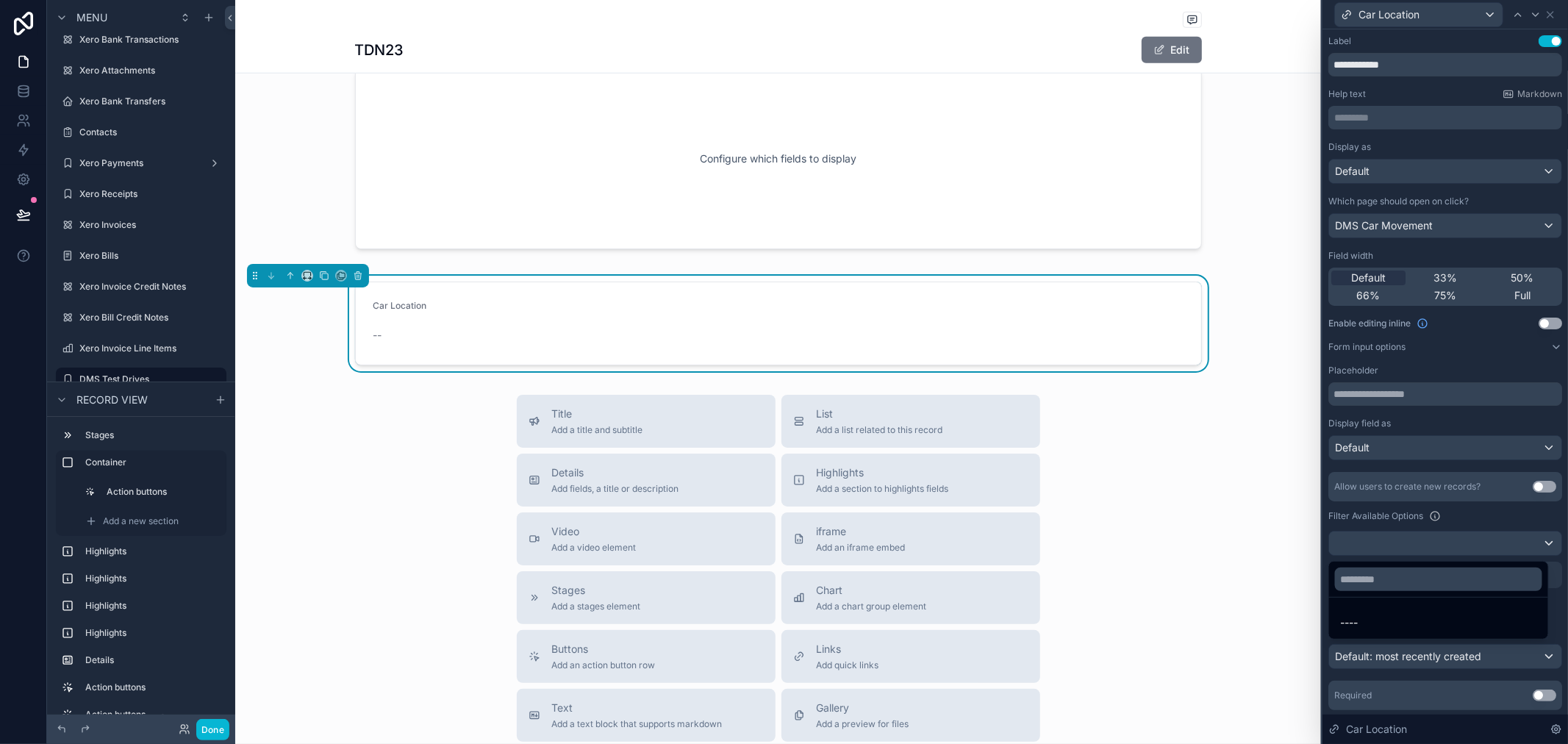
click at [1459, 538] on div at bounding box center [1445, 372] width 246 height 744
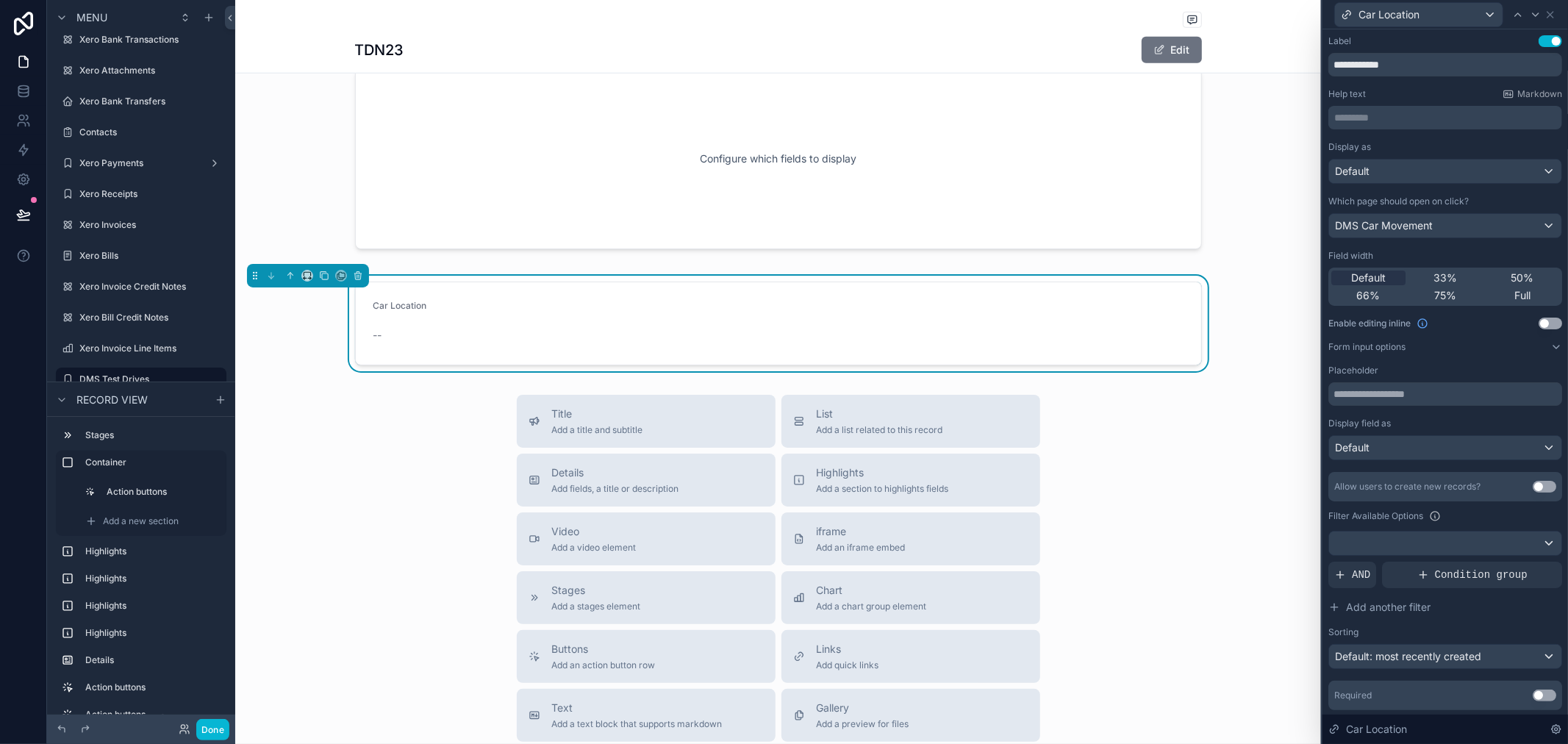
click at [1483, 518] on div "Filter Available Options" at bounding box center [1445, 516] width 234 height 18
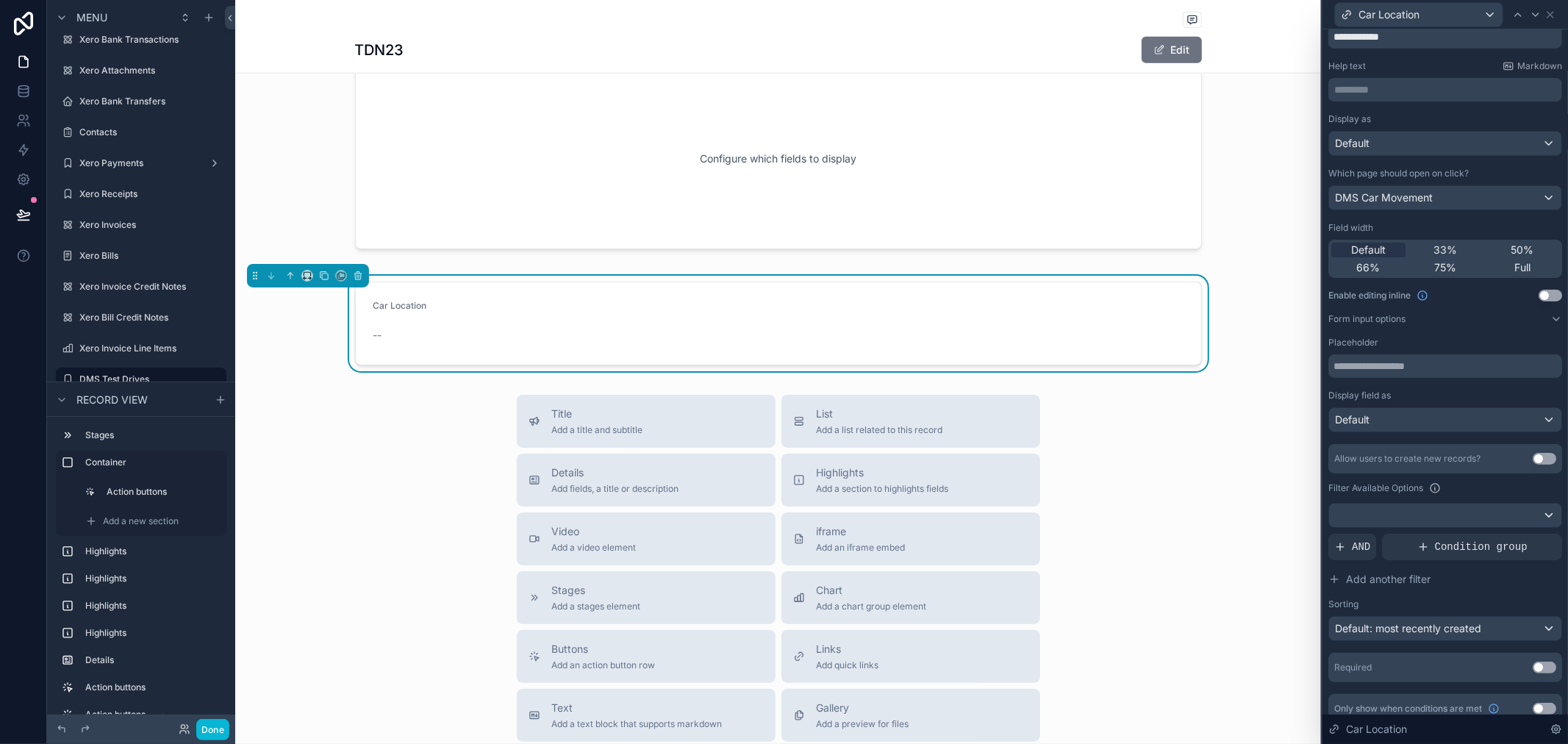
scroll to position [43, 0]
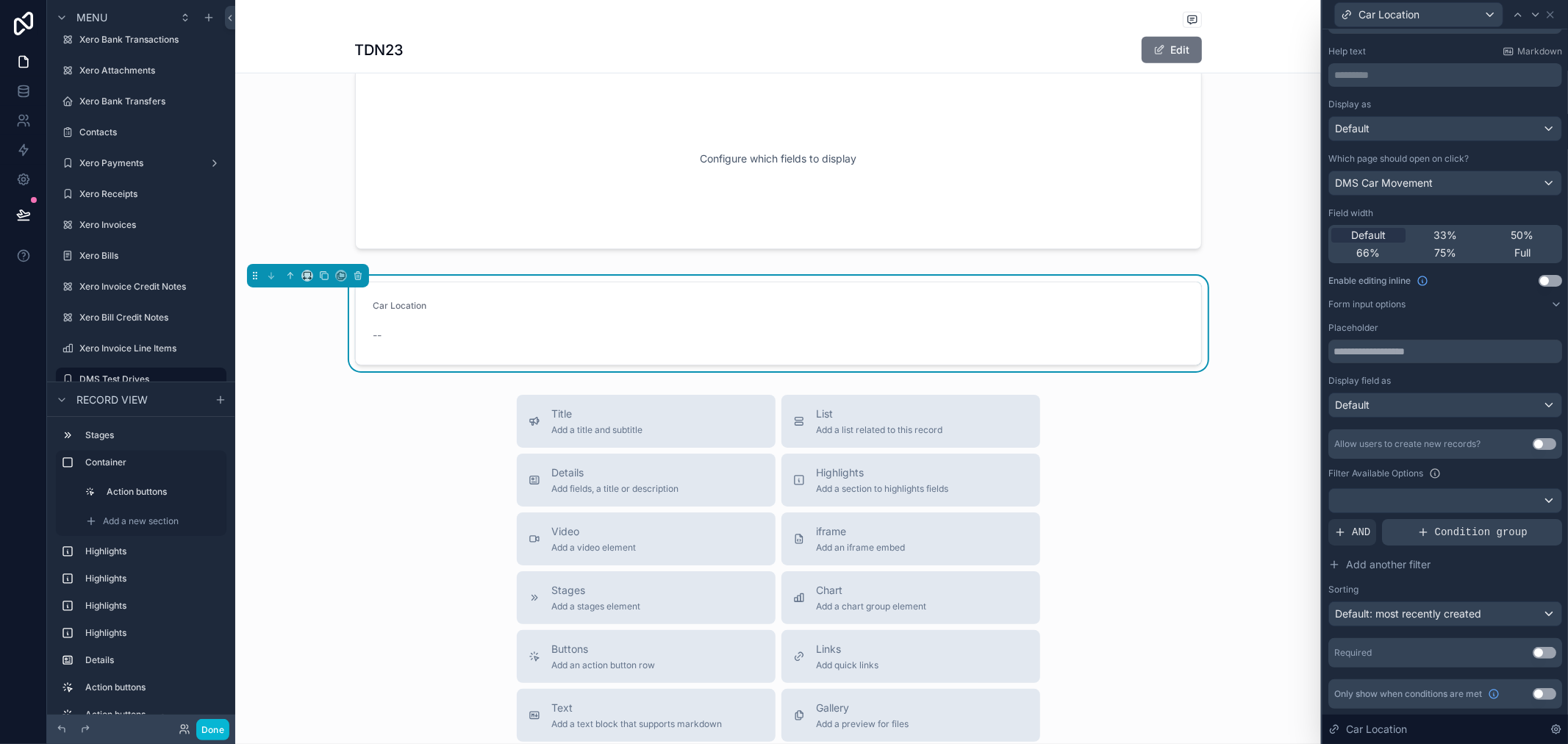
click at [1467, 532] on span "Condition group" at bounding box center [1481, 532] width 92 height 15
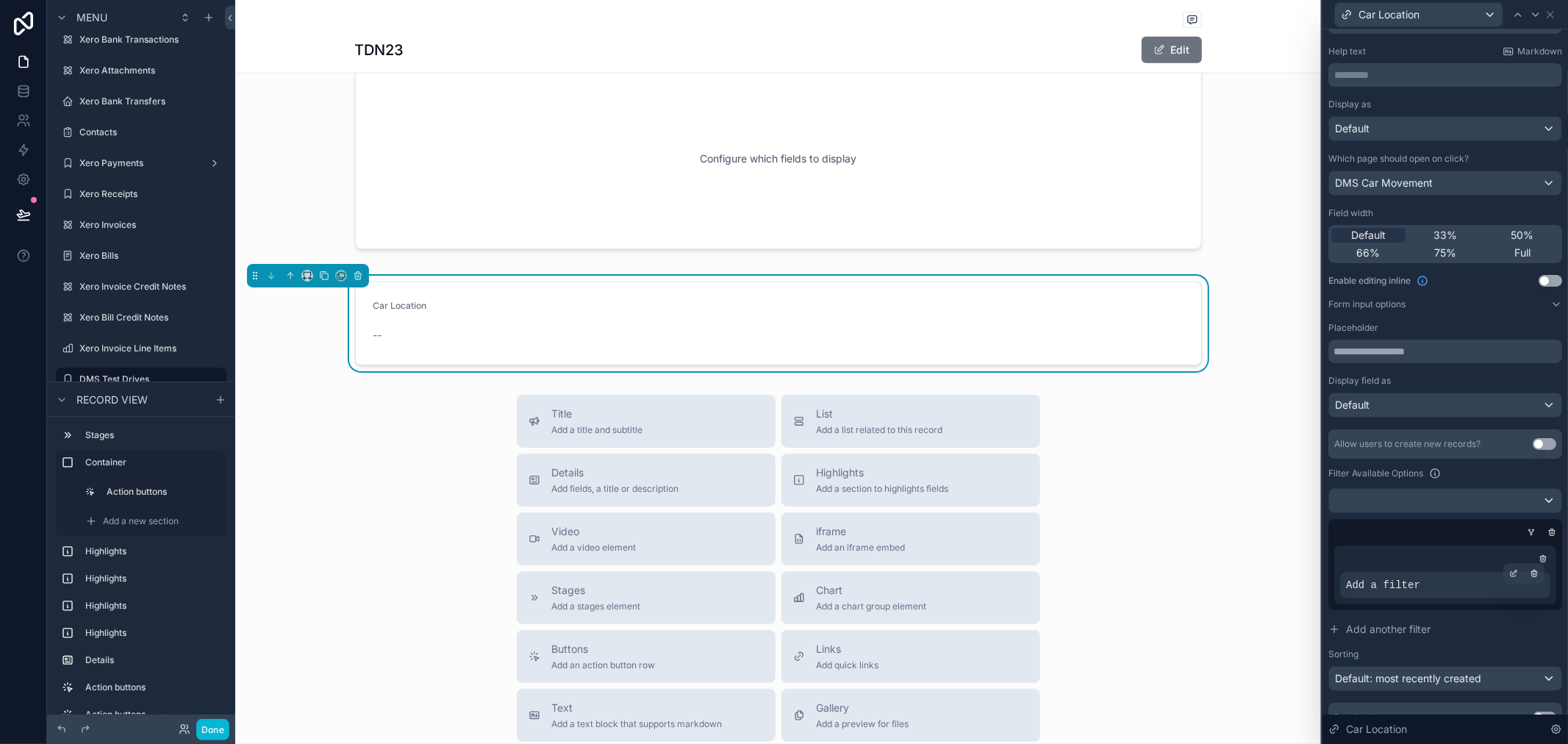
click at [1450, 586] on div "Add a filter" at bounding box center [1446, 585] width 211 height 27
click at [1513, 570] on icon at bounding box center [1515, 572] width 4 height 4
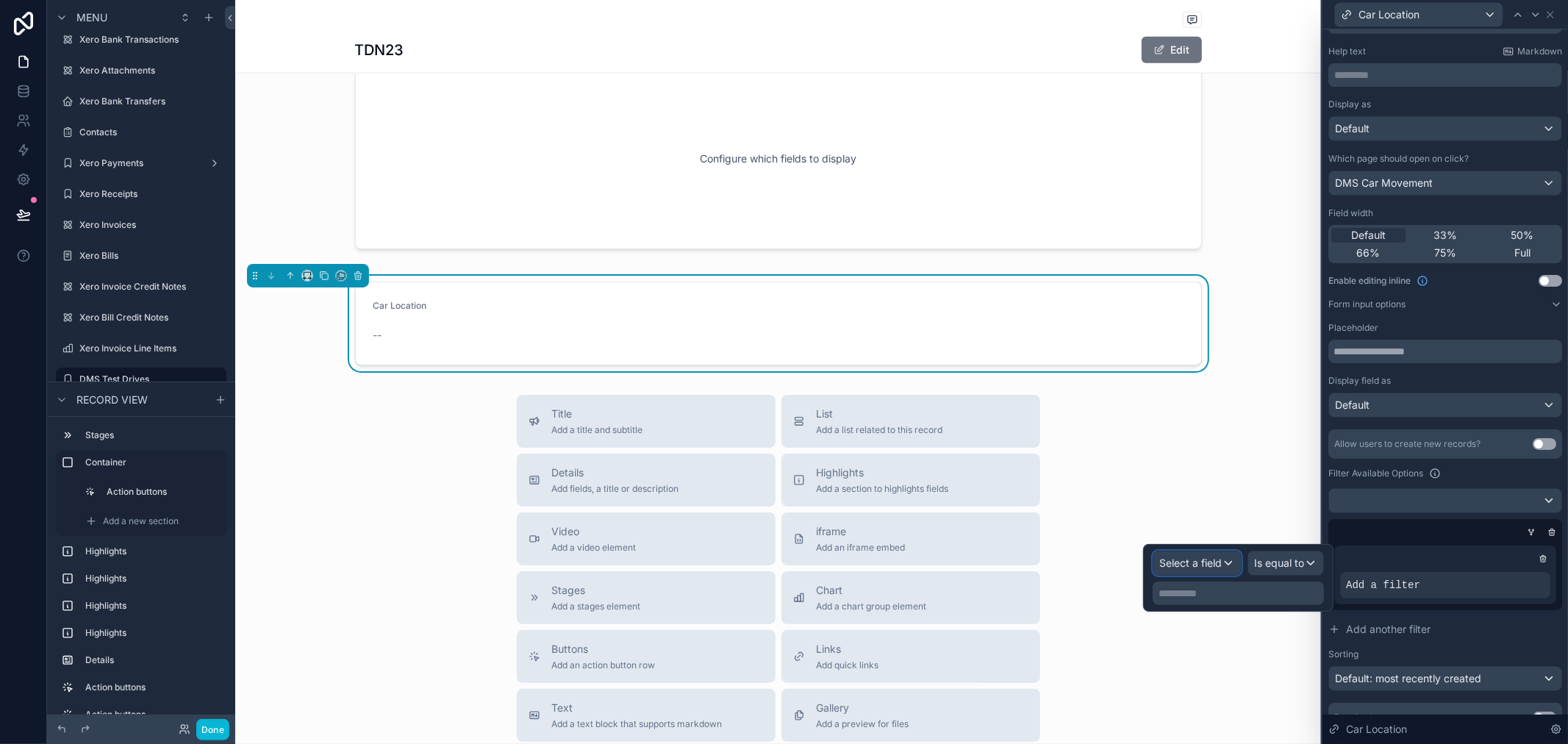
click at [1224, 564] on div "Select a field" at bounding box center [1197, 564] width 87 height 24
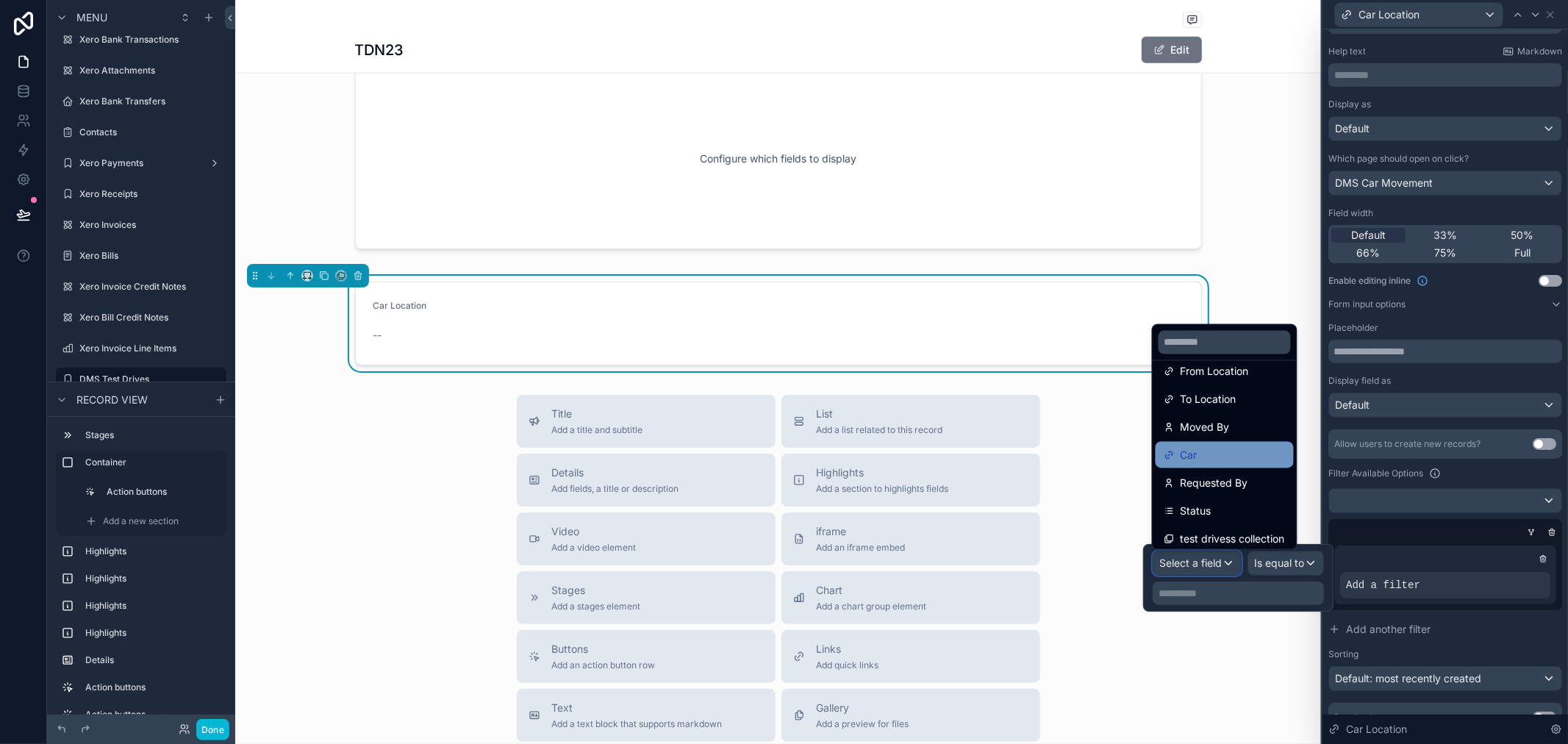
scroll to position [273, 0]
click at [1244, 449] on div "Car" at bounding box center [1224, 450] width 120 height 18
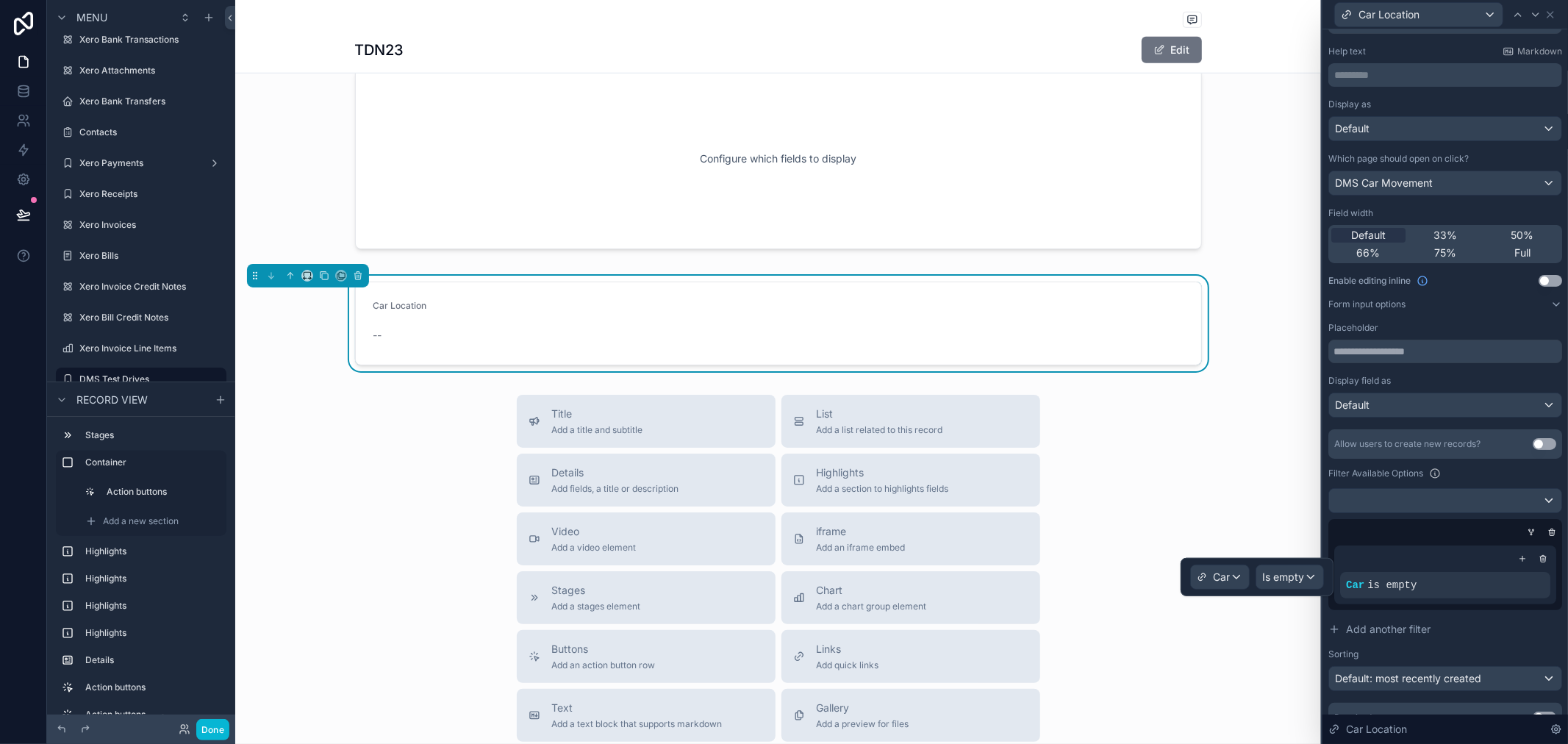
click at [1284, 590] on div "Car Is empty" at bounding box center [1258, 577] width 153 height 38
click at [1285, 578] on span "Is empty" at bounding box center [1284, 577] width 42 height 15
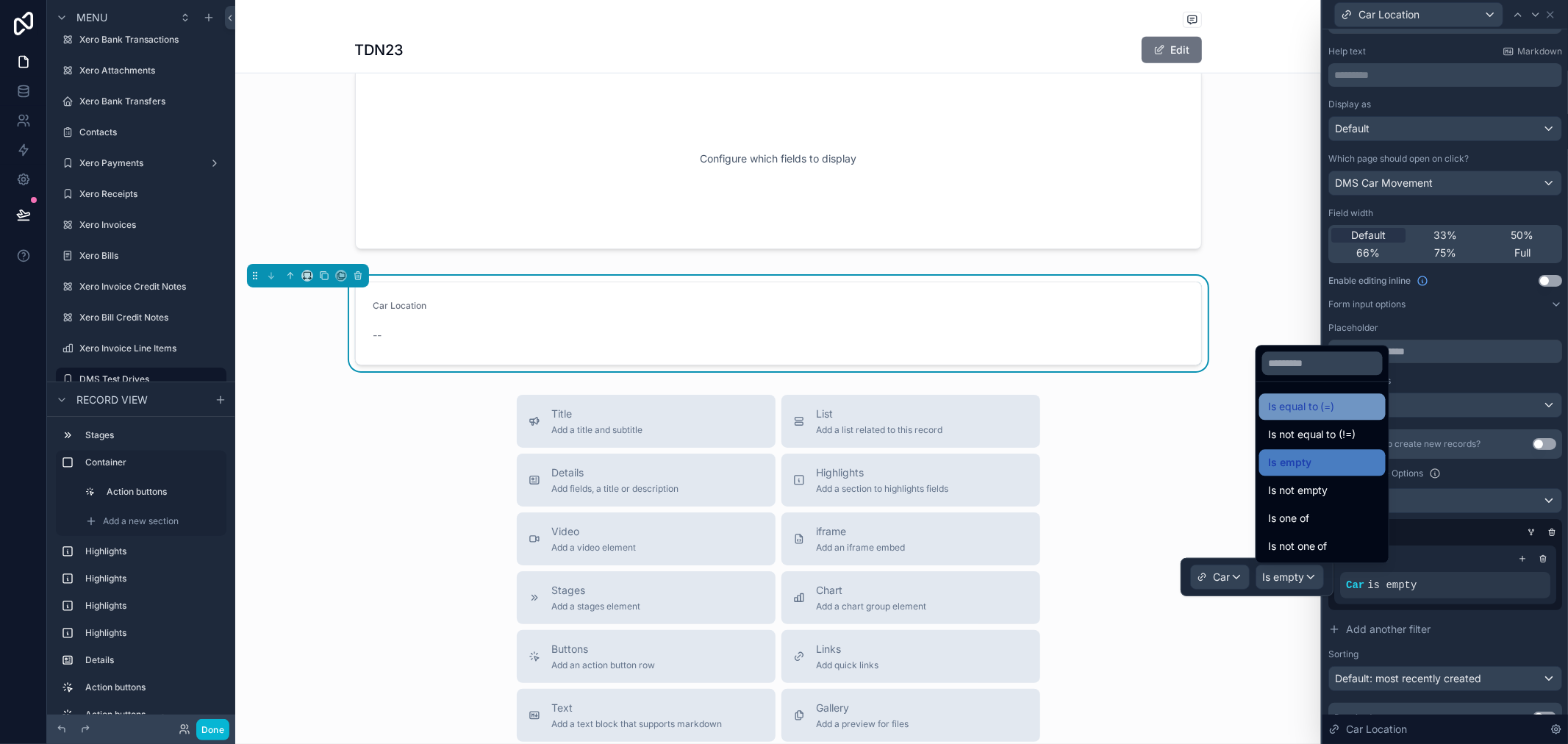
click at [1325, 413] on span "Is equal to (=)" at bounding box center [1302, 407] width 67 height 18
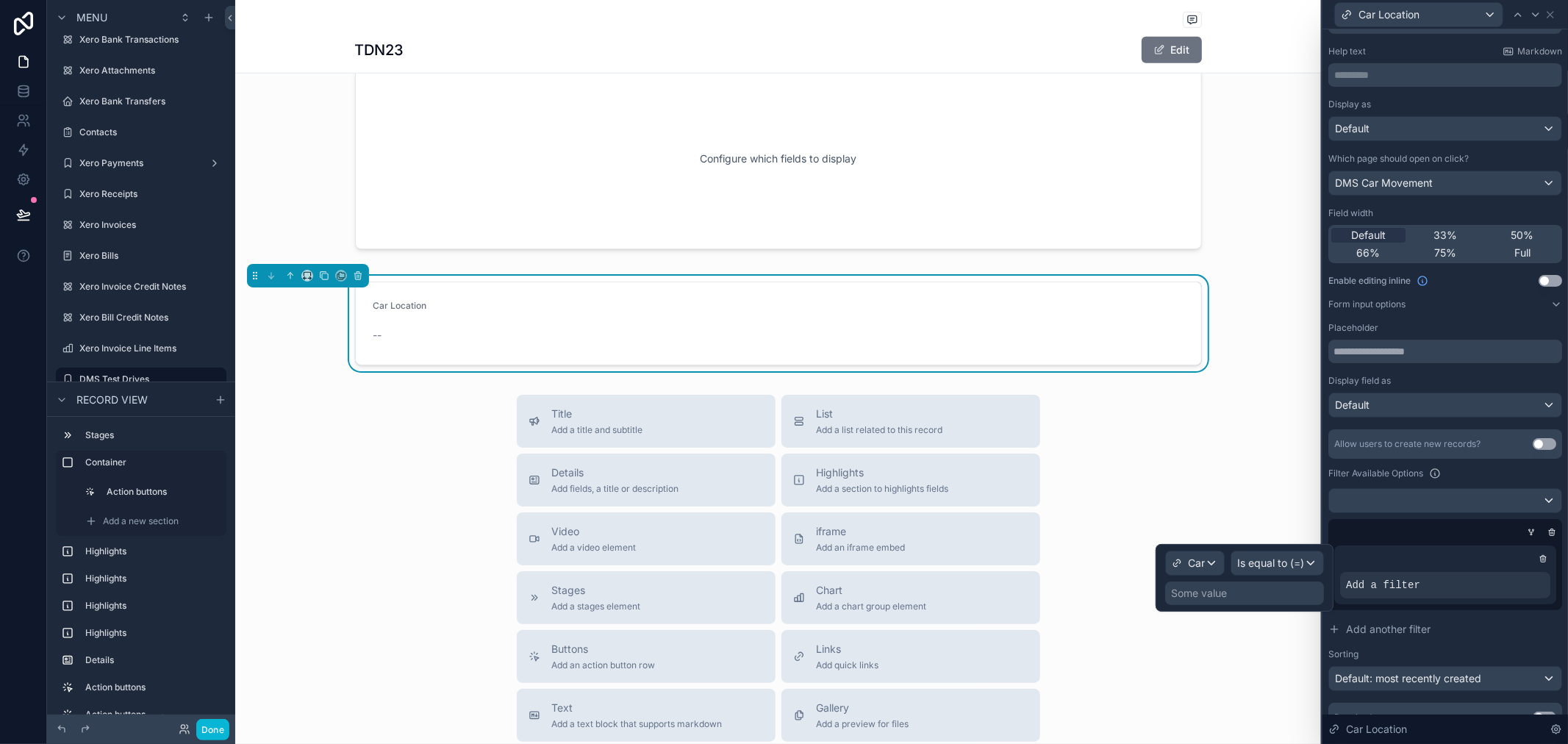
click at [1233, 595] on div "Some value" at bounding box center [1245, 594] width 159 height 24
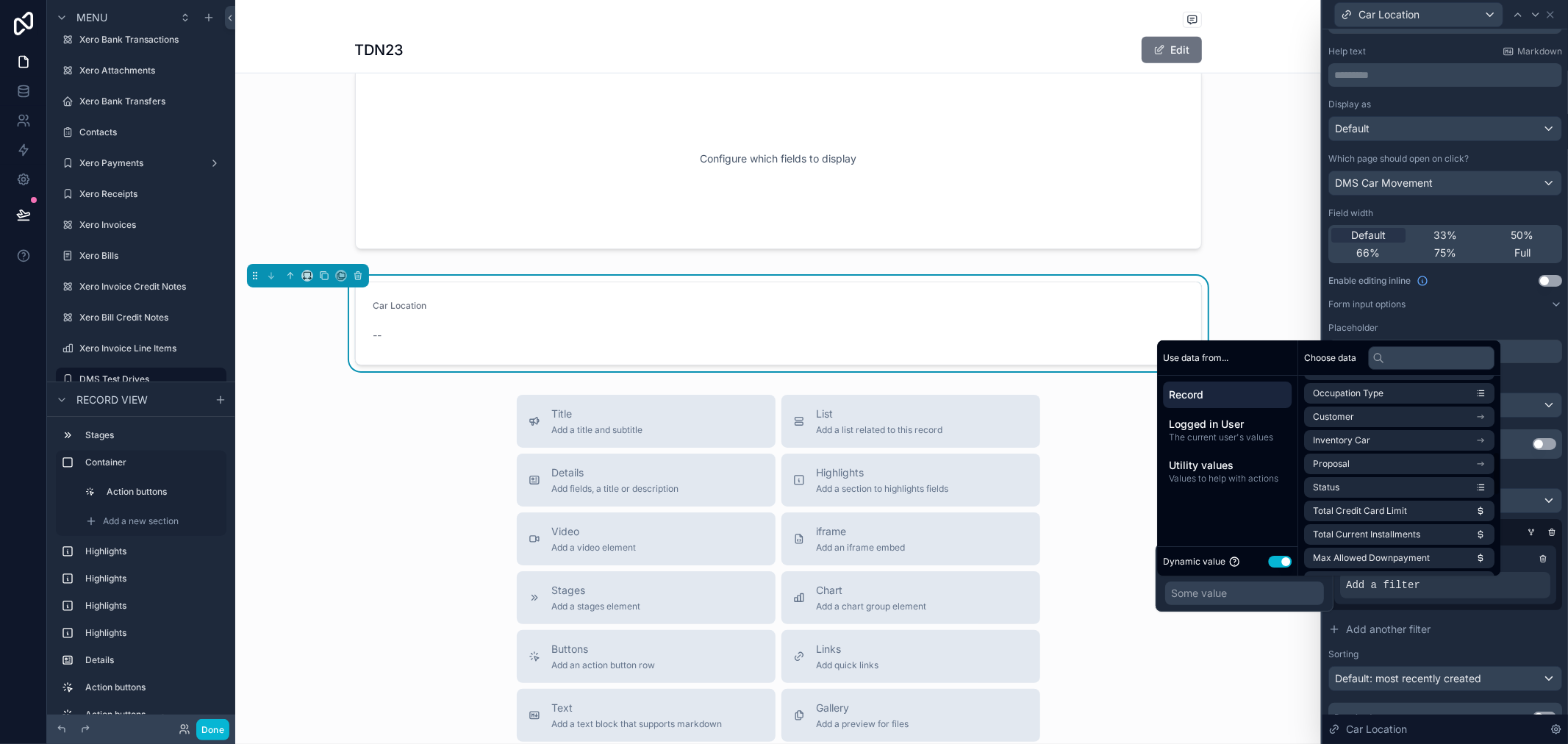
scroll to position [292, 0]
click at [1413, 520] on li "Inventory Car" at bounding box center [1400, 522] width 191 height 21
click at [1486, 394] on icon at bounding box center [1481, 392] width 10 height 10
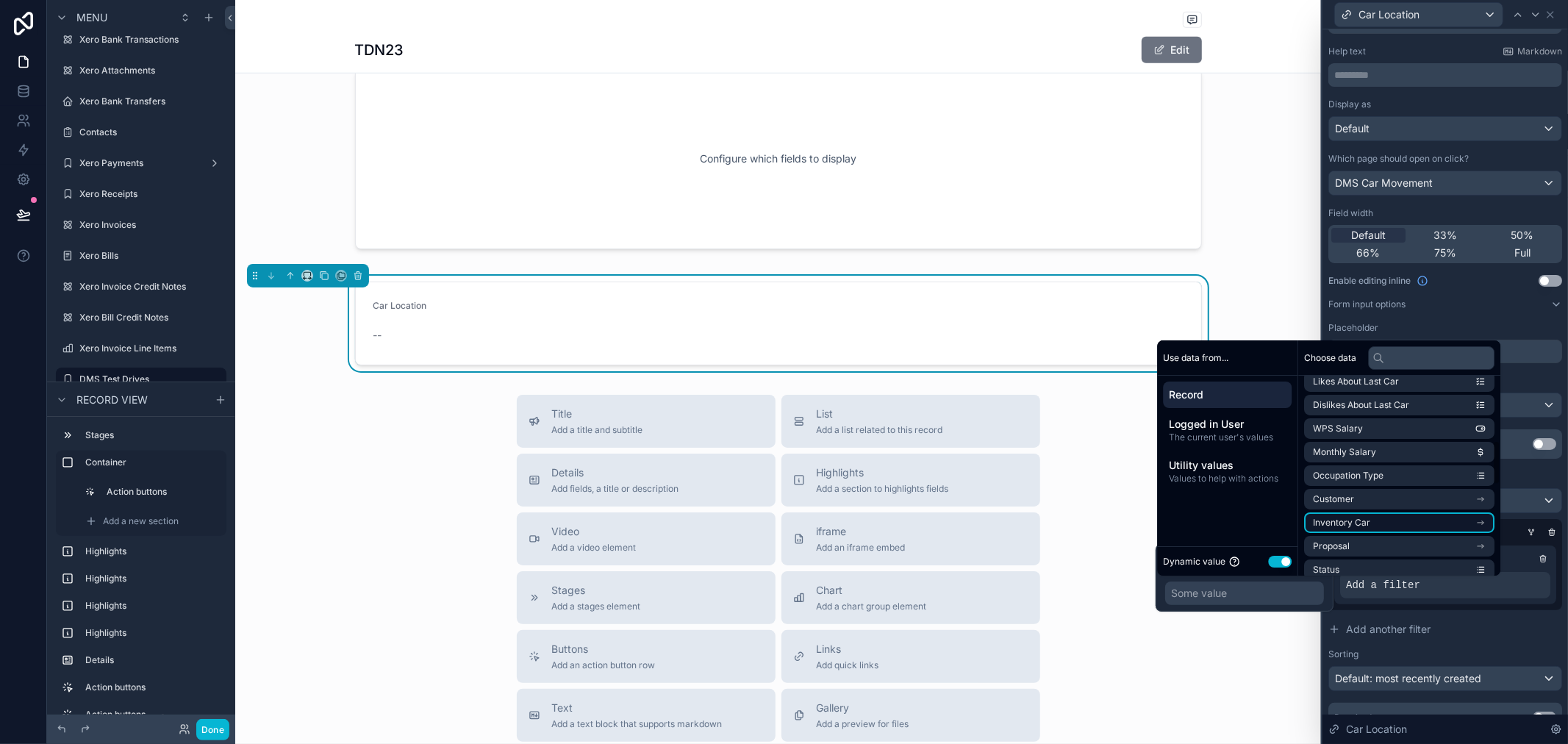
click at [1380, 518] on li "Inventory Car" at bounding box center [1400, 522] width 191 height 21
click at [1496, 607] on div "Add a filter" at bounding box center [1445, 575] width 234 height 71
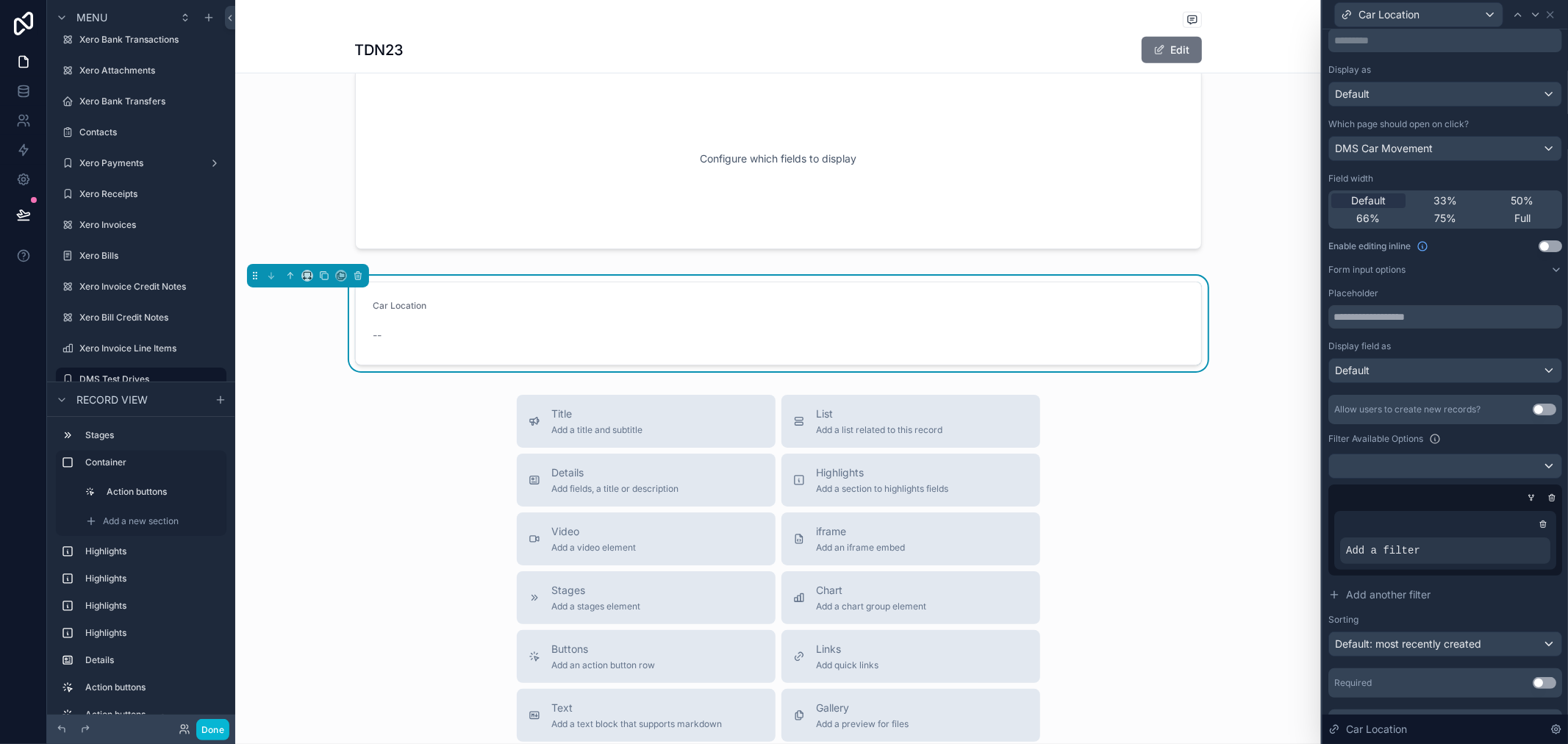
scroll to position [107, 0]
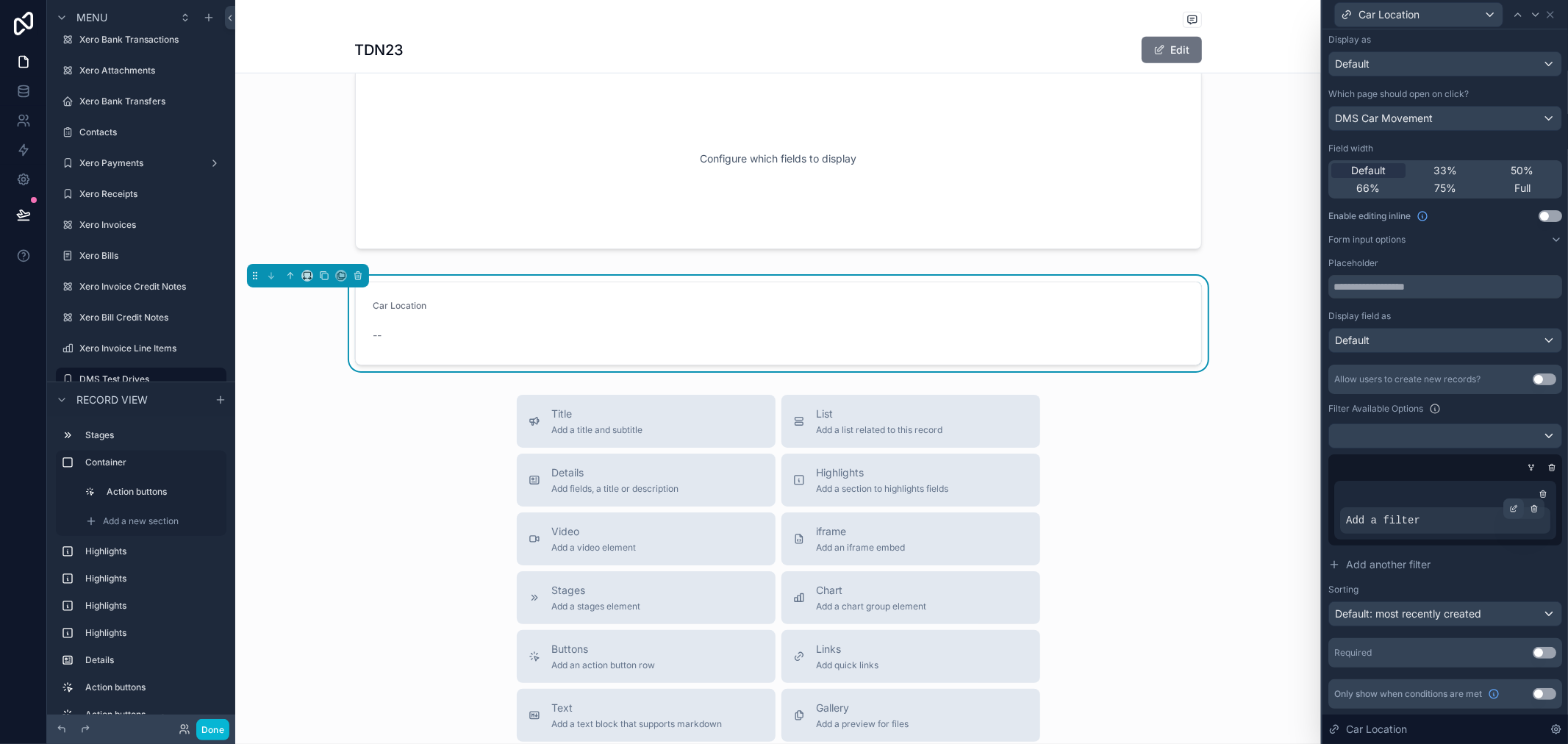
click at [1509, 506] on icon at bounding box center [1513, 508] width 9 height 9
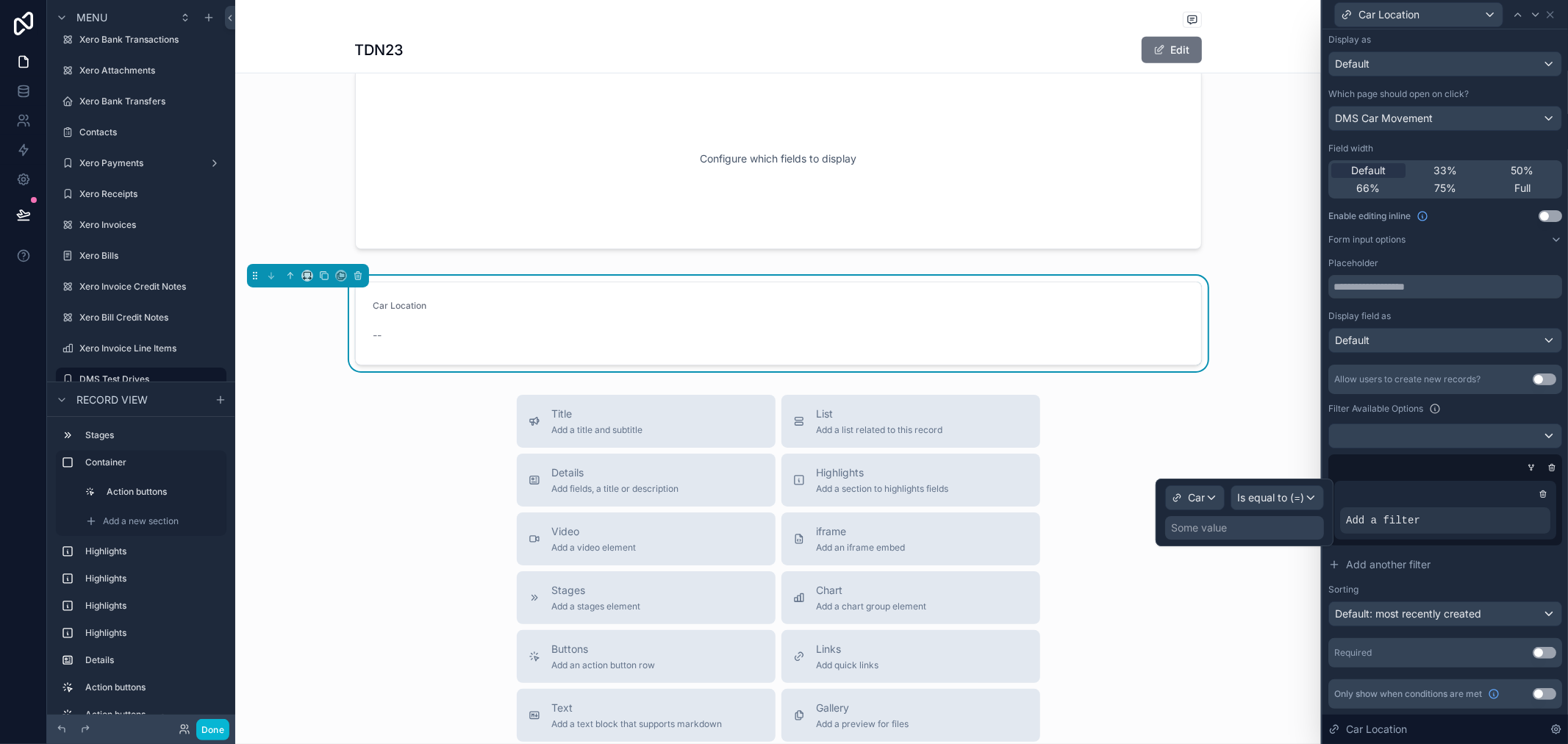
click at [1275, 528] on div "Some value" at bounding box center [1245, 528] width 159 height 24
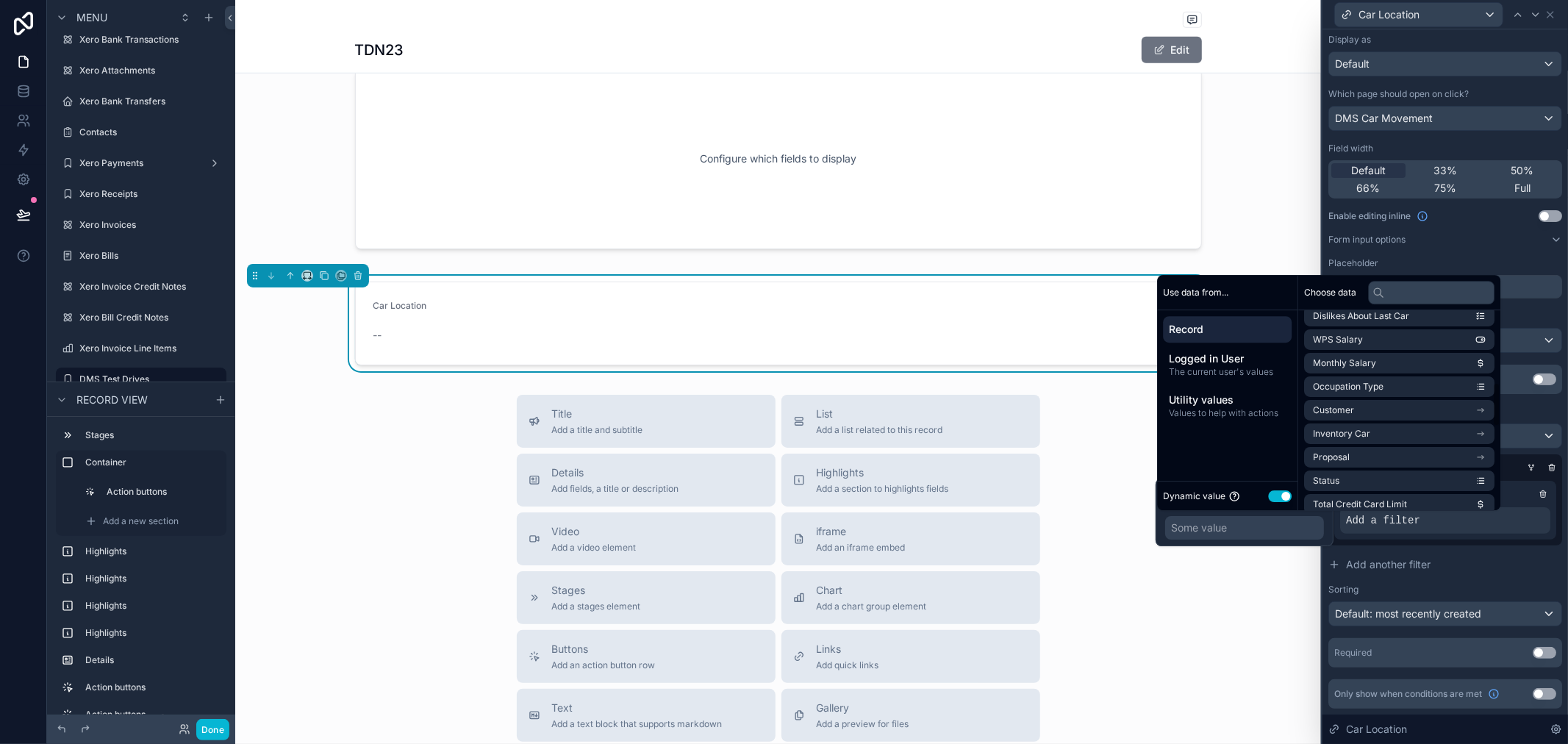
scroll to position [326, 0]
click at [1492, 429] on li "Inventory Car" at bounding box center [1400, 424] width 191 height 21
click at [1234, 408] on span "Values to help with actions" at bounding box center [1228, 414] width 117 height 12
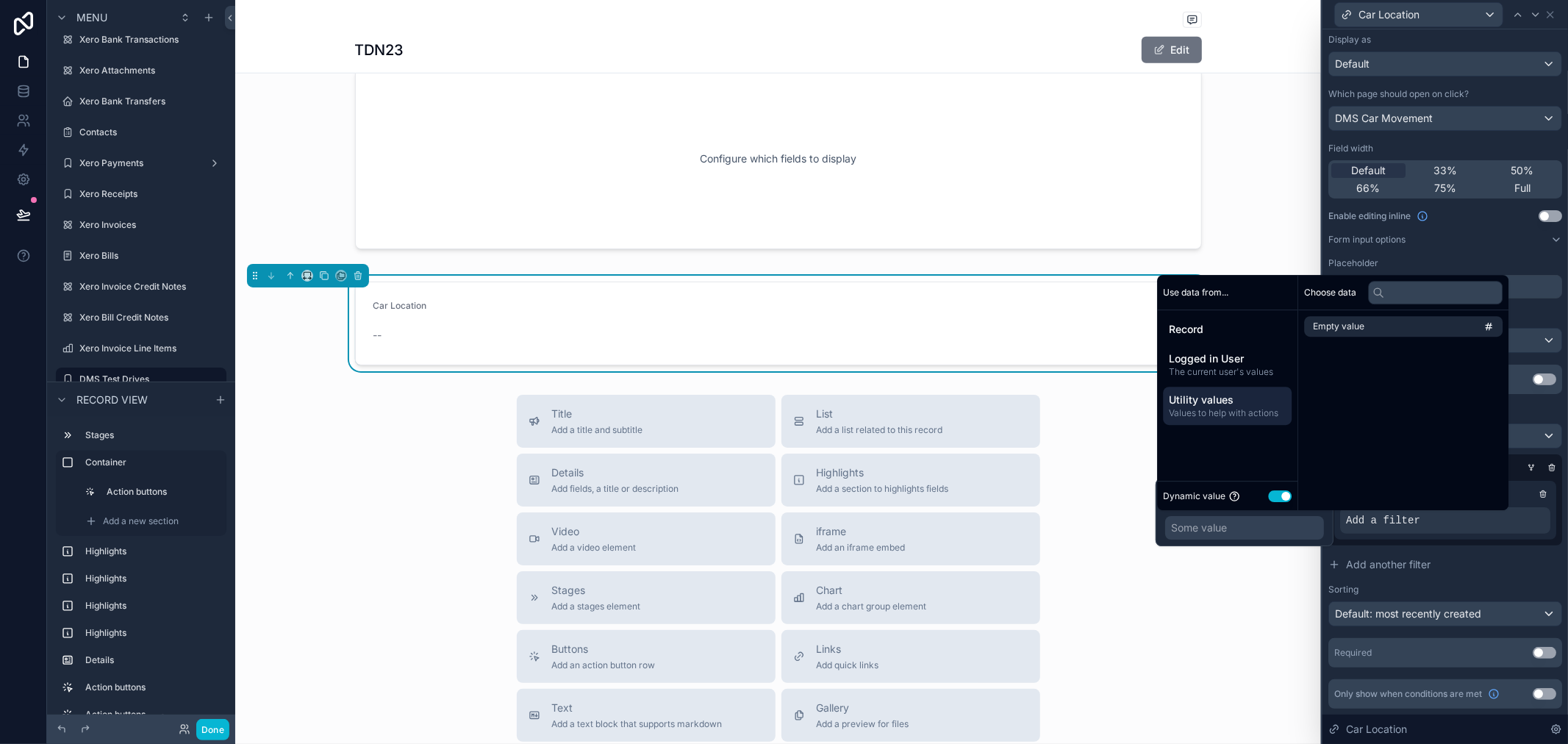
scroll to position [0, 0]
click at [1235, 365] on span "Logged in User" at bounding box center [1228, 359] width 117 height 15
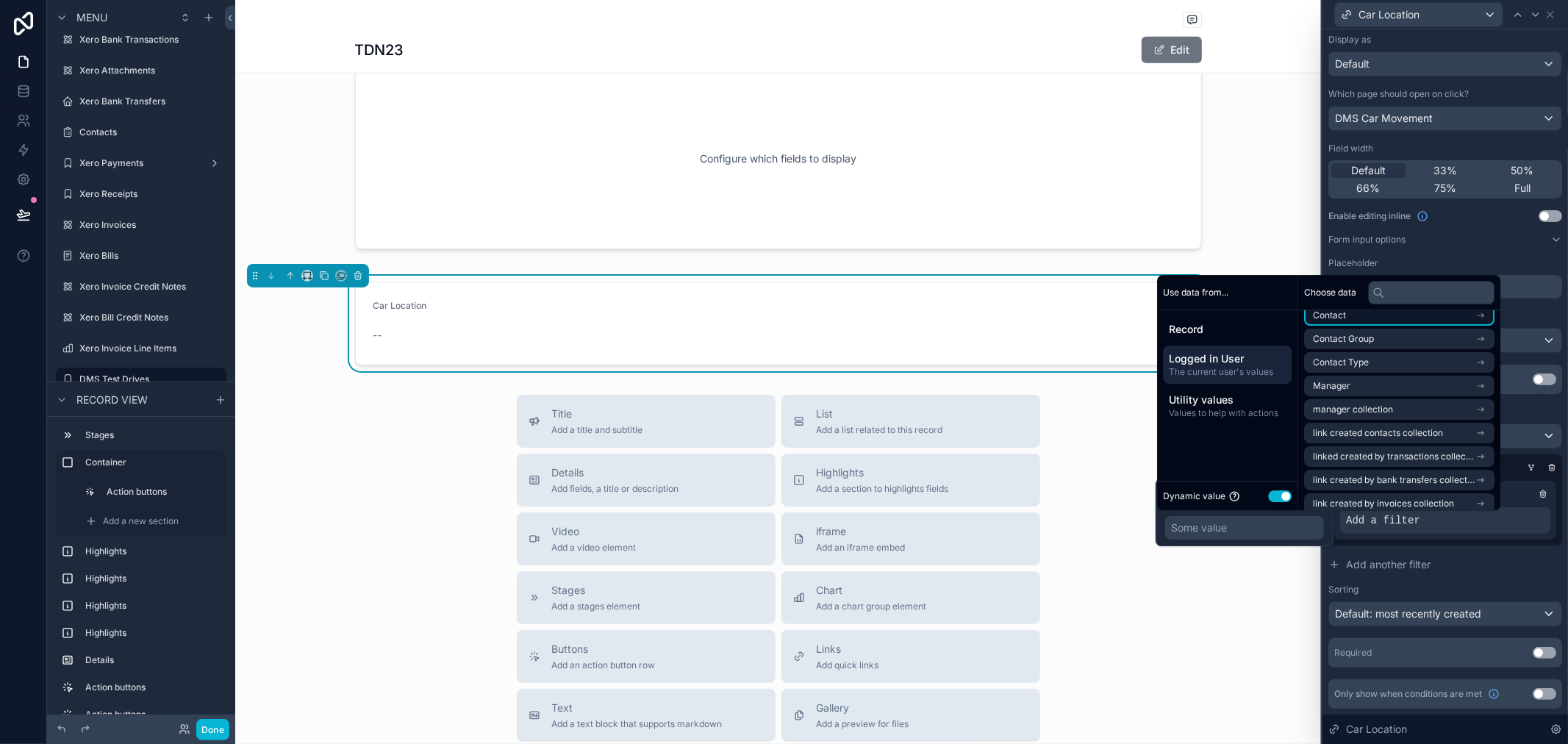
scroll to position [162, 0]
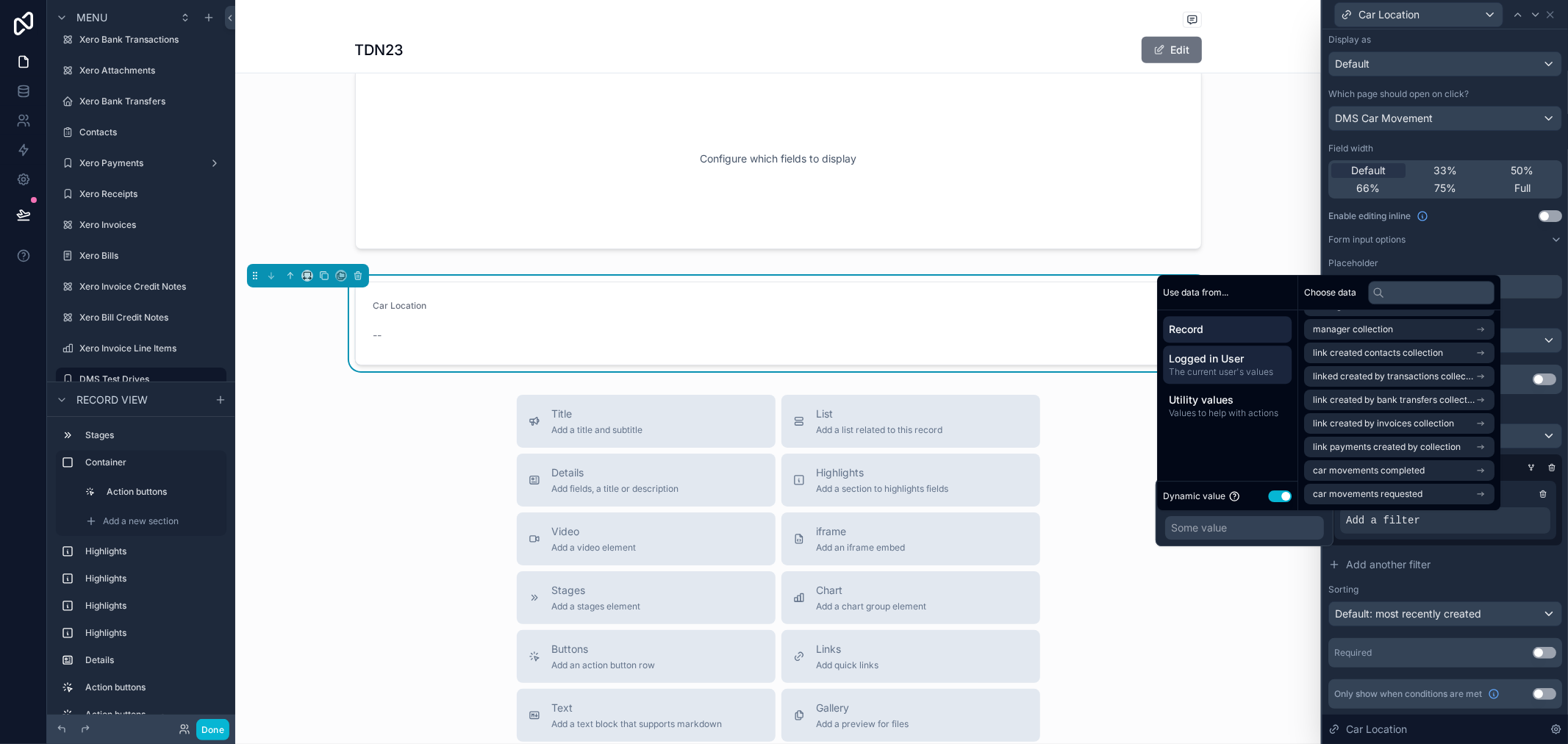
click at [1238, 329] on span "Record" at bounding box center [1228, 329] width 117 height 15
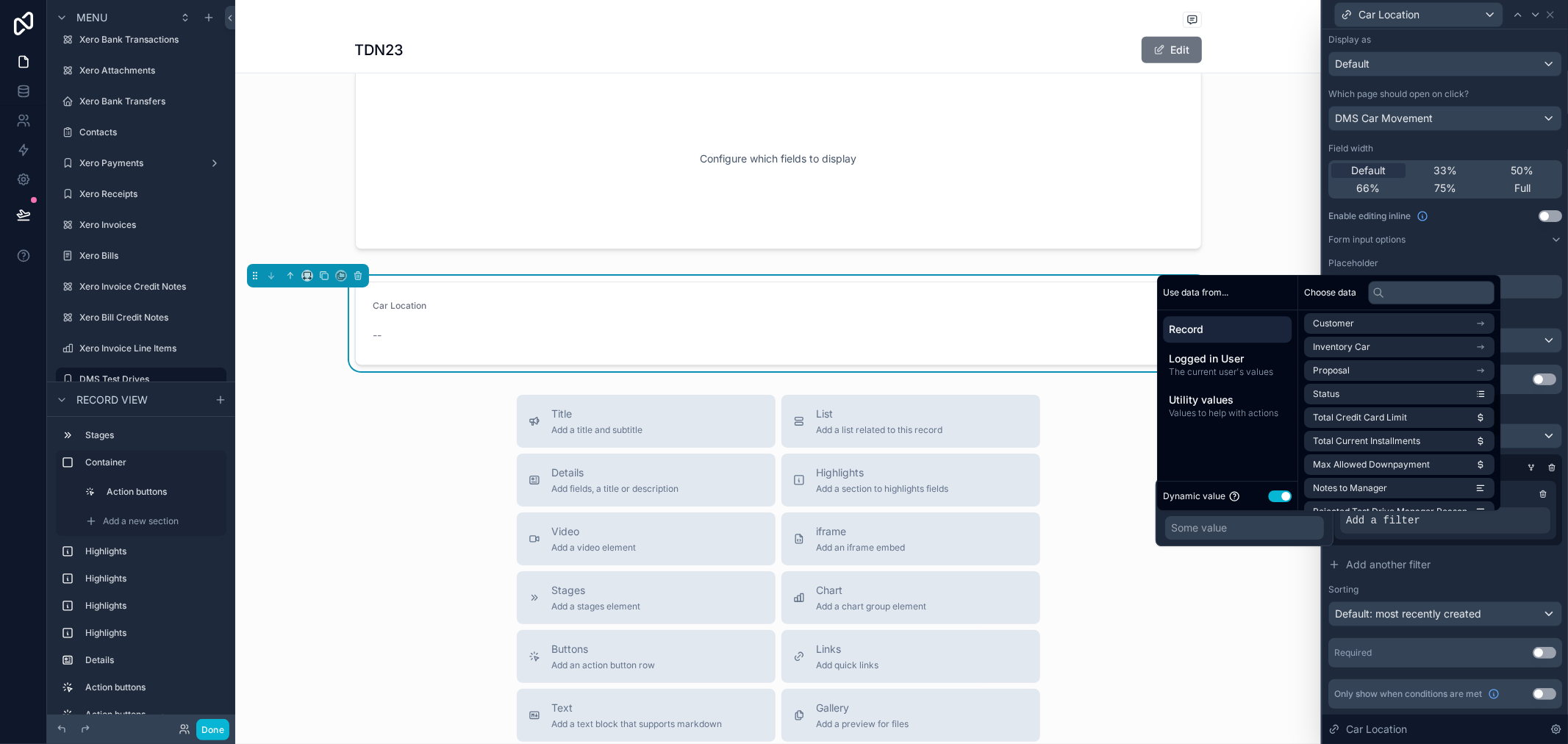
scroll to position [375, 0]
click at [1371, 372] on li "Inventory Car" at bounding box center [1400, 375] width 191 height 21
click at [1365, 323] on span "Inventory Car" at bounding box center [1358, 326] width 58 height 12
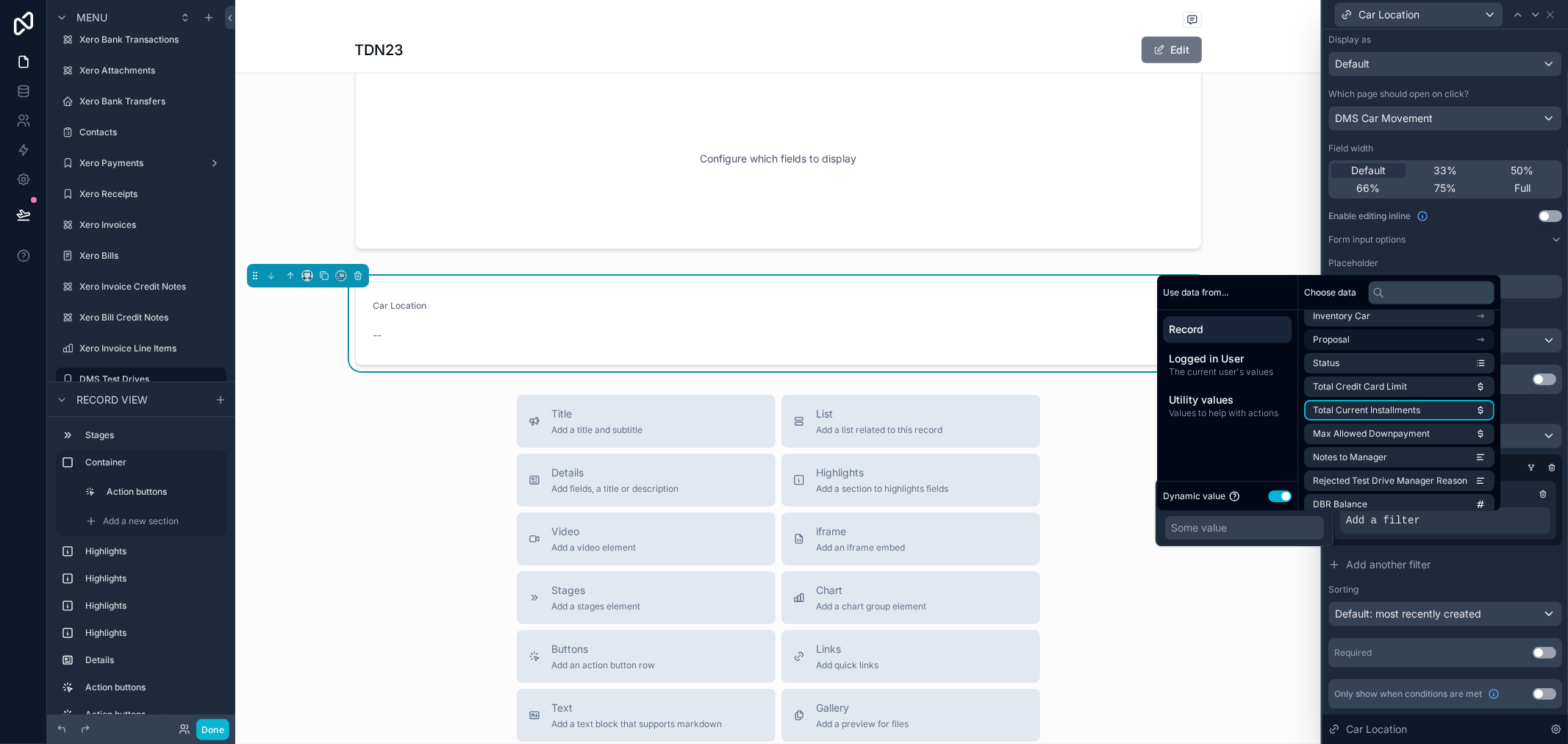
scroll to position [408, 0]
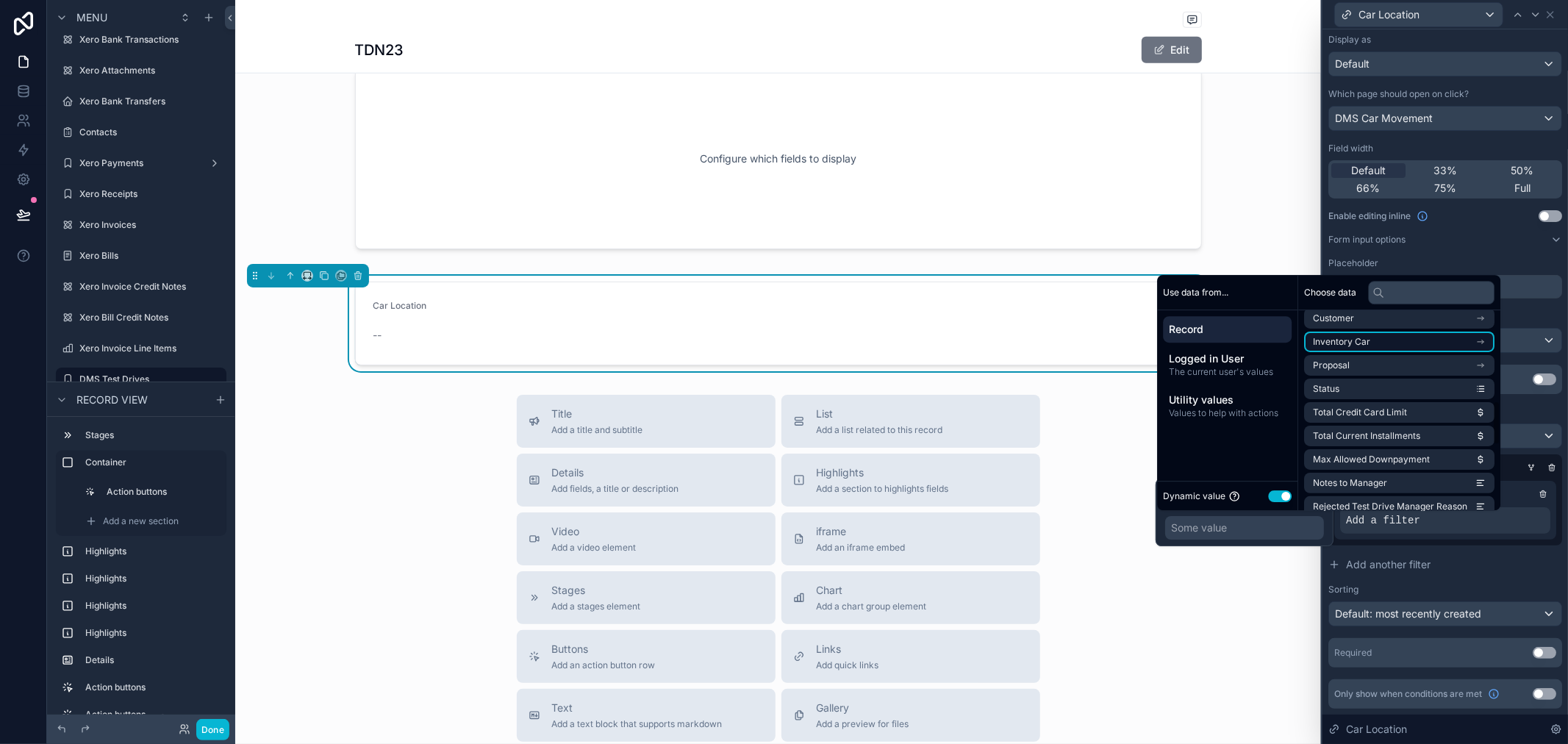
click at [1366, 337] on span "Inventory Car" at bounding box center [1342, 342] width 58 height 12
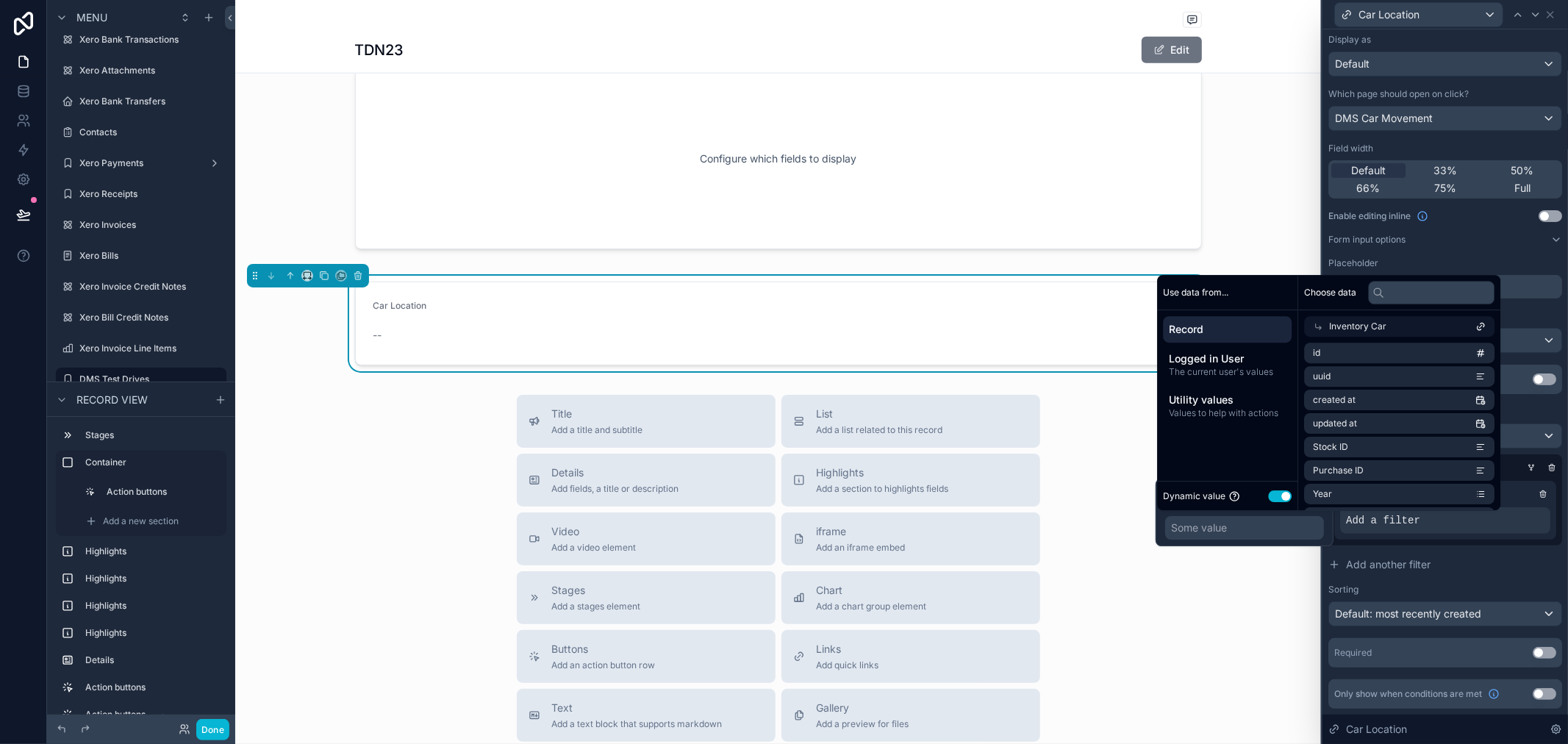
click at [1529, 312] on div "Display field as" at bounding box center [1445, 316] width 234 height 12
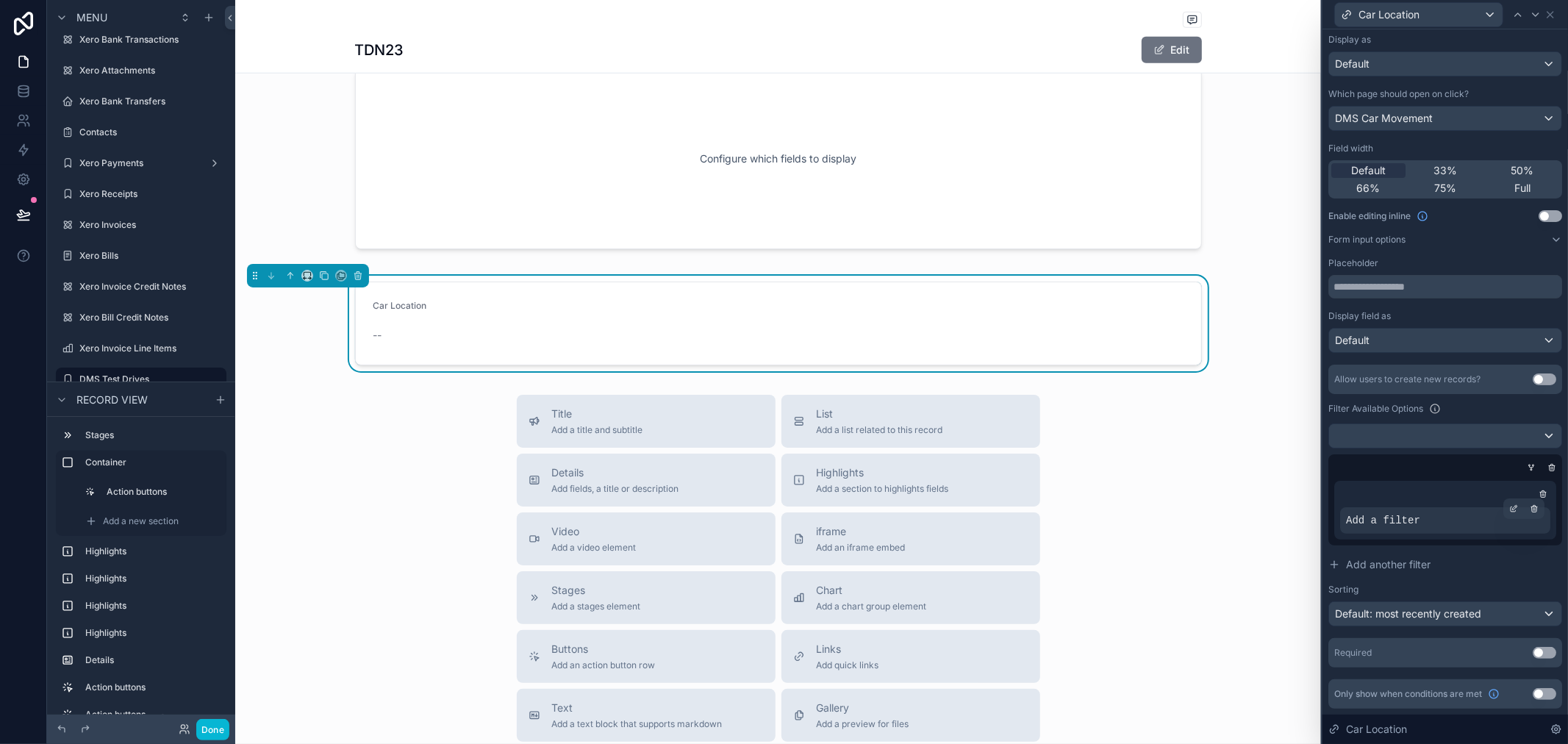
click at [1397, 527] on span "Add a filter" at bounding box center [1383, 520] width 75 height 15
click at [1401, 523] on span "Add a filter" at bounding box center [1383, 520] width 75 height 15
click at [1466, 515] on div "Add a filter" at bounding box center [1446, 520] width 211 height 27
click at [1509, 510] on icon at bounding box center [1513, 508] width 9 height 9
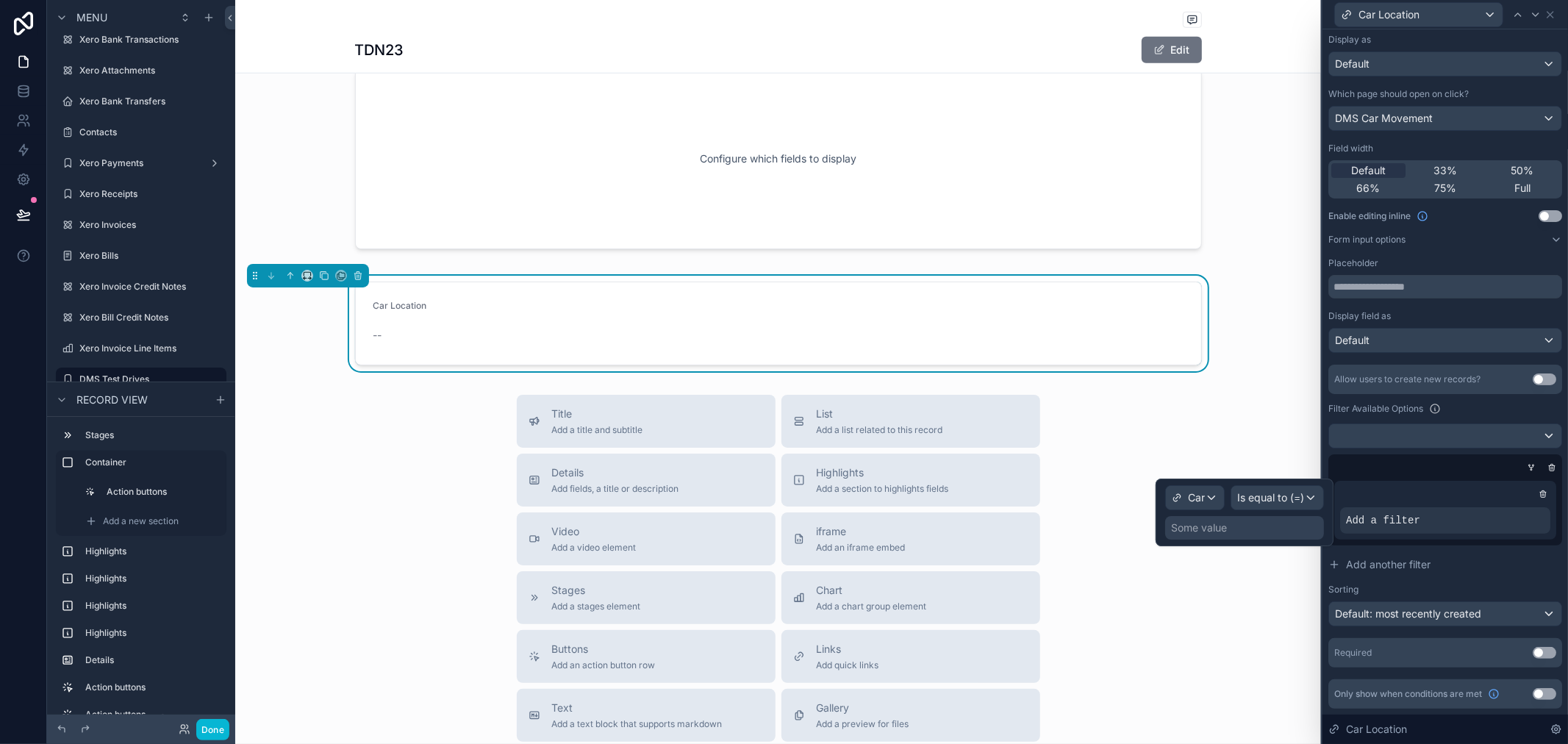
click at [1261, 527] on div "Some value" at bounding box center [1245, 528] width 159 height 24
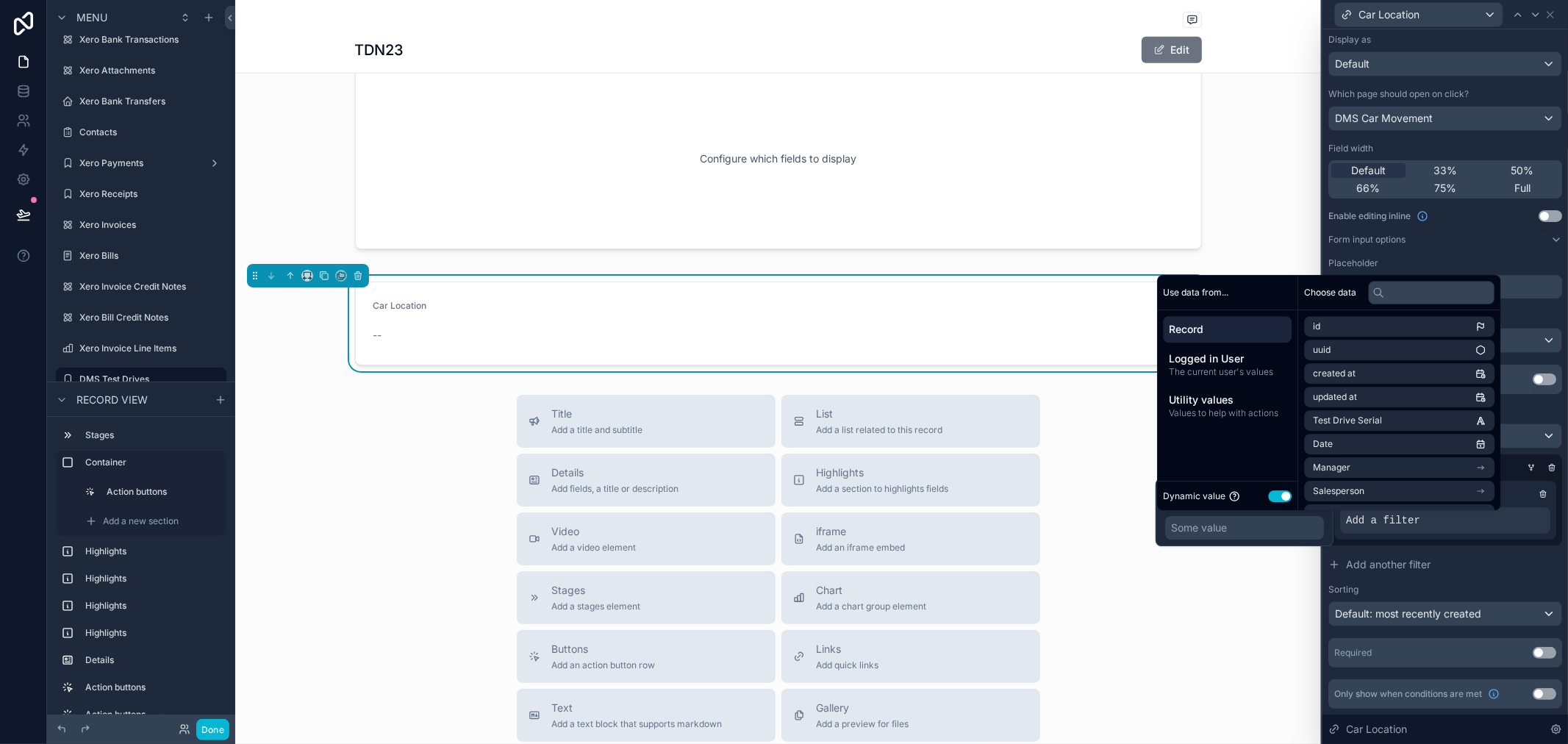
click at [1276, 495] on button "Use setting" at bounding box center [1281, 496] width 24 height 12
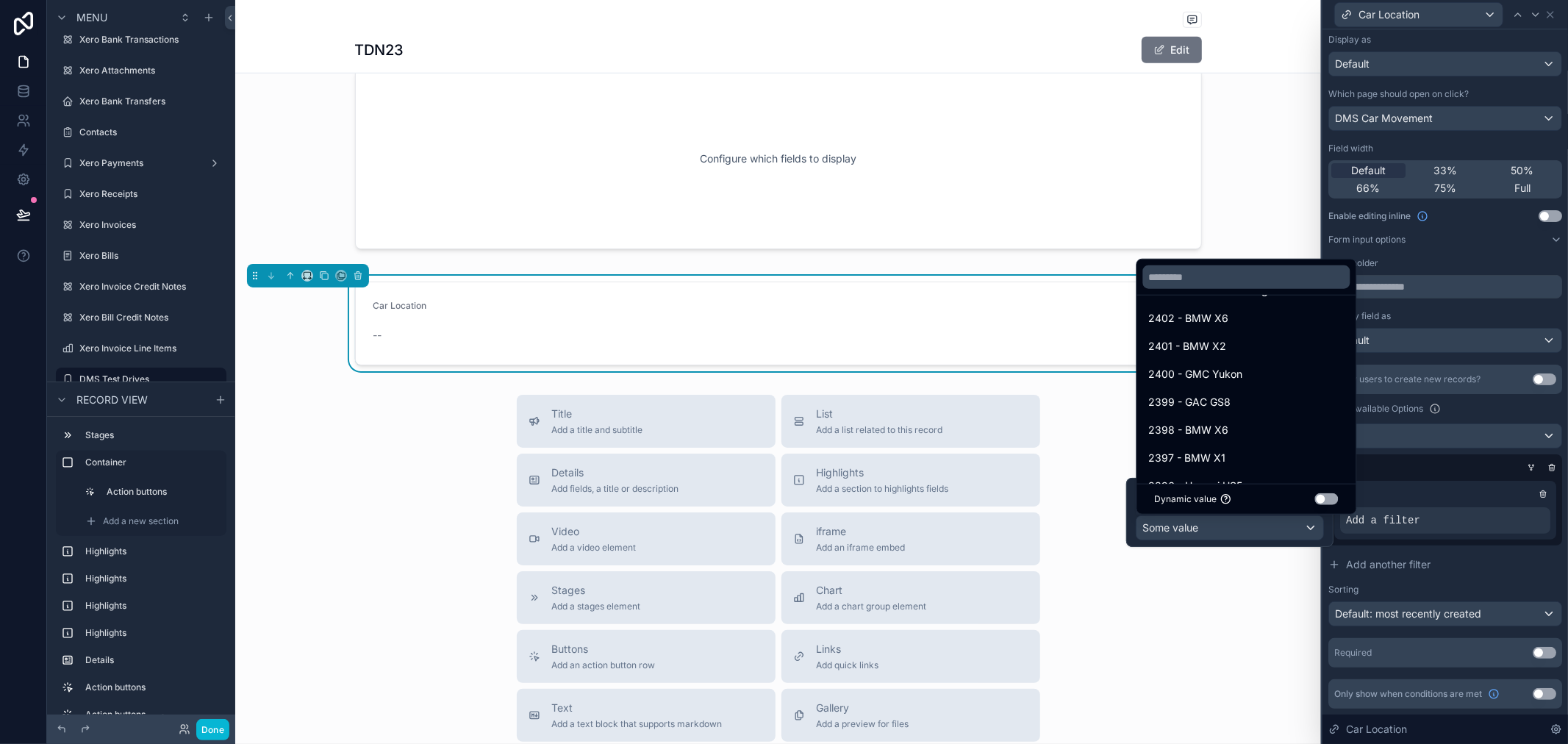
scroll to position [1272, 0]
click at [1336, 495] on button "Use setting" at bounding box center [1329, 499] width 24 height 12
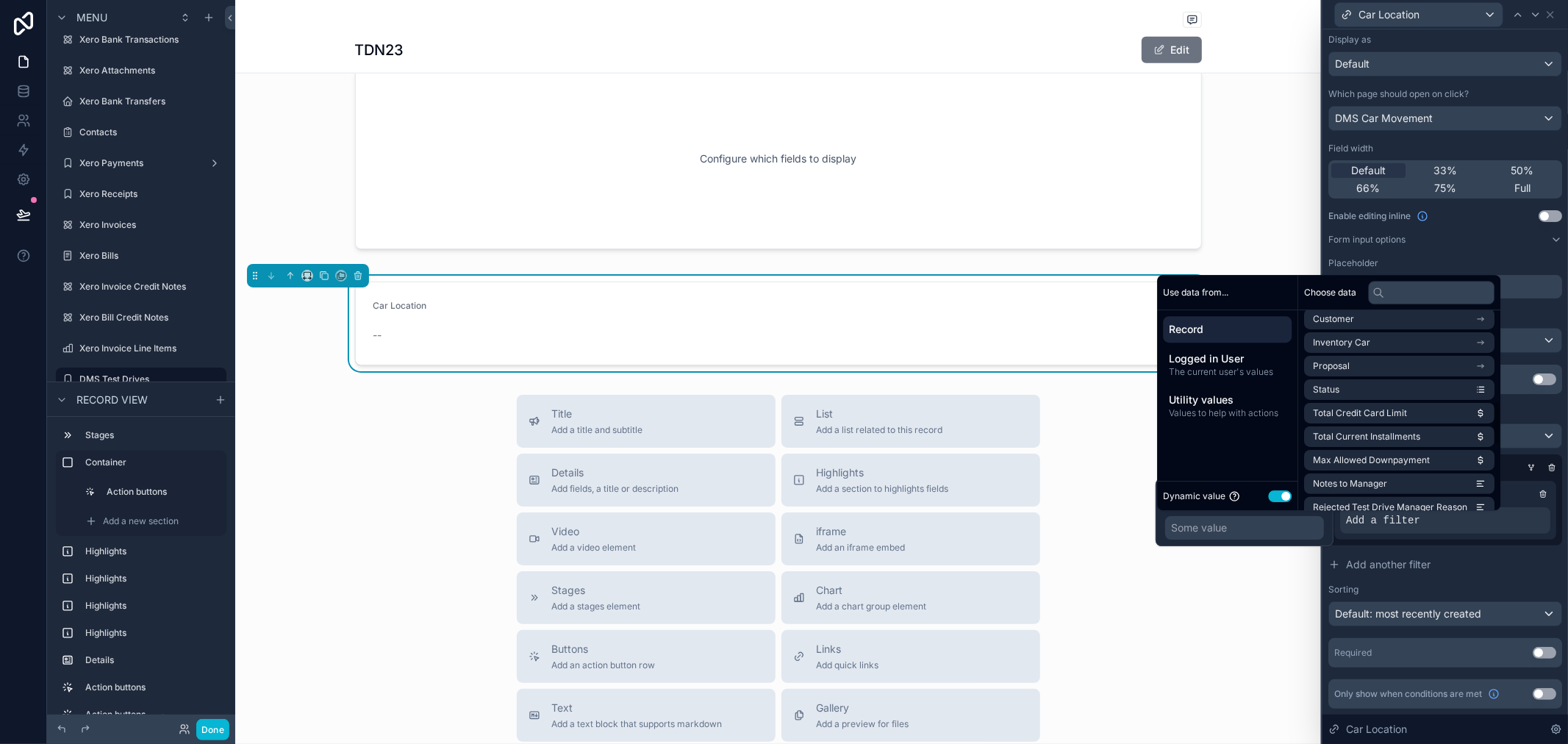
scroll to position [408, 0]
click at [1408, 341] on li "Inventory Car" at bounding box center [1400, 342] width 191 height 21
click at [1317, 325] on icon at bounding box center [1318, 326] width 10 height 10
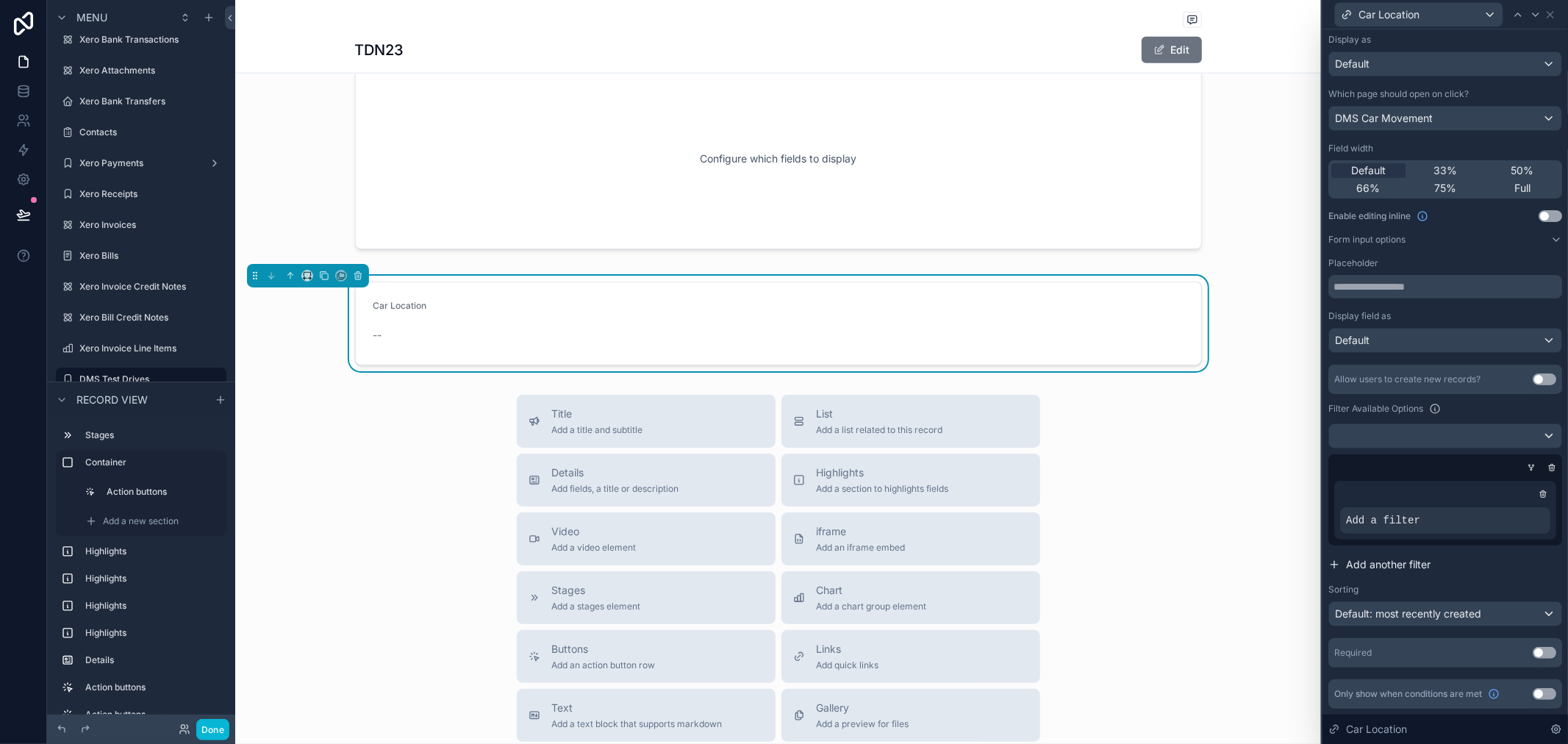
click at [1502, 554] on button "Add another filter" at bounding box center [1445, 565] width 234 height 27
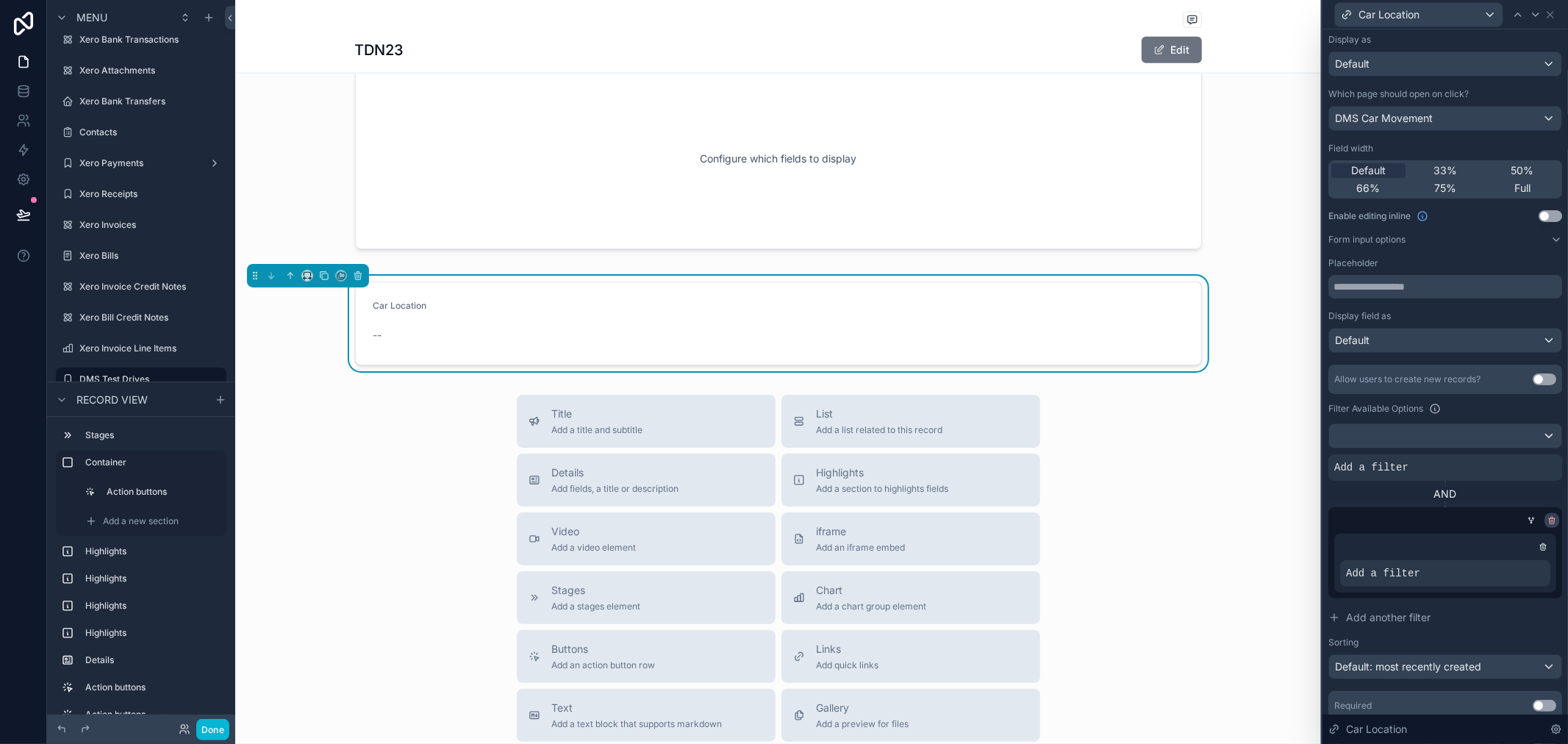
click at [1548, 516] on icon at bounding box center [1552, 520] width 9 height 9
click at [1535, 515] on div "Allow users to create new records? Use setting Filter Available Options Add a f…" at bounding box center [1445, 522] width 234 height 315
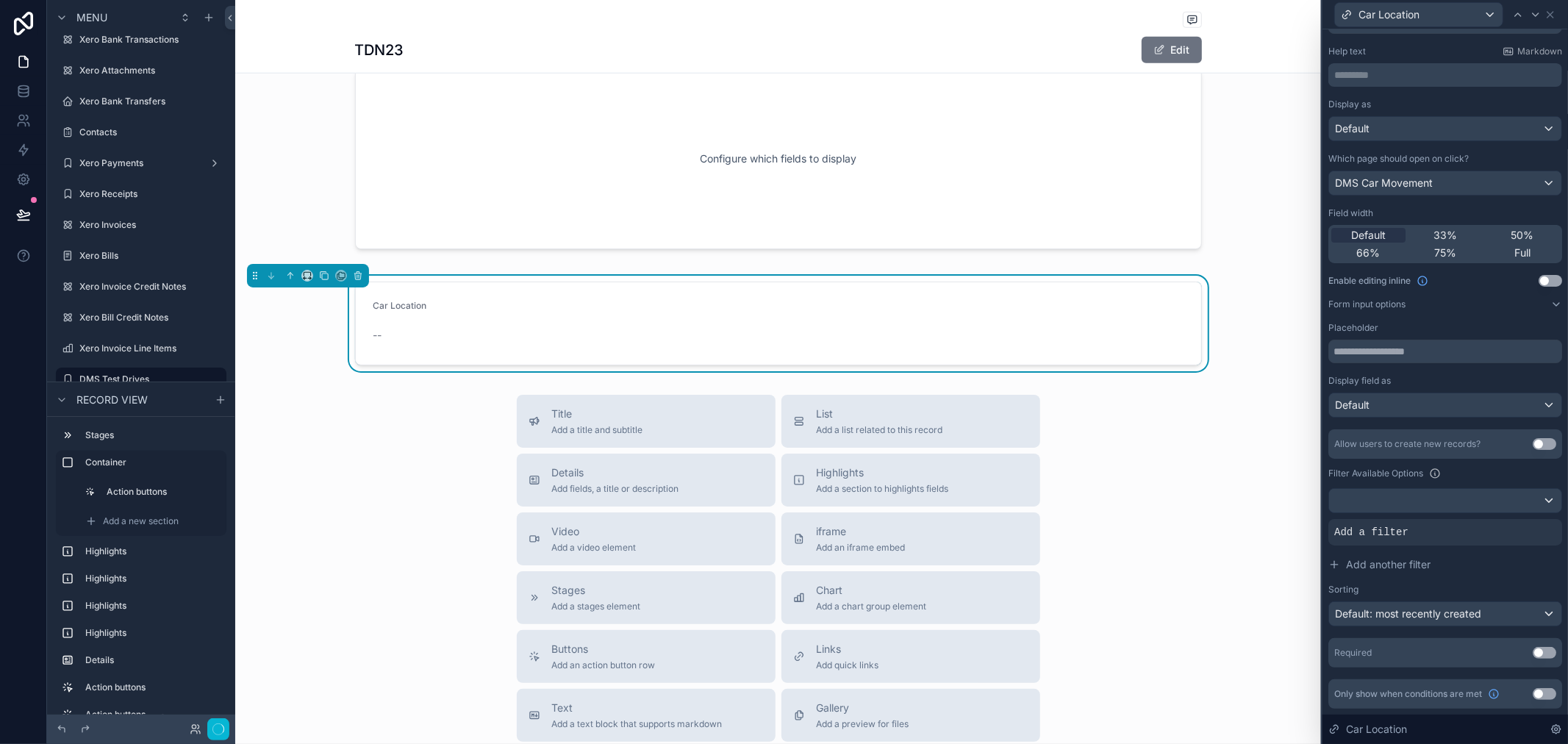
scroll to position [43, 0]
click at [576, 352] on form "Car Location --" at bounding box center [779, 323] width 845 height 83
click at [651, 312] on form "Car Location --" at bounding box center [779, 323] width 845 height 83
click at [1393, 11] on span "Car Location" at bounding box center [1389, 14] width 61 height 15
click at [1503, 134] on div at bounding box center [1445, 372] width 246 height 744
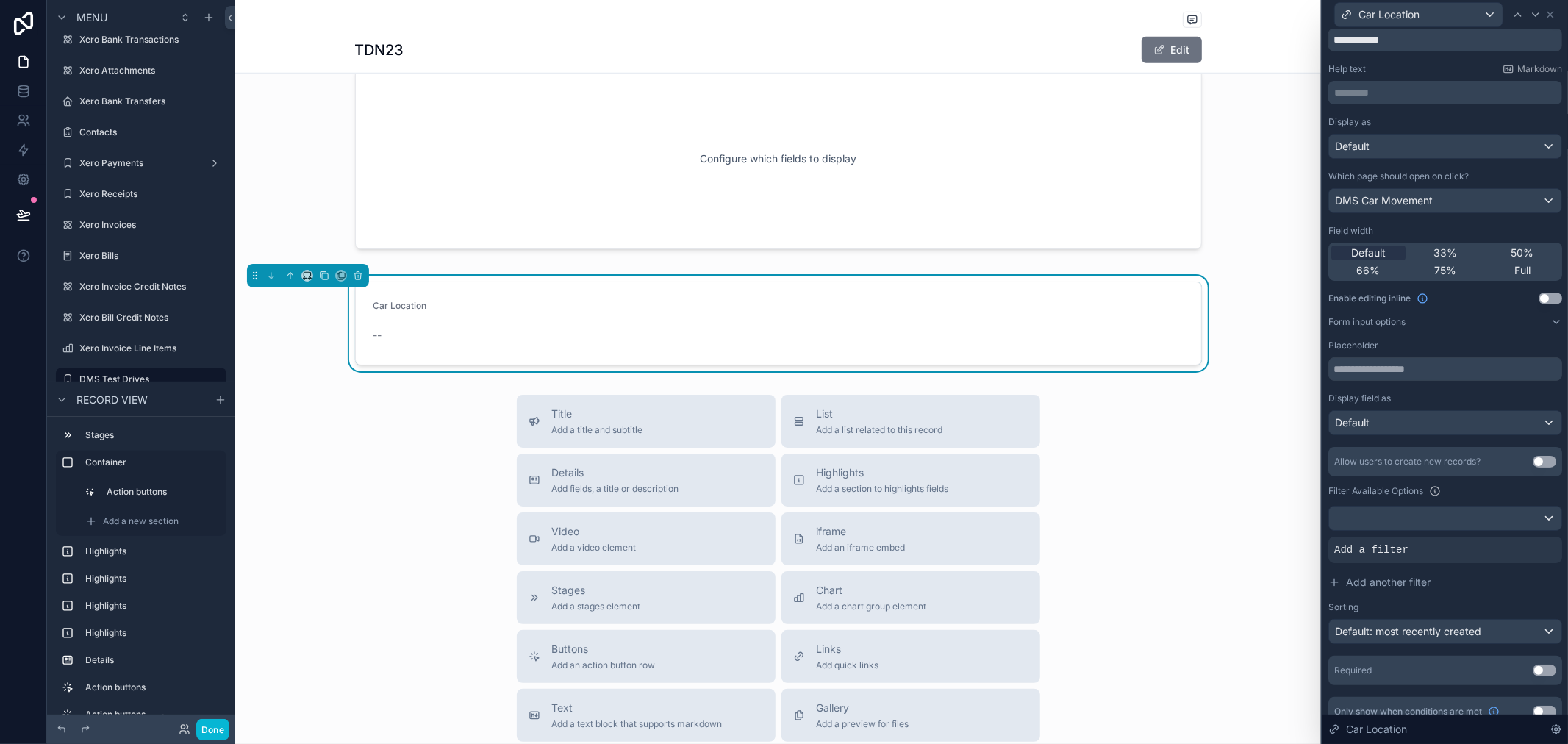
scroll to position [0, 0]
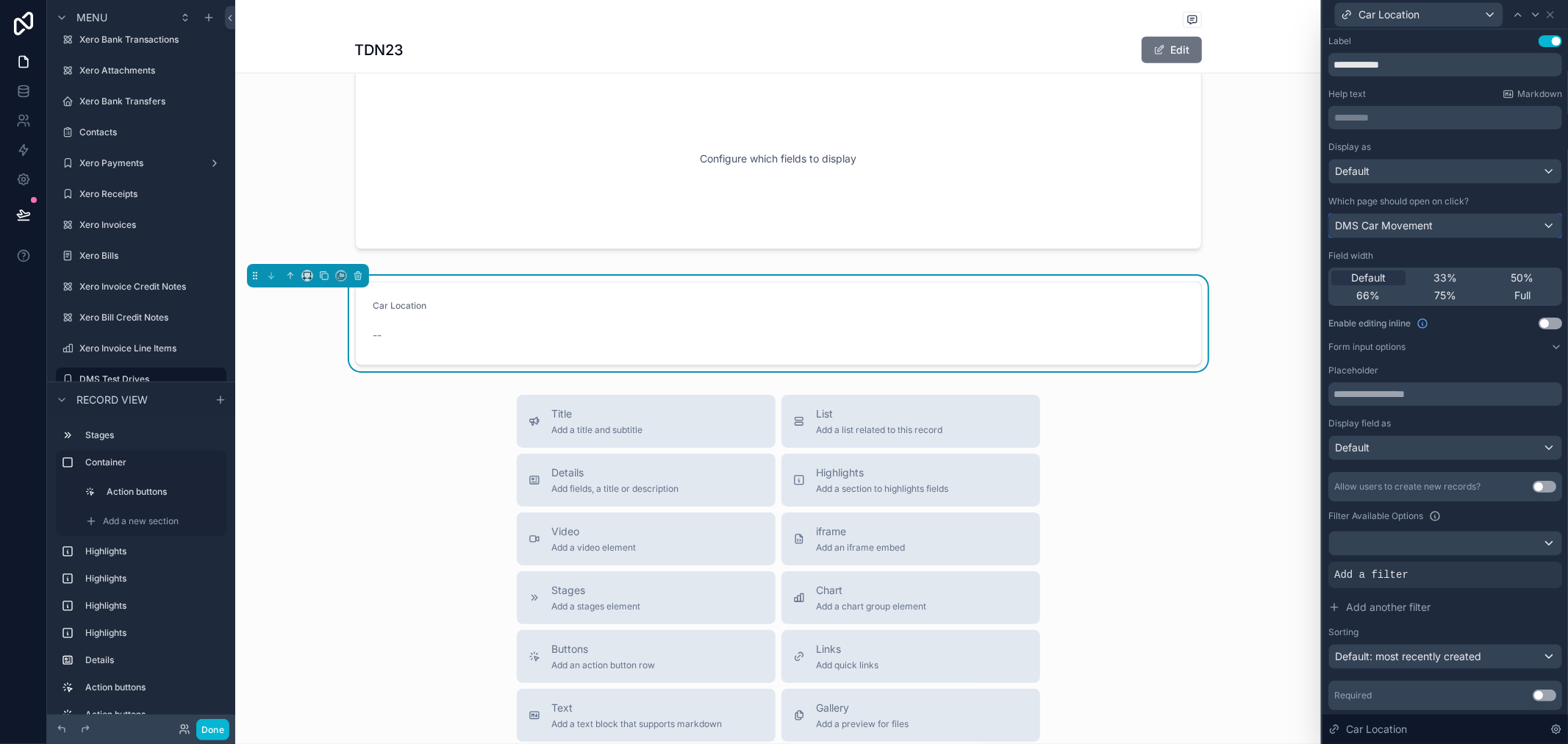
click at [1450, 219] on div "DMS Car Movement" at bounding box center [1446, 226] width 233 height 24
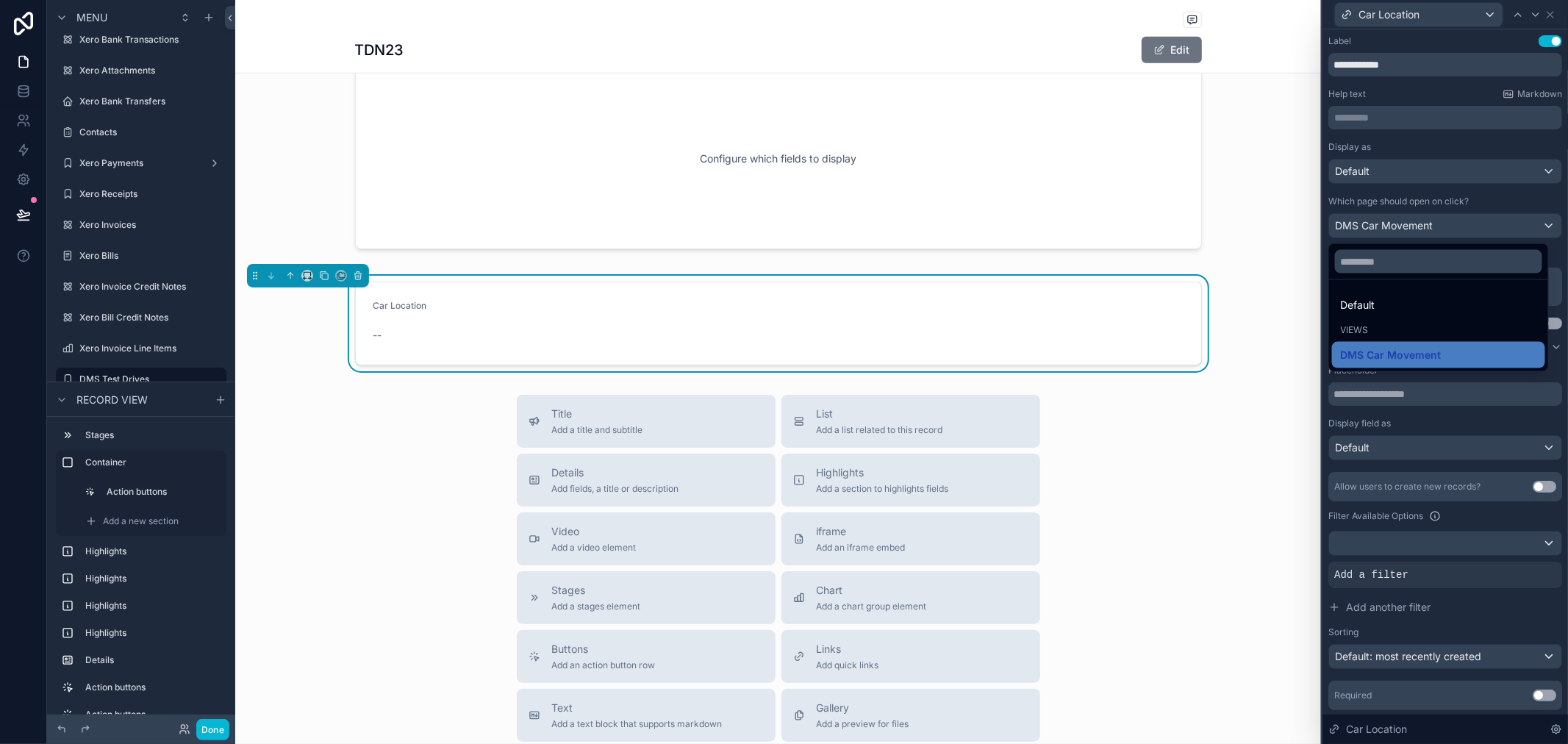
click at [1540, 39] on div at bounding box center [1445, 372] width 246 height 744
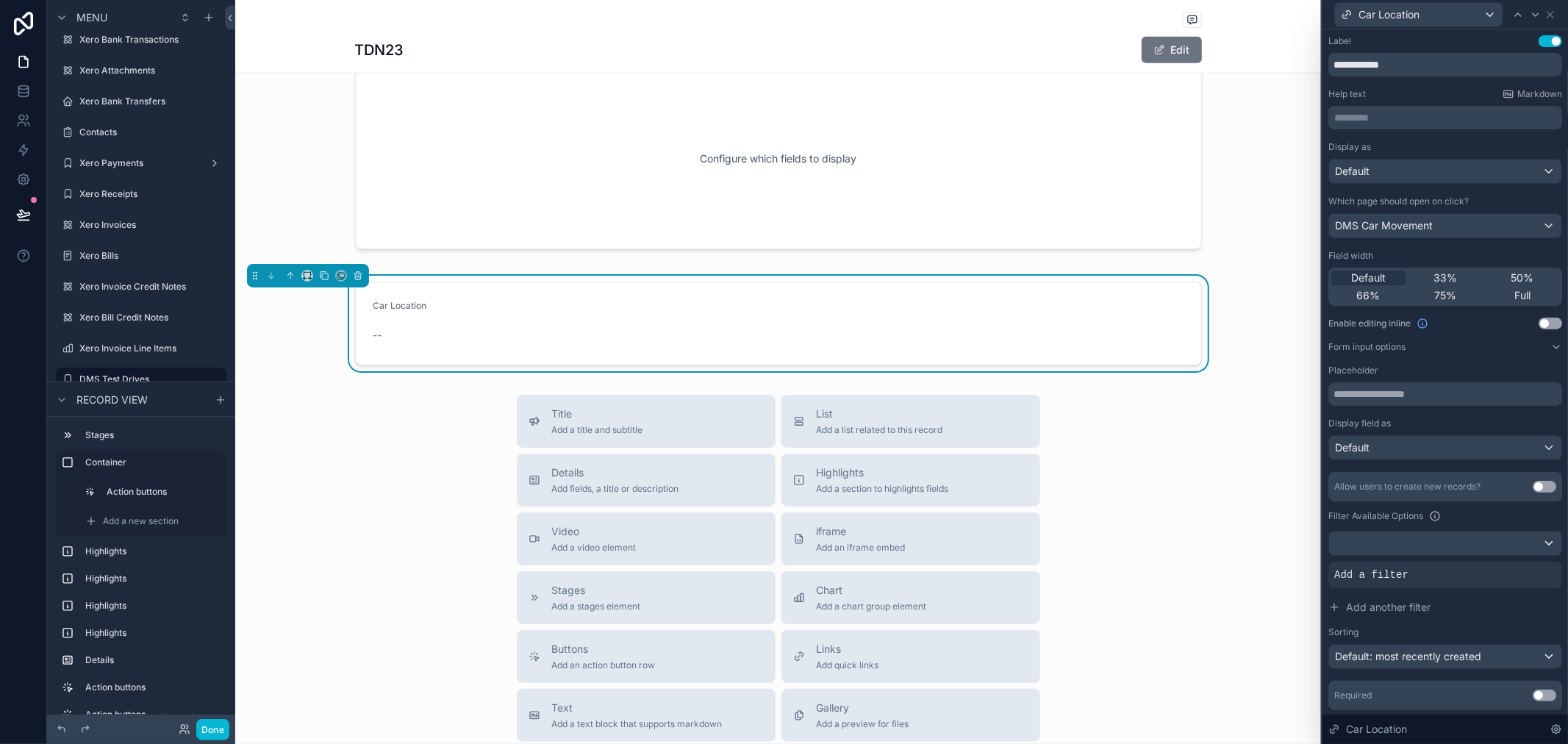
click at [1540, 39] on button "Use setting" at bounding box center [1551, 41] width 24 height 12
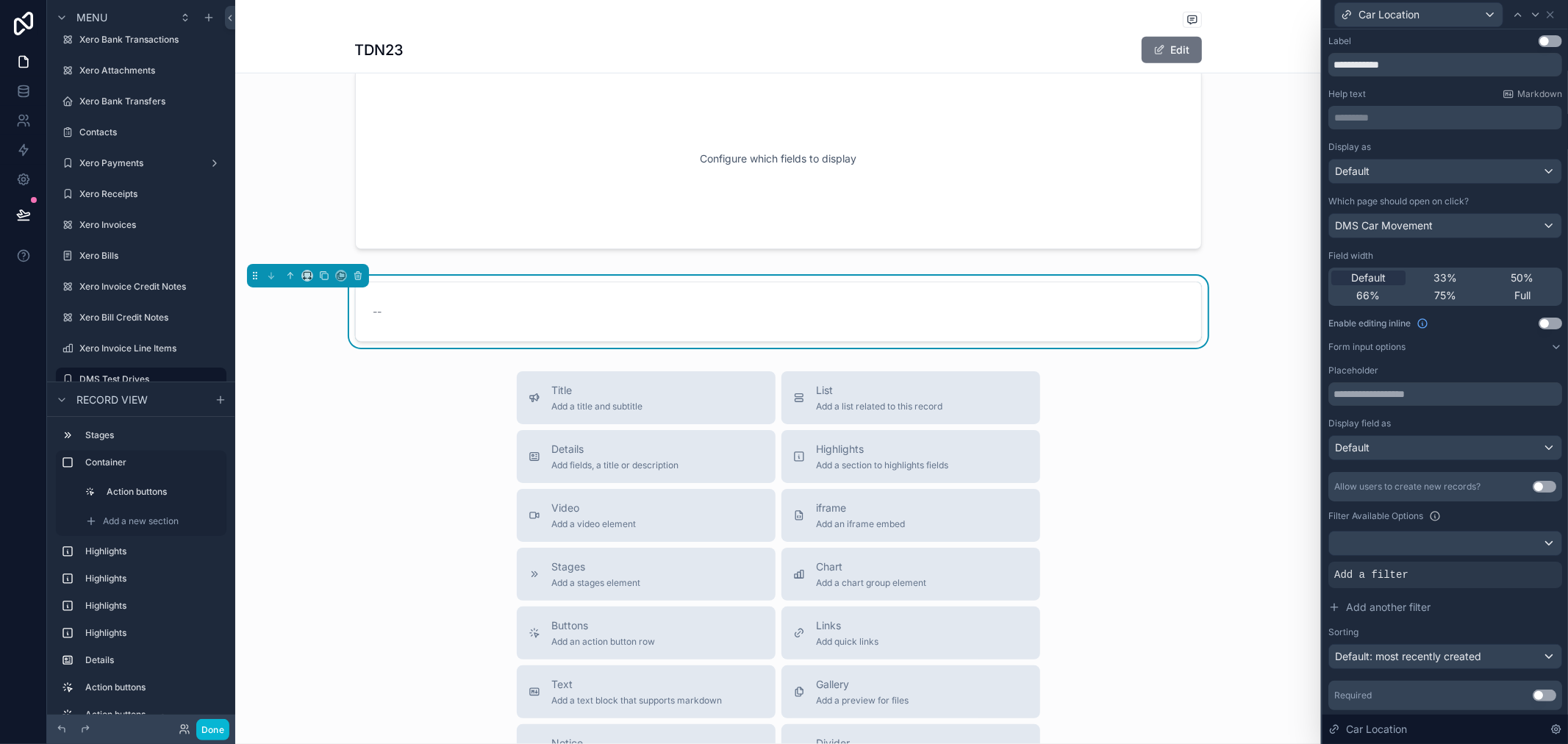
click at [1540, 39] on button "Use setting" at bounding box center [1551, 41] width 24 height 12
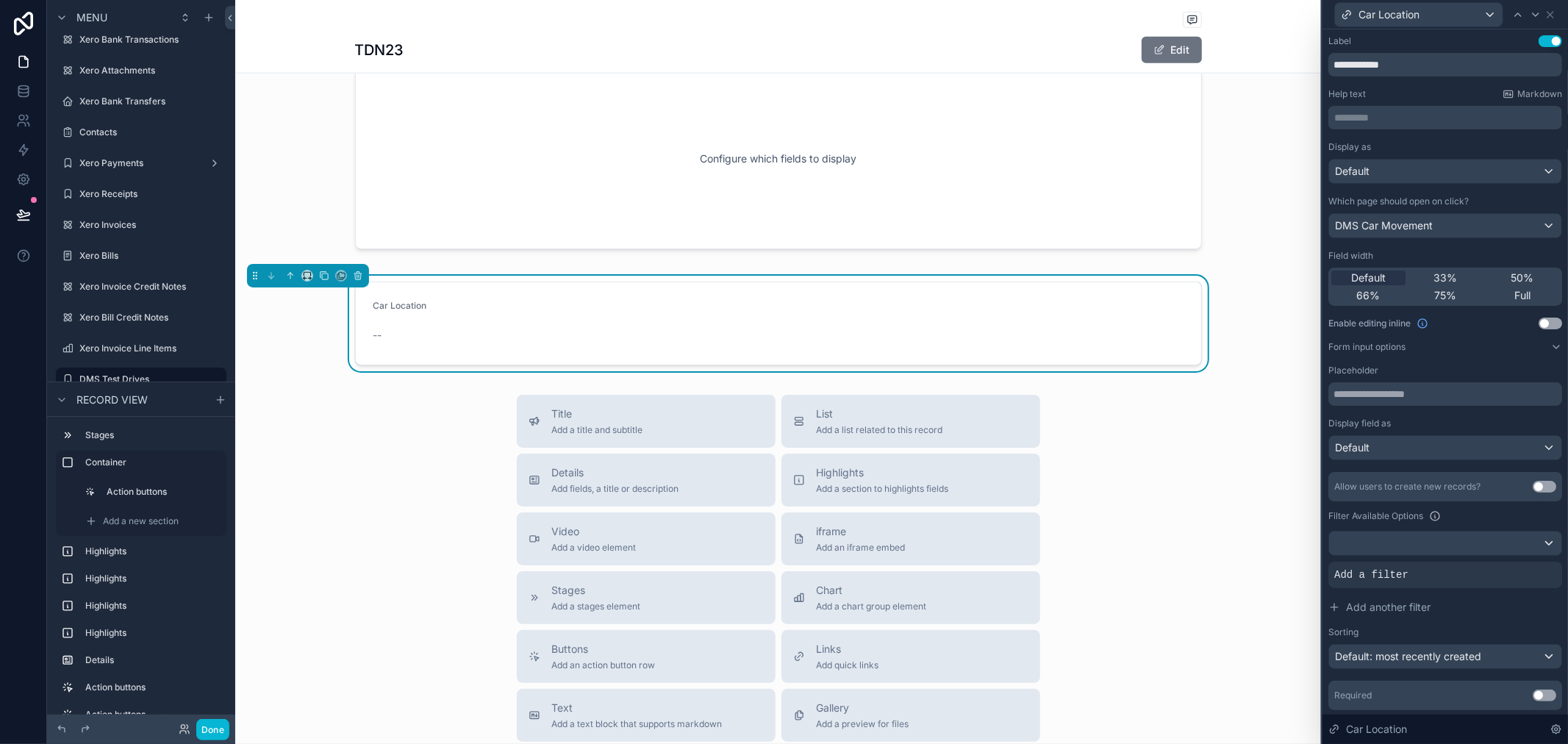
scroll to position [43, 0]
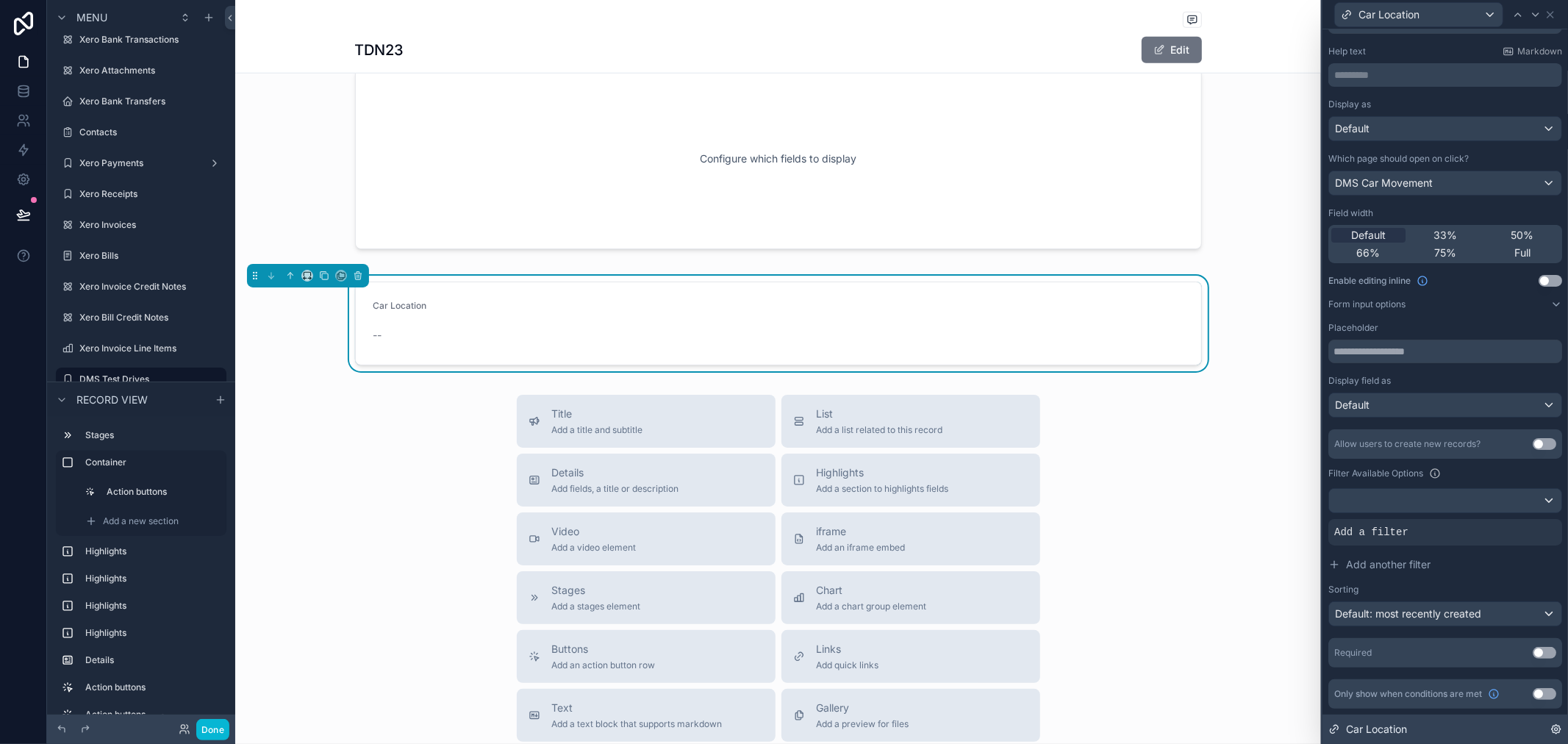
click at [1363, 736] on span "Car Location" at bounding box center [1376, 729] width 61 height 15
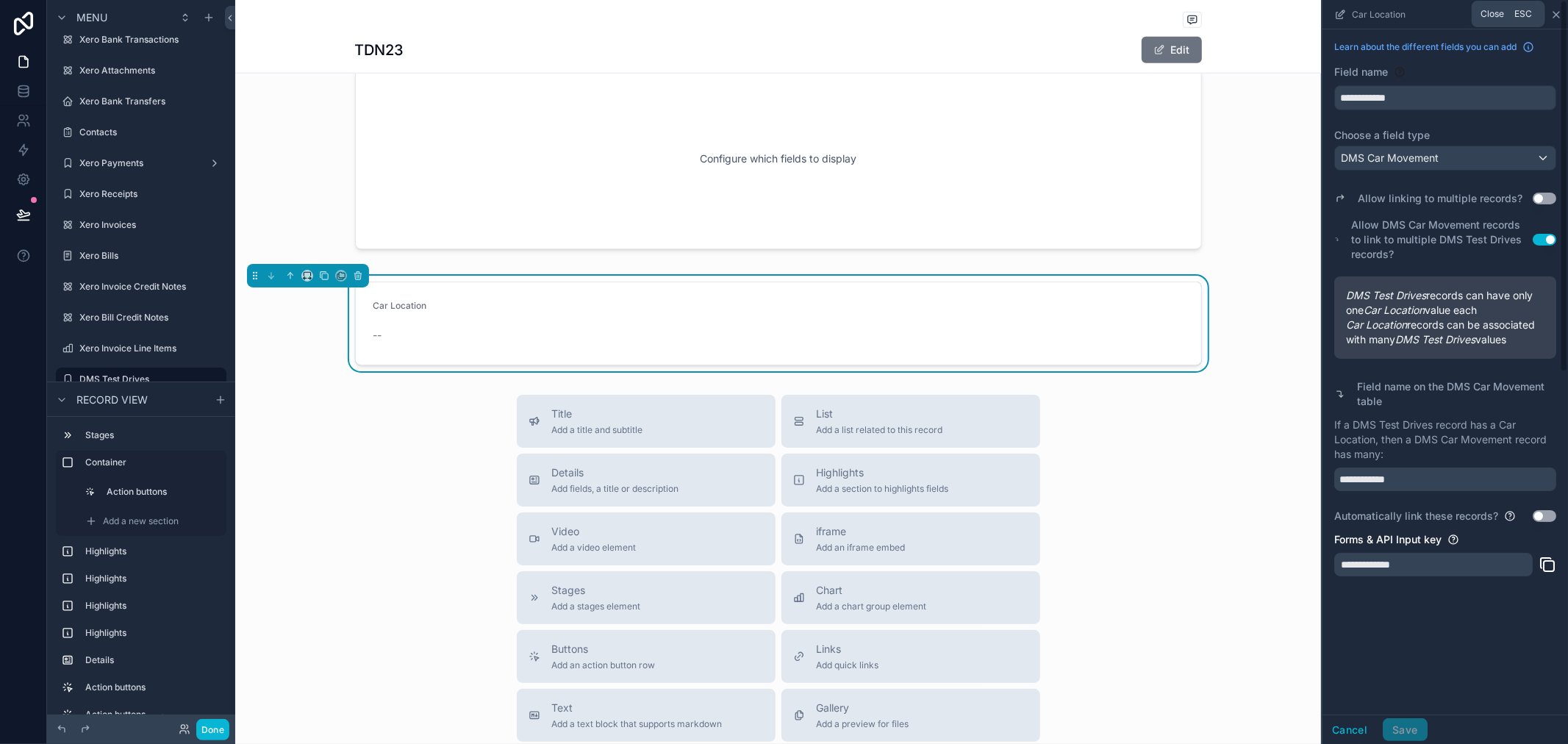
click at [1557, 15] on icon "scrollable content" at bounding box center [1557, 15] width 12 height 12
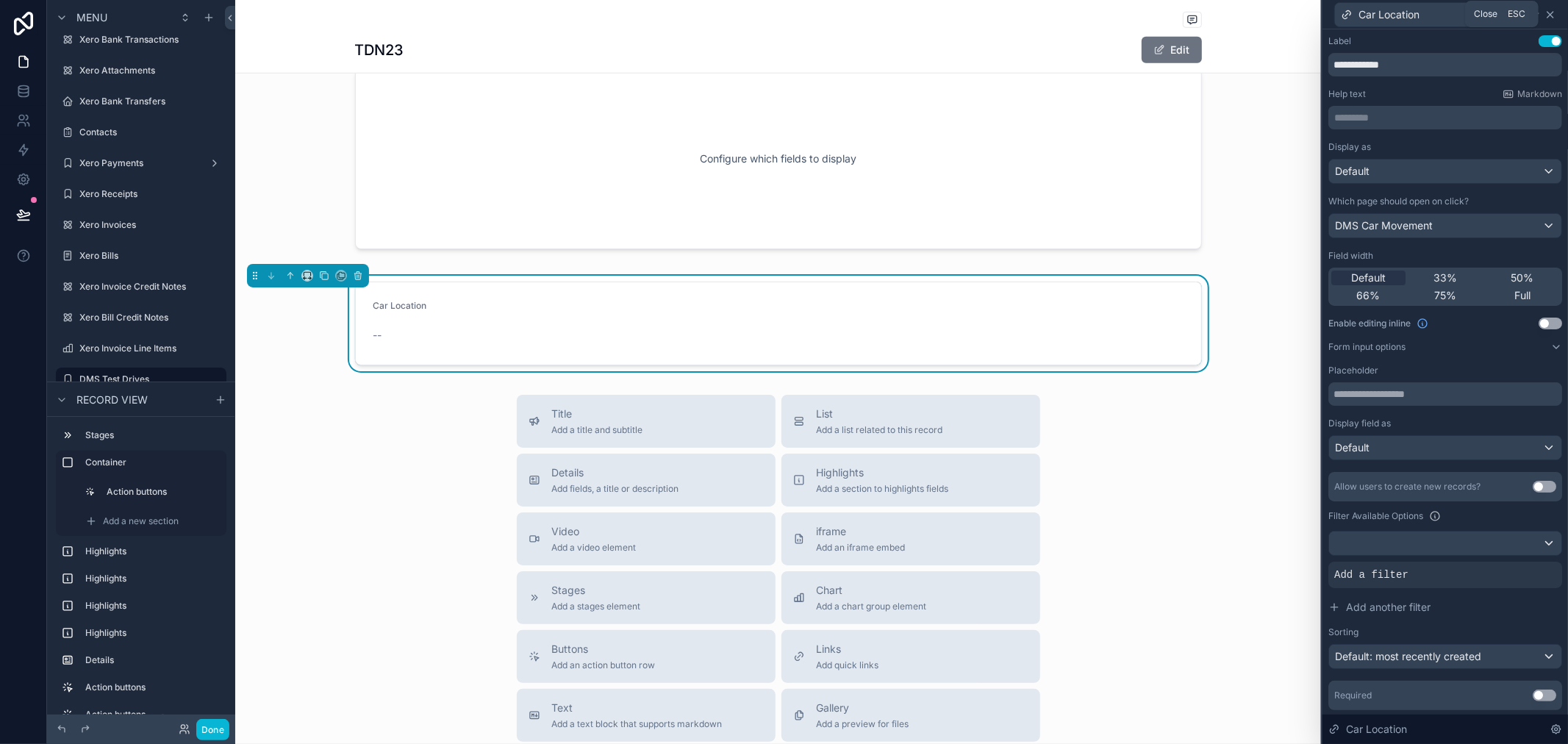
click at [1552, 16] on icon at bounding box center [1551, 15] width 6 height 6
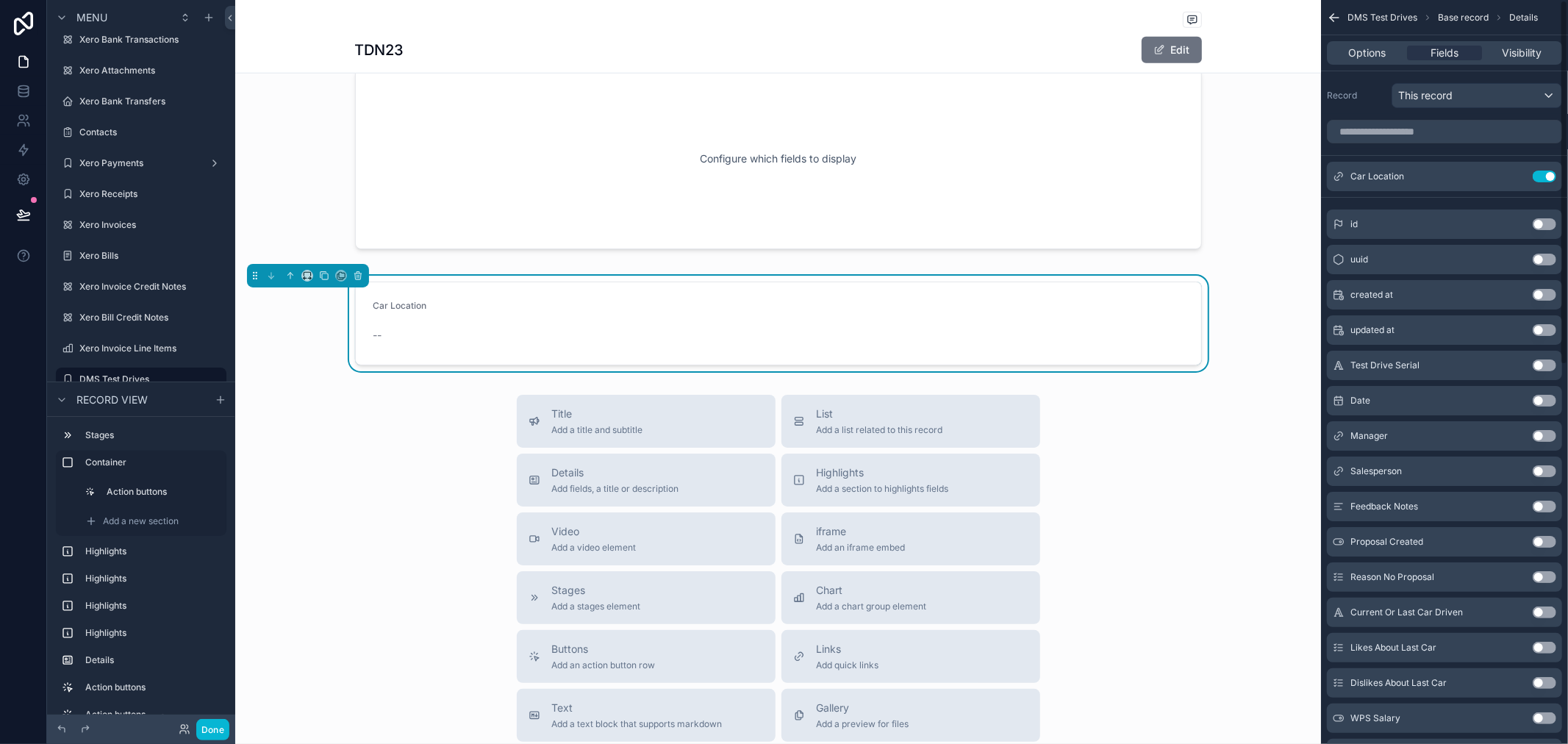
drag, startPoint x: 1545, startPoint y: 176, endPoint x: 1537, endPoint y: 179, distance: 8.5
click at [1546, 176] on button "Use setting" at bounding box center [1545, 177] width 24 height 12
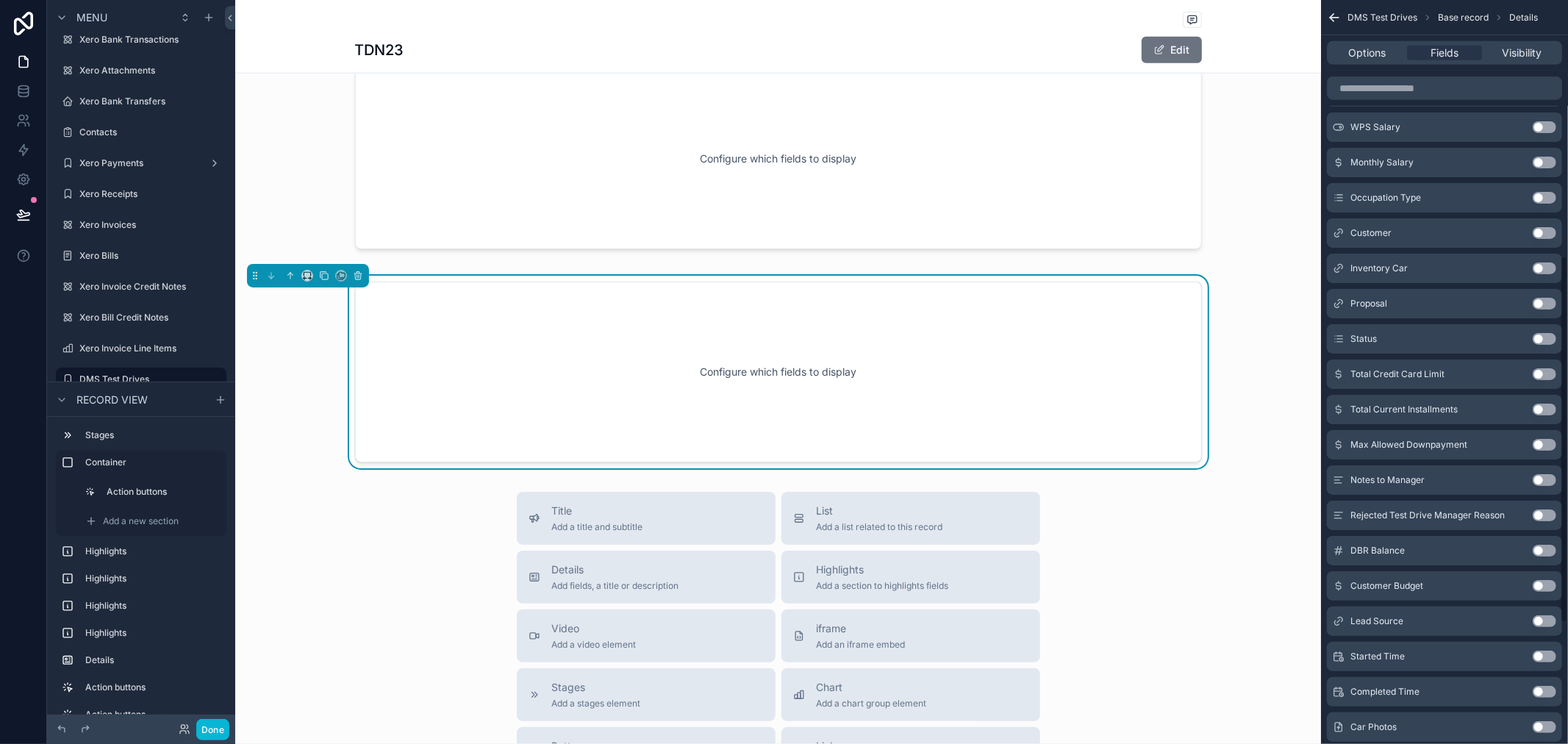
scroll to position [519, 0]
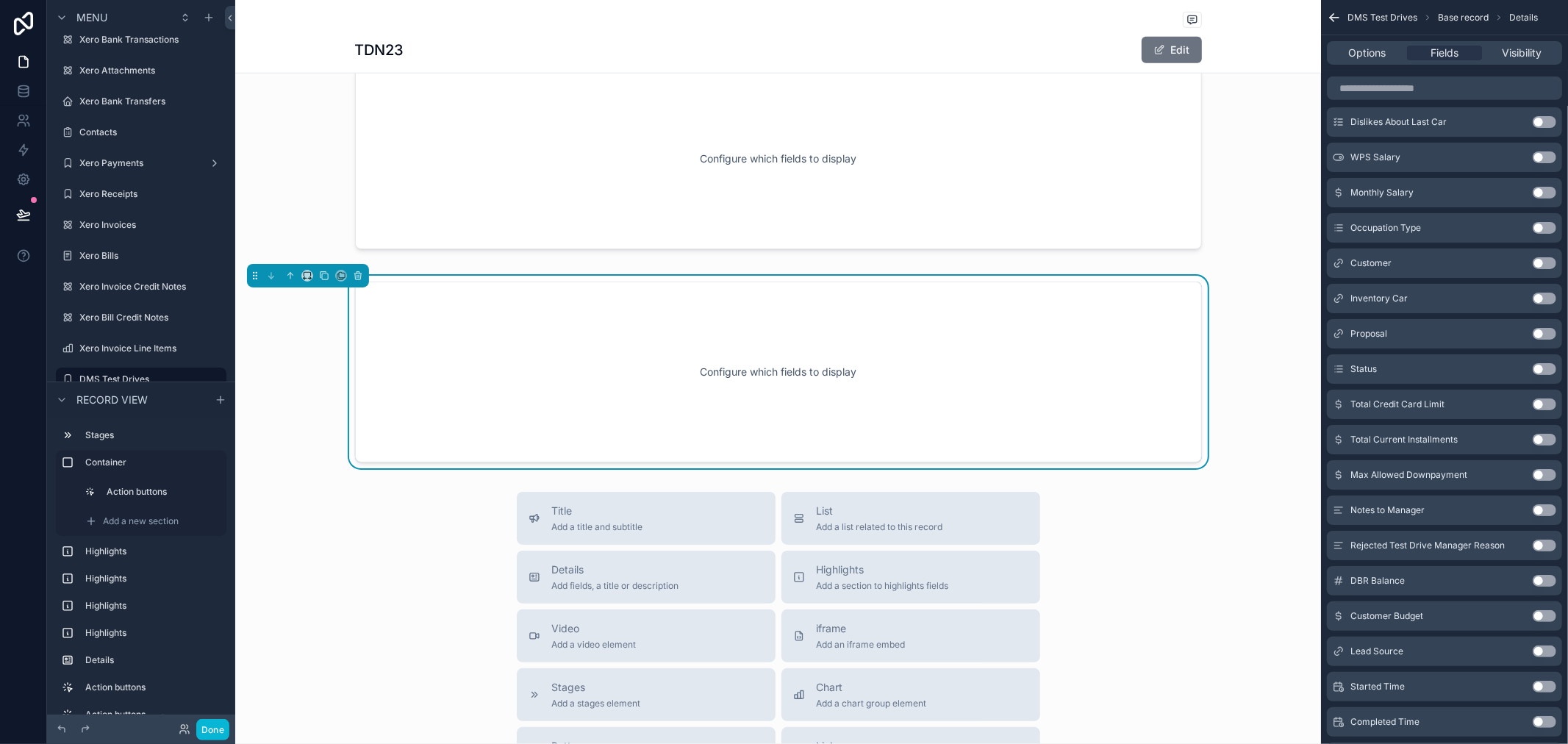
click at [1549, 295] on button "Use setting" at bounding box center [1545, 298] width 24 height 12
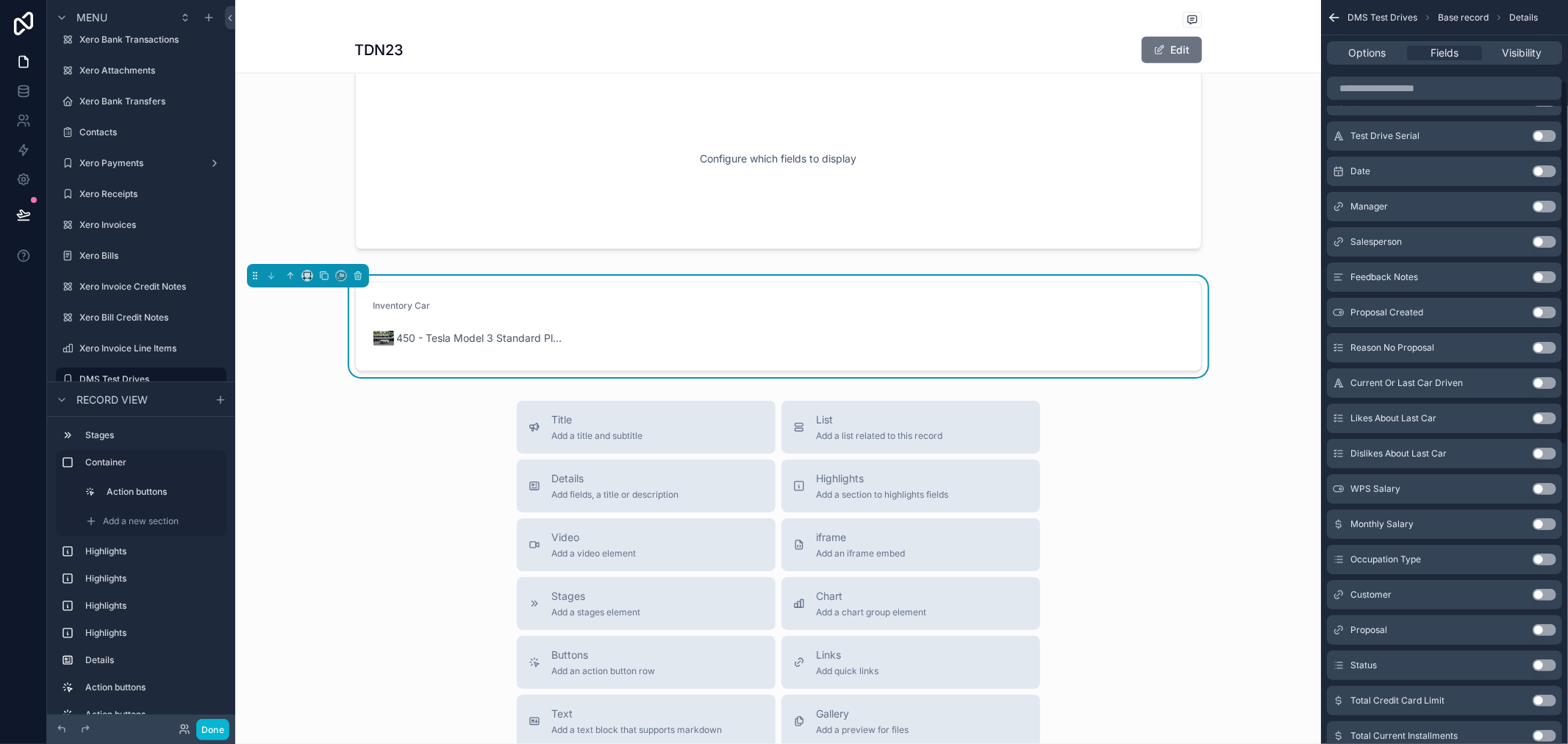
scroll to position [0, 0]
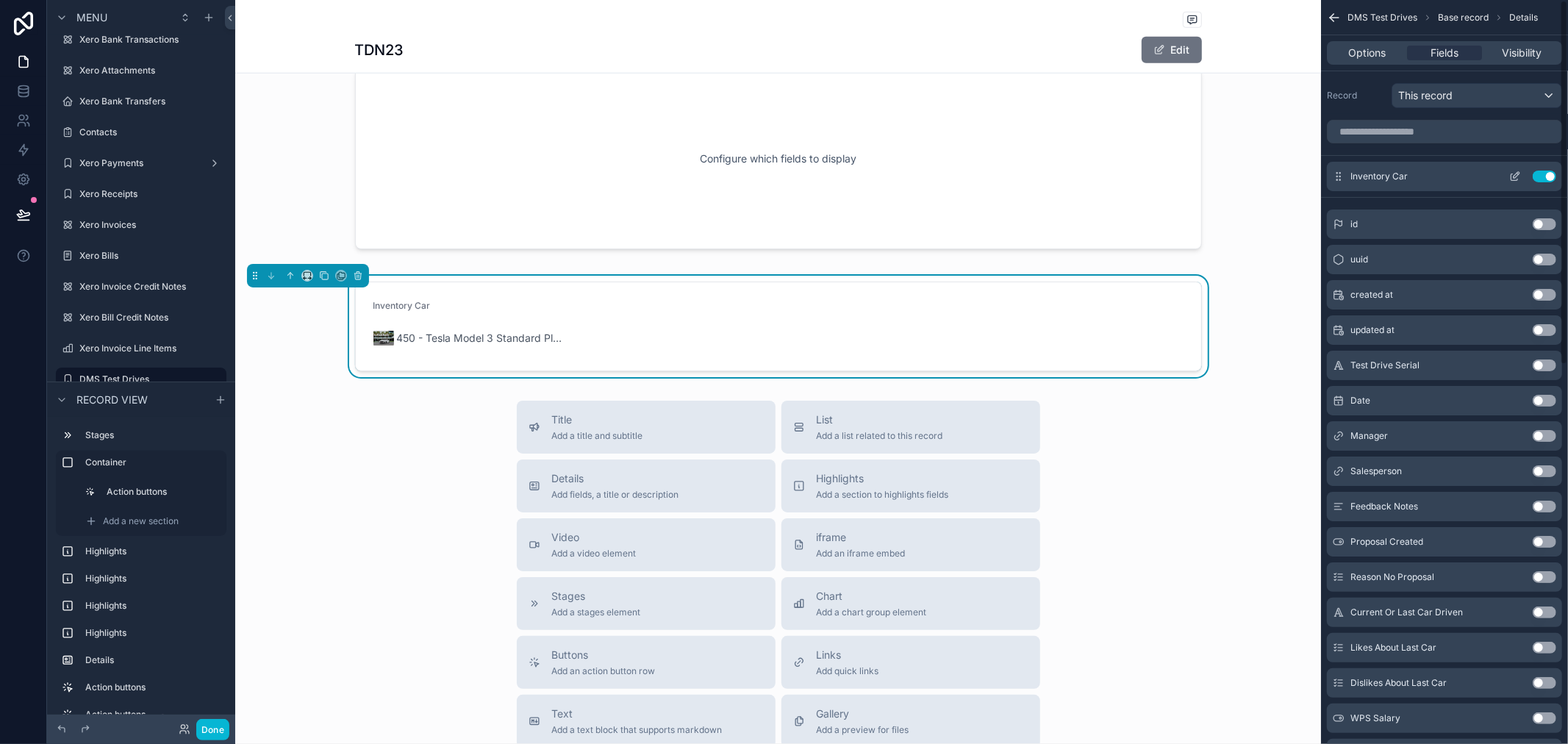
click at [1510, 175] on icon "scrollable content" at bounding box center [1515, 177] width 12 height 12
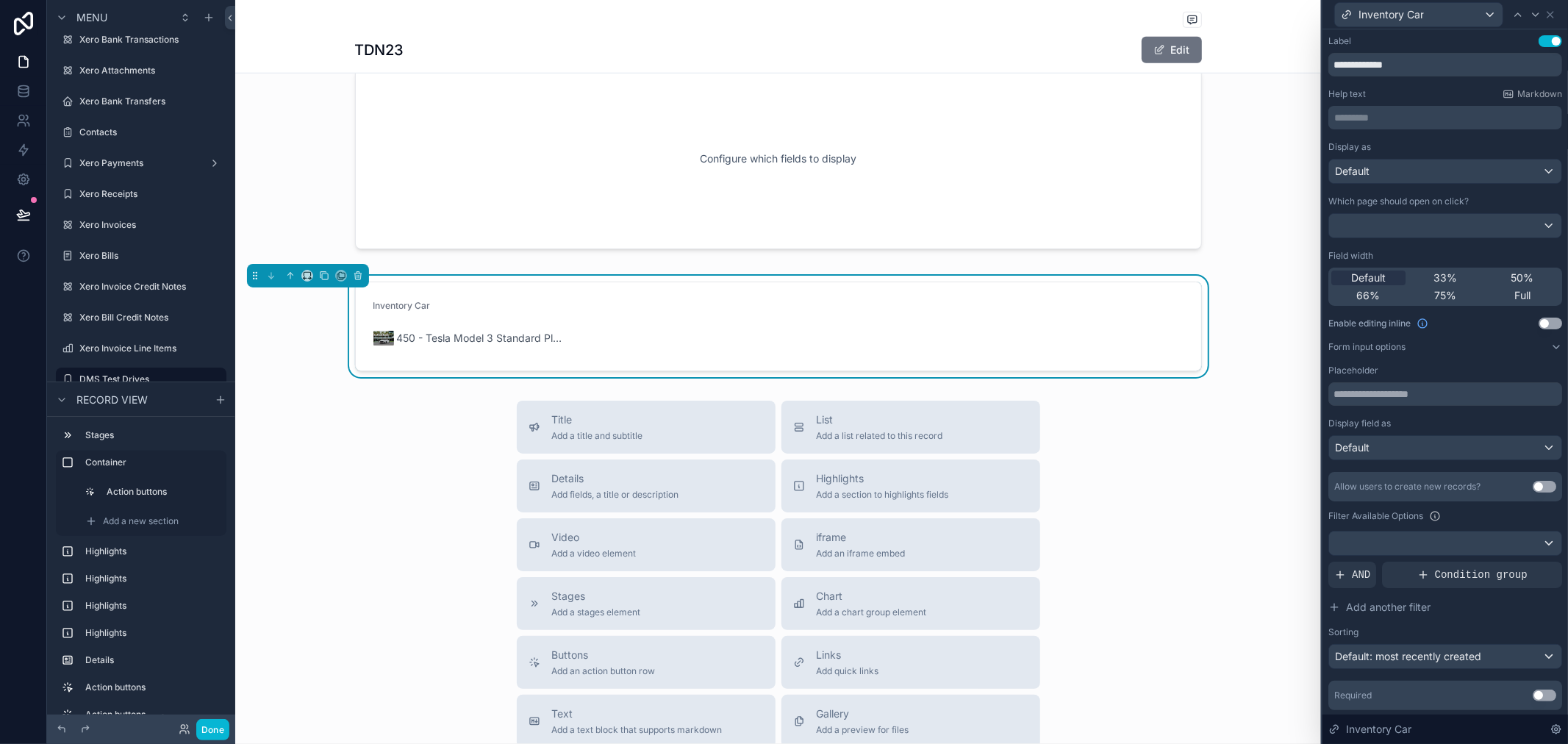
scroll to position [43, 0]
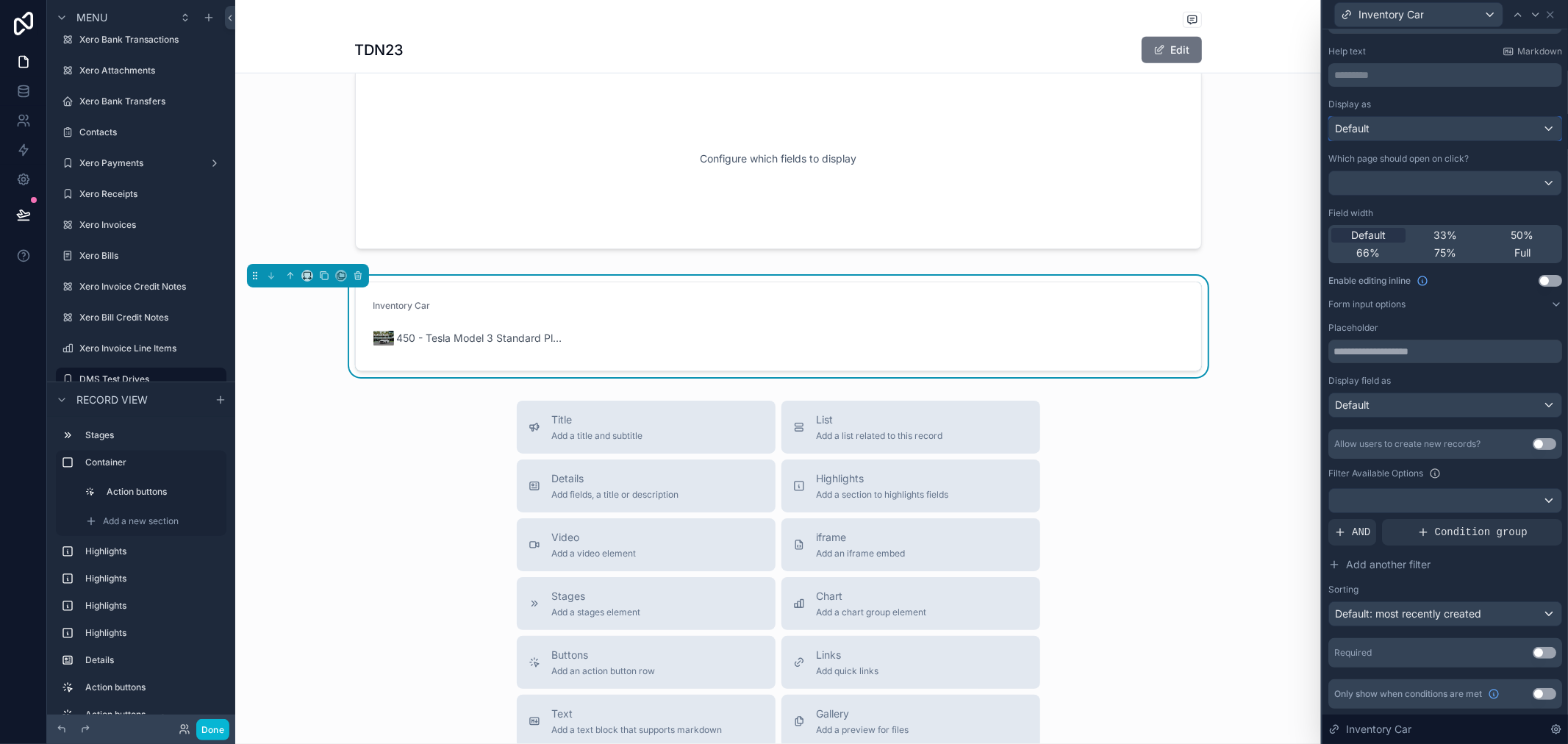
click at [1489, 132] on div "Default" at bounding box center [1446, 129] width 233 height 24
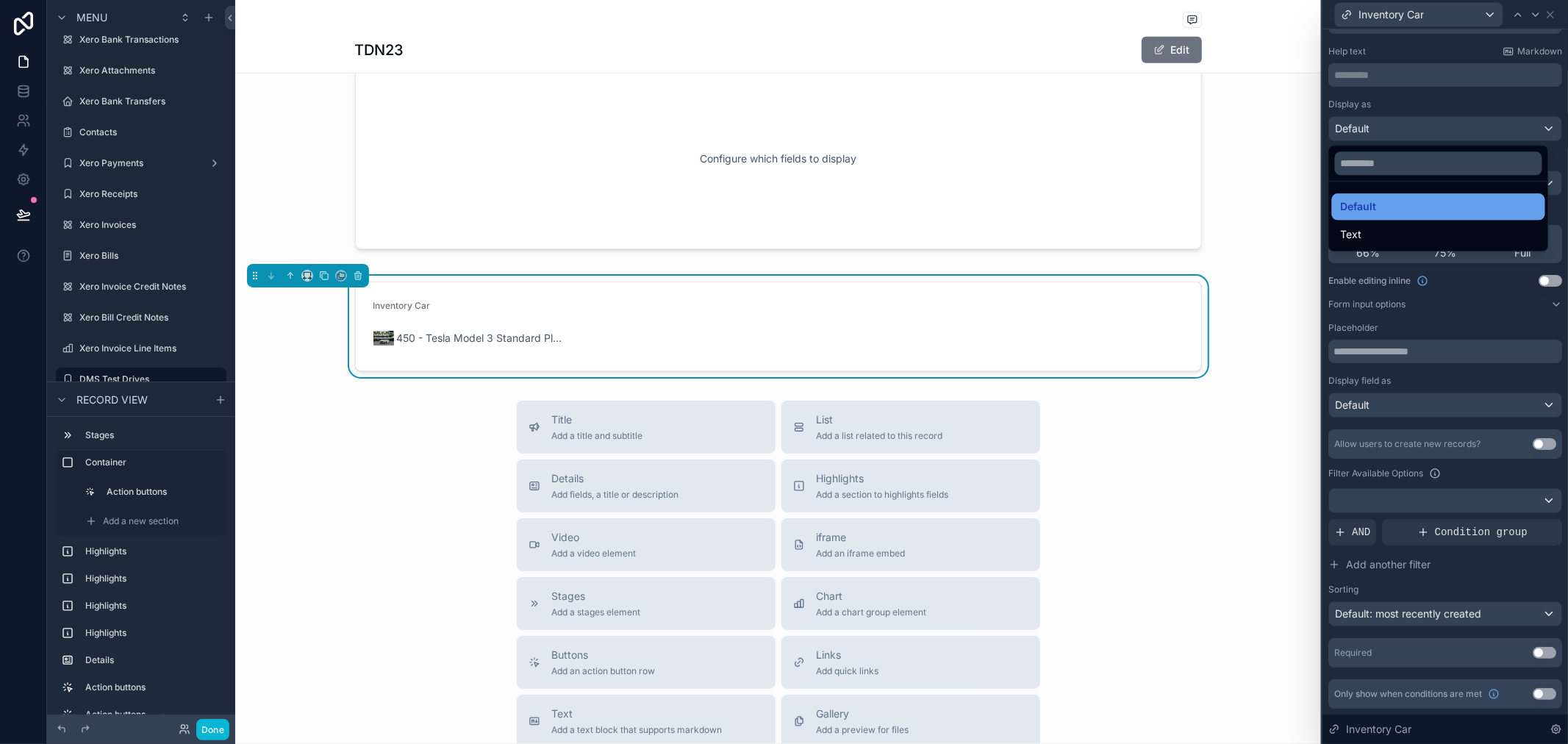
click at [1450, 210] on div "Default" at bounding box center [1439, 207] width 196 height 18
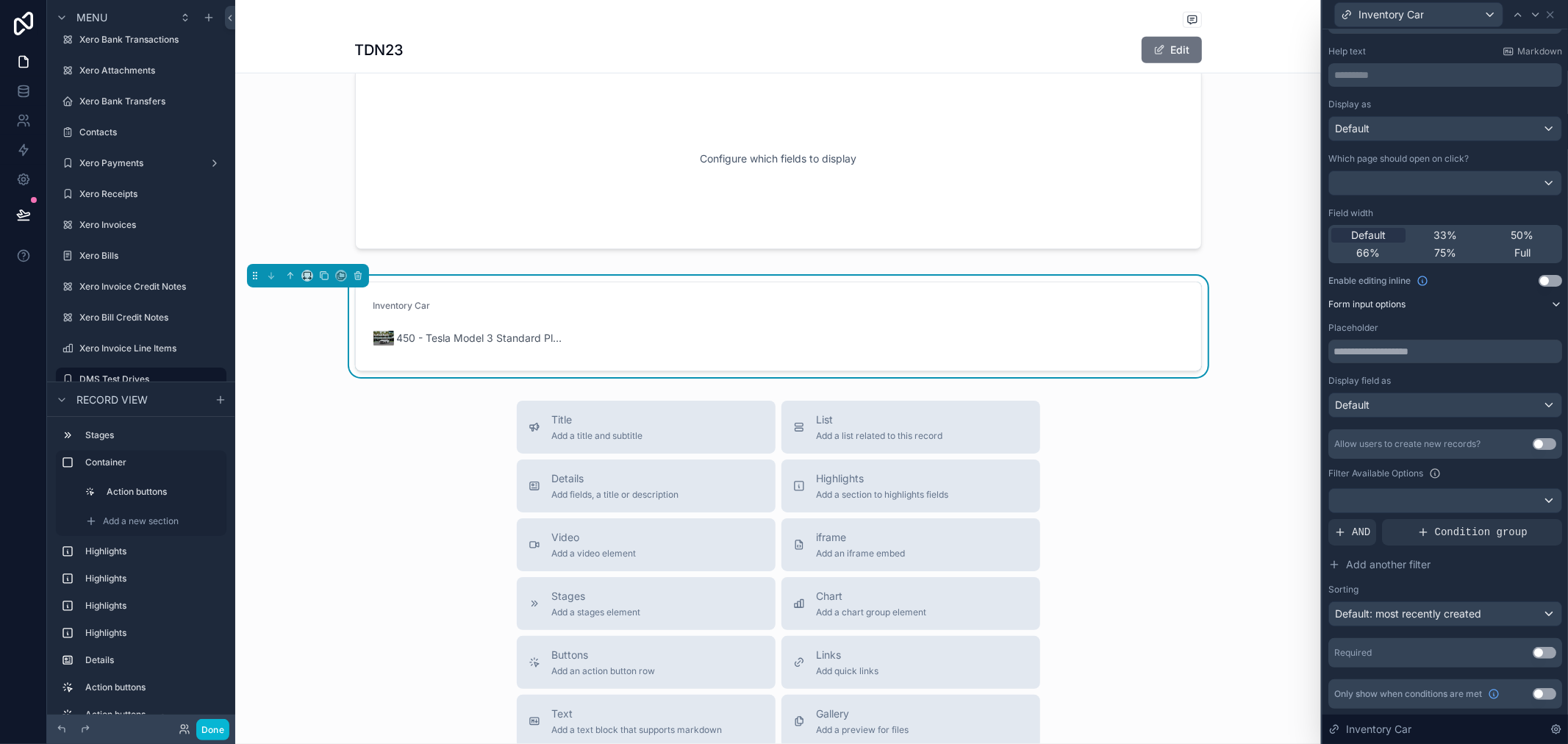
click at [1534, 302] on button "Form input options" at bounding box center [1445, 304] width 234 height 12
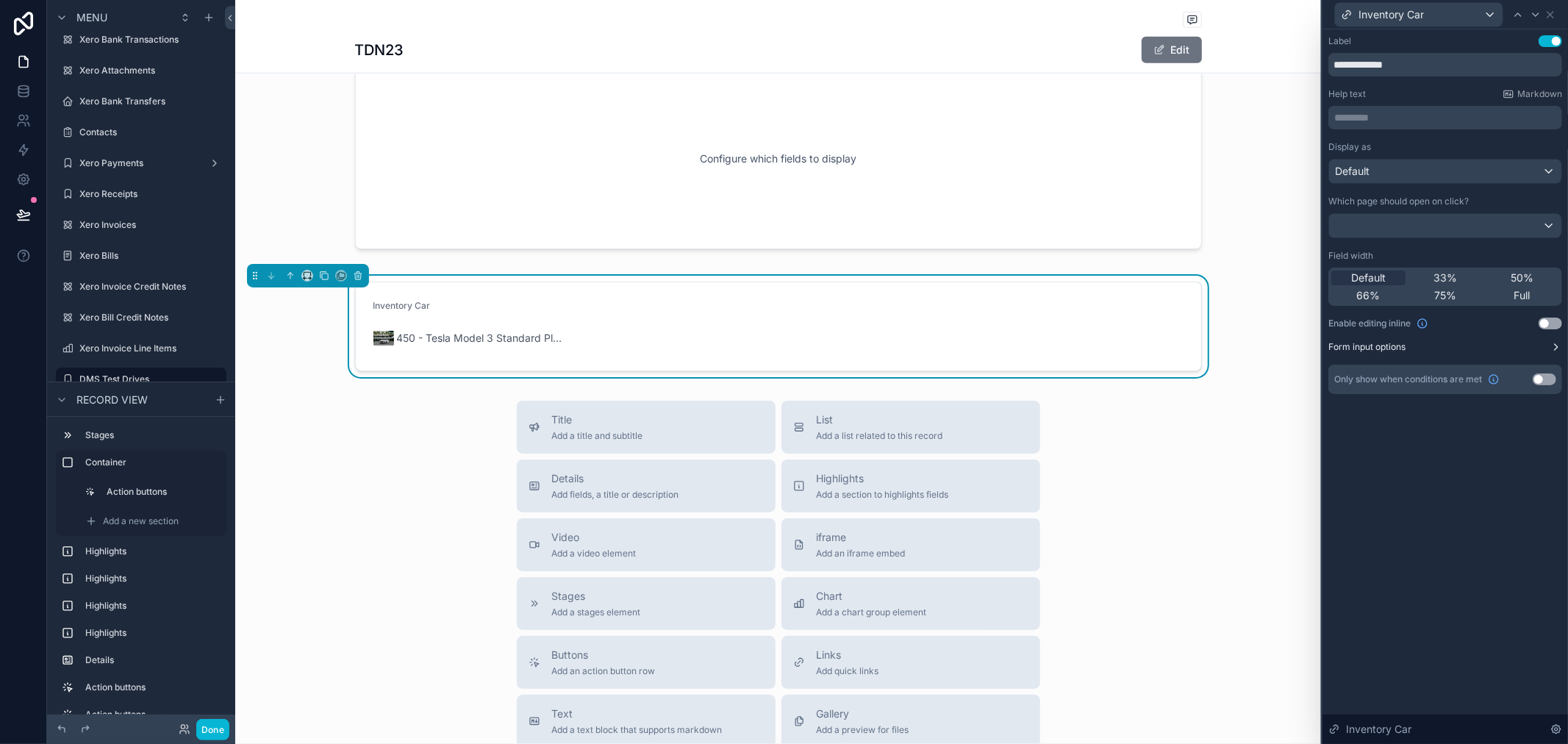
click at [1542, 347] on button "Form input options" at bounding box center [1445, 347] width 234 height 12
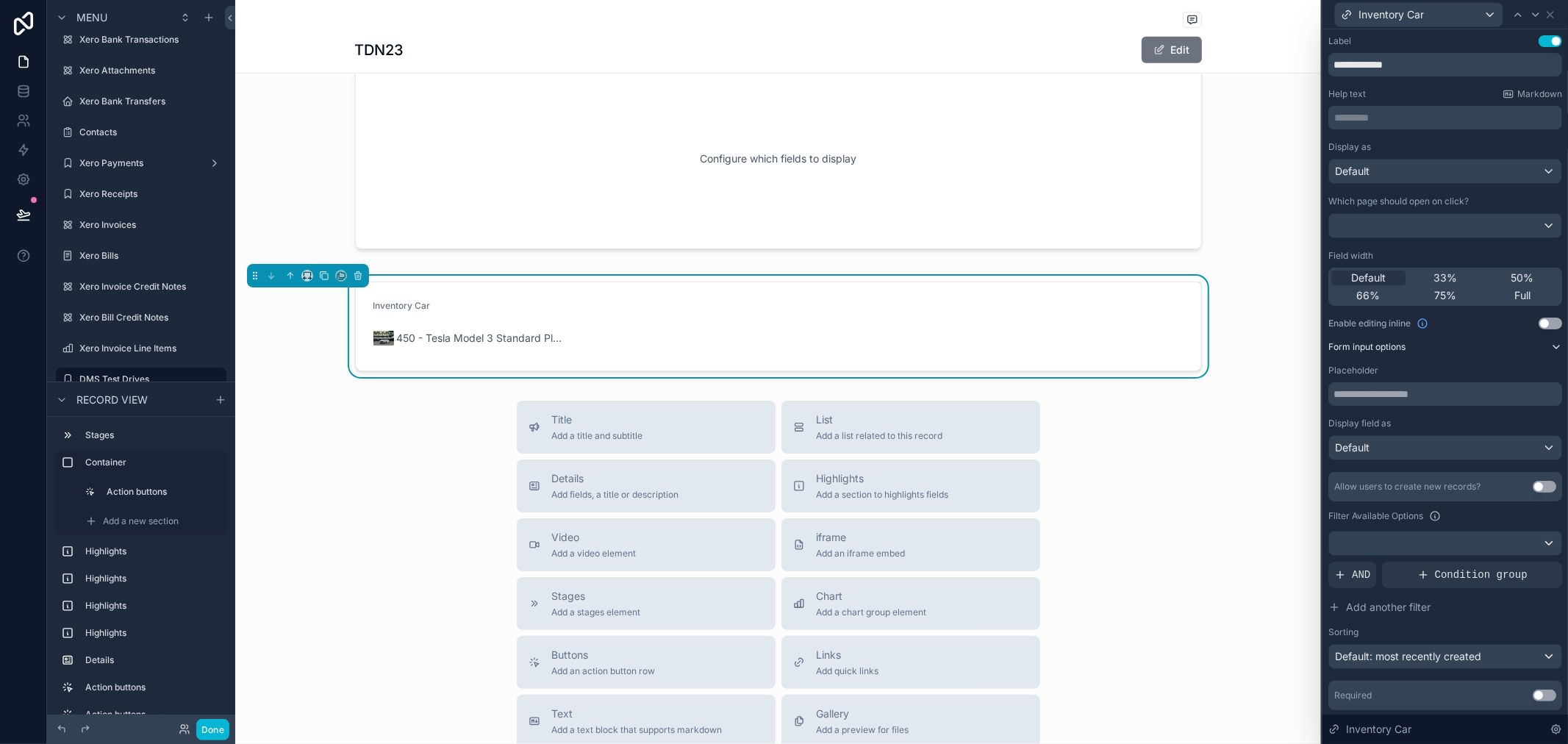
click at [1535, 349] on button "Form input options" at bounding box center [1445, 347] width 234 height 12
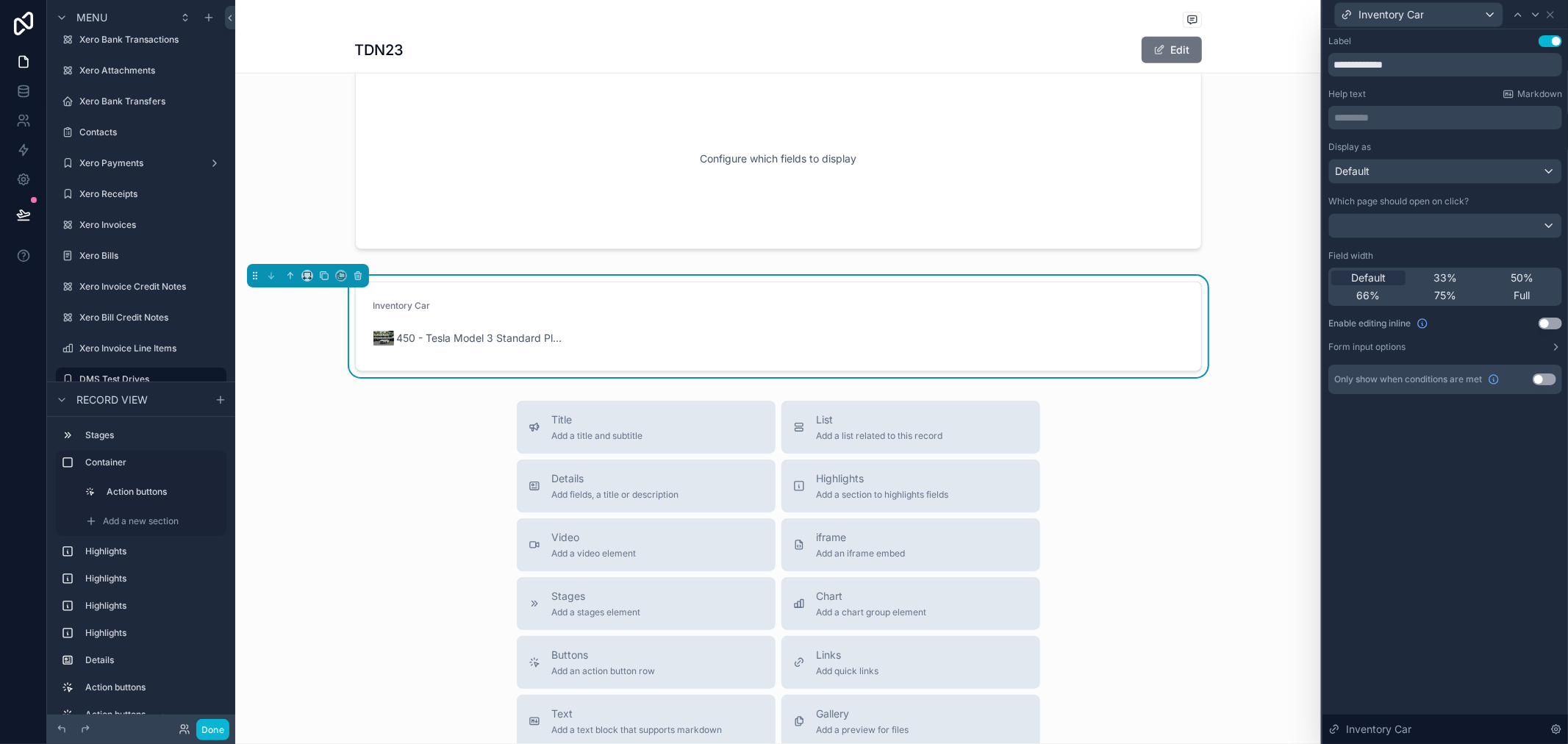
click at [1545, 378] on button "Use setting" at bounding box center [1545, 380] width 24 height 12
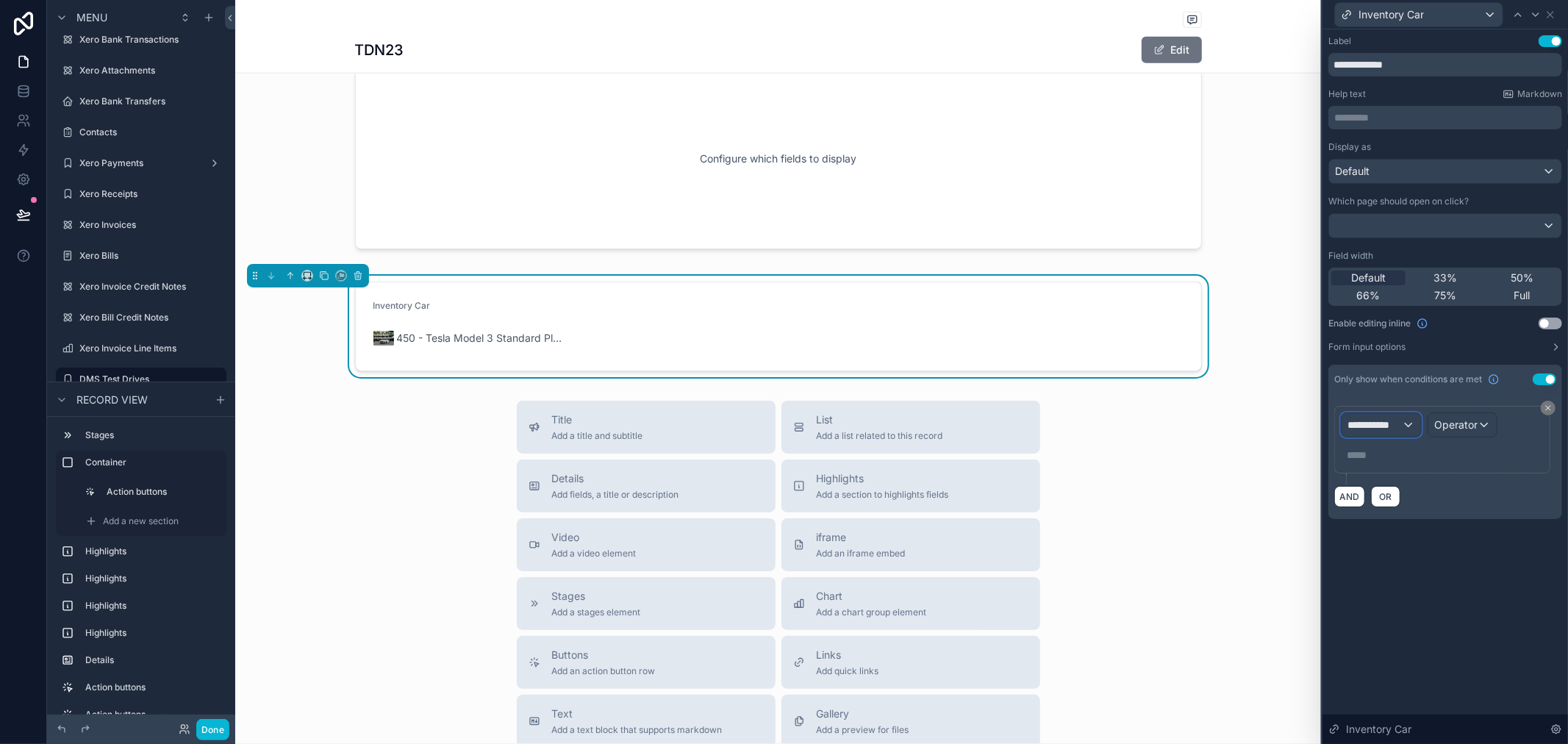
click at [1393, 421] on span "**********" at bounding box center [1375, 425] width 55 height 15
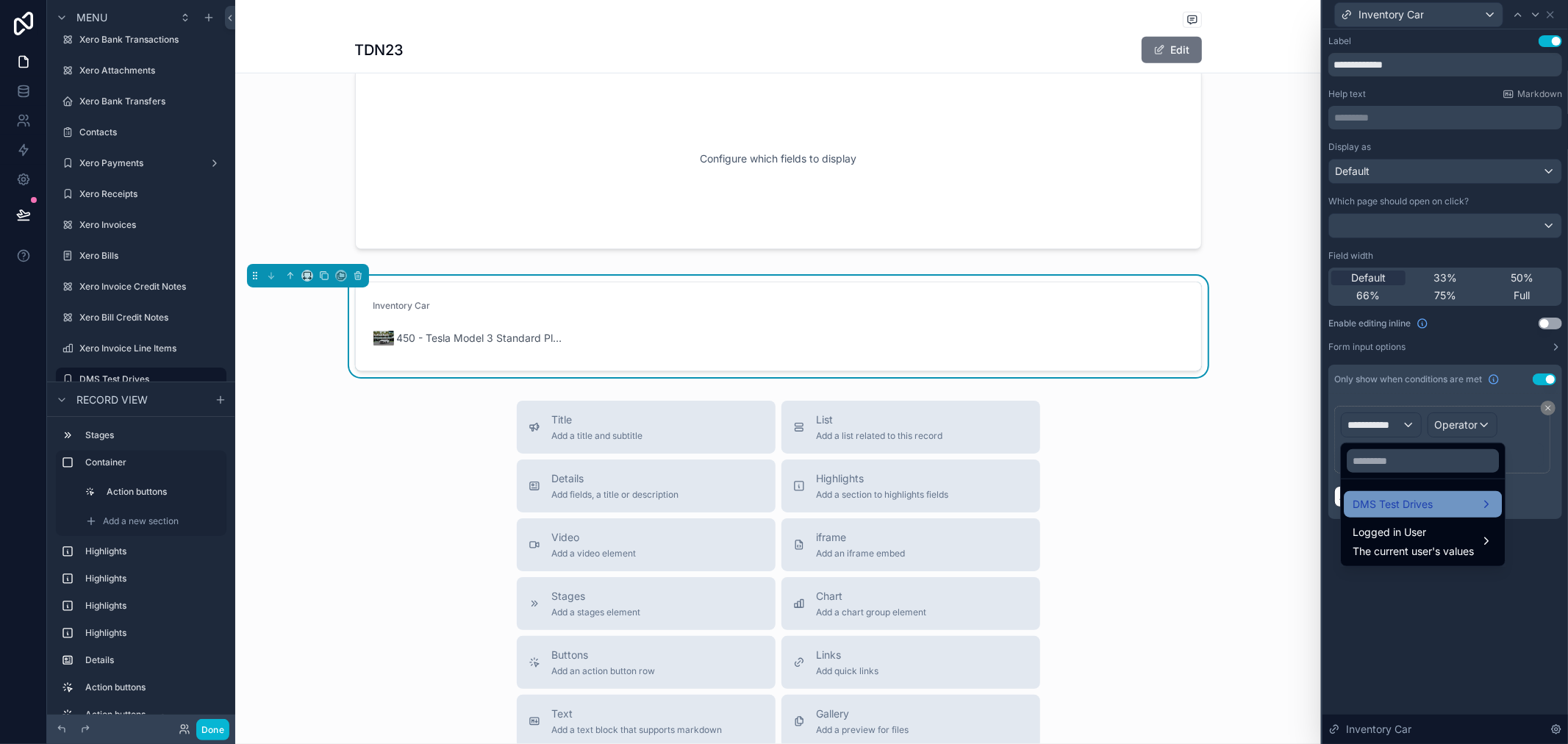
click at [1393, 502] on span "DMS Test Drives" at bounding box center [1393, 504] width 81 height 18
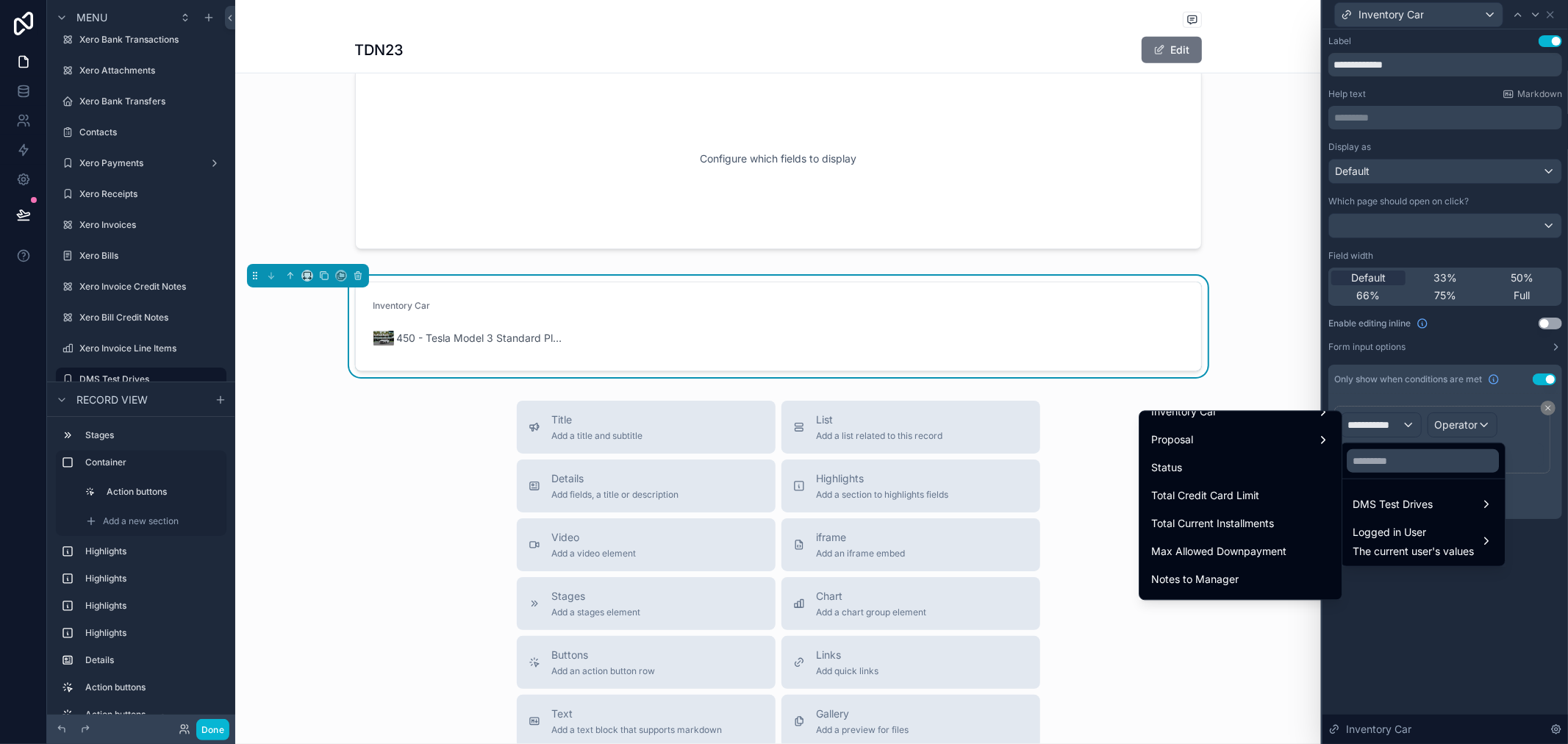
scroll to position [490, 0]
click at [1314, 440] on div "Inventory Car" at bounding box center [1241, 441] width 179 height 18
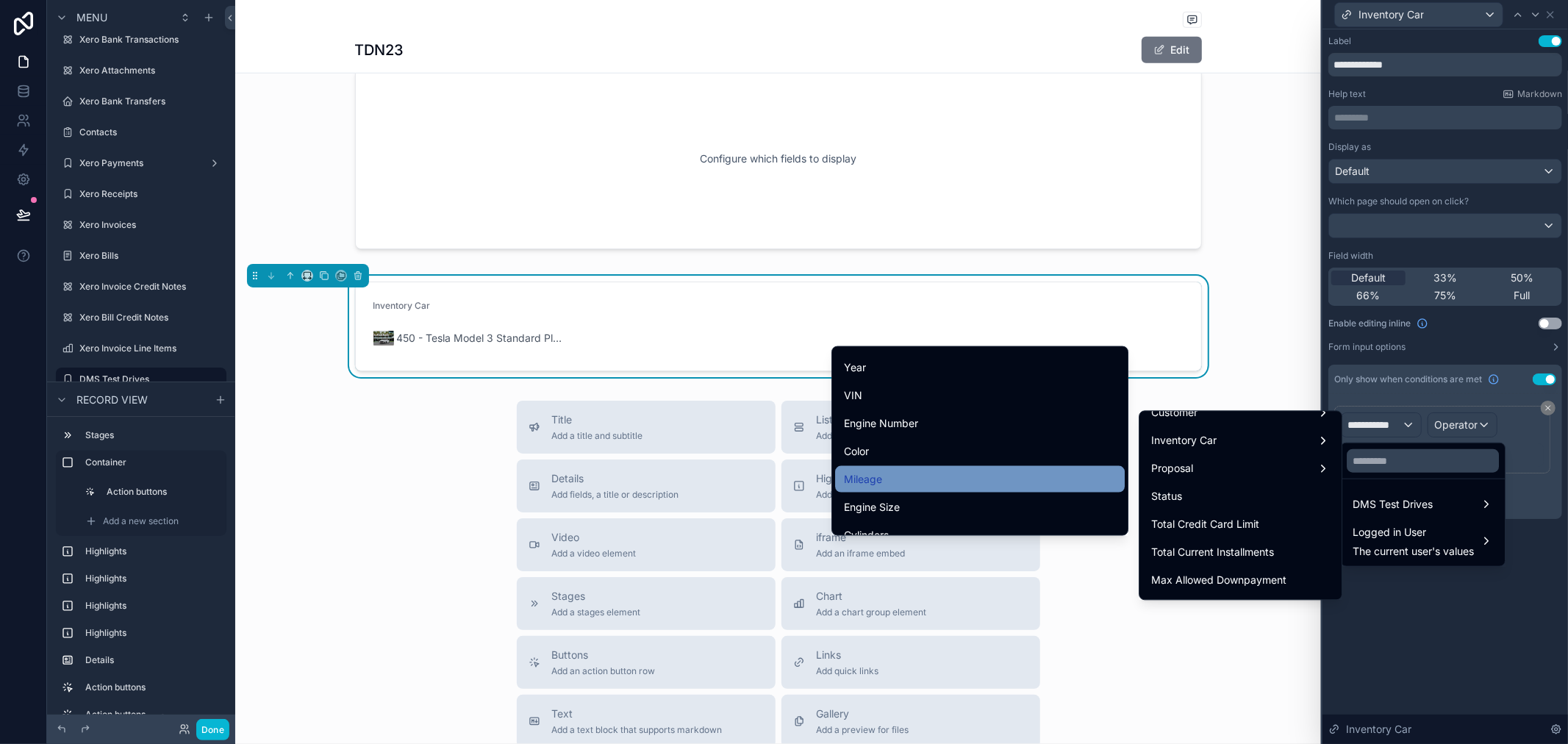
scroll to position [82, 0]
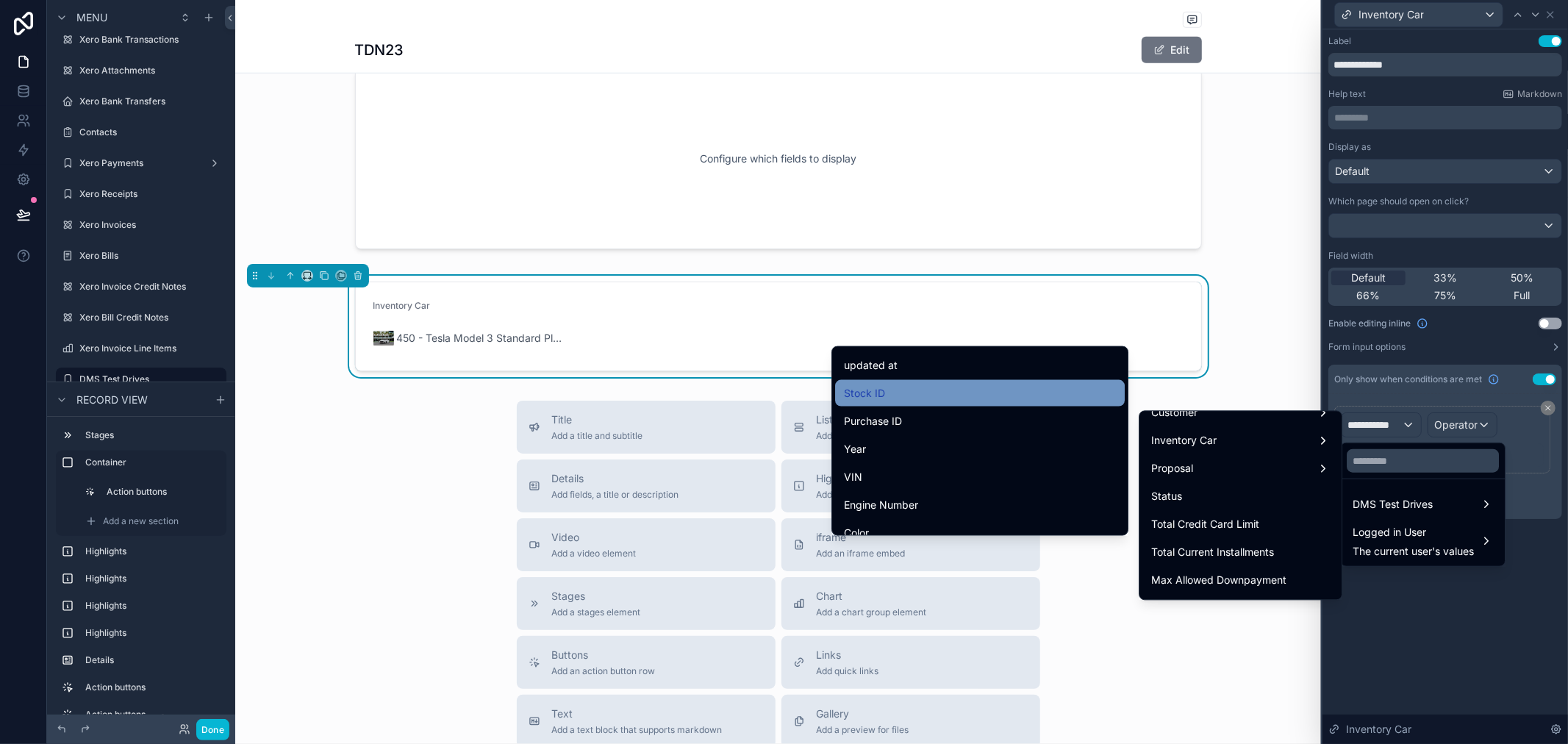
click at [1032, 399] on div "Stock ID" at bounding box center [980, 394] width 272 height 18
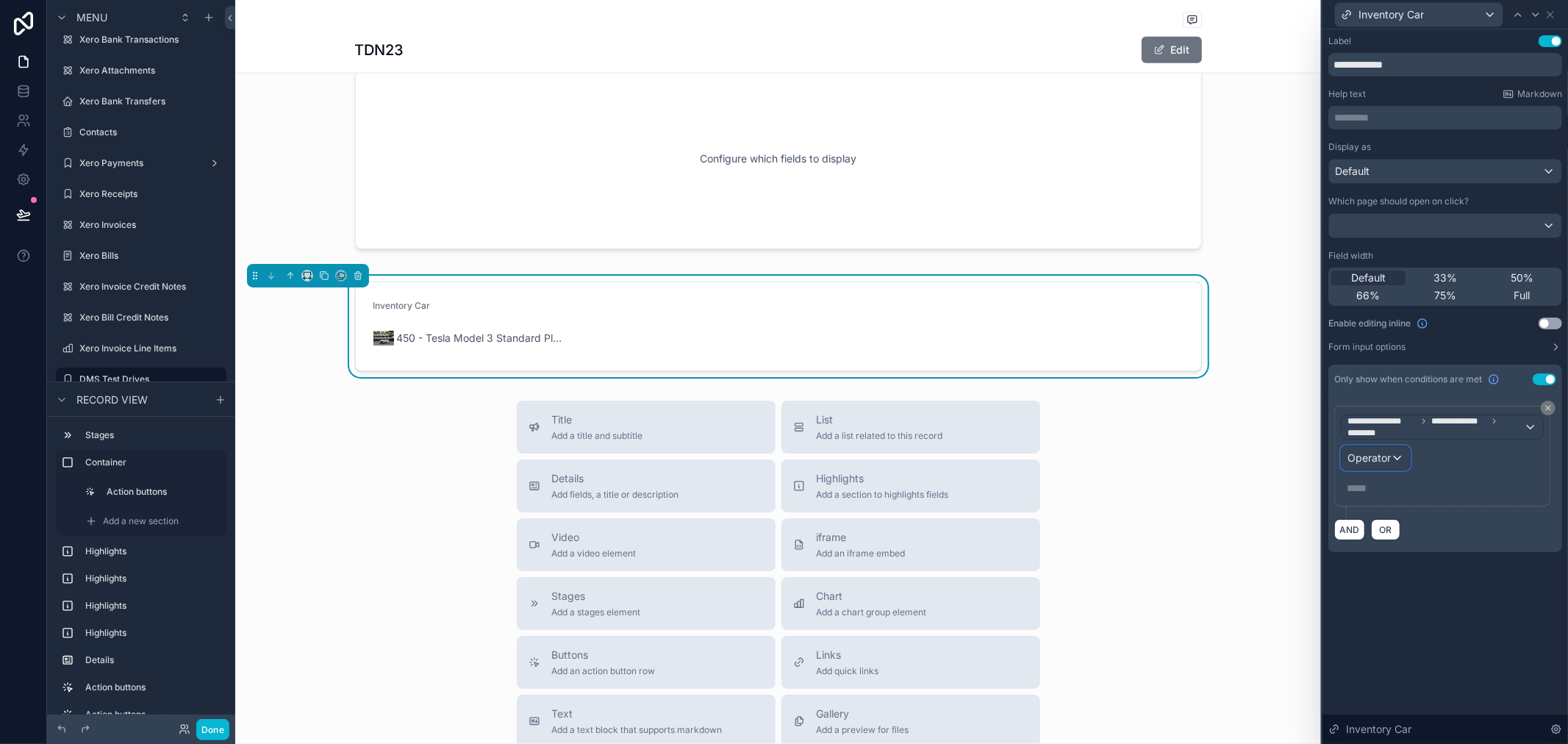
click at [1379, 457] on span "Operator" at bounding box center [1370, 458] width 44 height 13
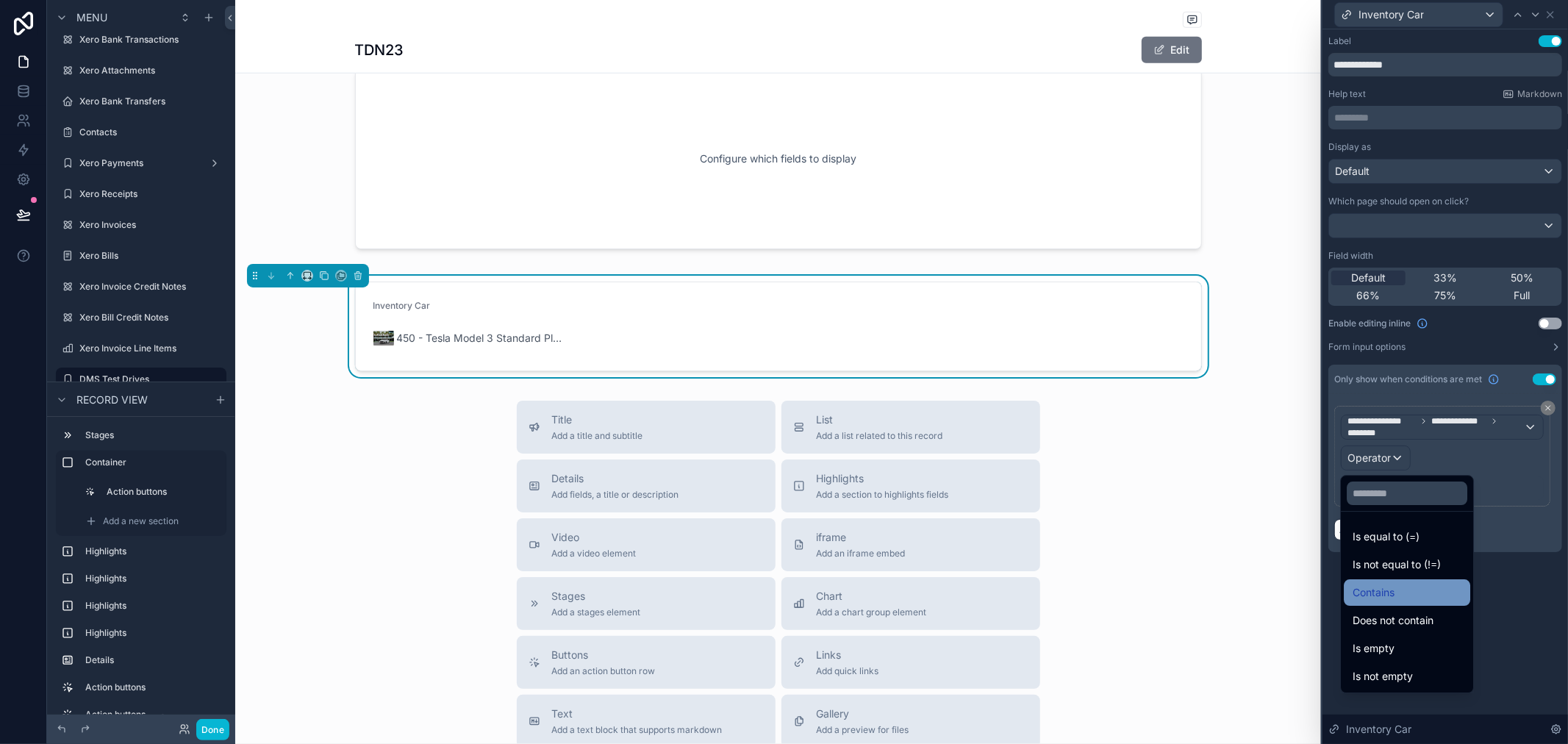
click at [1406, 593] on div "Contains" at bounding box center [1407, 593] width 108 height 18
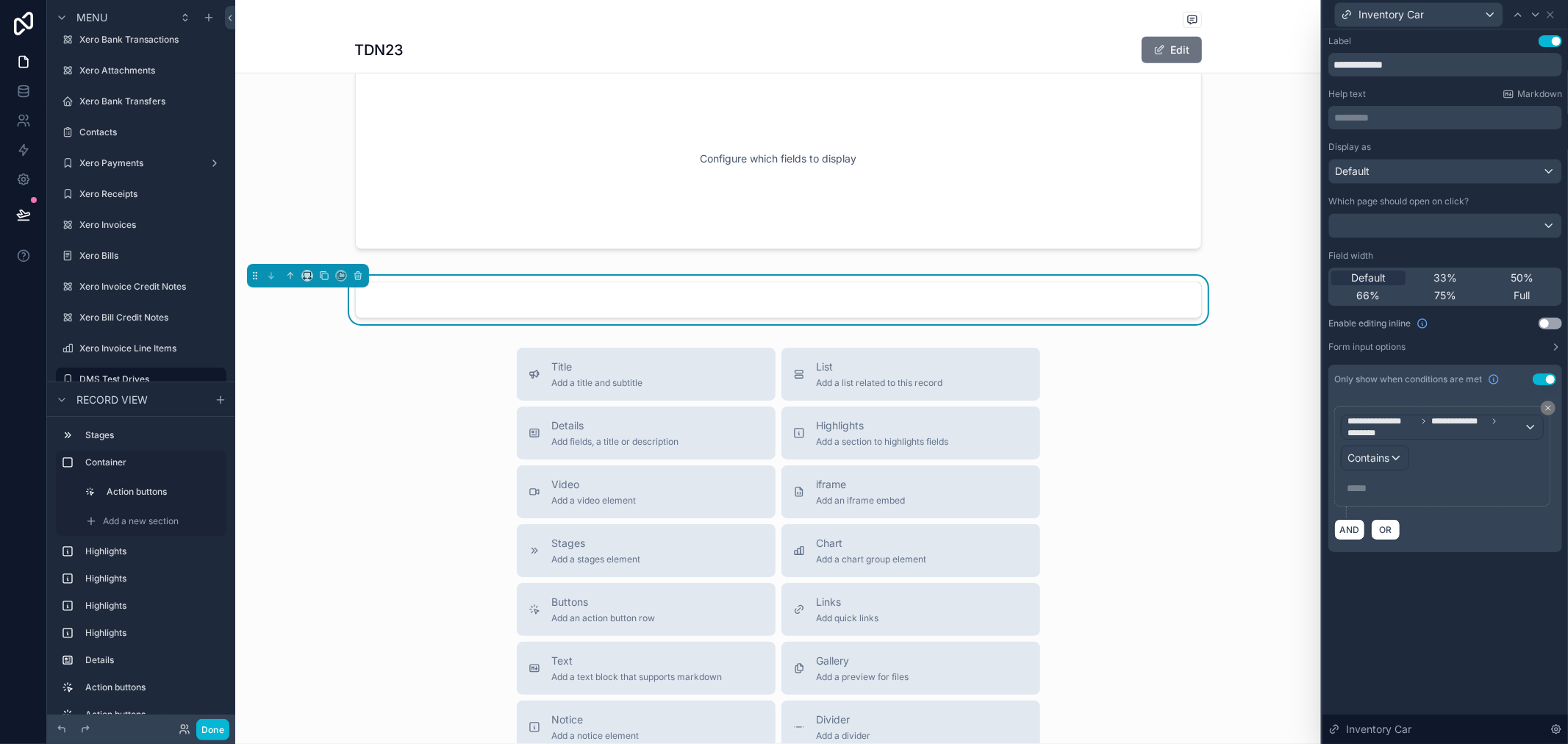
click at [1387, 483] on p "***** ﻿" at bounding box center [1444, 488] width 194 height 15
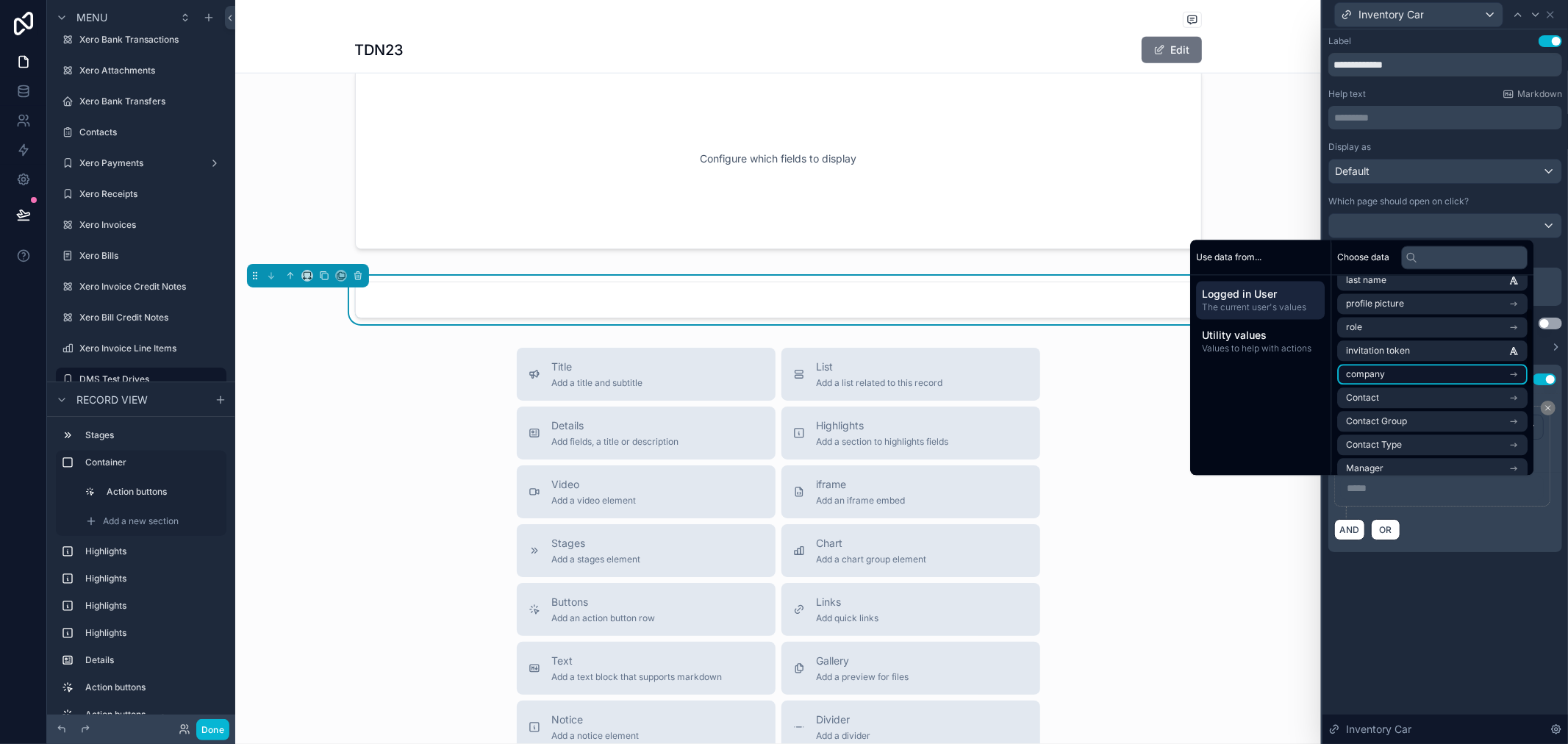
scroll to position [163, 0]
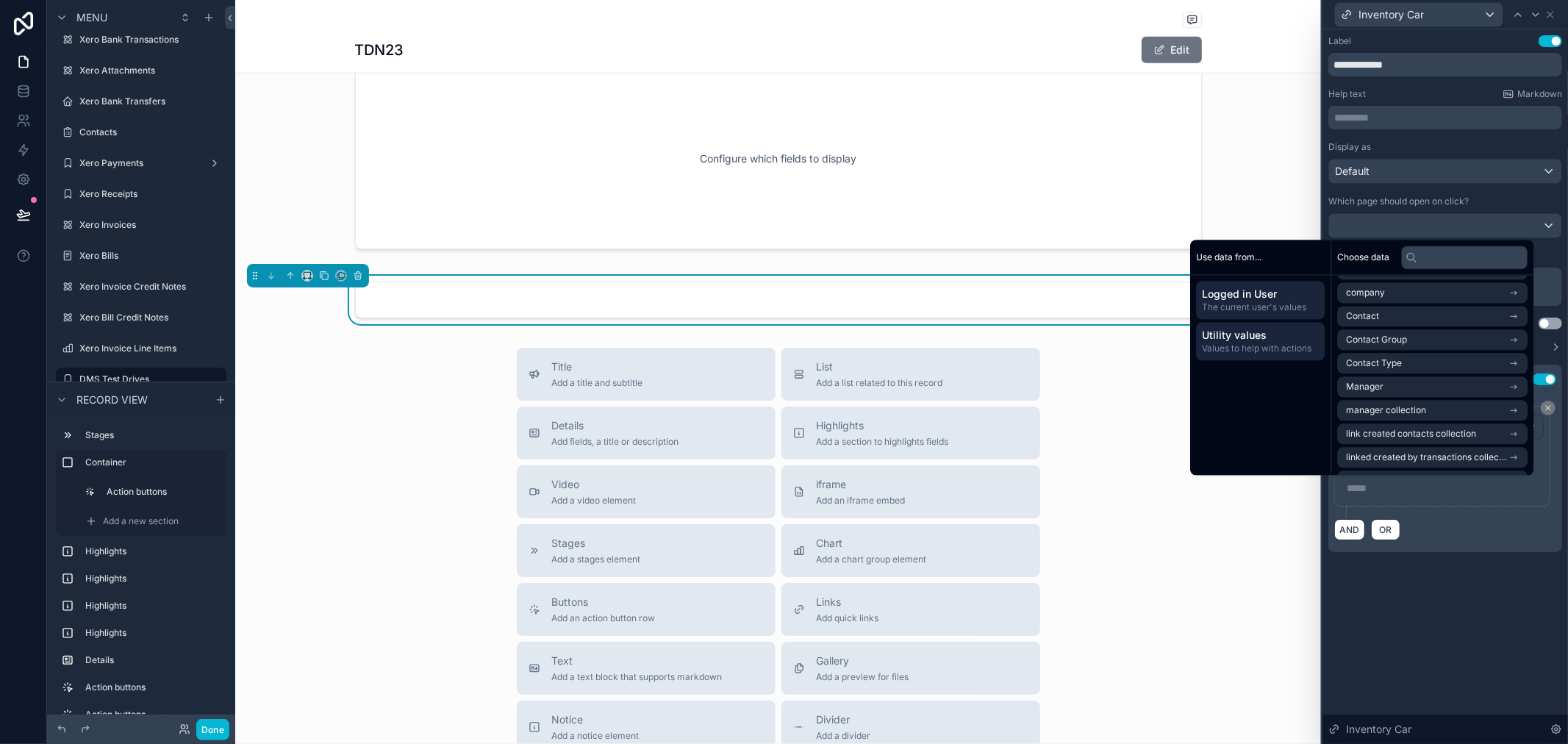
click at [1280, 341] on span "Utility values" at bounding box center [1261, 335] width 117 height 15
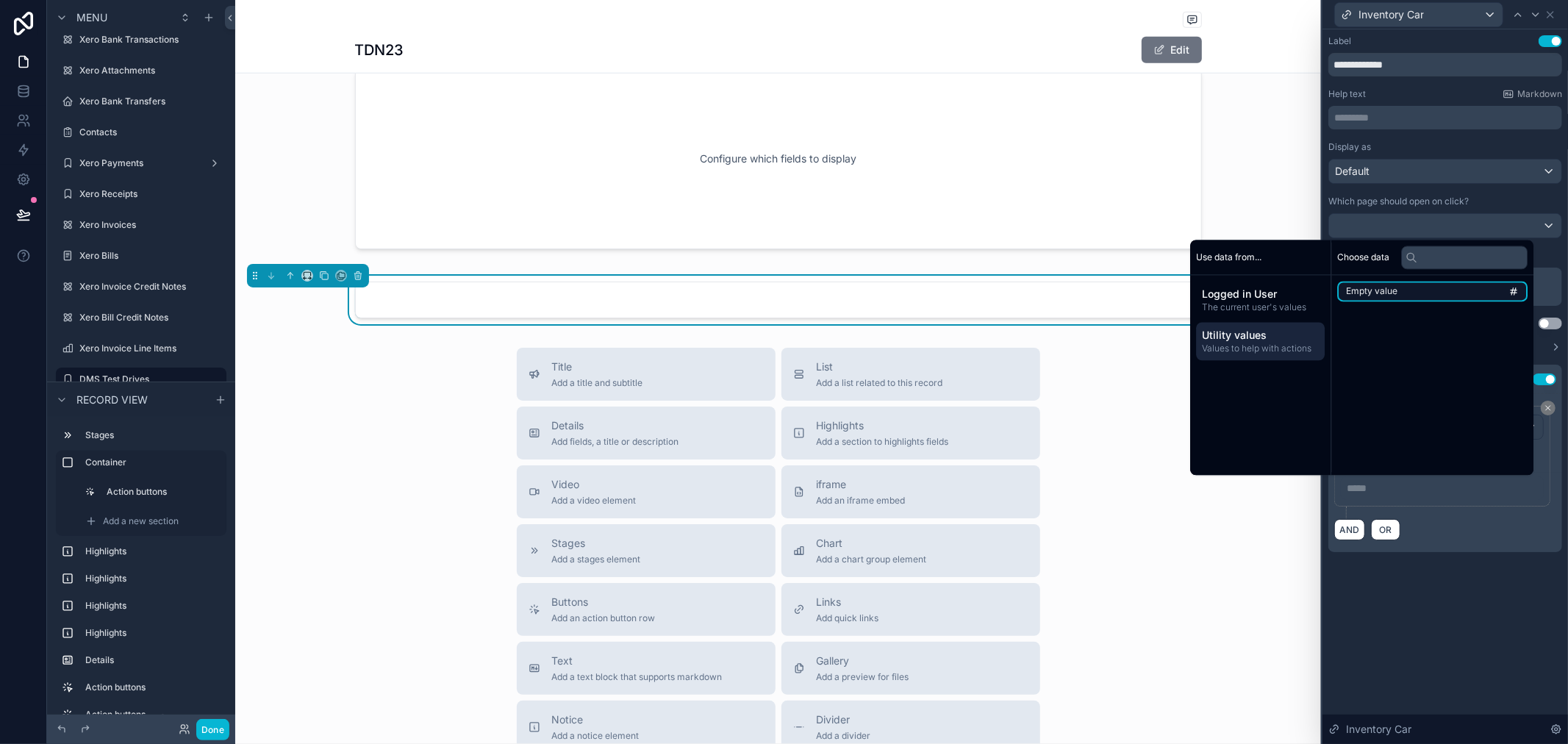
click at [1423, 289] on li "Empty value" at bounding box center [1433, 291] width 191 height 21
click at [1358, 589] on div "**********" at bounding box center [1445, 311] width 246 height 564
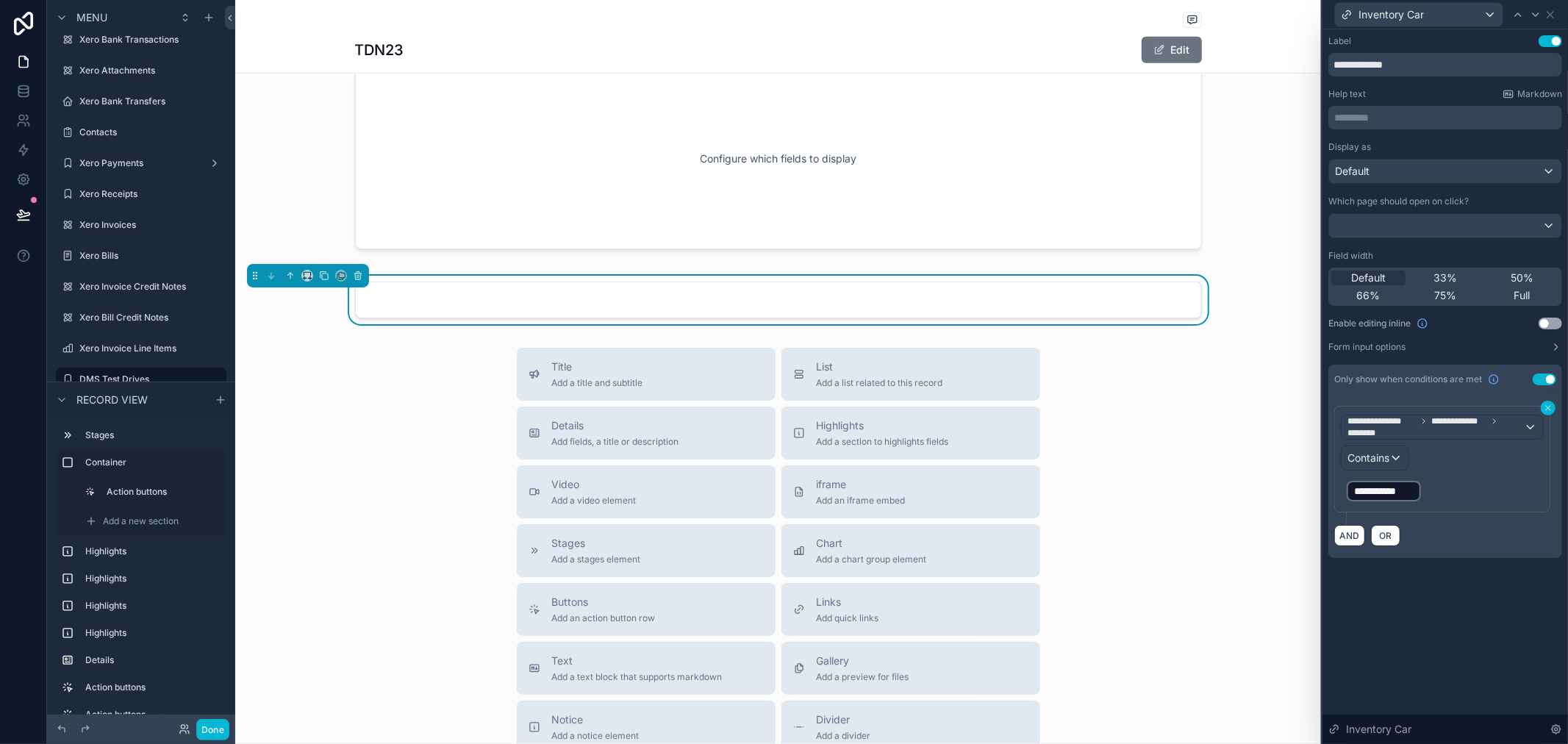
click at [1543, 408] on button at bounding box center [1548, 408] width 15 height 15
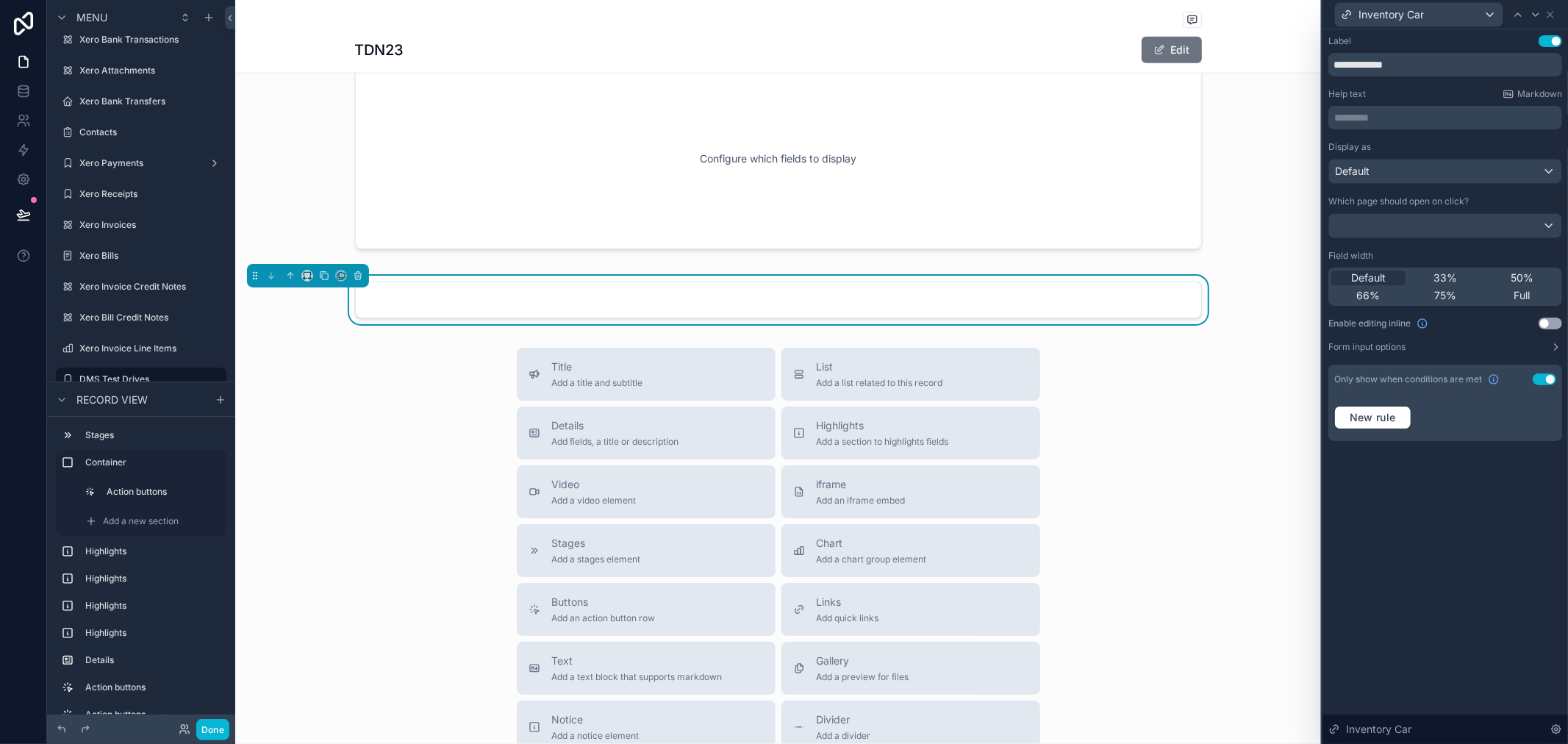
click at [1546, 376] on button "Use setting" at bounding box center [1545, 380] width 24 height 12
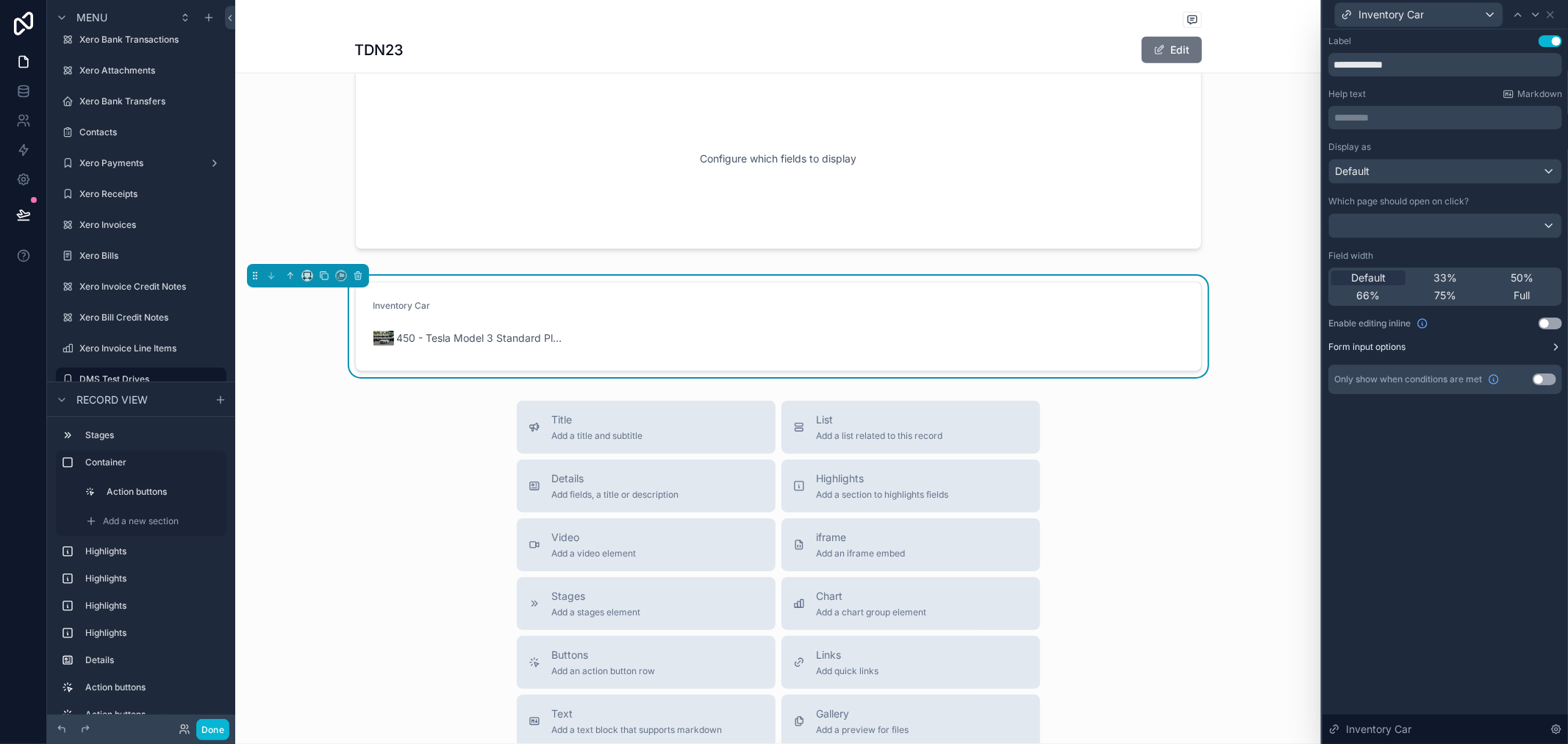
click at [1554, 352] on icon at bounding box center [1557, 347] width 12 height 12
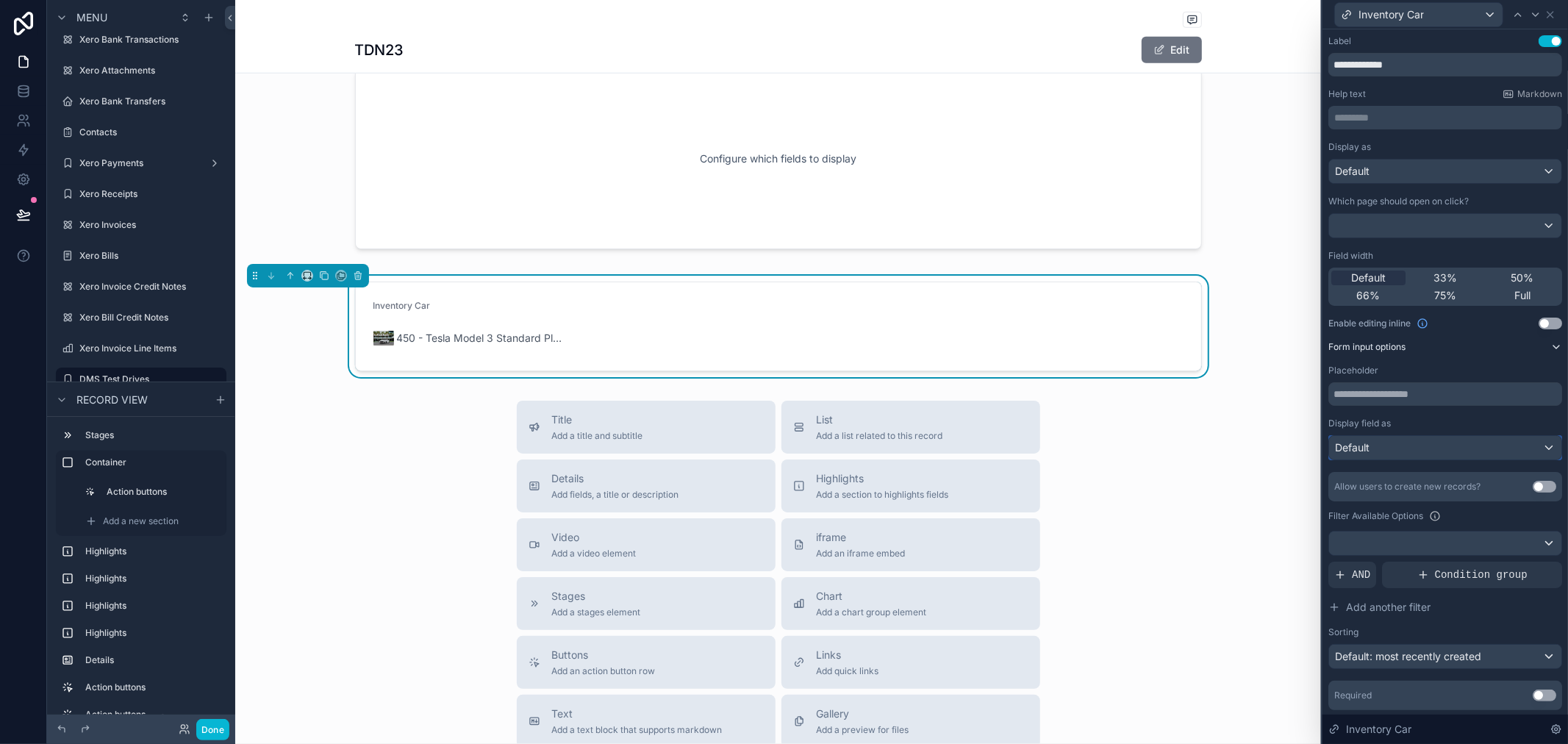
click at [1440, 445] on div "Default" at bounding box center [1446, 449] width 233 height 24
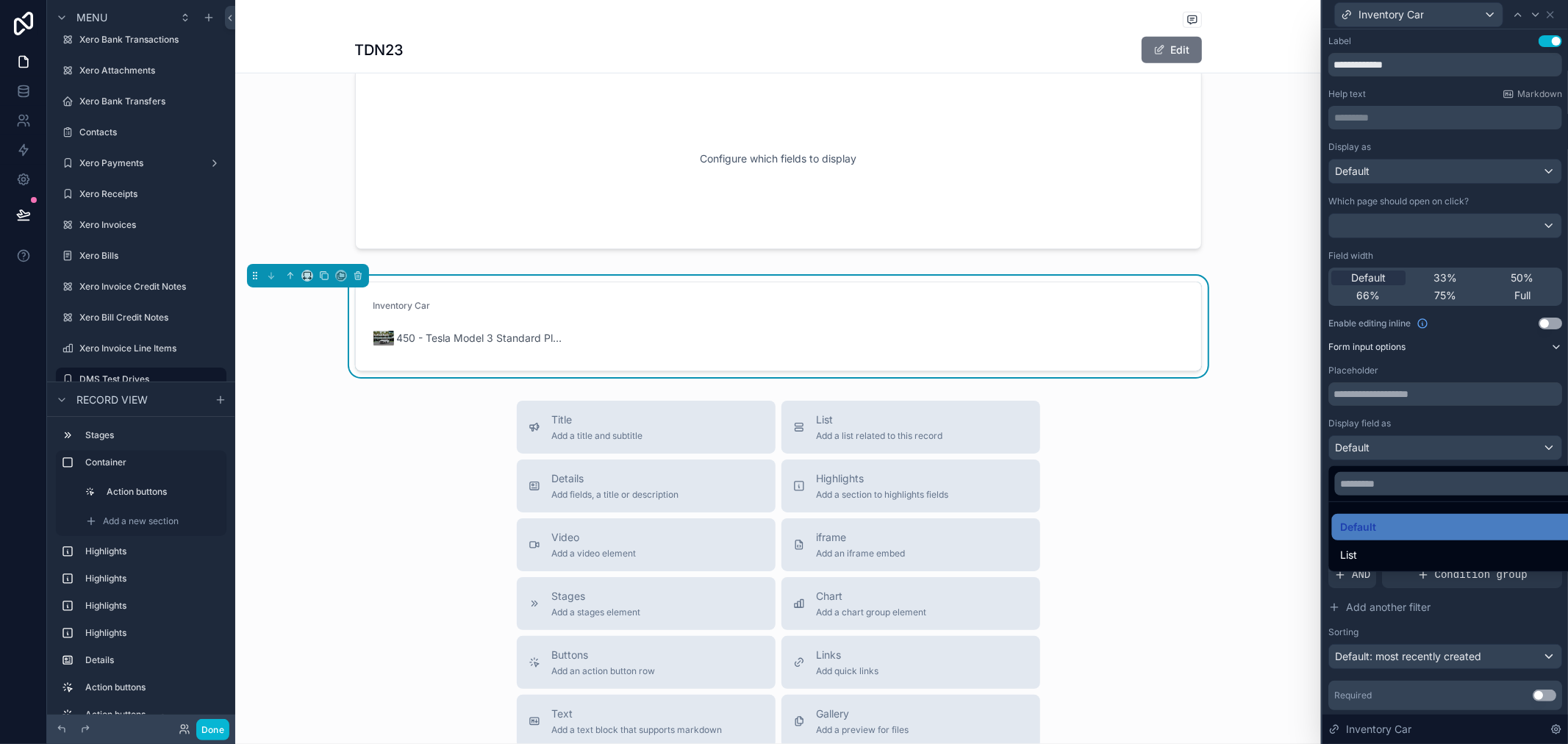
click at [1450, 400] on div at bounding box center [1445, 372] width 246 height 744
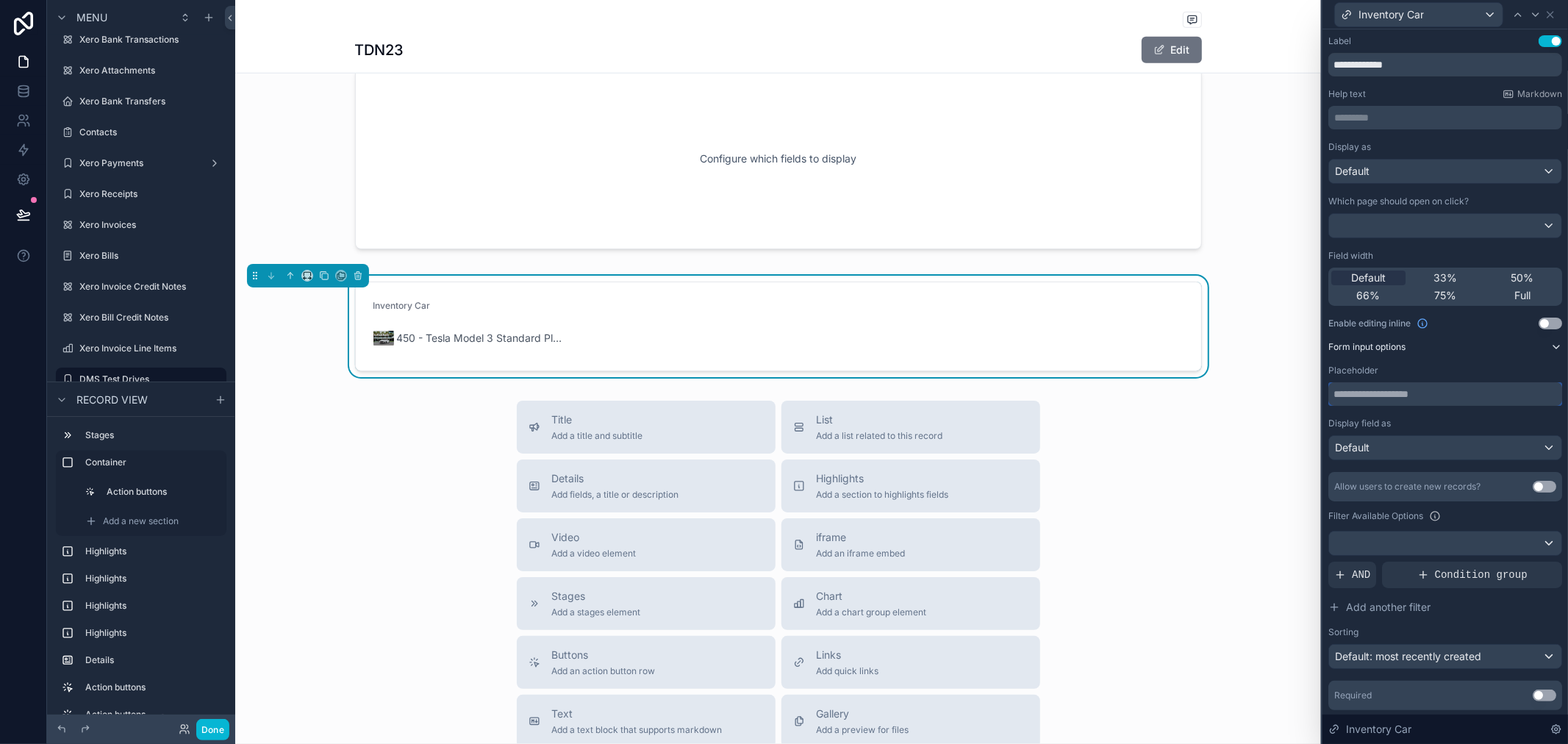
click at [1450, 397] on input "text" at bounding box center [1445, 395] width 234 height 24
click at [1447, 422] on div "Display field as" at bounding box center [1445, 424] width 234 height 12
click at [1443, 548] on div at bounding box center [1446, 544] width 233 height 24
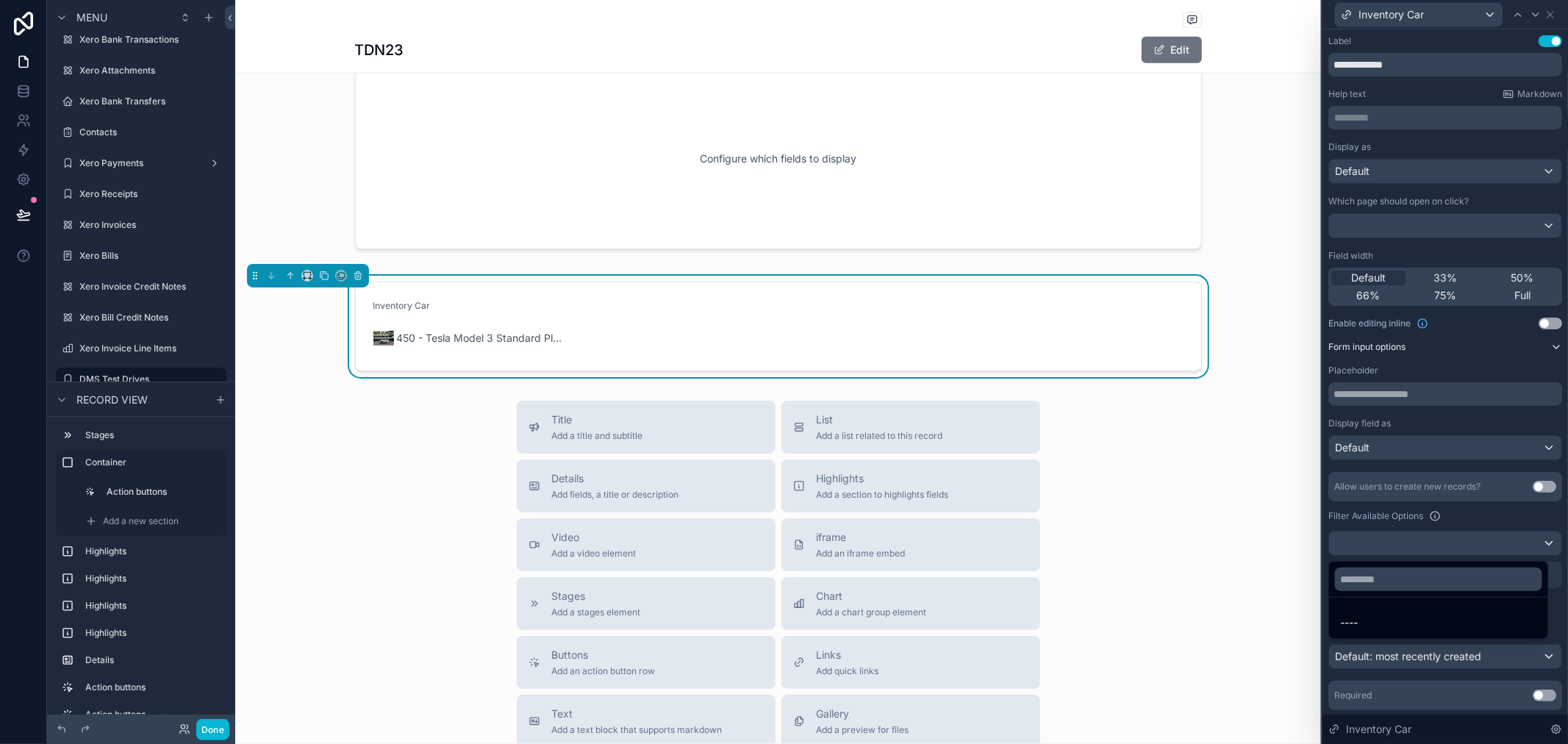
click at [1503, 513] on div at bounding box center [1445, 372] width 246 height 744
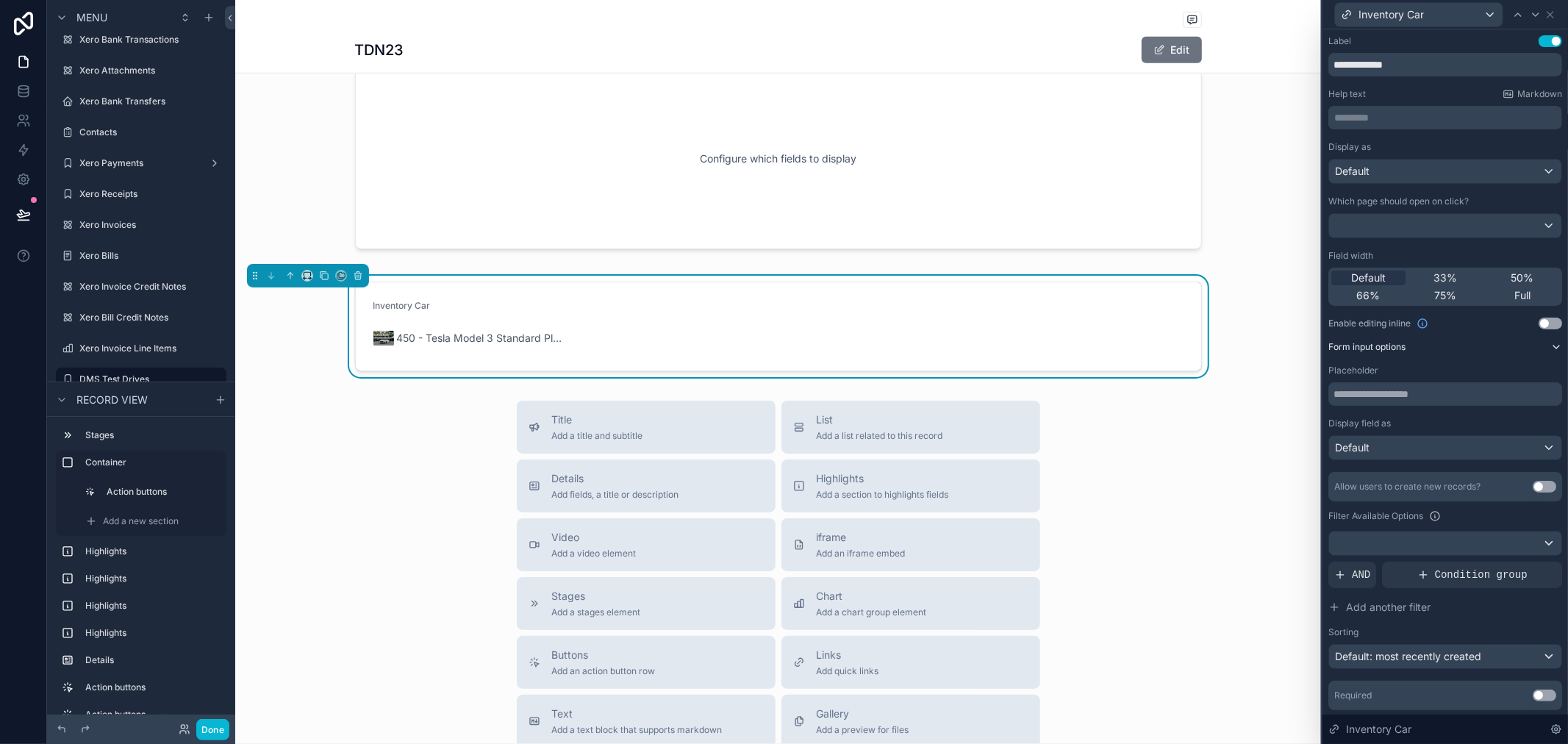
scroll to position [43, 0]
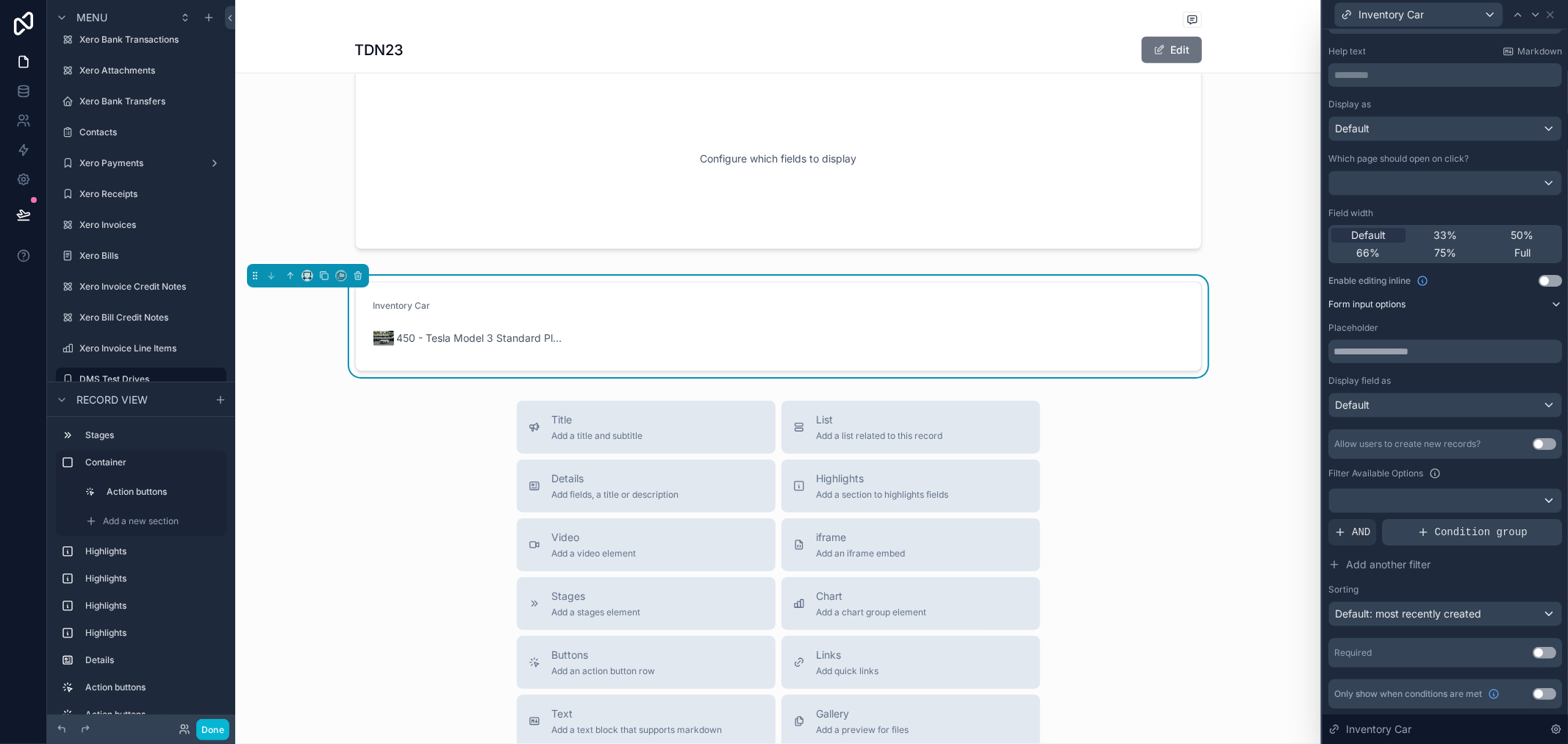
click at [1427, 529] on div "Condition group" at bounding box center [1472, 532] width 180 height 27
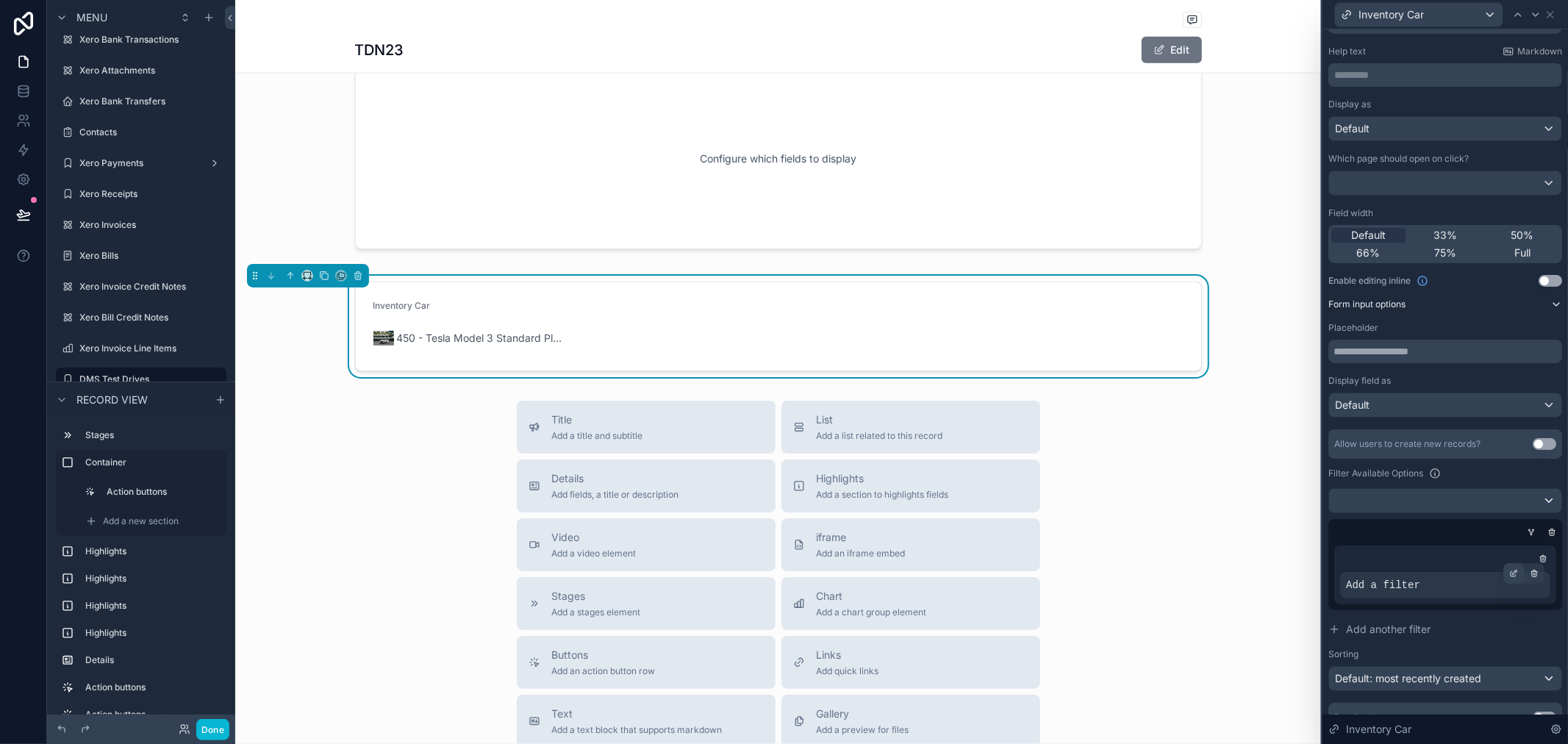
click at [1513, 572] on icon at bounding box center [1515, 572] width 4 height 4
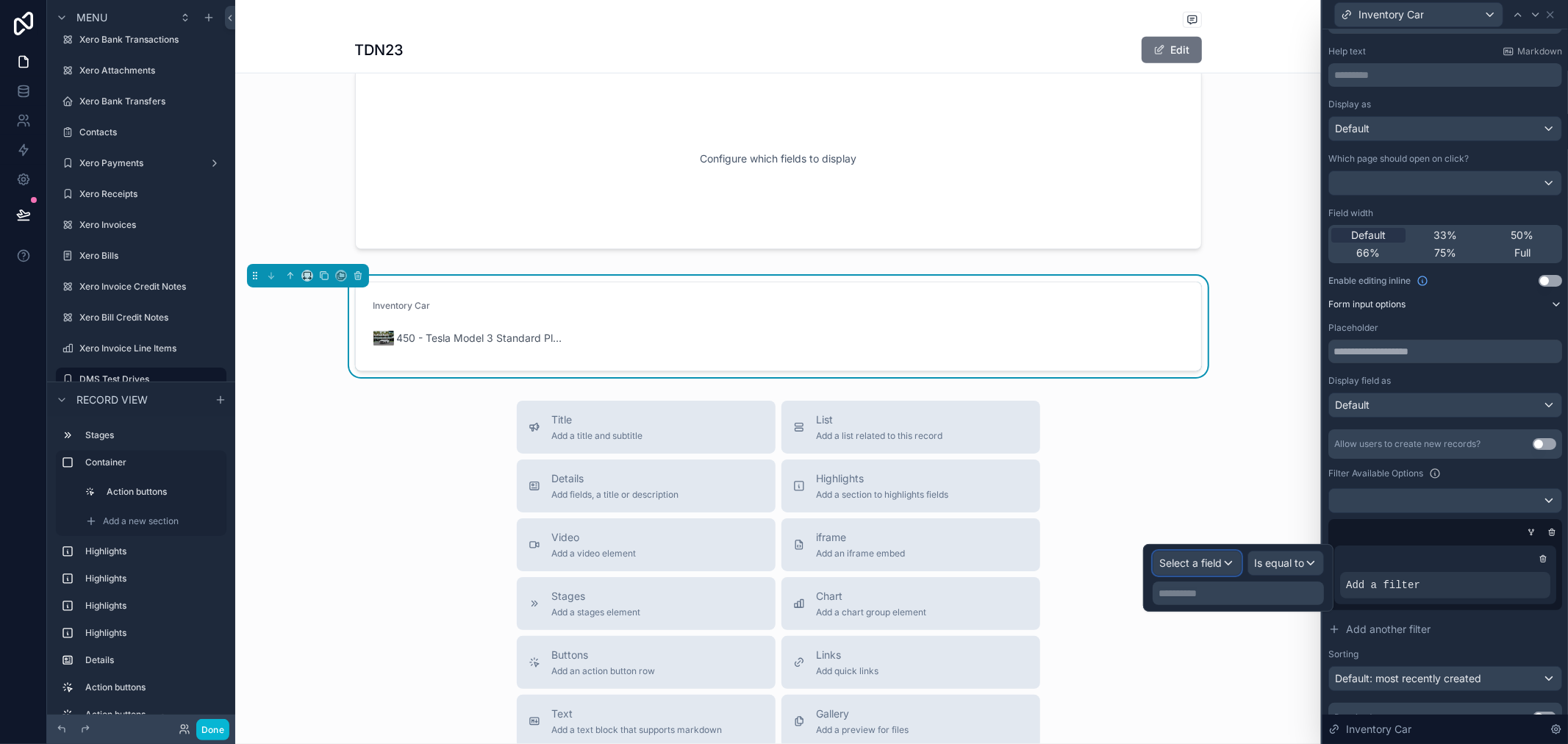
click at [1230, 569] on div "Select a field" at bounding box center [1197, 564] width 87 height 24
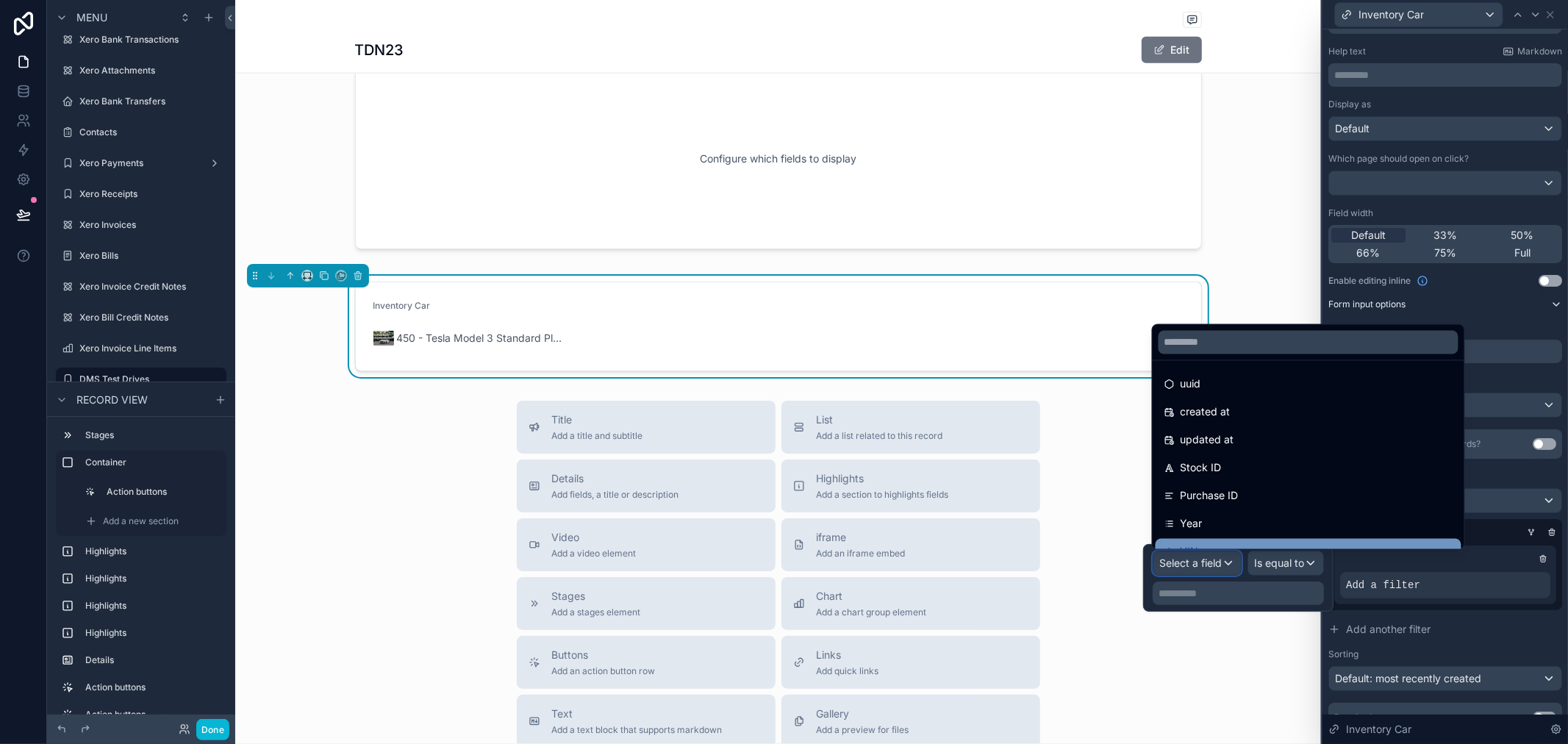
scroll to position [0, 0]
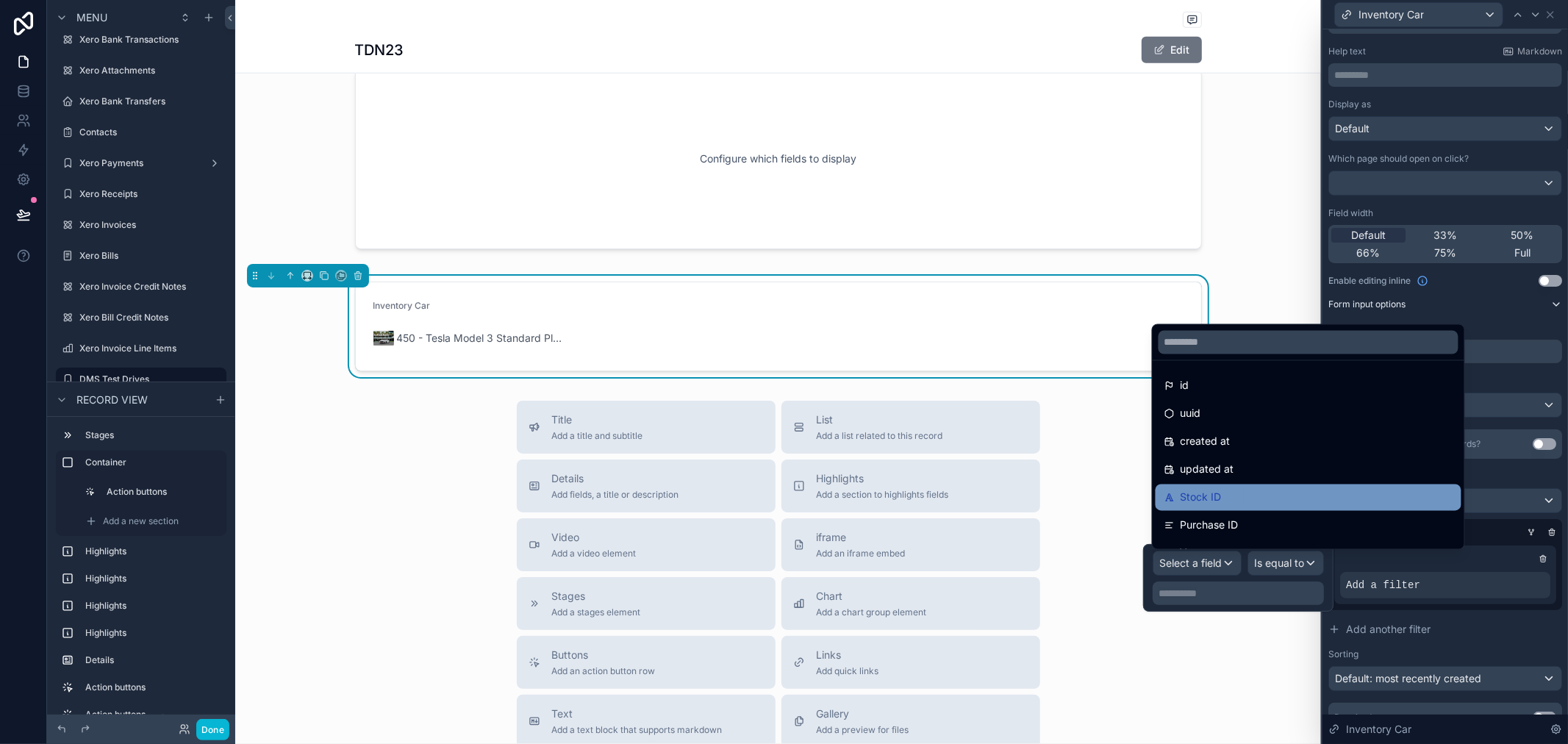
click at [1266, 497] on div "Stock ID" at bounding box center [1308, 498] width 288 height 18
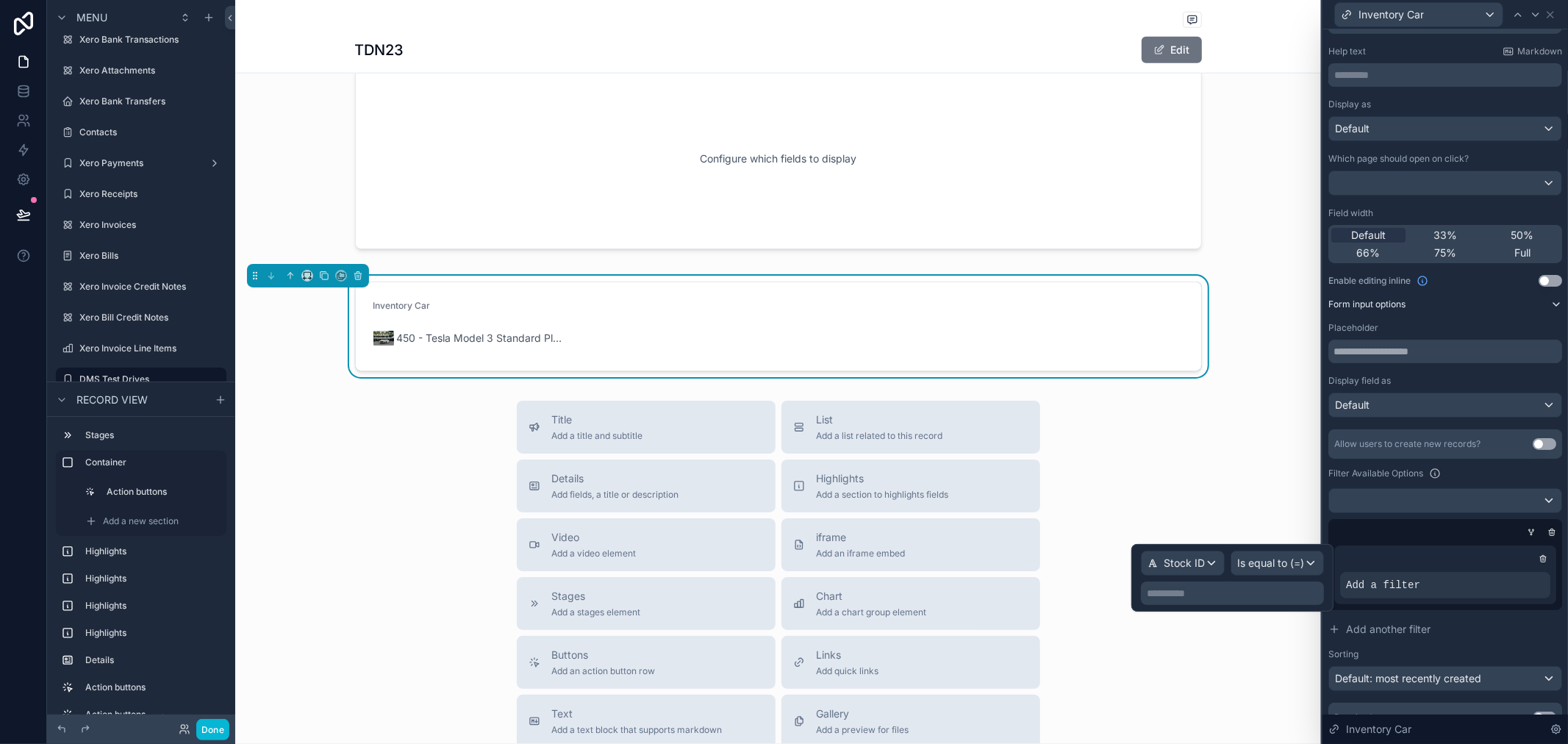
click at [1258, 594] on p "**********" at bounding box center [1234, 593] width 174 height 15
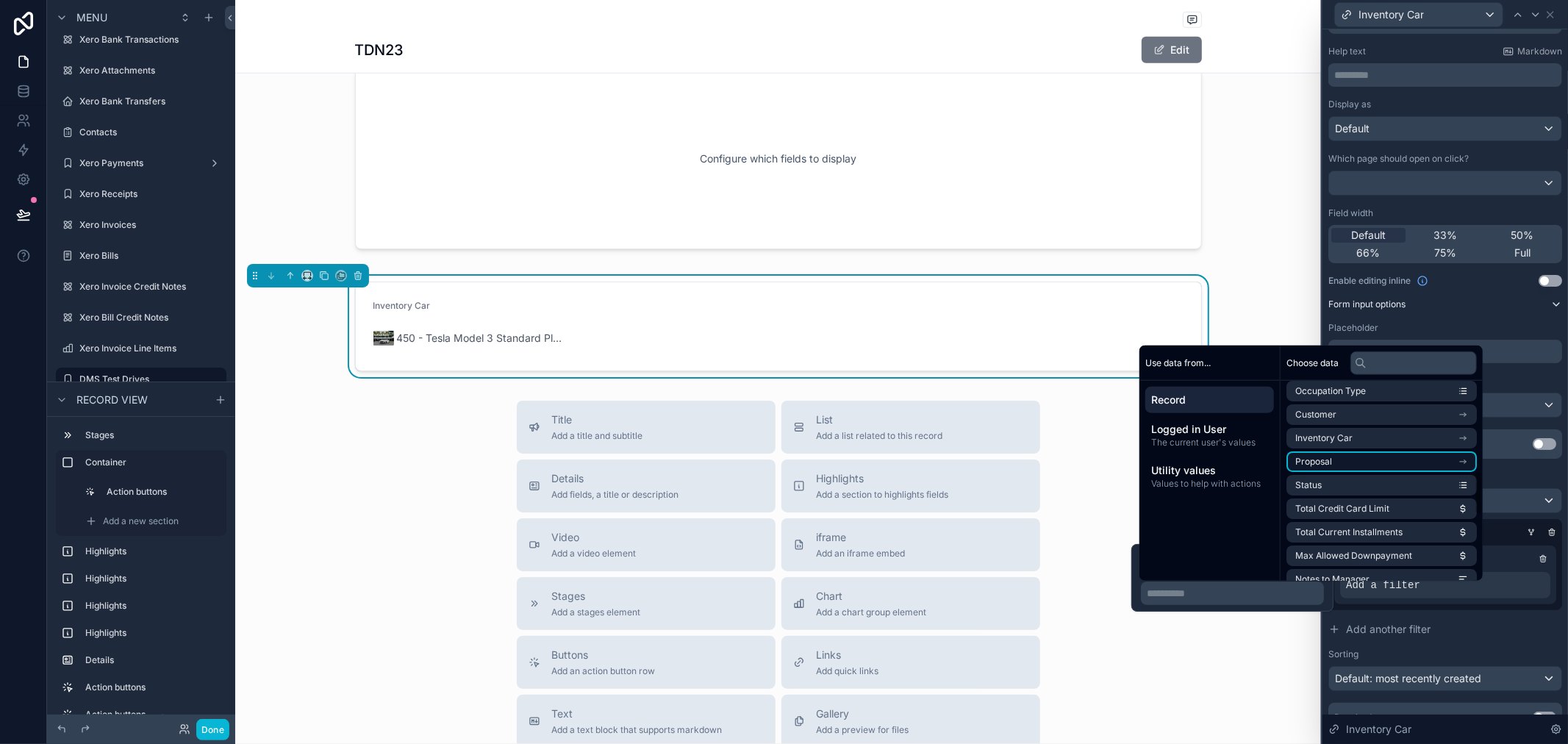
scroll to position [408, 0]
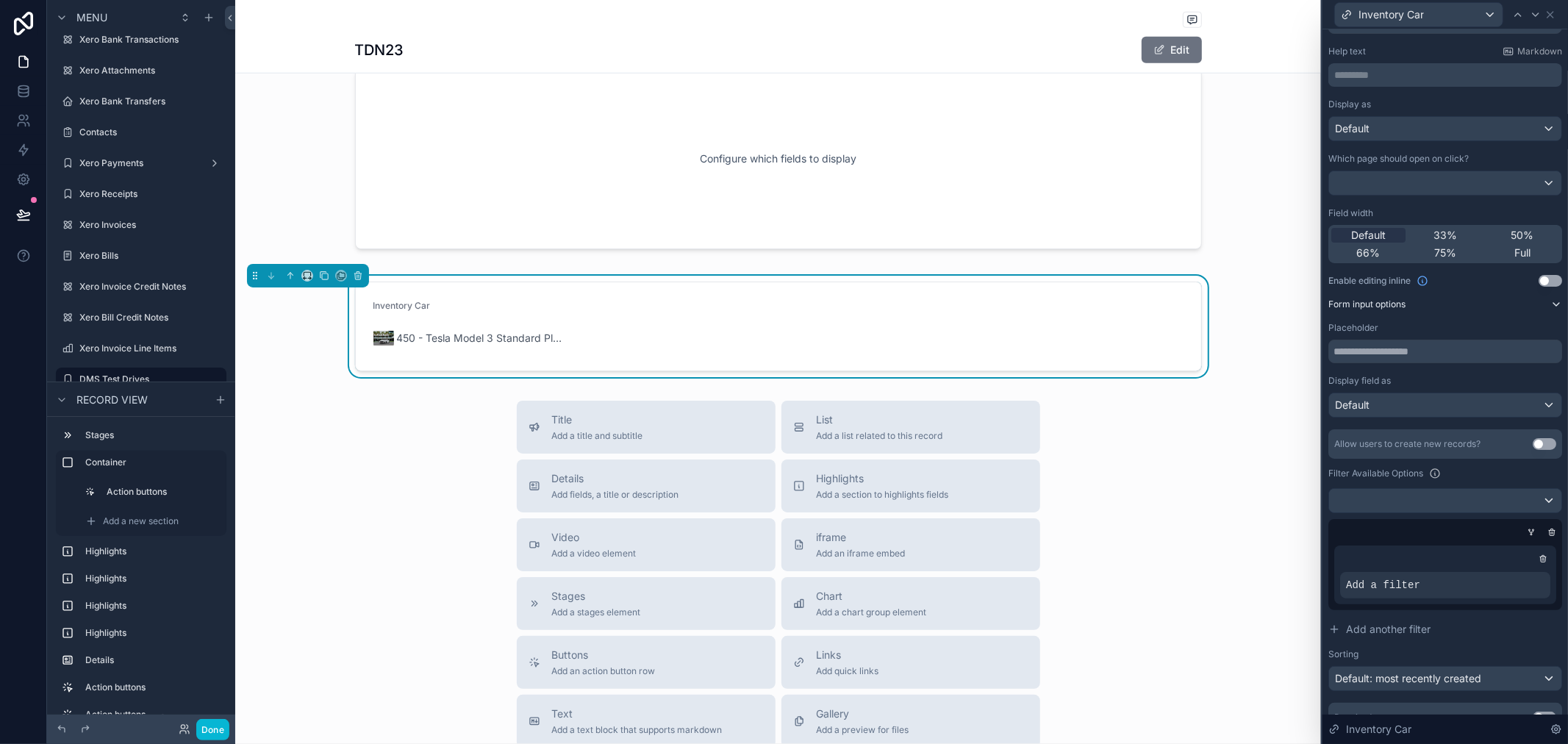
click at [1522, 471] on div "Filter Available Options" at bounding box center [1445, 473] width 234 height 18
click at [1536, 561] on div at bounding box center [1543, 559] width 15 height 15
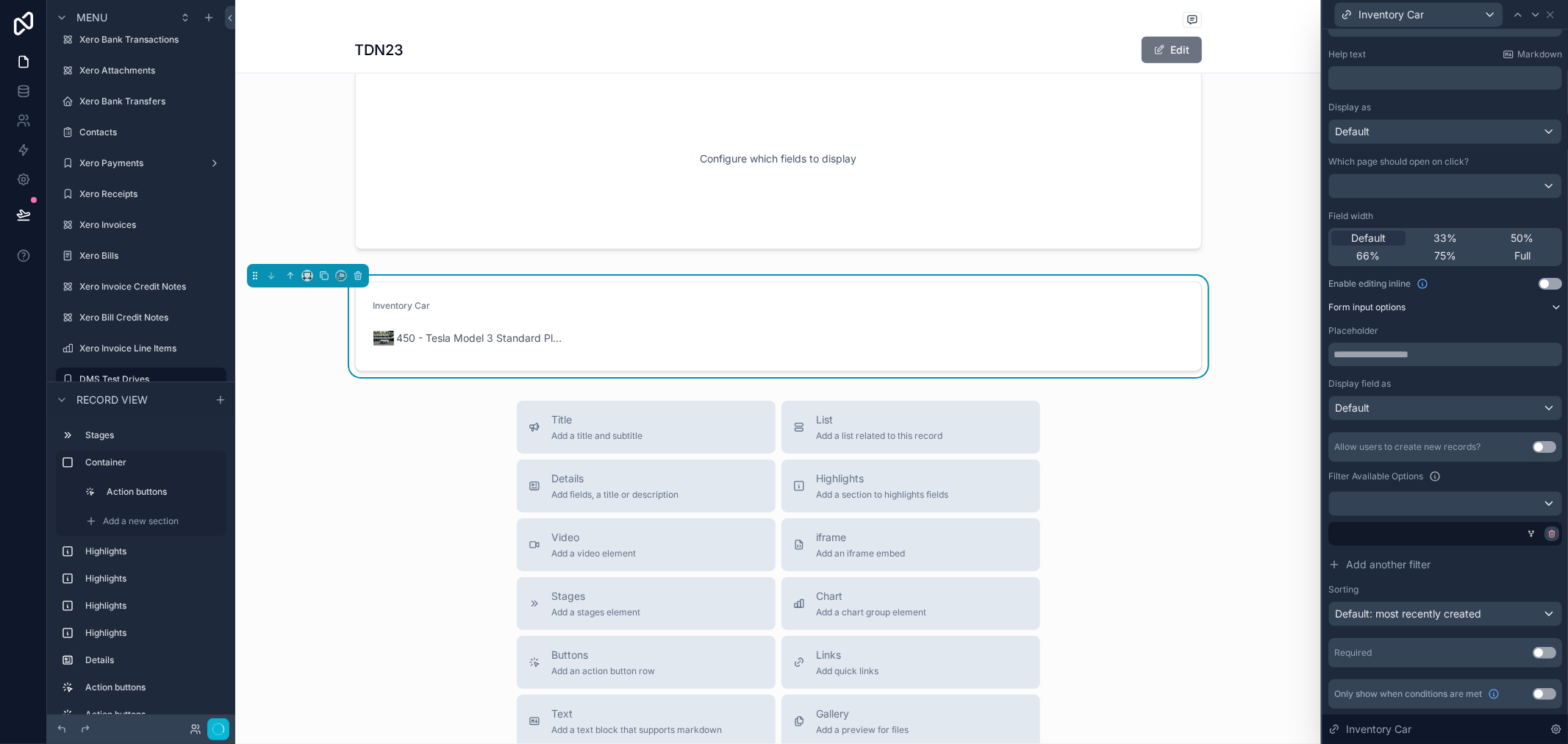
scroll to position [40, 0]
click at [1546, 528] on div at bounding box center [1552, 534] width 15 height 15
click at [1559, 13] on div "Inventory Car" at bounding box center [1445, 14] width 234 height 29
click at [1552, 13] on icon at bounding box center [1551, 15] width 12 height 12
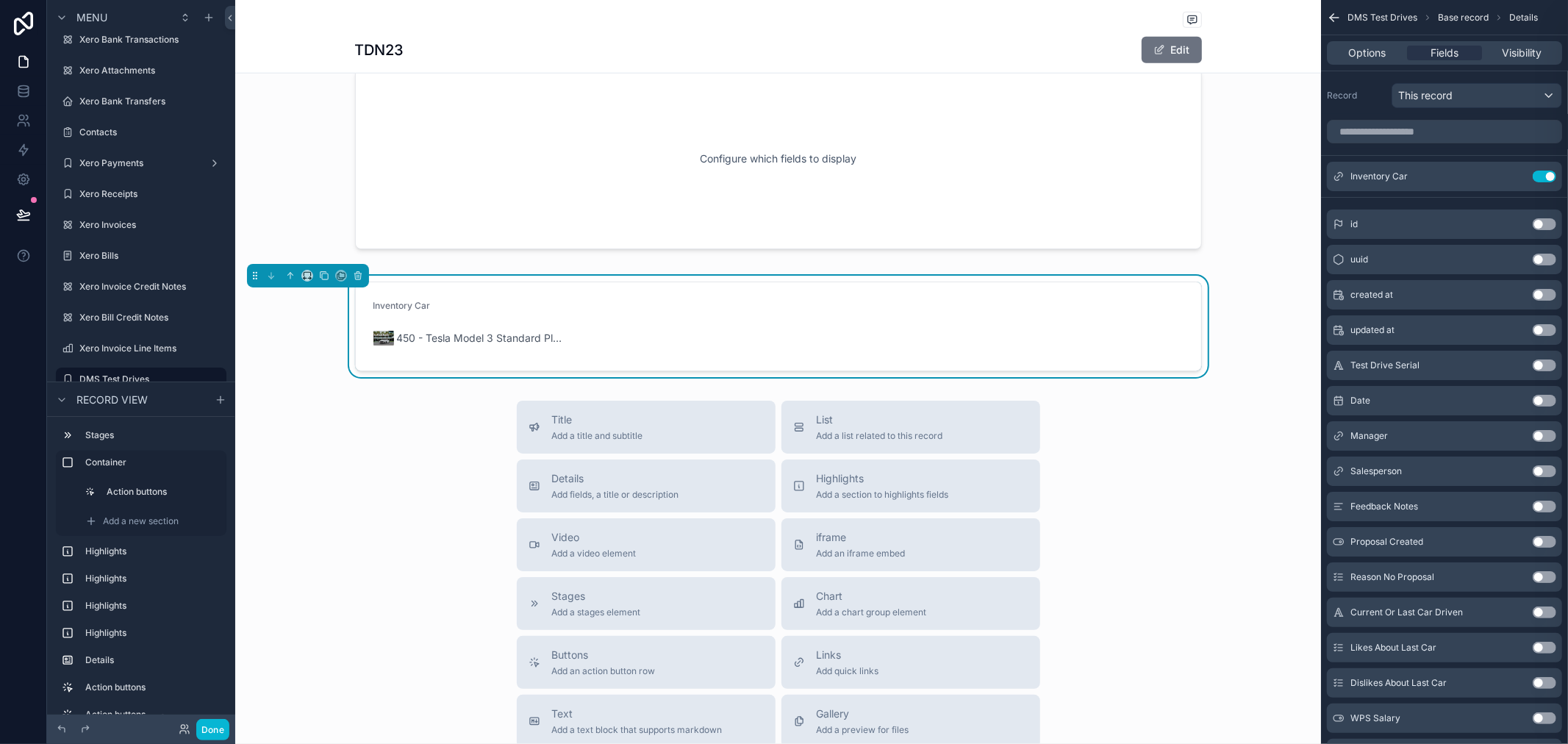
click at [388, 320] on div "Inventory Car 450 - Tesla Model 3 Standard Plus I_2014 WHITE" at bounding box center [470, 326] width 194 height 53
click at [33, 82] on link at bounding box center [23, 92] width 47 height 30
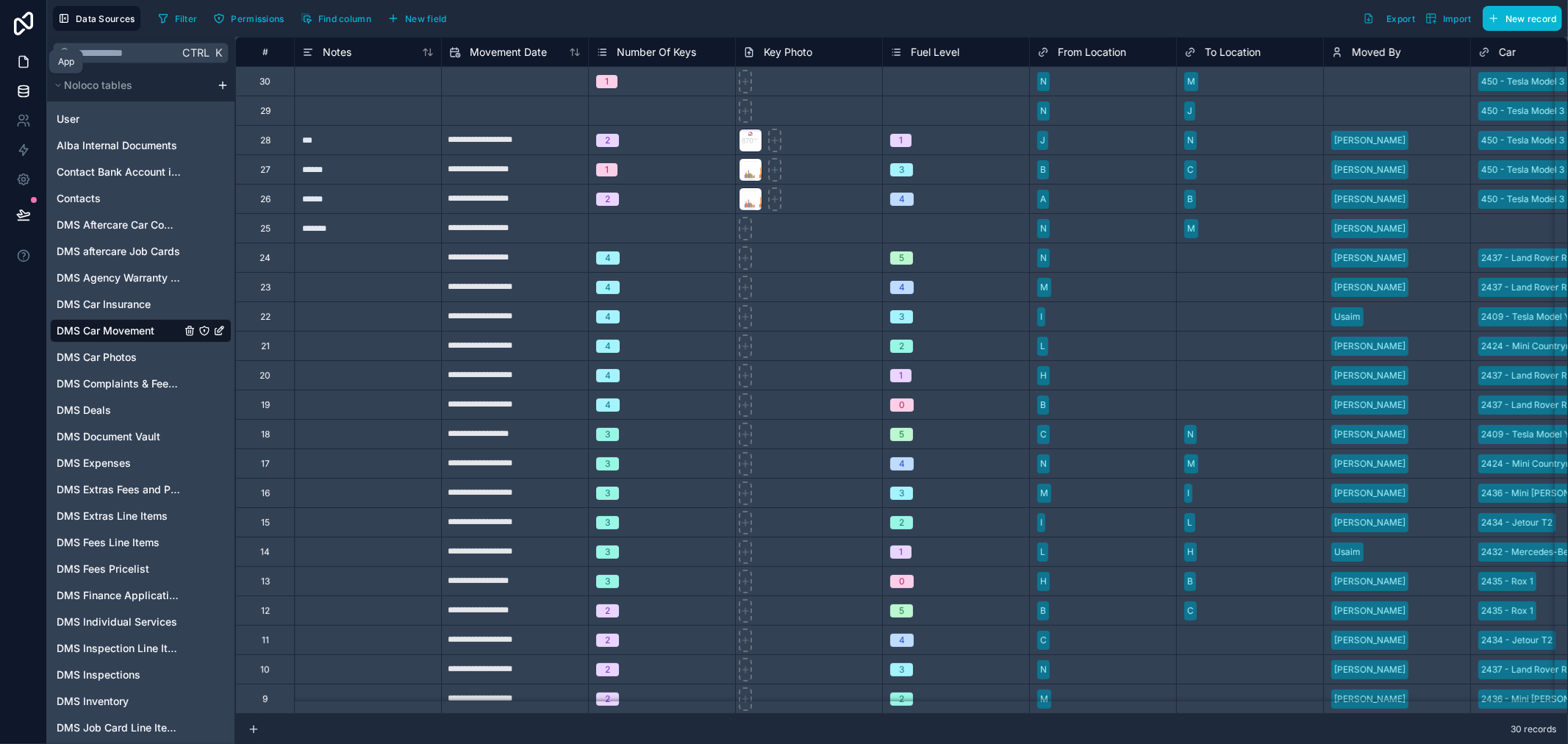
click at [25, 64] on icon at bounding box center [23, 62] width 15 height 15
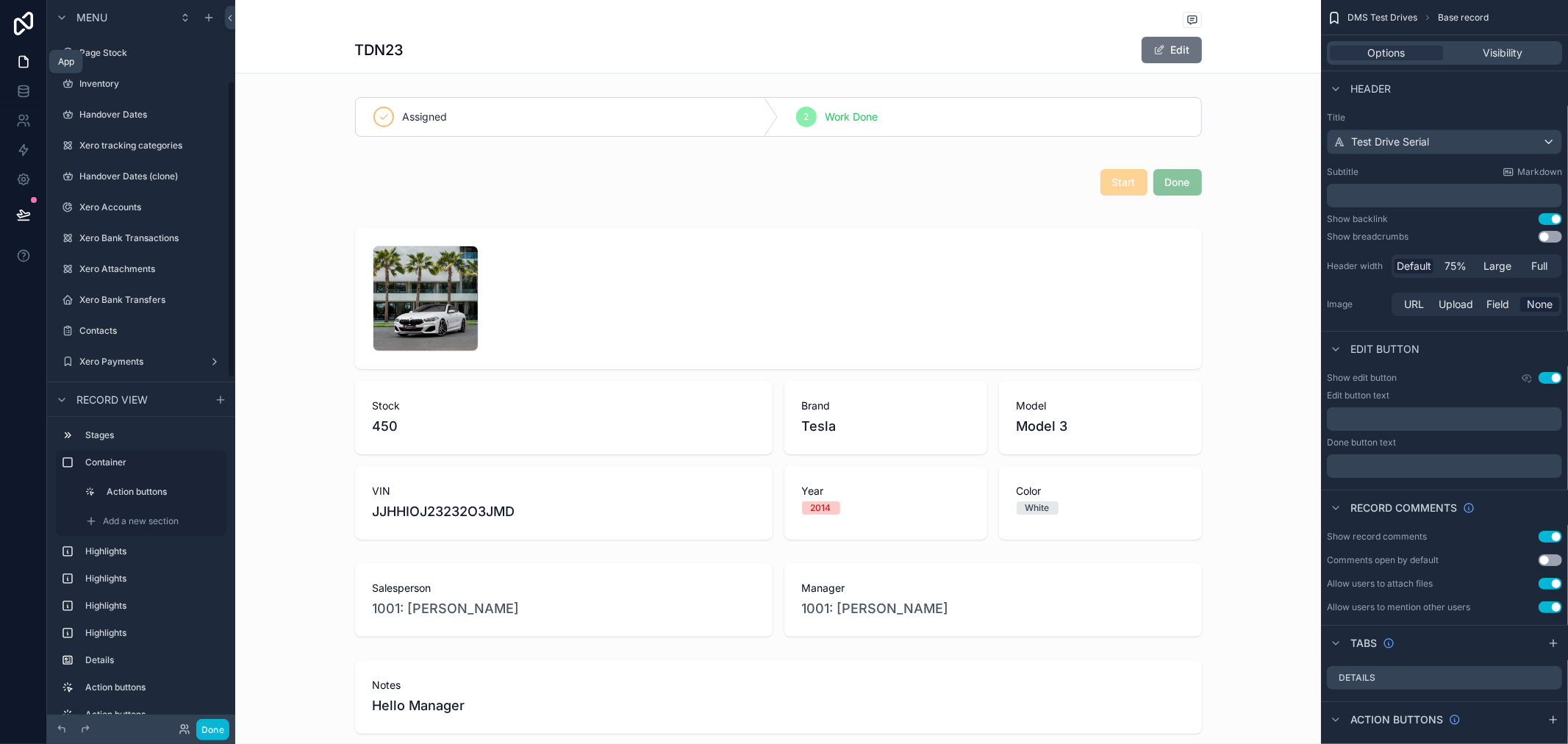
scroll to position [199, 0]
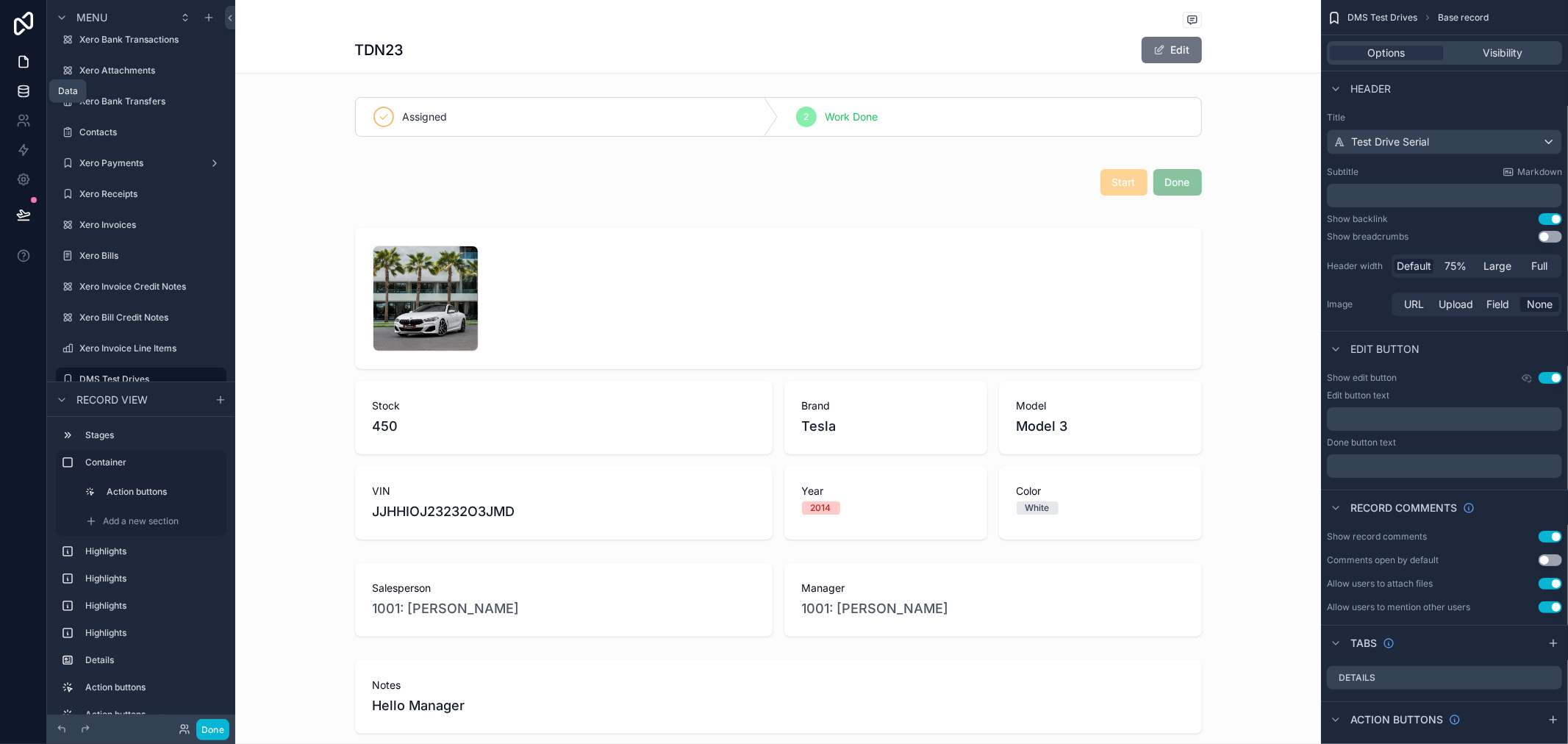
click at [25, 93] on icon at bounding box center [23, 91] width 15 height 15
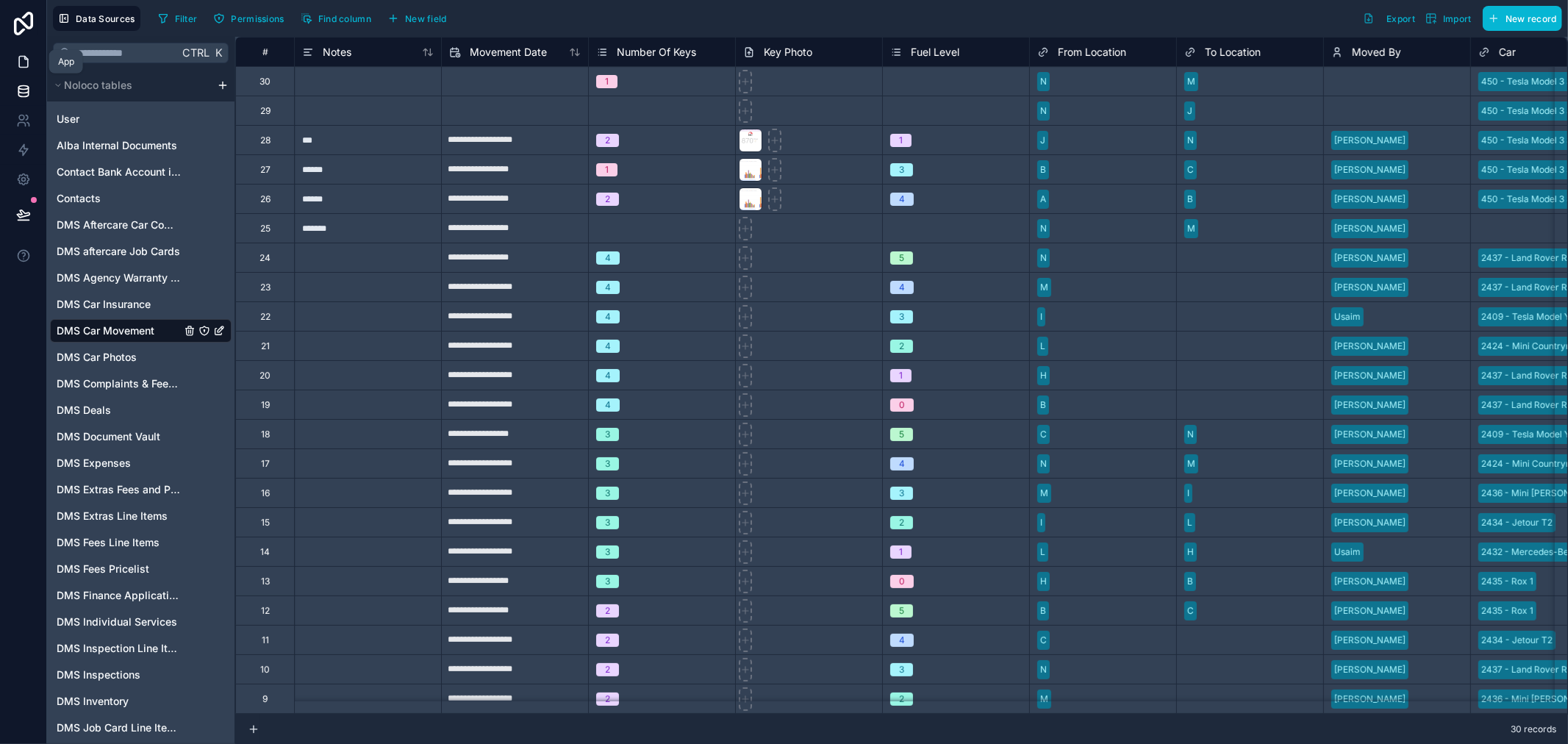
click at [24, 69] on icon at bounding box center [23, 62] width 15 height 15
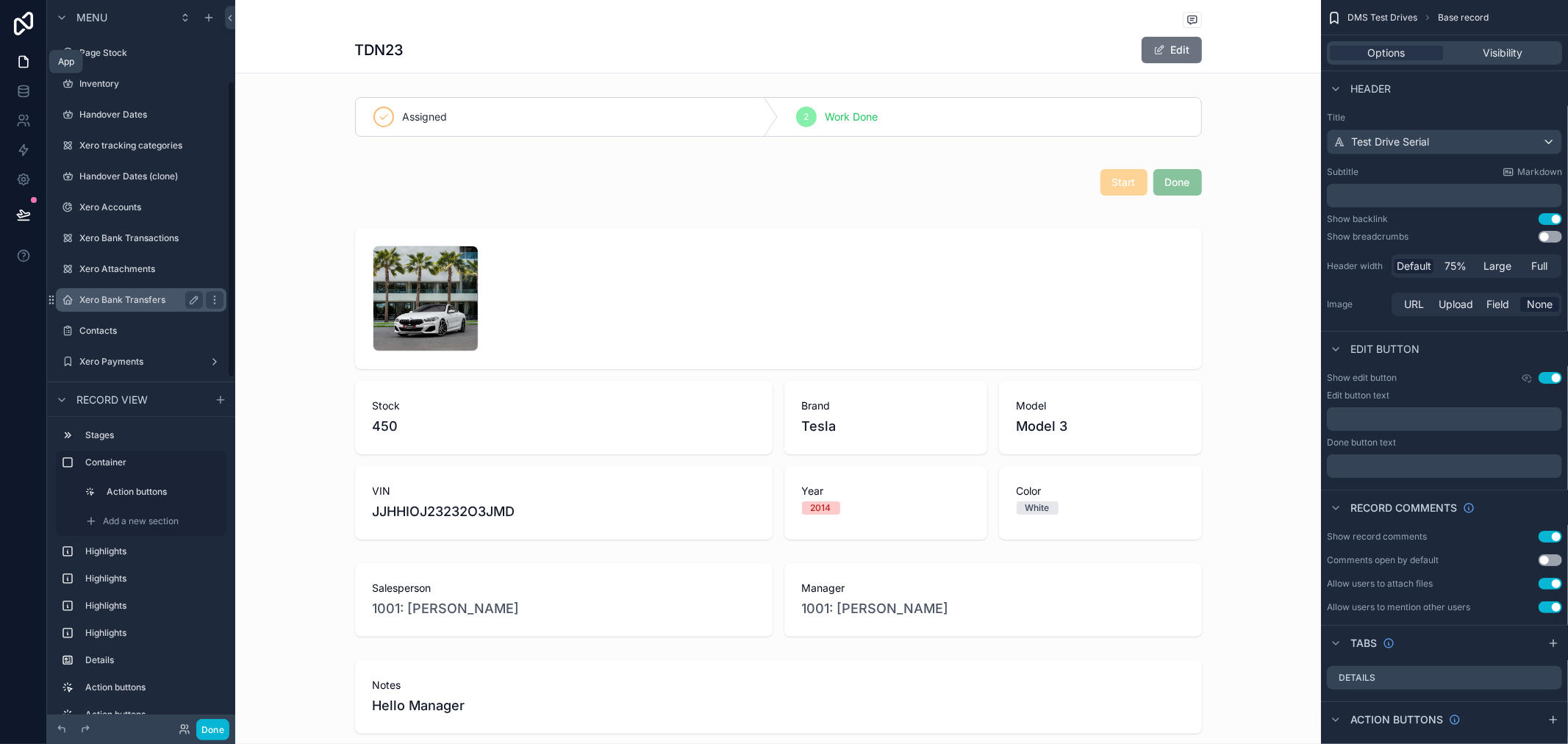
scroll to position [199, 0]
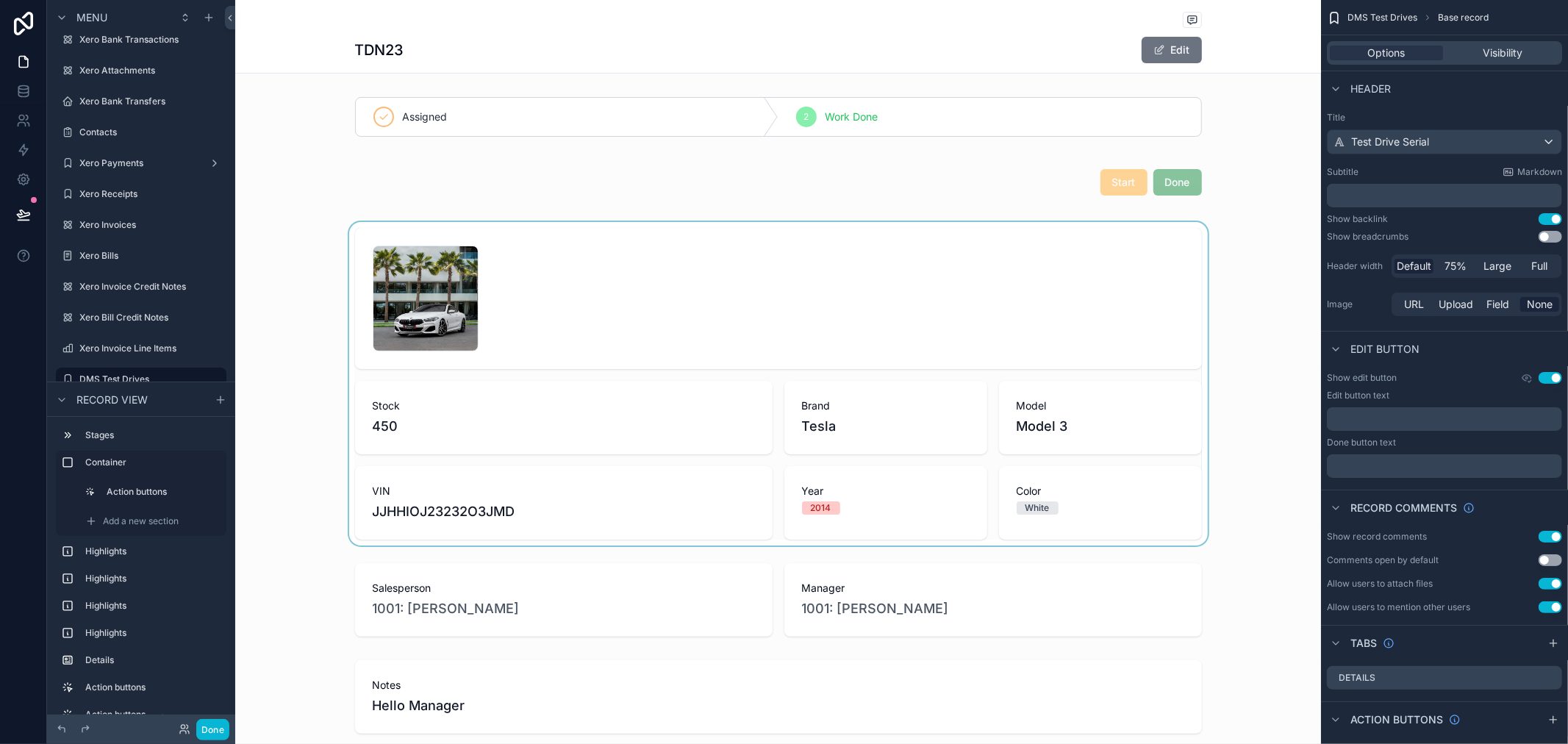
click at [678, 464] on div "scrollable content" at bounding box center [779, 383] width 1086 height 323
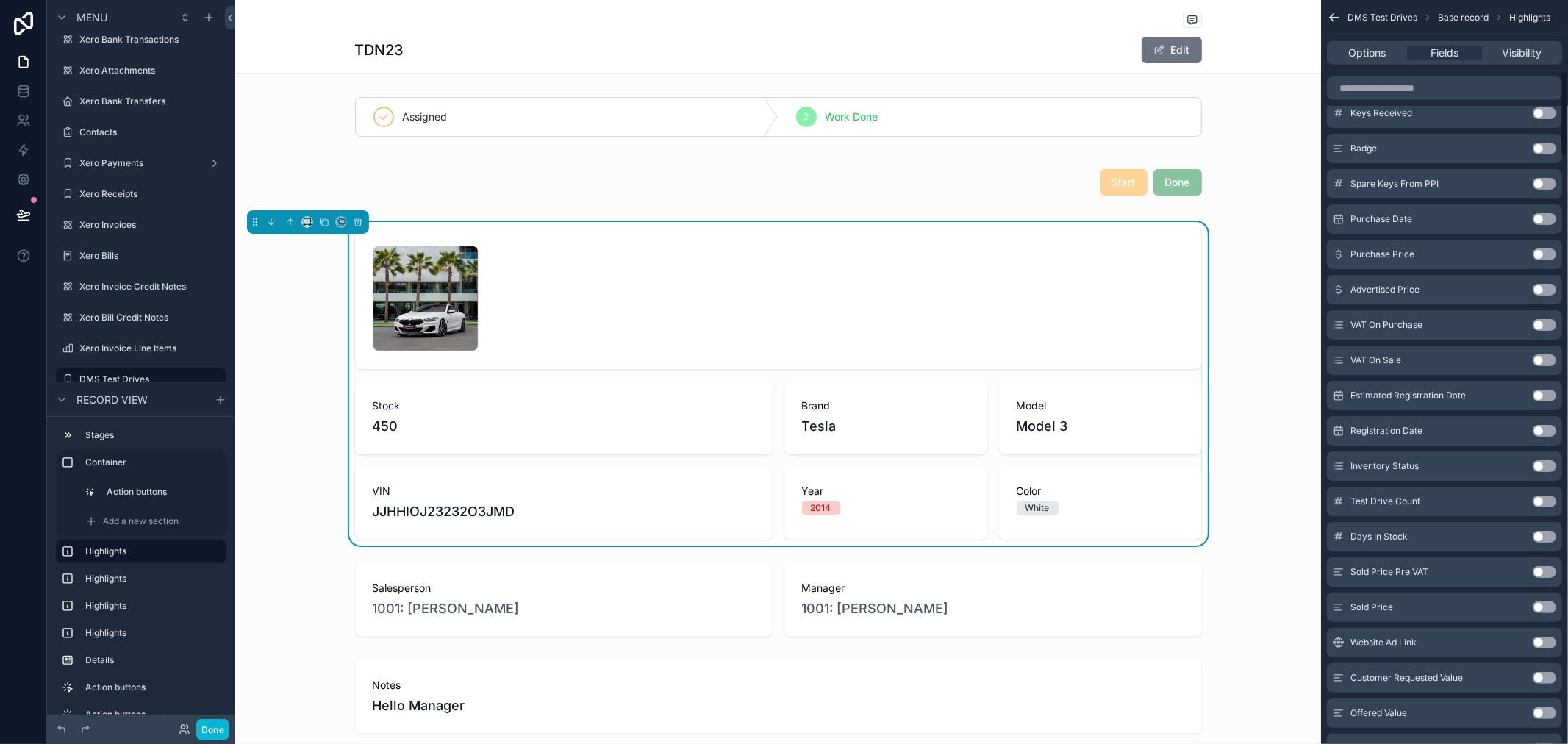
scroll to position [163, 0]
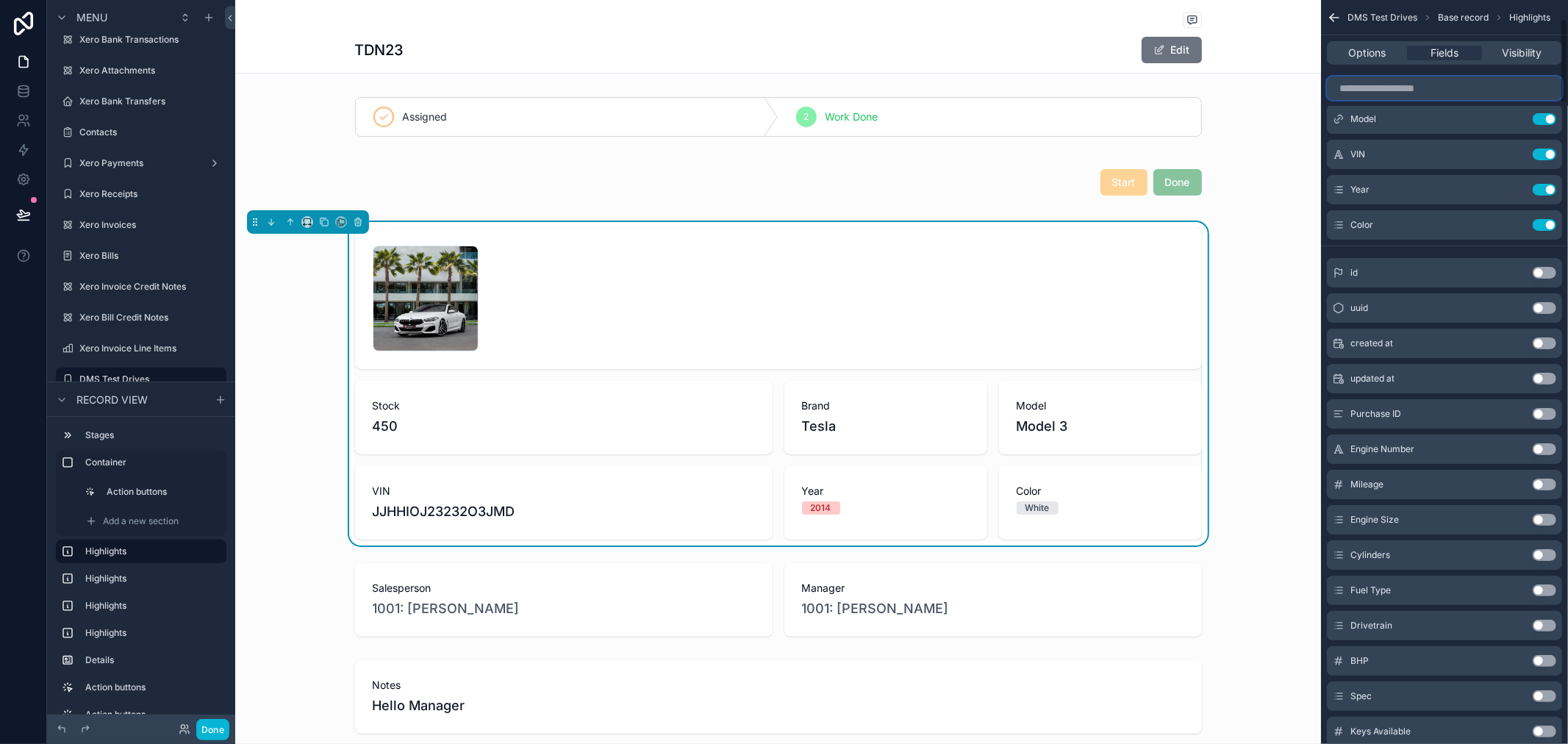
click at [1412, 92] on input "scrollable content" at bounding box center [1445, 89] width 236 height 24
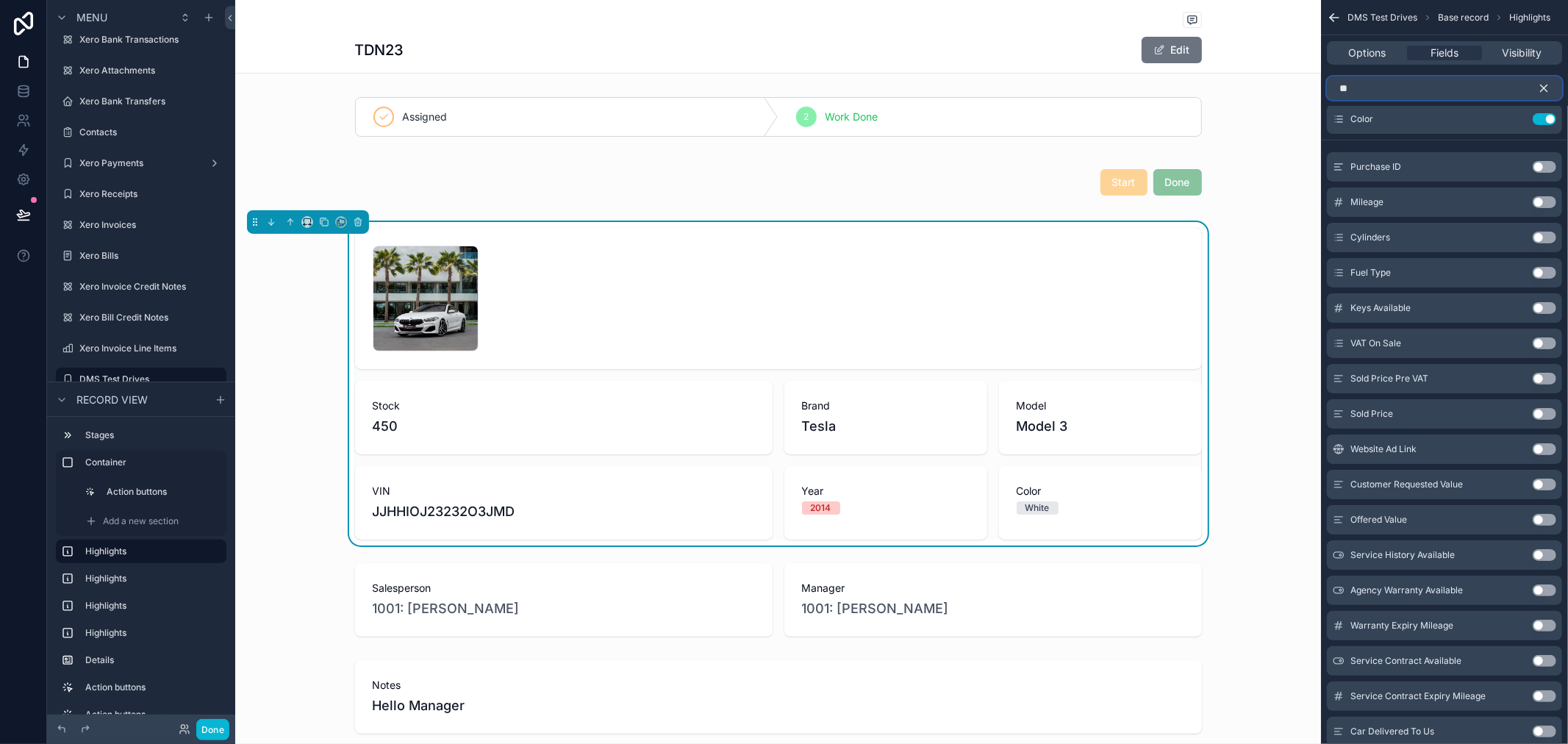
scroll to position [0, 0]
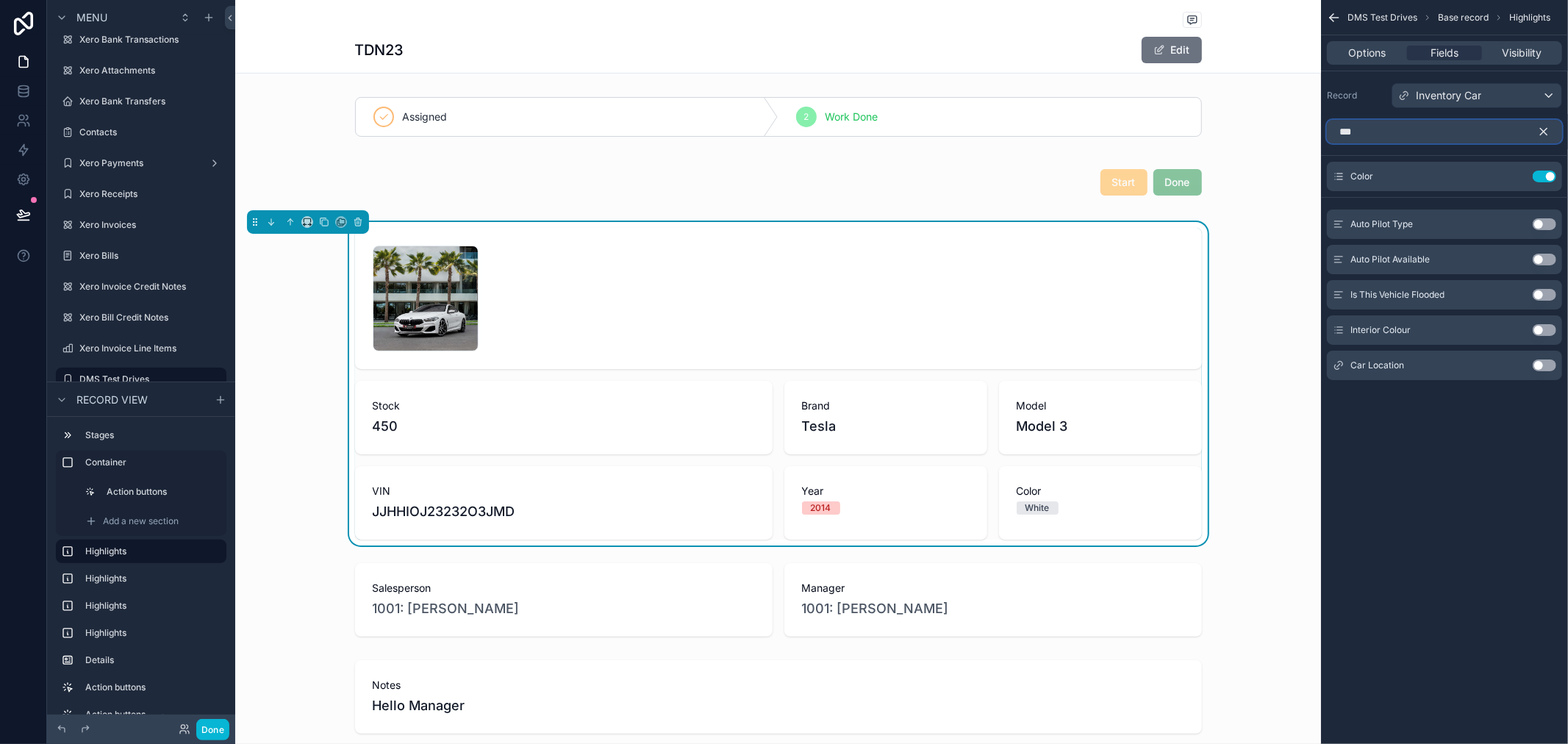
click at [1377, 137] on input "**" at bounding box center [1445, 132] width 236 height 24
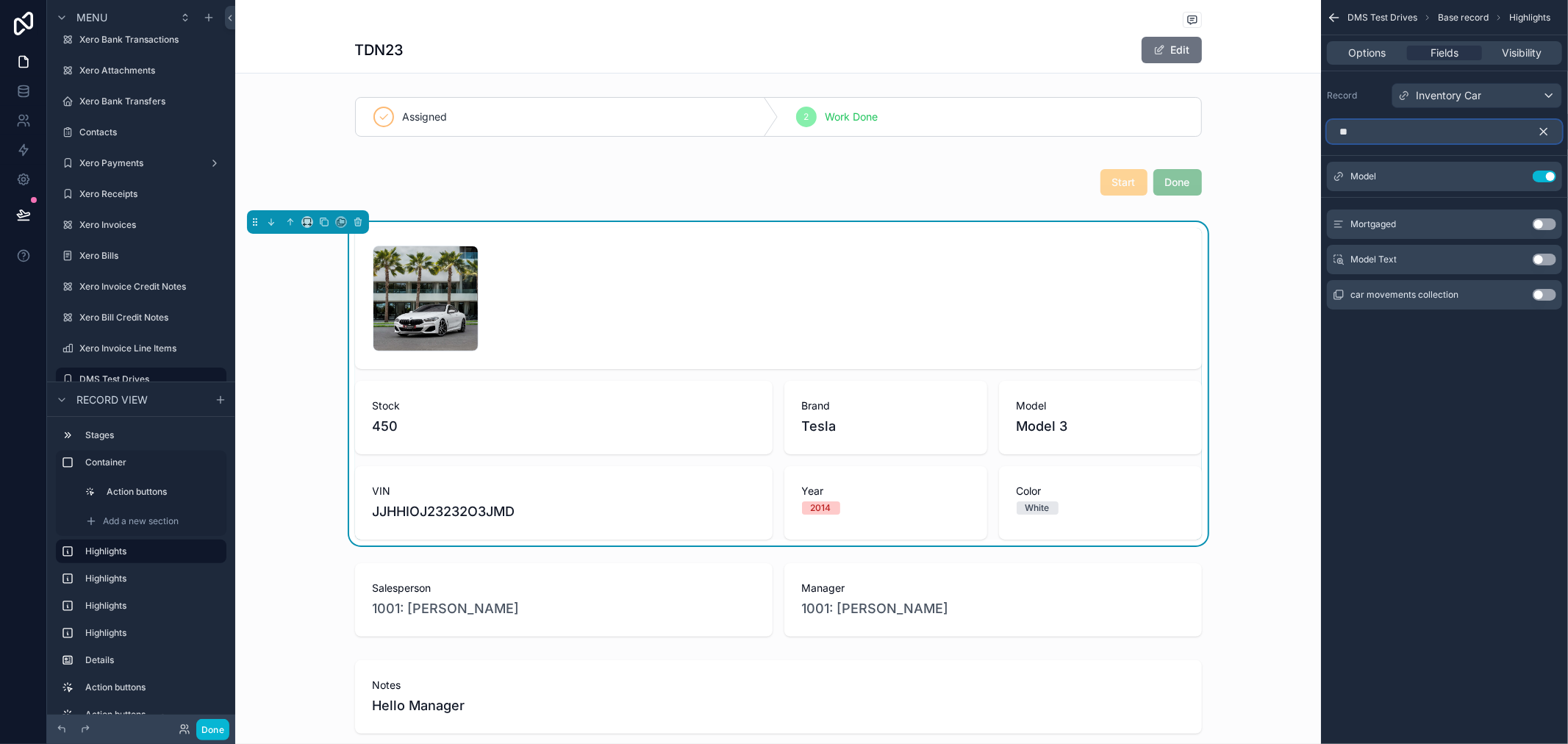
type input "**"
click at [1539, 295] on button "Use setting" at bounding box center [1545, 295] width 24 height 12
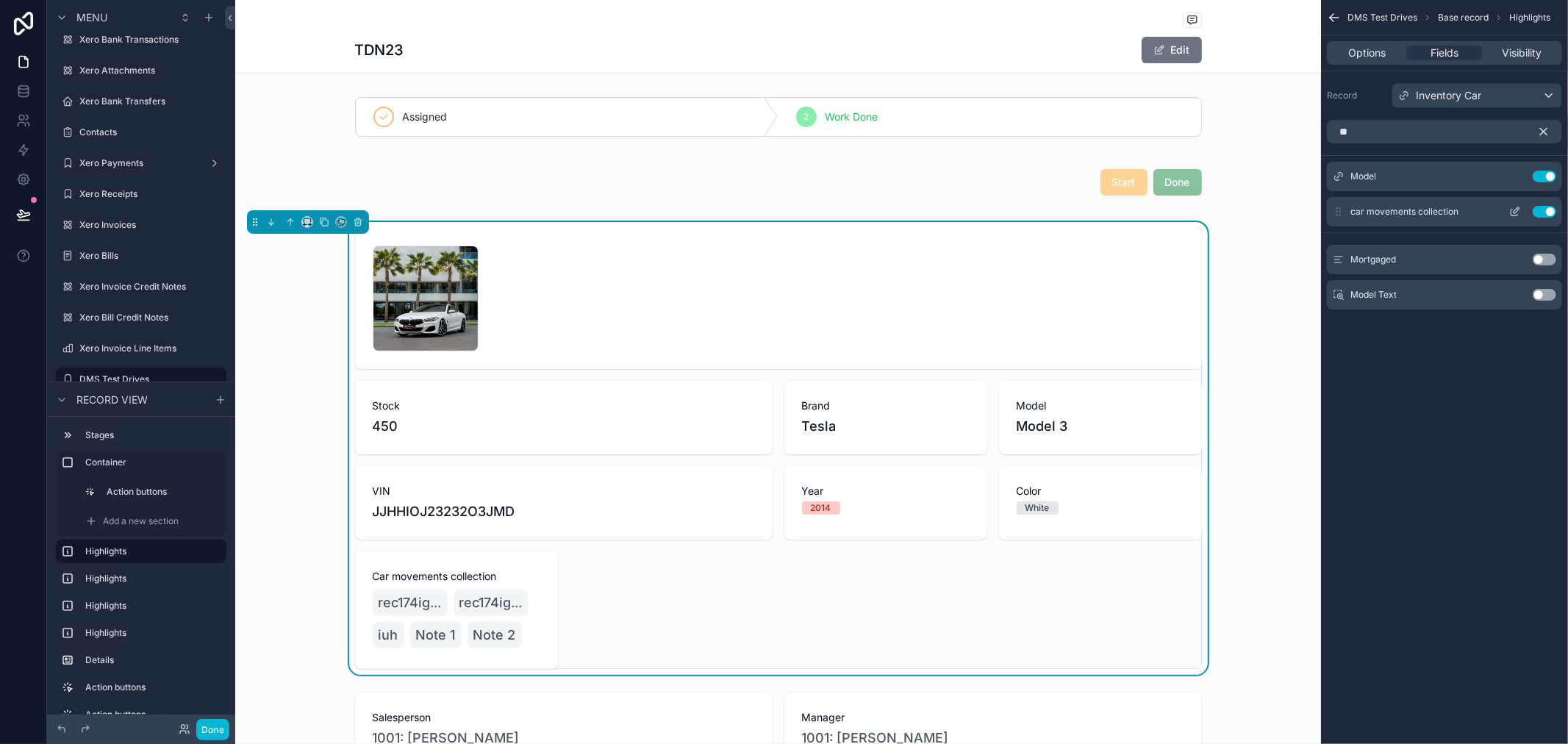
click at [1547, 213] on button "Use setting" at bounding box center [1545, 212] width 24 height 12
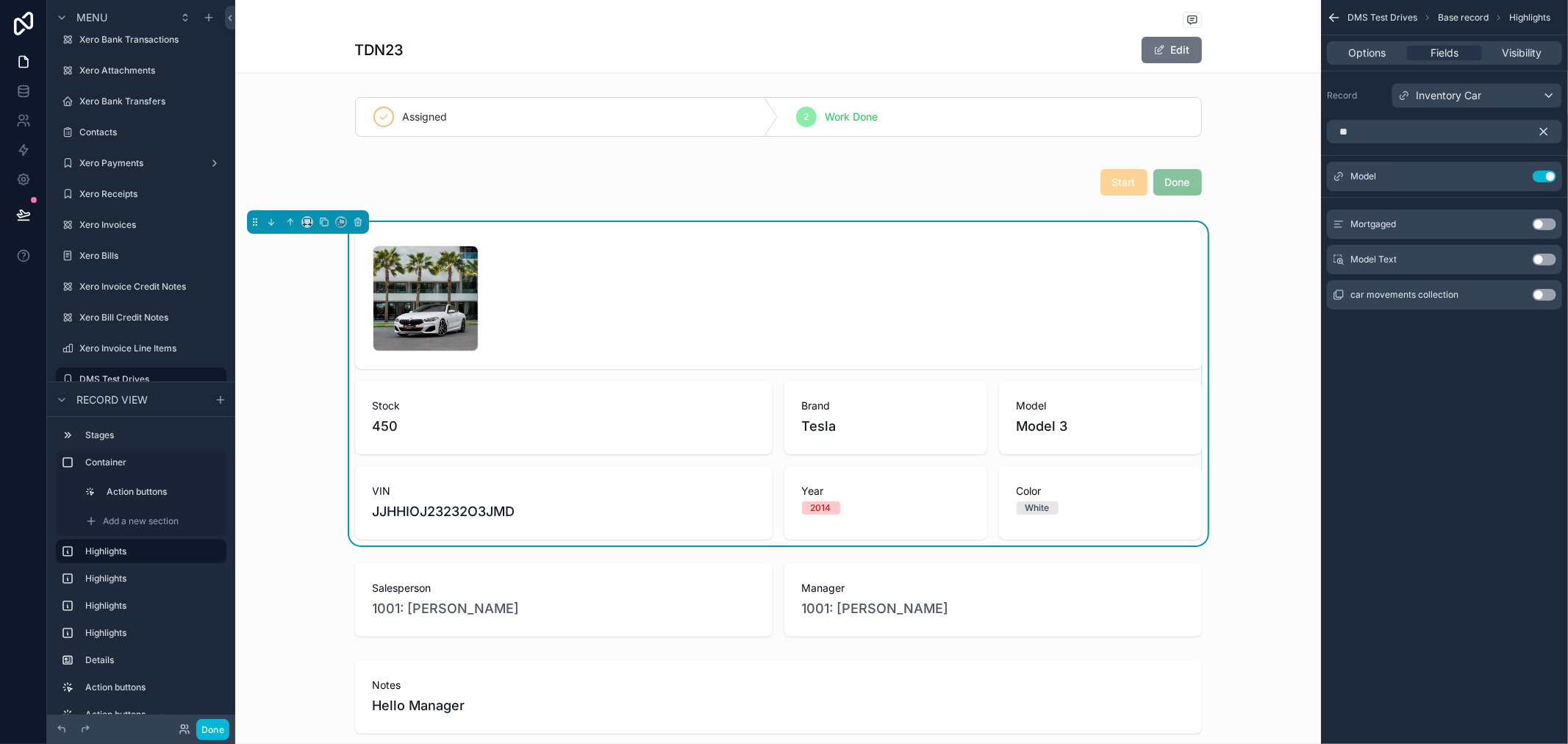
click at [1453, 502] on div "DMS Test Drives Base record Highlights Options Fields Visibility Record Invento…" at bounding box center [1445, 372] width 247 height 744
click at [1341, 48] on div "Options" at bounding box center [1367, 53] width 75 height 15
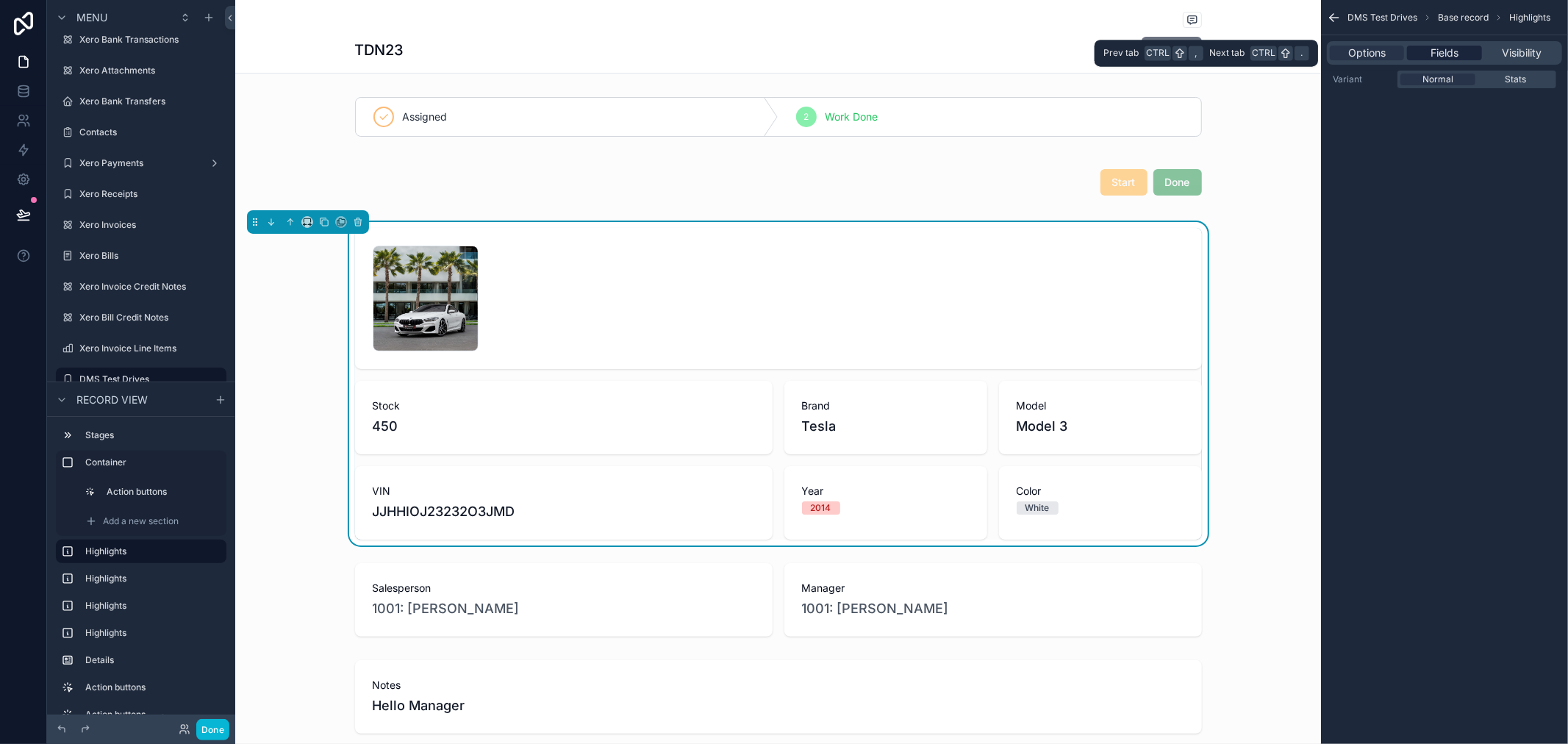
click at [1450, 54] on span "Fields" at bounding box center [1445, 53] width 28 height 15
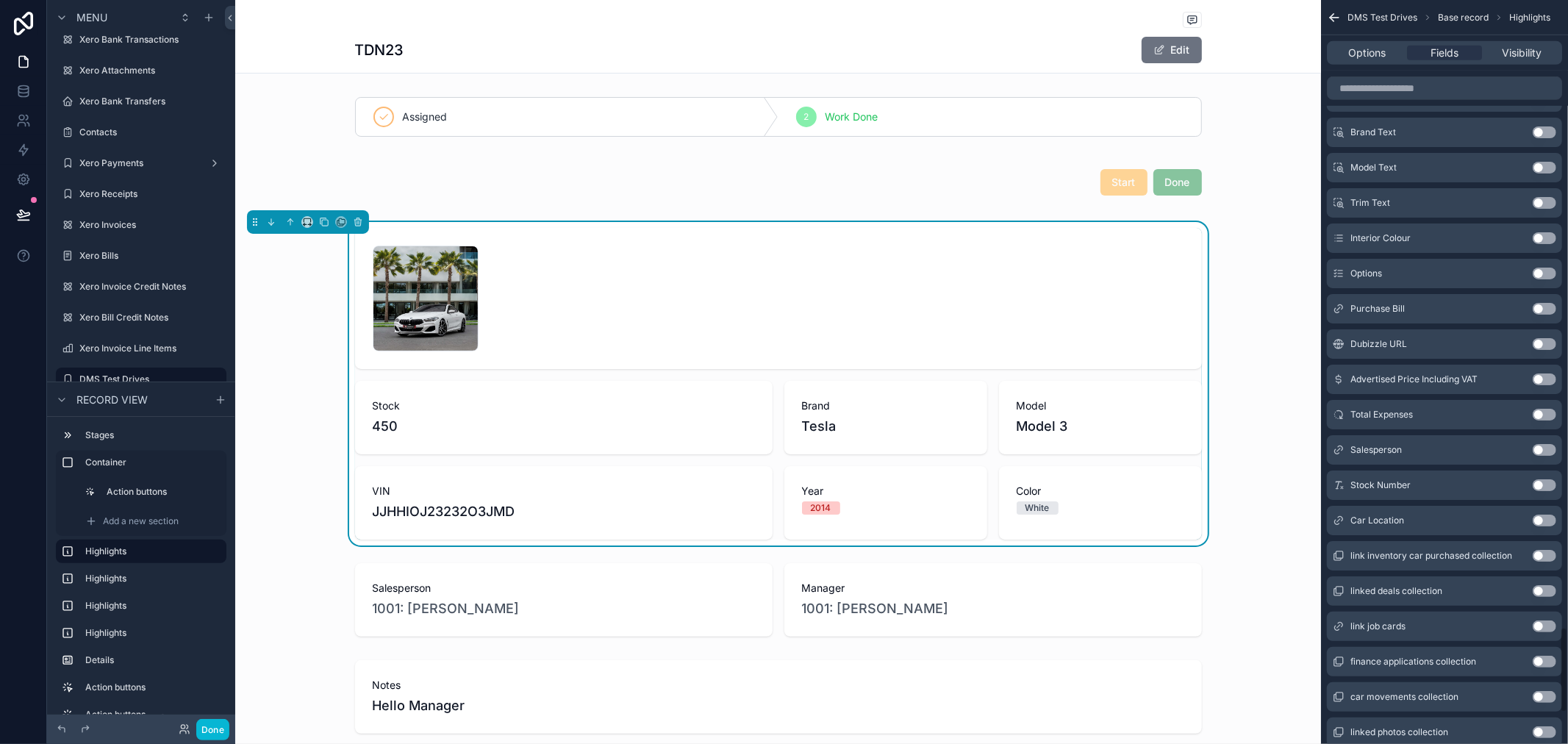
scroll to position [5476, 0]
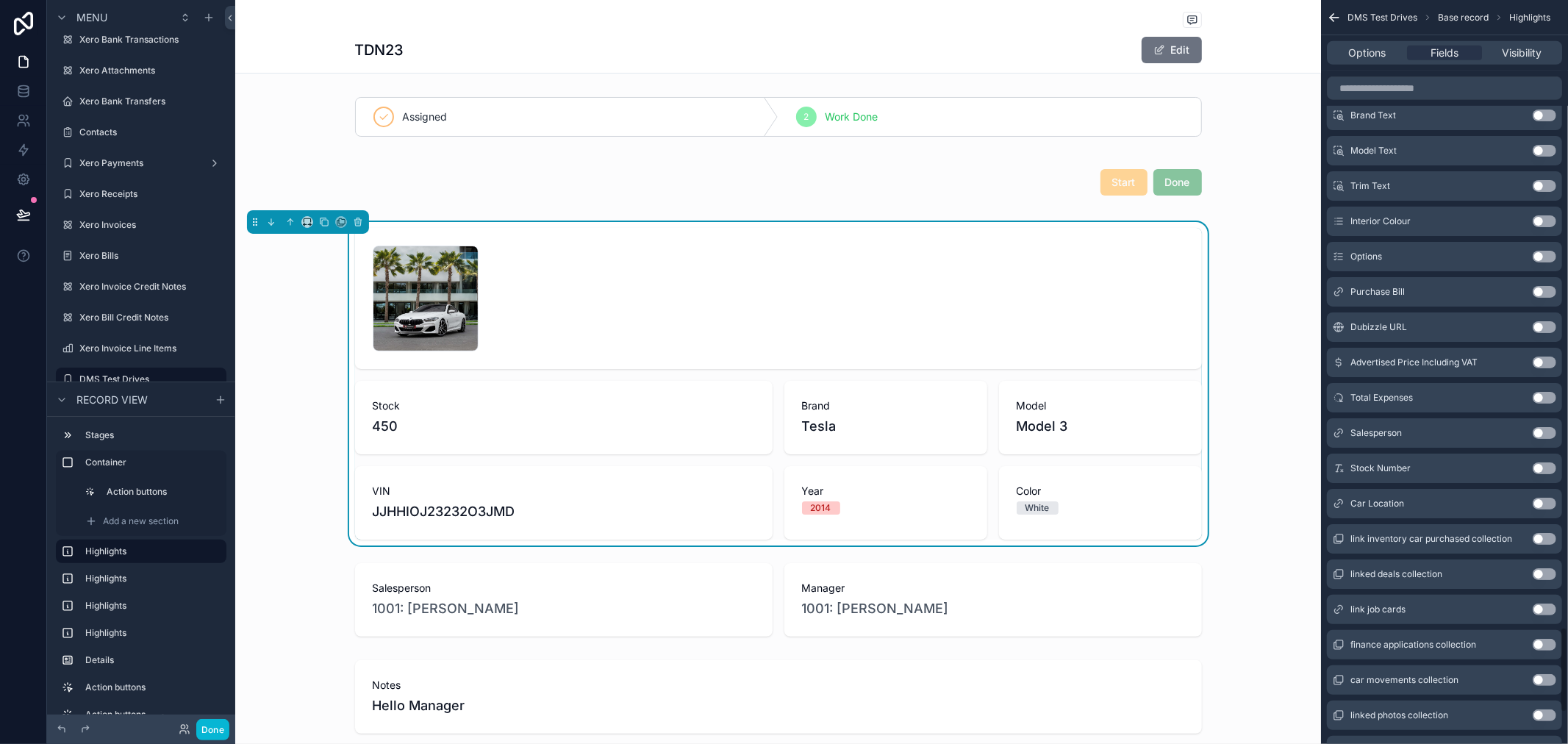
click at [1540, 498] on button "Use setting" at bounding box center [1545, 504] width 24 height 12
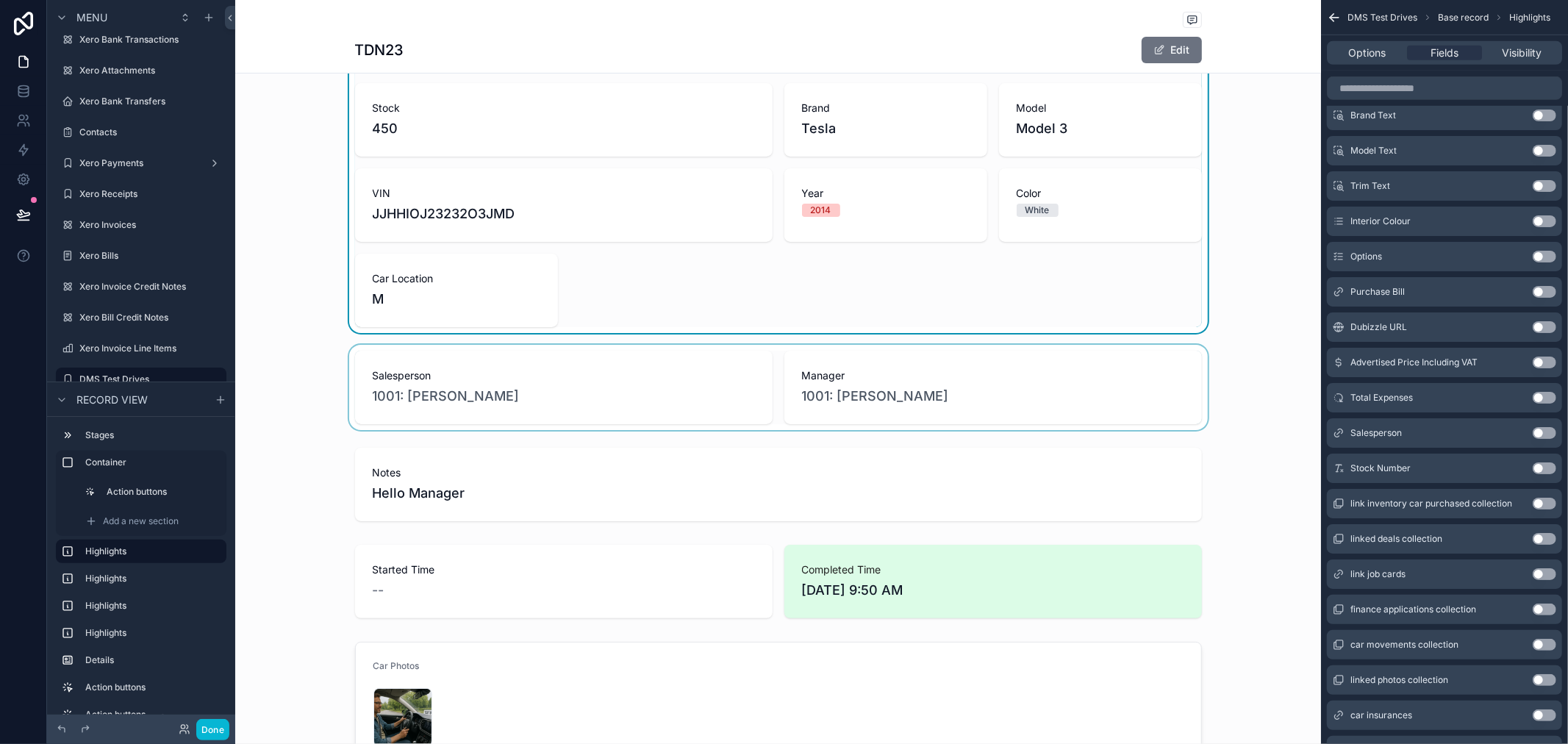
scroll to position [326, 0]
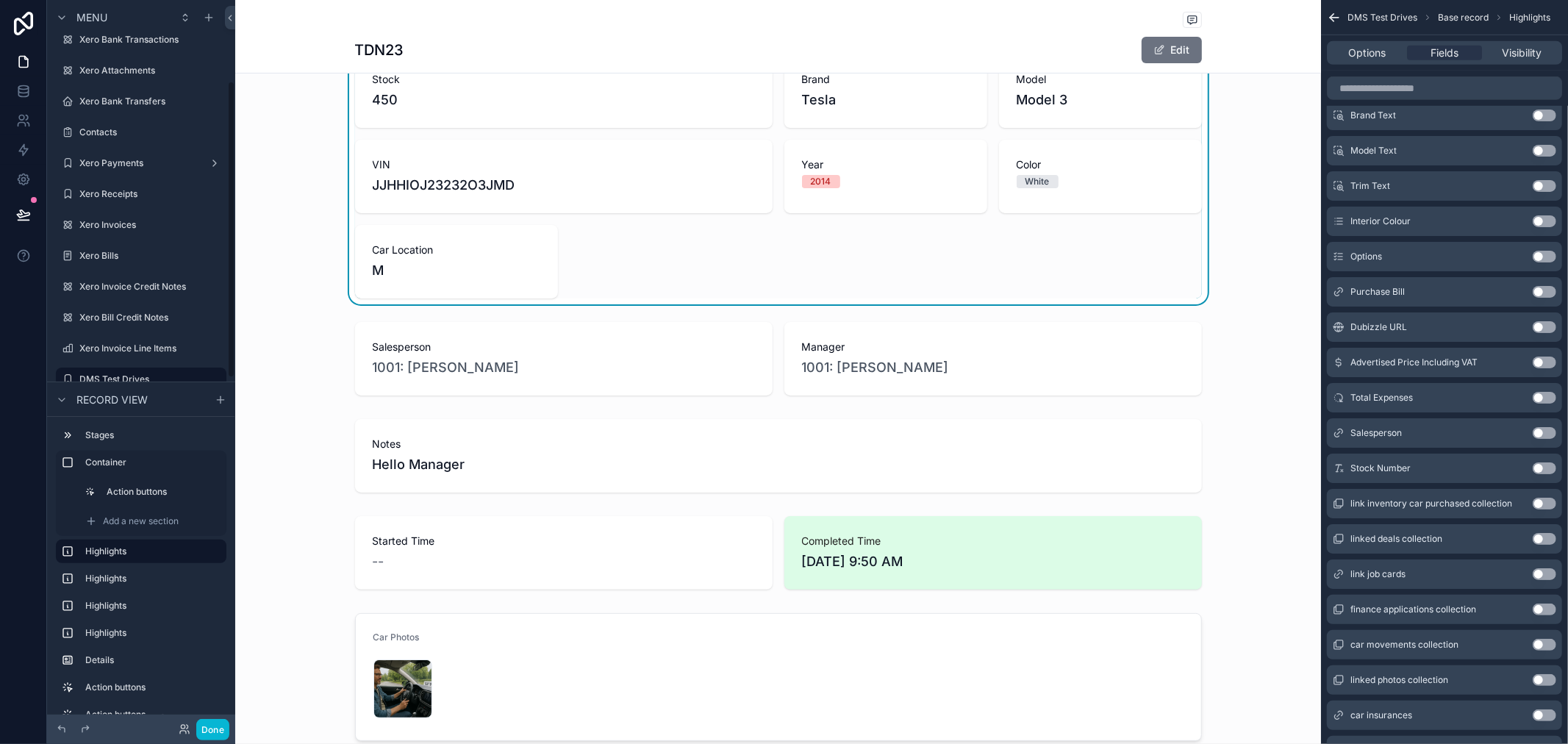
drag, startPoint x: 560, startPoint y: 317, endPoint x: 567, endPoint y: 309, distance: 10.6
click at [560, 317] on div "scrollable content" at bounding box center [779, 359] width 1086 height 86
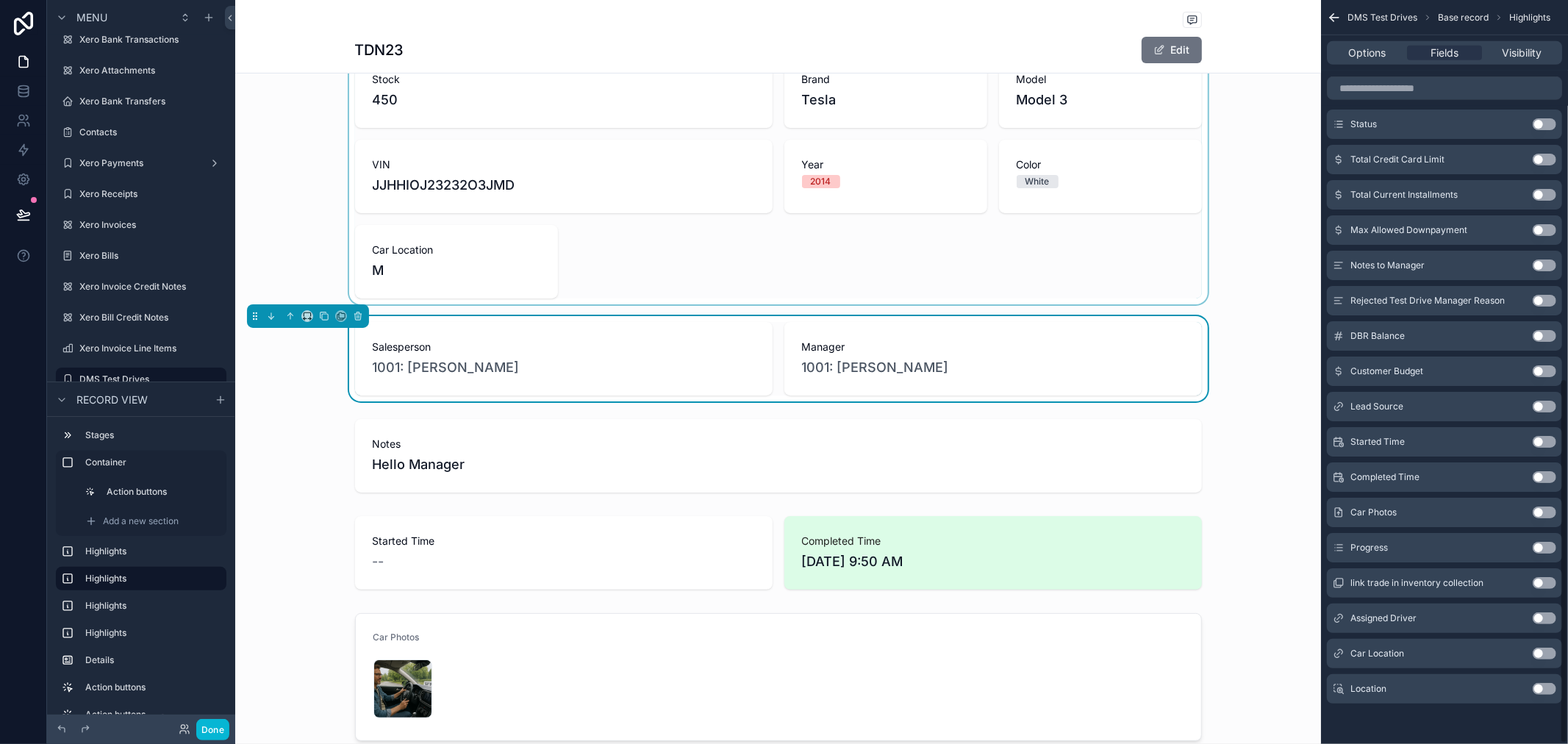
click at [595, 276] on div "scrollable content" at bounding box center [779, 99] width 1086 height 409
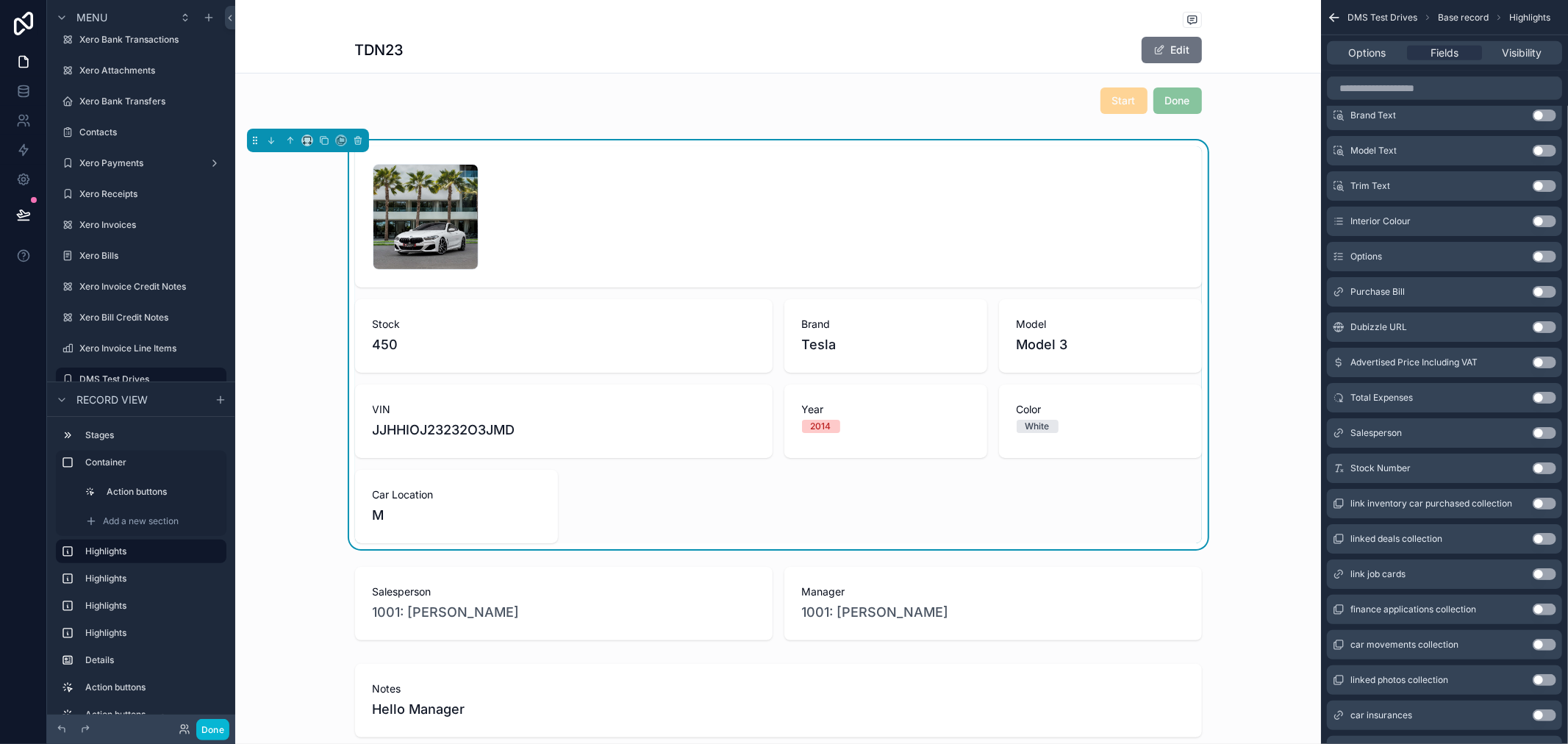
scroll to position [163, 0]
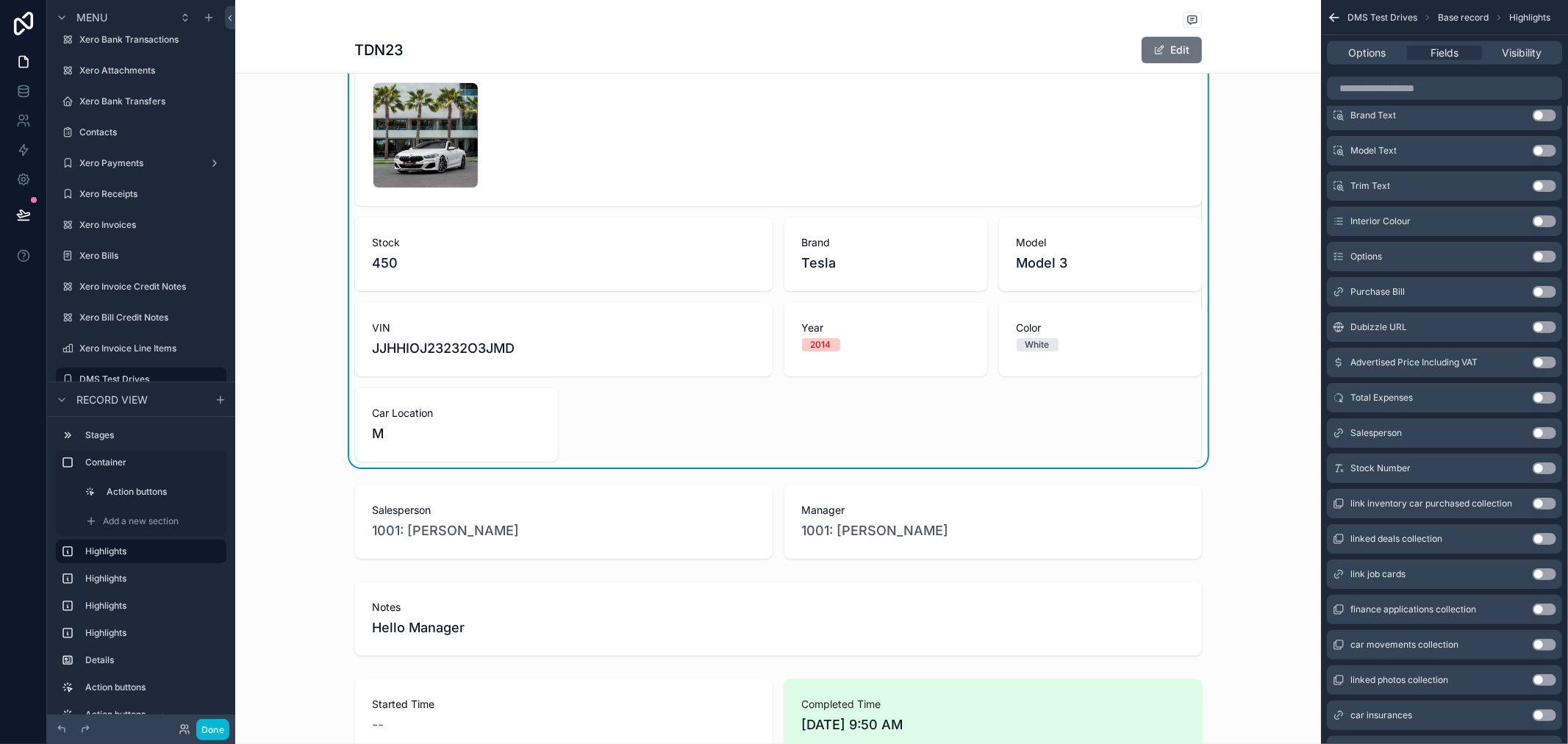
click at [833, 429] on div "1 .jpg Stock 450 Brand Tesla Model Model 3 VIN JJHHIOJ23232O3JMD Year [DATE] Co…" at bounding box center [779, 263] width 847 height 397
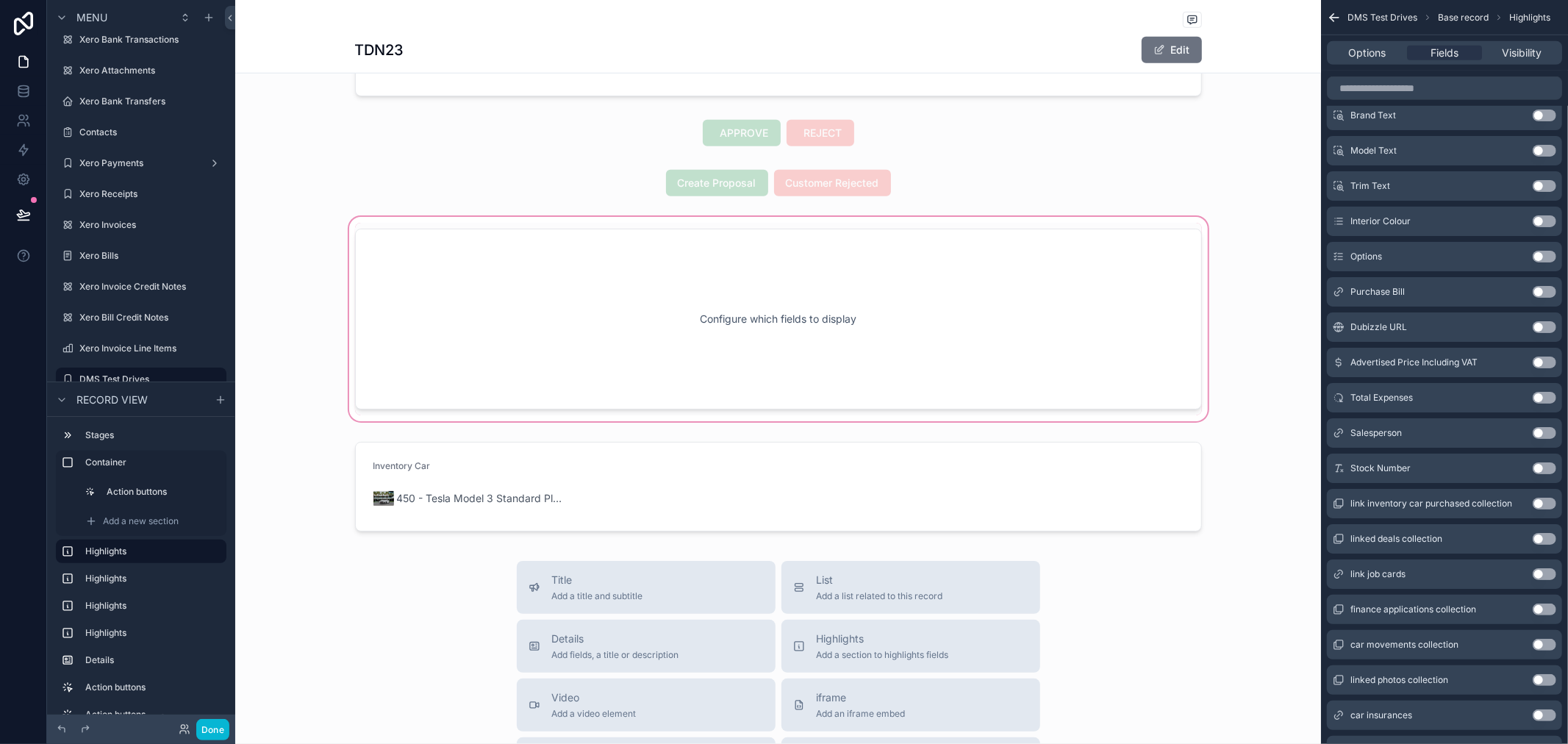
scroll to position [981, 0]
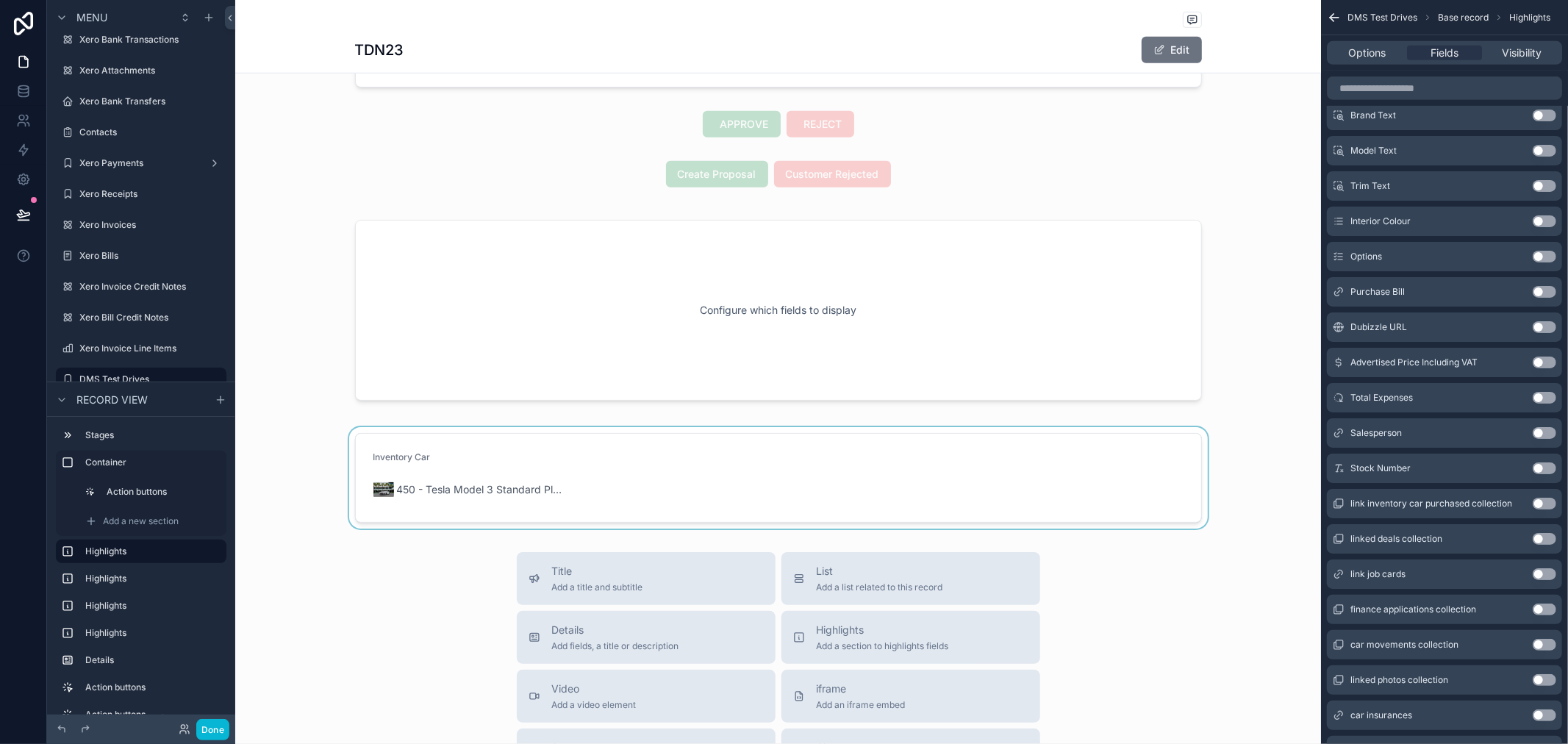
click at [633, 502] on div "scrollable content" at bounding box center [779, 478] width 1086 height 101
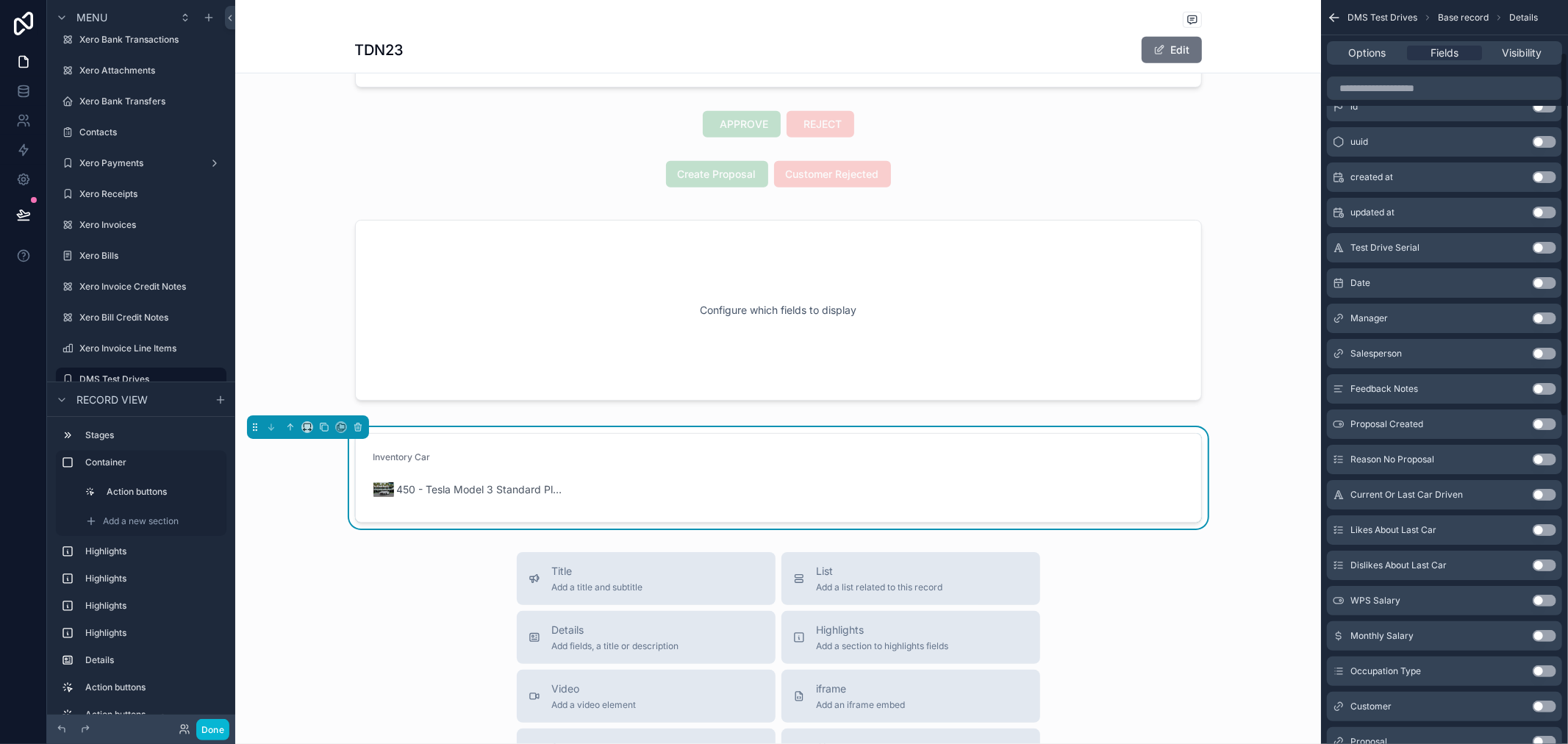
scroll to position [0, 0]
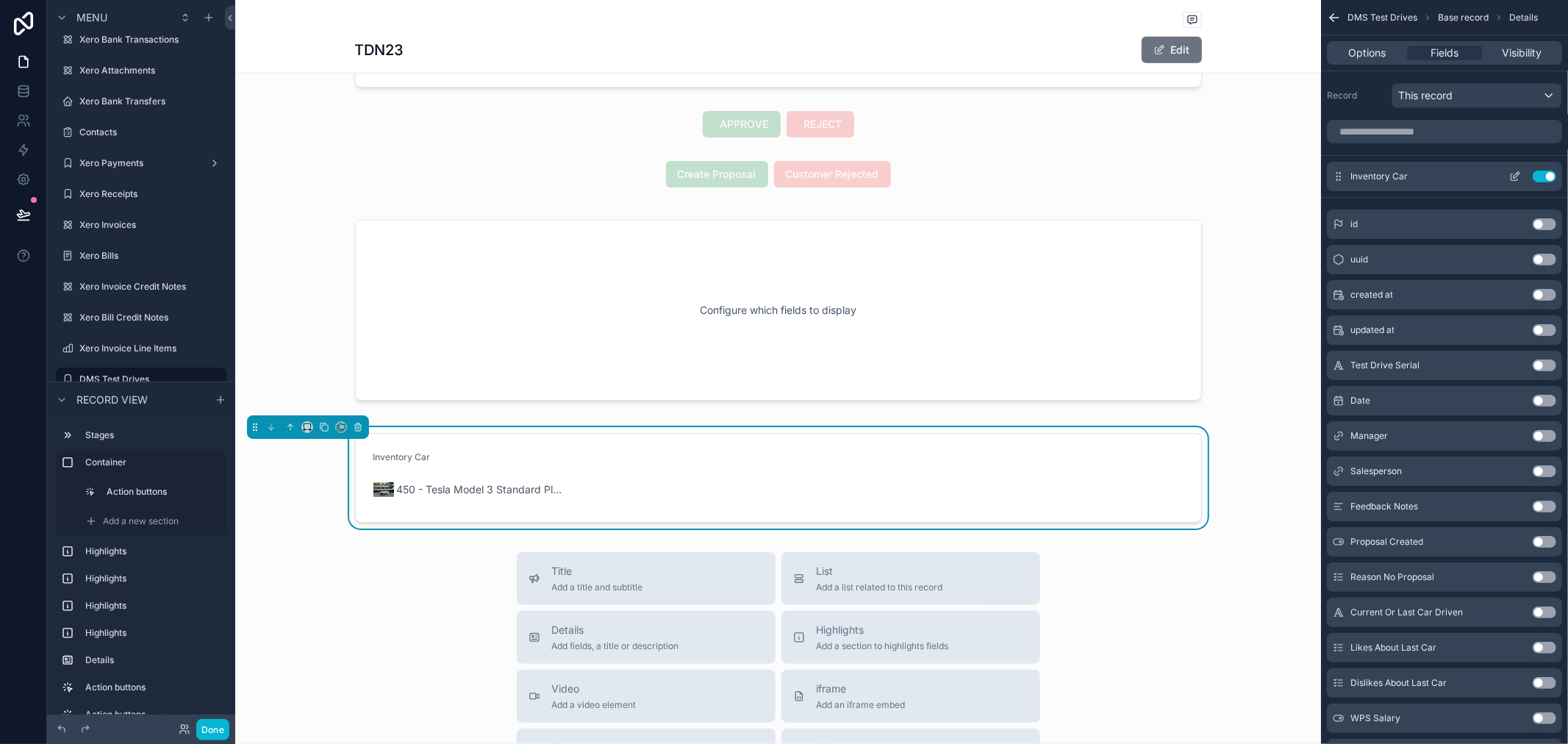
click at [1547, 180] on button "Use setting" at bounding box center [1545, 177] width 24 height 12
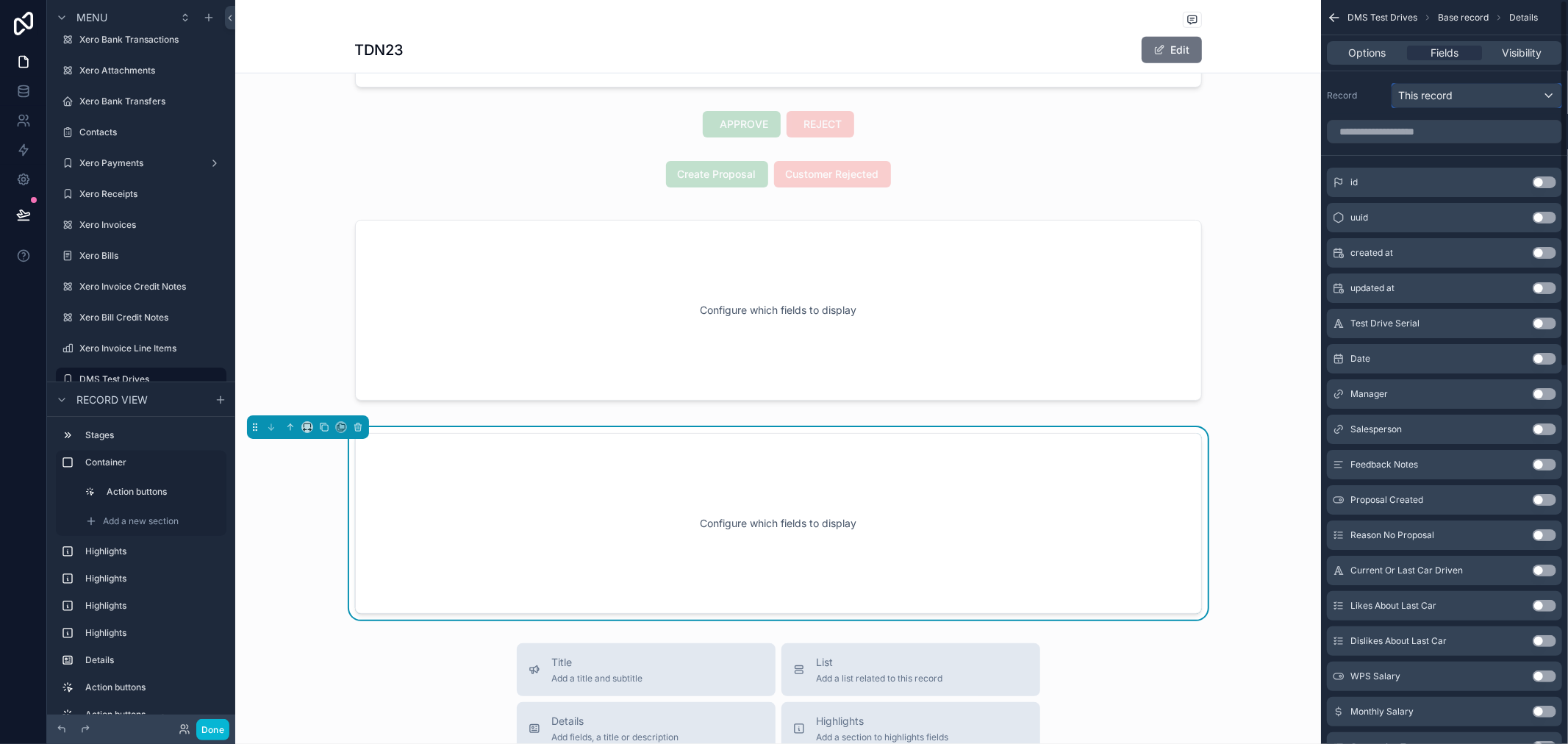
click at [1542, 97] on div "This record" at bounding box center [1478, 95] width 169 height 24
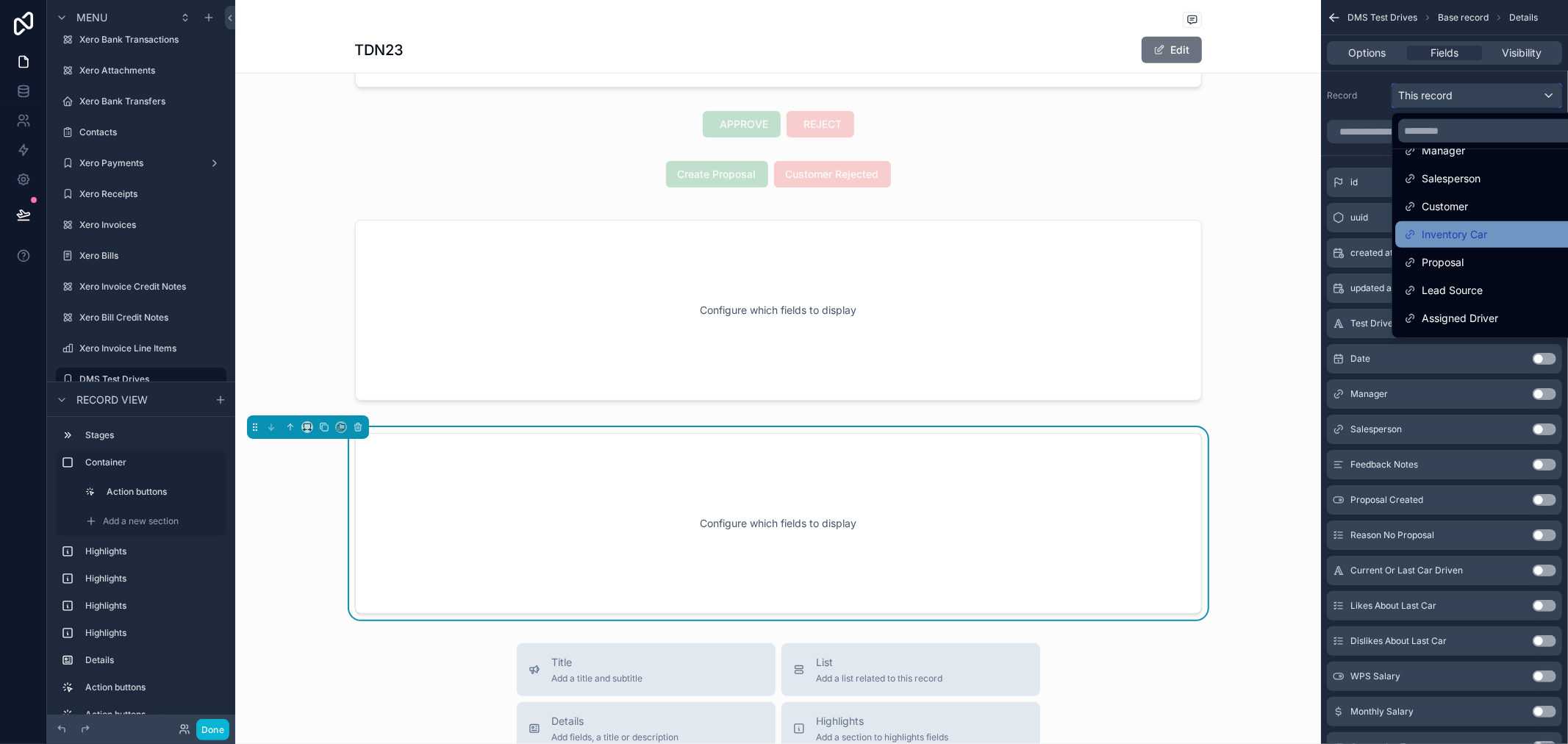
scroll to position [104, 0]
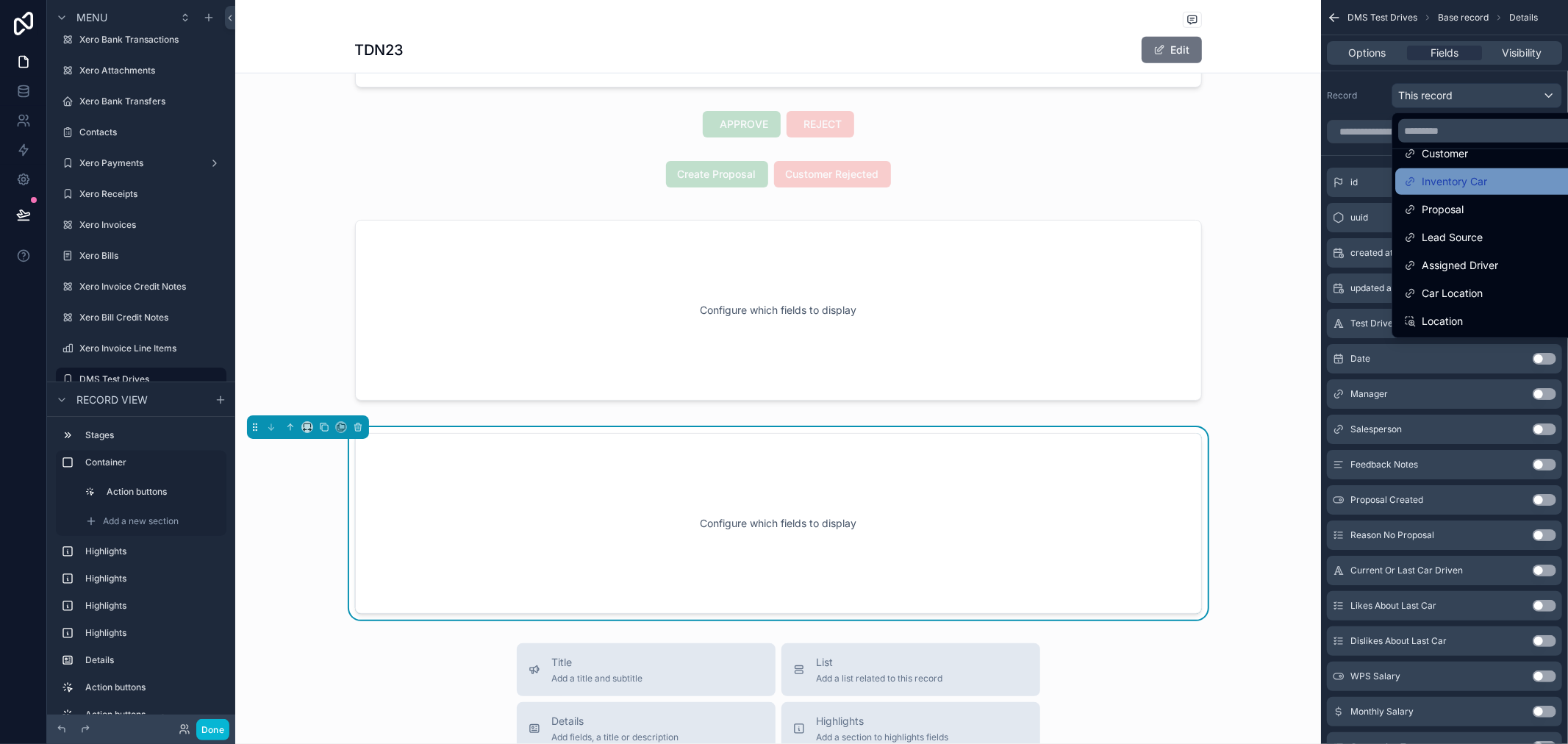
click at [1486, 186] on span "Inventory Car" at bounding box center [1455, 182] width 66 height 18
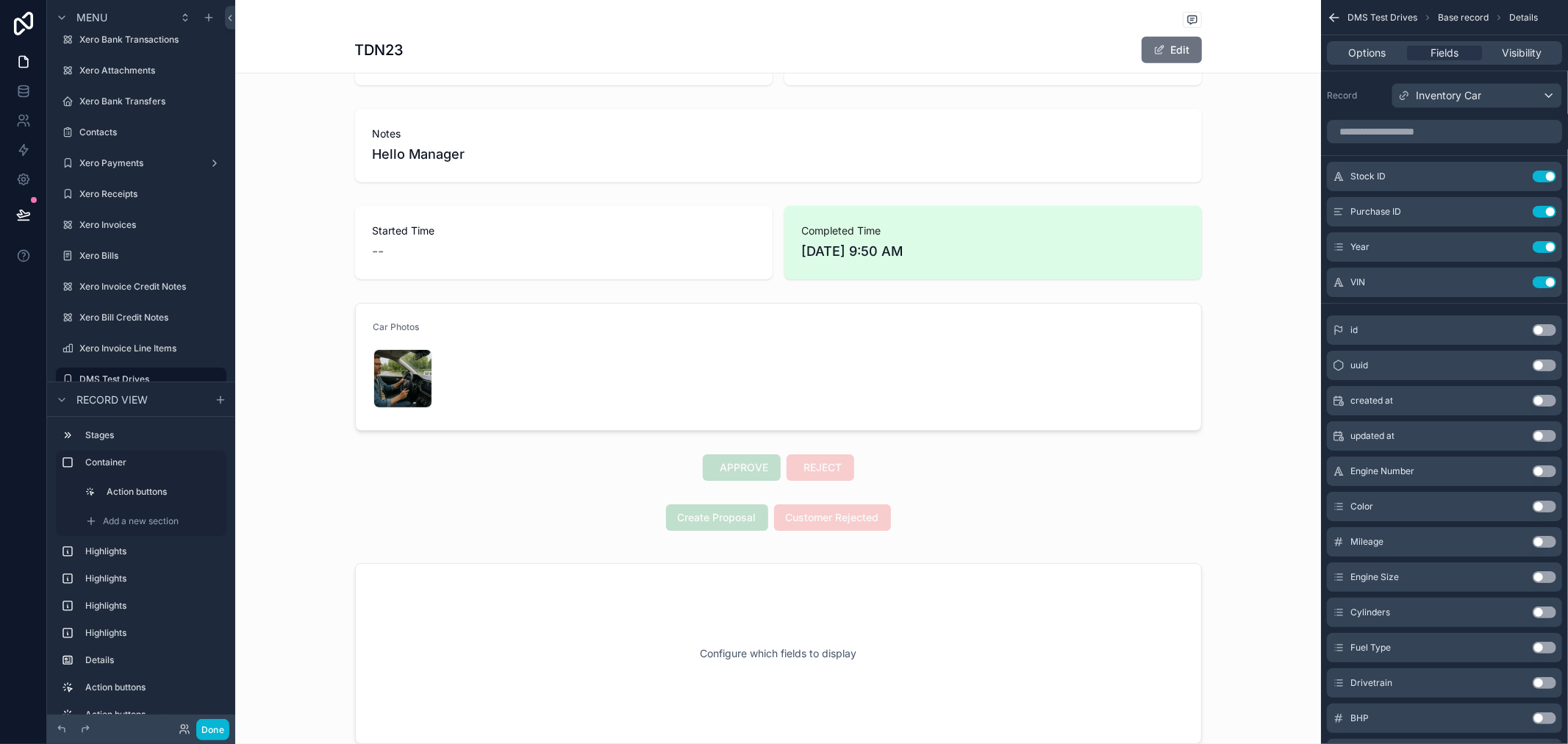
scroll to position [899, 0]
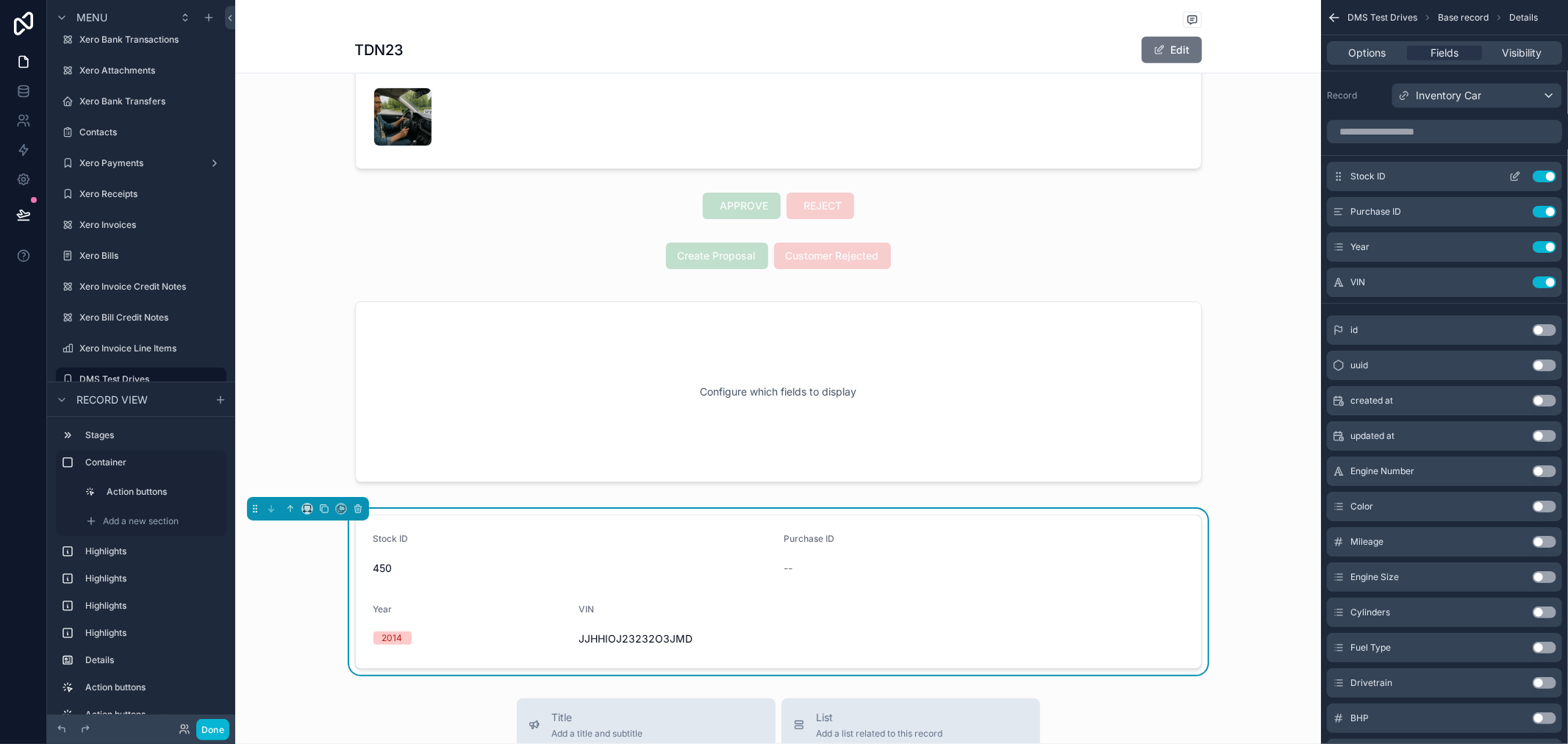
click at [1551, 175] on button "Use setting" at bounding box center [1545, 177] width 24 height 12
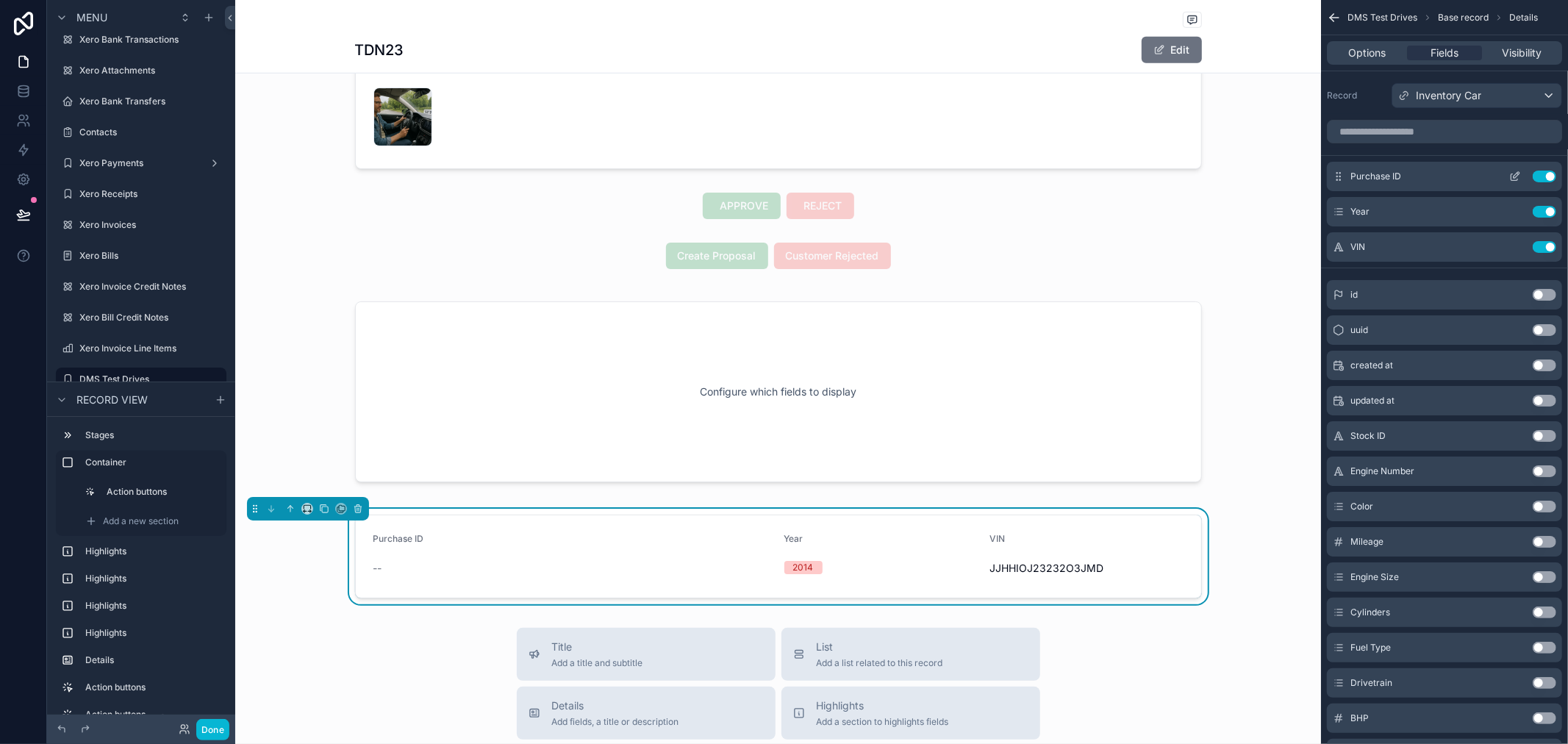
click at [1544, 174] on button "Use setting" at bounding box center [1545, 177] width 24 height 12
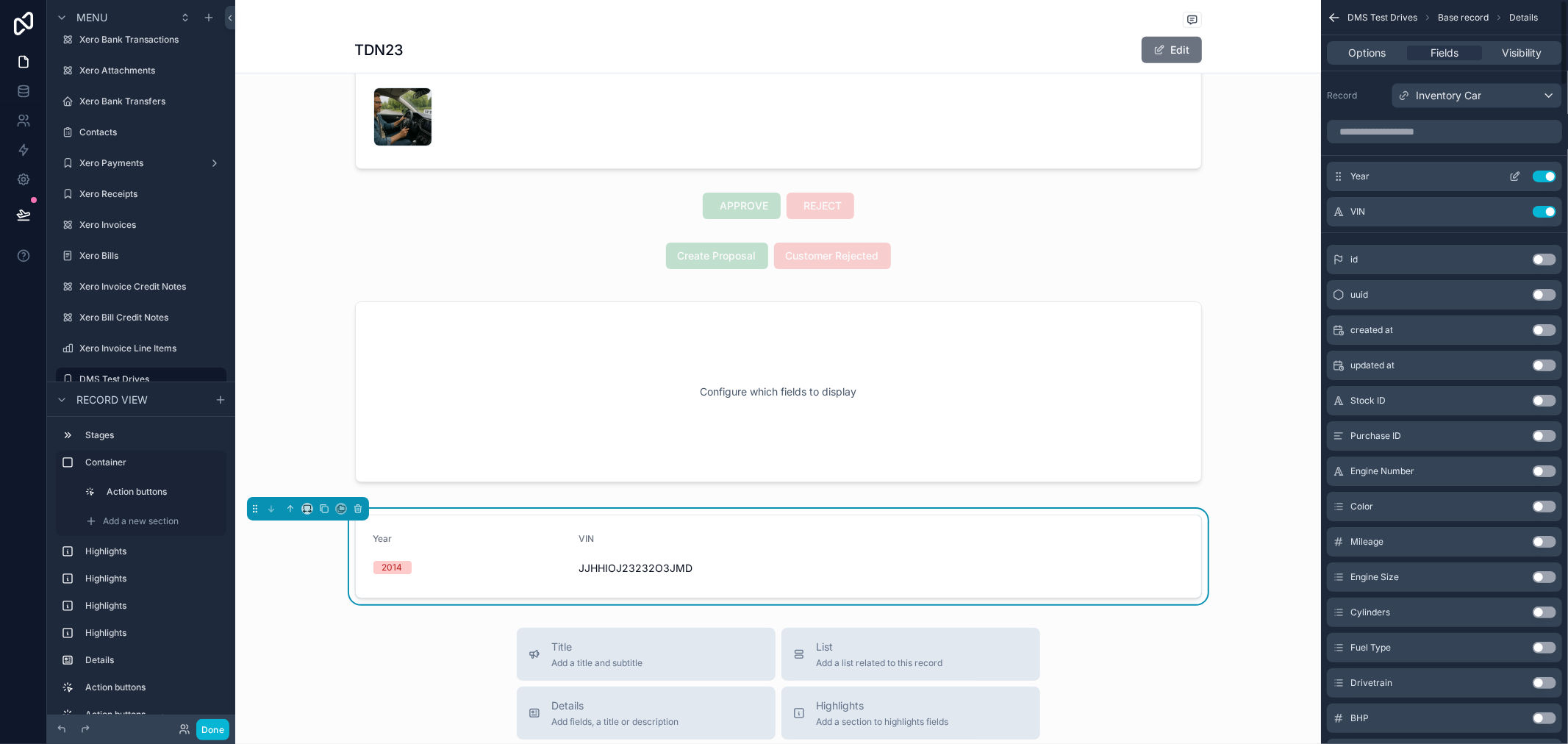
click at [1546, 179] on button "Use setting" at bounding box center [1545, 177] width 24 height 12
click at [1541, 179] on button "Use setting" at bounding box center [1545, 177] width 24 height 12
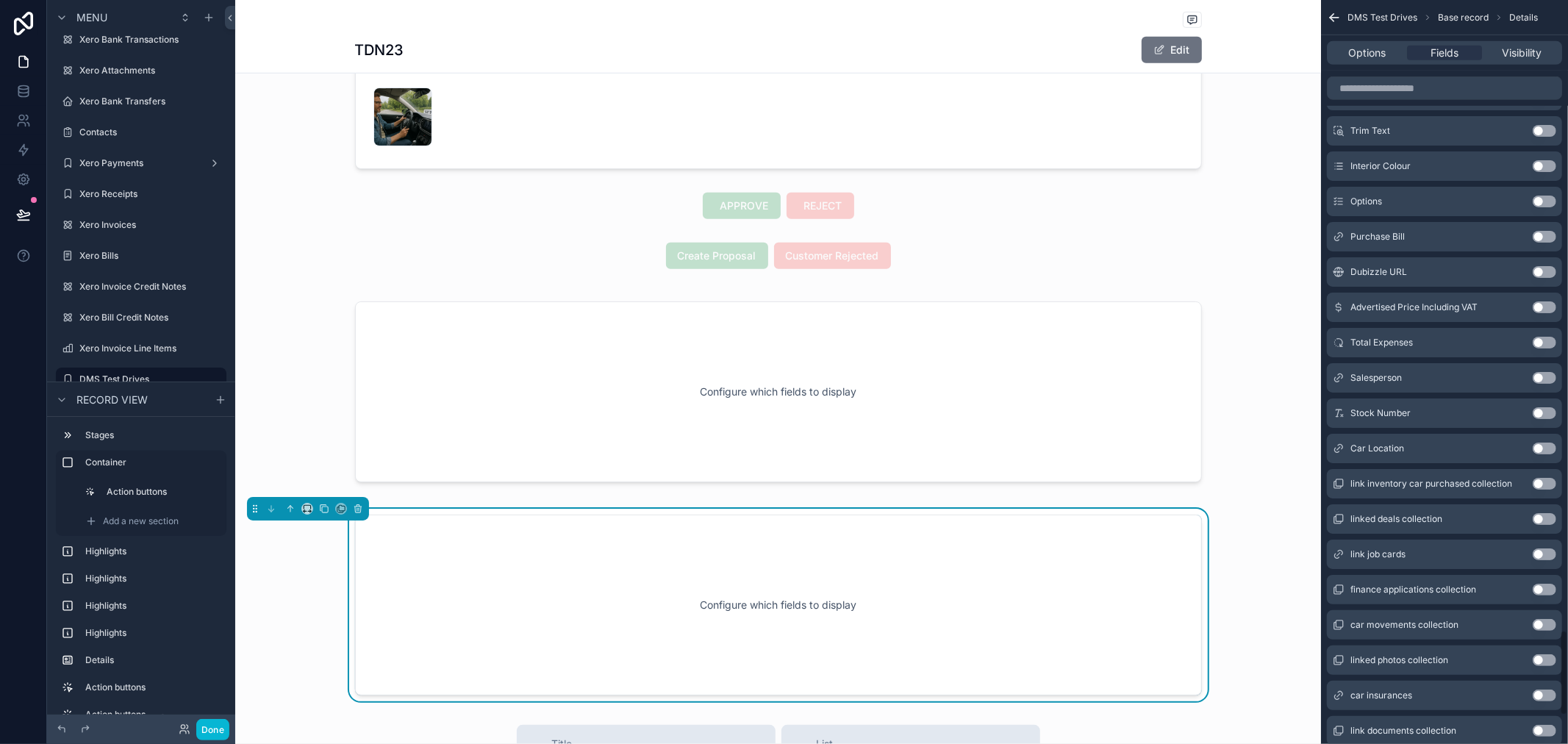
scroll to position [5496, 0]
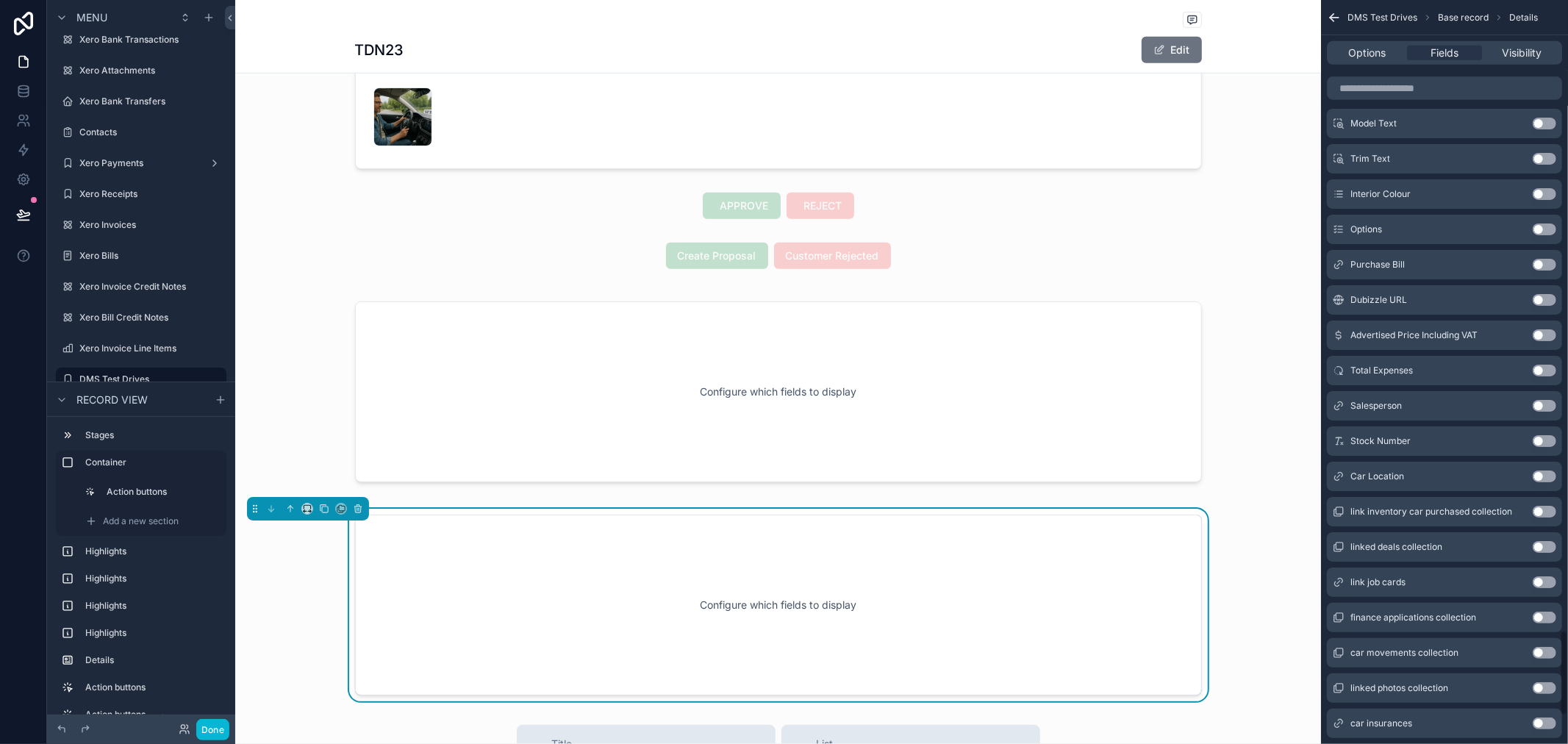
drag, startPoint x: 1544, startPoint y: 473, endPoint x: 1534, endPoint y: 487, distance: 17.2
click at [1543, 476] on button "Use setting" at bounding box center [1545, 476] width 24 height 12
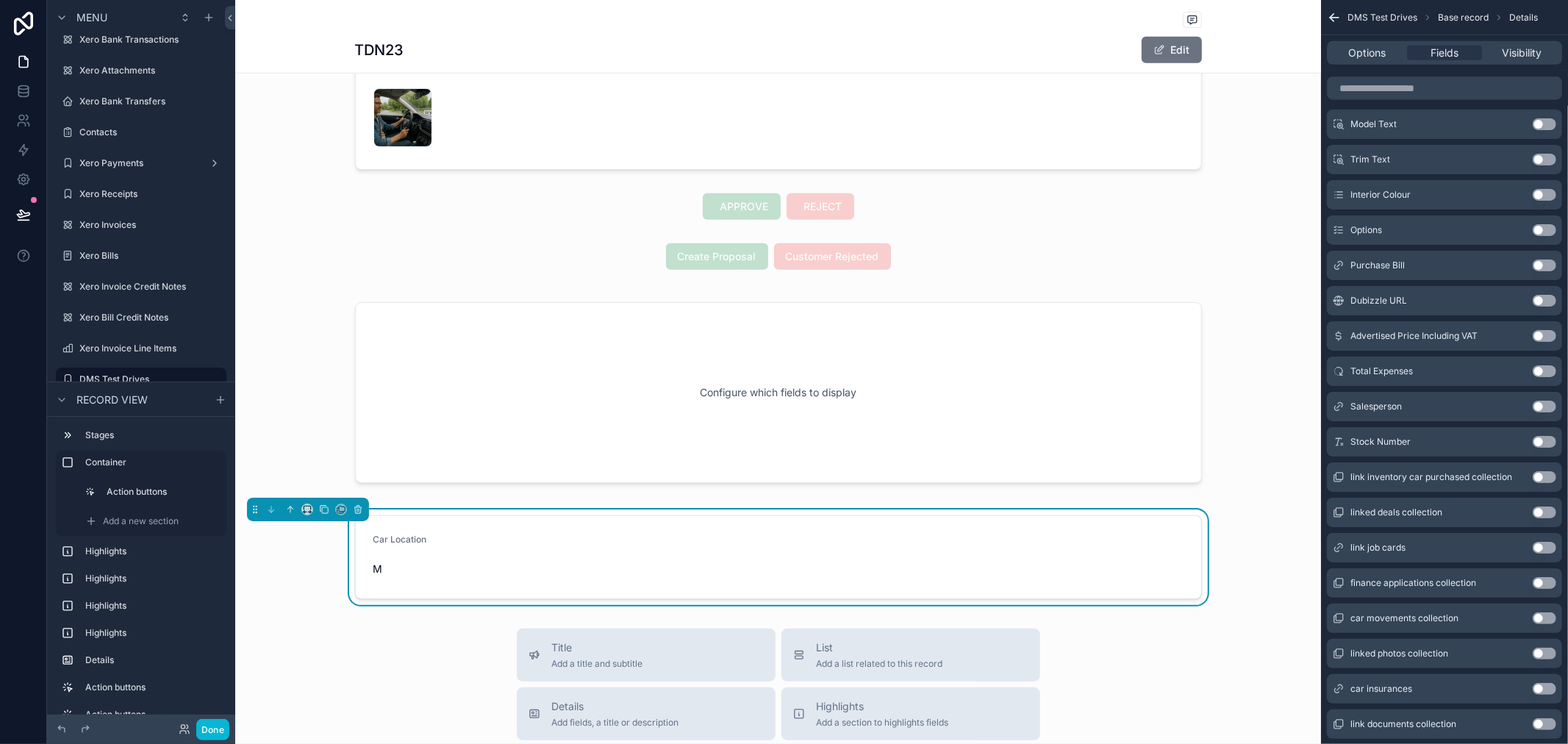
scroll to position [899, 0]
drag, startPoint x: 1204, startPoint y: 543, endPoint x: 1178, endPoint y: 542, distance: 26.0
click at [1179, 542] on div "Car Location M" at bounding box center [779, 557] width 1086 height 95
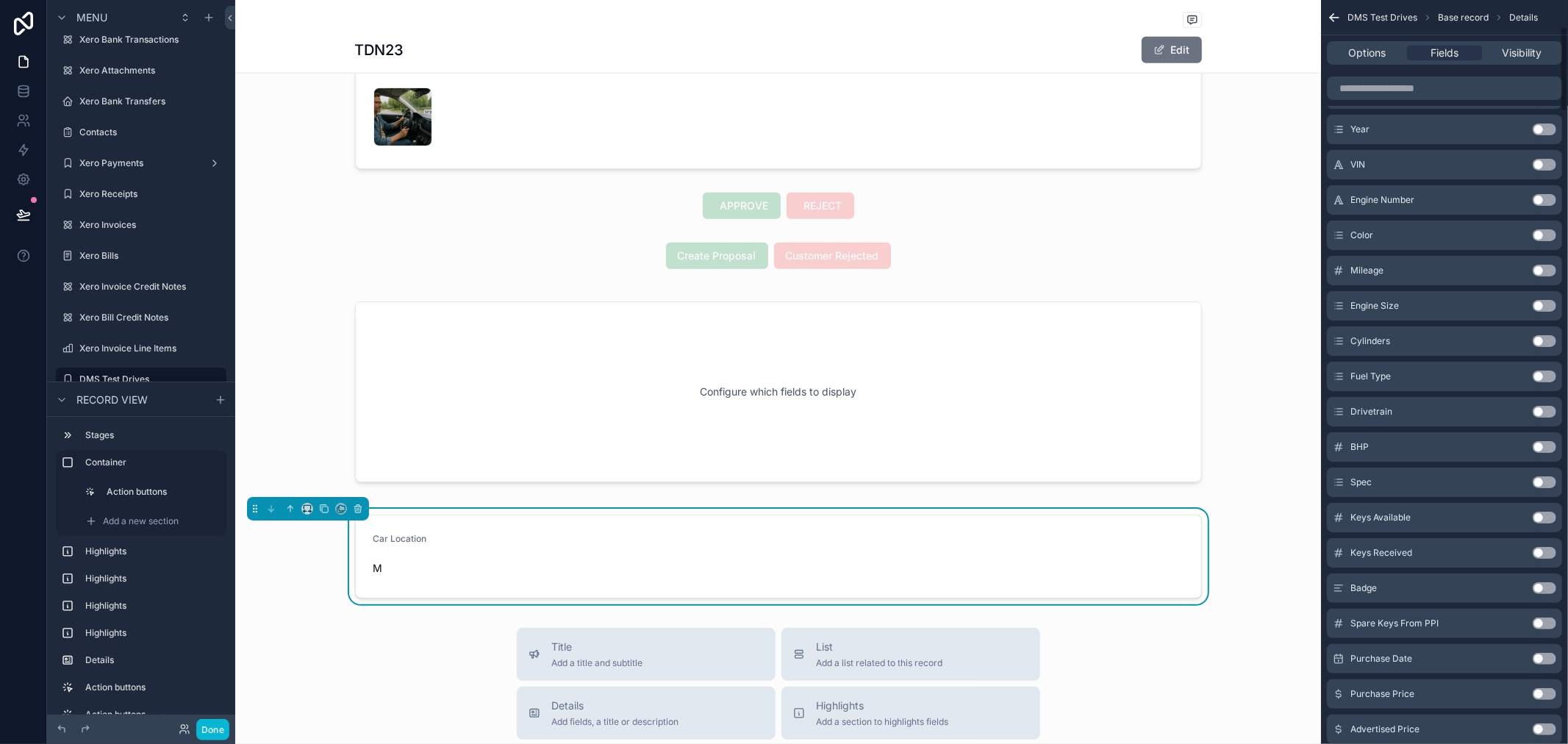
scroll to position [0, 0]
